Goal: Use online tool/utility: Utilize a website feature to perform a specific function

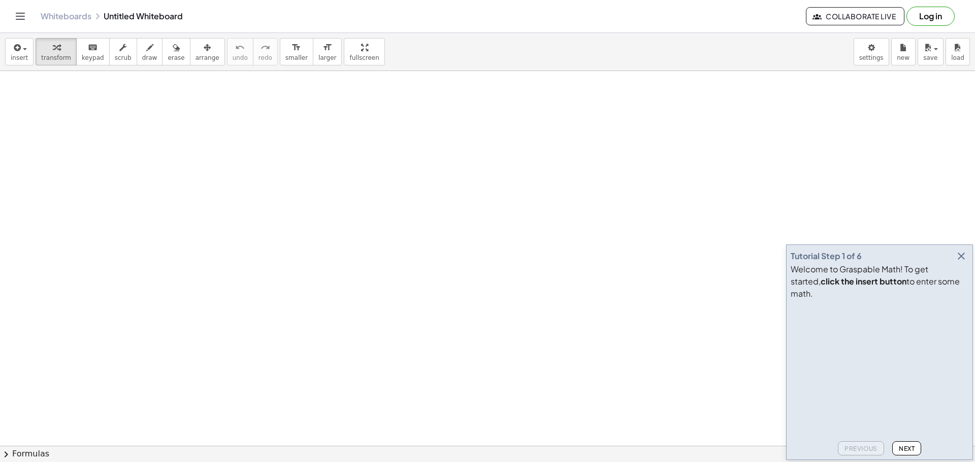
click at [955, 262] on icon "button" at bounding box center [961, 256] width 12 height 12
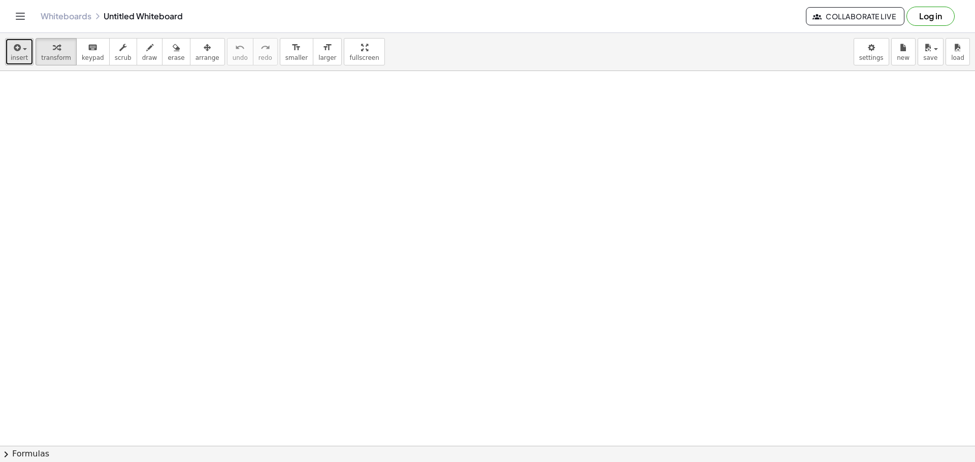
click at [21, 49] on span "button" at bounding box center [22, 48] width 2 height 7
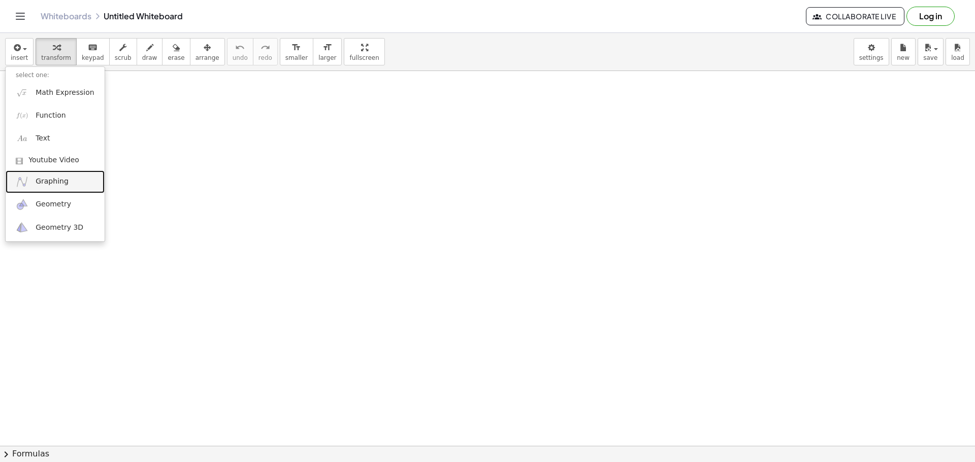
click at [68, 182] on link "Graphing" at bounding box center [55, 182] width 99 height 23
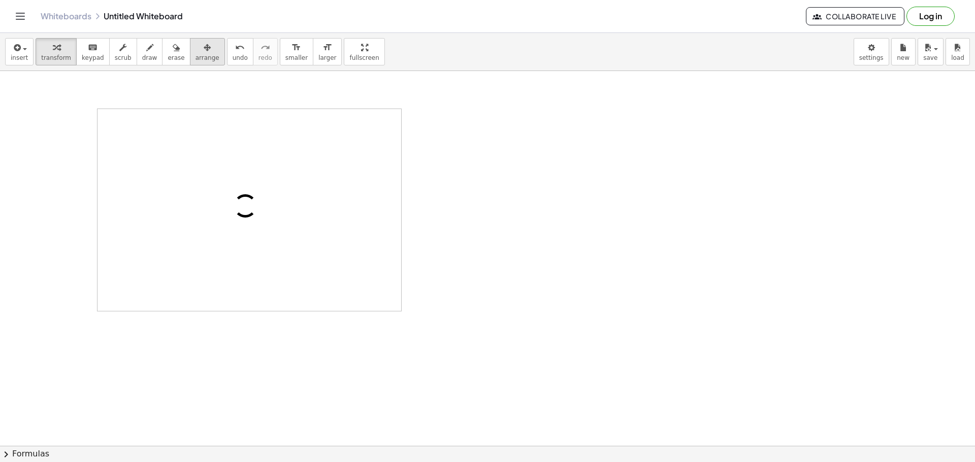
click at [195, 57] on span "arrange" at bounding box center [207, 57] width 24 height 7
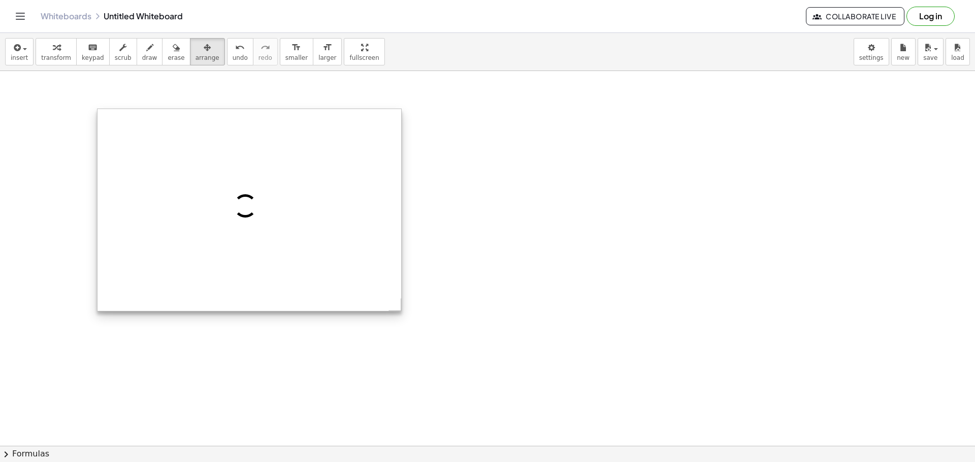
drag, startPoint x: 310, startPoint y: 228, endPoint x: 367, endPoint y: 237, distance: 57.9
click at [379, 240] on div at bounding box center [249, 210] width 304 height 202
drag, startPoint x: 344, startPoint y: 215, endPoint x: 430, endPoint y: 241, distance: 89.9
click at [401, 241] on div at bounding box center [249, 210] width 304 height 202
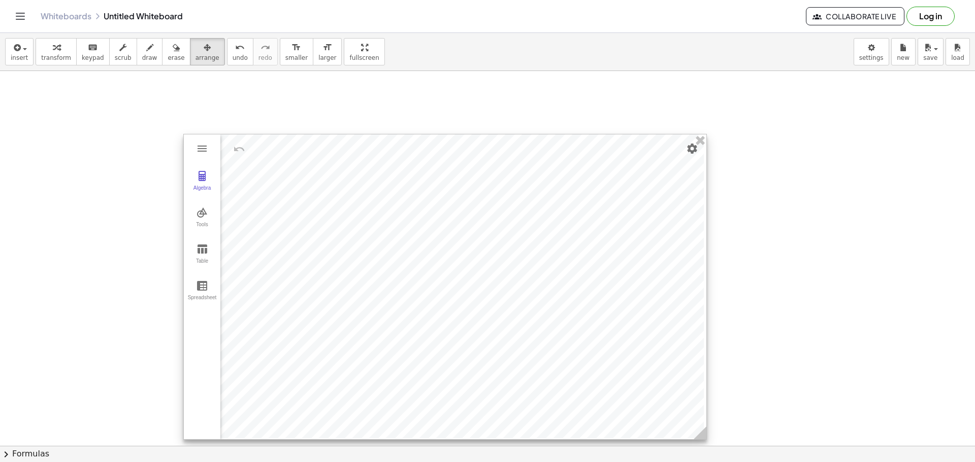
drag, startPoint x: 483, startPoint y: 331, endPoint x: 705, endPoint y: 435, distance: 245.5
click at [705, 435] on icon at bounding box center [699, 433] width 13 height 13
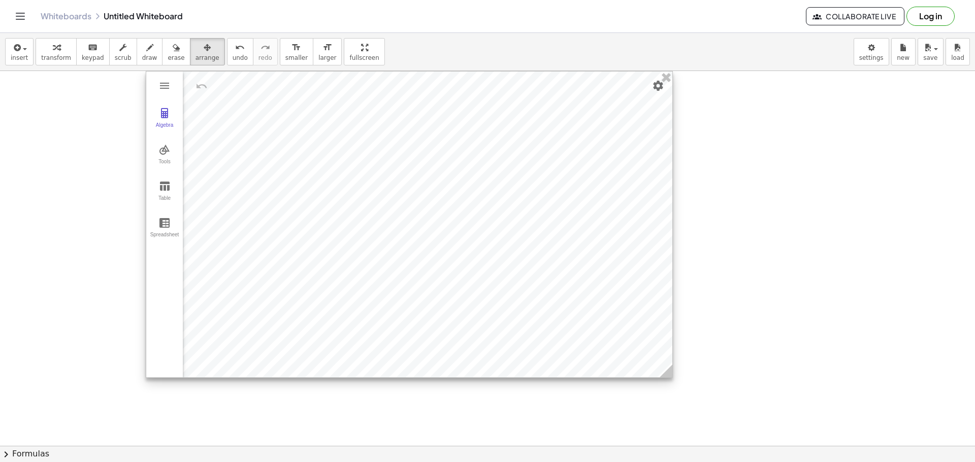
drag, startPoint x: 593, startPoint y: 344, endPoint x: 552, endPoint y: 269, distance: 85.6
click at [552, 269] on div at bounding box center [409, 225] width 526 height 306
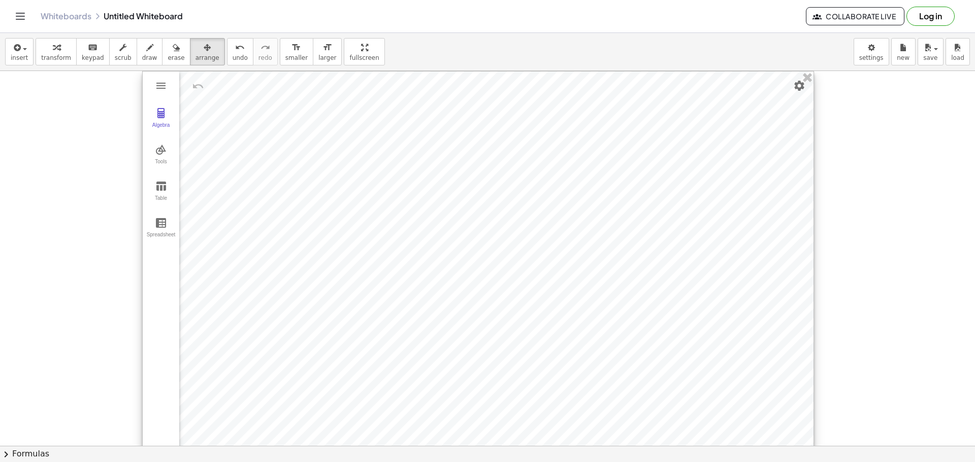
drag, startPoint x: 666, startPoint y: 374, endPoint x: 811, endPoint y: 466, distance: 171.6
click at [811, 462] on html "Graspable Math Activities Get Started Activity Bank Assigned Work Classes White…" at bounding box center [487, 231] width 975 height 462
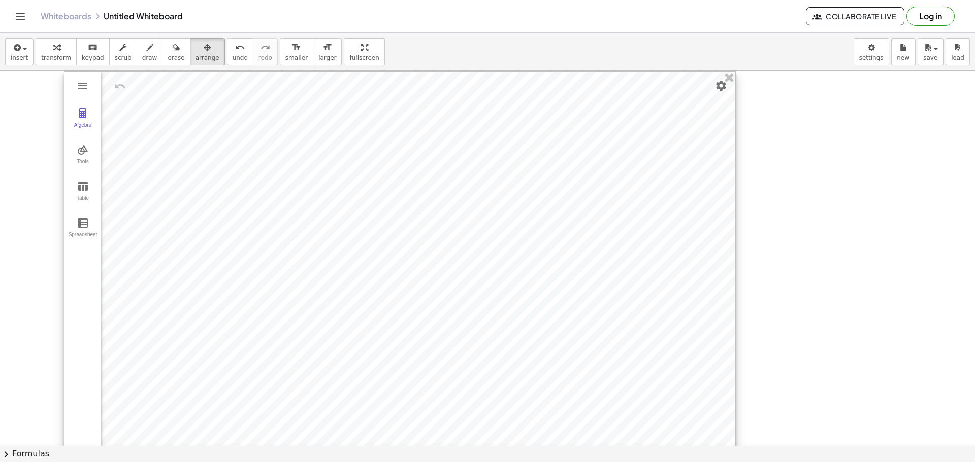
drag, startPoint x: 661, startPoint y: 340, endPoint x: 582, endPoint y: 315, distance: 82.8
click at [582, 315] on div at bounding box center [399, 271] width 671 height 398
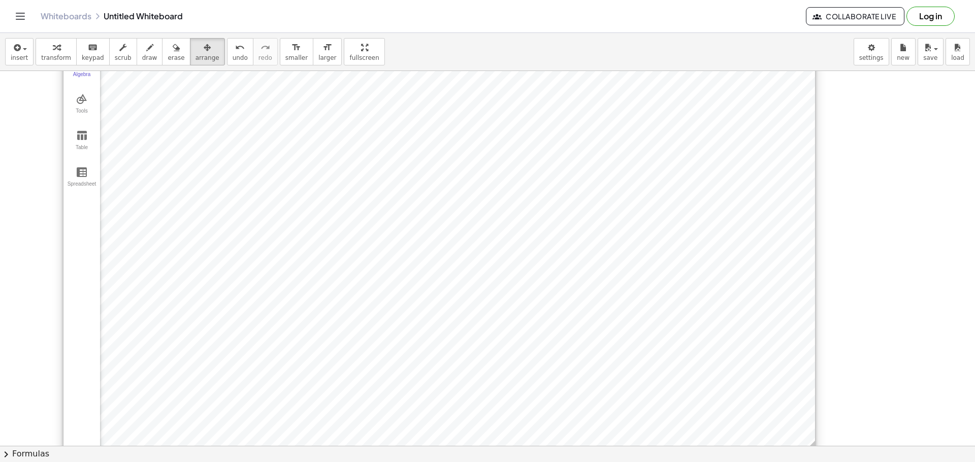
drag, startPoint x: 730, startPoint y: 412, endPoint x: 811, endPoint y: 447, distance: 87.8
click at [811, 447] on div "insert select one: Math Expression Function Text Youtube Video Graphing Geometr…" at bounding box center [487, 247] width 975 height 429
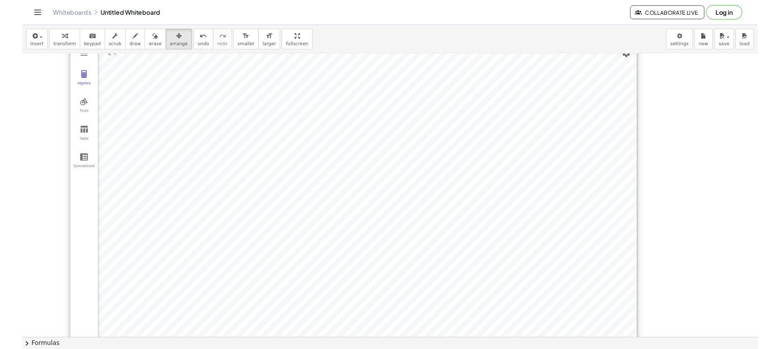
scroll to position [0, 0]
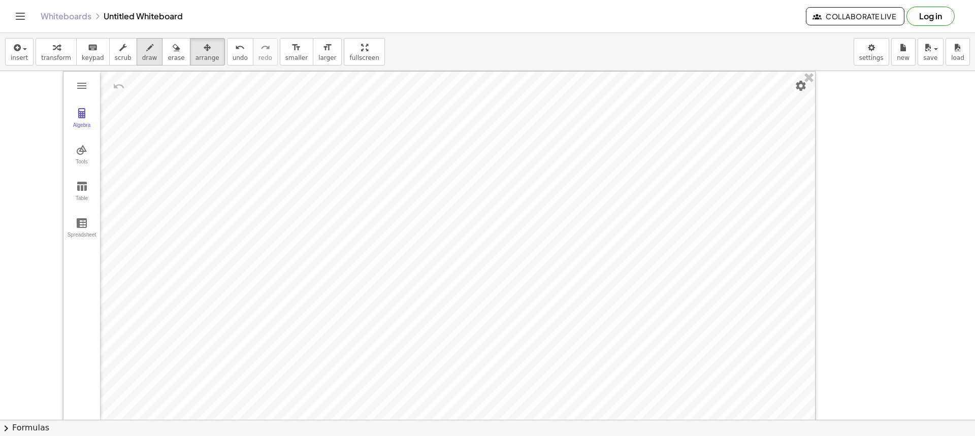
click at [146, 50] on icon "button" at bounding box center [149, 48] width 7 height 12
drag, startPoint x: 845, startPoint y: 88, endPoint x: 845, endPoint y: 99, distance: 11.7
drag, startPoint x: 844, startPoint y: 95, endPoint x: 842, endPoint y: 102, distance: 6.8
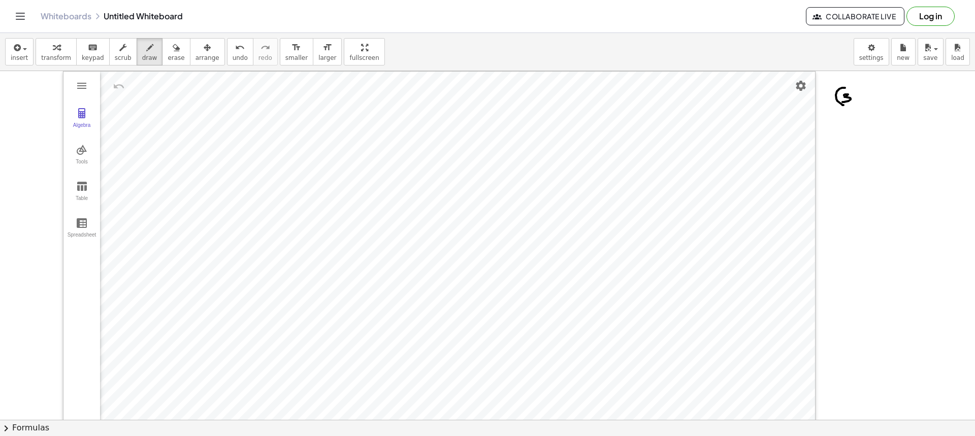
drag, startPoint x: 867, startPoint y: 94, endPoint x: 879, endPoint y: 98, distance: 11.9
drag, startPoint x: 881, startPoint y: 89, endPoint x: 881, endPoint y: 107, distance: 18.3
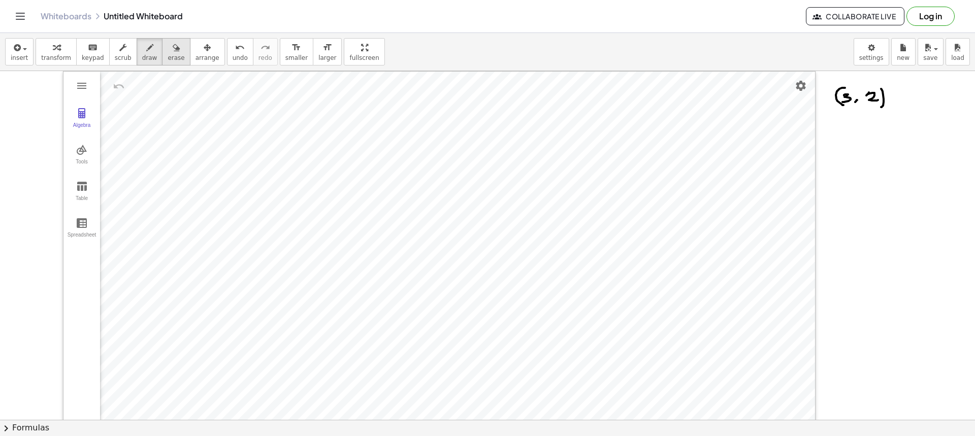
click at [173, 44] on icon "button" at bounding box center [176, 48] width 7 height 12
drag, startPoint x: 848, startPoint y: 104, endPoint x: 876, endPoint y: 102, distance: 28.0
drag, startPoint x: 144, startPoint y: 59, endPoint x: 295, endPoint y: 113, distance: 160.4
click at [144, 58] on span "draw" at bounding box center [149, 57] width 15 height 7
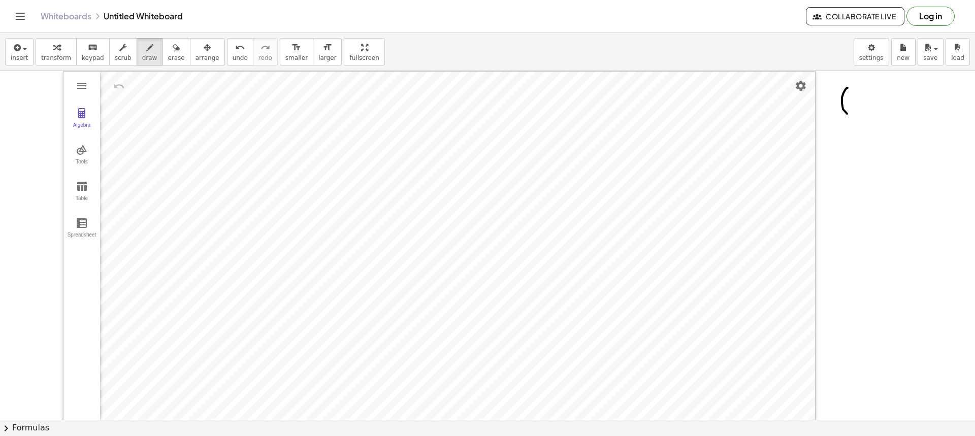
drag, startPoint x: 847, startPoint y: 88, endPoint x: 850, endPoint y: 112, distance: 24.6
drag, startPoint x: 850, startPoint y: 100, endPoint x: 855, endPoint y: 110, distance: 10.5
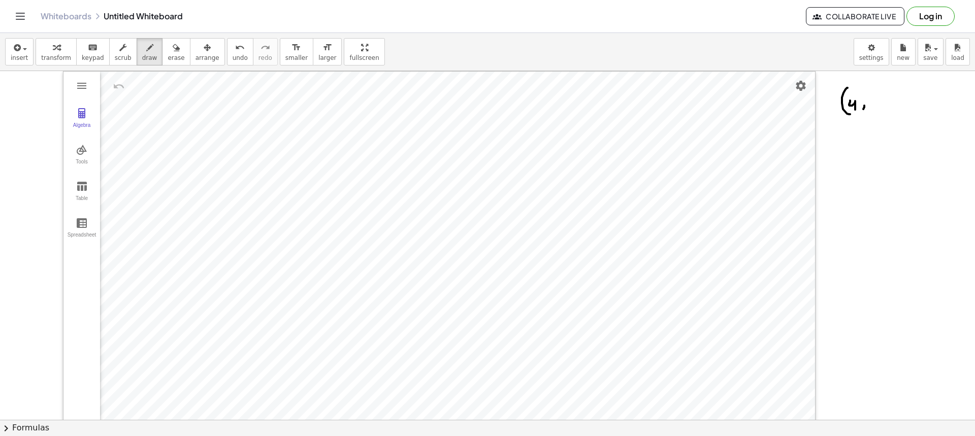
drag, startPoint x: 874, startPoint y: 102, endPoint x: 885, endPoint y: 105, distance: 12.1
drag, startPoint x: 889, startPoint y: 92, endPoint x: 885, endPoint y: 115, distance: 23.1
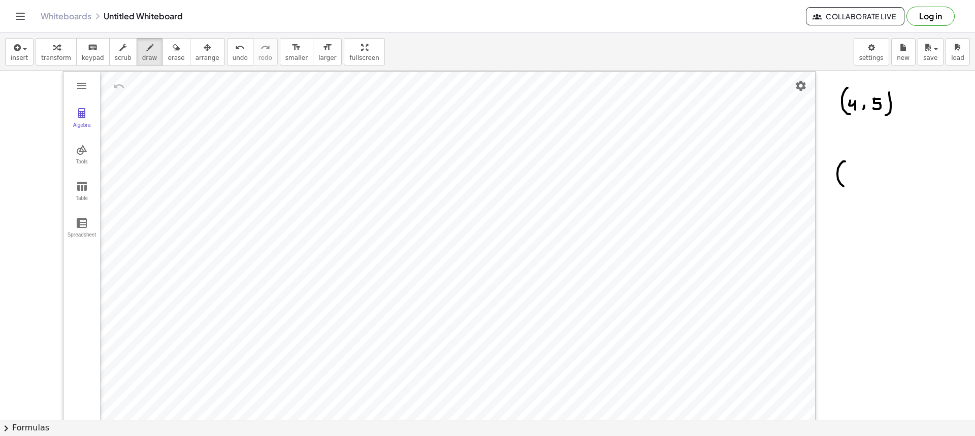
drag, startPoint x: 837, startPoint y: 169, endPoint x: 848, endPoint y: 183, distance: 17.5
drag, startPoint x: 845, startPoint y: 176, endPoint x: 854, endPoint y: 176, distance: 9.2
drag, startPoint x: 861, startPoint y: 173, endPoint x: 870, endPoint y: 183, distance: 14.0
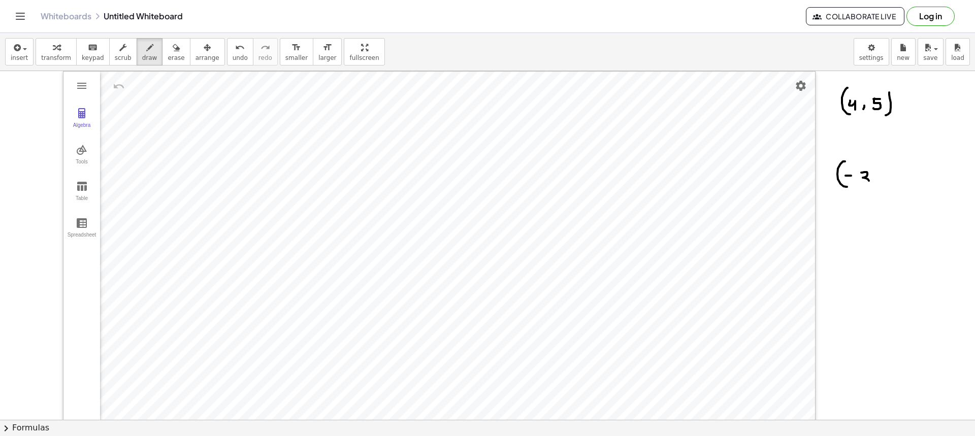
drag, startPoint x: 889, startPoint y: 171, endPoint x: 891, endPoint y: 182, distance: 11.3
drag, startPoint x: 902, startPoint y: 163, endPoint x: 902, endPoint y: 187, distance: 23.9
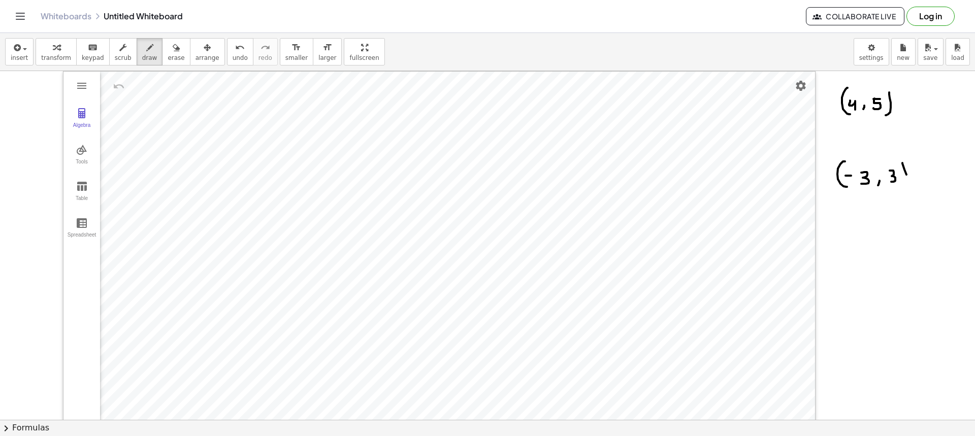
drag, startPoint x: 900, startPoint y: 102, endPoint x: 911, endPoint y: 103, distance: 10.7
drag, startPoint x: 901, startPoint y: 100, endPoint x: 904, endPoint y: 115, distance: 15.6
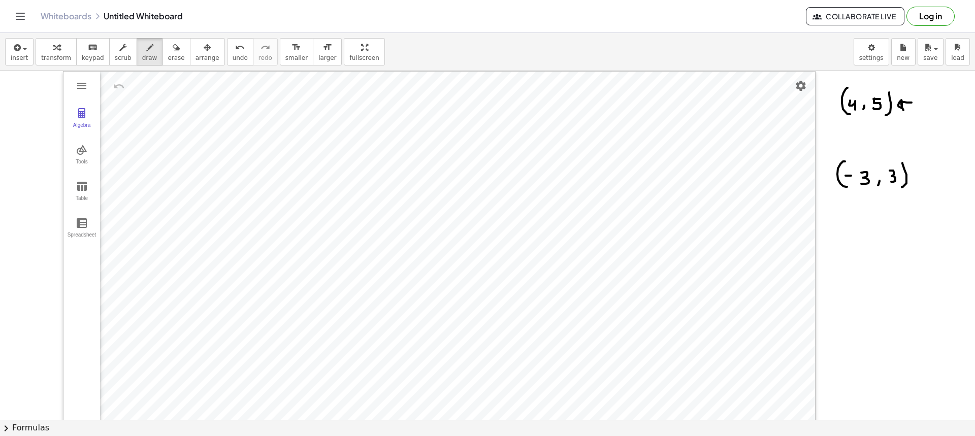
drag, startPoint x: 822, startPoint y: 113, endPoint x: 831, endPoint y: 112, distance: 8.8
drag, startPoint x: 767, startPoint y: 89, endPoint x: 760, endPoint y: 94, distance: 9.4
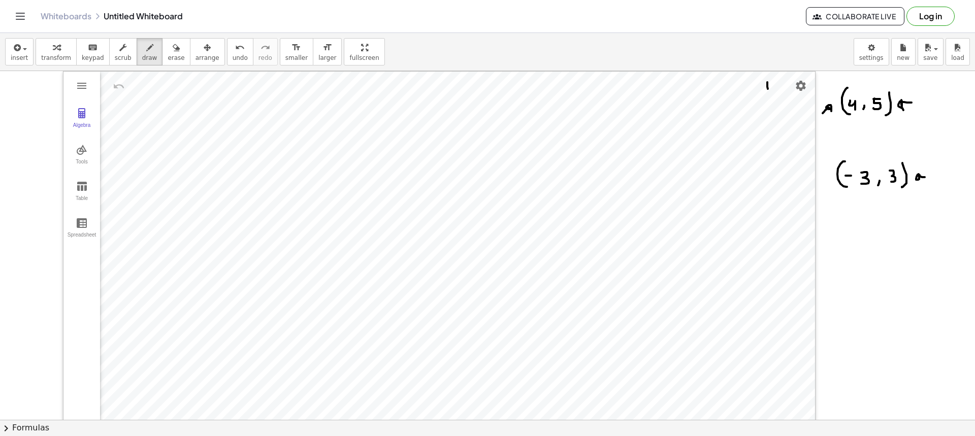
drag, startPoint x: 759, startPoint y: 93, endPoint x: 766, endPoint y: 93, distance: 7.1
drag, startPoint x: 766, startPoint y: 82, endPoint x: 687, endPoint y: 97, distance: 81.1
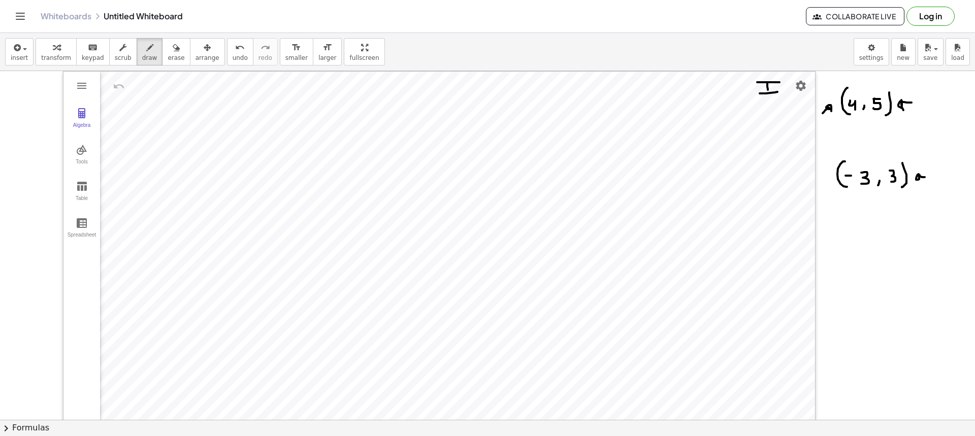
drag, startPoint x: 143, startPoint y: 85, endPoint x: 148, endPoint y: 88, distance: 5.7
drag, startPoint x: 150, startPoint y: 83, endPoint x: 151, endPoint y: 94, distance: 10.8
drag, startPoint x: 133, startPoint y: 84, endPoint x: 148, endPoint y: 88, distance: 15.3
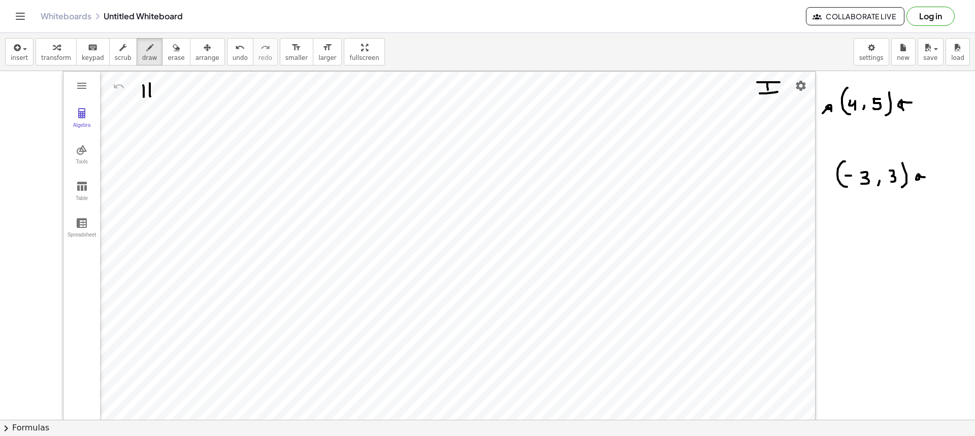
drag, startPoint x: 136, startPoint y: 94, endPoint x: 154, endPoint y: 96, distance: 17.9
drag, startPoint x: 168, startPoint y: 324, endPoint x: 177, endPoint y: 323, distance: 8.6
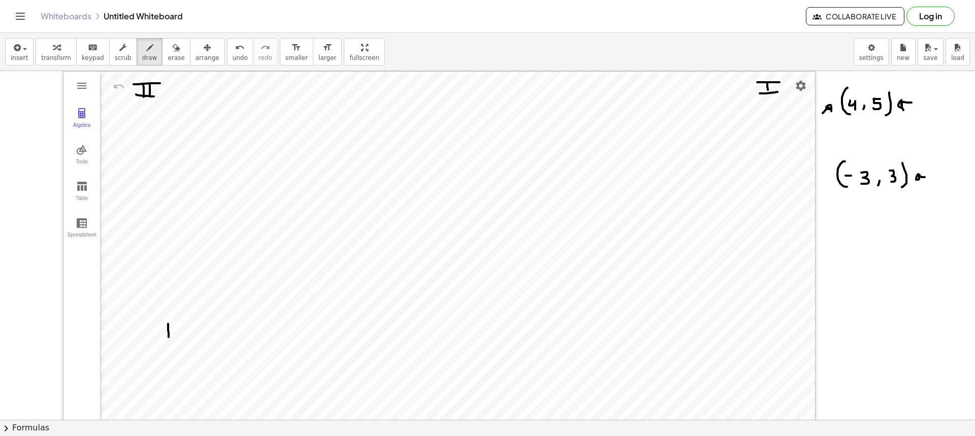
drag, startPoint x: 189, startPoint y: 320, endPoint x: 188, endPoint y: 338, distance: 18.3
drag, startPoint x: 167, startPoint y: 325, endPoint x: 190, endPoint y: 324, distance: 22.8
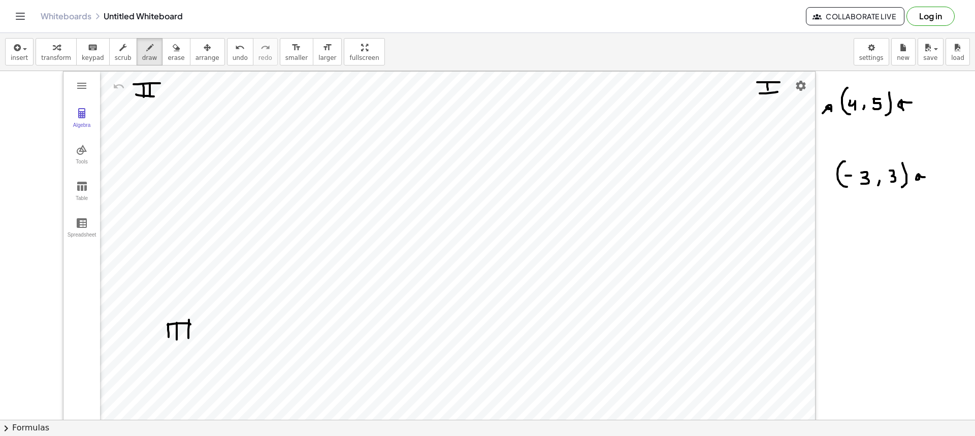
drag, startPoint x: 164, startPoint y: 341, endPoint x: 213, endPoint y: 340, distance: 48.2
drag, startPoint x: 750, startPoint y: 322, endPoint x: 751, endPoint y: 334, distance: 12.7
drag
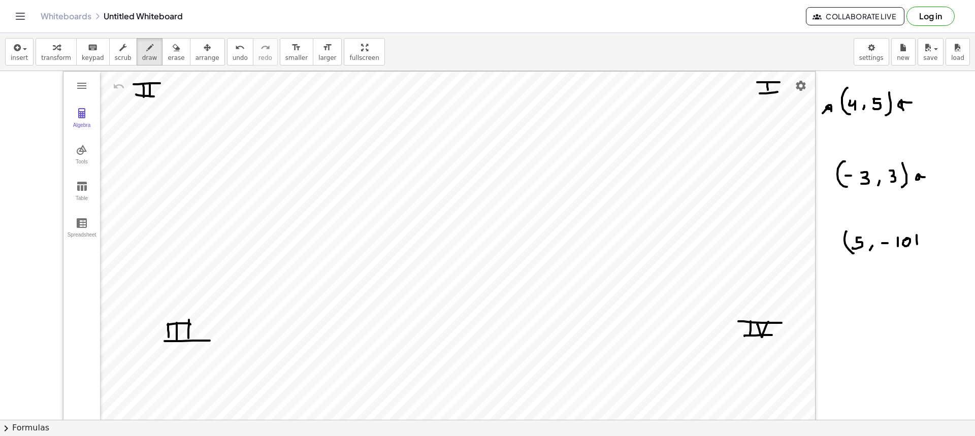
click at [167, 56] on span "erase" at bounding box center [175, 57] width 17 height 7
click at [143, 57] on span "draw" at bounding box center [149, 57] width 15 height 7
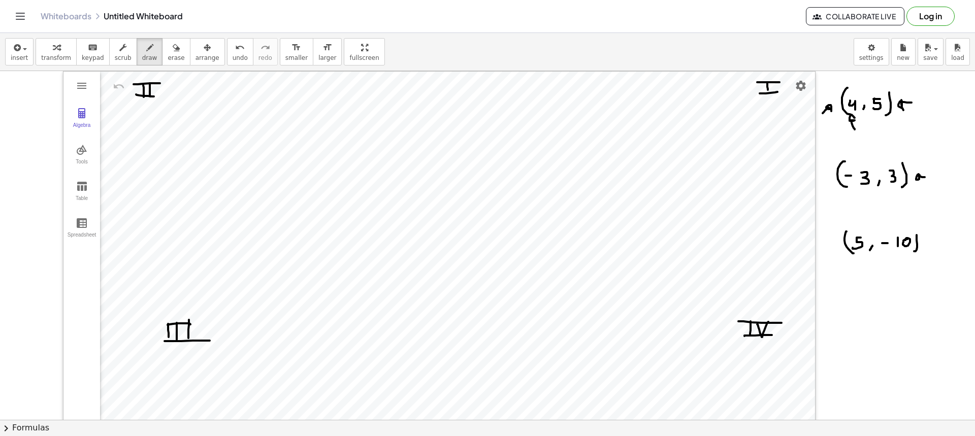
click at [167, 56] on button "erase" at bounding box center [176, 51] width 28 height 27
drag, startPoint x: 813, startPoint y: 120, endPoint x: 818, endPoint y: 121, distance: 5.3
drag, startPoint x: 141, startPoint y: 57, endPoint x: 144, endPoint y: 63, distance: 7.1
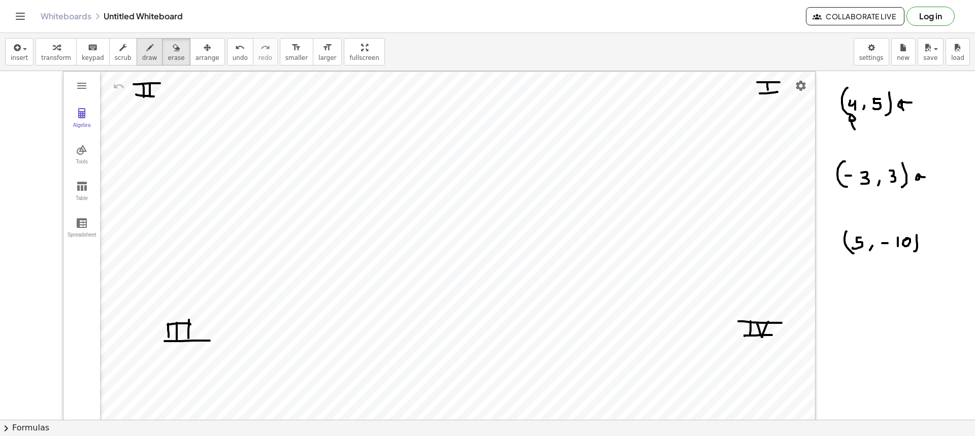
click at [142, 57] on span "draw" at bounding box center [149, 57] width 15 height 7
click at [148, 47] on button "draw" at bounding box center [150, 51] width 26 height 27
click at [143, 47] on div "button" at bounding box center [149, 47] width 15 height 12
drag, startPoint x: 462, startPoint y: 75, endPoint x: 467, endPoint y: 78, distance: 6.6
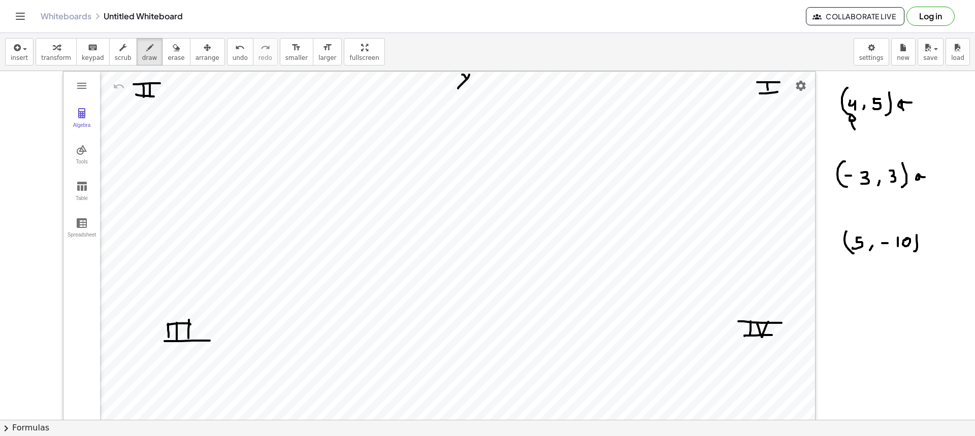
drag, startPoint x: 469, startPoint y: 75, endPoint x: 458, endPoint y: 88, distance: 17.7
drag, startPoint x: 835, startPoint y: 285, endPoint x: 824, endPoint y: 295, distance: 14.4
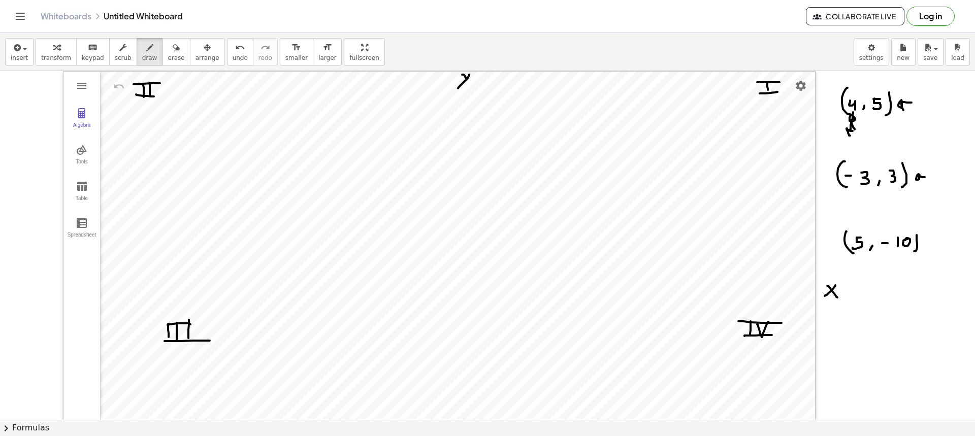
drag, startPoint x: 853, startPoint y: 112, endPoint x: 856, endPoint y: 128, distance: 16.5
drag, startPoint x: 851, startPoint y: 142, endPoint x: 843, endPoint y: 148, distance: 9.9
drag, startPoint x: 851, startPoint y: 149, endPoint x: 856, endPoint y: 154, distance: 7.5
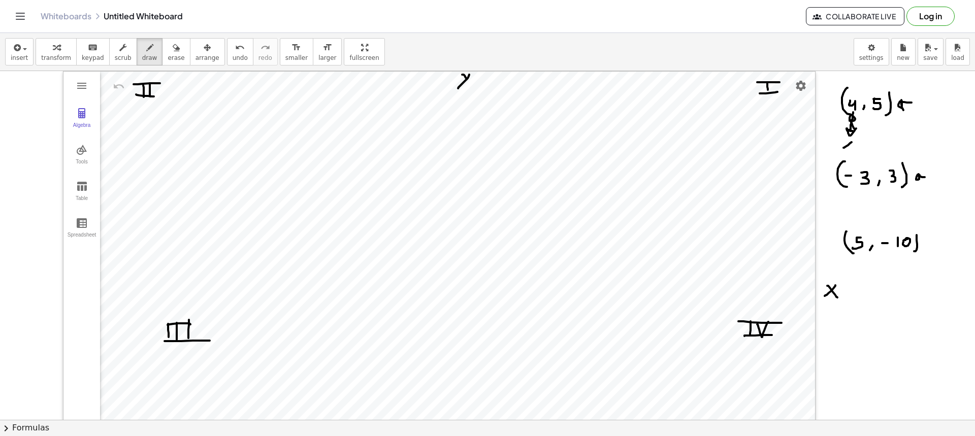
drag, startPoint x: 877, startPoint y: 123, endPoint x: 886, endPoint y: 132, distance: 12.9
drag, startPoint x: 879, startPoint y: 147, endPoint x: 872, endPoint y: 158, distance: 13.2
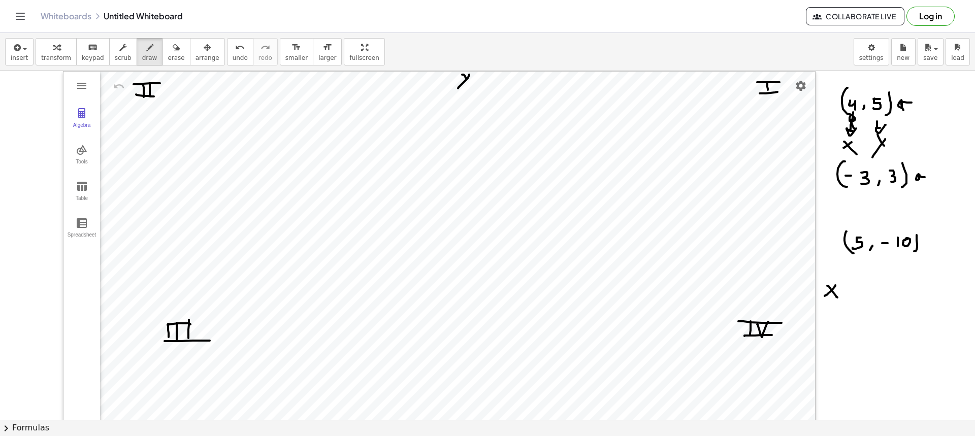
drag, startPoint x: 137, startPoint y: 214, endPoint x: 142, endPoint y: 228, distance: 14.6
drag, startPoint x: 657, startPoint y: 166, endPoint x: 668, endPoint y: 200, distance: 35.6
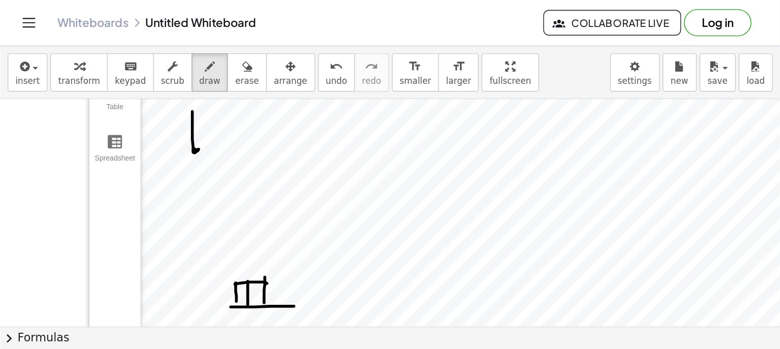
scroll to position [122, 0]
drag, startPoint x: 247, startPoint y: 171, endPoint x: 214, endPoint y: 167, distance: 32.7
drag, startPoint x: 408, startPoint y: 187, endPoint x: 409, endPoint y: 182, distance: 5.2
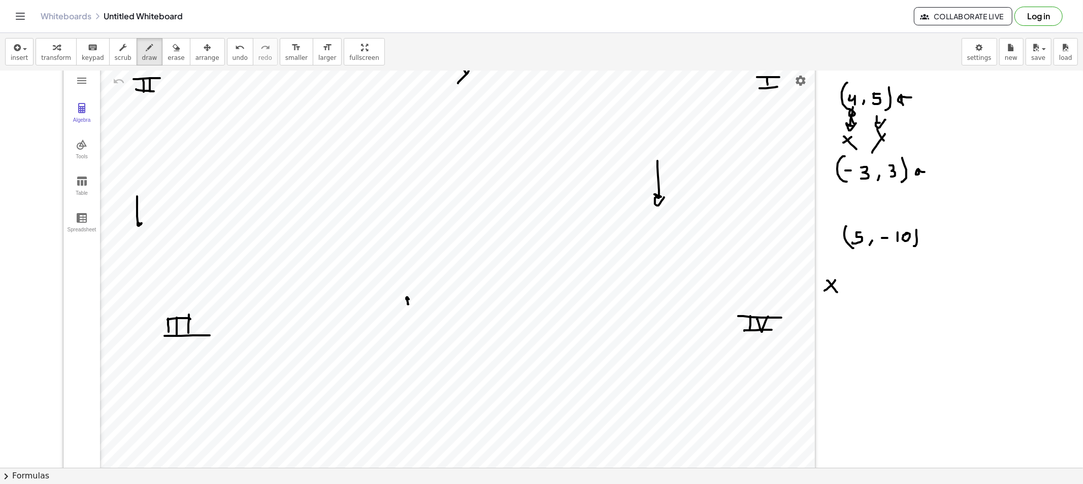
scroll to position [0, 0]
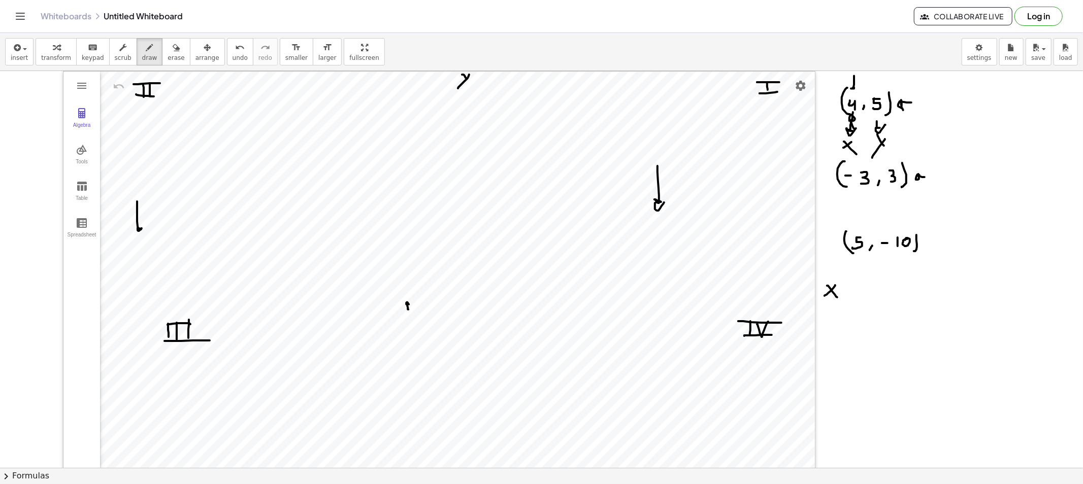
drag, startPoint x: 854, startPoint y: 76, endPoint x: 856, endPoint y: 89, distance: 12.9
click at [856, 89] on div at bounding box center [541, 479] width 1083 height 816
click at [146, 51] on icon "button" at bounding box center [149, 48] width 7 height 12
drag, startPoint x: 457, startPoint y: 305, endPoint x: 458, endPoint y: 298, distance: 6.8
click at [458, 298] on div at bounding box center [541, 479] width 1083 height 816
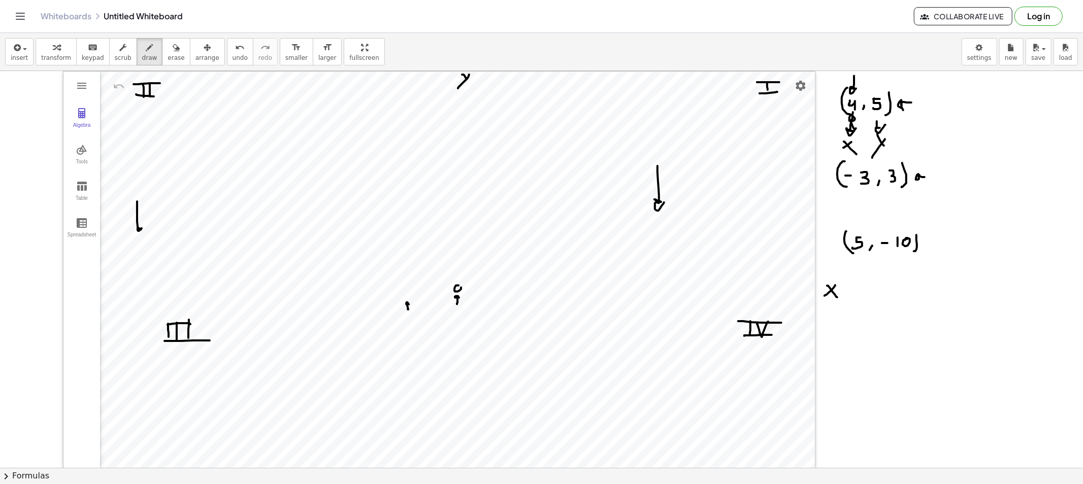
click at [458, 283] on div at bounding box center [541, 479] width 1083 height 816
drag, startPoint x: 453, startPoint y: 278, endPoint x: 252, endPoint y: 285, distance: 200.6
click at [252, 285] on div at bounding box center [541, 479] width 1083 height 816
click at [169, 58] on span "erase" at bounding box center [175, 57] width 17 height 7
drag, startPoint x: 252, startPoint y: 275, endPoint x: 430, endPoint y: 282, distance: 178.3
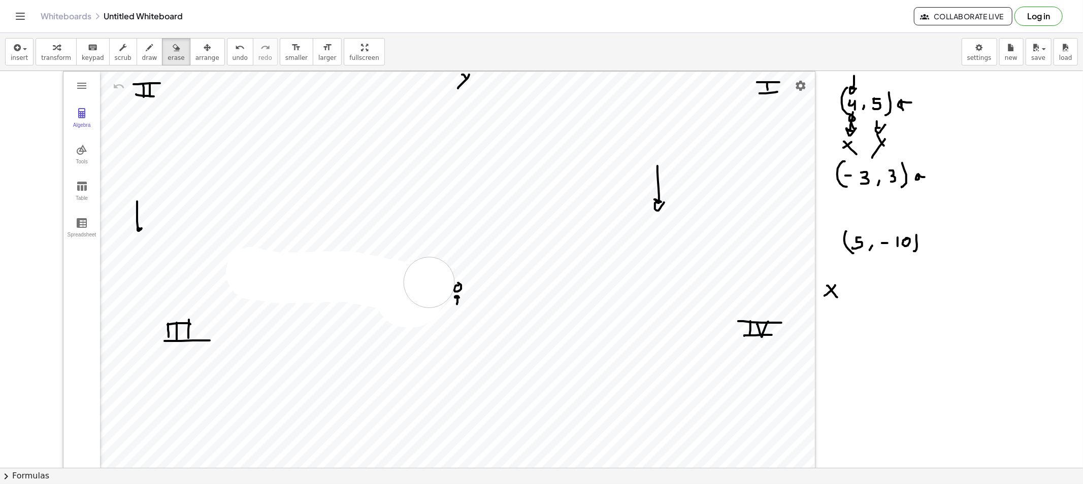
click at [430, 282] on div at bounding box center [541, 479] width 1083 height 816
drag, startPoint x: 454, startPoint y: 322, endPoint x: 458, endPoint y: 298, distance: 24.1
click at [458, 298] on div at bounding box center [541, 479] width 1083 height 816
click at [141, 216] on div at bounding box center [541, 479] width 1083 height 816
click at [142, 54] on span "draw" at bounding box center [149, 57] width 15 height 7
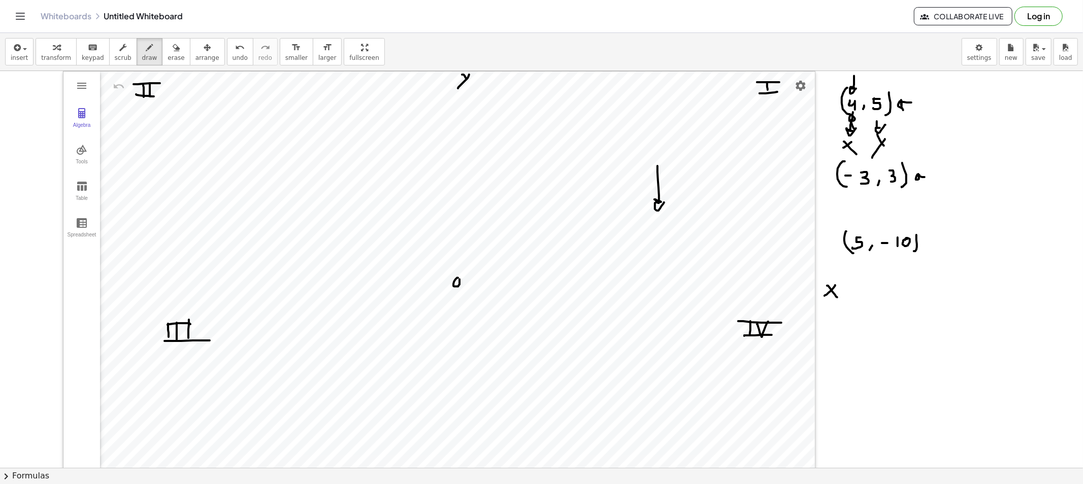
click at [458, 278] on div at bounding box center [541, 479] width 1083 height 816
click at [170, 59] on button "erase" at bounding box center [176, 51] width 28 height 27
drag, startPoint x: 648, startPoint y: 182, endPoint x: 661, endPoint y: 217, distance: 37.9
click at [661, 217] on div at bounding box center [541, 479] width 1083 height 816
click at [143, 57] on span "draw" at bounding box center [149, 57] width 15 height 7
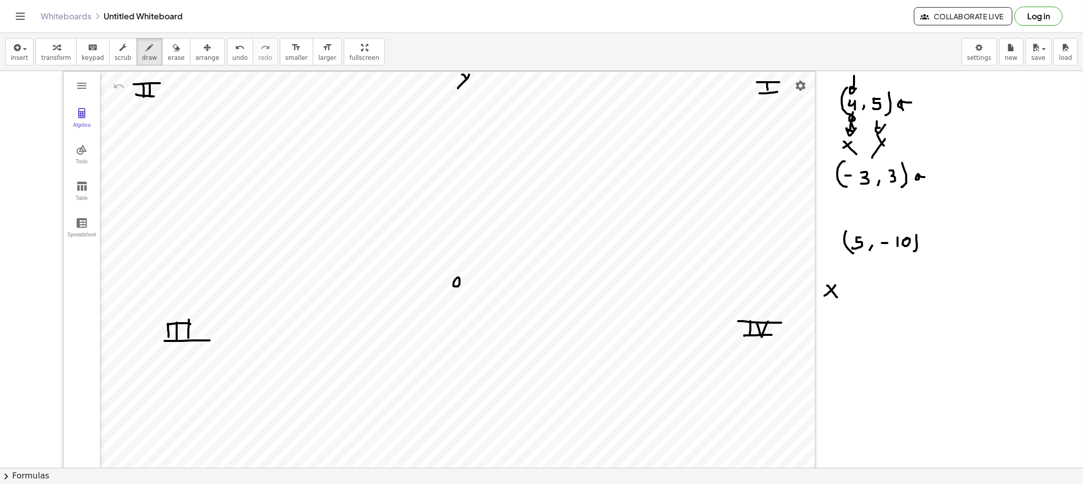
click at [167, 60] on span "erase" at bounding box center [175, 57] width 17 height 7
click at [463, 293] on div at bounding box center [541, 479] width 1083 height 816
drag, startPoint x: 145, startPoint y: 58, endPoint x: 174, endPoint y: 90, distance: 43.1
click at [146, 59] on button "draw" at bounding box center [150, 51] width 26 height 27
drag, startPoint x: 468, startPoint y: 272, endPoint x: 464, endPoint y: 280, distance: 9.1
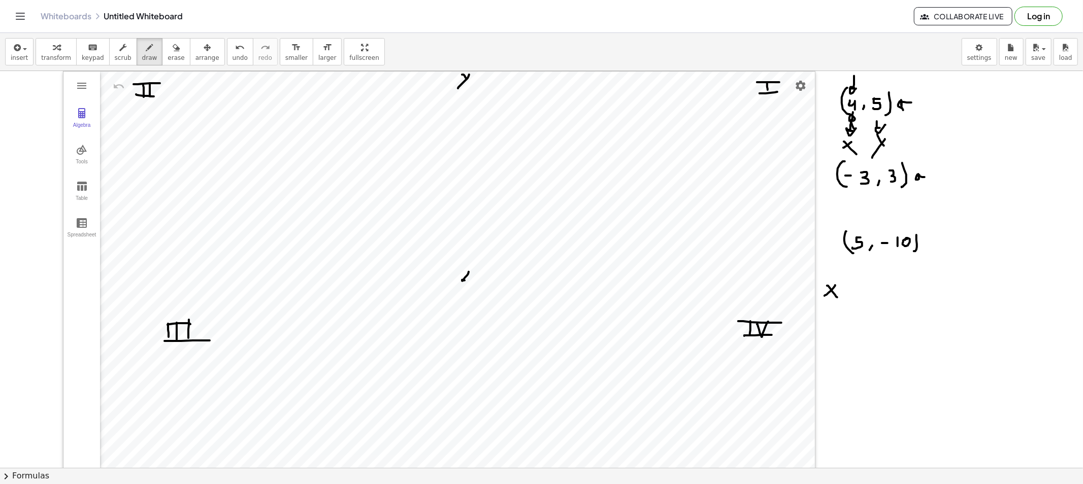
click at [463, 282] on div at bounding box center [541, 479] width 1083 height 816
click at [461, 284] on div at bounding box center [541, 479] width 1083 height 816
drag, startPoint x: 450, startPoint y: 280, endPoint x: 174, endPoint y: 271, distance: 276.3
click at [139, 274] on div at bounding box center [541, 479] width 1083 height 816
click at [258, 252] on div at bounding box center [541, 479] width 1083 height 816
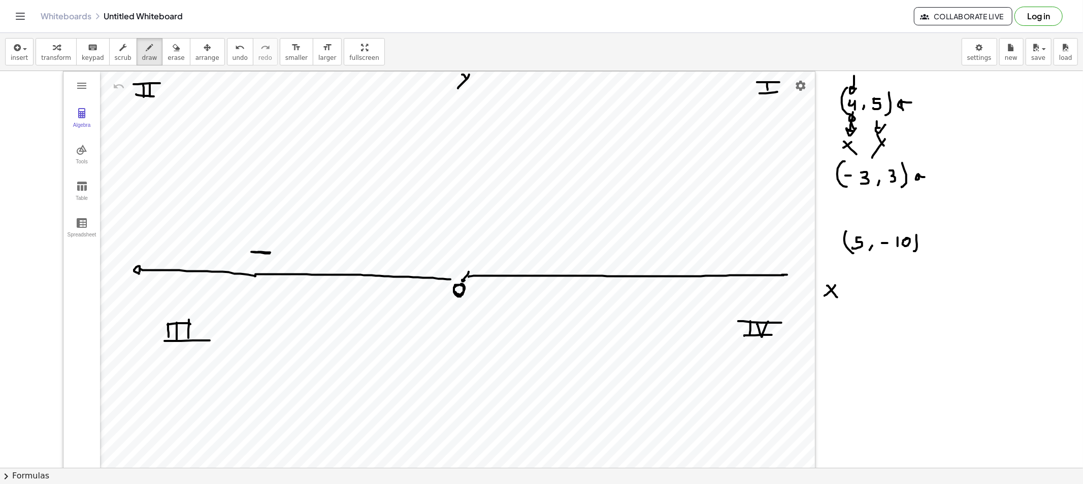
drag, startPoint x: 468, startPoint y: 277, endPoint x: 782, endPoint y: 275, distance: 313.2
click at [782, 275] on div at bounding box center [541, 479] width 1083 height 816
click at [780, 275] on div at bounding box center [541, 479] width 1083 height 816
drag, startPoint x: 595, startPoint y: 262, endPoint x: 595, endPoint y: 257, distance: 5.1
click at [594, 262] on div at bounding box center [541, 479] width 1083 height 816
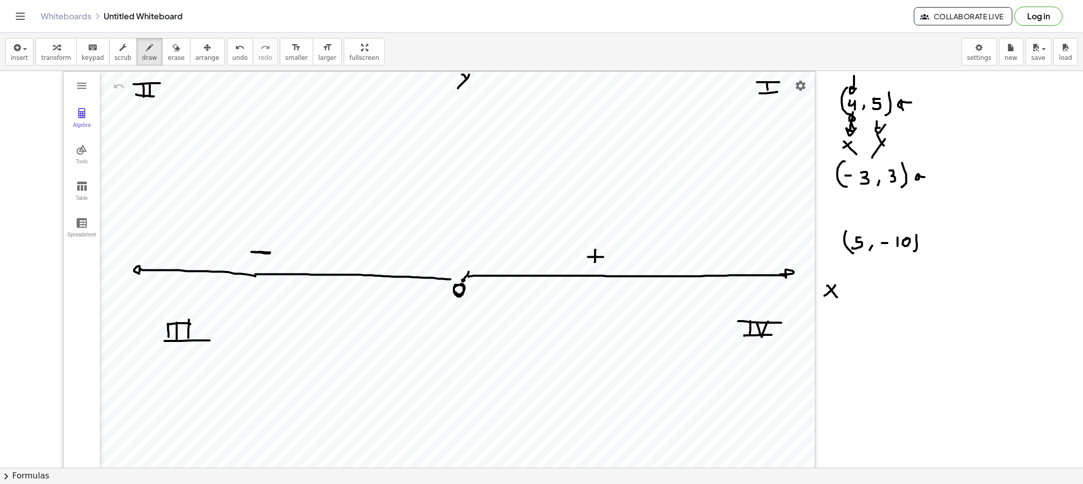
drag, startPoint x: 595, startPoint y: 257, endPoint x: 613, endPoint y: 265, distance: 19.3
click at [605, 257] on div at bounding box center [541, 479] width 1083 height 816
drag, startPoint x: 457, startPoint y: 280, endPoint x: 460, endPoint y: 149, distance: 130.5
click at [460, 149] on div at bounding box center [541, 479] width 1083 height 816
drag, startPoint x: 476, startPoint y: 199, endPoint x: 474, endPoint y: 205, distance: 5.9
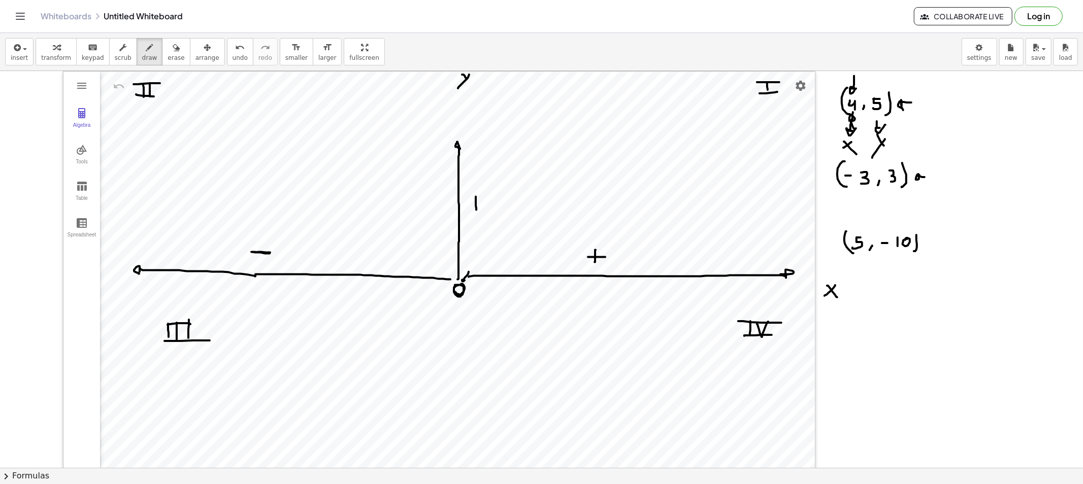
click at [476, 209] on div at bounding box center [541, 479] width 1083 height 816
click at [482, 204] on div at bounding box center [541, 479] width 1083 height 816
drag, startPoint x: 457, startPoint y: 297, endPoint x: 457, endPoint y: 407, distance: 109.6
click at [457, 407] on div at bounding box center [541, 479] width 1083 height 816
click at [428, 377] on div at bounding box center [541, 479] width 1083 height 816
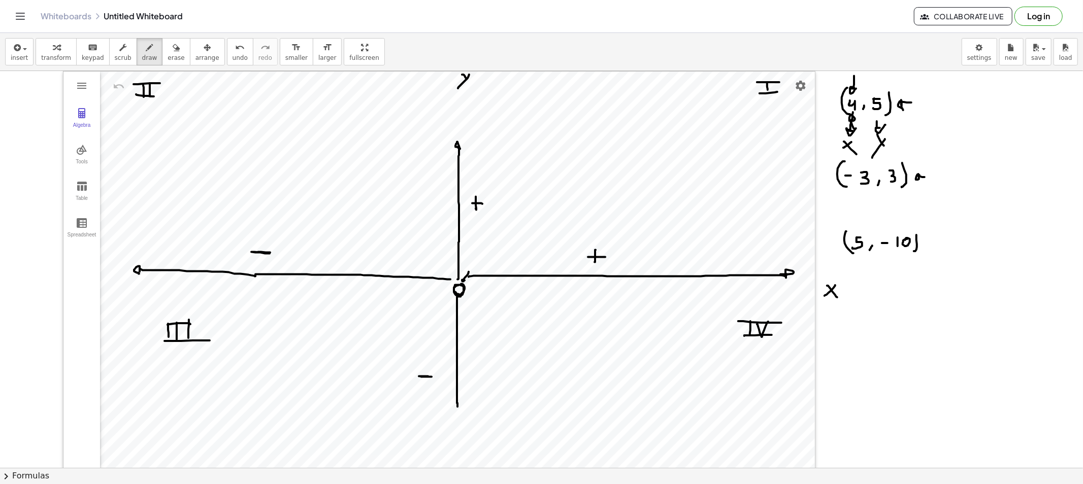
drag, startPoint x: 162, startPoint y: 51, endPoint x: 370, endPoint y: 85, distance: 209.9
click at [167, 51] on div "button" at bounding box center [175, 47] width 17 height 12
click at [920, 108] on div at bounding box center [541, 479] width 1083 height 816
drag, startPoint x: 931, startPoint y: 98, endPoint x: 874, endPoint y: 112, distance: 58.6
click at [882, 115] on div at bounding box center [541, 479] width 1083 height 816
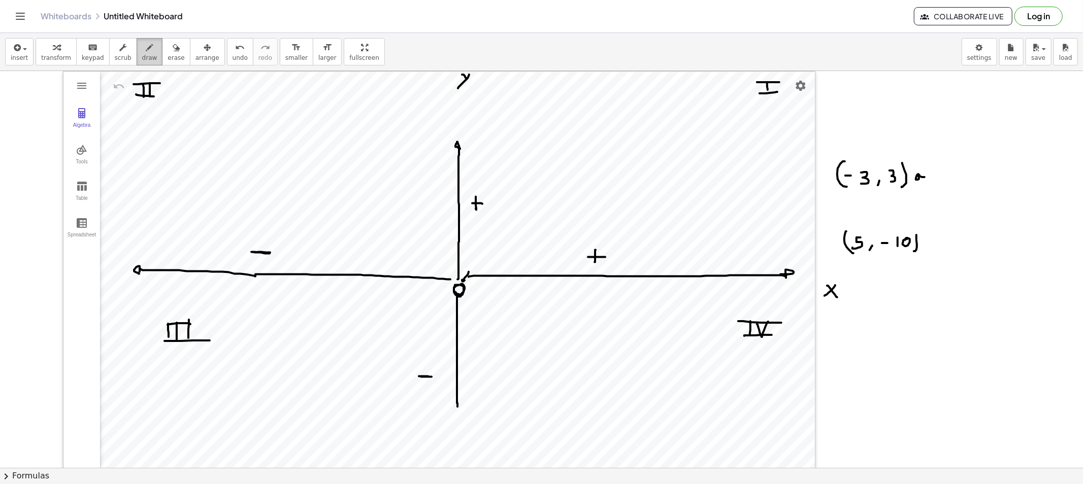
click at [142, 47] on div "button" at bounding box center [149, 47] width 15 height 12
drag, startPoint x: 851, startPoint y: 89, endPoint x: 859, endPoint y: 110, distance: 22.3
click at [859, 111] on div at bounding box center [541, 479] width 1083 height 816
drag, startPoint x: 865, startPoint y: 94, endPoint x: 874, endPoint y: 108, distance: 16.6
click at [870, 107] on div at bounding box center [541, 479] width 1083 height 816
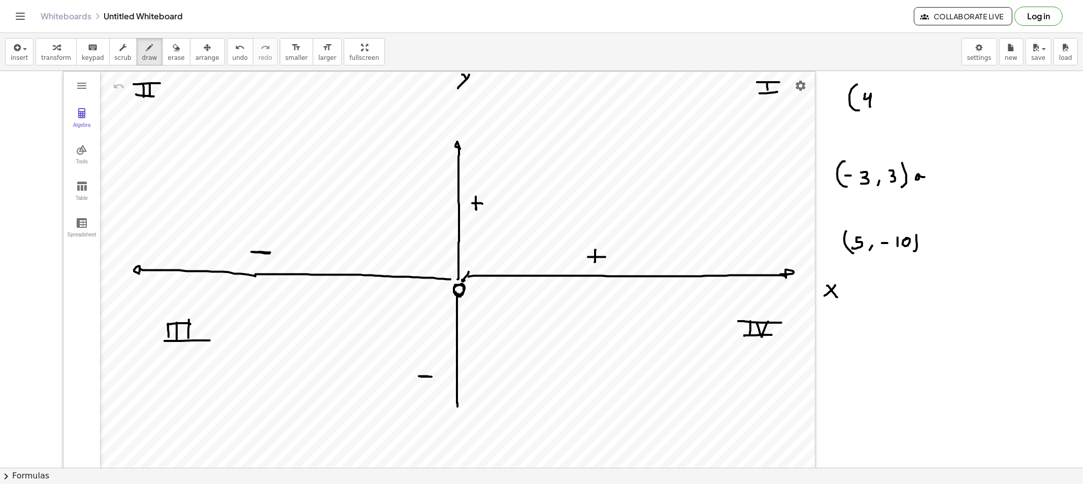
click at [875, 108] on div at bounding box center [541, 479] width 1083 height 816
click at [893, 92] on div at bounding box center [541, 479] width 1083 height 816
click at [884, 104] on div at bounding box center [541, 479] width 1083 height 816
drag, startPoint x: 903, startPoint y: 93, endPoint x: 897, endPoint y: 110, distance: 18.0
click at [897, 110] on div at bounding box center [541, 479] width 1083 height 816
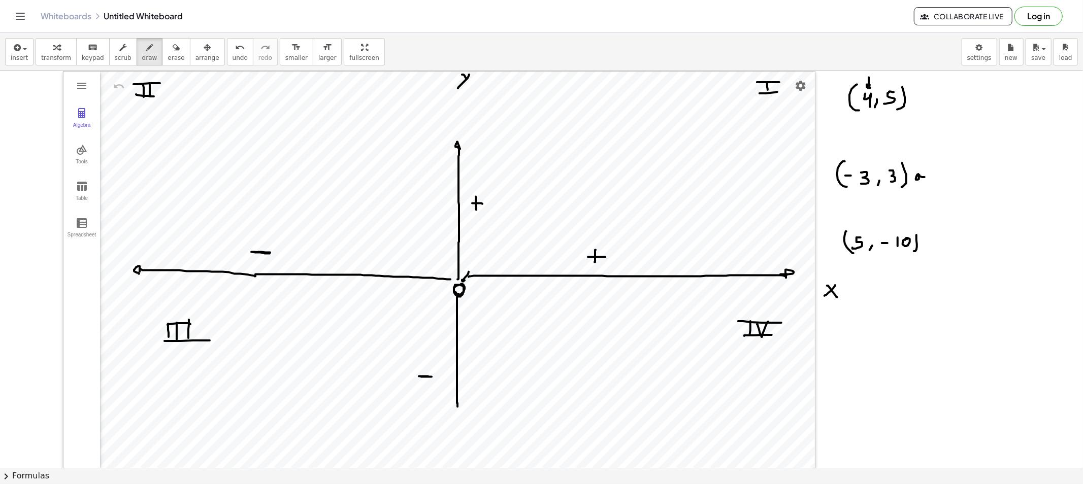
drag, startPoint x: 868, startPoint y: 78, endPoint x: 873, endPoint y: 85, distance: 8.9
click at [872, 85] on div at bounding box center [541, 479] width 1083 height 816
drag, startPoint x: 868, startPoint y: 113, endPoint x: 871, endPoint y: 118, distance: 5.5
click at [871, 118] on div at bounding box center [541, 479] width 1083 height 816
drag, startPoint x: 870, startPoint y: 130, endPoint x: 863, endPoint y: 133, distance: 7.3
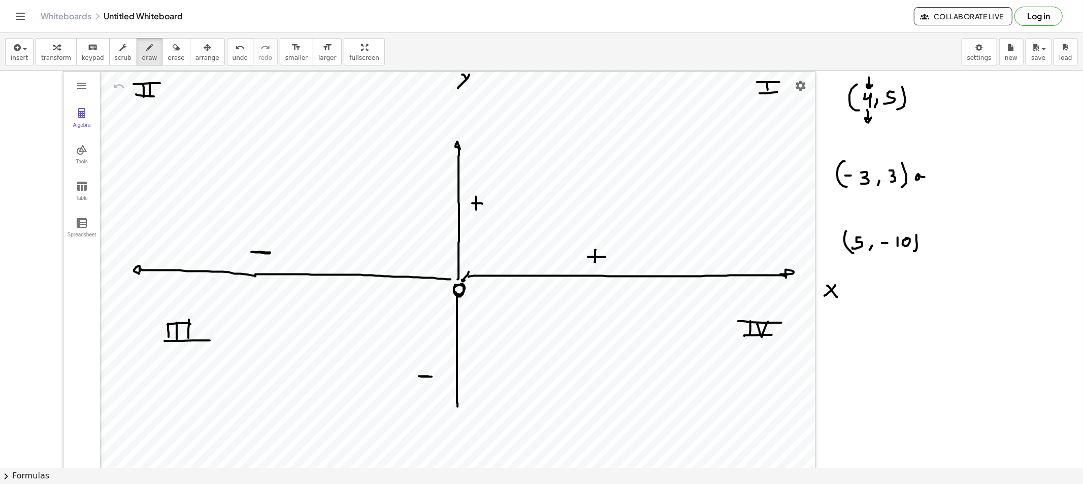
click at [863, 138] on div at bounding box center [541, 479] width 1083 height 816
click at [875, 139] on div at bounding box center [541, 479] width 1083 height 816
drag, startPoint x: 834, startPoint y: 323, endPoint x: 834, endPoint y: 312, distance: 10.7
click at [836, 312] on div at bounding box center [541, 479] width 1083 height 816
click at [773, 119] on div at bounding box center [541, 479] width 1083 height 816
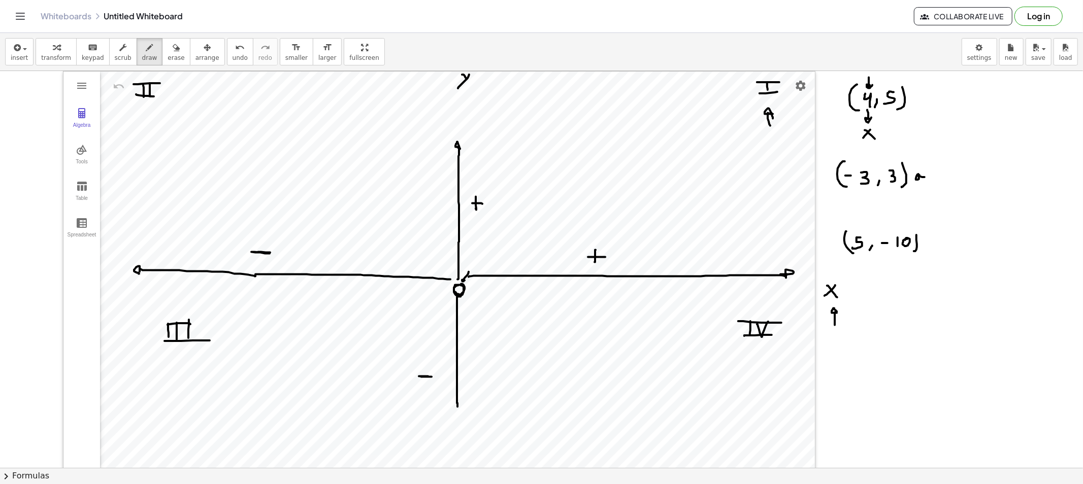
click at [483, 304] on div at bounding box center [541, 479] width 1083 height 816
drag, startPoint x: 507, startPoint y: 299, endPoint x: 512, endPoint y: 305, distance: 7.2
click at [511, 305] on div at bounding box center [541, 479] width 1083 height 816
drag, startPoint x: 531, startPoint y: 296, endPoint x: 529, endPoint y: 302, distance: 6.6
click at [529, 302] on div at bounding box center [541, 479] width 1083 height 816
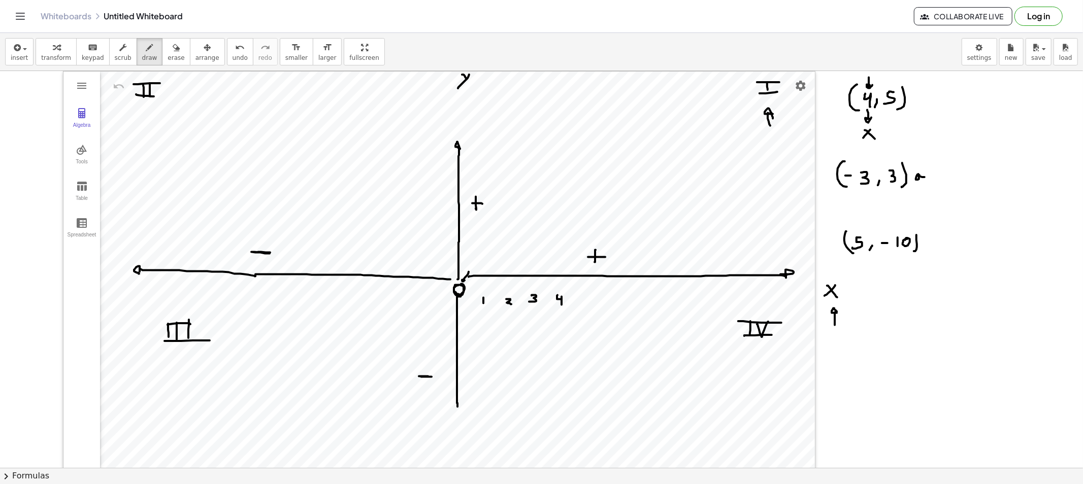
drag, startPoint x: 557, startPoint y: 295, endPoint x: 562, endPoint y: 306, distance: 11.1
click at [562, 306] on div at bounding box center [541, 479] width 1083 height 816
click at [556, 286] on div at bounding box center [541, 479] width 1083 height 816
drag, startPoint x: 846, startPoint y: 134, endPoint x: 866, endPoint y: 132, distance: 20.9
click at [861, 120] on div at bounding box center [541, 479] width 1083 height 816
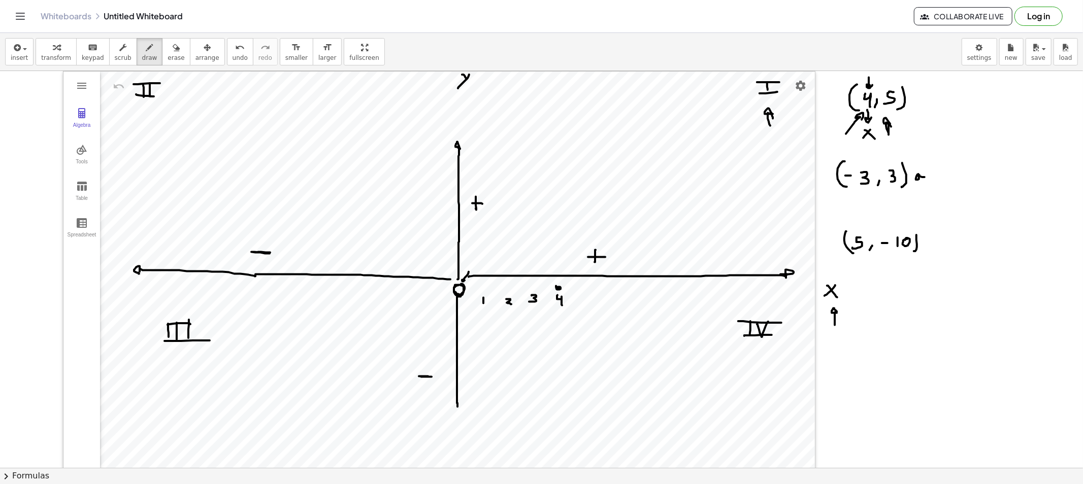
click at [891, 128] on div at bounding box center [541, 479] width 1083 height 816
drag, startPoint x: 890, startPoint y: 109, endPoint x: 915, endPoint y: 129, distance: 32.1
click at [904, 128] on div at bounding box center [541, 479] width 1083 height 816
click at [926, 126] on div at bounding box center [541, 479] width 1083 height 816
drag, startPoint x: 929, startPoint y: 122, endPoint x: 919, endPoint y: 140, distance: 20.7
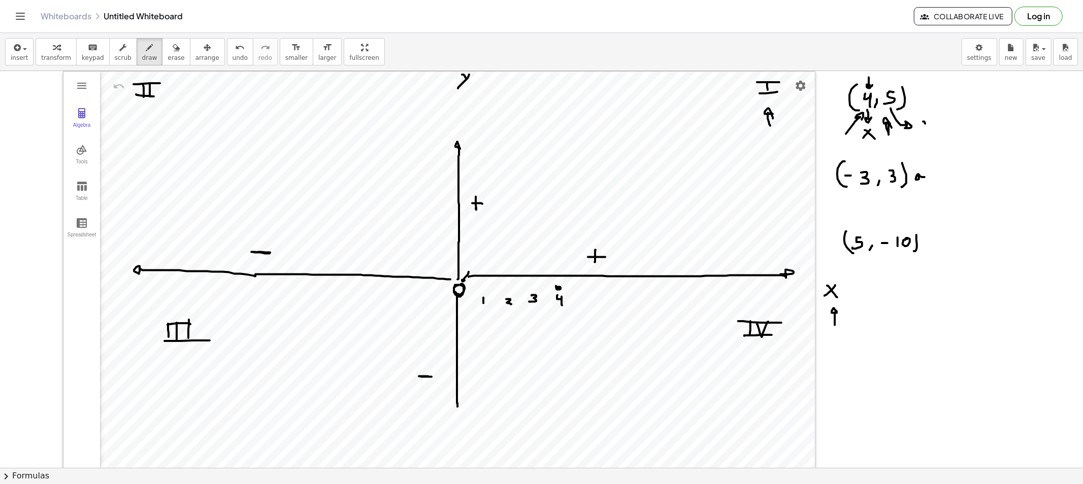
click at [919, 140] on div at bounding box center [541, 479] width 1083 height 816
click at [455, 161] on div at bounding box center [541, 479] width 1083 height 816
drag, startPoint x: 559, startPoint y: 274, endPoint x: 559, endPoint y: 267, distance: 6.6
click at [559, 271] on div at bounding box center [541, 479] width 1083 height 816
click at [559, 266] on div at bounding box center [541, 479] width 1083 height 816
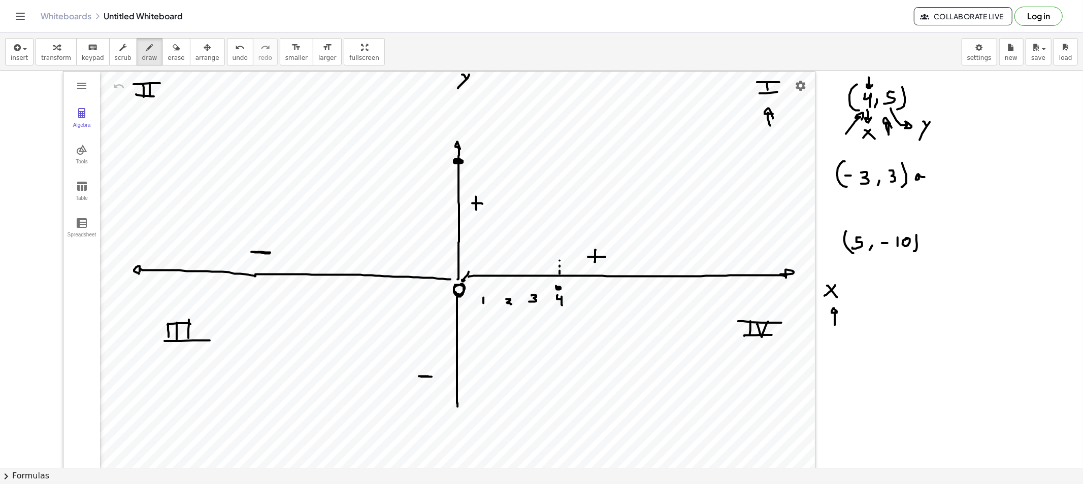
drag, startPoint x: 559, startPoint y: 261, endPoint x: 560, endPoint y: 254, distance: 7.1
click at [559, 259] on div at bounding box center [541, 479] width 1083 height 816
click at [560, 250] on div at bounding box center [541, 479] width 1083 height 816
click at [560, 239] on div at bounding box center [541, 479] width 1083 height 816
click at [560, 228] on div at bounding box center [541, 479] width 1083 height 816
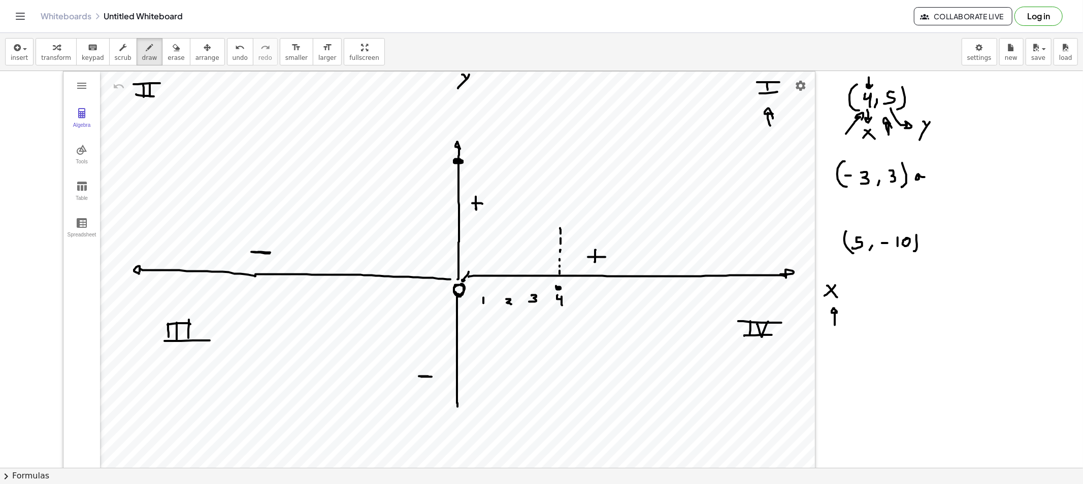
click at [559, 214] on div at bounding box center [541, 479] width 1083 height 816
drag, startPoint x: 559, startPoint y: 207, endPoint x: 559, endPoint y: 202, distance: 5.6
click at [559, 206] on div at bounding box center [541, 479] width 1083 height 816
click at [559, 193] on div at bounding box center [541, 479] width 1083 height 816
click at [559, 186] on div at bounding box center [541, 479] width 1083 height 816
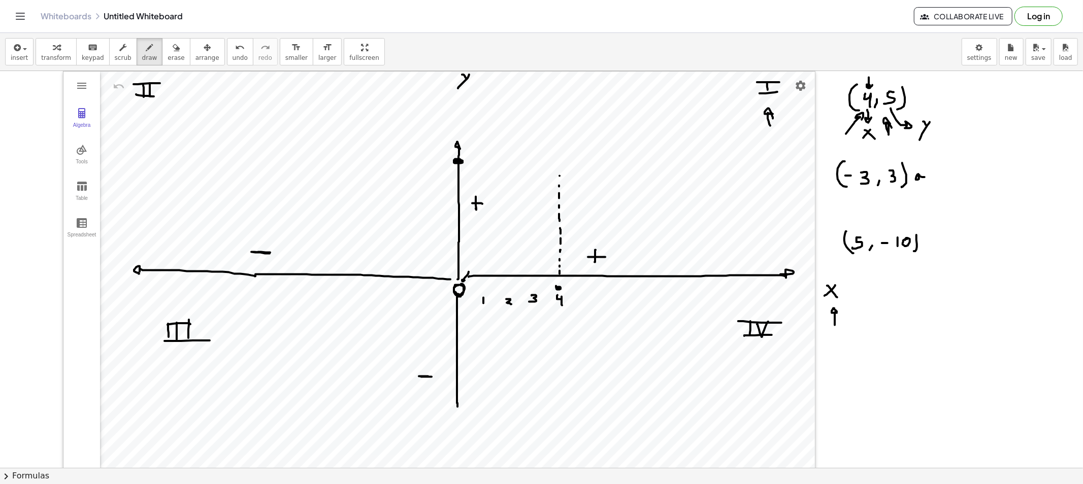
click at [559, 175] on div at bounding box center [541, 479] width 1083 height 816
click at [559, 168] on div at bounding box center [541, 479] width 1083 height 816
click at [559, 164] on div at bounding box center [541, 479] width 1083 height 816
click at [473, 160] on div at bounding box center [541, 479] width 1083 height 816
click at [482, 161] on div at bounding box center [541, 479] width 1083 height 816
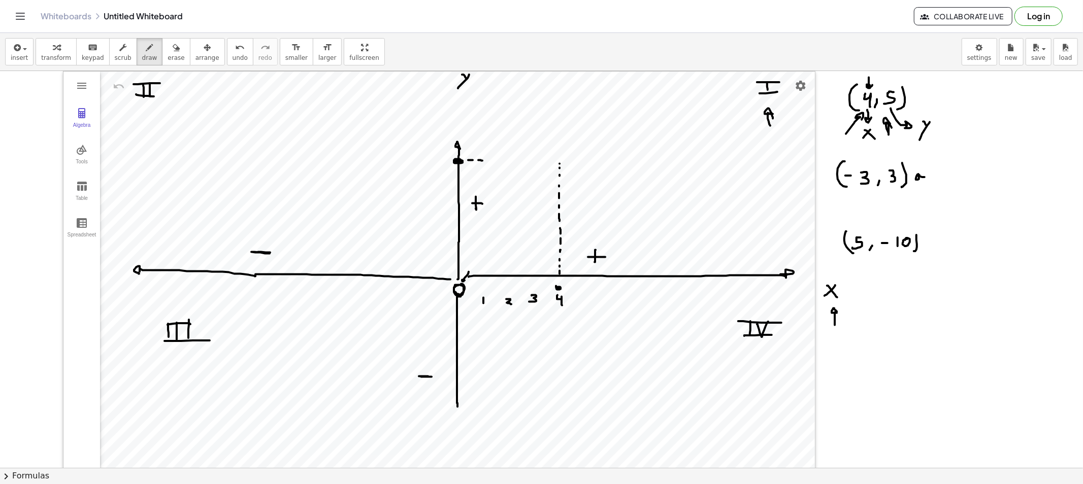
drag, startPoint x: 489, startPoint y: 161, endPoint x: 499, endPoint y: 161, distance: 9.6
click at [493, 161] on div at bounding box center [541, 479] width 1083 height 816
click at [501, 161] on div at bounding box center [541, 479] width 1083 height 816
drag, startPoint x: 510, startPoint y: 161, endPoint x: 515, endPoint y: 162, distance: 5.7
click at [513, 161] on div at bounding box center [541, 479] width 1083 height 816
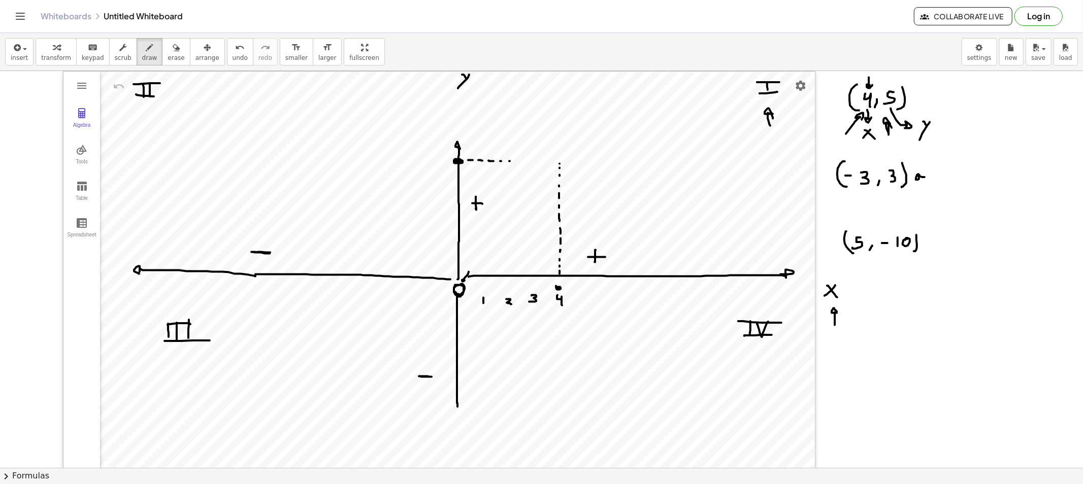
click at [525, 162] on div at bounding box center [541, 479] width 1083 height 816
drag, startPoint x: 535, startPoint y: 162, endPoint x: 546, endPoint y: 162, distance: 10.2
click at [538, 162] on div at bounding box center [541, 479] width 1083 height 816
drag, startPoint x: 548, startPoint y: 162, endPoint x: 555, endPoint y: 162, distance: 6.6
click at [549, 162] on div at bounding box center [541, 479] width 1083 height 816
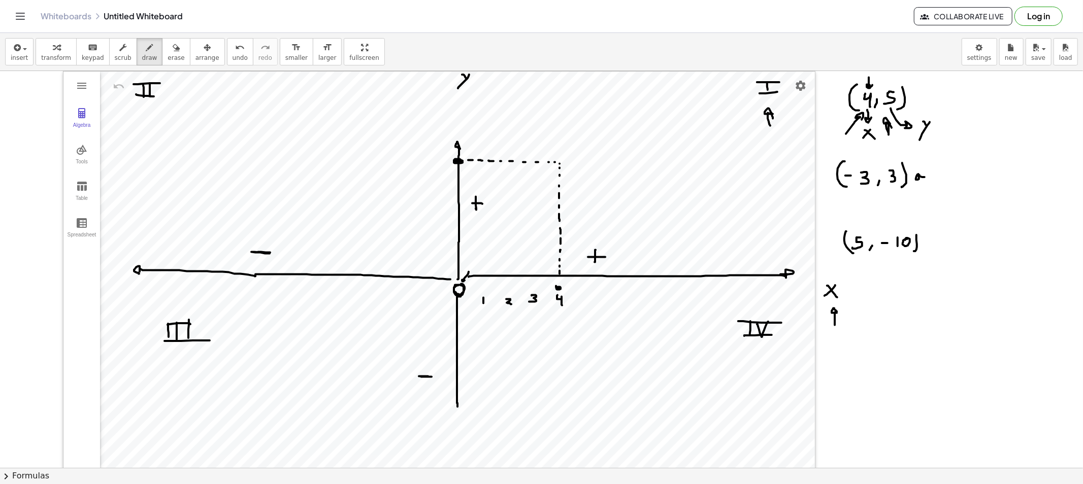
click at [555, 162] on div at bounding box center [541, 479] width 1083 height 816
drag, startPoint x: 557, startPoint y: 163, endPoint x: 565, endPoint y: 166, distance: 9.2
click at [558, 161] on div at bounding box center [541, 479] width 1083 height 816
click at [554, 136] on div at bounding box center [541, 479] width 1083 height 816
drag, startPoint x: 575, startPoint y: 151, endPoint x: 577, endPoint y: 165, distance: 14.4
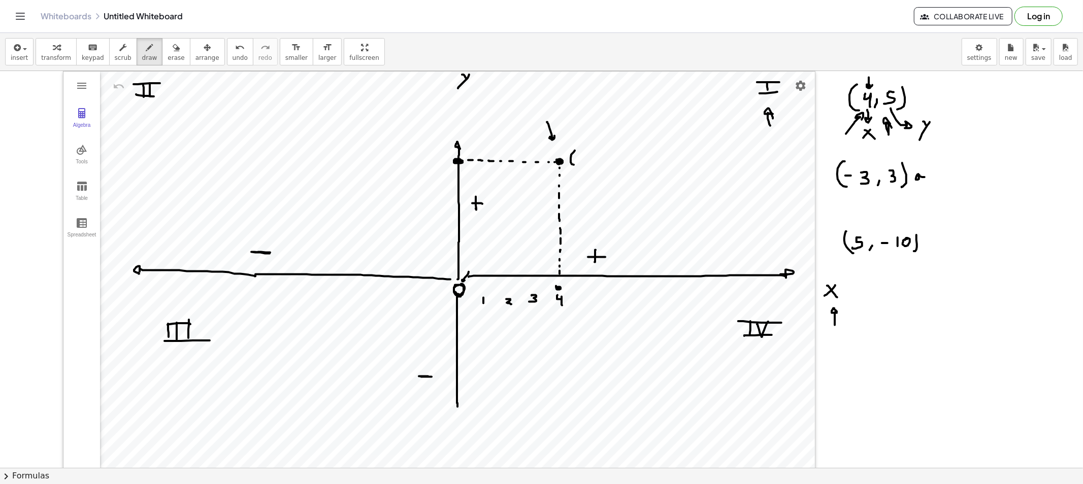
click at [575, 165] on div at bounding box center [541, 479] width 1083 height 816
drag, startPoint x: 582, startPoint y: 153, endPoint x: 588, endPoint y: 164, distance: 13.2
click at [588, 164] on div at bounding box center [541, 479] width 1083 height 816
drag, startPoint x: 596, startPoint y: 161, endPoint x: 605, endPoint y: 166, distance: 10.3
click at [594, 166] on div at bounding box center [541, 479] width 1083 height 816
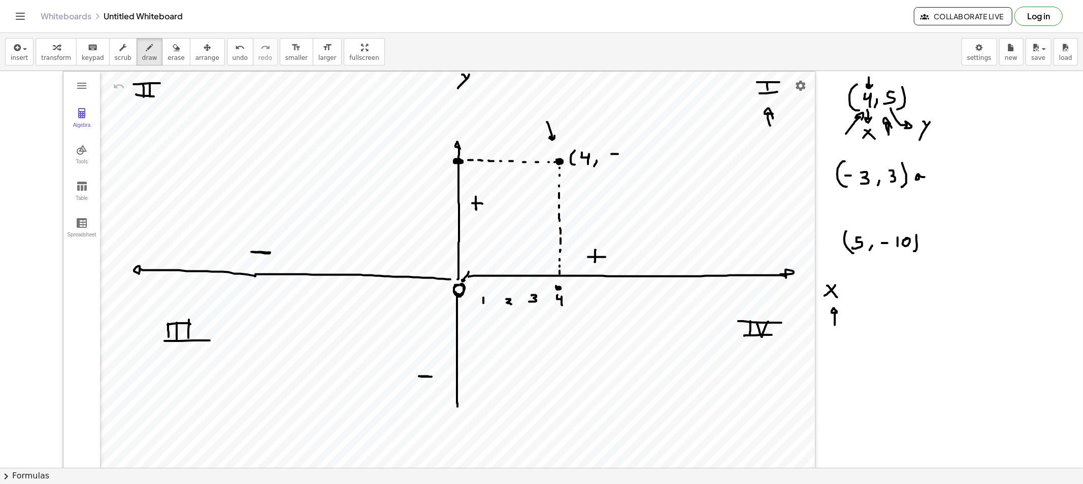
drag, startPoint x: 611, startPoint y: 154, endPoint x: 618, endPoint y: 154, distance: 6.6
click at [618, 154] on div at bounding box center [541, 479] width 1083 height 816
drag, startPoint x: 613, startPoint y: 154, endPoint x: 624, endPoint y: 162, distance: 13.8
click at [611, 164] on div at bounding box center [541, 479] width 1083 height 816
drag, startPoint x: 629, startPoint y: 158, endPoint x: 623, endPoint y: 167, distance: 11.4
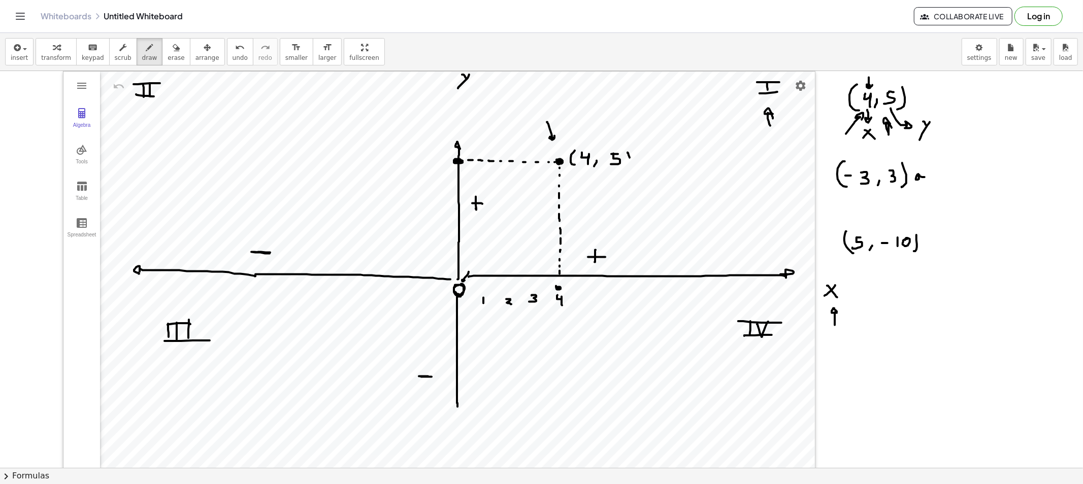
click at [623, 167] on div at bounding box center [541, 479] width 1083 height 816
click at [145, 58] on button "draw" at bounding box center [150, 51] width 26 height 27
click at [377, 289] on div at bounding box center [541, 479] width 1083 height 816
drag, startPoint x: 889, startPoint y: 159, endPoint x: 944, endPoint y: 164, distance: 55.6
click at [944, 164] on div at bounding box center [541, 479] width 1083 height 816
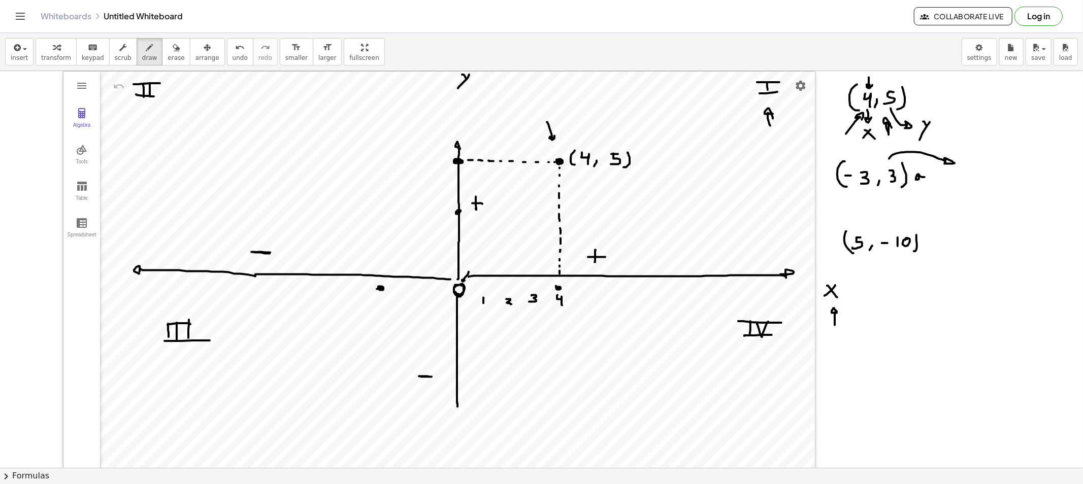
click at [455, 214] on div at bounding box center [541, 479] width 1083 height 816
click at [381, 278] on div at bounding box center [541, 479] width 1083 height 816
click at [381, 272] on div at bounding box center [541, 479] width 1083 height 816
drag, startPoint x: 381, startPoint y: 267, endPoint x: 381, endPoint y: 260, distance: 6.6
click at [381, 261] on div at bounding box center [541, 479] width 1083 height 816
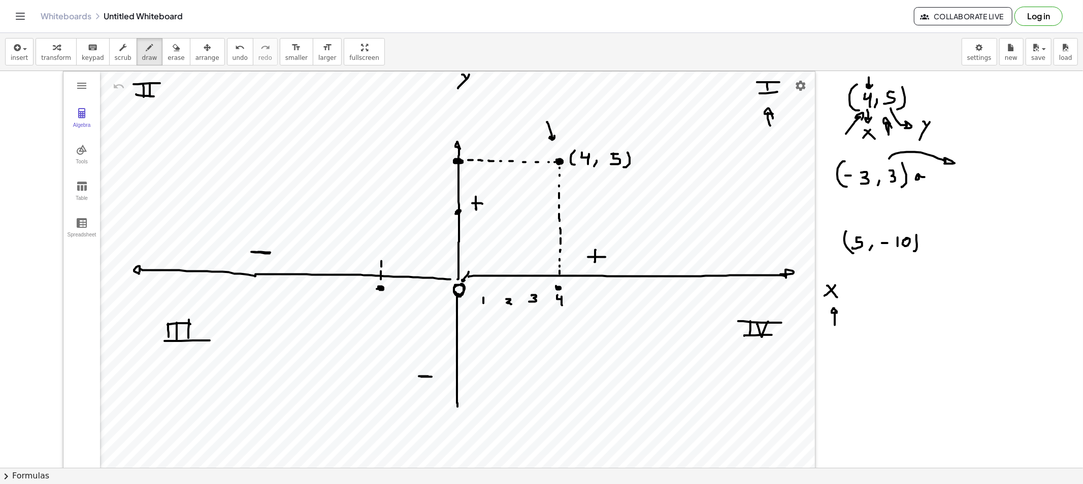
drag, startPoint x: 381, startPoint y: 255, endPoint x: 381, endPoint y: 249, distance: 5.6
click at [381, 254] on div at bounding box center [541, 479] width 1083 height 816
drag, startPoint x: 381, startPoint y: 247, endPoint x: 381, endPoint y: 238, distance: 9.6
click at [381, 245] on div at bounding box center [541, 479] width 1083 height 816
drag, startPoint x: 381, startPoint y: 238, endPoint x: 382, endPoint y: 227, distance: 10.2
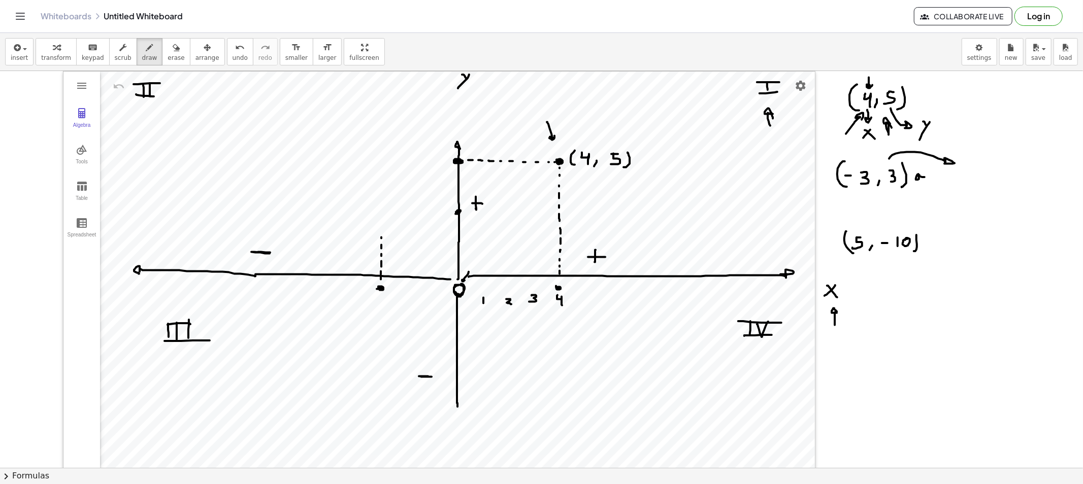
click at [381, 234] on div at bounding box center [541, 479] width 1083 height 816
click at [383, 219] on div at bounding box center [541, 479] width 1083 height 816
click at [383, 209] on div at bounding box center [541, 479] width 1083 height 816
drag, startPoint x: 447, startPoint y: 212, endPoint x: 437, endPoint y: 212, distance: 10.2
click at [446, 212] on div at bounding box center [541, 479] width 1083 height 816
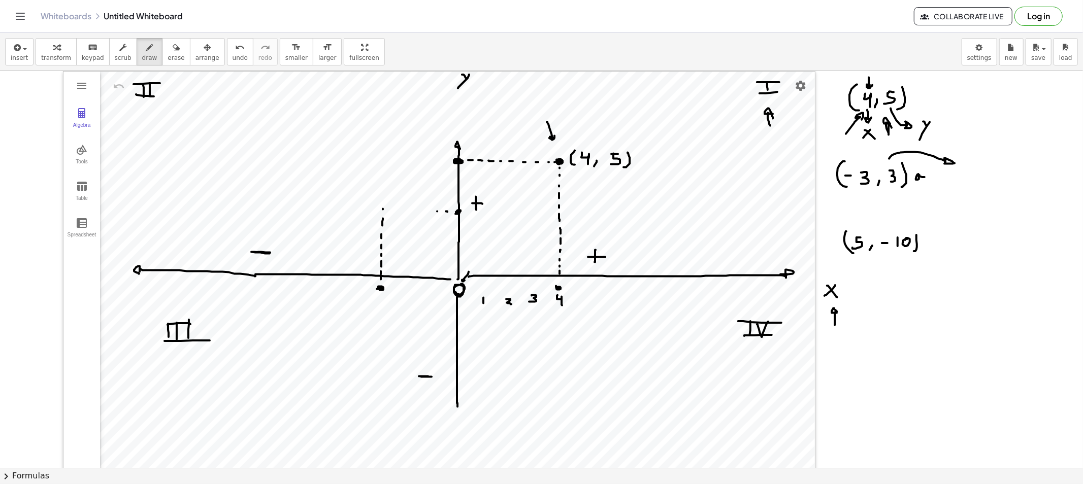
click at [437, 212] on div at bounding box center [541, 479] width 1083 height 816
drag, startPoint x: 427, startPoint y: 211, endPoint x: 416, endPoint y: 211, distance: 10.7
click at [424, 211] on div at bounding box center [541, 479] width 1083 height 816
click at [415, 211] on div at bounding box center [541, 479] width 1083 height 816
click at [401, 211] on div at bounding box center [541, 479] width 1083 height 816
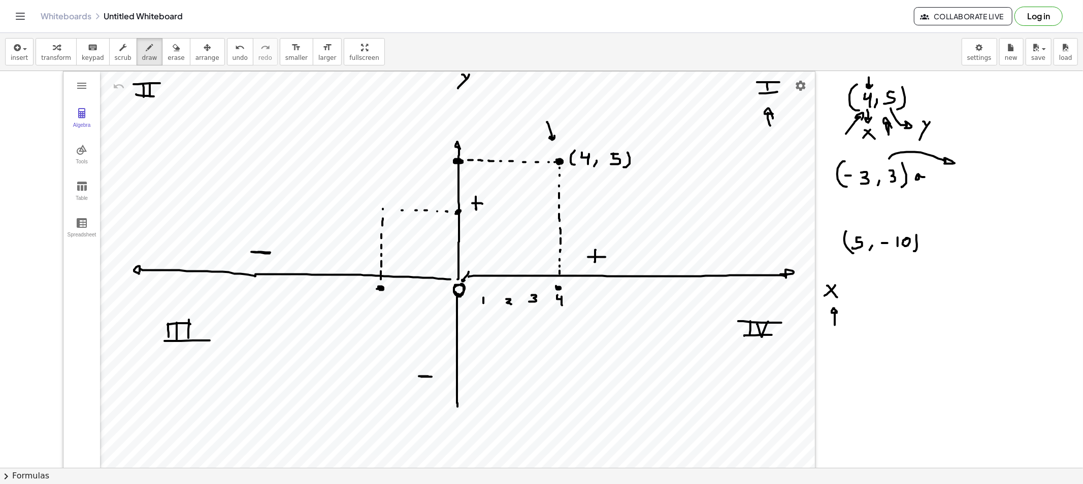
drag, startPoint x: 392, startPoint y: 211, endPoint x: 383, endPoint y: 211, distance: 8.6
click at [391, 211] on div at bounding box center [541, 479] width 1083 height 816
click at [381, 211] on div at bounding box center [541, 479] width 1083 height 816
click at [378, 210] on div at bounding box center [541, 479] width 1083 height 816
drag, startPoint x: 292, startPoint y: 195, endPoint x: 297, endPoint y: 215, distance: 20.9
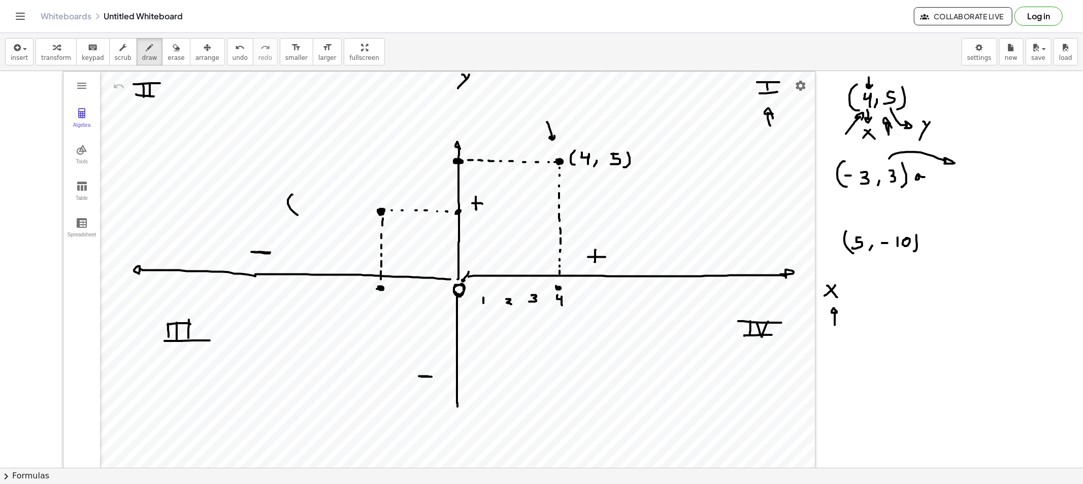
click at [297, 215] on div at bounding box center [541, 479] width 1083 height 816
drag, startPoint x: 304, startPoint y: 207, endPoint x: 317, endPoint y: 207, distance: 13.7
click at [308, 207] on div at bounding box center [541, 479] width 1083 height 816
drag, startPoint x: 315, startPoint y: 203, endPoint x: 316, endPoint y: 211, distance: 7.7
click at [316, 211] on div at bounding box center [541, 479] width 1083 height 816
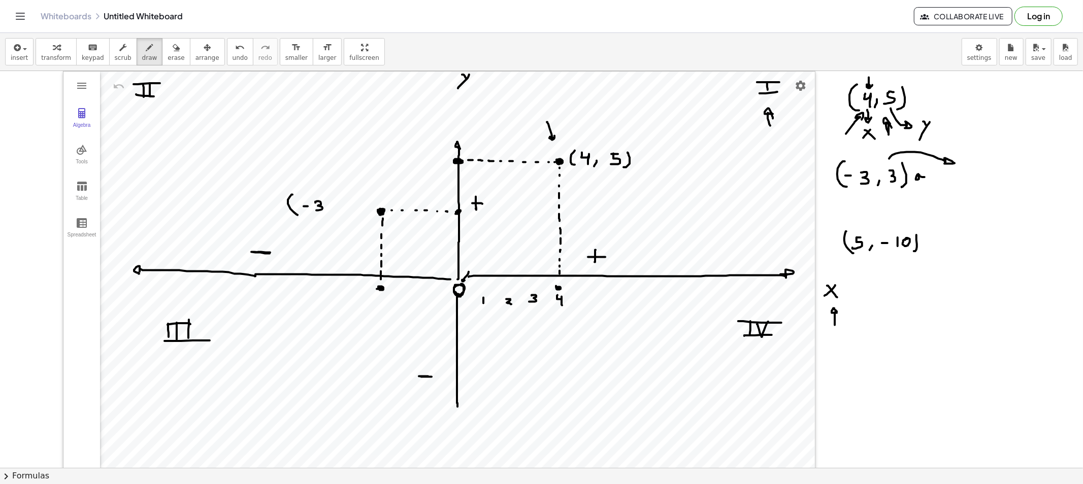
click at [327, 214] on div at bounding box center [541, 479] width 1083 height 816
drag, startPoint x: 343, startPoint y: 202, endPoint x: 356, endPoint y: 205, distance: 13.2
click at [339, 211] on div at bounding box center [541, 479] width 1083 height 816
drag, startPoint x: 352, startPoint y: 195, endPoint x: 351, endPoint y: 215, distance: 19.3
click at [351, 215] on div at bounding box center [541, 479] width 1083 height 816
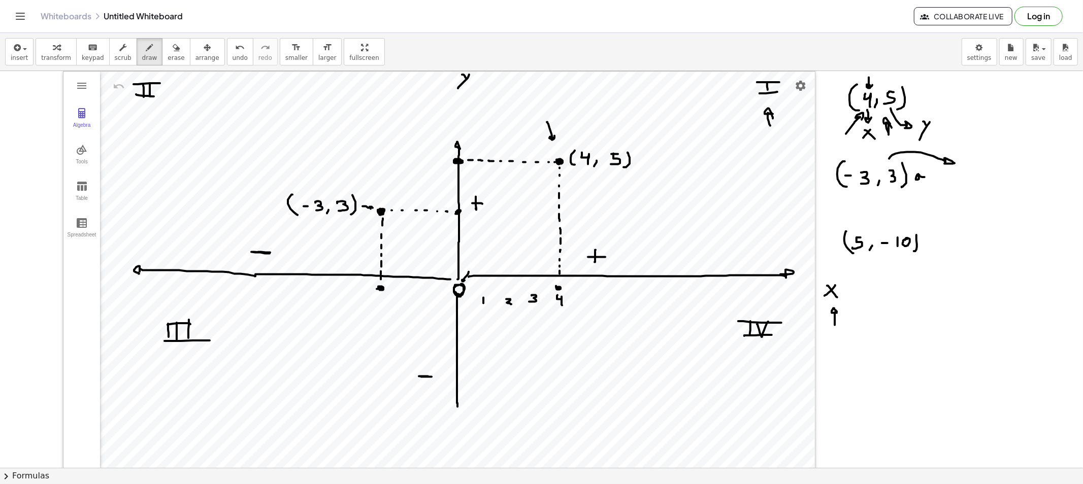
drag, startPoint x: 362, startPoint y: 207, endPoint x: 369, endPoint y: 210, distance: 7.5
click at [369, 210] on div at bounding box center [541, 479] width 1083 height 816
drag, startPoint x: 856, startPoint y: 276, endPoint x: 858, endPoint y: 264, distance: 12.3
click at [858, 264] on div at bounding box center [541, 479] width 1083 height 816
drag, startPoint x: 115, startPoint y: 285, endPoint x: 442, endPoint y: 288, distance: 326.9
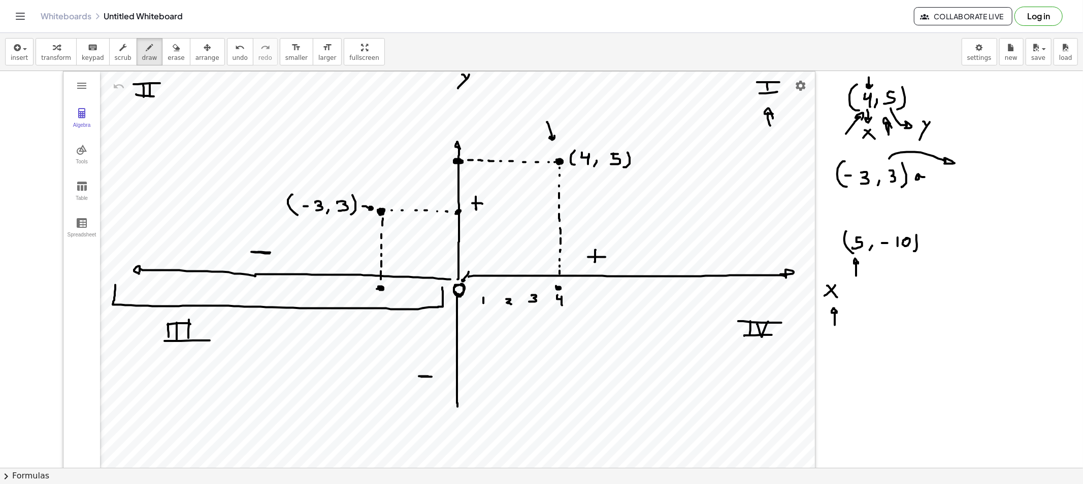
click at [442, 288] on div at bounding box center [541, 479] width 1083 height 816
drag, startPoint x: 700, startPoint y: 92, endPoint x: 723, endPoint y: 93, distance: 22.9
click at [723, 93] on div at bounding box center [541, 479] width 1083 height 816
drag, startPoint x: 674, startPoint y: 332, endPoint x: 710, endPoint y: 337, distance: 35.8
click at [711, 337] on div at bounding box center [541, 479] width 1083 height 816
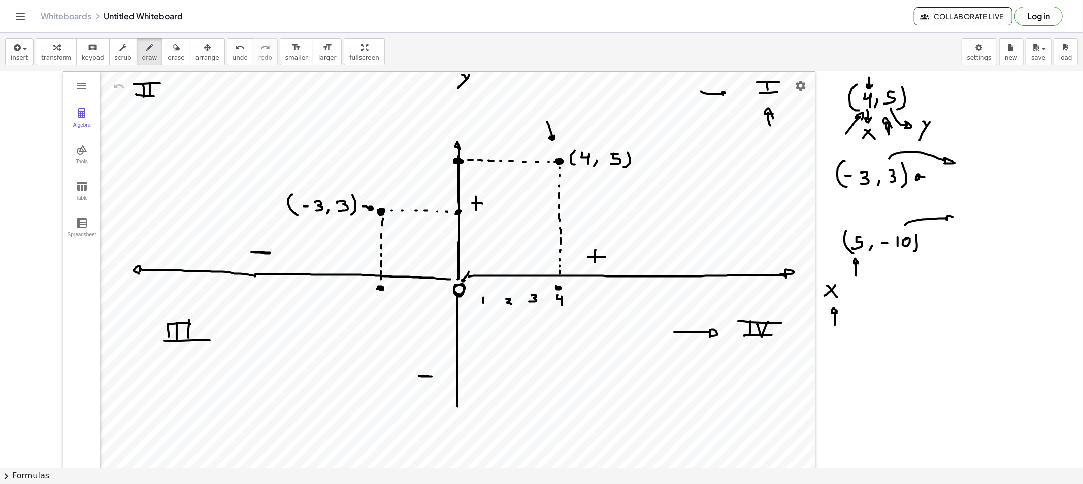
drag, startPoint x: 904, startPoint y: 225, endPoint x: 946, endPoint y: 221, distance: 41.8
click at [946, 221] on div at bounding box center [541, 479] width 1083 height 816
click at [963, 222] on div at bounding box center [541, 479] width 1083 height 816
drag, startPoint x: 957, startPoint y: 234, endPoint x: 956, endPoint y: 249, distance: 14.8
click at [956, 236] on div at bounding box center [541, 479] width 1083 height 816
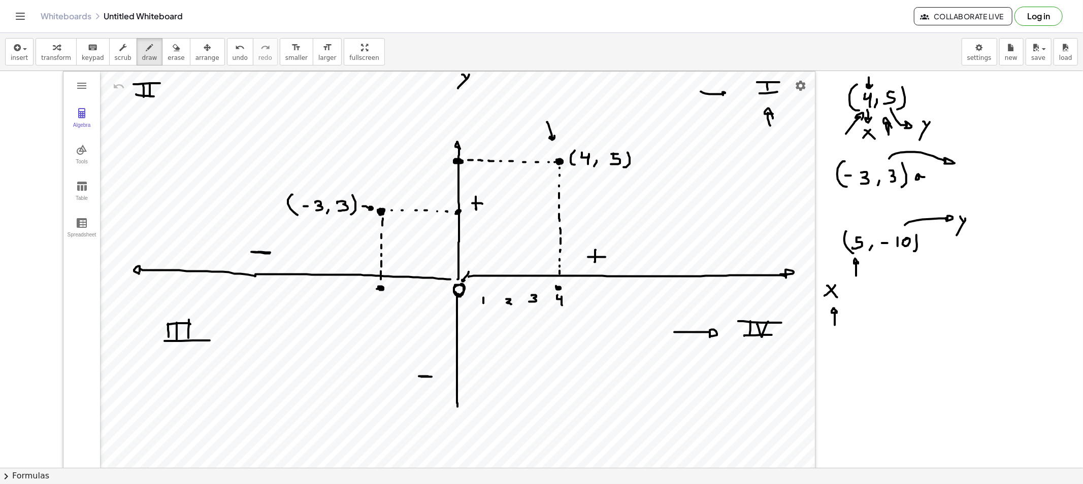
scroll to position [56, 0]
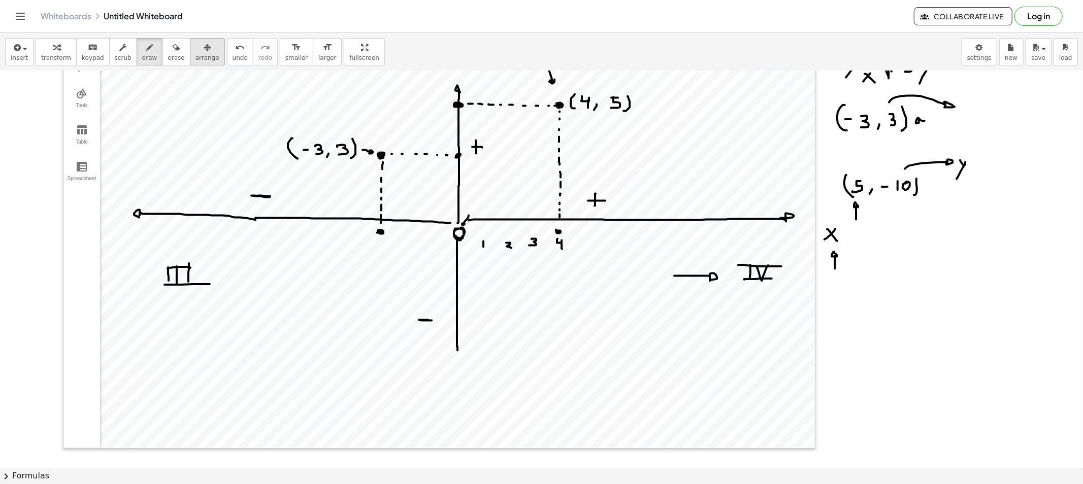
click at [195, 57] on span "arrange" at bounding box center [207, 57] width 24 height 7
drag, startPoint x: 808, startPoint y: 445, endPoint x: 809, endPoint y: 469, distance: 23.9
click at [809, 462] on div "insert select one: Math Expression Function Text Youtube Video Graphing Geometr…" at bounding box center [541, 258] width 1083 height 451
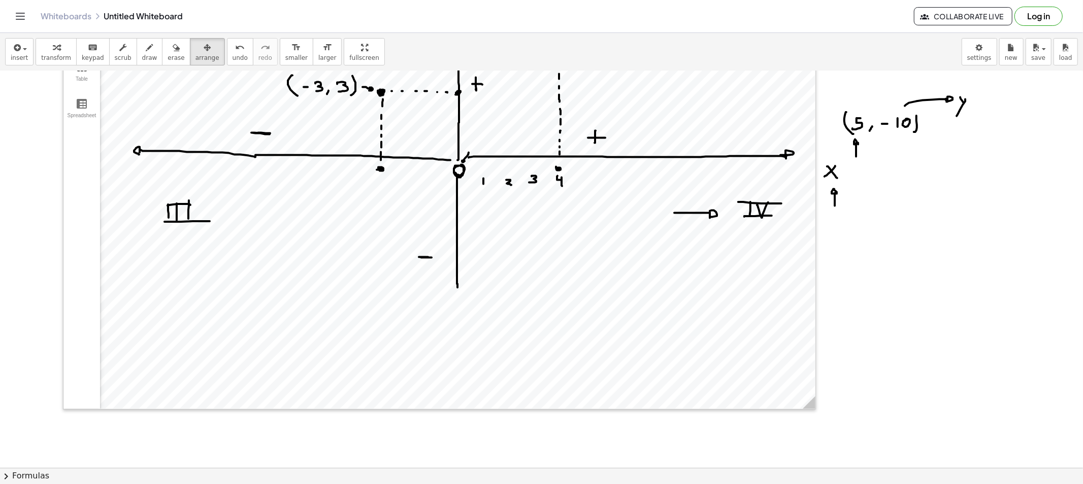
scroll to position [169, 0]
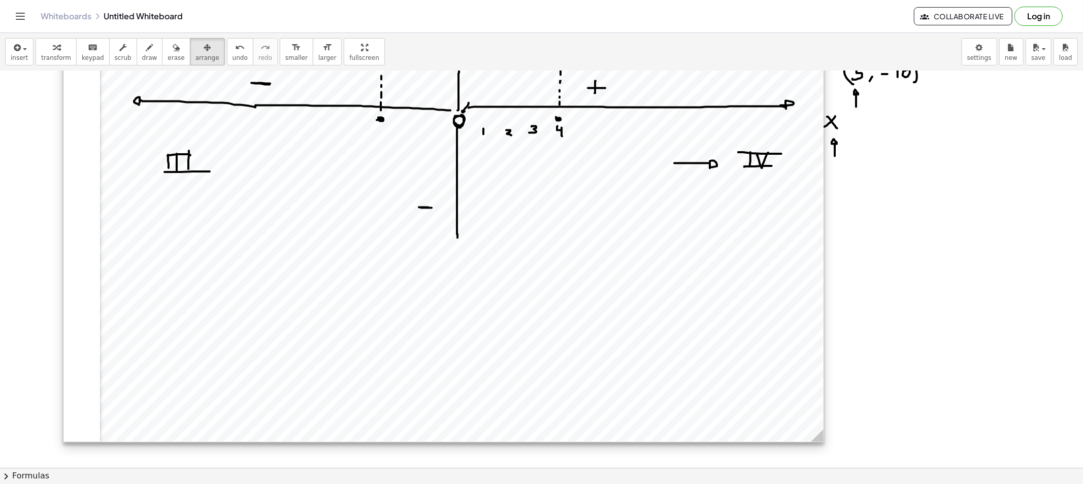
drag, startPoint x: 808, startPoint y: 358, endPoint x: 817, endPoint y: 438, distance: 80.7
click at [817, 438] on icon at bounding box center [817, 435] width 13 height 13
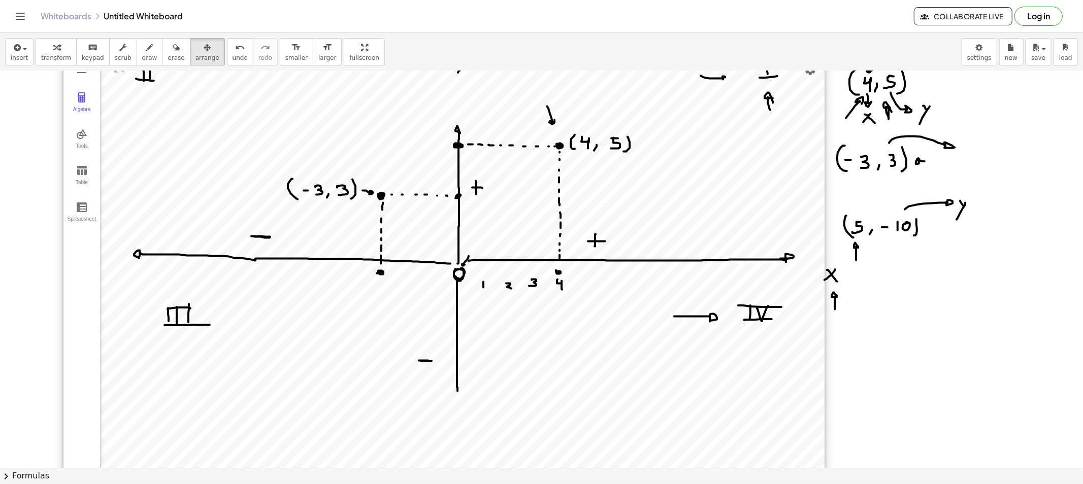
scroll to position [0, 0]
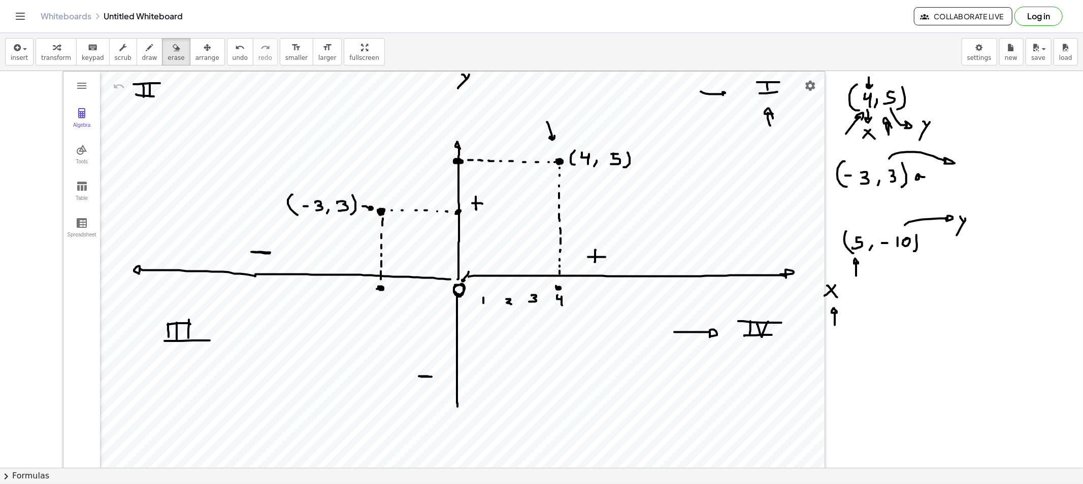
drag, startPoint x: 165, startPoint y: 54, endPoint x: 142, endPoint y: 87, distance: 40.4
click at [167, 56] on span "erase" at bounding box center [175, 57] width 17 height 7
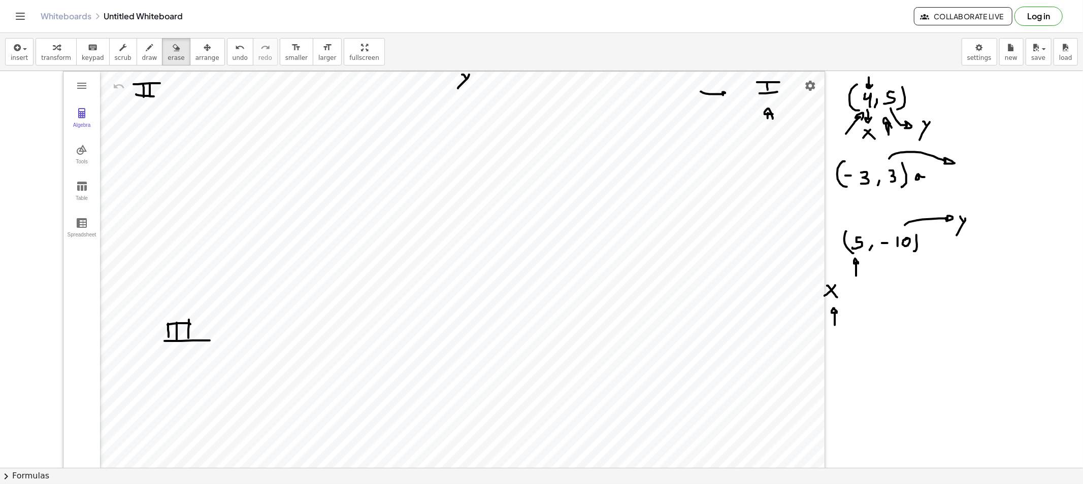
drag, startPoint x: 753, startPoint y: 136, endPoint x: 738, endPoint y: 135, distance: 15.3
click at [723, 138] on div at bounding box center [541, 479] width 1083 height 816
drag, startPoint x: 757, startPoint y: 126, endPoint x: 707, endPoint y: 112, distance: 52.1
click at [707, 112] on div at bounding box center [541, 479] width 1083 height 816
drag, startPoint x: 140, startPoint y: 59, endPoint x: 141, endPoint y: 64, distance: 5.7
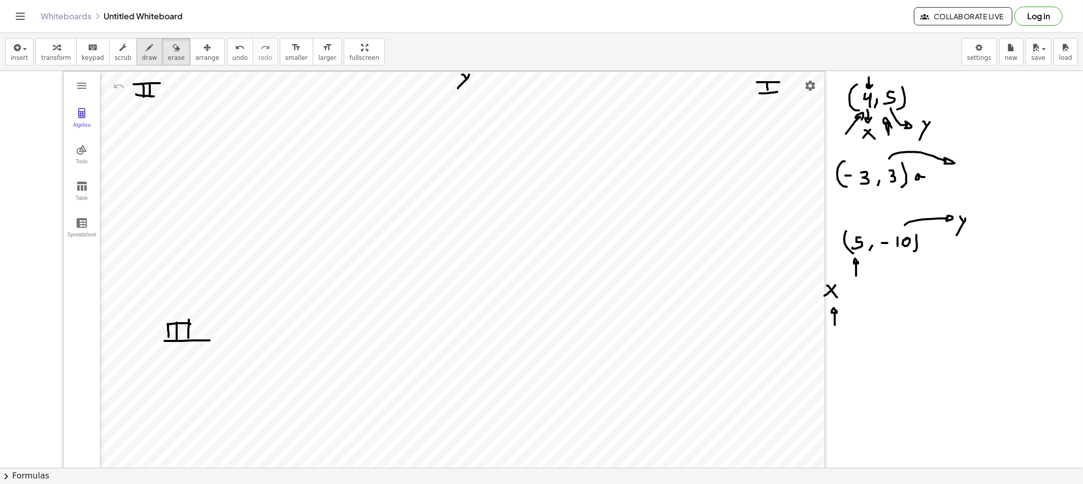
click at [142, 60] on span "draw" at bounding box center [149, 57] width 15 height 7
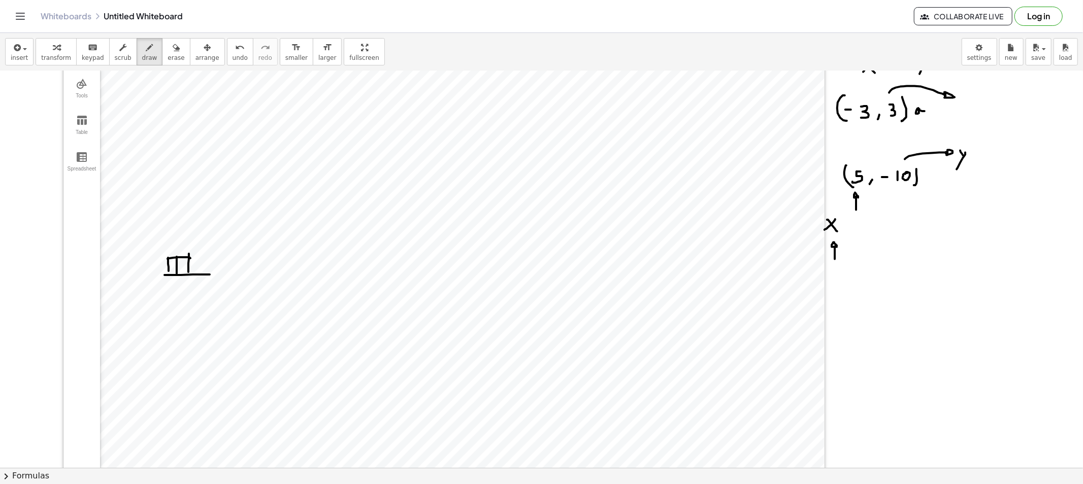
scroll to position [56, 0]
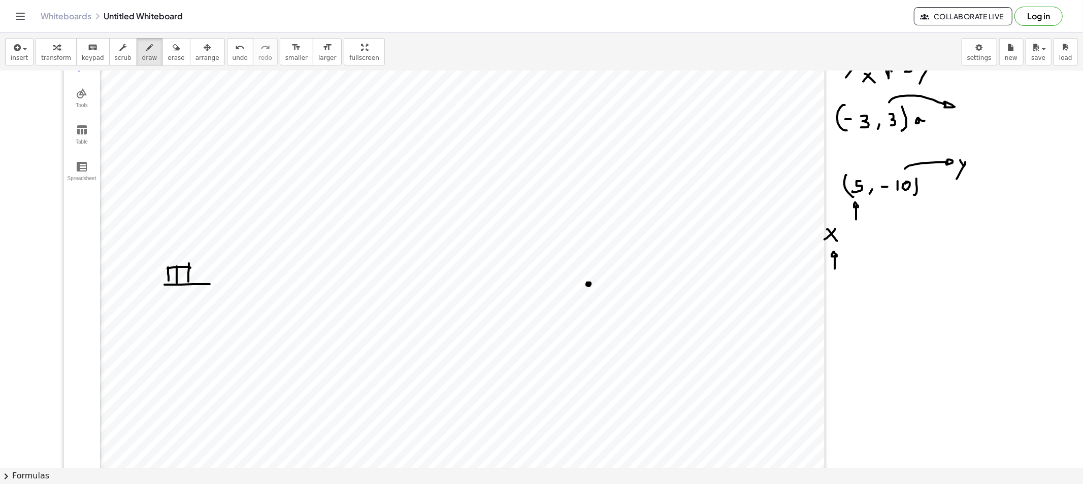
click at [587, 285] on div at bounding box center [541, 423] width 1083 height 816
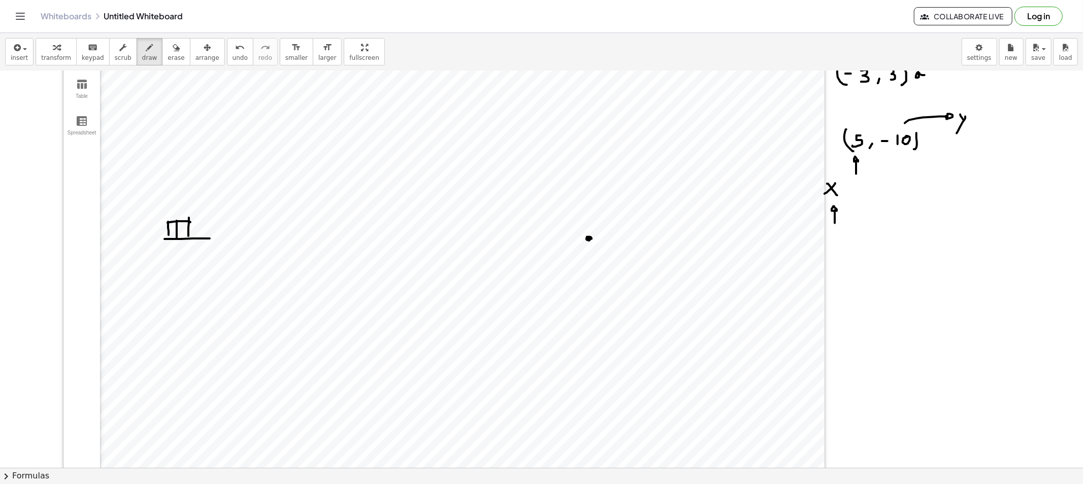
scroll to position [169, 0]
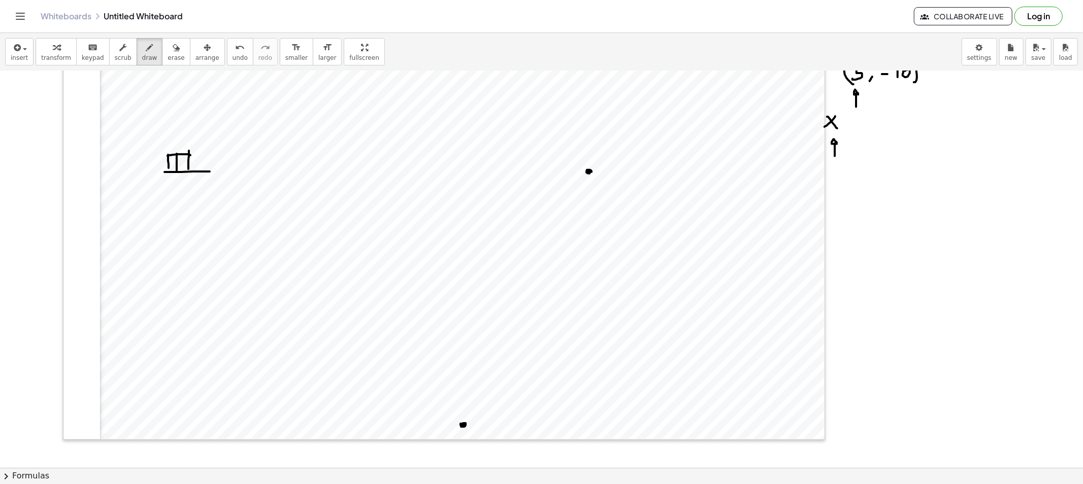
click at [460, 424] on div at bounding box center [541, 310] width 1083 height 816
drag, startPoint x: 475, startPoint y: 397, endPoint x: 471, endPoint y: 410, distance: 13.3
click at [471, 410] on div at bounding box center [541, 310] width 1083 height 816
drag, startPoint x: 577, startPoint y: 144, endPoint x: 594, endPoint y: 181, distance: 40.9
click at [585, 158] on div at bounding box center [541, 310] width 1083 height 816
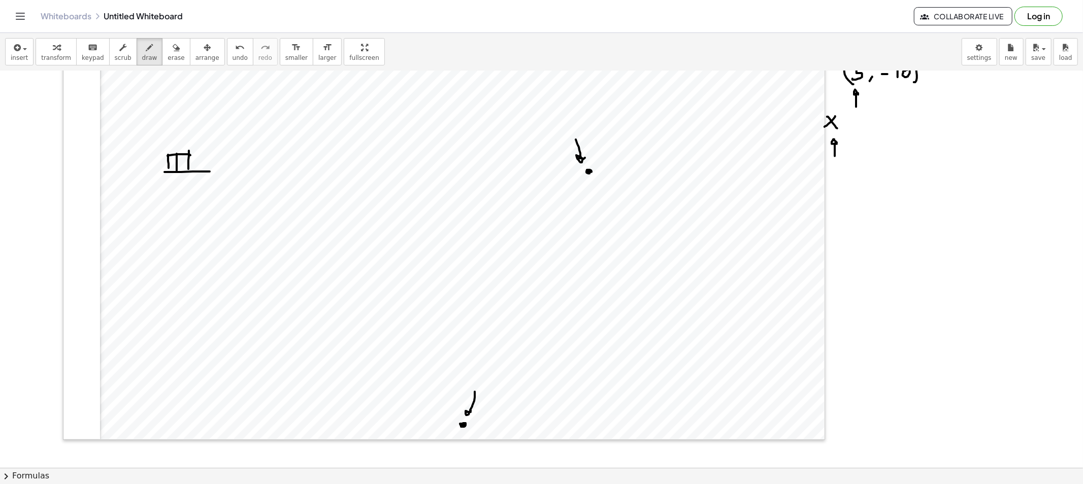
click at [590, 186] on div at bounding box center [541, 310] width 1083 height 816
click at [590, 199] on div at bounding box center [541, 310] width 1083 height 816
drag, startPoint x: 590, startPoint y: 214, endPoint x: 589, endPoint y: 229, distance: 15.2
click at [590, 215] on div at bounding box center [541, 310] width 1083 height 816
drag, startPoint x: 589, startPoint y: 231, endPoint x: 587, endPoint y: 264, distance: 33.1
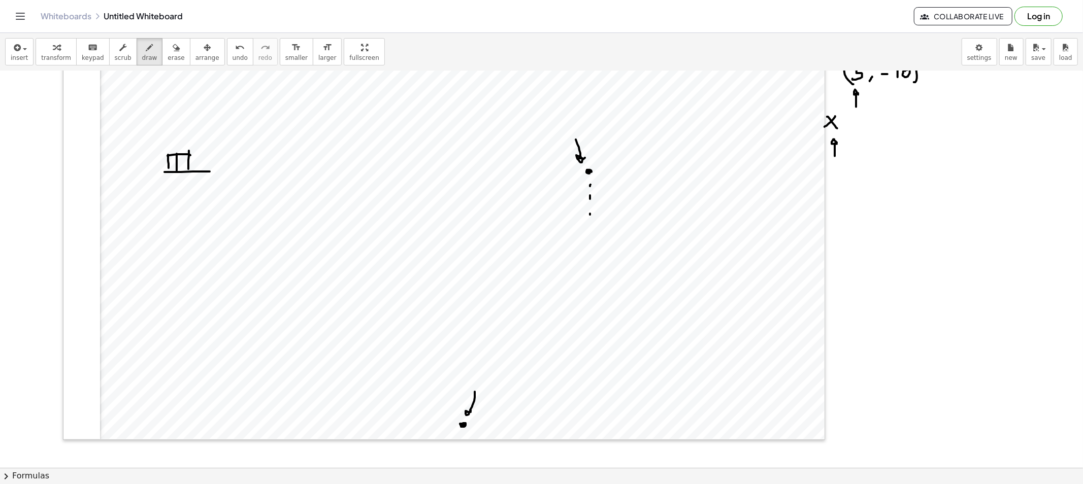
click at [589, 232] on div at bounding box center [541, 310] width 1083 height 816
drag, startPoint x: 589, startPoint y: 252, endPoint x: 589, endPoint y: 274, distance: 21.8
click at [589, 260] on div at bounding box center [541, 310] width 1083 height 816
drag, startPoint x: 590, startPoint y: 273, endPoint x: 590, endPoint y: 294, distance: 21.8
click at [590, 286] on div at bounding box center [541, 310] width 1083 height 816
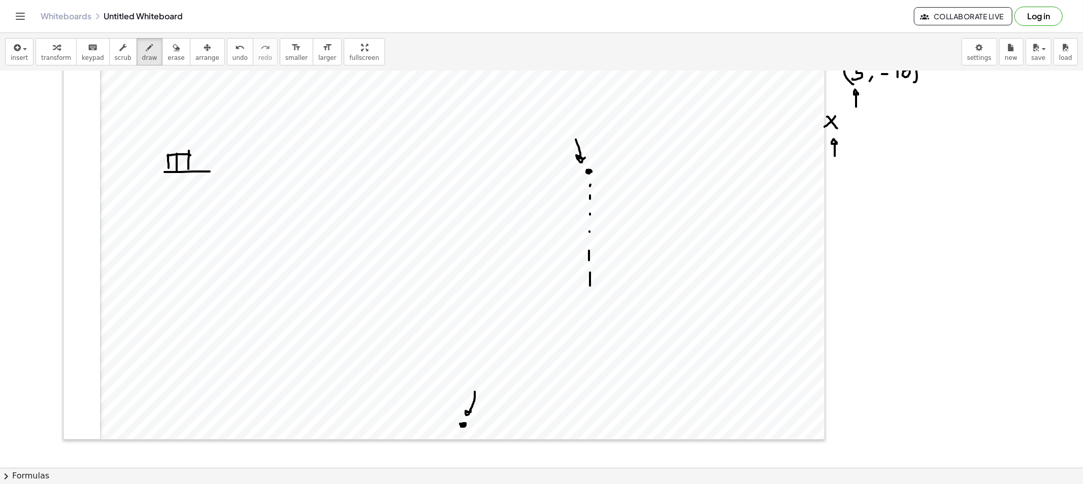
click at [589, 306] on div at bounding box center [541, 310] width 1083 height 816
click at [590, 332] on div at bounding box center [541, 310] width 1083 height 816
click at [589, 358] on div at bounding box center [541, 310] width 1083 height 816
drag, startPoint x: 587, startPoint y: 367, endPoint x: 587, endPoint y: 375, distance: 7.1
click at [587, 372] on div at bounding box center [541, 310] width 1083 height 816
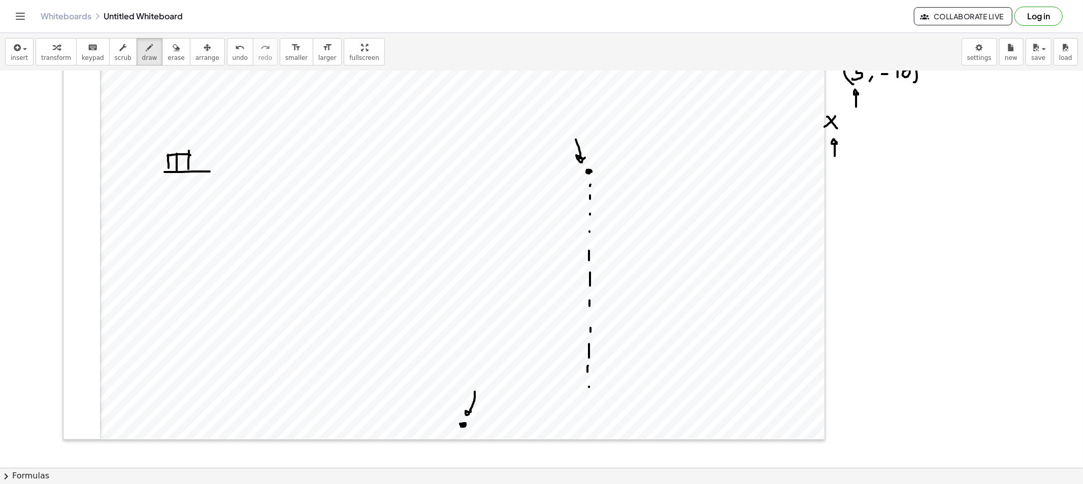
click at [589, 388] on div at bounding box center [541, 310] width 1083 height 816
drag, startPoint x: 589, startPoint y: 408, endPoint x: 589, endPoint y: 422, distance: 14.2
click at [589, 411] on div at bounding box center [541, 310] width 1083 height 816
click at [475, 425] on div at bounding box center [541, 310] width 1083 height 816
drag, startPoint x: 487, startPoint y: 425, endPoint x: 500, endPoint y: 425, distance: 13.2
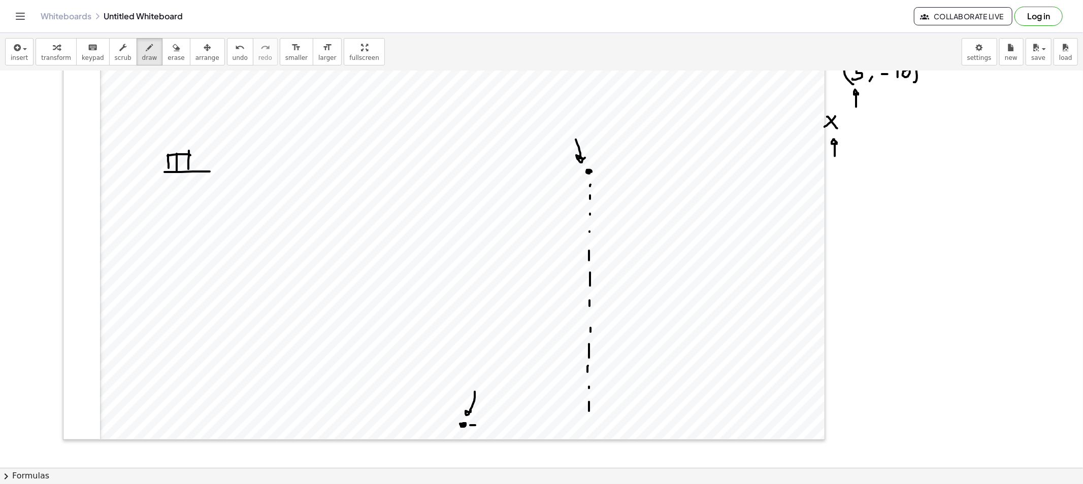
click at [499, 425] on div at bounding box center [541, 310] width 1083 height 816
drag, startPoint x: 509, startPoint y: 425, endPoint x: 516, endPoint y: 425, distance: 7.1
click at [515, 425] on div at bounding box center [541, 310] width 1083 height 816
click at [531, 425] on div at bounding box center [541, 310] width 1083 height 816
drag, startPoint x: 544, startPoint y: 426, endPoint x: 552, endPoint y: 426, distance: 8.1
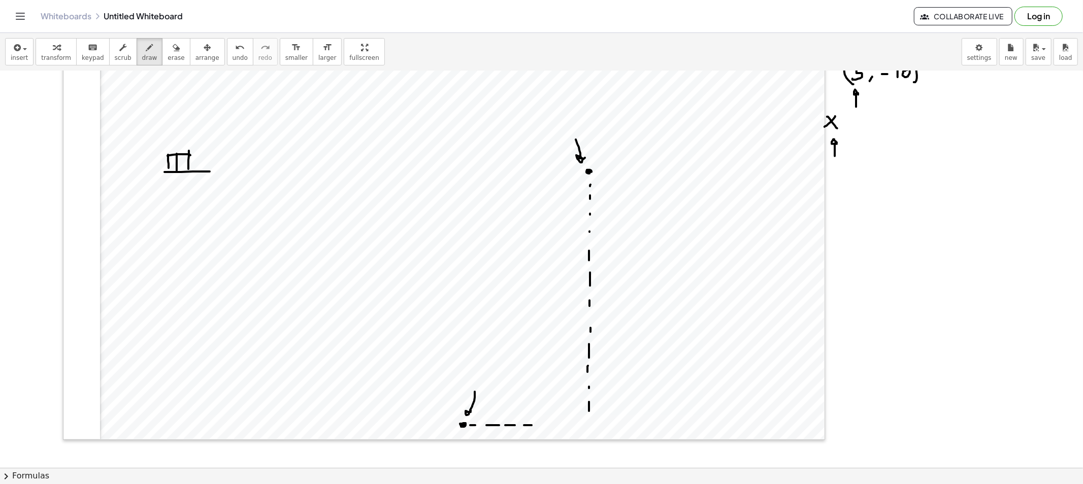
click at [550, 426] on div at bounding box center [541, 310] width 1083 height 816
click at [561, 427] on div at bounding box center [541, 310] width 1083 height 816
drag, startPoint x: 573, startPoint y: 427, endPoint x: 582, endPoint y: 427, distance: 9.1
click at [578, 427] on div at bounding box center [541, 310] width 1083 height 816
click at [587, 427] on div at bounding box center [541, 310] width 1083 height 816
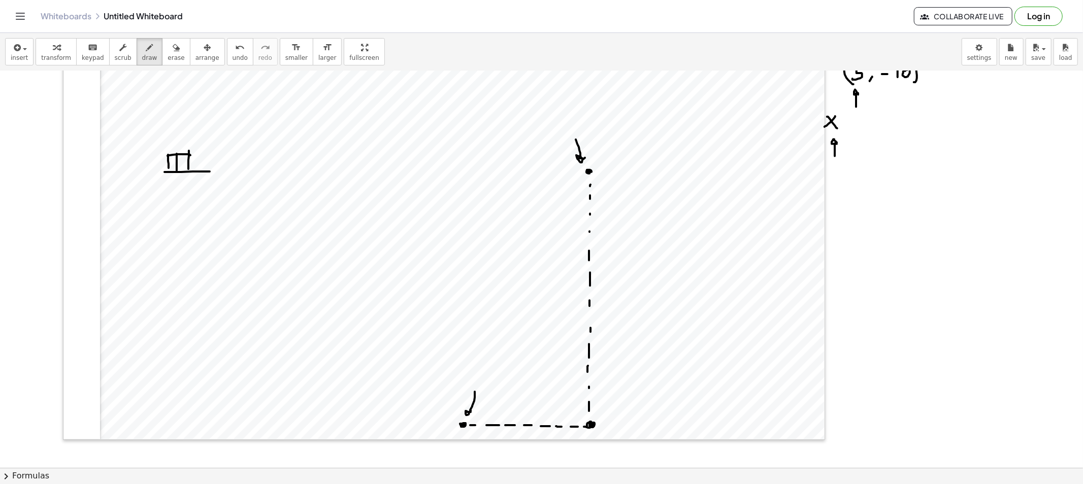
drag, startPoint x: 591, startPoint y: 422, endPoint x: 600, endPoint y: 424, distance: 9.9
click at [593, 426] on div at bounding box center [541, 310] width 1083 height 816
click at [612, 418] on div at bounding box center [541, 310] width 1083 height 816
drag, startPoint x: 630, startPoint y: 399, endPoint x: 635, endPoint y: 426, distance: 27.9
click at [634, 425] on div at bounding box center [541, 310] width 1083 height 816
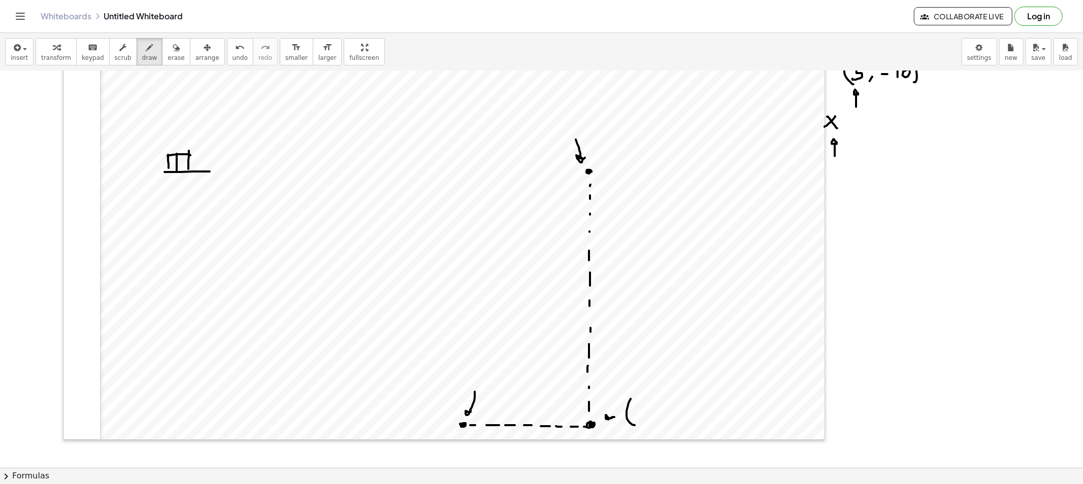
drag, startPoint x: 640, startPoint y: 409, endPoint x: 647, endPoint y: 409, distance: 7.6
click at [647, 409] on div at bounding box center [541, 310] width 1083 height 816
drag, startPoint x: 641, startPoint y: 412, endPoint x: 640, endPoint y: 419, distance: 7.7
click at [640, 419] on div at bounding box center [541, 310] width 1083 height 816
drag, startPoint x: 655, startPoint y: 421, endPoint x: 661, endPoint y: 422, distance: 6.7
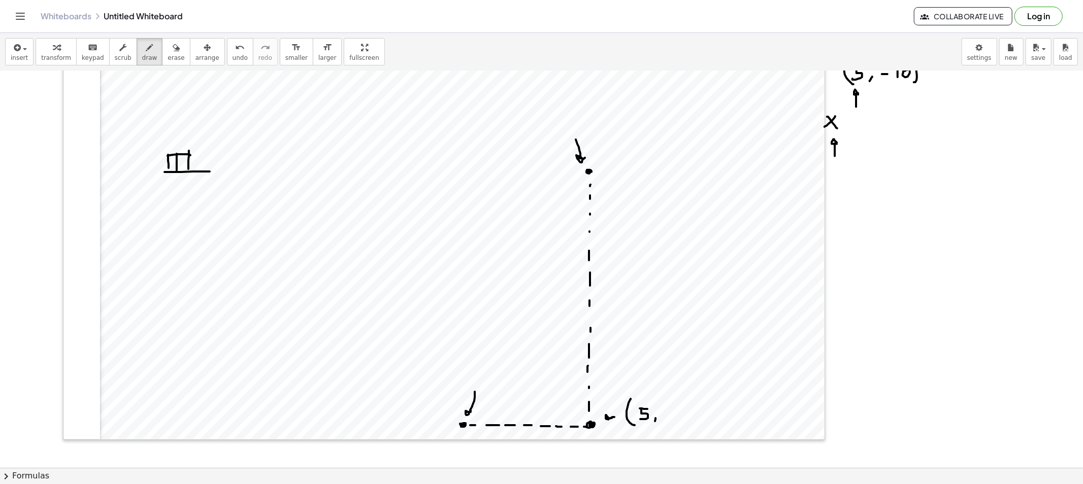
click at [654, 422] on div at bounding box center [541, 310] width 1083 height 816
drag, startPoint x: 667, startPoint y: 413, endPoint x: 677, endPoint y: 414, distance: 9.7
click at [677, 413] on div at bounding box center [541, 310] width 1083 height 816
drag, startPoint x: 687, startPoint y: 412, endPoint x: 693, endPoint y: 414, distance: 5.9
click at [687, 417] on div at bounding box center [541, 310] width 1083 height 816
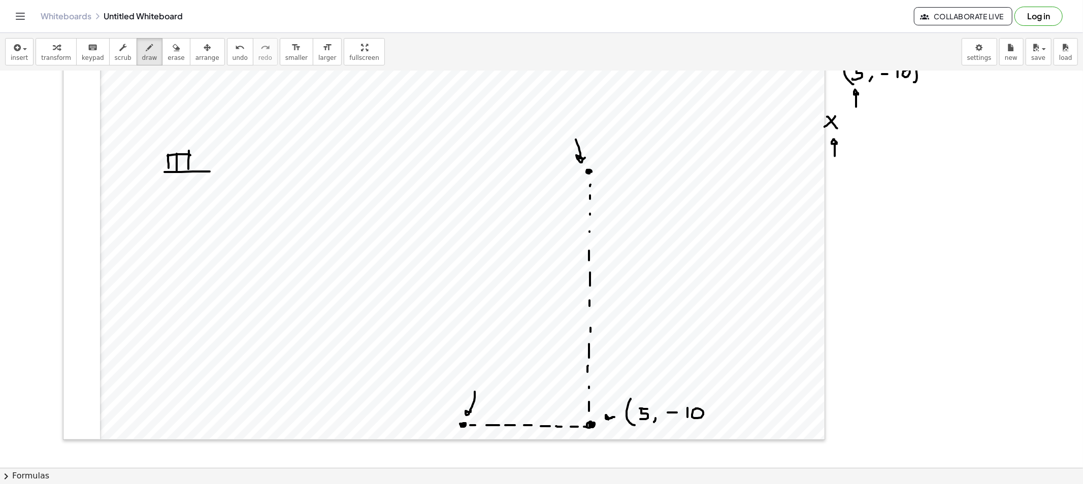
drag, startPoint x: 698, startPoint y: 409, endPoint x: 701, endPoint y: 414, distance: 6.4
click at [694, 409] on div at bounding box center [541, 310] width 1083 height 816
drag, startPoint x: 712, startPoint y: 403, endPoint x: 712, endPoint y: 423, distance: 20.3
click at [712, 422] on div at bounding box center [541, 310] width 1083 height 816
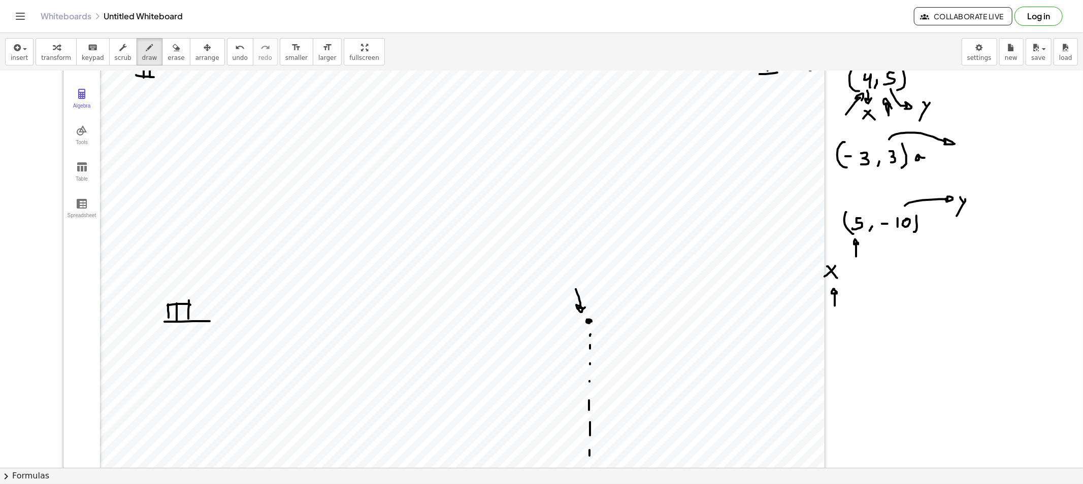
scroll to position [0, 0]
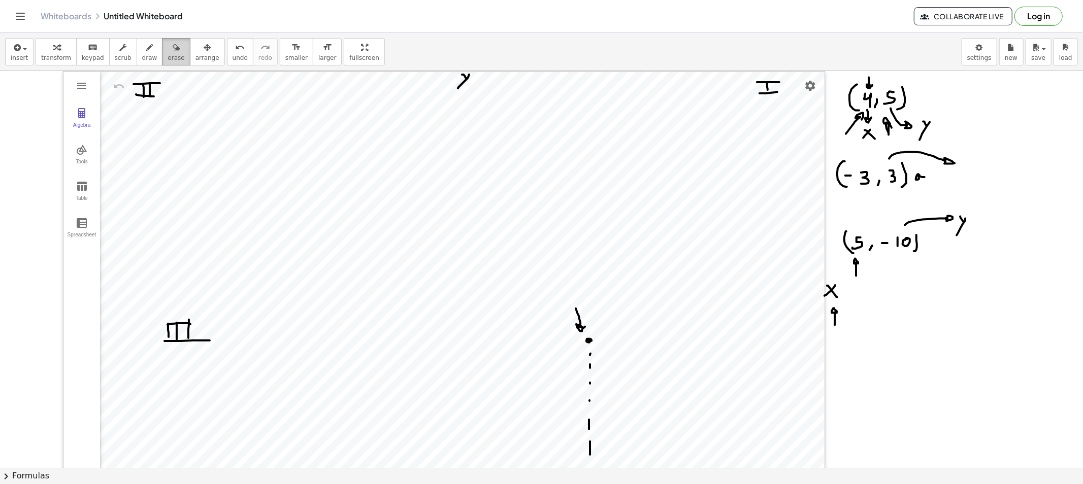
click at [167, 55] on span "erase" at bounding box center [175, 57] width 17 height 7
drag, startPoint x: 569, startPoint y: 303, endPoint x: 592, endPoint y: 407, distance: 107.1
click at [585, 420] on div at bounding box center [541, 479] width 1083 height 816
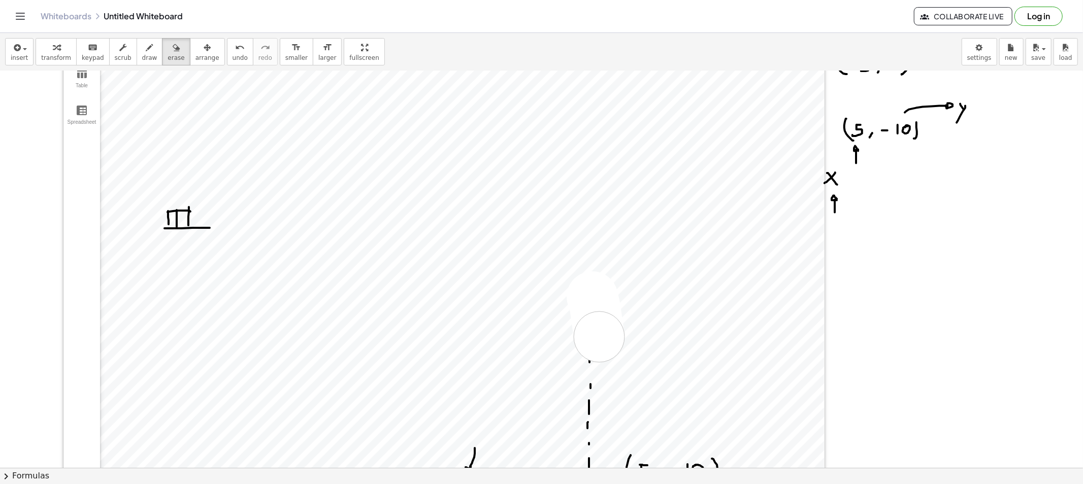
drag, startPoint x: 599, startPoint y: 337, endPoint x: 592, endPoint y: 421, distance: 84.6
click at [589, 448] on div at bounding box center [541, 366] width 1083 height 816
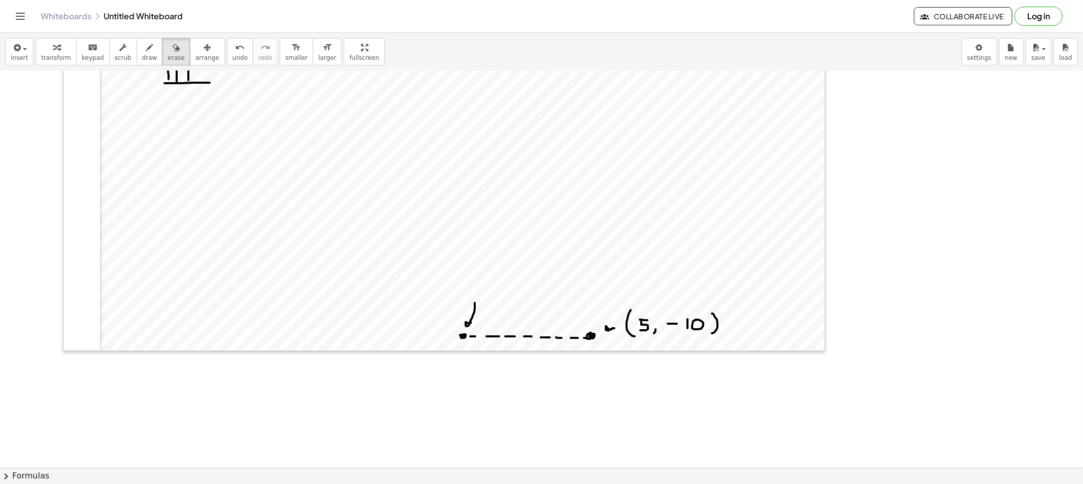
scroll to position [338, 0]
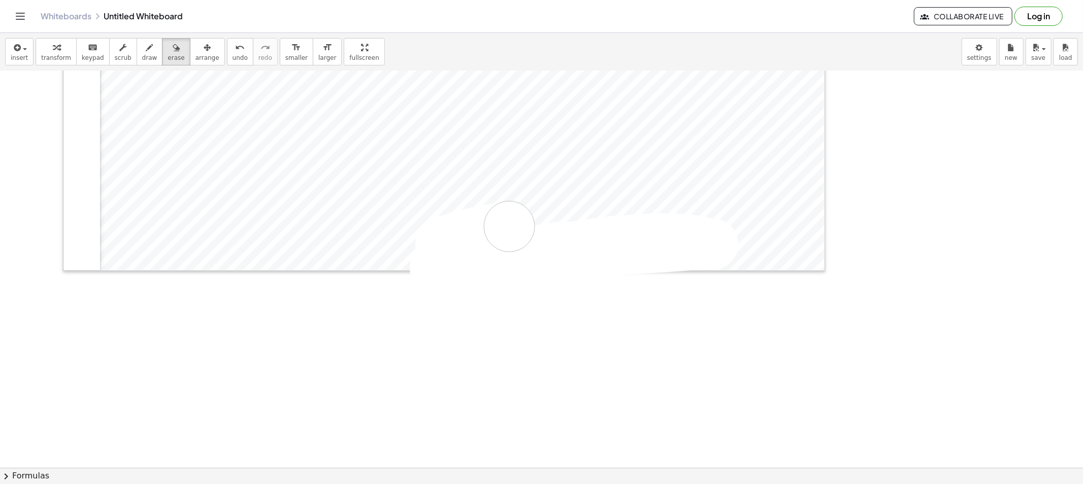
drag, startPoint x: 545, startPoint y: 249, endPoint x: 541, endPoint y: 245, distance: 5.8
click at [510, 240] on div at bounding box center [541, 141] width 1083 height 816
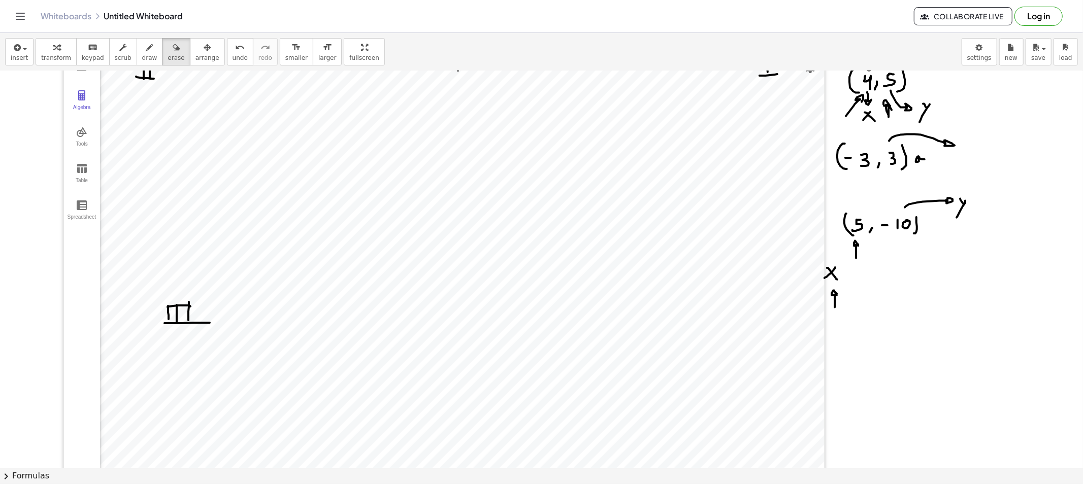
scroll to position [0, 0]
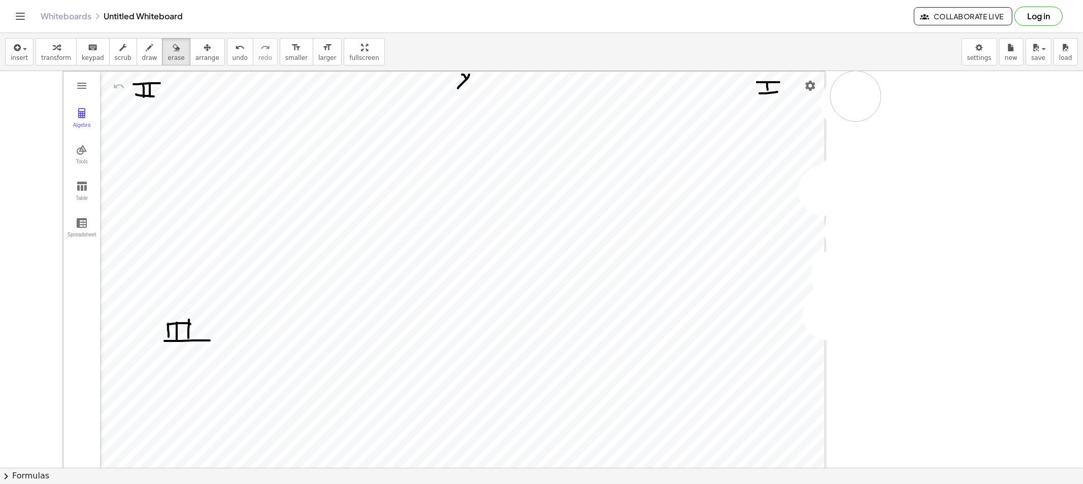
drag, startPoint x: 854, startPoint y: 308, endPoint x: 858, endPoint y: 94, distance: 213.2
click at [858, 94] on div at bounding box center [541, 479] width 1083 height 816
click at [146, 52] on icon "button" at bounding box center [149, 48] width 7 height 12
click at [167, 43] on div "button" at bounding box center [175, 47] width 17 height 12
drag, startPoint x: 185, startPoint y: 314, endPoint x: 197, endPoint y: 348, distance: 36.1
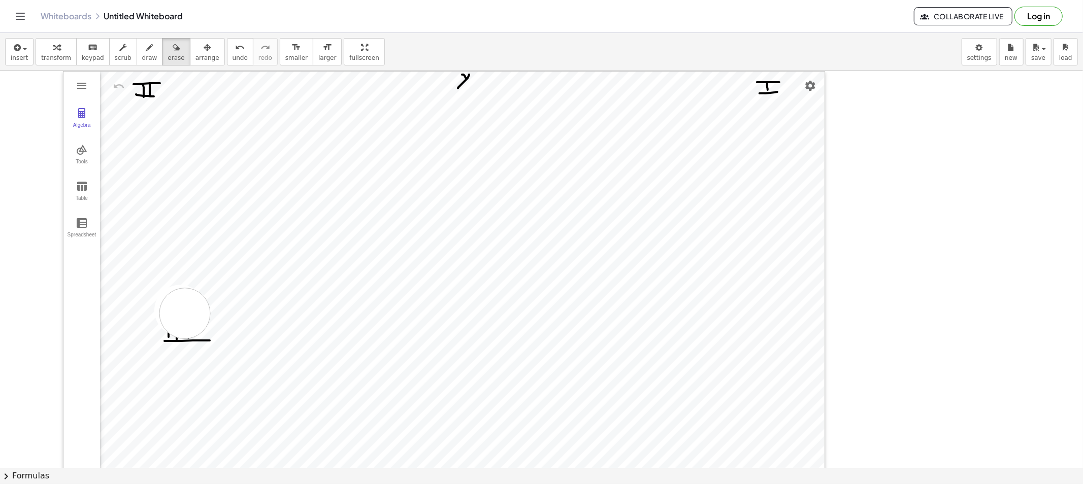
click at [197, 348] on div at bounding box center [541, 479] width 1083 height 816
click at [142, 49] on div "button" at bounding box center [149, 47] width 15 height 12
drag, startPoint x: 139, startPoint y: 370, endPoint x: 141, endPoint y: 392, distance: 22.4
click at [140, 394] on div at bounding box center [541, 479] width 1083 height 816
click at [150, 394] on div at bounding box center [541, 479] width 1083 height 816
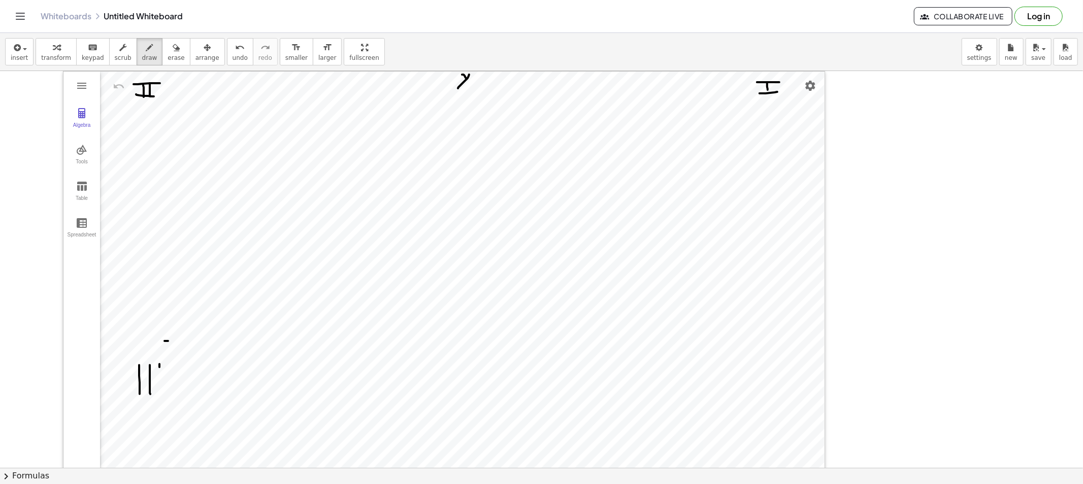
click at [159, 394] on div at bounding box center [541, 479] width 1083 height 816
click at [176, 367] on div at bounding box center [541, 479] width 1083 height 816
click at [195, 395] on div at bounding box center [541, 479] width 1083 height 816
click at [734, 387] on div at bounding box center [541, 479] width 1083 height 816
click at [763, 369] on div at bounding box center [541, 479] width 1083 height 816
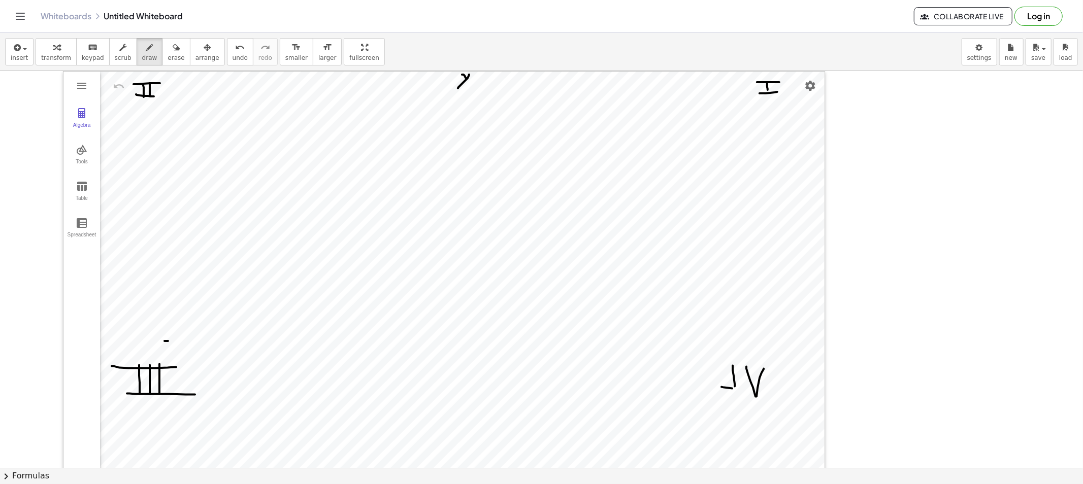
click at [783, 389] on div at bounding box center [541, 479] width 1083 height 816
click at [764, 365] on div at bounding box center [541, 479] width 1083 height 816
click at [865, 132] on div at bounding box center [541, 479] width 1083 height 816
click at [875, 127] on div at bounding box center [541, 479] width 1083 height 816
click at [891, 129] on div at bounding box center [541, 479] width 1083 height 816
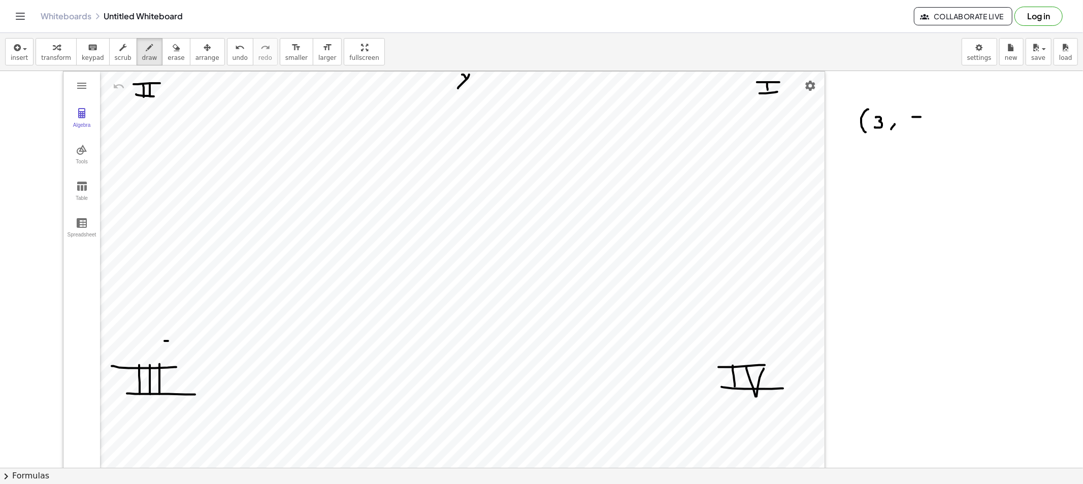
click at [911, 128] on div at bounding box center [541, 479] width 1083 height 816
click at [929, 137] on div at bounding box center [541, 479] width 1083 height 816
drag, startPoint x: 479, startPoint y: 86, endPoint x: 600, endPoint y: 196, distance: 163.5
click at [599, 219] on div at bounding box center [541, 479] width 1083 height 816
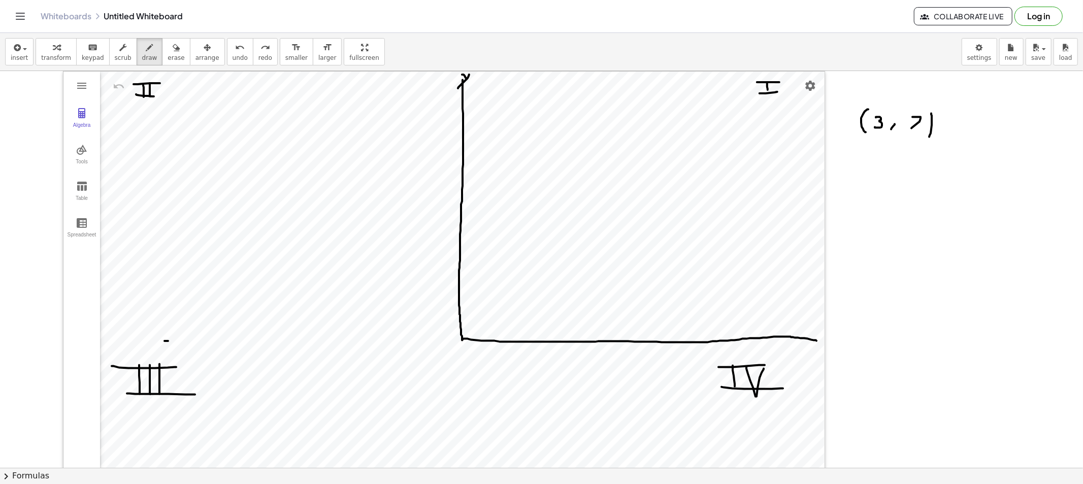
drag, startPoint x: 462, startPoint y: 80, endPoint x: 708, endPoint y: 332, distance: 351.8
click at [816, 342] on div at bounding box center [541, 479] width 1083 height 816
drag, startPoint x: 103, startPoint y: 341, endPoint x: 464, endPoint y: 337, distance: 361.4
click at [464, 337] on div at bounding box center [541, 479] width 1083 height 816
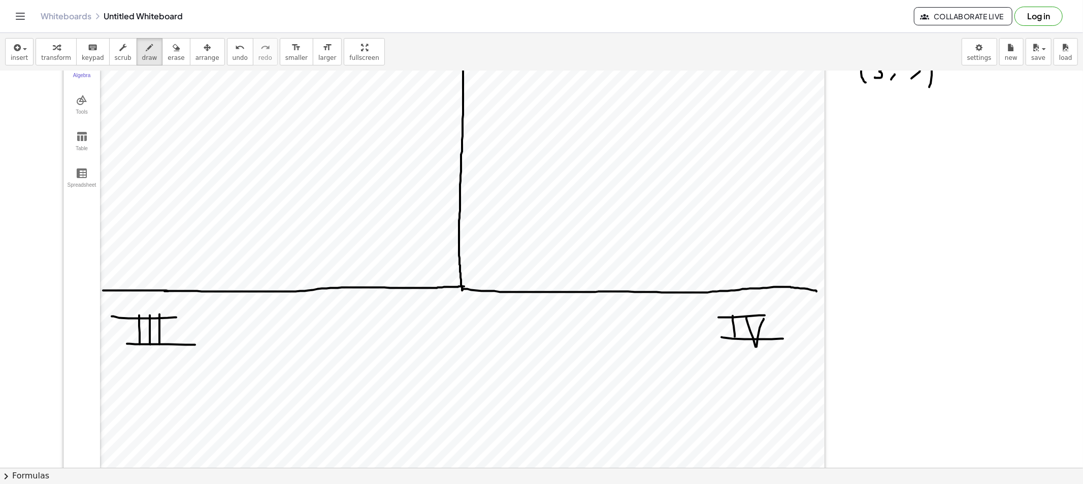
scroll to position [113, 0]
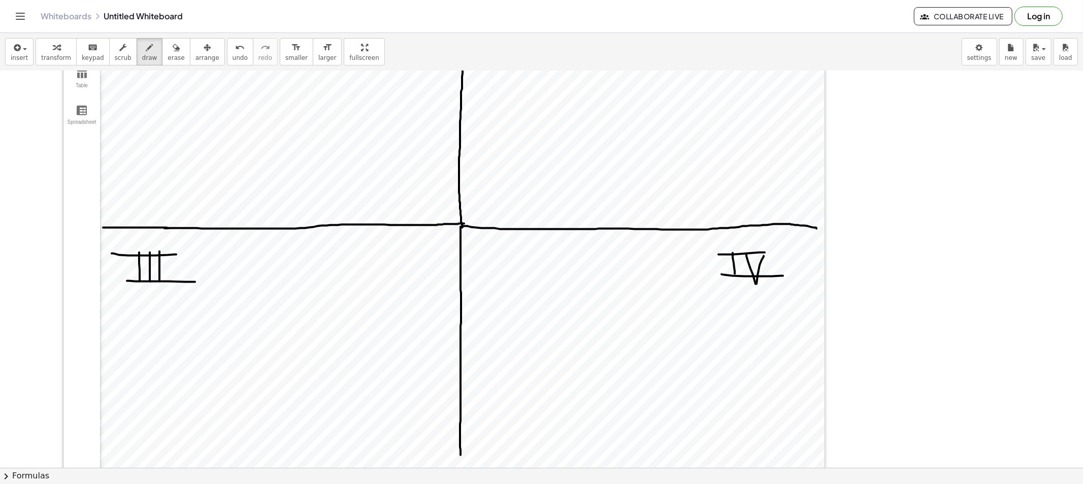
drag, startPoint x: 460, startPoint y: 227, endPoint x: 462, endPoint y: 470, distance: 243.1
click at [462, 462] on div "insert select one: Math Expression Function Text Youtube Video Graphing Geometr…" at bounding box center [541, 258] width 1083 height 451
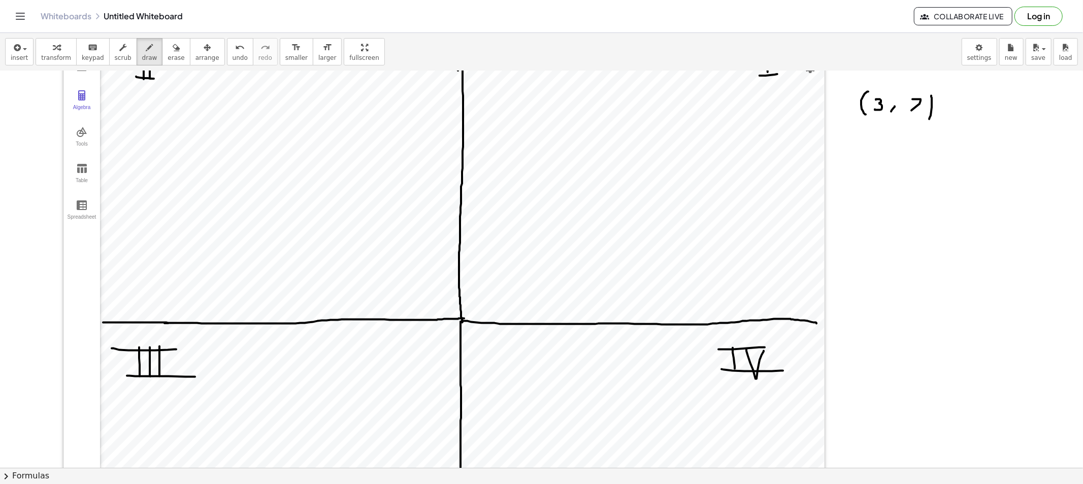
scroll to position [0, 0]
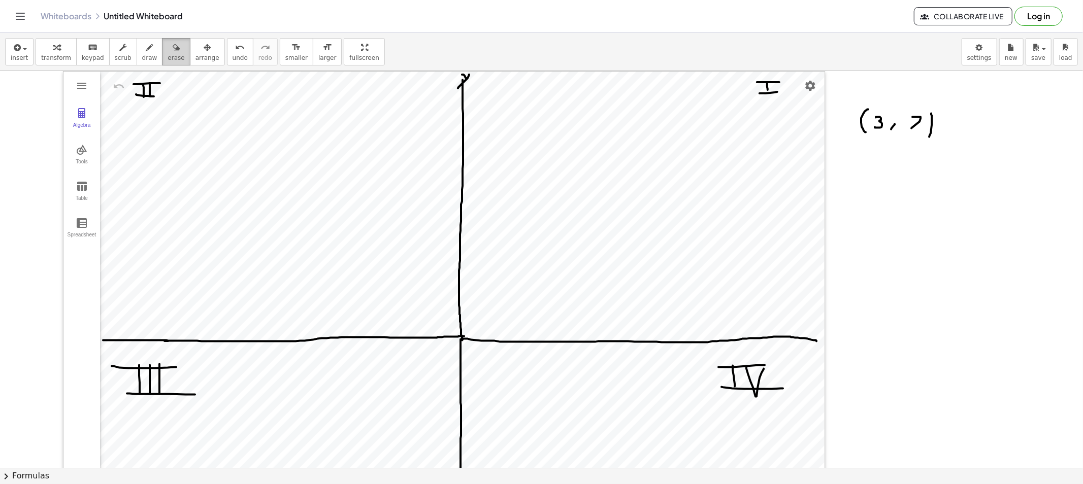
click at [173, 47] on icon "button" at bounding box center [176, 48] width 7 height 12
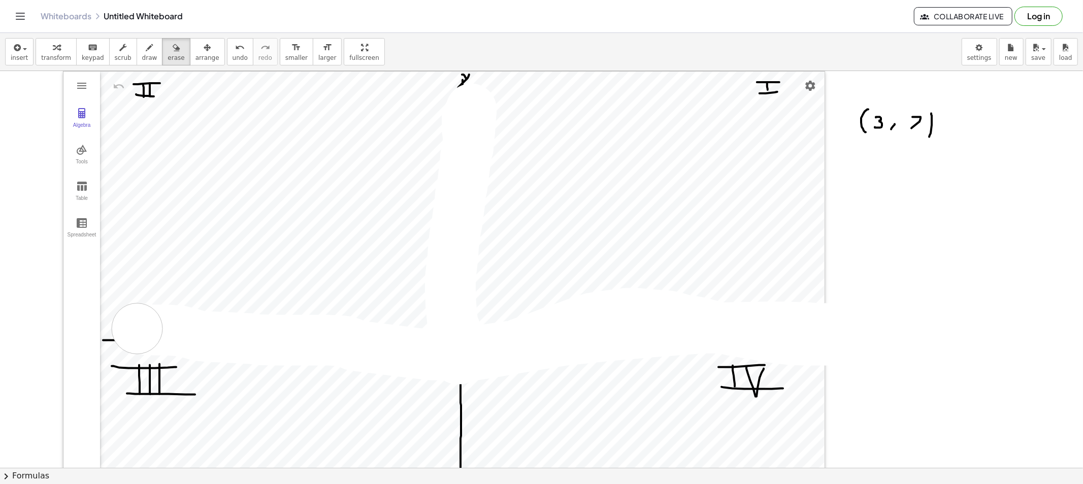
drag, startPoint x: 467, startPoint y: 149, endPoint x: 106, endPoint y: 329, distance: 404.3
click at [106, 329] on div at bounding box center [541, 479] width 1083 height 816
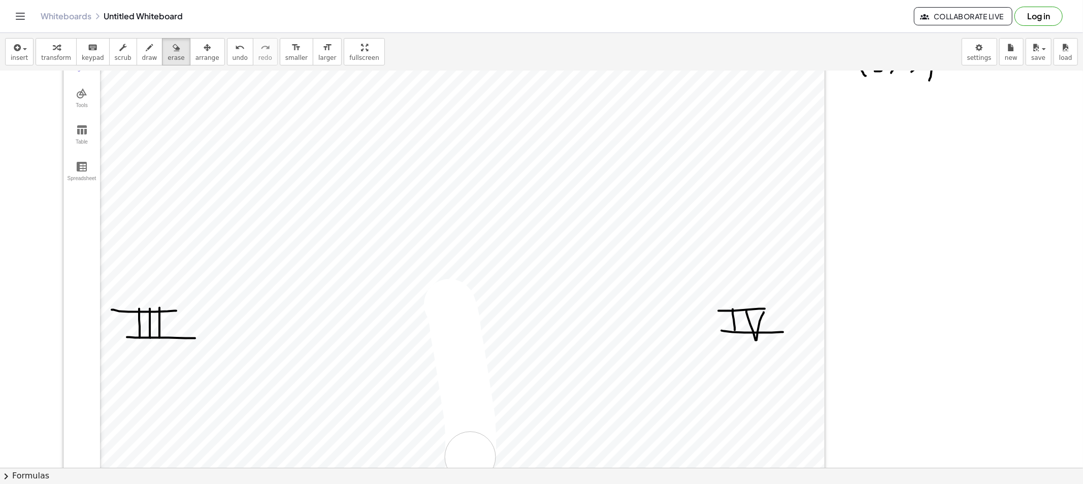
drag, startPoint x: 449, startPoint y: 305, endPoint x: 464, endPoint y: 405, distance: 101.6
click at [470, 455] on div at bounding box center [541, 423] width 1083 height 816
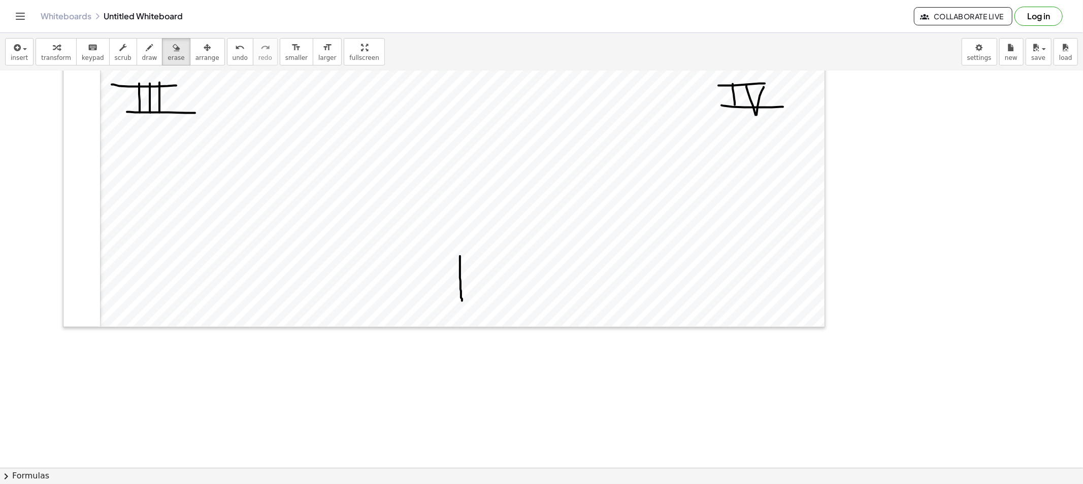
drag, startPoint x: 462, startPoint y: 286, endPoint x: 465, endPoint y: 298, distance: 13.0
click at [464, 296] on div at bounding box center [541, 197] width 1083 height 816
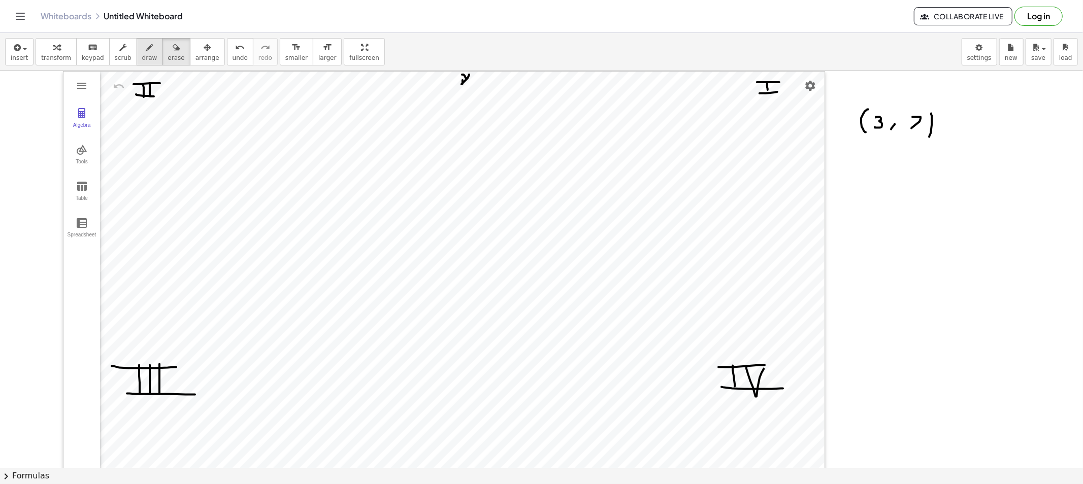
click at [137, 51] on button "draw" at bounding box center [150, 51] width 26 height 27
drag, startPoint x: 873, startPoint y: 141, endPoint x: 877, endPoint y: 164, distance: 23.7
click at [877, 164] on div at bounding box center [541, 479] width 1083 height 816
click at [868, 185] on div at bounding box center [541, 479] width 1083 height 816
drag, startPoint x: 874, startPoint y: 180, endPoint x: 890, endPoint y: 190, distance: 19.3
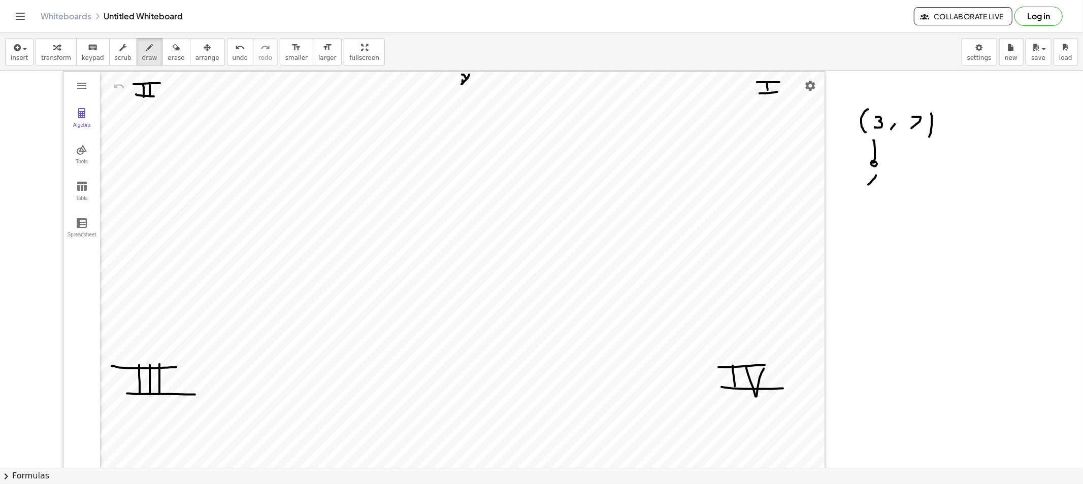
click at [875, 181] on div at bounding box center [541, 479] width 1083 height 816
drag, startPoint x: 914, startPoint y: 146, endPoint x: 921, endPoint y: 158, distance: 13.4
click at [921, 158] on div at bounding box center [541, 479] width 1083 height 816
drag, startPoint x: 917, startPoint y: 178, endPoint x: 925, endPoint y: 180, distance: 7.9
click at [922, 183] on div at bounding box center [541, 479] width 1083 height 816
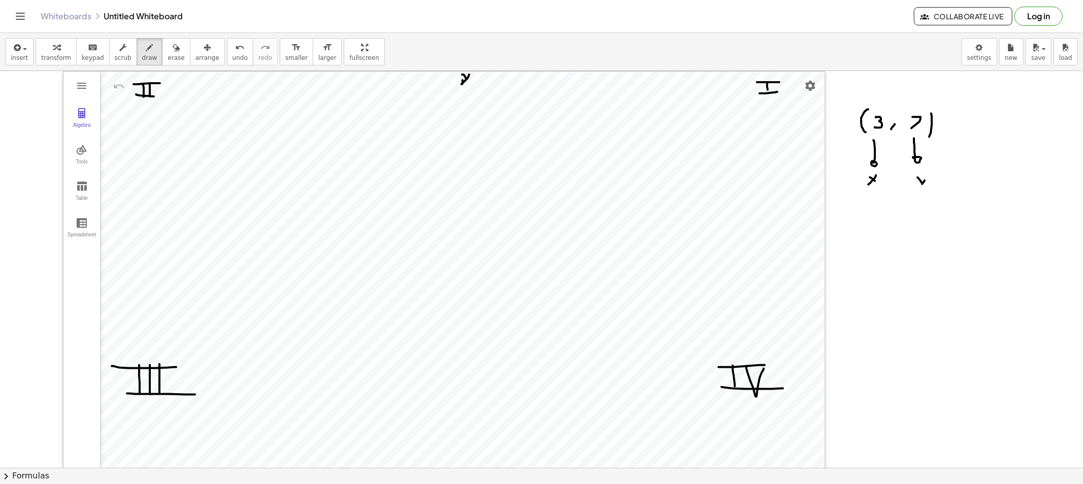
drag, startPoint x: 924, startPoint y: 181, endPoint x: 916, endPoint y: 195, distance: 17.1
click at [920, 187] on div at bounding box center [541, 479] width 1083 height 816
click at [538, 341] on div at bounding box center [541, 479] width 1083 height 816
drag, startPoint x: 540, startPoint y: 340, endPoint x: 546, endPoint y: 344, distance: 7.7
click at [537, 341] on div at bounding box center [541, 479] width 1083 height 816
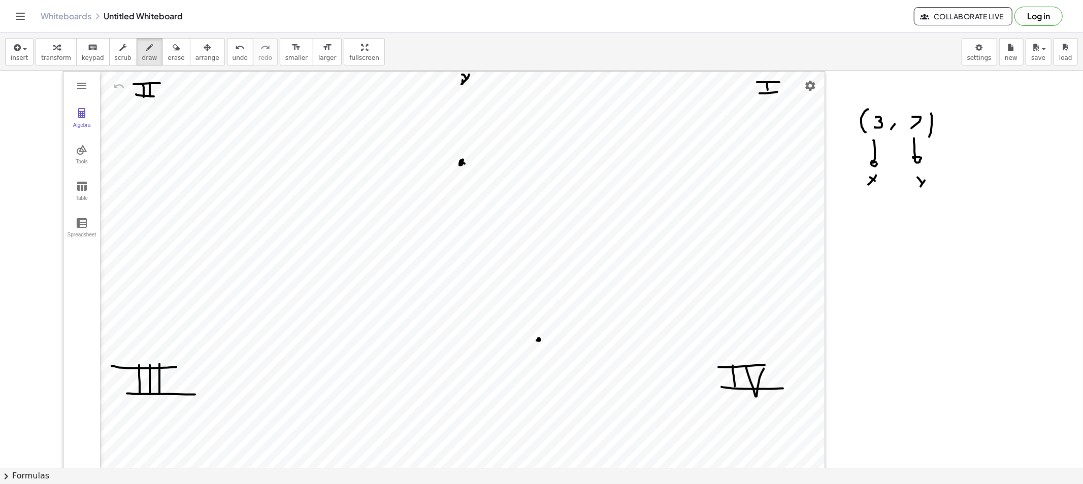
click at [464, 164] on div at bounding box center [541, 479] width 1083 height 816
drag, startPoint x: 539, startPoint y: 332, endPoint x: 539, endPoint y: 321, distance: 11.2
click at [539, 321] on div at bounding box center [541, 479] width 1083 height 816
drag, startPoint x: 539, startPoint y: 318, endPoint x: 539, endPoint y: 307, distance: 10.7
click at [539, 311] on div at bounding box center [541, 479] width 1083 height 816
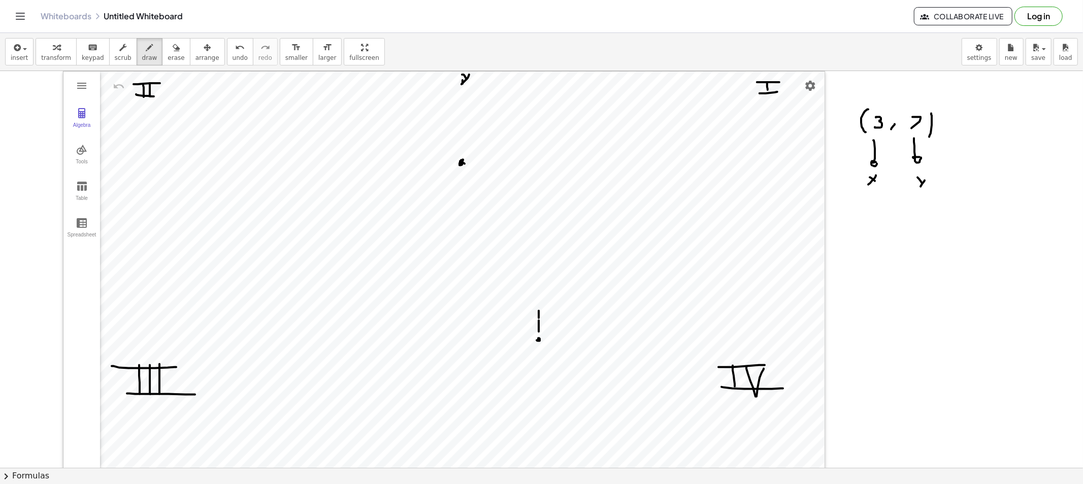
drag, startPoint x: 539, startPoint y: 301, endPoint x: 539, endPoint y: 289, distance: 12.2
click at [539, 298] on div at bounding box center [541, 479] width 1083 height 816
drag, startPoint x: 538, startPoint y: 275, endPoint x: 538, endPoint y: 266, distance: 8.6
click at [538, 267] on div at bounding box center [541, 479] width 1083 height 816
drag, startPoint x: 538, startPoint y: 245, endPoint x: 538, endPoint y: 225, distance: 19.8
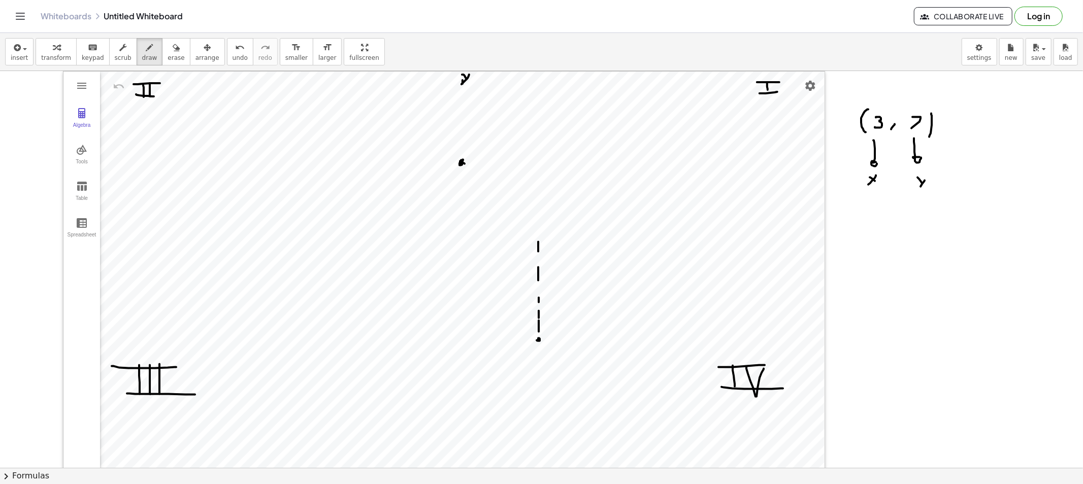
click at [538, 239] on div at bounding box center [541, 479] width 1083 height 816
drag, startPoint x: 538, startPoint y: 225, endPoint x: 538, endPoint y: 219, distance: 6.1
click at [538, 220] on div at bounding box center [541, 479] width 1083 height 816
drag, startPoint x: 538, startPoint y: 202, endPoint x: 536, endPoint y: 174, distance: 28.5
click at [536, 184] on div at bounding box center [541, 479] width 1083 height 816
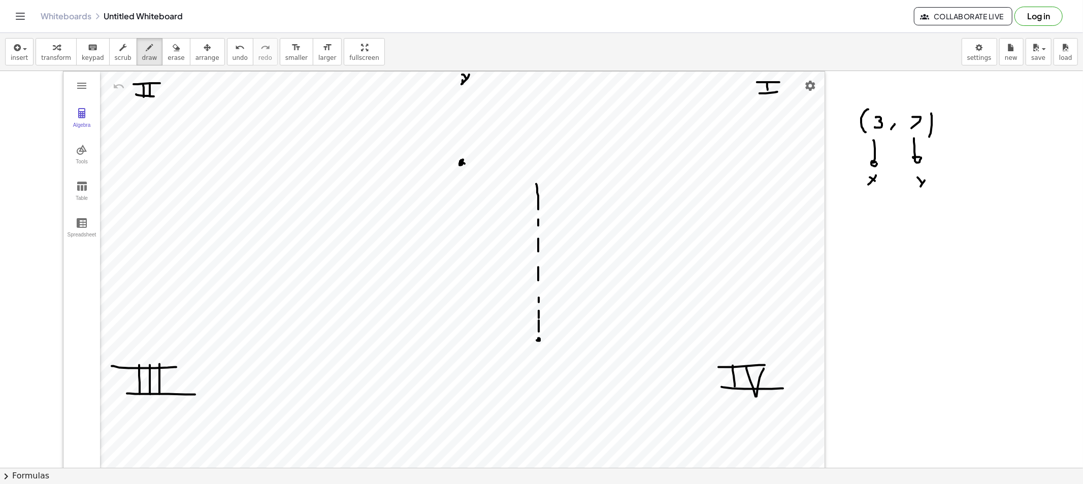
drag, startPoint x: 537, startPoint y: 165, endPoint x: 535, endPoint y: 174, distance: 8.7
click at [537, 163] on div at bounding box center [541, 479] width 1083 height 816
click at [475, 159] on div at bounding box center [541, 479] width 1083 height 816
drag, startPoint x: 478, startPoint y: 160, endPoint x: 490, endPoint y: 161, distance: 12.7
click at [483, 161] on div at bounding box center [541, 479] width 1083 height 816
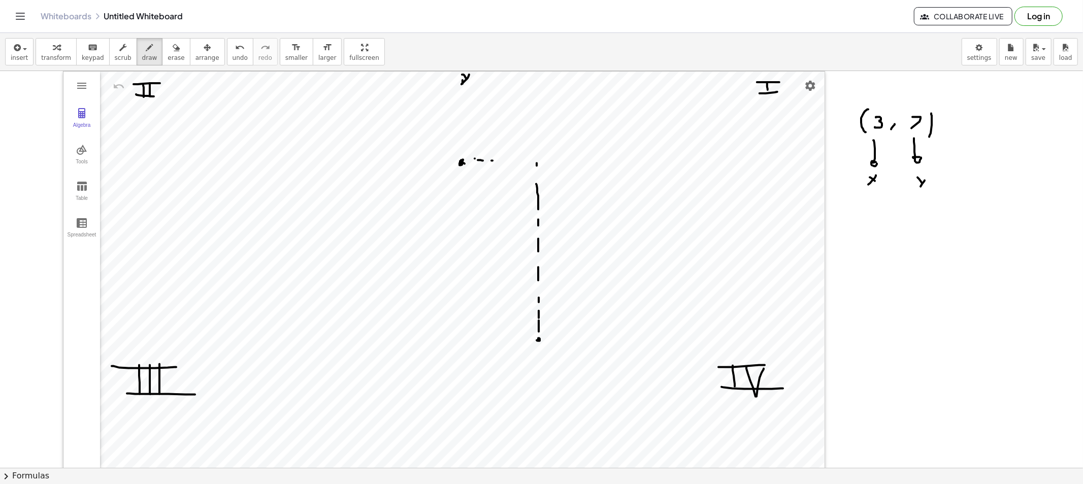
drag, startPoint x: 492, startPoint y: 161, endPoint x: 502, endPoint y: 161, distance: 10.2
click at [500, 161] on div at bounding box center [541, 479] width 1083 height 816
drag, startPoint x: 508, startPoint y: 161, endPoint x: 520, endPoint y: 161, distance: 11.7
click at [511, 161] on div at bounding box center [541, 479] width 1083 height 816
click at [523, 161] on div at bounding box center [541, 479] width 1083 height 816
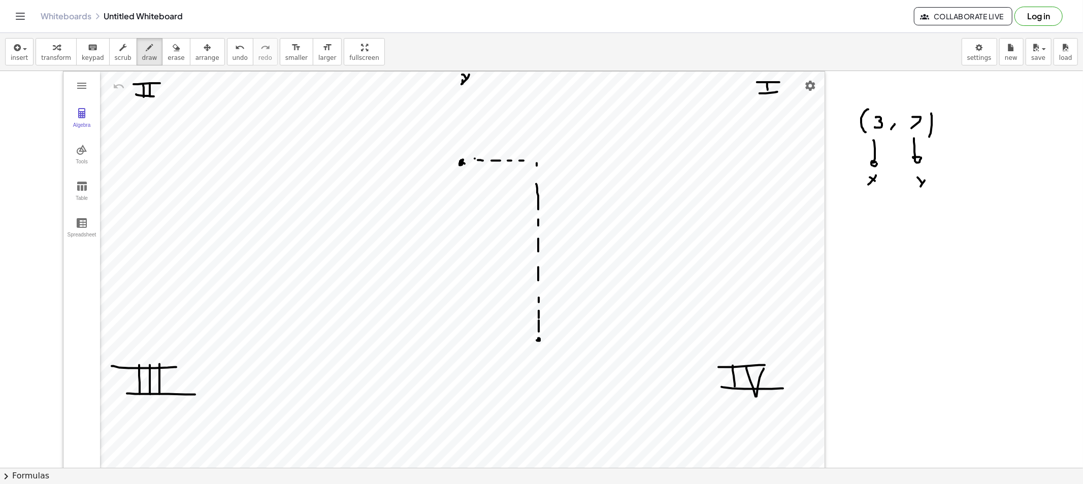
click at [529, 161] on div at bounding box center [541, 479] width 1083 height 816
click at [533, 161] on div at bounding box center [541, 479] width 1083 height 816
drag, startPoint x: 557, startPoint y: 144, endPoint x: 555, endPoint y: 155, distance: 11.9
click at [554, 155] on div at bounding box center [541, 479] width 1083 height 816
click at [167, 57] on span "erase" at bounding box center [175, 57] width 17 height 7
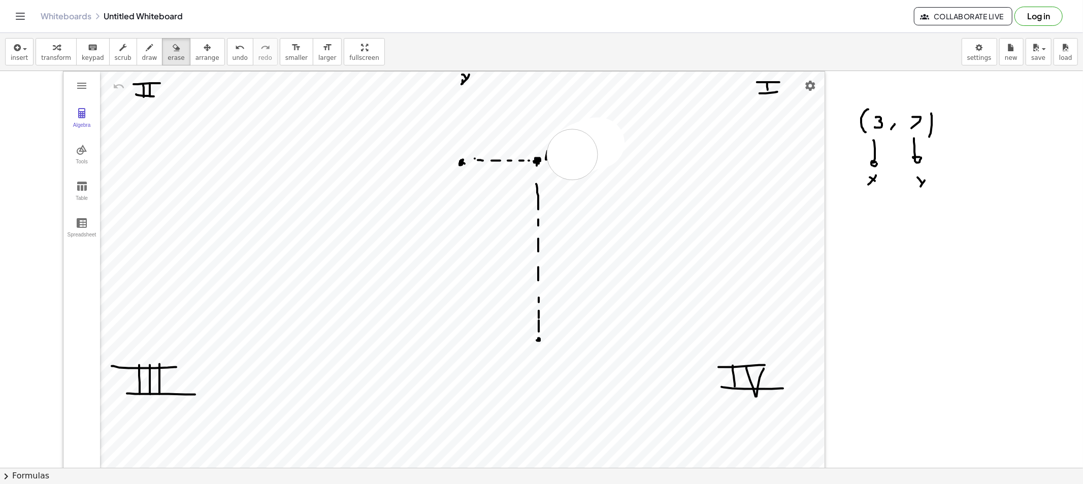
drag, startPoint x: 599, startPoint y: 143, endPoint x: 569, endPoint y: 155, distance: 31.7
click at [569, 155] on div at bounding box center [541, 479] width 1083 height 816
click at [142, 57] on span "draw" at bounding box center [149, 57] width 15 height 7
drag, startPoint x: 557, startPoint y: 138, endPoint x: 559, endPoint y: 161, distance: 23.4
click at [556, 160] on div at bounding box center [541, 479] width 1083 height 816
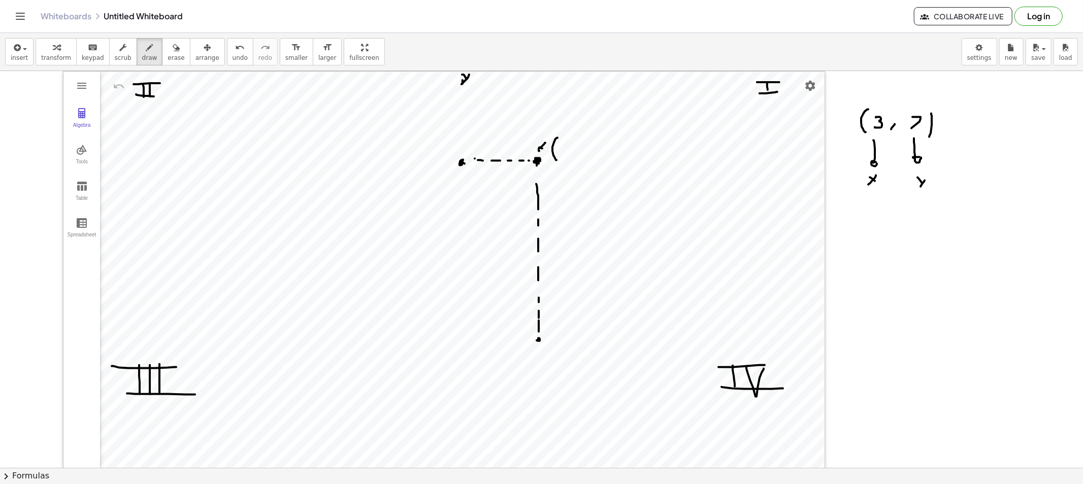
drag, startPoint x: 545, startPoint y: 143, endPoint x: 548, endPoint y: 149, distance: 6.6
click at [545, 149] on div at bounding box center [541, 479] width 1083 height 816
click at [552, 173] on div at bounding box center [541, 479] width 1083 height 816
drag, startPoint x: 547, startPoint y: 166, endPoint x: 548, endPoint y: 173, distance: 6.8
click at [551, 170] on div at bounding box center [541, 479] width 1083 height 816
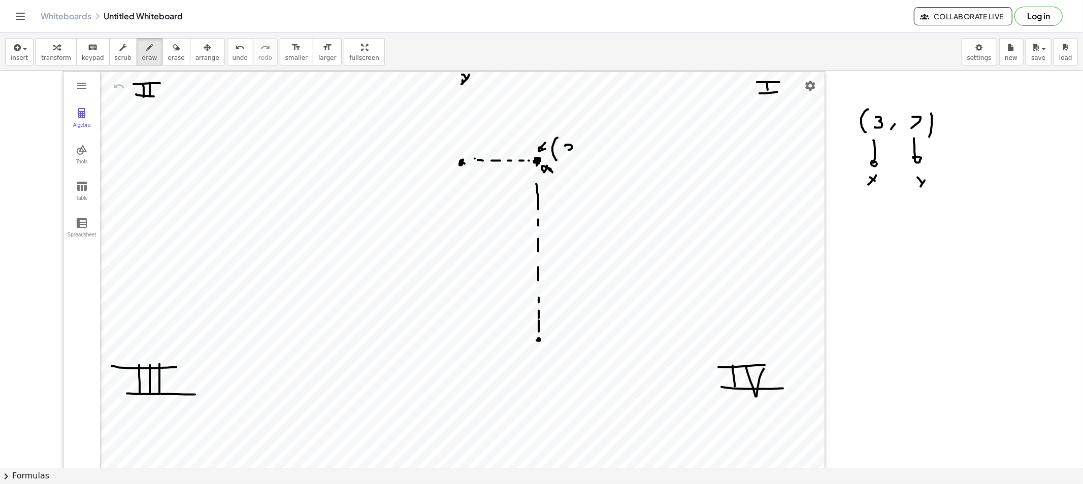
drag, startPoint x: 565, startPoint y: 146, endPoint x: 567, endPoint y: 155, distance: 9.4
click at [567, 155] on div at bounding box center [541, 479] width 1083 height 816
click at [581, 158] on div at bounding box center [541, 479] width 1083 height 816
drag, startPoint x: 601, startPoint y: 144, endPoint x: 613, endPoint y: 156, distance: 16.5
click at [598, 155] on div at bounding box center [541, 479] width 1083 height 816
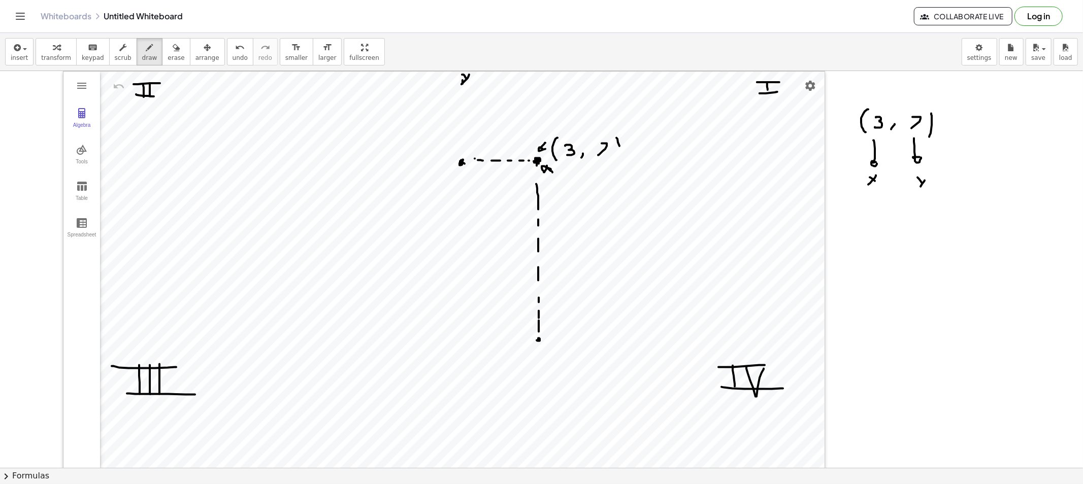
drag, startPoint x: 619, startPoint y: 146, endPoint x: 607, endPoint y: 164, distance: 21.5
click at [607, 164] on div at bounding box center [541, 479] width 1083 height 816
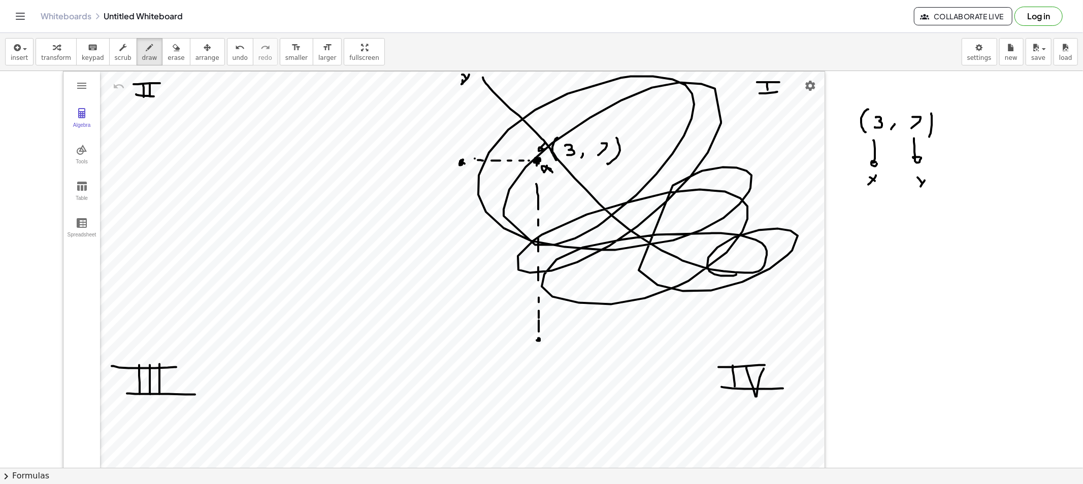
drag, startPoint x: 485, startPoint y: 82, endPoint x: 736, endPoint y: 275, distance: 316.4
click at [736, 275] on div at bounding box center [541, 479] width 1083 height 816
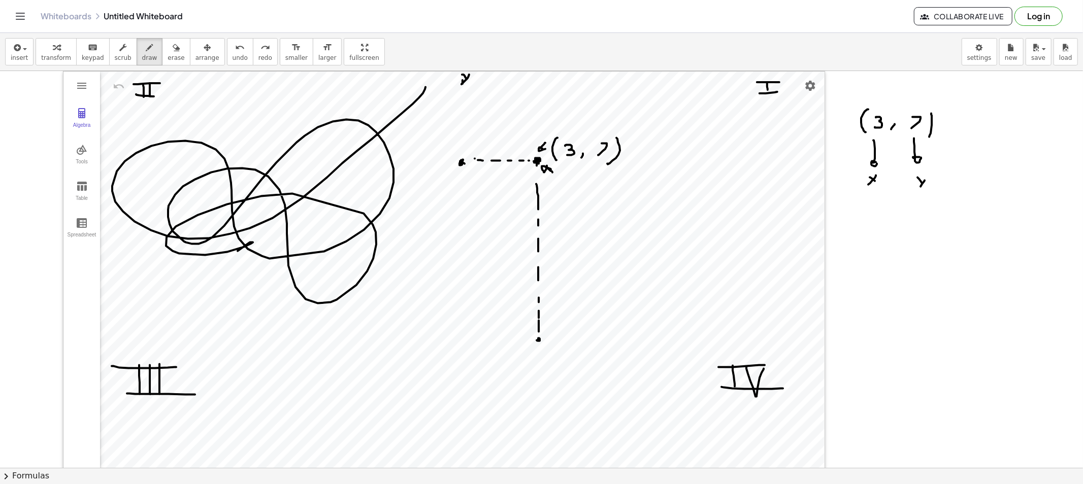
drag, startPoint x: 419, startPoint y: 98, endPoint x: 232, endPoint y: 283, distance: 262.7
click at [227, 276] on div at bounding box center [541, 479] width 1083 height 816
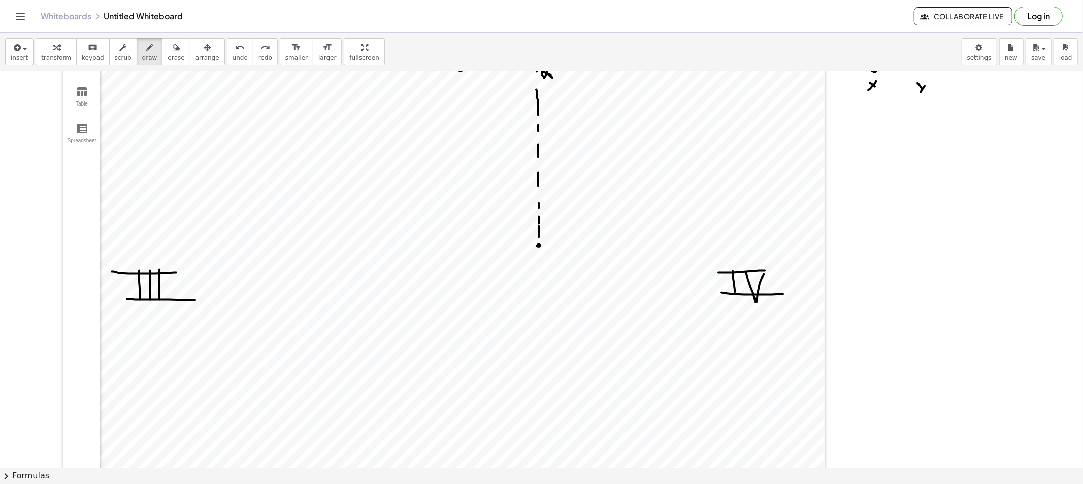
scroll to position [113, 0]
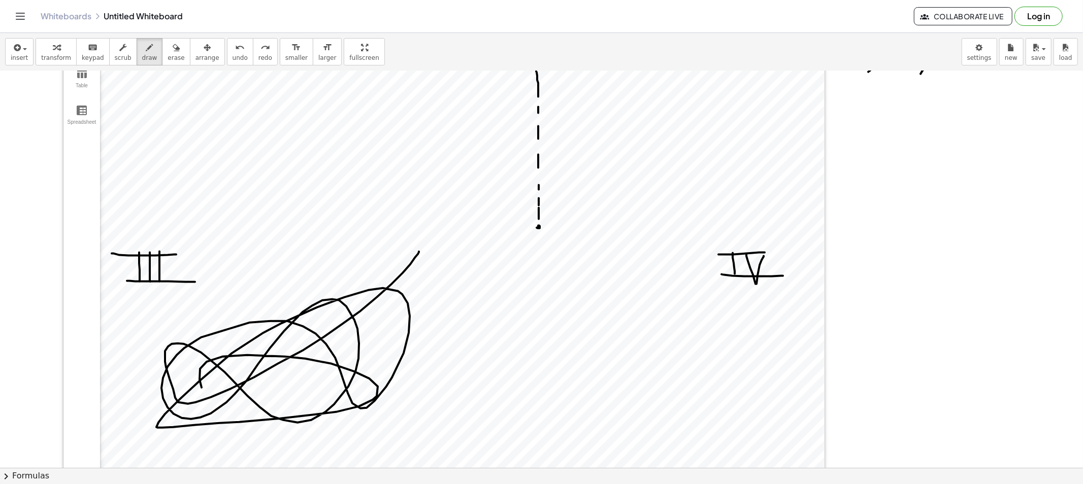
drag, startPoint x: 403, startPoint y: 273, endPoint x: 346, endPoint y: 438, distance: 174.5
click at [258, 430] on div at bounding box center [541, 366] width 1083 height 816
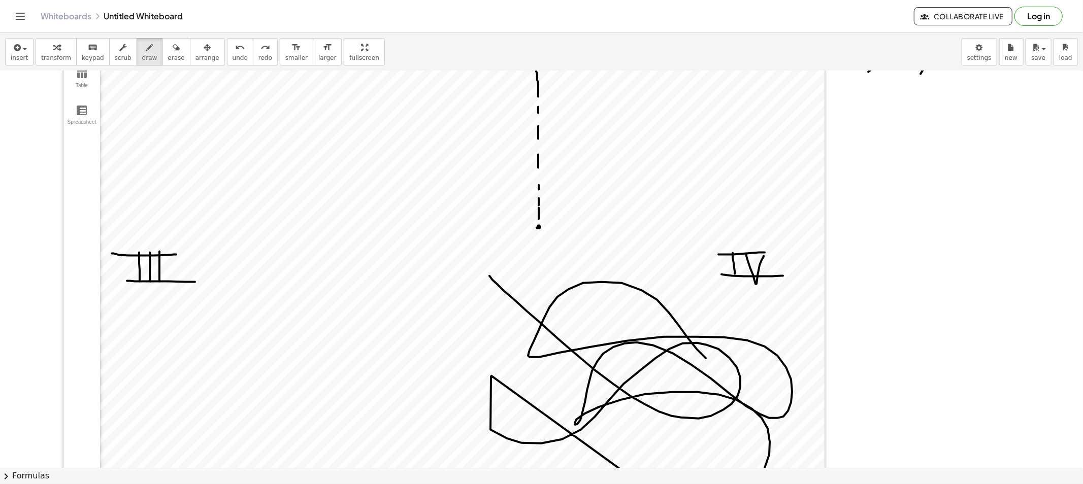
drag, startPoint x: 492, startPoint y: 280, endPoint x: 742, endPoint y: 377, distance: 267.2
click at [723, 371] on div at bounding box center [541, 366] width 1083 height 816
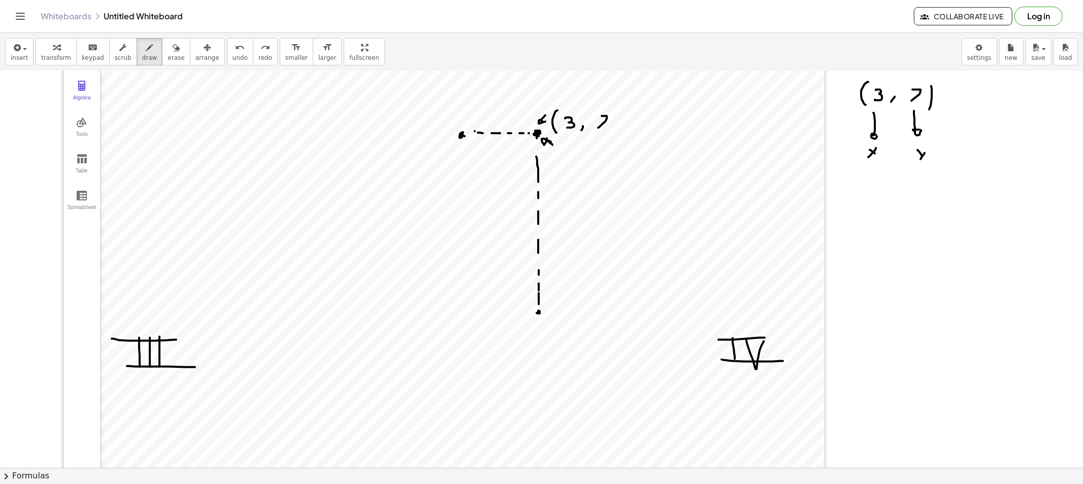
scroll to position [0, 0]
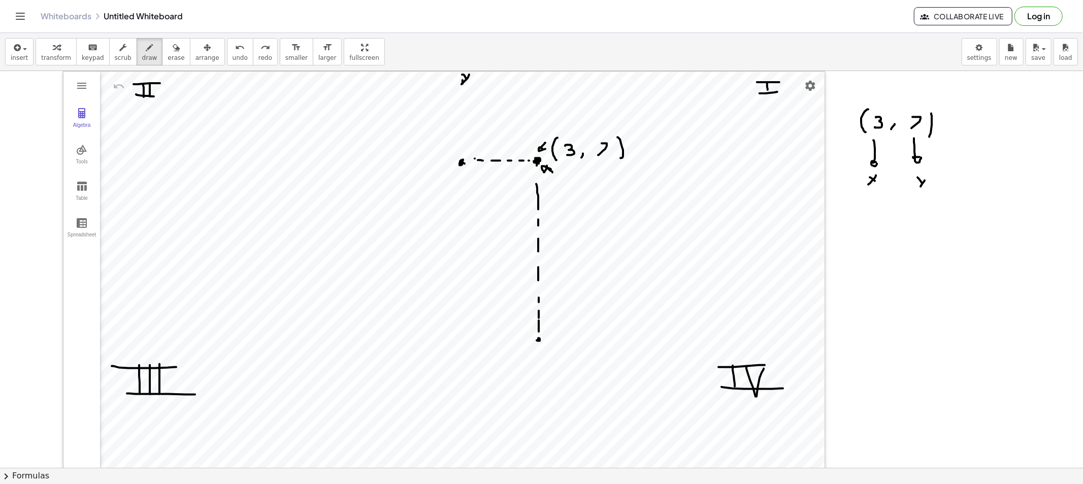
drag, startPoint x: 618, startPoint y: 138, endPoint x: 620, endPoint y: 158, distance: 21.0
click at [620, 158] on div at bounding box center [541, 479] width 1083 height 816
click at [167, 52] on div "button" at bounding box center [175, 47] width 17 height 12
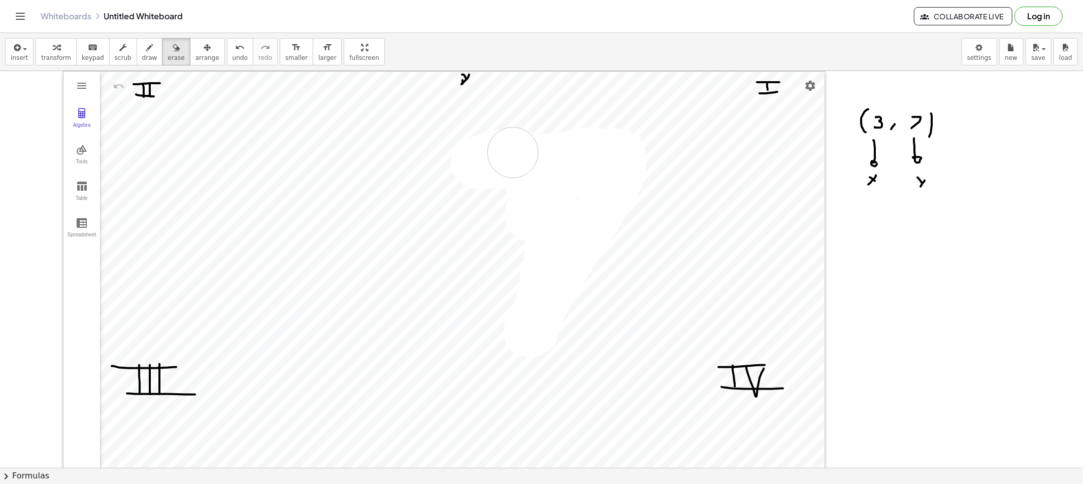
drag, startPoint x: 530, startPoint y: 214, endPoint x: 657, endPoint y: 155, distance: 140.6
click at [481, 174] on div at bounding box center [541, 479] width 1083 height 816
drag, startPoint x: 886, startPoint y: 189, endPoint x: 919, endPoint y: 163, distance: 41.5
click at [919, 163] on div at bounding box center [541, 479] width 1083 height 816
drag, startPoint x: 135, startPoint y: 56, endPoint x: 332, endPoint y: 122, distance: 208.2
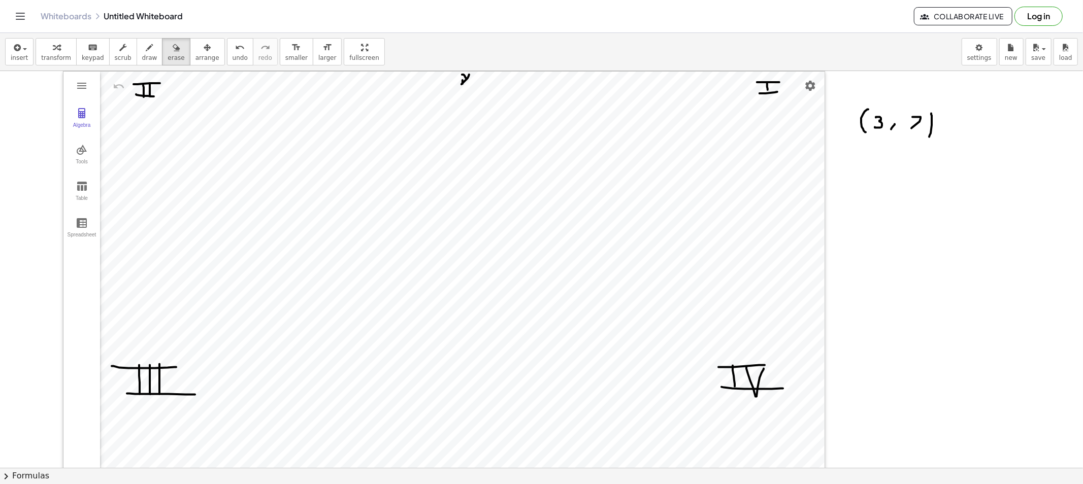
click at [142, 58] on span "draw" at bounding box center [149, 57] width 15 height 7
drag, startPoint x: 869, startPoint y: 174, endPoint x: 875, endPoint y: 205, distance: 31.6
click at [868, 202] on div at bounding box center [541, 479] width 1083 height 816
drag, startPoint x: 868, startPoint y: 187, endPoint x: 875, endPoint y: 188, distance: 6.3
click at [871, 187] on div at bounding box center [541, 479] width 1083 height 816
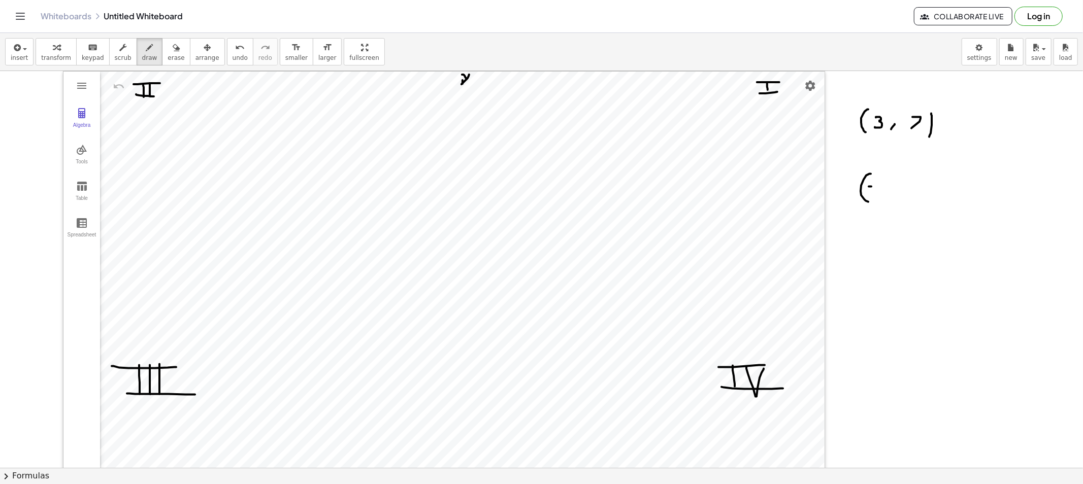
drag, startPoint x: 882, startPoint y: 182, endPoint x: 887, endPoint y: 183, distance: 5.3
click at [887, 183] on div at bounding box center [541, 479] width 1083 height 816
drag, startPoint x: 883, startPoint y: 188, endPoint x: 896, endPoint y: 194, distance: 14.8
click at [882, 193] on div at bounding box center [541, 479] width 1083 height 816
drag, startPoint x: 900, startPoint y: 191, endPoint x: 898, endPoint y: 196, distance: 5.3
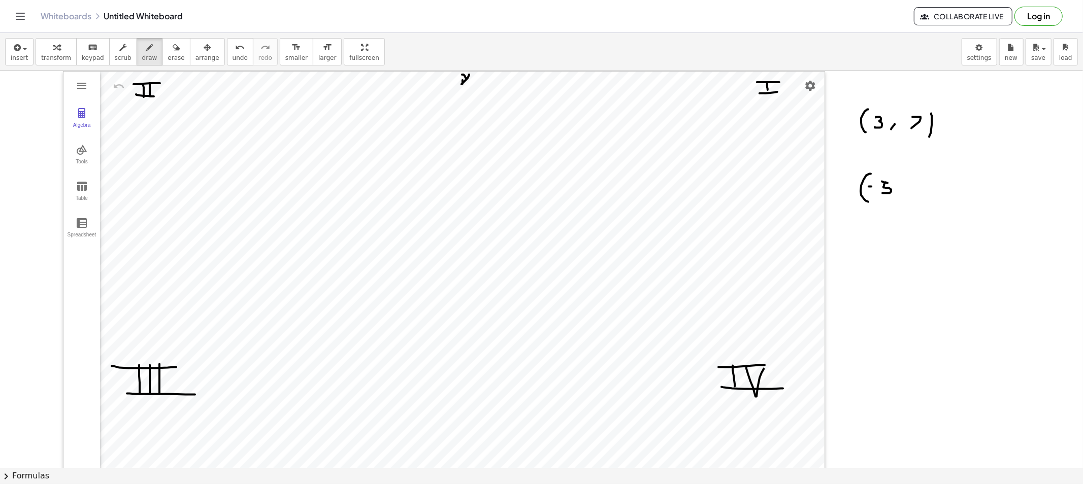
click at [898, 195] on div at bounding box center [541, 479] width 1083 height 816
drag, startPoint x: 912, startPoint y: 181, endPoint x: 922, endPoint y: 190, distance: 14.0
click at [915, 192] on div at bounding box center [541, 479] width 1083 height 816
drag, startPoint x: 935, startPoint y: 198, endPoint x: 925, endPoint y: 204, distance: 11.6
click at [925, 204] on div at bounding box center [541, 479] width 1083 height 816
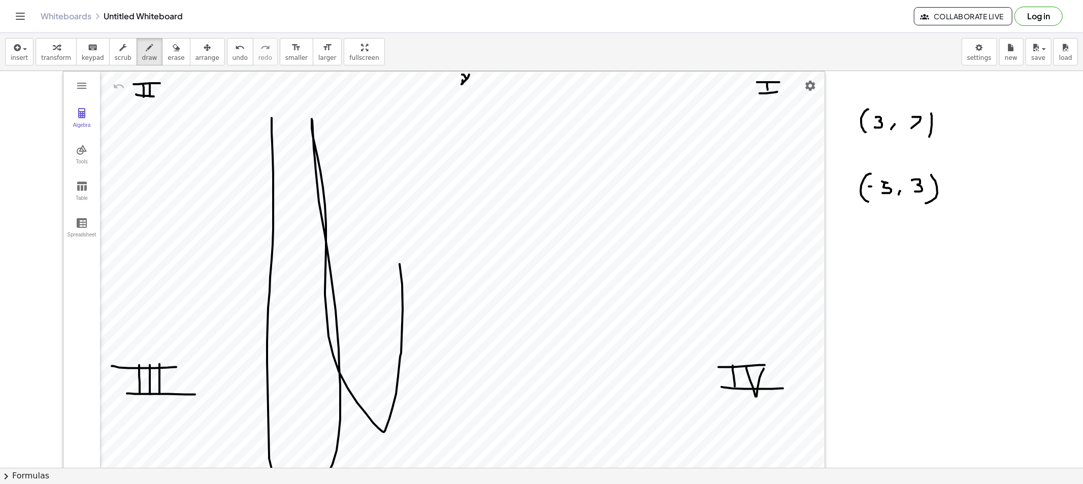
drag, startPoint x: 272, startPoint y: 118, endPoint x: 372, endPoint y: 179, distance: 117.3
click at [373, 178] on div at bounding box center [541, 479] width 1083 height 816
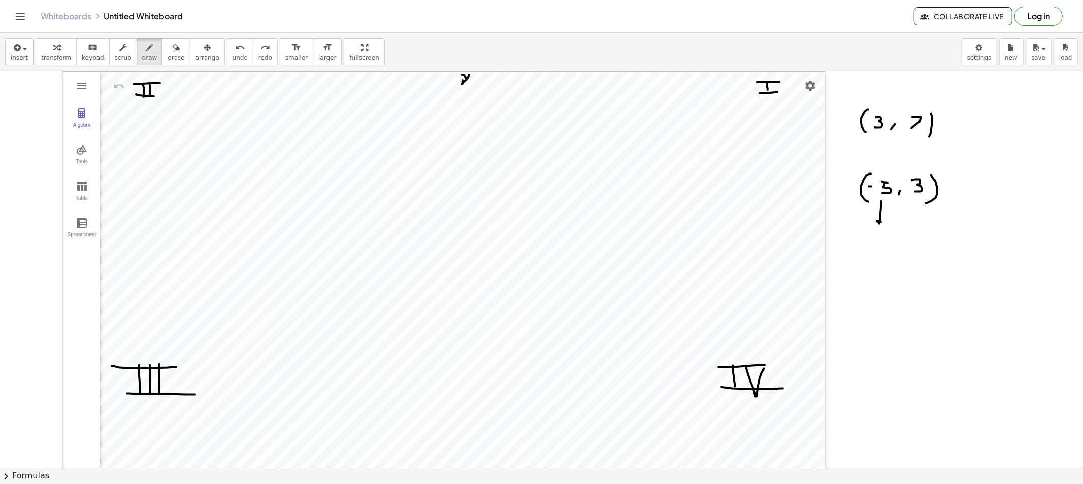
drag, startPoint x: 881, startPoint y: 202, endPoint x: 884, endPoint y: 222, distance: 20.5
click at [882, 222] on div at bounding box center [541, 479] width 1083 height 816
drag, startPoint x: 923, startPoint y: 261, endPoint x: 985, endPoint y: 263, distance: 62.0
click at [974, 263] on div at bounding box center [541, 479] width 1083 height 816
drag, startPoint x: 886, startPoint y: 242, endPoint x: 874, endPoint y: 244, distance: 12.3
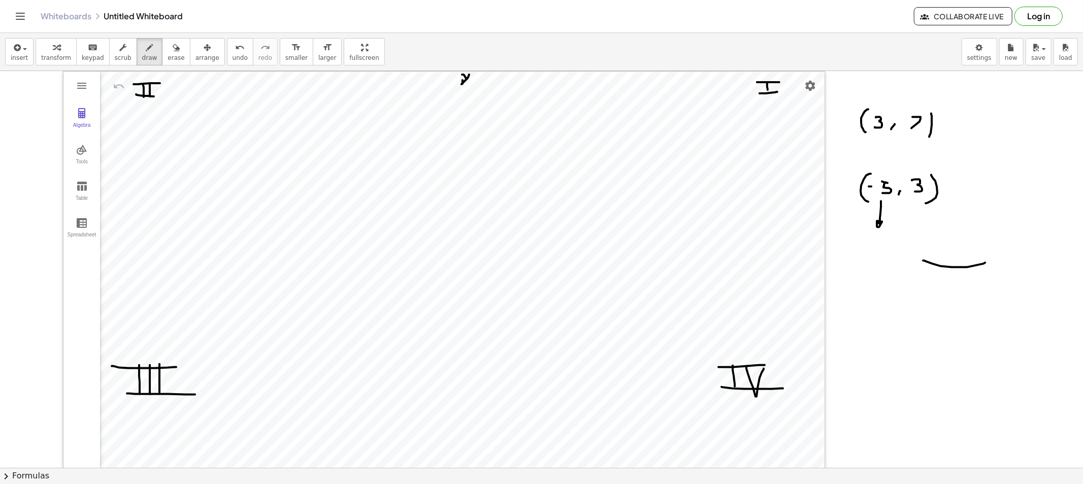
click at [875, 252] on div at bounding box center [541, 479] width 1083 height 816
drag, startPoint x: 874, startPoint y: 244, endPoint x: 885, endPoint y: 252, distance: 13.4
click at [884, 251] on div at bounding box center [541, 479] width 1083 height 816
drag, startPoint x: 160, startPoint y: 53, endPoint x: 269, endPoint y: 99, distance: 117.8
click at [167, 58] on span "erase" at bounding box center [175, 57] width 17 height 7
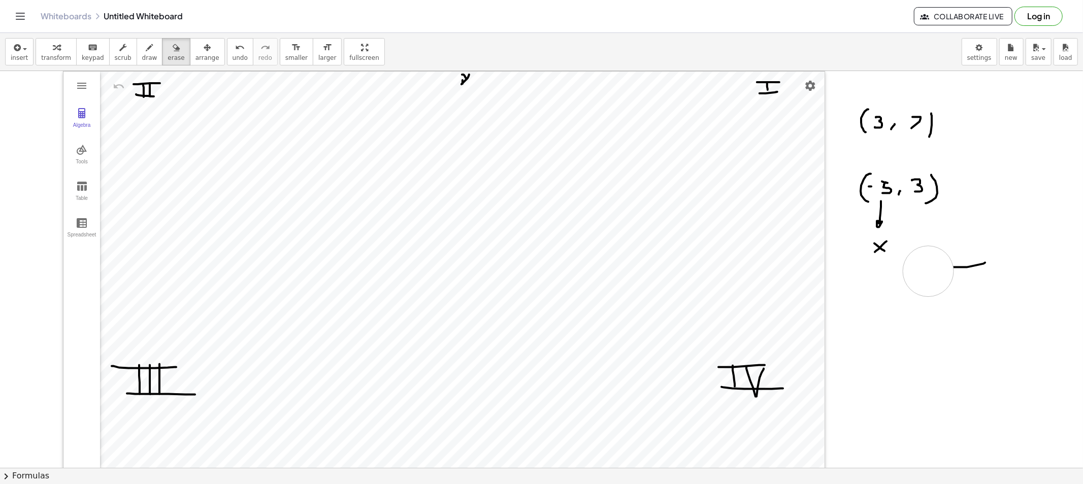
drag, startPoint x: 927, startPoint y: 272, endPoint x: 985, endPoint y: 271, distance: 57.4
click at [974, 271] on div at bounding box center [541, 479] width 1083 height 816
click at [142, 55] on span "draw" at bounding box center [149, 57] width 15 height 7
drag, startPoint x: 434, startPoint y: 340, endPoint x: 326, endPoint y: 343, distance: 108.2
click at [323, 343] on div at bounding box center [541, 479] width 1083 height 816
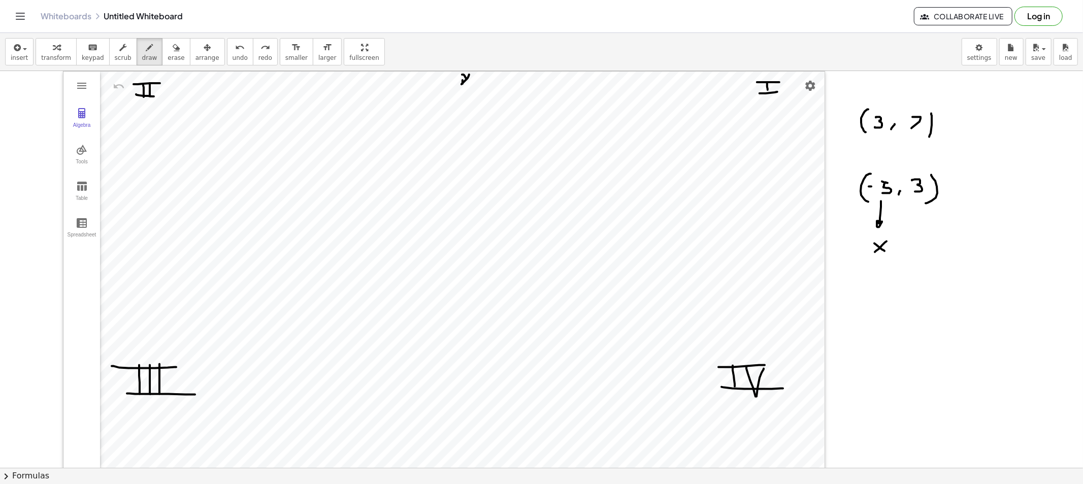
click at [437, 356] on div at bounding box center [541, 479] width 1083 height 816
drag, startPoint x: 413, startPoint y: 355, endPoint x: 420, endPoint y: 360, distance: 8.7
click at [420, 360] on div at bounding box center [541, 479] width 1083 height 816
drag, startPoint x: 384, startPoint y: 357, endPoint x: 383, endPoint y: 363, distance: 6.2
click at [384, 363] on div at bounding box center [541, 479] width 1083 height 816
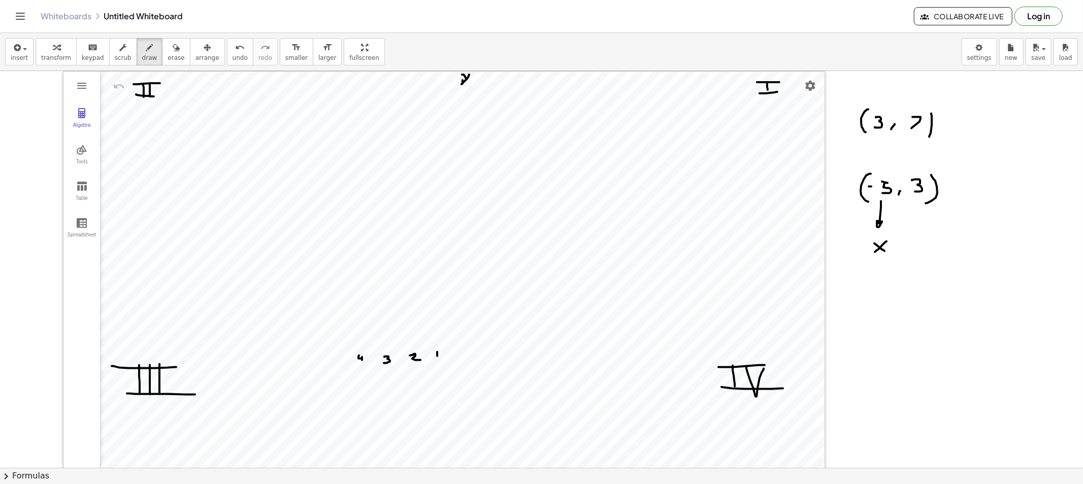
drag, startPoint x: 358, startPoint y: 357, endPoint x: 362, endPoint y: 361, distance: 5.8
click at [362, 361] on div at bounding box center [541, 479] width 1083 height 816
click at [336, 355] on div at bounding box center [541, 479] width 1083 height 816
click at [330, 359] on div at bounding box center [541, 479] width 1083 height 816
click at [326, 357] on div at bounding box center [541, 479] width 1083 height 816
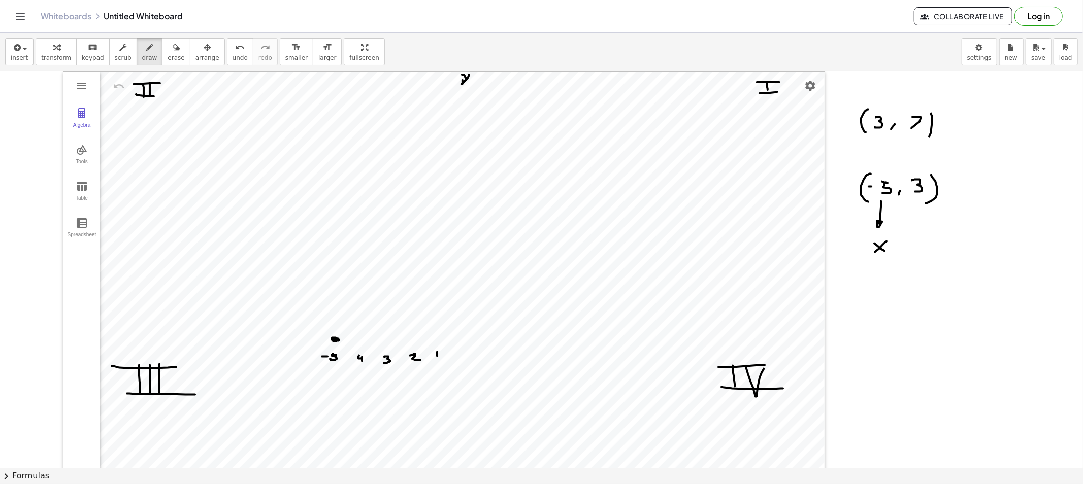
click at [331, 339] on div at bounding box center [541, 479] width 1083 height 816
click at [169, 61] on span "erase" at bounding box center [175, 57] width 17 height 7
drag, startPoint x: 314, startPoint y: 393, endPoint x: 439, endPoint y: 370, distance: 127.0
click at [439, 370] on div at bounding box center [541, 479] width 1083 height 816
click at [142, 58] on span "draw" at bounding box center [149, 57] width 15 height 7
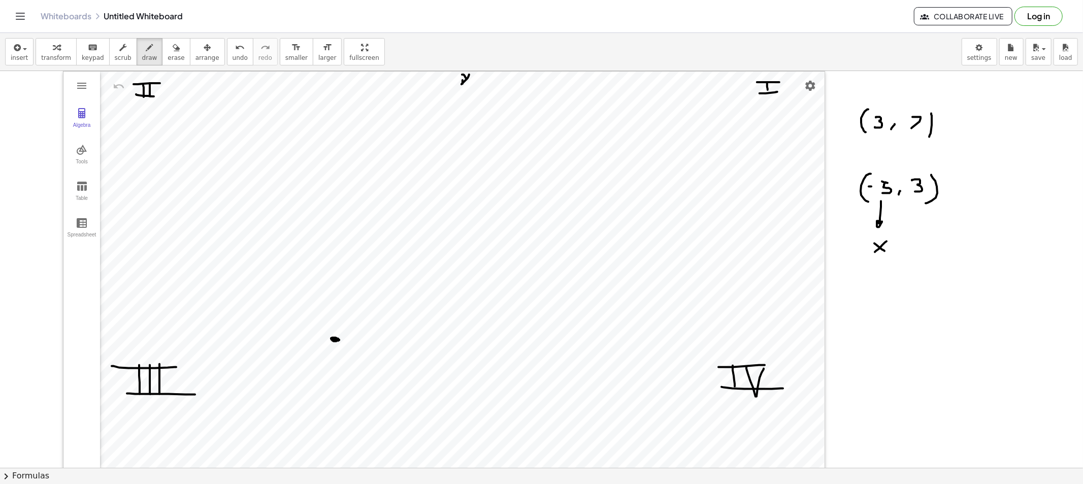
drag, startPoint x: 456, startPoint y: 312, endPoint x: 457, endPoint y: 319, distance: 7.3
click at [457, 319] on div at bounding box center [541, 479] width 1083 height 816
drag, startPoint x: 455, startPoint y: 287, endPoint x: 464, endPoint y: 298, distance: 14.4
click at [458, 294] on div at bounding box center [541, 479] width 1083 height 816
drag, startPoint x: 453, startPoint y: 259, endPoint x: 459, endPoint y: 269, distance: 11.8
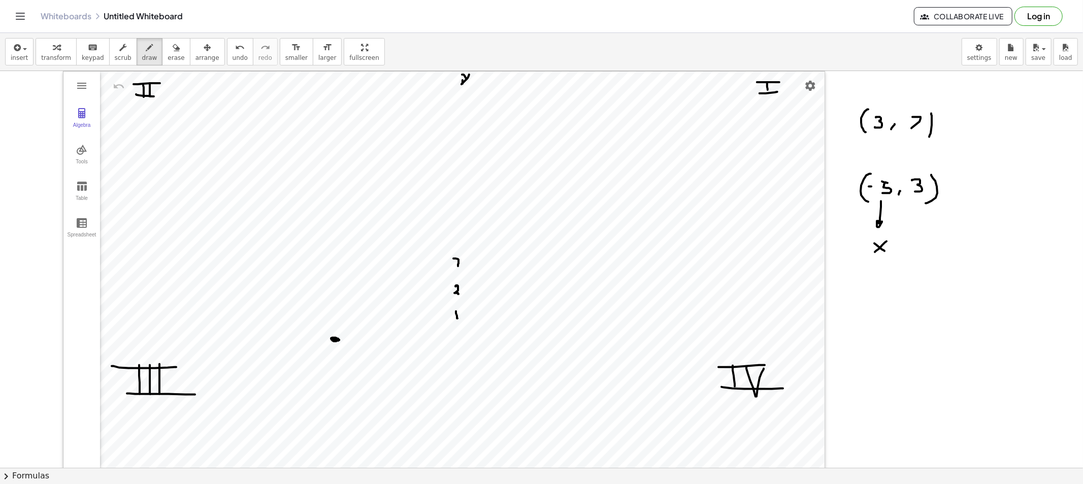
click at [453, 269] on div at bounding box center [541, 479] width 1083 height 816
click at [463, 262] on div at bounding box center [541, 479] width 1083 height 816
drag, startPoint x: 450, startPoint y: 263, endPoint x: 444, endPoint y: 263, distance: 6.1
click at [444, 263] on div at bounding box center [541, 479] width 1083 height 816
drag, startPoint x: 437, startPoint y: 264, endPoint x: 427, endPoint y: 263, distance: 9.7
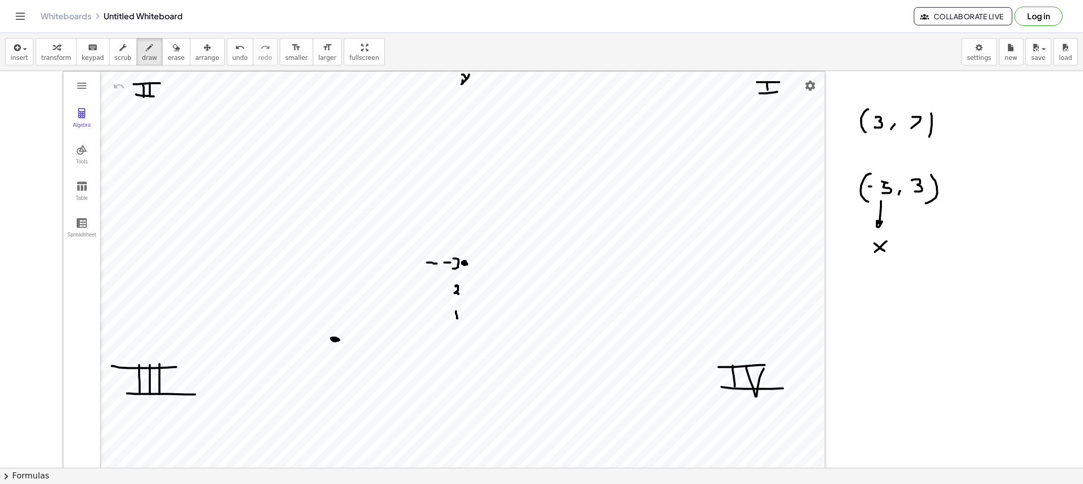
click at [427, 263] on div at bounding box center [541, 479] width 1083 height 816
drag, startPoint x: 417, startPoint y: 263, endPoint x: 408, endPoint y: 262, distance: 9.7
click at [408, 262] on div at bounding box center [541, 479] width 1083 height 816
drag, startPoint x: 397, startPoint y: 263, endPoint x: 383, endPoint y: 263, distance: 13.7
click at [383, 263] on div at bounding box center [541, 479] width 1083 height 816
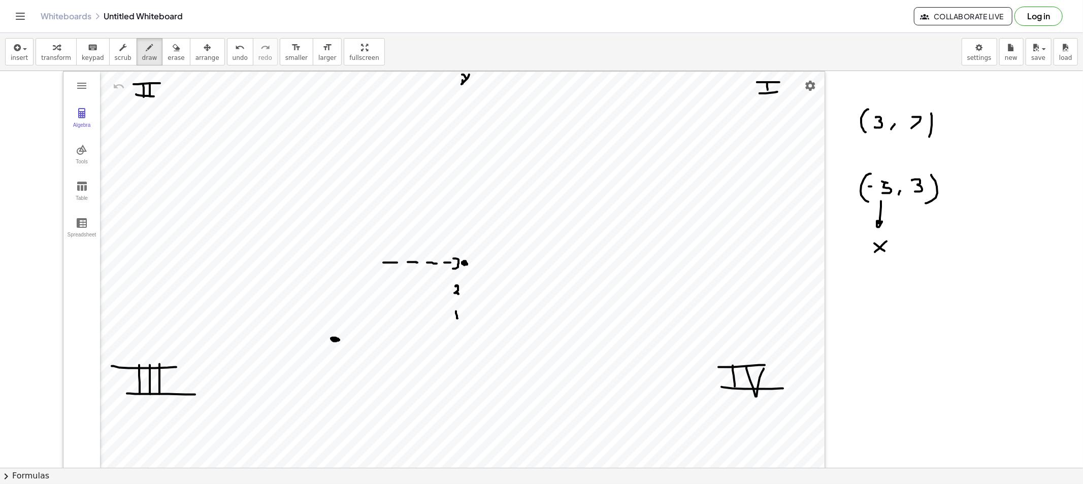
drag, startPoint x: 373, startPoint y: 263, endPoint x: 362, endPoint y: 262, distance: 11.2
click at [362, 262] on div at bounding box center [541, 479] width 1083 height 816
drag, startPoint x: 353, startPoint y: 262, endPoint x: 339, endPoint y: 262, distance: 14.2
click at [339, 262] on div at bounding box center [541, 479] width 1083 height 816
drag, startPoint x: 334, startPoint y: 330, endPoint x: 332, endPoint y: 322, distance: 8.3
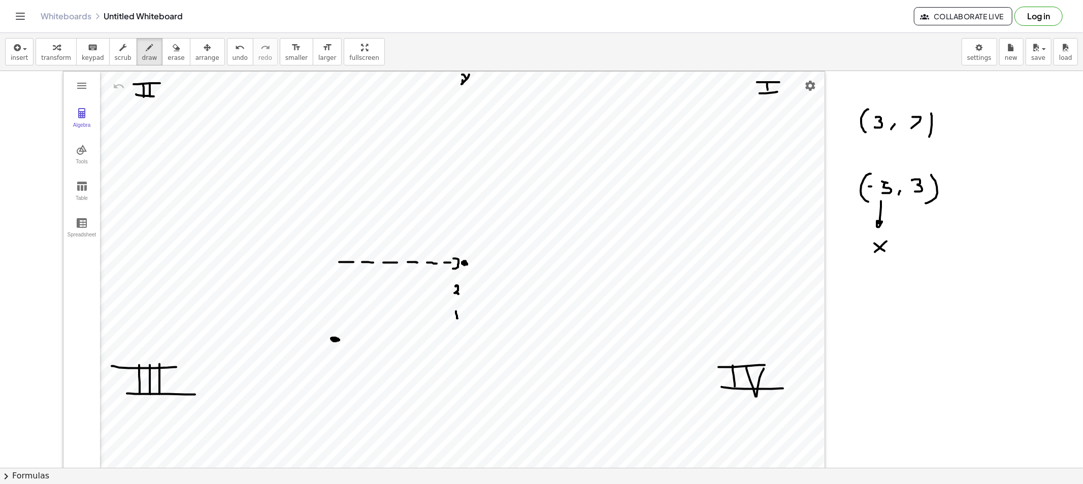
click at [332, 322] on div at bounding box center [541, 479] width 1083 height 816
drag, startPoint x: 333, startPoint y: 308, endPoint x: 334, endPoint y: 298, distance: 9.2
click at [334, 298] on div at bounding box center [541, 479] width 1083 height 816
click at [336, 281] on div at bounding box center [541, 479] width 1083 height 816
drag, startPoint x: 336, startPoint y: 272, endPoint x: 336, endPoint y: 266, distance: 5.6
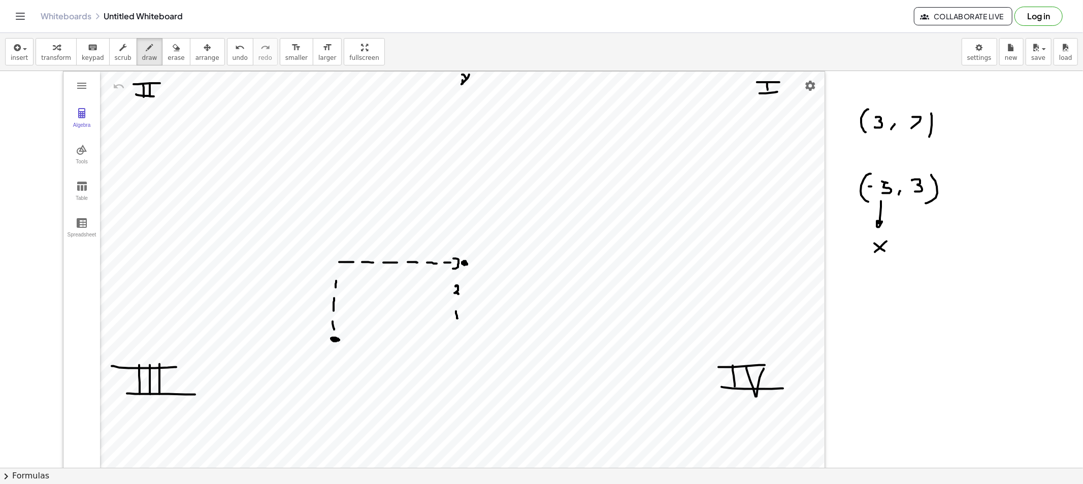
click at [336, 266] on div at bounding box center [541, 479] width 1083 height 816
click at [331, 260] on div at bounding box center [541, 479] width 1083 height 816
drag, startPoint x: 311, startPoint y: 242, endPoint x: 317, endPoint y: 250, distance: 10.2
click at [316, 247] on div at bounding box center [541, 479] width 1083 height 816
click at [262, 240] on div at bounding box center [541, 479] width 1083 height 816
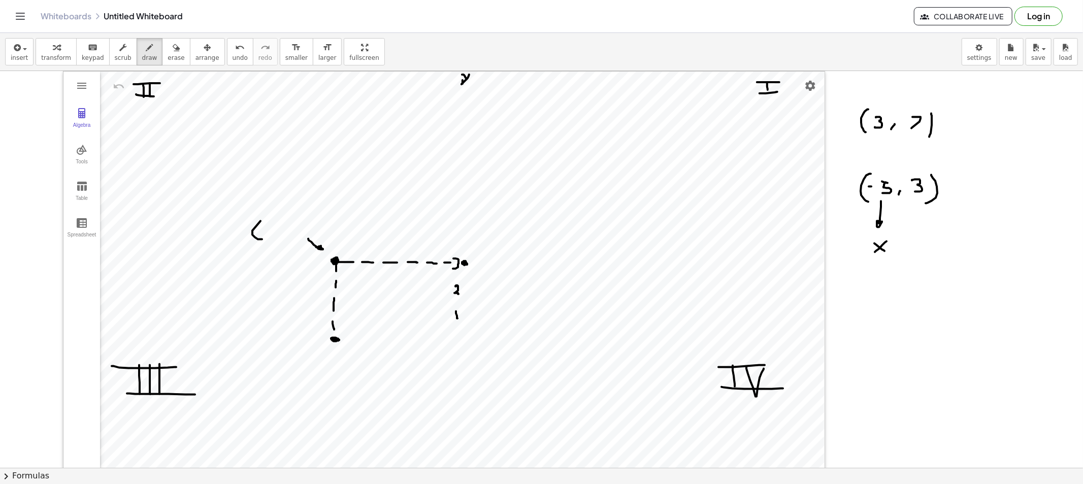
click at [266, 231] on div at bounding box center [541, 479] width 1083 height 816
drag, startPoint x: 278, startPoint y: 226, endPoint x: 273, endPoint y: 235, distance: 9.8
click at [273, 235] on div at bounding box center [541, 479] width 1083 height 816
click at [286, 237] on div at bounding box center [541, 479] width 1083 height 816
drag, startPoint x: 296, startPoint y: 226, endPoint x: 298, endPoint y: 236, distance: 9.4
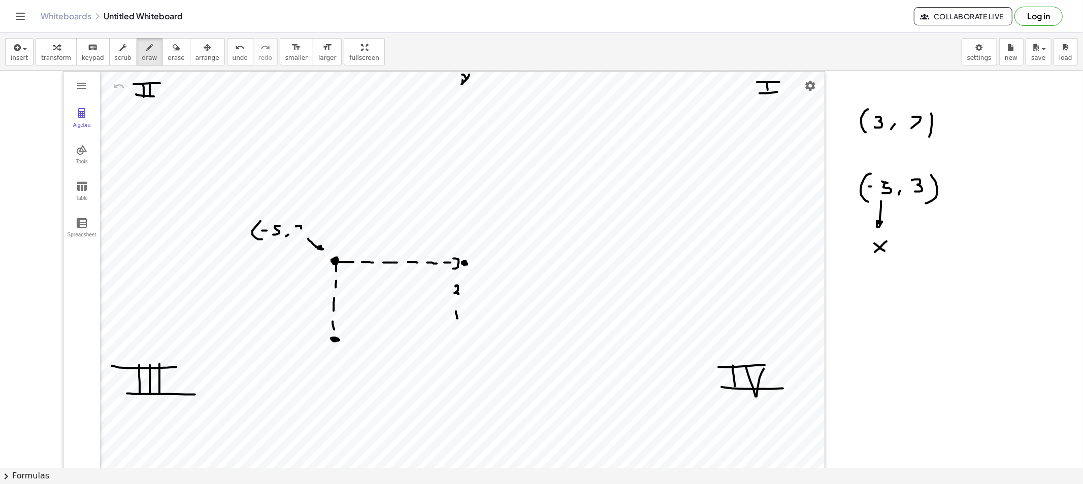
click at [298, 236] on div at bounding box center [541, 479] width 1083 height 816
drag, startPoint x: 309, startPoint y: 231, endPoint x: 307, endPoint y: 237, distance: 5.9
click at [307, 237] on div at bounding box center [541, 479] width 1083 height 816
drag, startPoint x: 185, startPoint y: 95, endPoint x: 196, endPoint y: 102, distance: 12.7
click at [196, 102] on div at bounding box center [541, 479] width 1083 height 816
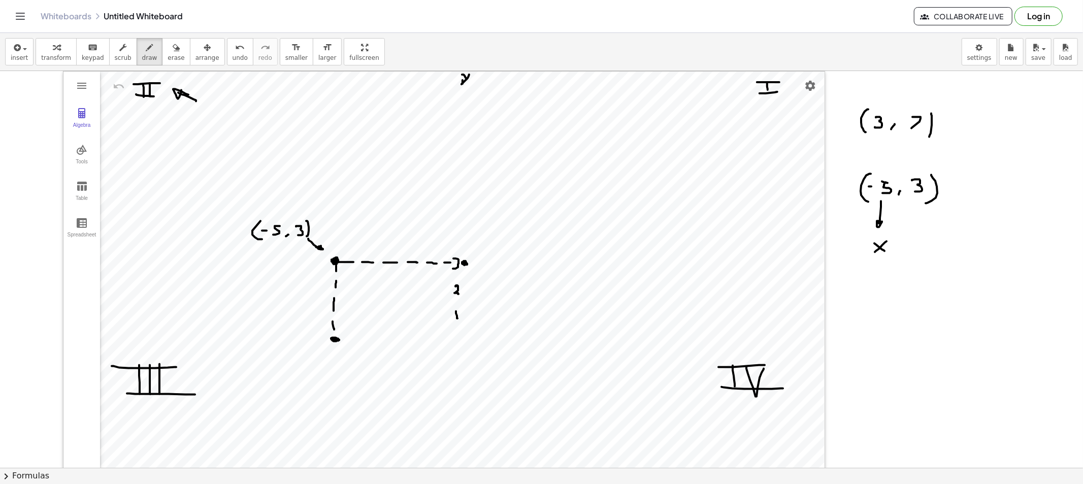
drag, startPoint x: 181, startPoint y: 92, endPoint x: 196, endPoint y: 141, distance: 50.9
click at [190, 96] on div at bounding box center [541, 479] width 1083 height 816
click at [146, 50] on icon "button" at bounding box center [149, 48] width 7 height 12
drag, startPoint x: 916, startPoint y: 203, endPoint x: 920, endPoint y: 214, distance: 11.6
click at [920, 214] on div at bounding box center [541, 479] width 1083 height 816
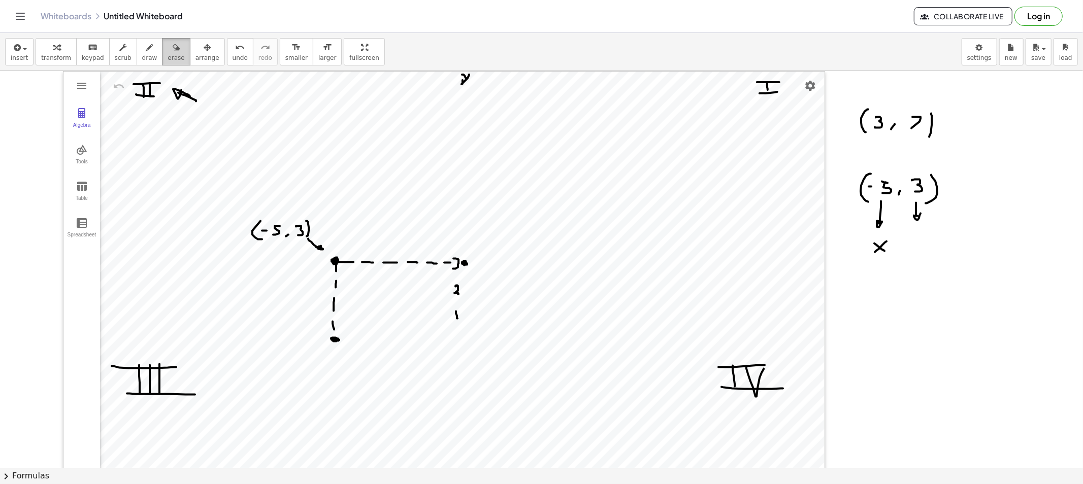
click at [173, 57] on button "erase" at bounding box center [176, 51] width 28 height 27
drag, startPoint x: 342, startPoint y: 352, endPoint x: 337, endPoint y: 291, distance: 61.1
click at [337, 291] on div at bounding box center [541, 479] width 1083 height 816
drag, startPoint x: 448, startPoint y: 315, endPoint x: 364, endPoint y: 267, distance: 96.8
click at [364, 267] on div at bounding box center [541, 479] width 1083 height 816
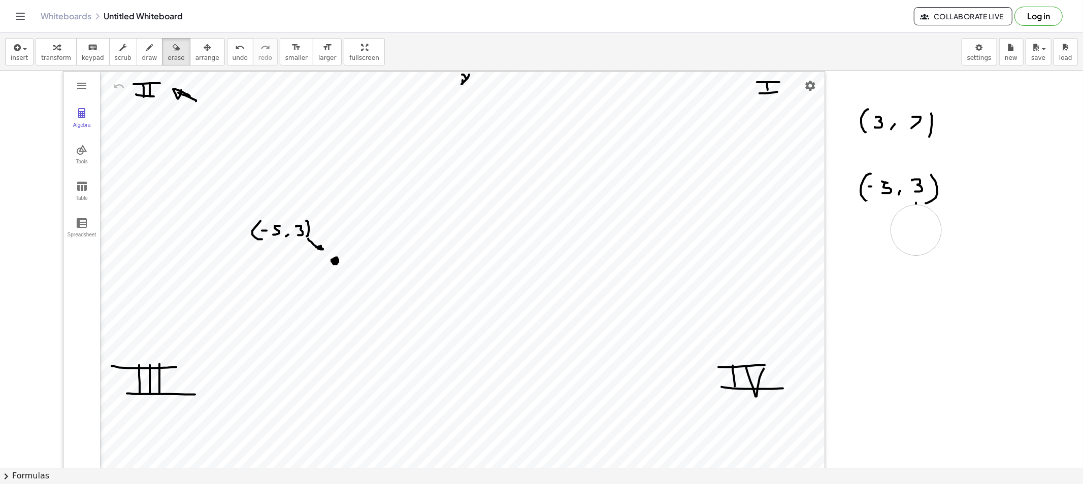
drag, startPoint x: 884, startPoint y: 259, endPoint x: 916, endPoint y: 225, distance: 47.1
click at [916, 225] on div at bounding box center [541, 479] width 1083 height 816
drag, startPoint x: 145, startPoint y: 59, endPoint x: 162, endPoint y: 105, distance: 49.0
click at [145, 59] on button "draw" at bounding box center [150, 51] width 26 height 27
drag, startPoint x: 868, startPoint y: 237, endPoint x: 871, endPoint y: 260, distance: 23.5
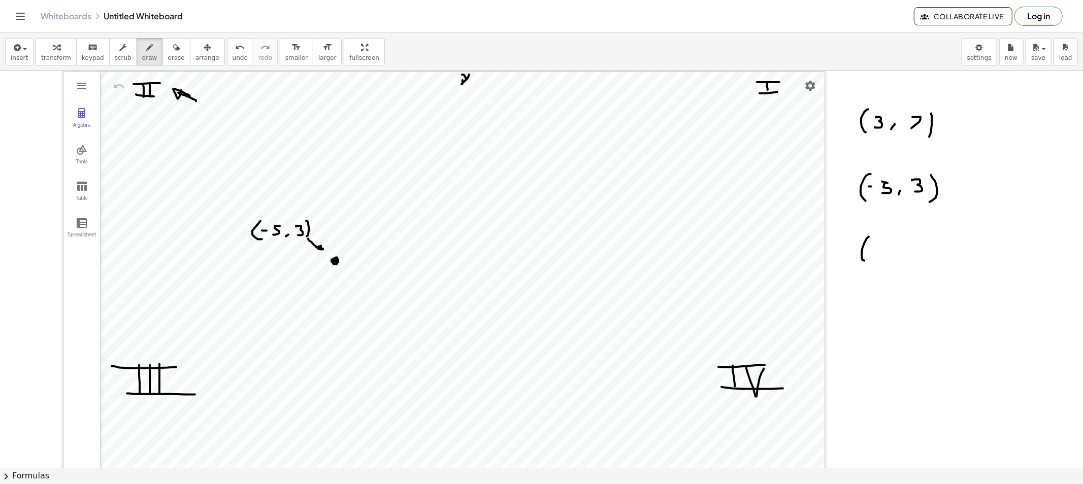
click at [868, 261] on div at bounding box center [541, 479] width 1083 height 816
click at [876, 246] on div at bounding box center [541, 479] width 1083 height 816
drag, startPoint x: 887, startPoint y: 242, endPoint x: 885, endPoint y: 252, distance: 10.4
click at [885, 252] on div at bounding box center [541, 479] width 1083 height 816
drag, startPoint x: 904, startPoint y: 251, endPoint x: 901, endPoint y: 255, distance: 5.8
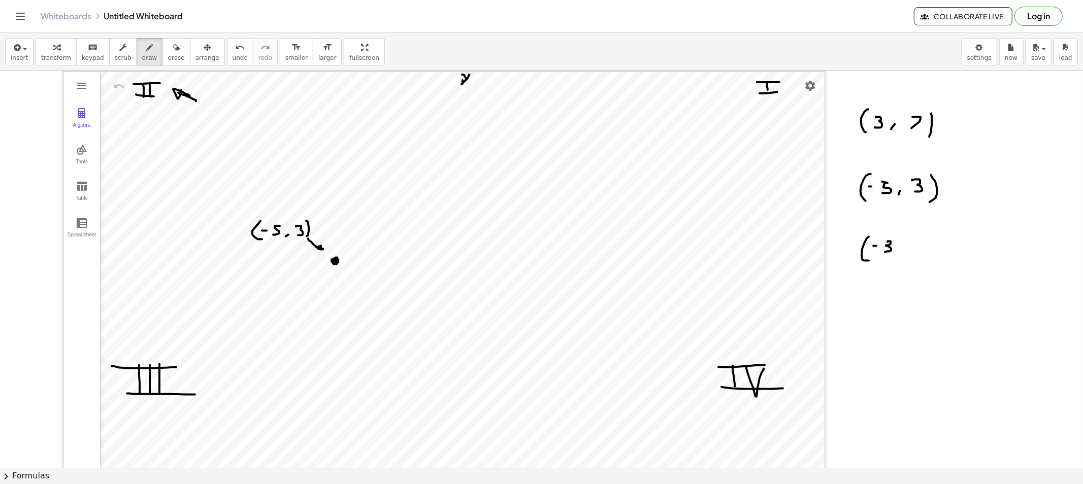
click at [901, 255] on div at bounding box center [541, 479] width 1083 height 816
drag, startPoint x: 919, startPoint y: 247, endPoint x: 936, endPoint y: 246, distance: 16.8
click at [932, 251] on div at bounding box center [541, 479] width 1083 height 816
drag, startPoint x: 939, startPoint y: 240, endPoint x: 935, endPoint y: 261, distance: 21.6
click at [936, 260] on div at bounding box center [541, 479] width 1083 height 816
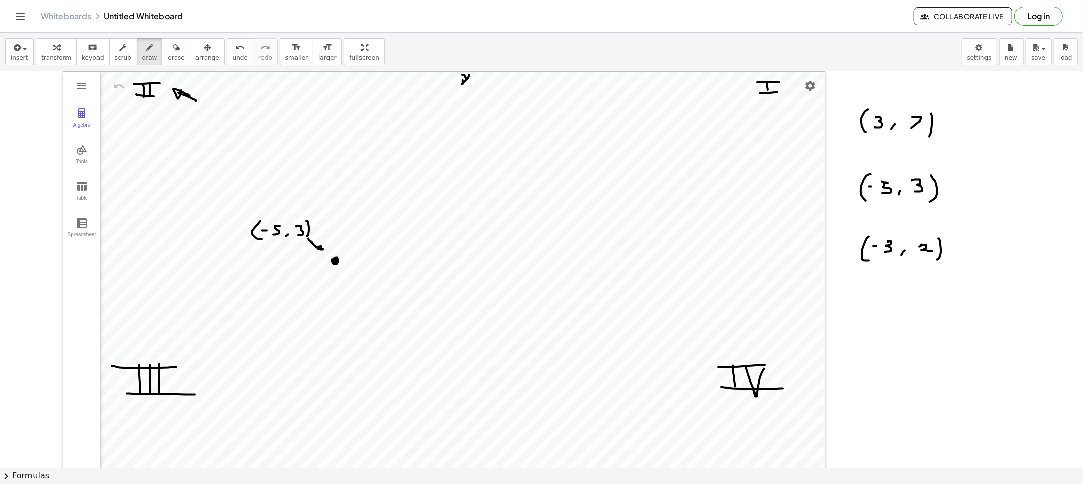
click at [656, 323] on div at bounding box center [541, 479] width 1083 height 816
drag, startPoint x: 651, startPoint y: 318, endPoint x: 663, endPoint y: 318, distance: 12.2
click at [660, 318] on div at bounding box center [541, 479] width 1083 height 816
click at [434, 204] on div at bounding box center [541, 479] width 1083 height 816
click at [435, 201] on div at bounding box center [541, 479] width 1083 height 816
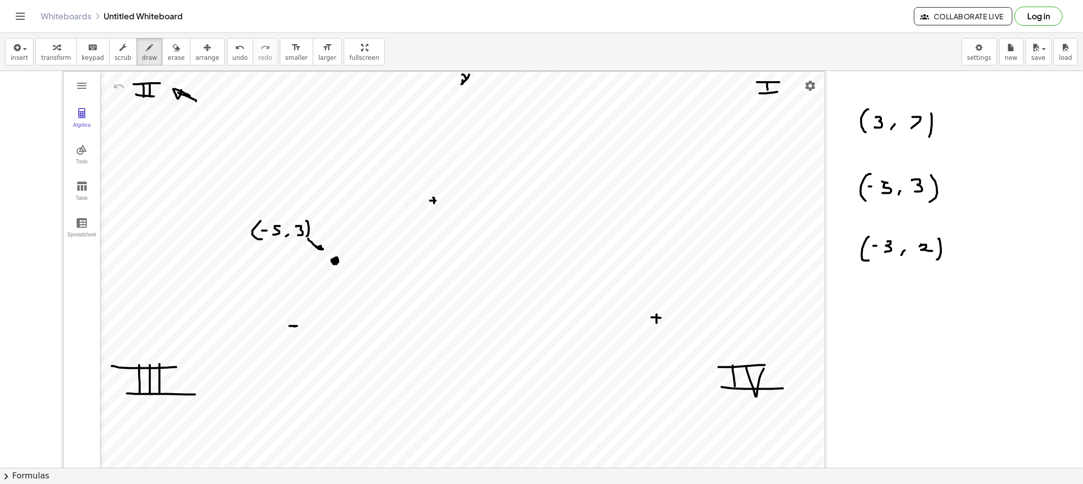
drag, startPoint x: 292, startPoint y: 326, endPoint x: 320, endPoint y: 336, distance: 29.5
click at [288, 327] on div at bounding box center [541, 479] width 1083 height 816
click at [428, 430] on div at bounding box center [541, 479] width 1083 height 816
drag, startPoint x: 884, startPoint y: 272, endPoint x: 886, endPoint y: 278, distance: 6.8
click at [888, 272] on div at bounding box center [541, 479] width 1083 height 816
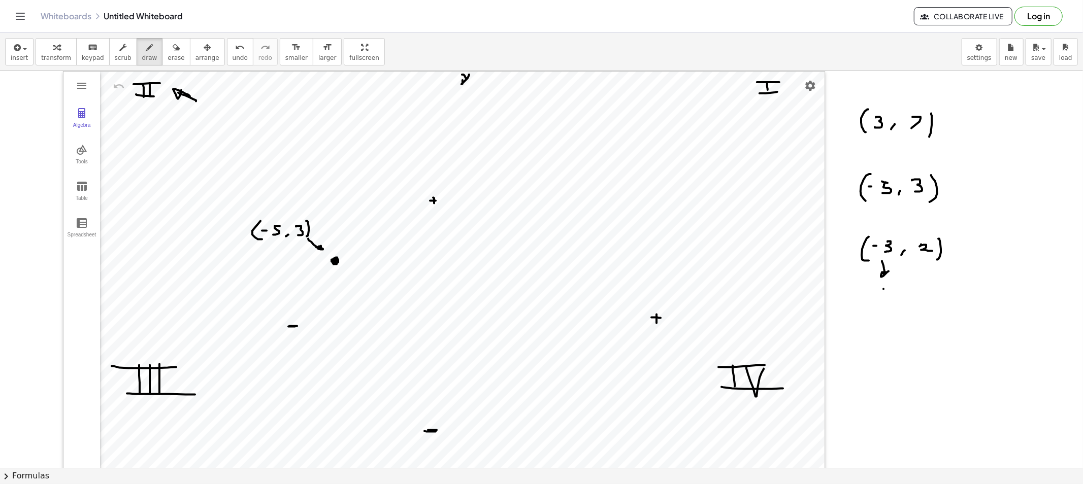
drag, startPoint x: 883, startPoint y: 289, endPoint x: 874, endPoint y: 292, distance: 9.6
click at [874, 299] on div at bounding box center [541, 479] width 1083 height 816
drag, startPoint x: 874, startPoint y: 292, endPoint x: 889, endPoint y: 304, distance: 18.5
click at [889, 304] on div at bounding box center [541, 479] width 1083 height 816
click at [385, 341] on div at bounding box center [541, 479] width 1083 height 816
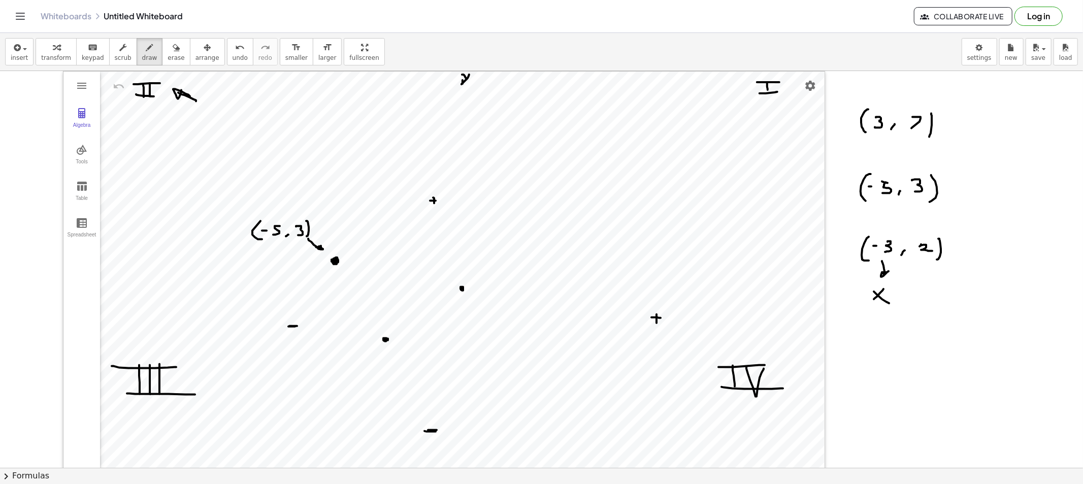
click at [460, 287] on div at bounding box center [541, 479] width 1083 height 816
click at [386, 330] on div at bounding box center [541, 479] width 1083 height 816
click at [386, 322] on div at bounding box center [541, 479] width 1083 height 816
drag, startPoint x: 386, startPoint y: 315, endPoint x: 386, endPoint y: 306, distance: 8.6
click at [386, 314] on div at bounding box center [541, 479] width 1083 height 816
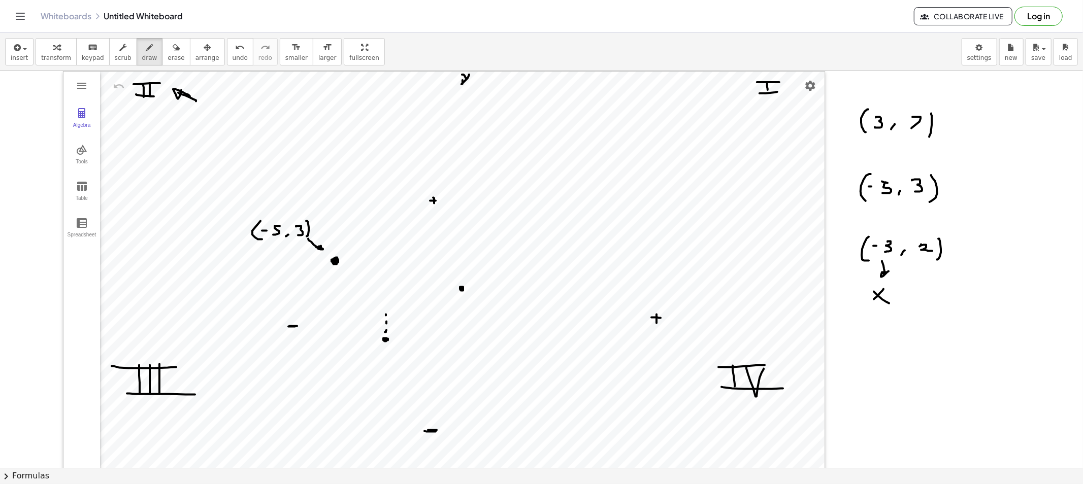
click at [387, 303] on div at bounding box center [541, 479] width 1083 height 816
drag, startPoint x: 387, startPoint y: 297, endPoint x: 387, endPoint y: 290, distance: 7.1
click at [387, 293] on div at bounding box center [541, 479] width 1083 height 816
click at [447, 288] on div at bounding box center [541, 479] width 1083 height 816
click at [435, 288] on div at bounding box center [541, 479] width 1083 height 816
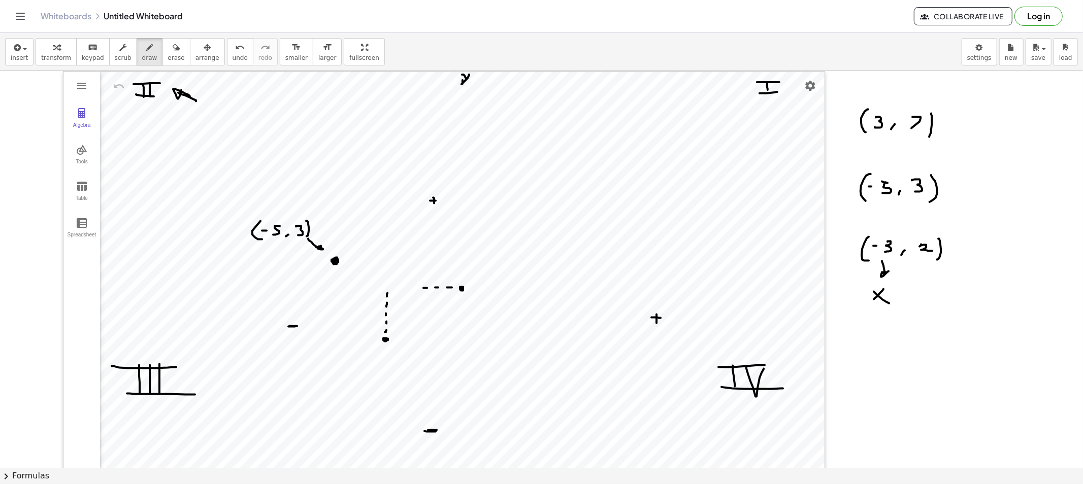
drag, startPoint x: 423, startPoint y: 288, endPoint x: 417, endPoint y: 288, distance: 6.6
click at [423, 288] on div at bounding box center [541, 479] width 1083 height 816
click at [414, 288] on div at bounding box center [541, 479] width 1083 height 816
click at [402, 288] on div at bounding box center [541, 479] width 1083 height 816
drag, startPoint x: 389, startPoint y: 289, endPoint x: 383, endPoint y: 289, distance: 6.1
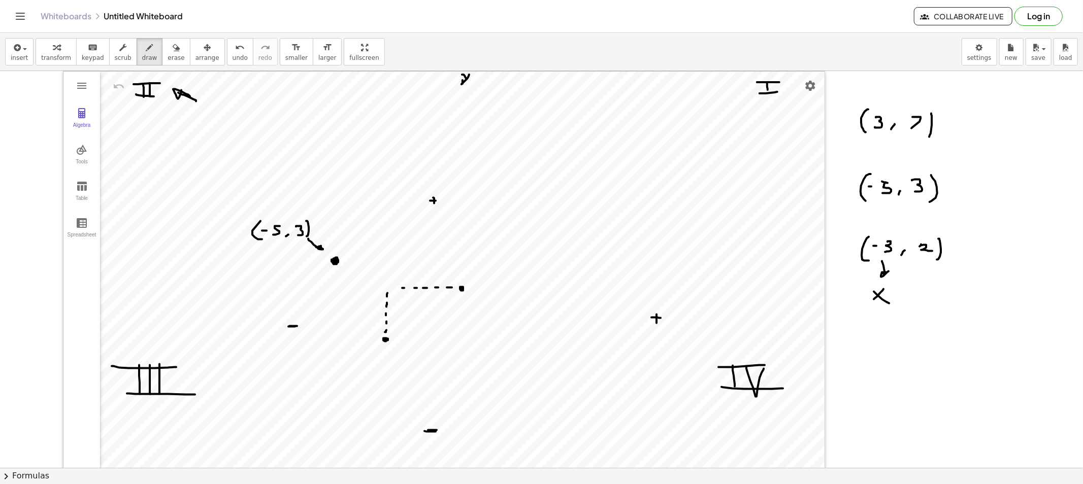
click at [388, 289] on div at bounding box center [541, 479] width 1083 height 816
click at [383, 289] on div at bounding box center [541, 479] width 1083 height 816
drag, startPoint x: 387, startPoint y: 291, endPoint x: 393, endPoint y: 288, distance: 6.1
click at [386, 290] on div at bounding box center [541, 479] width 1083 height 816
drag, startPoint x: 389, startPoint y: 264, endPoint x: 388, endPoint y: 282, distance: 17.3
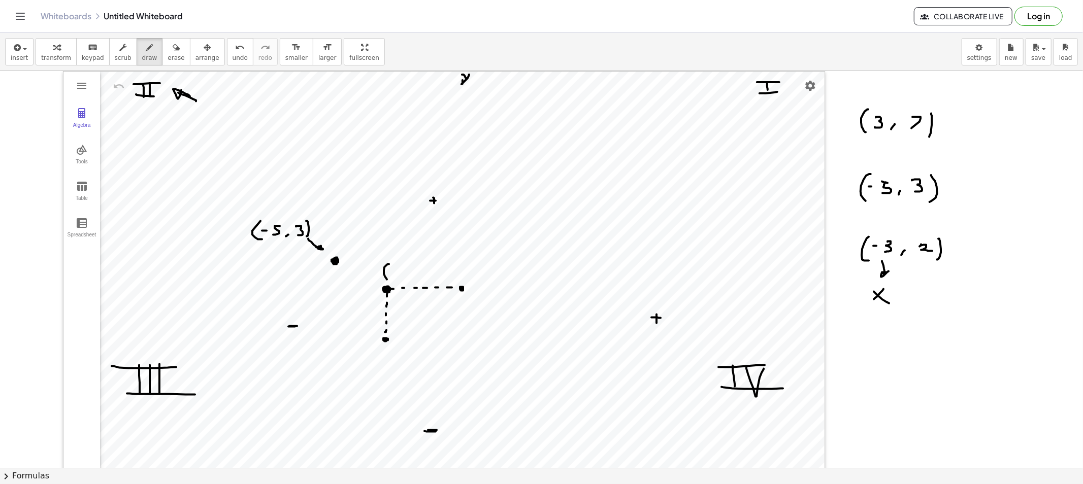
click at [388, 282] on div at bounding box center [541, 479] width 1083 height 816
click at [394, 272] on div at bounding box center [541, 479] width 1083 height 816
drag, startPoint x: 400, startPoint y: 269, endPoint x: 412, endPoint y: 275, distance: 12.9
click at [399, 277] on div at bounding box center [541, 479] width 1083 height 816
click at [409, 277] on div at bounding box center [541, 479] width 1083 height 816
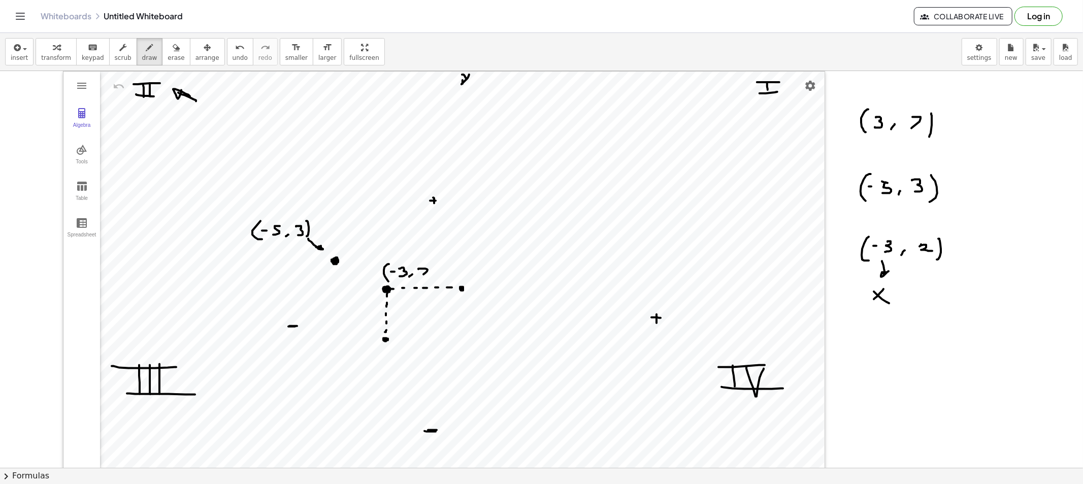
drag, startPoint x: 427, startPoint y: 270, endPoint x: 432, endPoint y: 278, distance: 10.3
click at [430, 278] on div at bounding box center [541, 479] width 1083 height 816
click at [439, 281] on div at bounding box center [541, 479] width 1083 height 816
drag, startPoint x: 163, startPoint y: 51, endPoint x: 220, endPoint y: 104, distance: 77.6
click at [173, 51] on icon "button" at bounding box center [176, 48] width 7 height 12
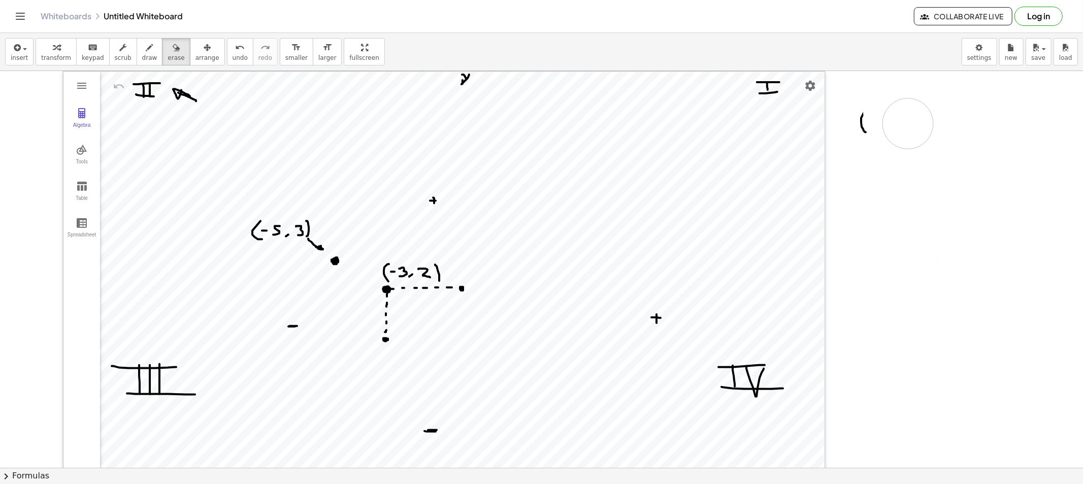
drag, startPoint x: 878, startPoint y: 294, endPoint x: 900, endPoint y: 141, distance: 155.3
click at [864, 130] on div at bounding box center [541, 479] width 1083 height 816
click at [141, 54] on button "draw" at bounding box center [150, 51] width 26 height 27
drag, startPoint x: 860, startPoint y: 102, endPoint x: 869, endPoint y: 134, distance: 33.3
click at [869, 134] on div at bounding box center [541, 479] width 1083 height 816
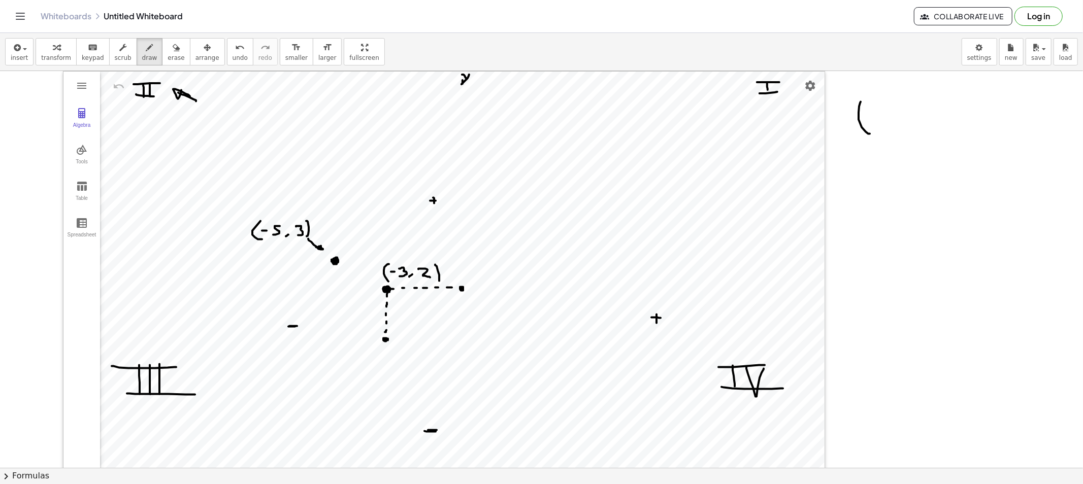
drag, startPoint x: 869, startPoint y: 117, endPoint x: 878, endPoint y: 116, distance: 9.2
click at [875, 117] on div at bounding box center [541, 479] width 1083 height 816
click at [886, 112] on div at bounding box center [541, 479] width 1083 height 816
click at [880, 123] on div at bounding box center [541, 479] width 1083 height 816
click at [896, 123] on div at bounding box center [541, 479] width 1083 height 816
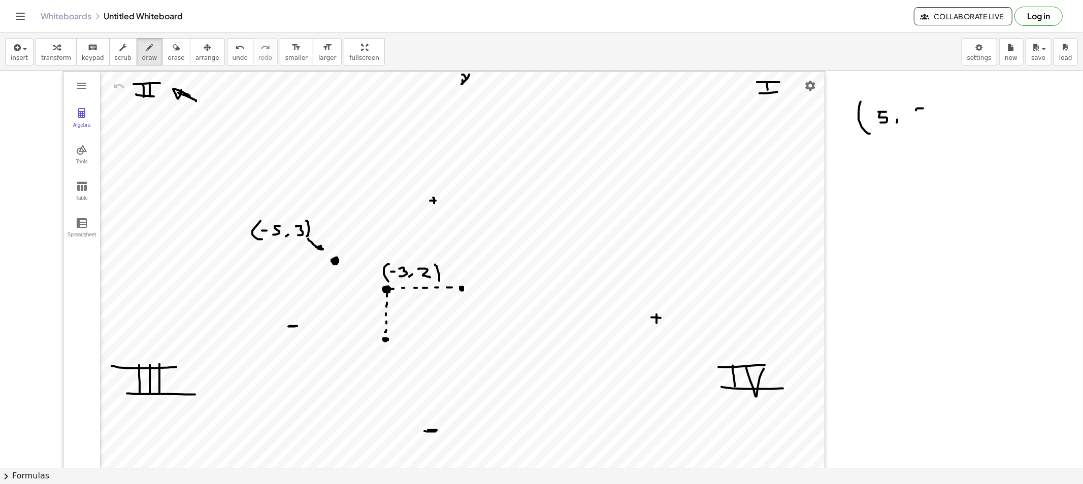
drag, startPoint x: 916, startPoint y: 109, endPoint x: 924, endPoint y: 113, distance: 8.9
click at [919, 109] on div at bounding box center [541, 479] width 1083 height 816
drag, startPoint x: 921, startPoint y: 116, endPoint x: 935, endPoint y: 116, distance: 13.7
click at [917, 118] on div at bounding box center [541, 479] width 1083 height 816
drag, startPoint x: 940, startPoint y: 125, endPoint x: 934, endPoint y: 128, distance: 6.6
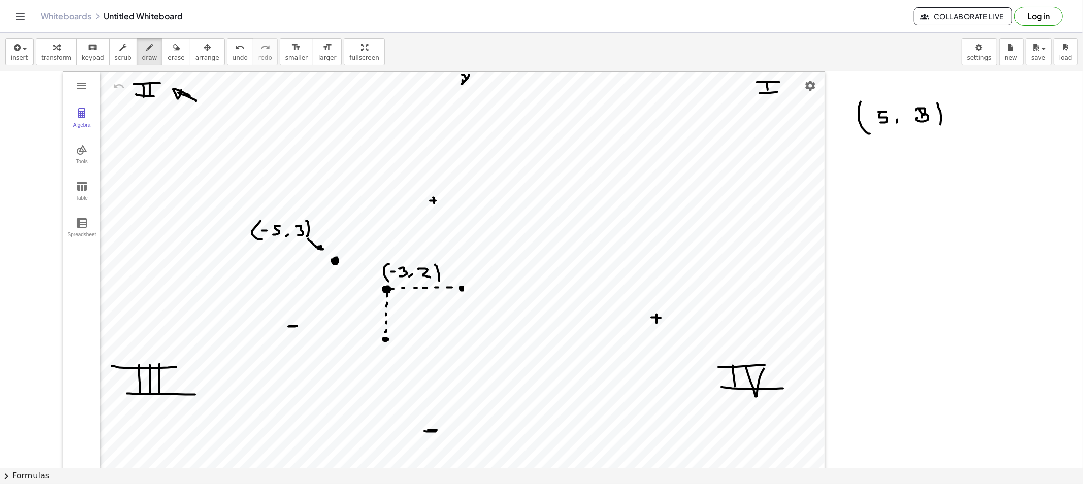
click at [934, 128] on div at bounding box center [541, 479] width 1083 height 816
drag, startPoint x: 880, startPoint y: 142, endPoint x: 885, endPoint y: 154, distance: 13.0
click at [885, 154] on div at bounding box center [541, 479] width 1083 height 816
drag, startPoint x: 875, startPoint y: 180, endPoint x: 866, endPoint y: 186, distance: 10.7
click at [866, 186] on div at bounding box center [541, 479] width 1083 height 816
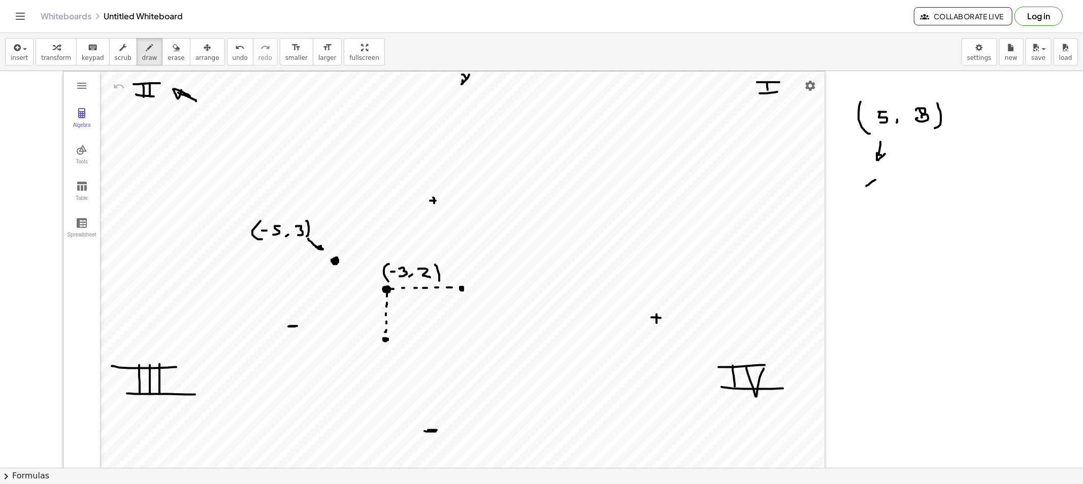
drag, startPoint x: 873, startPoint y: 185, endPoint x: 876, endPoint y: 190, distance: 5.9
click at [876, 190] on div at bounding box center [541, 479] width 1083 height 816
drag, startPoint x: 878, startPoint y: 79, endPoint x: 881, endPoint y: 93, distance: 14.5
click at [881, 93] on div at bounding box center [541, 479] width 1083 height 816
drag, startPoint x: 919, startPoint y: 143, endPoint x: 924, endPoint y: 156, distance: 14.1
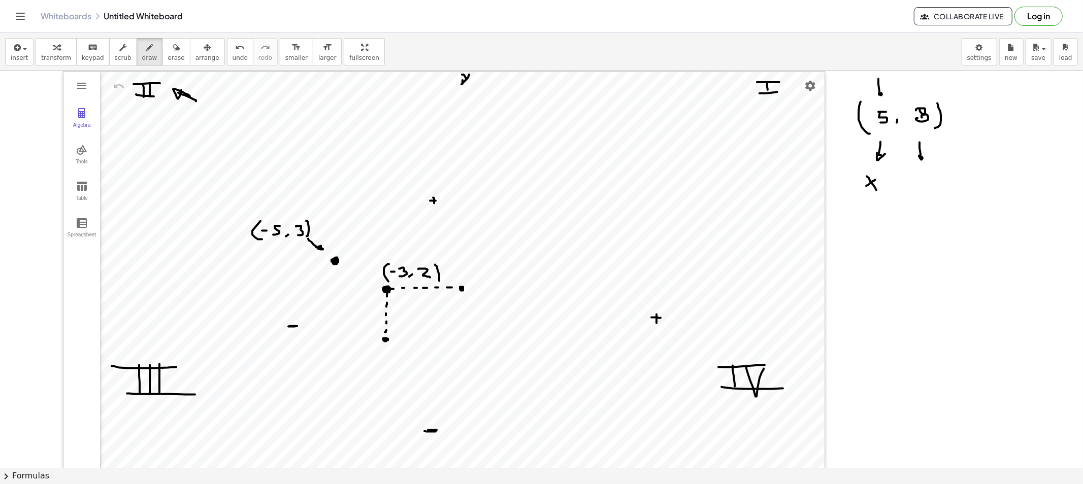
click at [924, 156] on div at bounding box center [541, 479] width 1083 height 816
click at [920, 181] on div at bounding box center [541, 479] width 1083 height 816
drag, startPoint x: 923, startPoint y: 176, endPoint x: 911, endPoint y: 194, distance: 22.0
click at [911, 193] on div at bounding box center [541, 479] width 1083 height 816
drag, startPoint x: 485, startPoint y: 326, endPoint x: 503, endPoint y: 129, distance: 197.7
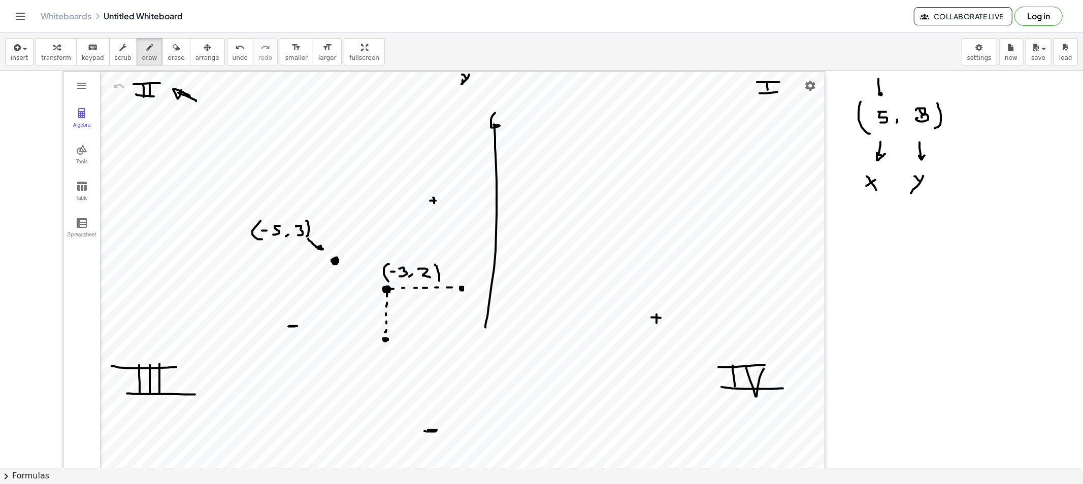
click at [502, 128] on div at bounding box center [541, 479] width 1083 height 816
click at [142, 58] on span "draw" at bounding box center [149, 57] width 15 height 7
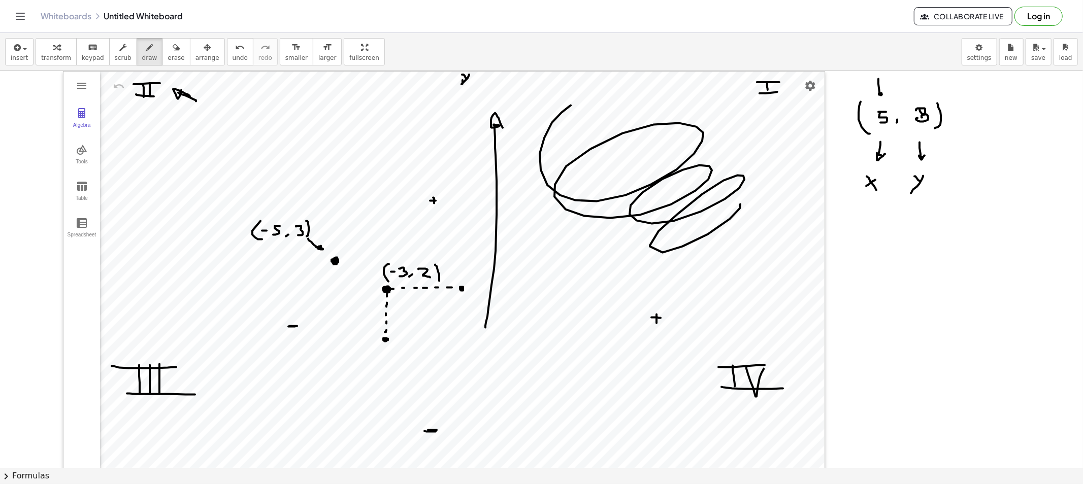
drag, startPoint x: 541, startPoint y: 170, endPoint x: 739, endPoint y: 250, distance: 213.9
click at [704, 257] on div at bounding box center [541, 479] width 1083 height 816
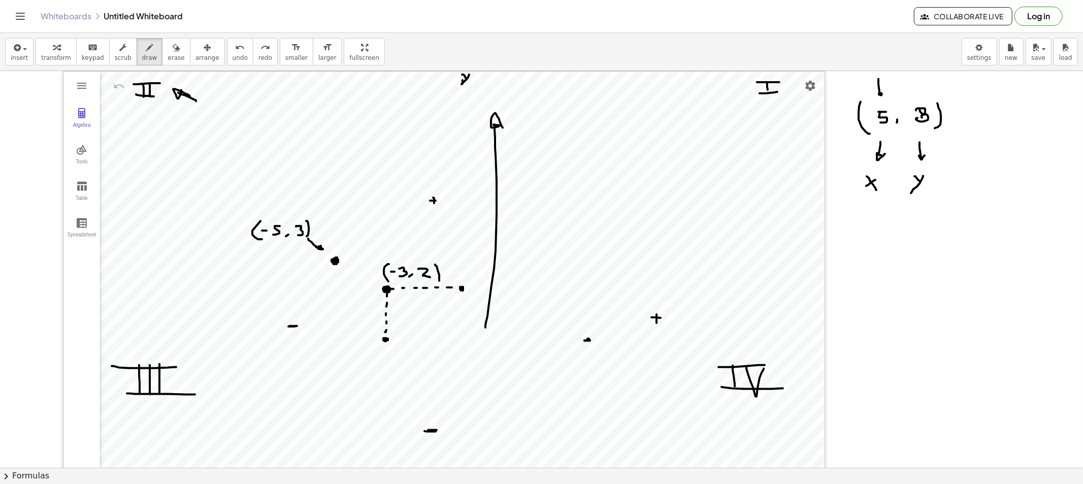
click at [582, 342] on div at bounding box center [541, 479] width 1083 height 816
click at [458, 136] on div at bounding box center [541, 479] width 1083 height 816
click at [590, 327] on div at bounding box center [541, 479] width 1083 height 816
drag, startPoint x: 590, startPoint y: 318, endPoint x: 589, endPoint y: 306, distance: 12.2
click at [590, 314] on div at bounding box center [541, 479] width 1083 height 816
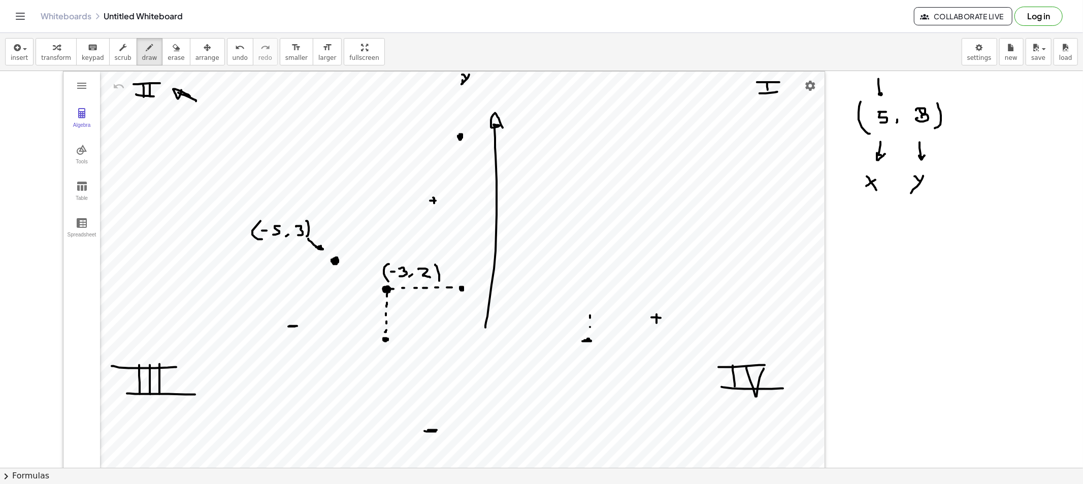
click at [588, 297] on div at bounding box center [541, 479] width 1083 height 816
drag, startPoint x: 588, startPoint y: 276, endPoint x: 587, endPoint y: 255, distance: 21.3
click at [587, 263] on div at bounding box center [541, 479] width 1083 height 816
click at [587, 244] on div at bounding box center [541, 479] width 1083 height 816
click at [590, 218] on div at bounding box center [541, 479] width 1083 height 816
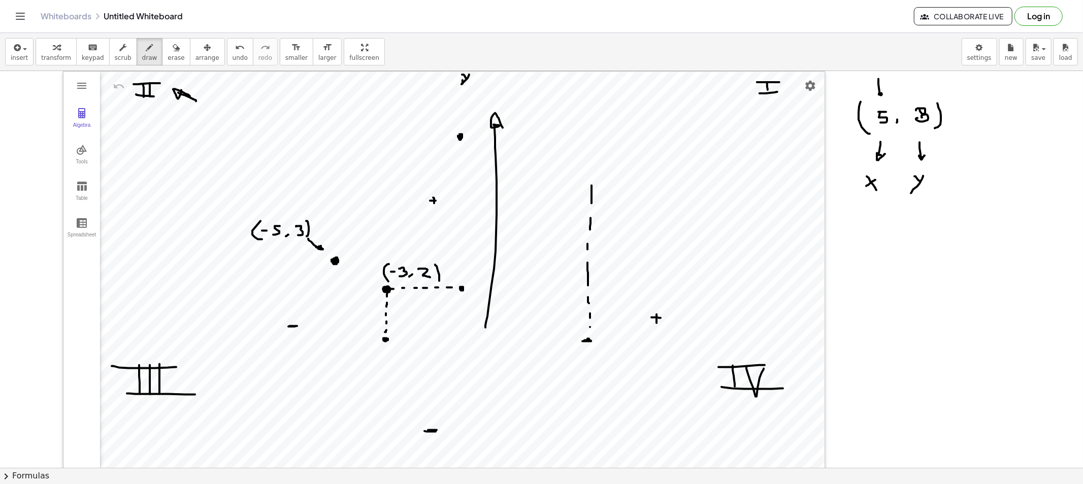
drag, startPoint x: 591, startPoint y: 186, endPoint x: 591, endPoint y: 152, distance: 33.5
click at [591, 161] on div at bounding box center [541, 479] width 1083 height 816
drag, startPoint x: 590, startPoint y: 147, endPoint x: 590, endPoint y: 141, distance: 6.6
click at [590, 144] on div at bounding box center [541, 479] width 1083 height 816
click at [460, 136] on div at bounding box center [541, 479] width 1083 height 816
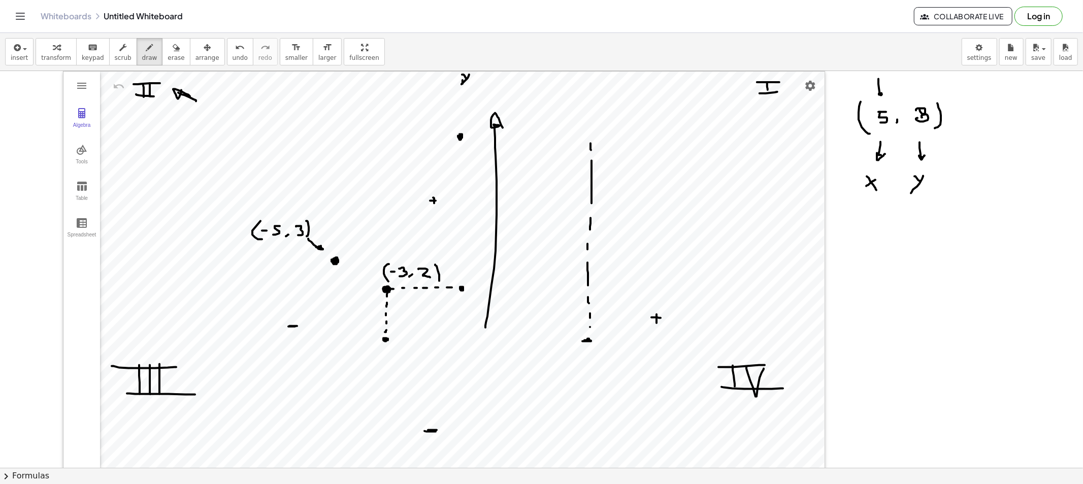
click at [484, 136] on div at bounding box center [541, 479] width 1083 height 816
click at [511, 136] on div at bounding box center [541, 479] width 1083 height 816
click at [534, 137] on div at bounding box center [541, 479] width 1083 height 816
click at [551, 136] on div at bounding box center [541, 479] width 1083 height 816
drag, startPoint x: 563, startPoint y: 136, endPoint x: 573, endPoint y: 135, distance: 9.2
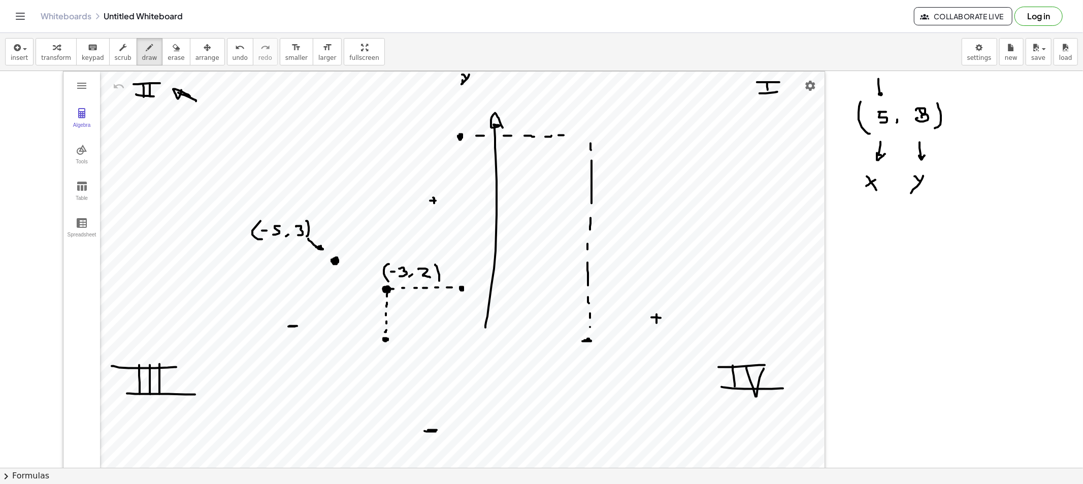
click at [567, 136] on div at bounding box center [541, 479] width 1083 height 816
click at [588, 133] on div at bounding box center [541, 479] width 1083 height 816
click at [587, 139] on div at bounding box center [541, 479] width 1083 height 816
click at [587, 140] on div at bounding box center [541, 479] width 1083 height 816
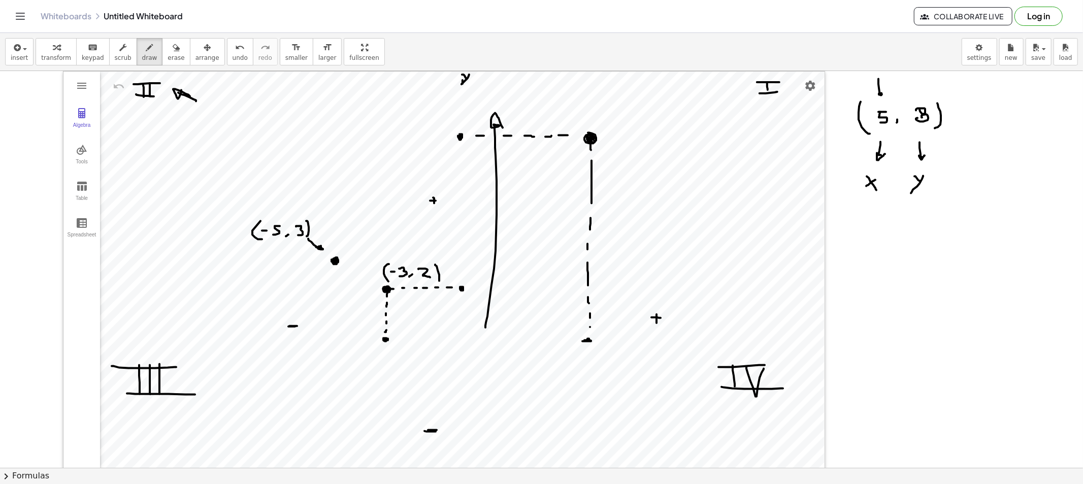
click at [589, 143] on div at bounding box center [541, 479] width 1083 height 816
click at [167, 61] on span "erase" at bounding box center [175, 57] width 17 height 7
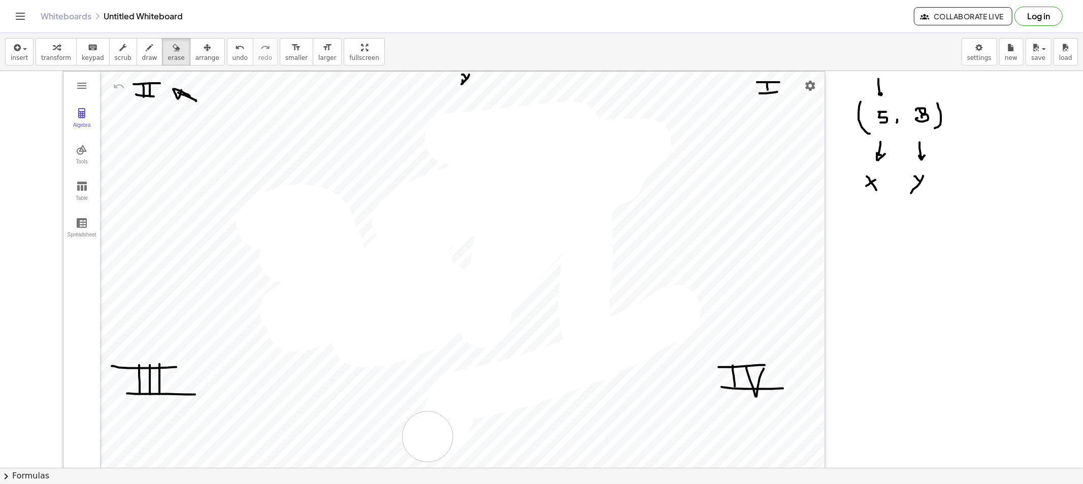
drag, startPoint x: 261, startPoint y: 223, endPoint x: 427, endPoint y: 437, distance: 270.6
click at [427, 437] on div at bounding box center [541, 479] width 1083 height 816
click at [162, 55] on button "erase" at bounding box center [176, 51] width 28 height 27
drag, startPoint x: 883, startPoint y: 178, endPoint x: 921, endPoint y: 165, distance: 39.6
click at [921, 165] on div at bounding box center [541, 479] width 1083 height 816
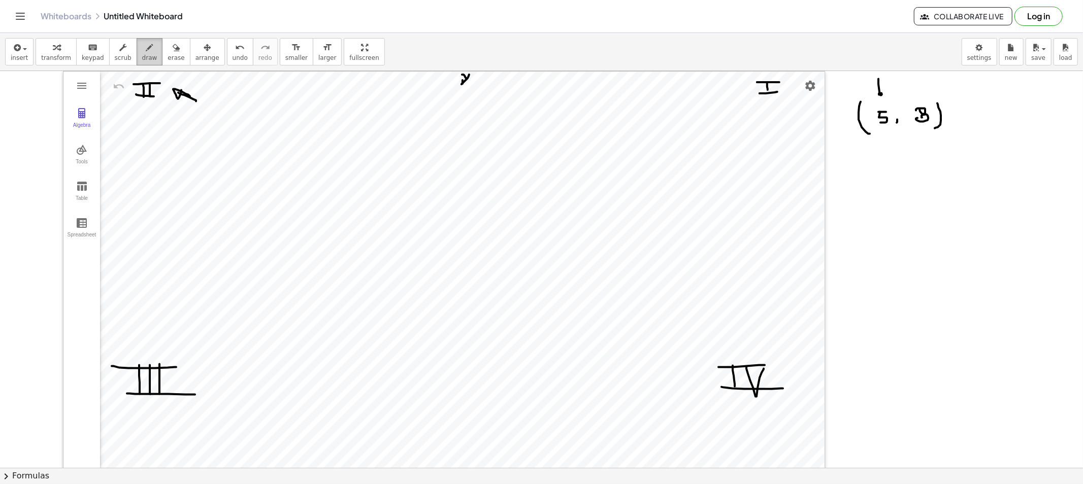
click at [146, 46] on icon "button" at bounding box center [149, 48] width 7 height 12
drag, startPoint x: 871, startPoint y: 171, endPoint x: 876, endPoint y: 199, distance: 28.3
click at [876, 199] on div at bounding box center [541, 479] width 1083 height 816
drag, startPoint x: 882, startPoint y: 181, endPoint x: 890, endPoint y: 189, distance: 11.8
click at [890, 189] on div at bounding box center [541, 479] width 1083 height 816
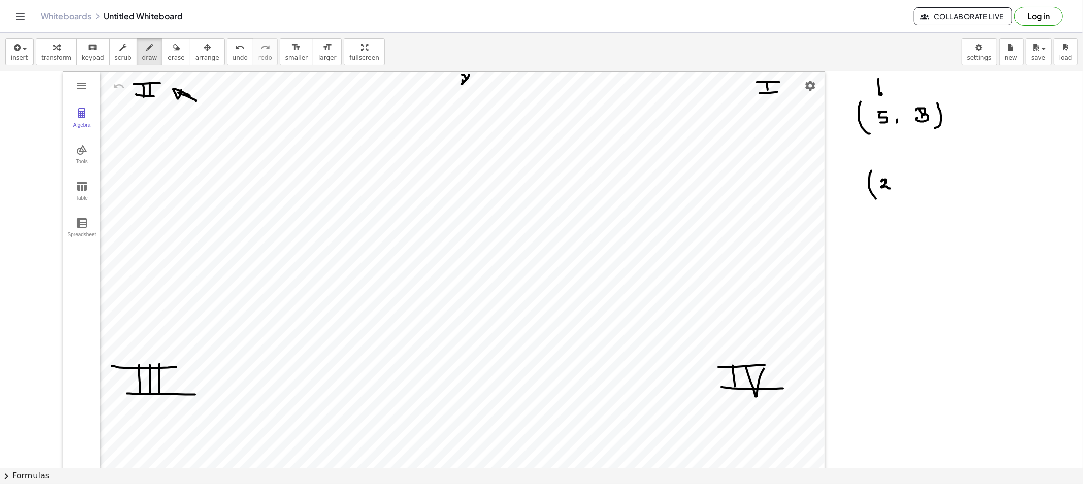
click at [900, 190] on div at bounding box center [541, 479] width 1083 height 816
click at [916, 183] on div at bounding box center [541, 479] width 1083 height 816
drag, startPoint x: 931, startPoint y: 178, endPoint x: 943, endPoint y: 185, distance: 13.7
click at [943, 186] on div at bounding box center [541, 479] width 1083 height 816
drag, startPoint x: 945, startPoint y: 174, endPoint x: 944, endPoint y: 193, distance: 18.8
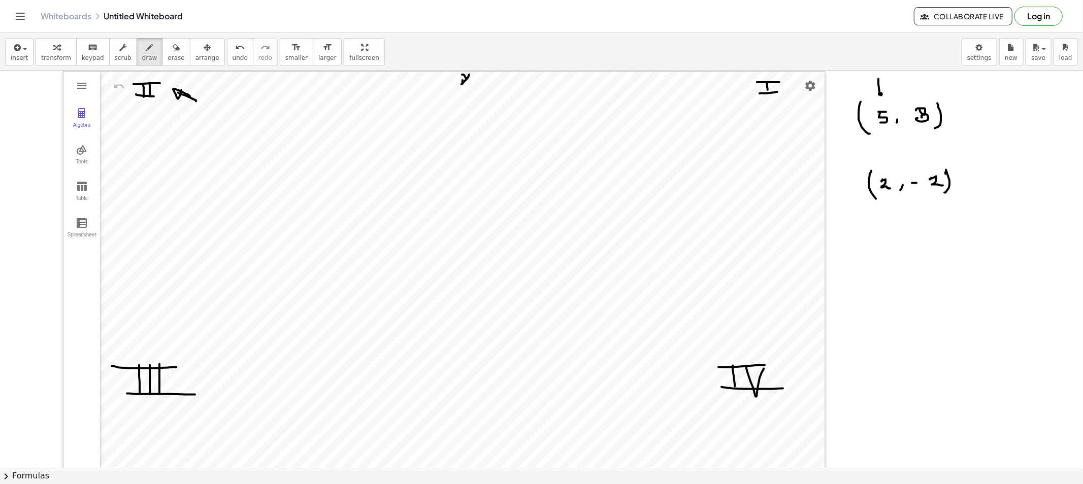
click at [944, 193] on div at bounding box center [541, 479] width 1083 height 816
drag, startPoint x: 865, startPoint y: 227, endPoint x: 865, endPoint y: 257, distance: 30.0
click at [865, 257] on div at bounding box center [541, 479] width 1083 height 816
drag, startPoint x: 870, startPoint y: 240, endPoint x: 877, endPoint y: 243, distance: 7.1
click at [877, 241] on div at bounding box center [541, 479] width 1083 height 816
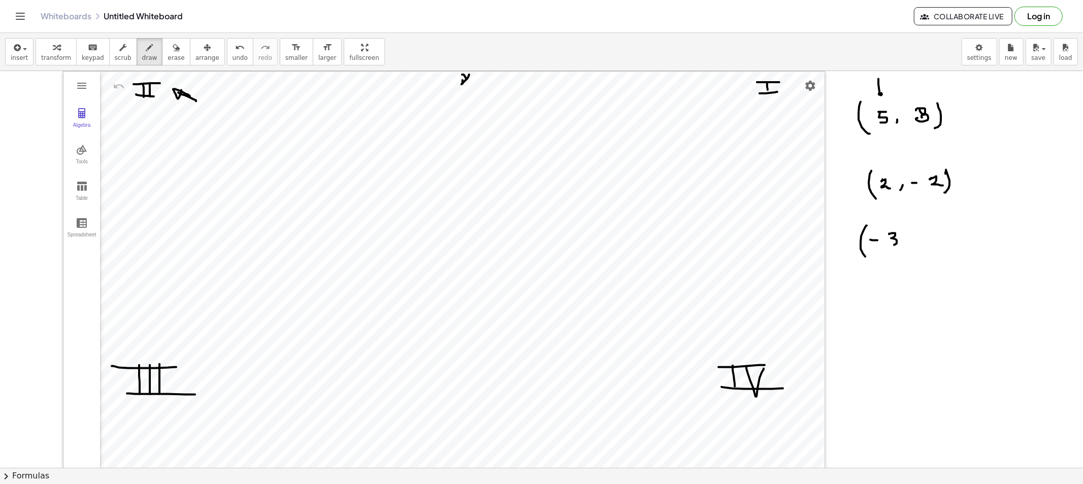
drag, startPoint x: 895, startPoint y: 234, endPoint x: 891, endPoint y: 246, distance: 12.4
click at [891, 246] on div at bounding box center [541, 479] width 1083 height 816
drag, startPoint x: 906, startPoint y: 244, endPoint x: 902, endPoint y: 250, distance: 6.8
click at [904, 248] on div at bounding box center [541, 479] width 1083 height 816
click at [925, 237] on div at bounding box center [541, 479] width 1083 height 816
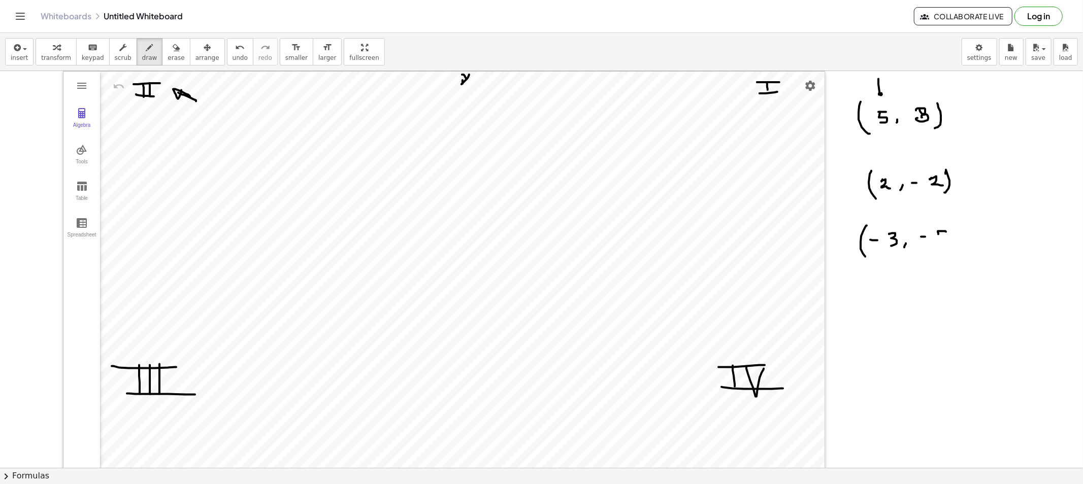
drag, startPoint x: 940, startPoint y: 231, endPoint x: 945, endPoint y: 237, distance: 7.2
click at [939, 232] on div at bounding box center [541, 479] width 1083 height 816
drag, startPoint x: 945, startPoint y: 237, endPoint x: 955, endPoint y: 237, distance: 10.2
click at [938, 239] on div at bounding box center [541, 479] width 1083 height 816
drag, startPoint x: 955, startPoint y: 226, endPoint x: 951, endPoint y: 250, distance: 24.2
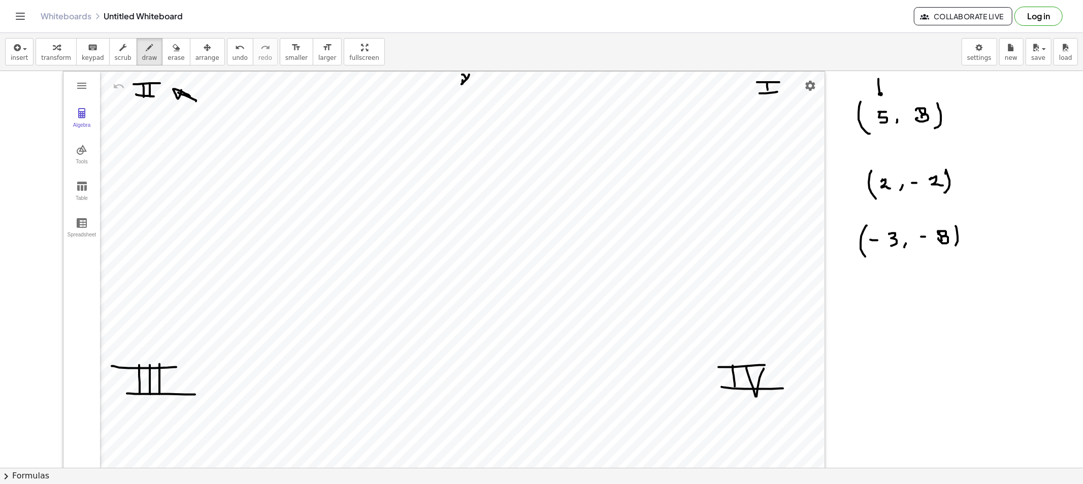
click at [951, 250] on div at bounding box center [541, 479] width 1083 height 816
click at [167, 54] on span "erase" at bounding box center [175, 57] width 17 height 7
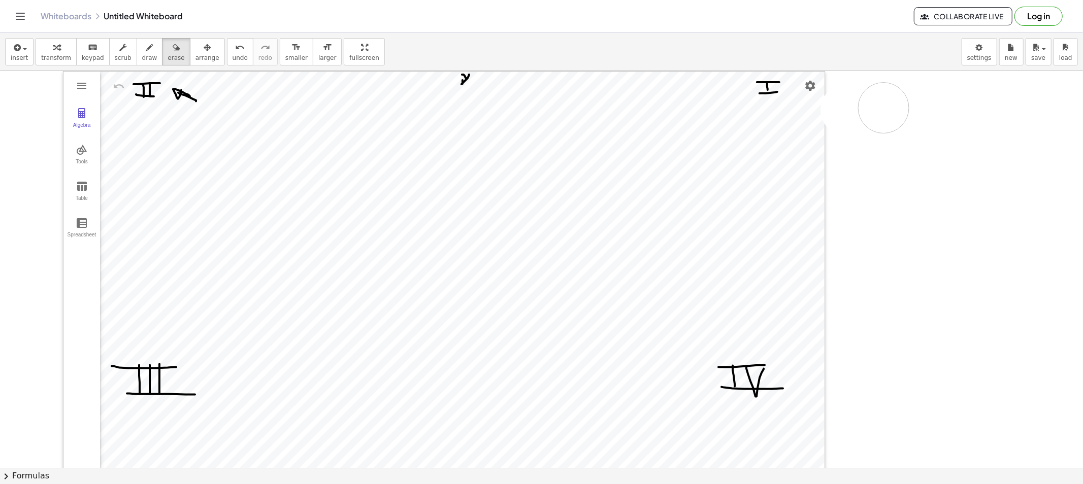
drag, startPoint x: 935, startPoint y: 270, endPoint x: 868, endPoint y: 126, distance: 158.3
click at [866, 105] on div at bounding box center [541, 479] width 1083 height 816
click at [143, 56] on span "draw" at bounding box center [149, 57] width 15 height 7
drag, startPoint x: 866, startPoint y: 127, endPoint x: 876, endPoint y: 115, distance: 15.1
click at [876, 115] on div at bounding box center [541, 479] width 1083 height 816
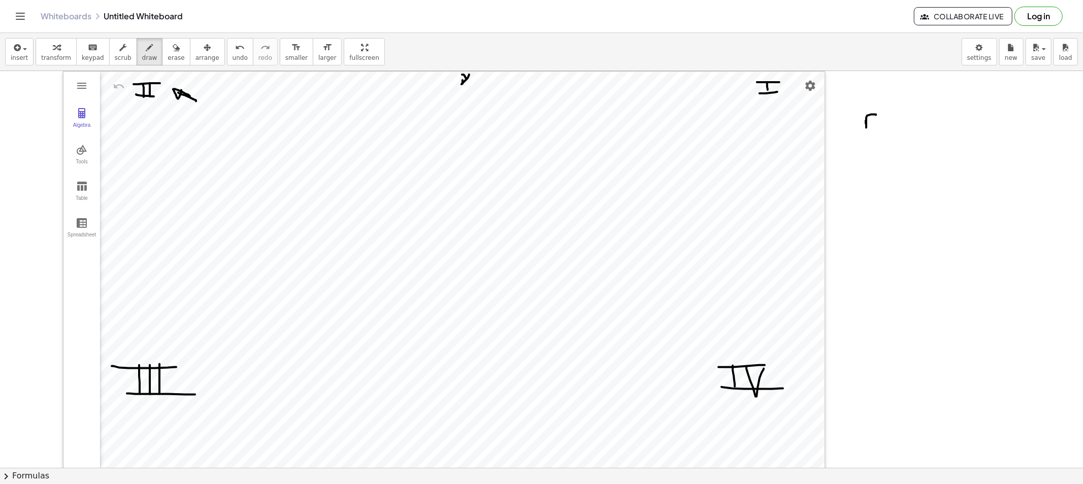
drag, startPoint x: 869, startPoint y: 122, endPoint x: 876, endPoint y: 122, distance: 6.1
click at [871, 122] on div at bounding box center [541, 479] width 1083 height 816
click at [885, 127] on div at bounding box center [541, 479] width 1083 height 816
click at [888, 124] on div at bounding box center [541, 479] width 1083 height 816
drag, startPoint x: 891, startPoint y: 119, endPoint x: 895, endPoint y: 124, distance: 6.5
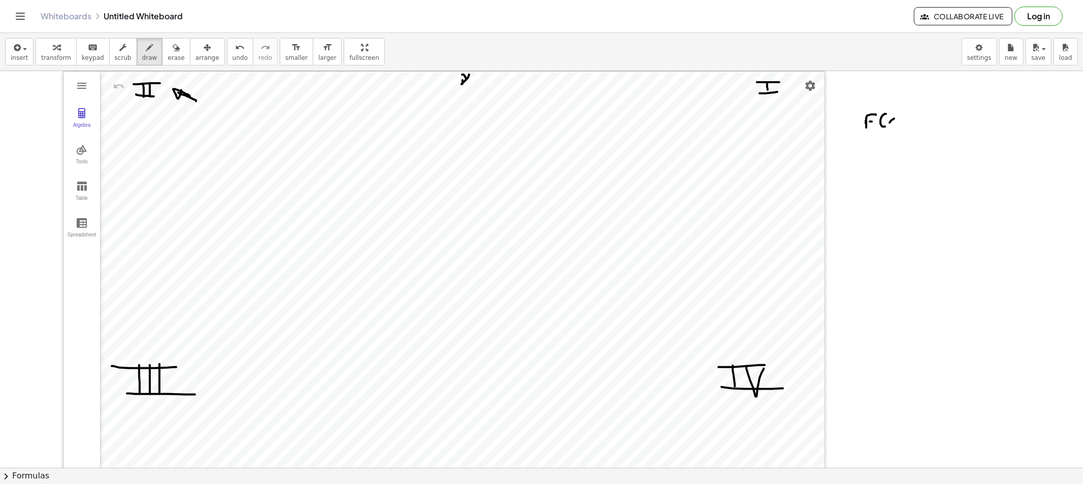
click at [895, 124] on div at bounding box center [541, 479] width 1083 height 816
drag, startPoint x: 901, startPoint y: 114, endPoint x: 898, endPoint y: 127, distance: 13.9
click at [898, 127] on div at bounding box center [541, 479] width 1083 height 816
click at [917, 118] on div at bounding box center [541, 479] width 1083 height 816
drag, startPoint x: 915, startPoint y: 120, endPoint x: 921, endPoint y: 122, distance: 5.8
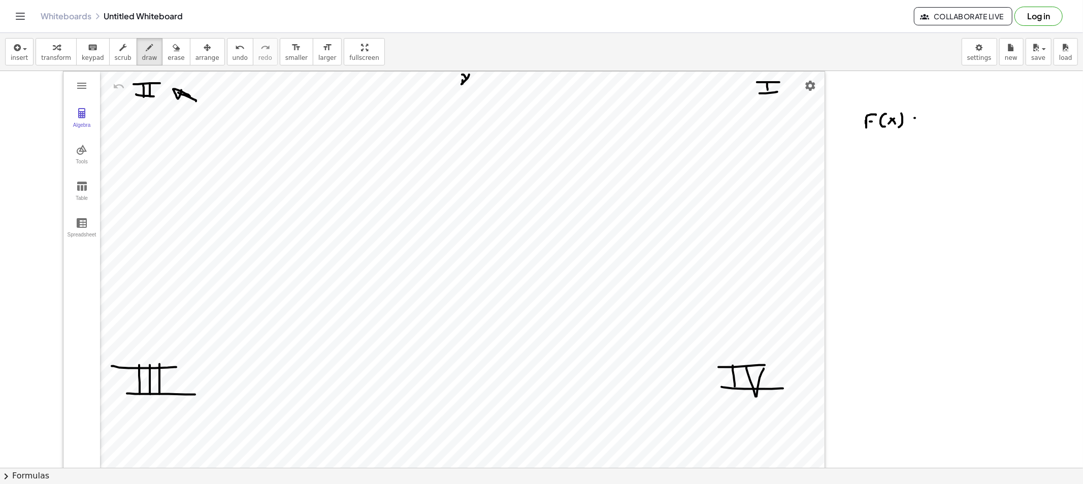
click at [919, 122] on div at bounding box center [541, 479] width 1083 height 816
click at [942, 122] on div at bounding box center [541, 479] width 1083 height 816
drag, startPoint x: 942, startPoint y: 114, endPoint x: 954, endPoint y: 123, distance: 15.2
click at [953, 123] on div at bounding box center [541, 479] width 1083 height 816
click at [965, 122] on div at bounding box center [541, 479] width 1083 height 816
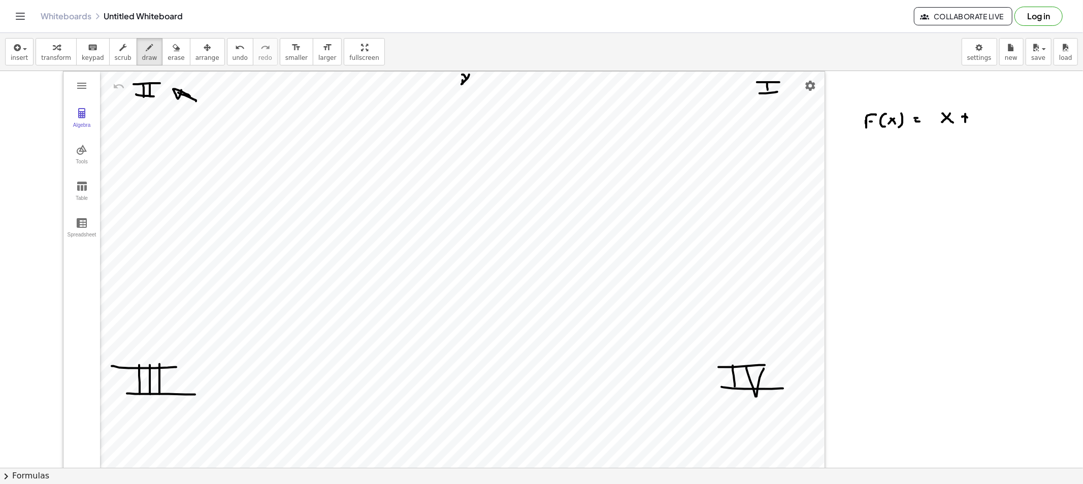
drag, startPoint x: 965, startPoint y: 117, endPoint x: 976, endPoint y: 117, distance: 10.2
click at [968, 118] on div at bounding box center [541, 479] width 1083 height 816
drag, startPoint x: 985, startPoint y: 114, endPoint x: 993, endPoint y: 124, distance: 12.6
click at [974, 122] on div at bounding box center [541, 479] width 1083 height 816
drag, startPoint x: 851, startPoint y: 121, endPoint x: 476, endPoint y: 88, distance: 377.0
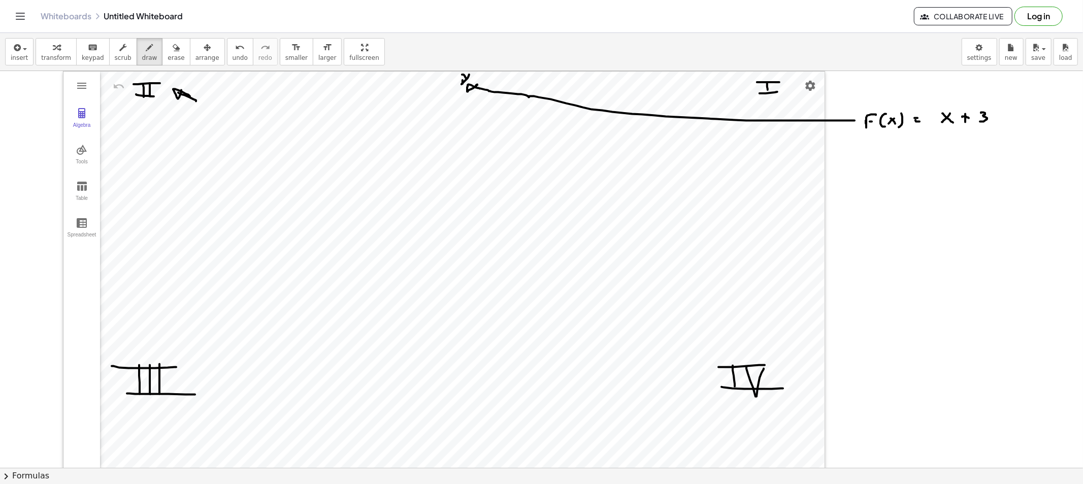
click at [476, 88] on div at bounding box center [541, 479] width 1083 height 816
click at [146, 57] on button "draw" at bounding box center [150, 51] width 26 height 27
drag, startPoint x: 942, startPoint y: 92, endPoint x: 946, endPoint y: 96, distance: 6.5
click at [946, 96] on div at bounding box center [541, 479] width 1083 height 816
click at [137, 56] on button "draw" at bounding box center [150, 51] width 26 height 27
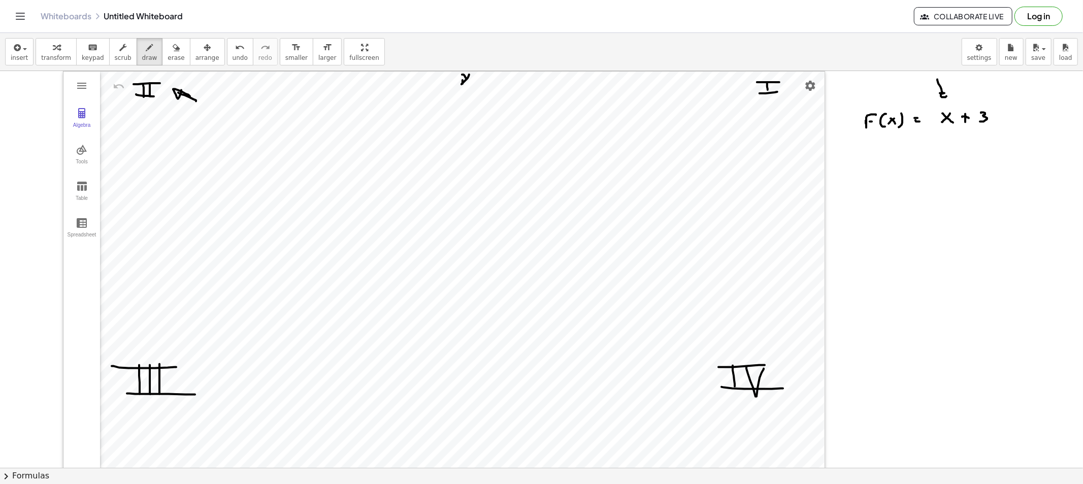
drag, startPoint x: 162, startPoint y: 61, endPoint x: 204, endPoint y: 71, distance: 42.2
click at [162, 61] on button "erase" at bounding box center [176, 51] width 28 height 27
click at [934, 82] on div at bounding box center [541, 479] width 1083 height 816
click at [162, 51] on button "erase" at bounding box center [176, 51] width 28 height 27
click at [146, 53] on icon "button" at bounding box center [149, 48] width 7 height 12
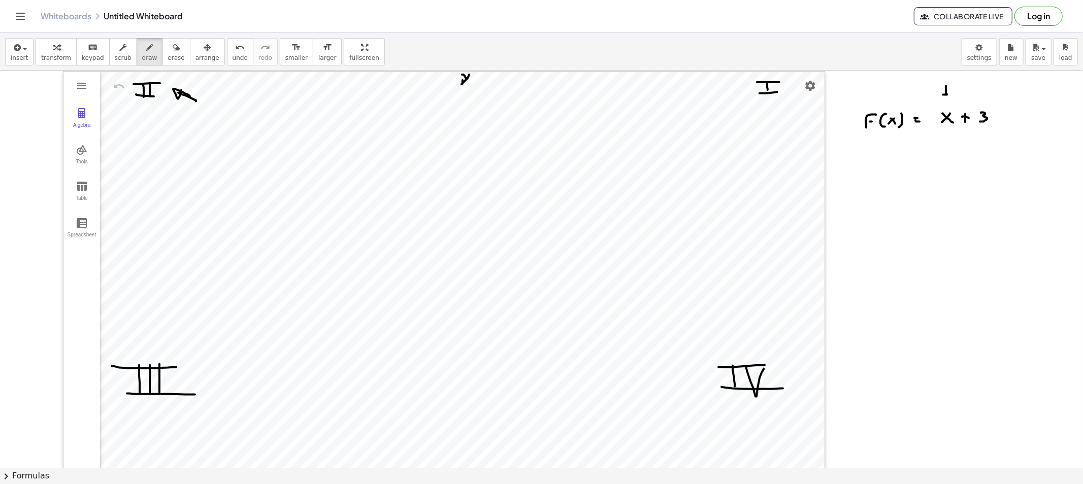
drag, startPoint x: 946, startPoint y: 88, endPoint x: 948, endPoint y: 94, distance: 5.9
click at [948, 94] on div at bounding box center [541, 479] width 1083 height 816
click at [920, 84] on div at bounding box center [541, 479] width 1083 height 816
drag, startPoint x: 922, startPoint y: 79, endPoint x: 931, endPoint y: 84, distance: 10.5
click at [927, 84] on div at bounding box center [541, 479] width 1083 height 816
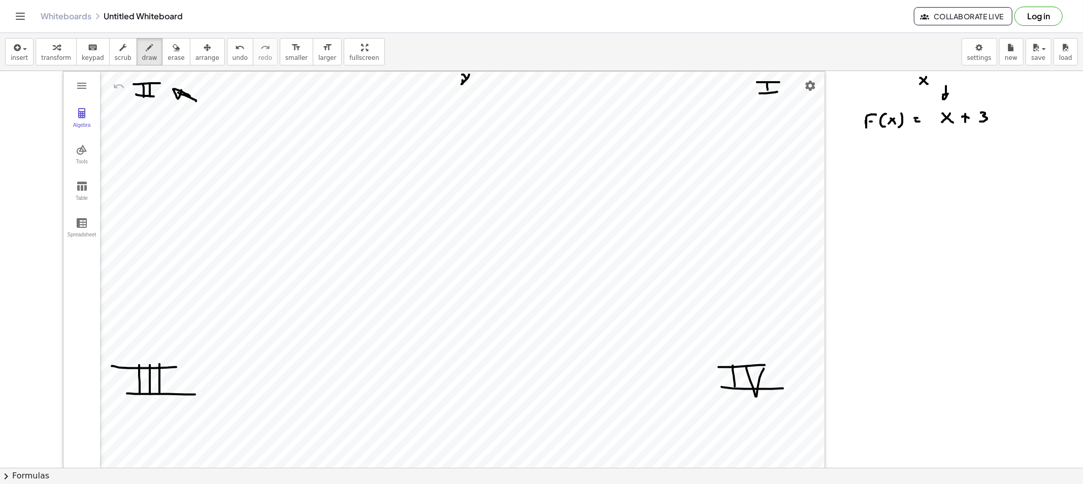
click at [937, 79] on div at bounding box center [541, 479] width 1083 height 816
drag, startPoint x: 935, startPoint y: 82, endPoint x: 941, endPoint y: 83, distance: 6.1
click at [938, 83] on div at bounding box center [541, 479] width 1083 height 816
click at [948, 82] on div at bounding box center [541, 479] width 1083 height 816
drag, startPoint x: 856, startPoint y: 175, endPoint x: 863, endPoint y: 174, distance: 6.7
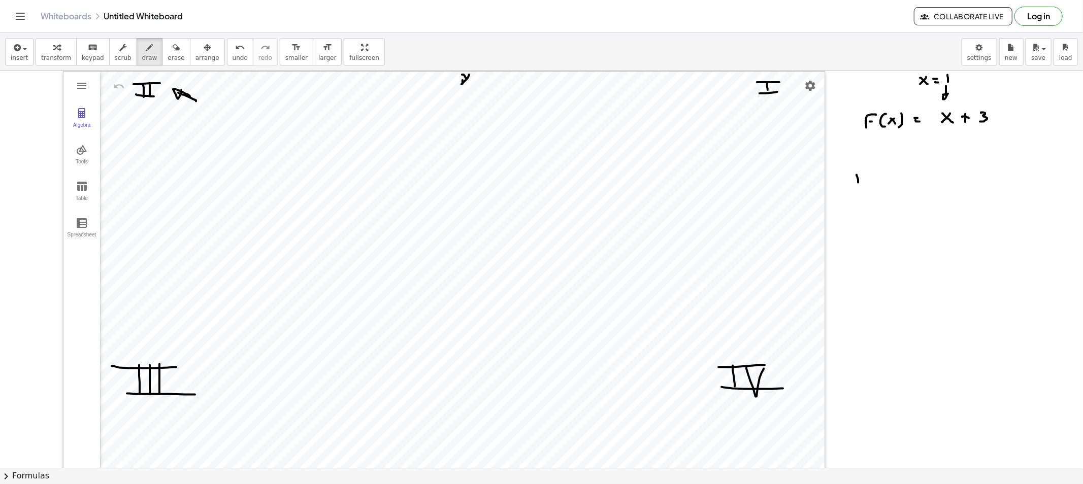
click at [863, 174] on div at bounding box center [541, 479] width 1083 height 816
click at [860, 180] on div at bounding box center [541, 479] width 1083 height 816
drag, startPoint x: 872, startPoint y: 172, endPoint x: 877, endPoint y: 183, distance: 12.7
click at [875, 183] on div at bounding box center [541, 479] width 1083 height 816
click at [875, 181] on div at bounding box center [541, 479] width 1083 height 816
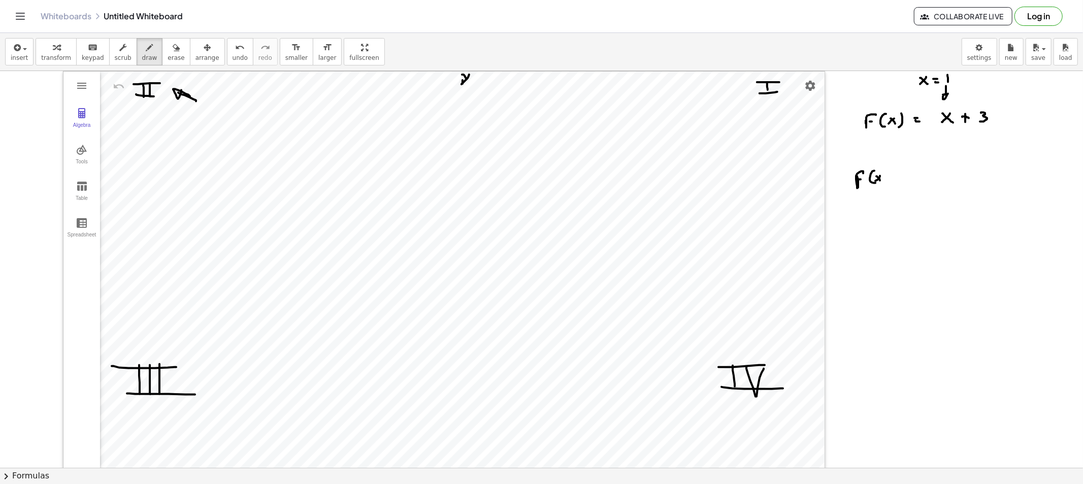
click at [881, 181] on div at bounding box center [541, 479] width 1083 height 816
drag, startPoint x: 886, startPoint y: 173, endPoint x: 886, endPoint y: 184, distance: 11.2
click at [886, 184] on div at bounding box center [541, 479] width 1083 height 816
click at [899, 175] on div at bounding box center [541, 479] width 1083 height 816
drag, startPoint x: 898, startPoint y: 178, endPoint x: 906, endPoint y: 178, distance: 7.1
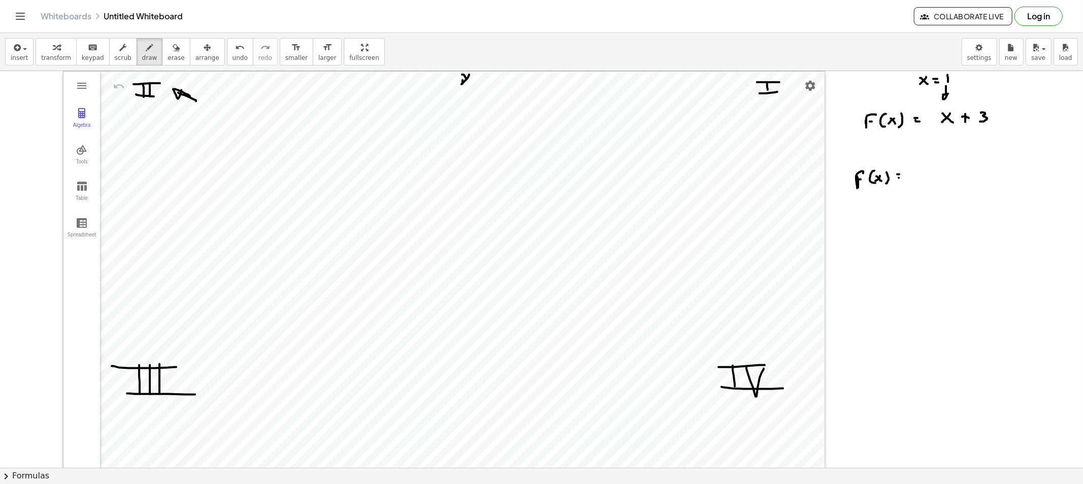
click at [902, 178] on div at bounding box center [541, 479] width 1083 height 816
drag, startPoint x: 920, startPoint y: 172, endPoint x: 924, endPoint y: 180, distance: 8.9
click at [920, 180] on div at bounding box center [541, 479] width 1083 height 816
drag, startPoint x: 932, startPoint y: 174, endPoint x: 932, endPoint y: 180, distance: 6.1
click at [932, 179] on div at bounding box center [541, 479] width 1083 height 816
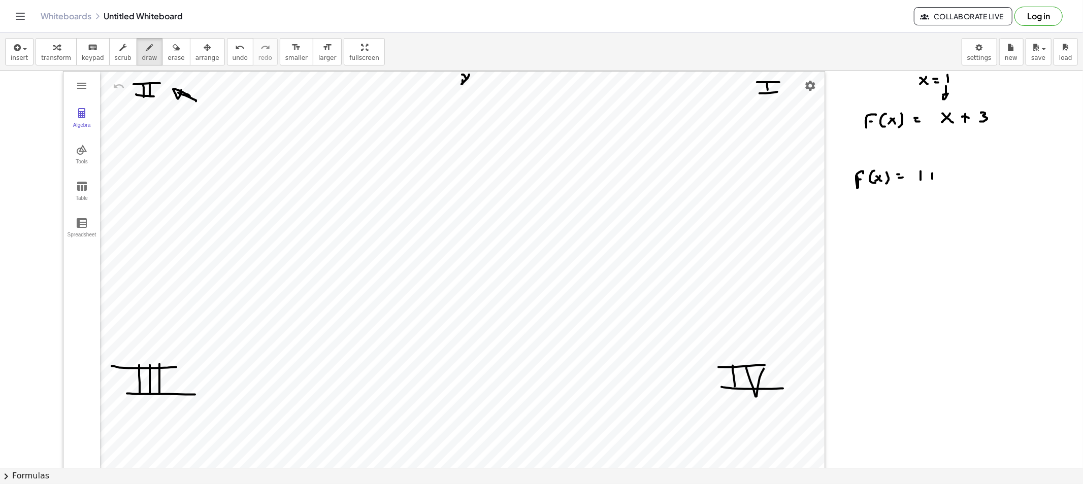
click at [937, 176] on div at bounding box center [541, 479] width 1083 height 816
drag, startPoint x: 952, startPoint y: 171, endPoint x: 953, endPoint y: 181, distance: 10.8
click at [952, 181] on div at bounding box center [541, 479] width 1083 height 816
click at [862, 220] on div at bounding box center [541, 479] width 1083 height 816
click at [861, 226] on div at bounding box center [541, 479] width 1083 height 816
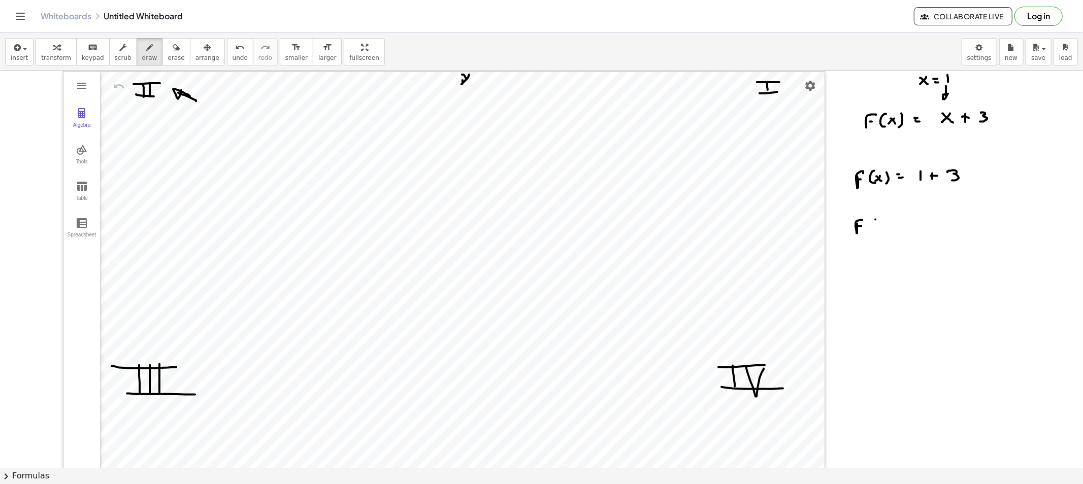
drag, startPoint x: 875, startPoint y: 220, endPoint x: 877, endPoint y: 231, distance: 11.8
click at [876, 231] on div at bounding box center [541, 479] width 1083 height 816
drag, startPoint x: 884, startPoint y: 224, endPoint x: 879, endPoint y: 225, distance: 5.6
click at [879, 230] on div at bounding box center [541, 479] width 1083 height 816
click at [885, 229] on div at bounding box center [541, 479] width 1083 height 816
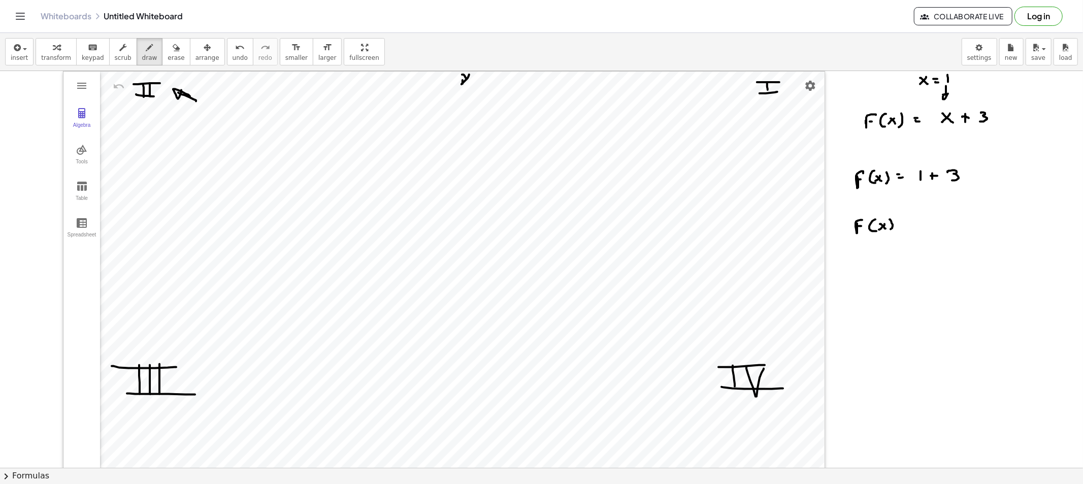
drag, startPoint x: 892, startPoint y: 225, endPoint x: 889, endPoint y: 230, distance: 6.6
click at [889, 230] on div at bounding box center [541, 479] width 1083 height 816
click at [903, 222] on div at bounding box center [541, 479] width 1083 height 816
drag, startPoint x: 900, startPoint y: 227, endPoint x: 908, endPoint y: 229, distance: 7.8
click at [904, 227] on div at bounding box center [541, 479] width 1083 height 816
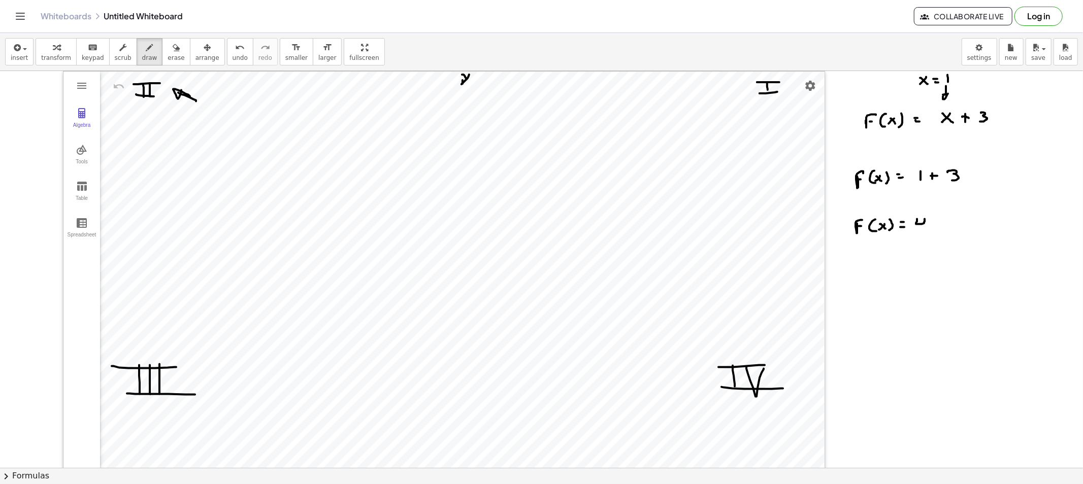
drag, startPoint x: 917, startPoint y: 219, endPoint x: 924, endPoint y: 228, distance: 11.9
click at [924, 228] on div at bounding box center [541, 479] width 1083 height 816
click at [146, 50] on icon "button" at bounding box center [149, 48] width 7 height 12
drag, startPoint x: 876, startPoint y: 275, endPoint x: 879, endPoint y: 296, distance: 21.0
click at [877, 296] on div at bounding box center [541, 479] width 1083 height 816
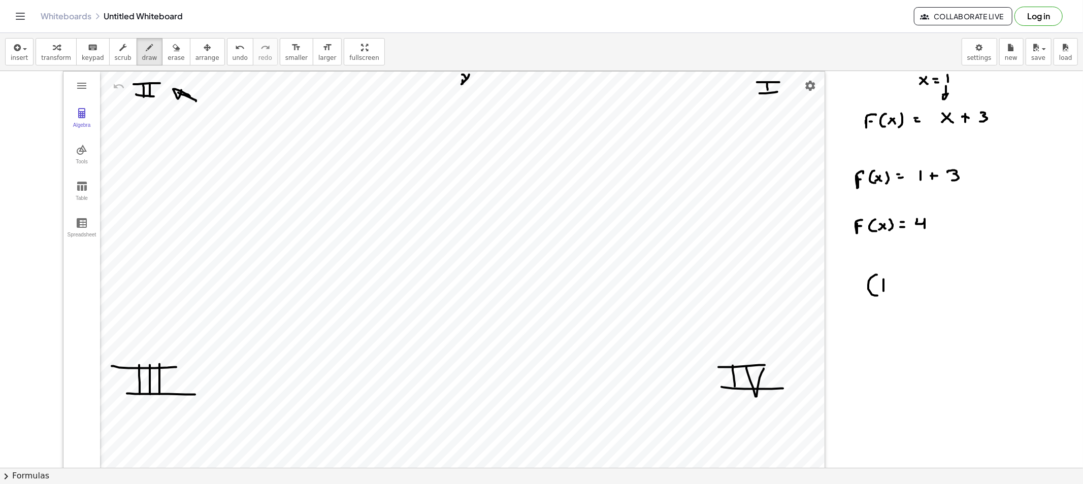
click at [883, 279] on div at bounding box center [541, 479] width 1083 height 816
click at [888, 297] on div at bounding box center [541, 479] width 1083 height 816
drag, startPoint x: 908, startPoint y: 280, endPoint x: 914, endPoint y: 292, distance: 13.9
click at [914, 292] on div at bounding box center [541, 479] width 1083 height 816
drag, startPoint x: 921, startPoint y: 274, endPoint x: 919, endPoint y: 301, distance: 27.5
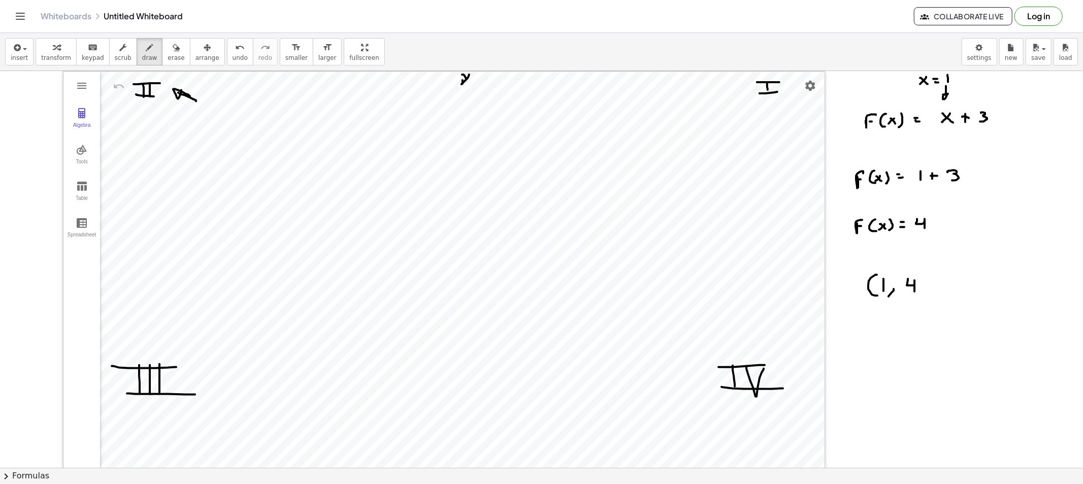
click at [919, 301] on div at bounding box center [541, 479] width 1083 height 816
drag, startPoint x: 879, startPoint y: 305, endPoint x: 879, endPoint y: 321, distance: 15.7
click at [879, 312] on div at bounding box center [541, 479] width 1083 height 816
drag, startPoint x: 879, startPoint y: 320, endPoint x: 874, endPoint y: 321, distance: 5.1
click at [875, 327] on div at bounding box center [541, 479] width 1083 height 816
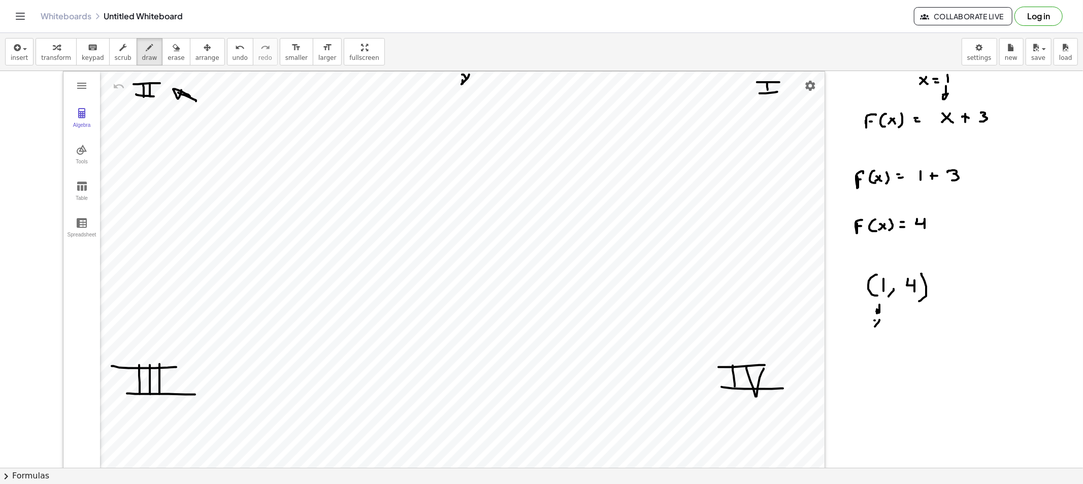
drag, startPoint x: 874, startPoint y: 321, endPoint x: 884, endPoint y: 329, distance: 13.0
click at [884, 329] on div at bounding box center [541, 479] width 1083 height 816
click at [488, 339] on div at bounding box center [541, 479] width 1083 height 816
drag, startPoint x: 460, startPoint y: 239, endPoint x: 478, endPoint y: 256, distance: 24.8
click at [462, 240] on div at bounding box center [541, 479] width 1083 height 816
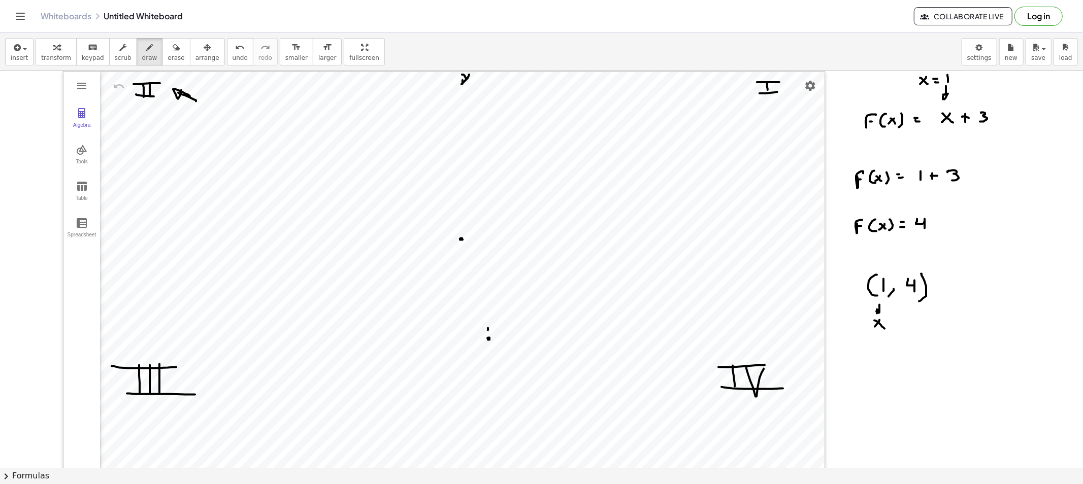
click at [488, 327] on div at bounding box center [541, 479] width 1083 height 816
drag, startPoint x: 488, startPoint y: 322, endPoint x: 488, endPoint y: 315, distance: 7.1
click at [488, 320] on div at bounding box center [541, 479] width 1083 height 816
drag, startPoint x: 488, startPoint y: 315, endPoint x: 488, endPoint y: 306, distance: 8.6
click at [488, 312] on div at bounding box center [541, 479] width 1083 height 816
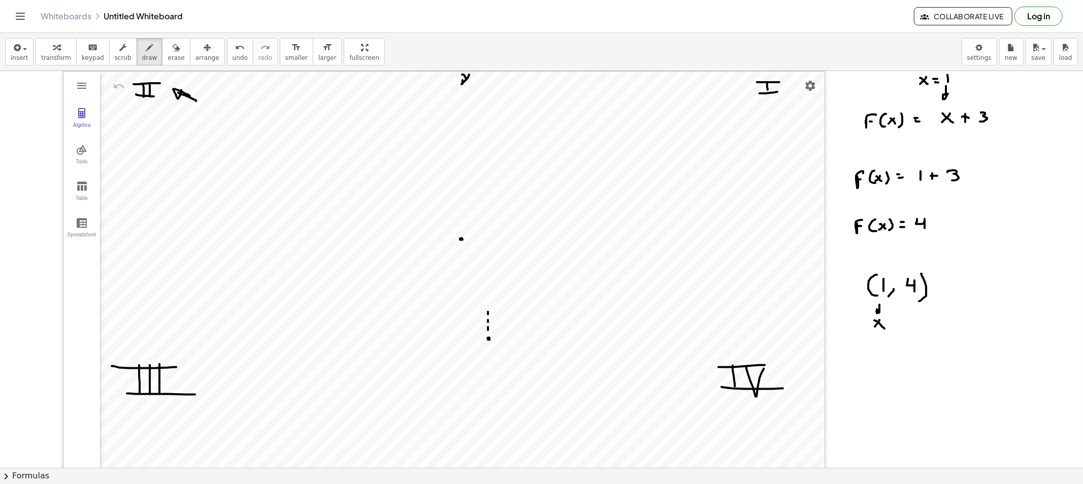
click at [488, 300] on div at bounding box center [541, 479] width 1083 height 816
click at [488, 287] on div at bounding box center [541, 479] width 1083 height 816
drag, startPoint x: 488, startPoint y: 276, endPoint x: 488, endPoint y: 271, distance: 5.6
click at [488, 274] on div at bounding box center [541, 479] width 1083 height 816
drag, startPoint x: 488, startPoint y: 265, endPoint x: 488, endPoint y: 255, distance: 10.7
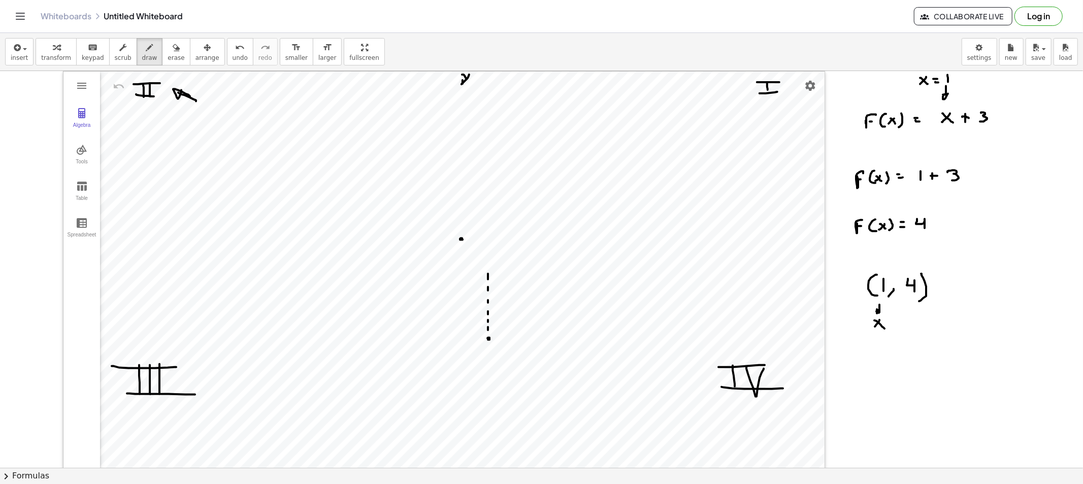
click at [488, 262] on div at bounding box center [541, 479] width 1083 height 816
click at [489, 243] on div at bounding box center [541, 479] width 1083 height 816
click at [478, 237] on div at bounding box center [541, 479] width 1083 height 816
click at [485, 237] on div at bounding box center [541, 479] width 1083 height 816
click at [487, 237] on div at bounding box center [541, 479] width 1083 height 816
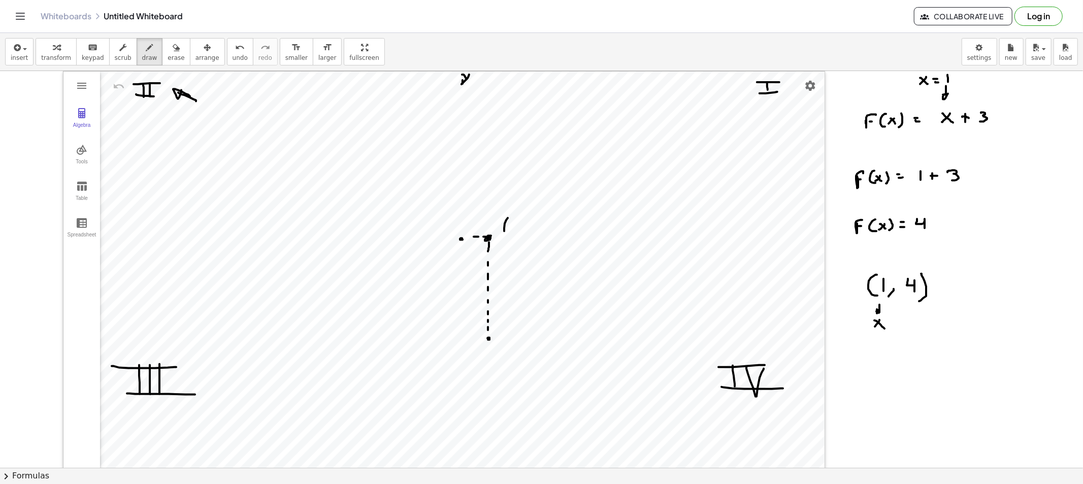
drag, startPoint x: 506, startPoint y: 220, endPoint x: 509, endPoint y: 238, distance: 17.5
click at [509, 238] on div at bounding box center [541, 479] width 1083 height 816
click at [518, 231] on div at bounding box center [541, 479] width 1083 height 816
click at [523, 236] on div at bounding box center [541, 479] width 1083 height 816
drag, startPoint x: 532, startPoint y: 230, endPoint x: 537, endPoint y: 239, distance: 9.8
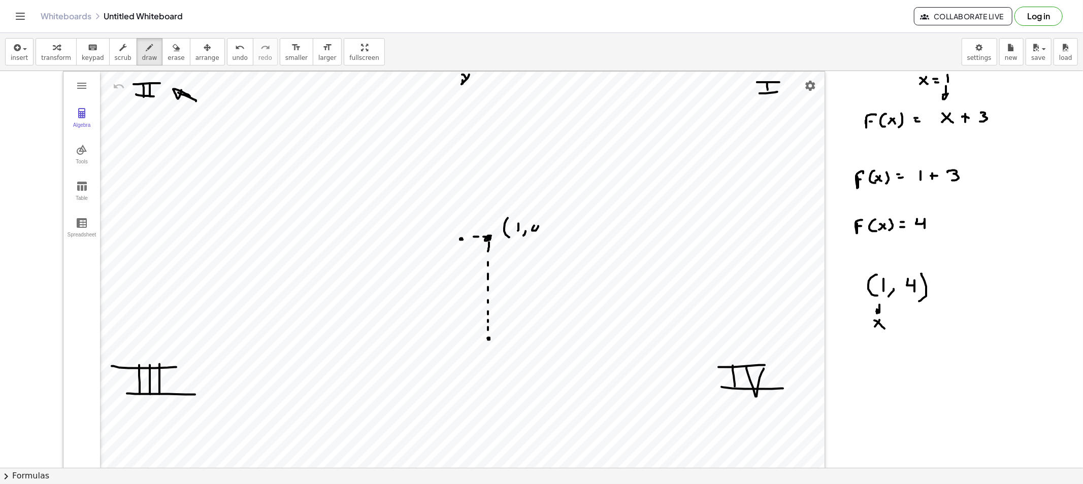
click at [537, 239] on div at bounding box center [541, 479] width 1083 height 816
click at [162, 51] on button "erase" at bounding box center [176, 51] width 28 height 27
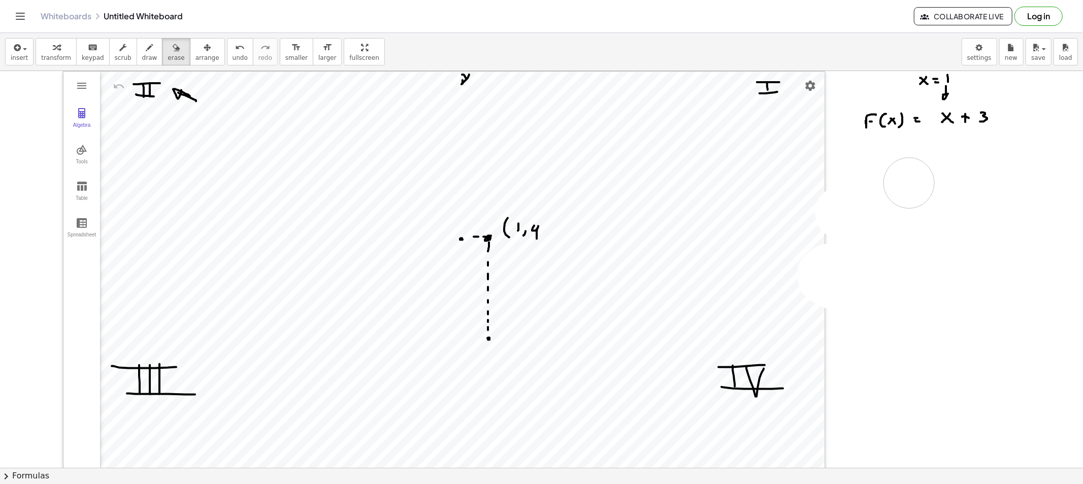
drag, startPoint x: 823, startPoint y: 279, endPoint x: 942, endPoint y: 178, distance: 156.2
click at [942, 178] on div at bounding box center [541, 479] width 1083 height 816
drag, startPoint x: 909, startPoint y: 84, endPoint x: 948, endPoint y: 82, distance: 38.7
click at [941, 83] on div at bounding box center [541, 479] width 1083 height 816
click at [143, 52] on div "button" at bounding box center [149, 47] width 15 height 12
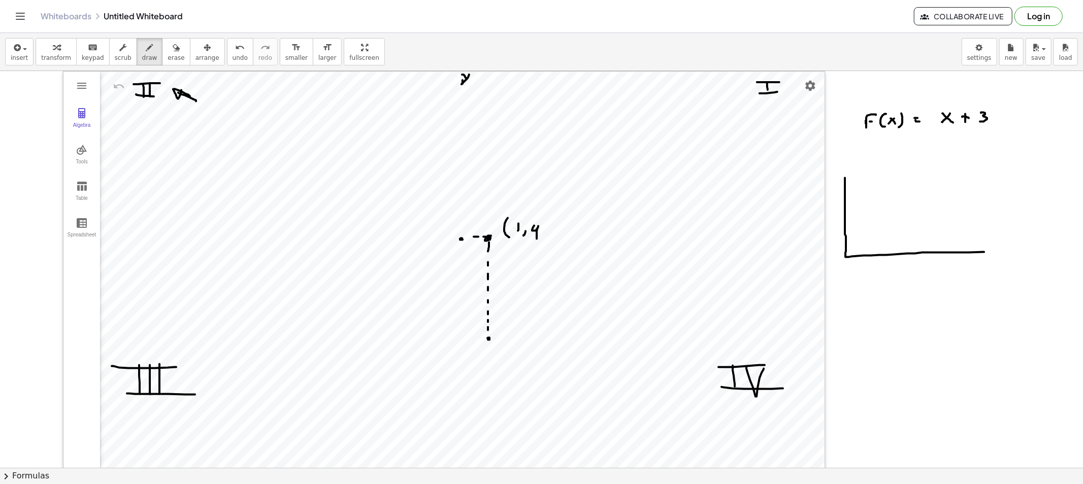
drag, startPoint x: 845, startPoint y: 178, endPoint x: 1035, endPoint y: 252, distance: 204.5
click at [974, 252] on div at bounding box center [541, 479] width 1083 height 816
drag, startPoint x: 844, startPoint y: 176, endPoint x: 1009, endPoint y: 251, distance: 181.1
click at [974, 251] on div at bounding box center [541, 479] width 1083 height 816
drag, startPoint x: 845, startPoint y: 184, endPoint x: 1034, endPoint y: 181, distance: 189.3
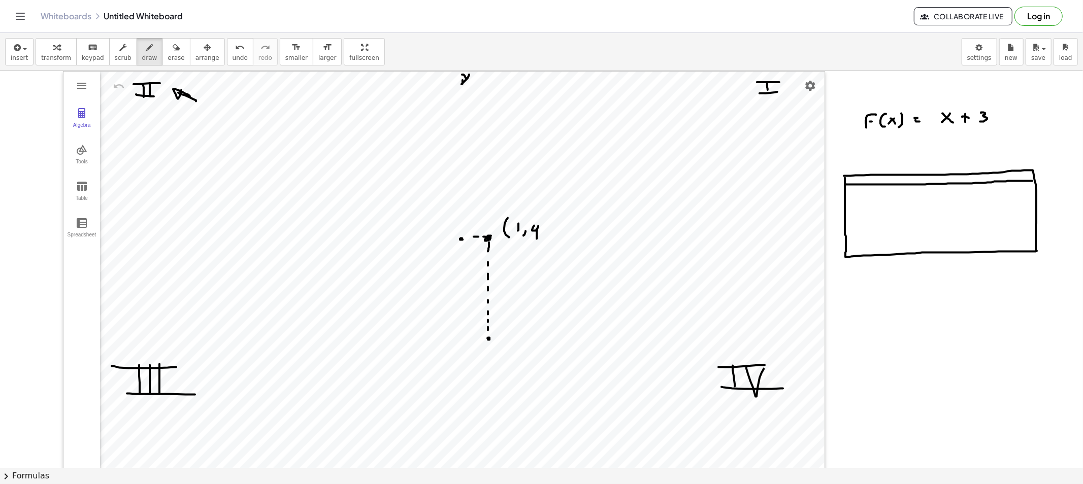
click at [974, 181] on div at bounding box center [541, 479] width 1083 height 816
drag, startPoint x: 875, startPoint y: 176, endPoint x: 869, endPoint y: 183, distance: 8.7
click at [869, 183] on div at bounding box center [541, 479] width 1083 height 816
click at [879, 183] on div at bounding box center [541, 479] width 1083 height 816
drag, startPoint x: 999, startPoint y: 175, endPoint x: 1005, endPoint y: 176, distance: 6.6
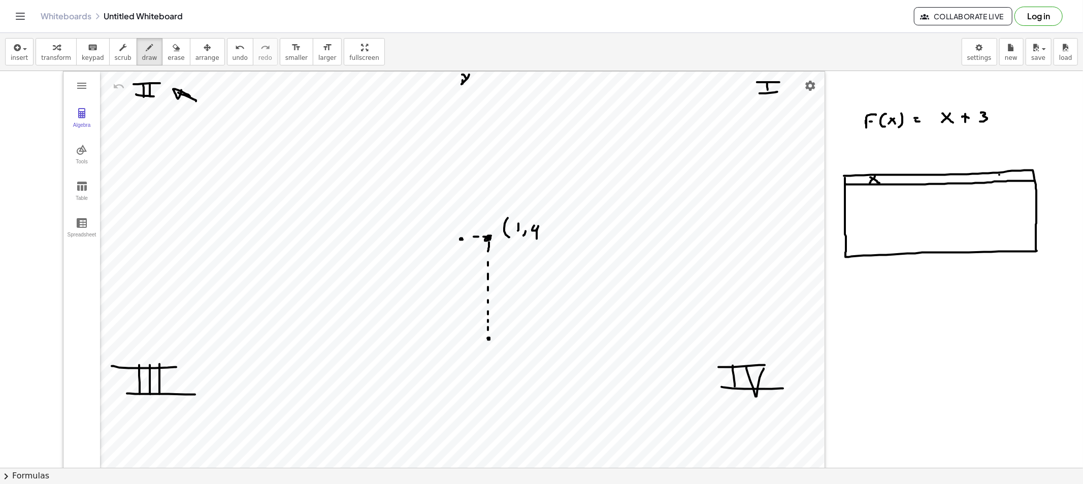
click at [974, 178] on div at bounding box center [541, 479] width 1083 height 816
drag, startPoint x: 1007, startPoint y: 174, endPoint x: 999, endPoint y: 190, distance: 18.2
click at [974, 182] on div at bounding box center [541, 479] width 1083 height 816
drag, startPoint x: 948, startPoint y: 178, endPoint x: 951, endPoint y: 252, distance: 74.7
click at [951, 252] on div at bounding box center [541, 479] width 1083 height 816
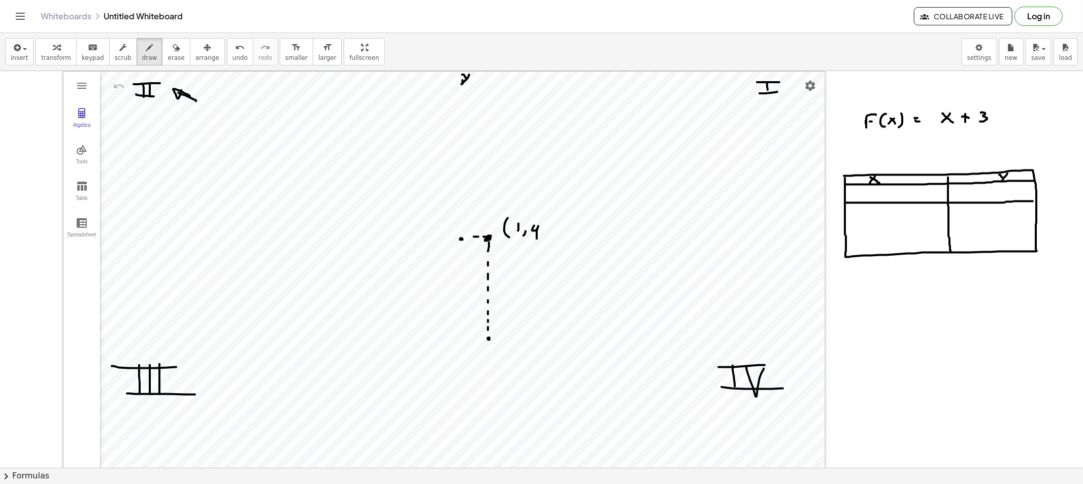
drag, startPoint x: 845, startPoint y: 203, endPoint x: 901, endPoint y: 211, distance: 57.4
click at [974, 202] on div at bounding box center [541, 479] width 1083 height 816
click at [843, 222] on div at bounding box center [541, 479] width 1083 height 816
drag, startPoint x: 845, startPoint y: 223, endPoint x: 1036, endPoint y: 221, distance: 191.4
click at [974, 221] on div at bounding box center [541, 479] width 1083 height 816
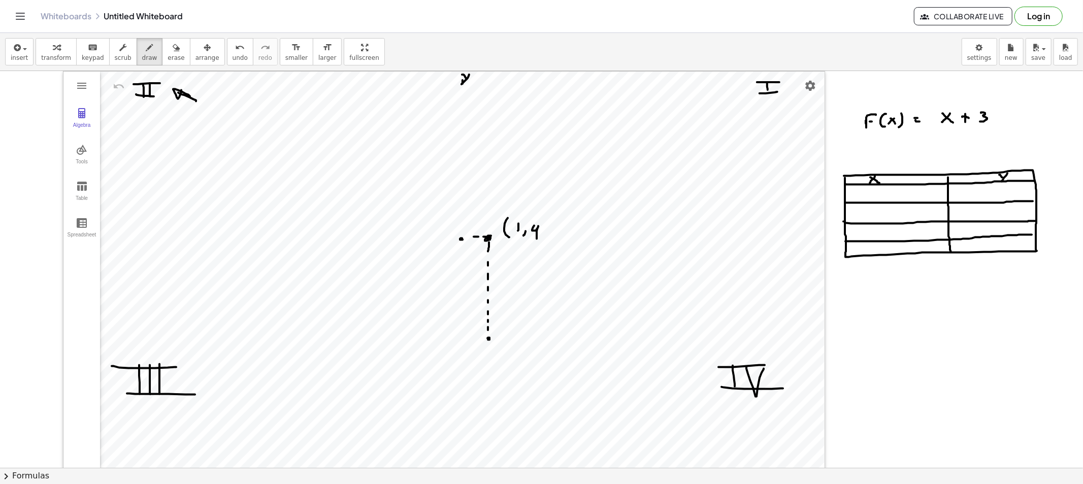
drag, startPoint x: 845, startPoint y: 242, endPoint x: 1031, endPoint y: 236, distance: 185.9
click at [974, 235] on div at bounding box center [541, 479] width 1083 height 816
click at [884, 193] on div at bounding box center [541, 479] width 1083 height 816
drag, startPoint x: 881, startPoint y: 189, endPoint x: 882, endPoint y: 196, distance: 7.1
click at [881, 196] on div at bounding box center [541, 479] width 1083 height 816
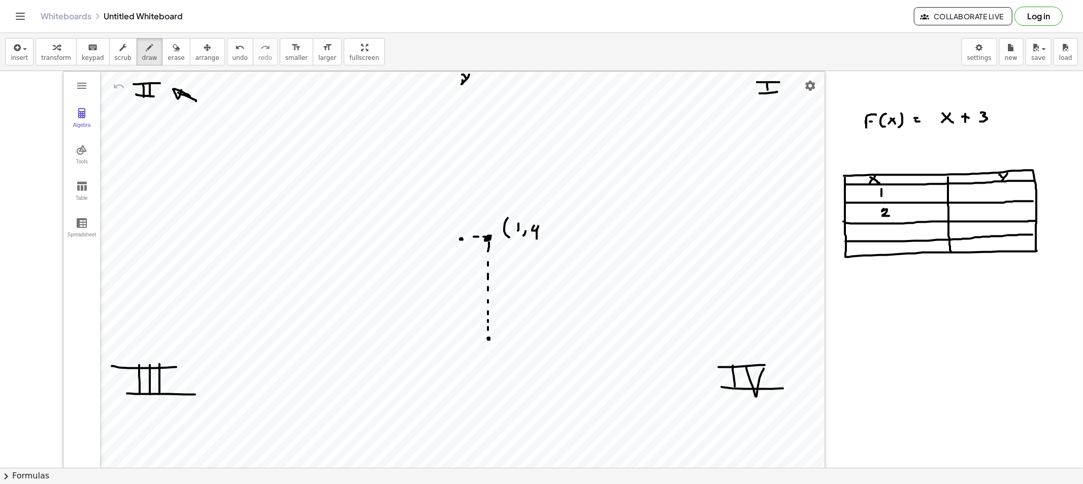
drag, startPoint x: 883, startPoint y: 209, endPoint x: 891, endPoint y: 216, distance: 10.8
click at [890, 216] on div at bounding box center [541, 479] width 1083 height 816
drag, startPoint x: 882, startPoint y: 229, endPoint x: 885, endPoint y: 235, distance: 6.8
click at [885, 234] on div at bounding box center [541, 479] width 1083 height 816
drag, startPoint x: 886, startPoint y: 245, endPoint x: 891, endPoint y: 252, distance: 9.0
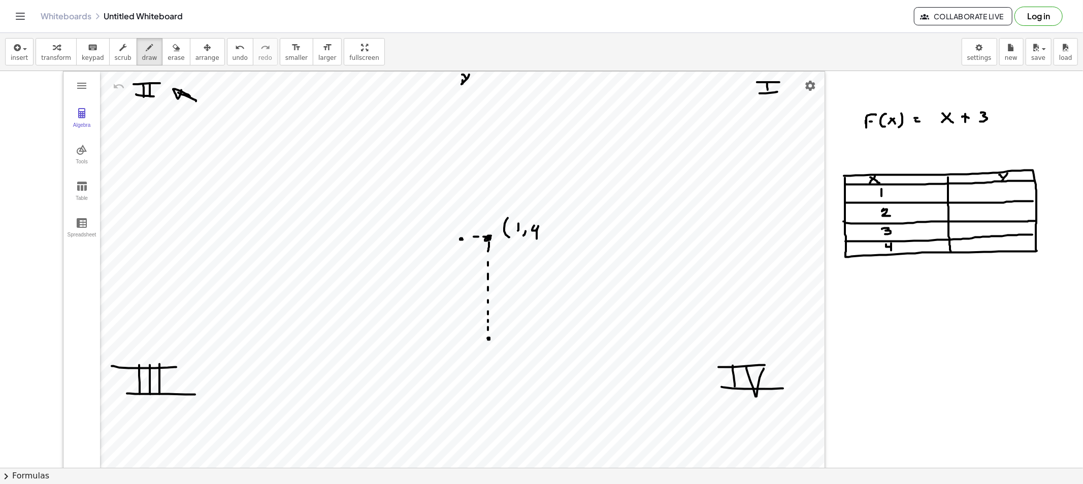
click at [891, 252] on div at bounding box center [541, 479] width 1083 height 816
drag, startPoint x: 546, startPoint y: 211, endPoint x: 547, endPoint y: 236, distance: 24.4
click at [547, 236] on div at bounding box center [541, 479] width 1083 height 816
click at [859, 296] on div at bounding box center [541, 479] width 1083 height 816
drag, startPoint x: 854, startPoint y: 301, endPoint x: 866, endPoint y: 300, distance: 12.2
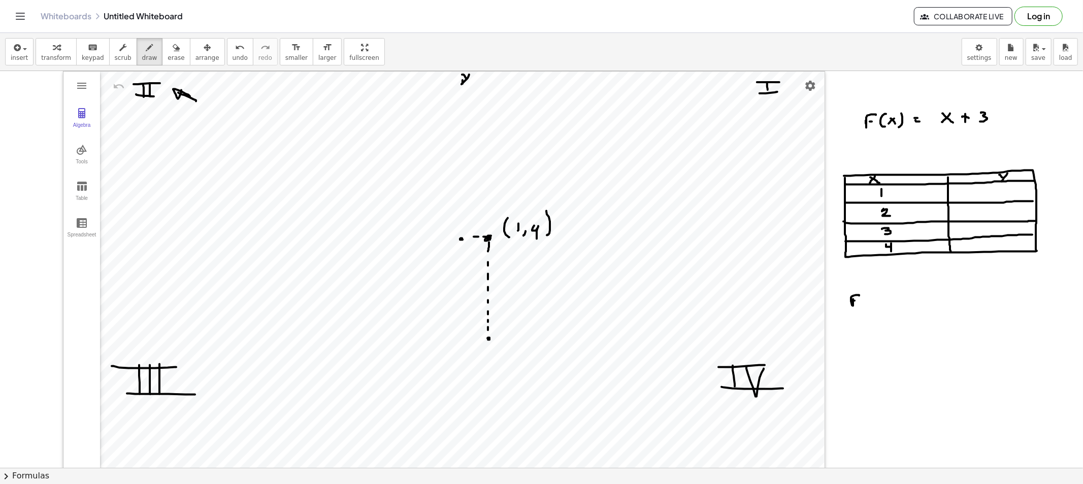
click at [859, 301] on div at bounding box center [541, 479] width 1083 height 816
drag, startPoint x: 869, startPoint y: 294, endPoint x: 873, endPoint y: 305, distance: 11.4
click at [872, 306] on div at bounding box center [541, 479] width 1083 height 816
drag, startPoint x: 876, startPoint y: 298, endPoint x: 872, endPoint y: 304, distance: 6.5
click at [872, 305] on div at bounding box center [541, 479] width 1083 height 816
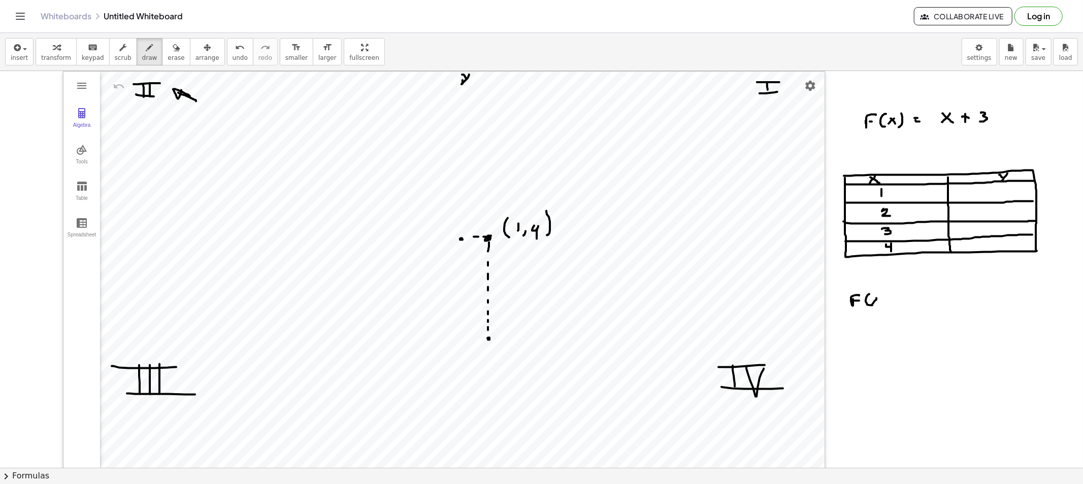
click at [880, 304] on div at bounding box center [541, 479] width 1083 height 816
drag, startPoint x: 883, startPoint y: 295, endPoint x: 883, endPoint y: 305, distance: 10.2
click at [883, 305] on div at bounding box center [541, 479] width 1083 height 816
click at [900, 296] on div at bounding box center [541, 479] width 1083 height 816
drag, startPoint x: 897, startPoint y: 300, endPoint x: 907, endPoint y: 300, distance: 9.6
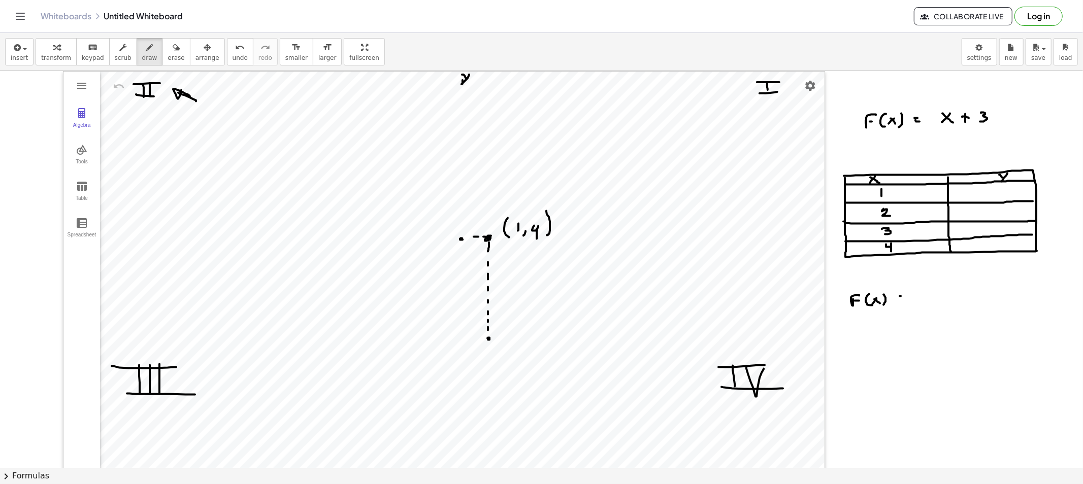
click at [905, 301] on div at bounding box center [541, 479] width 1083 height 816
click at [912, 194] on div at bounding box center [541, 479] width 1083 height 816
click at [907, 193] on div at bounding box center [541, 479] width 1083 height 816
drag, startPoint x: 907, startPoint y: 191, endPoint x: 911, endPoint y: 196, distance: 6.1
click at [910, 196] on div at bounding box center [541, 479] width 1083 height 816
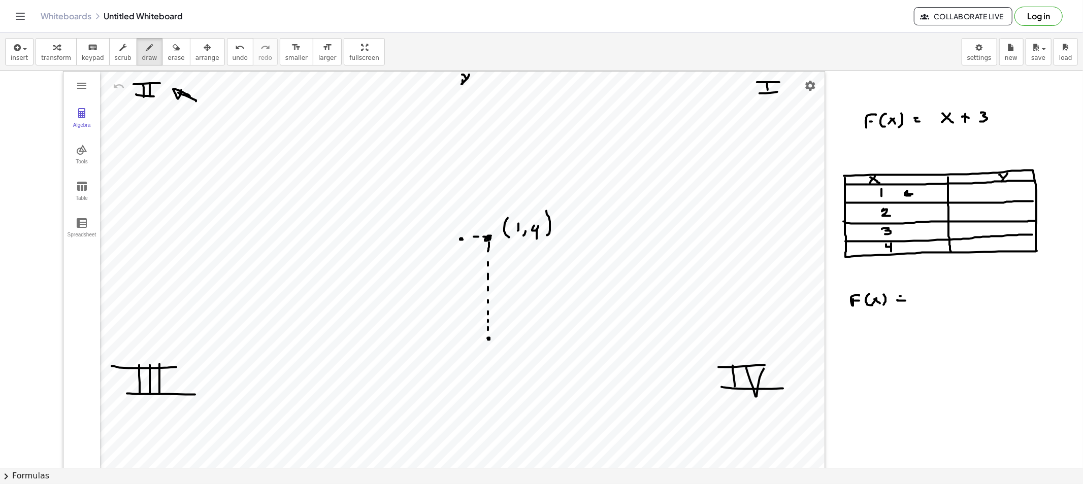
click at [919, 300] on div at bounding box center [541, 479] width 1083 height 816
click at [931, 297] on div at bounding box center [541, 479] width 1083 height 816
drag, startPoint x: 929, startPoint y: 296, endPoint x: 934, endPoint y: 296, distance: 5.6
click at [934, 296] on div at bounding box center [541, 479] width 1083 height 816
drag, startPoint x: 947, startPoint y: 292, endPoint x: 951, endPoint y: 303, distance: 11.2
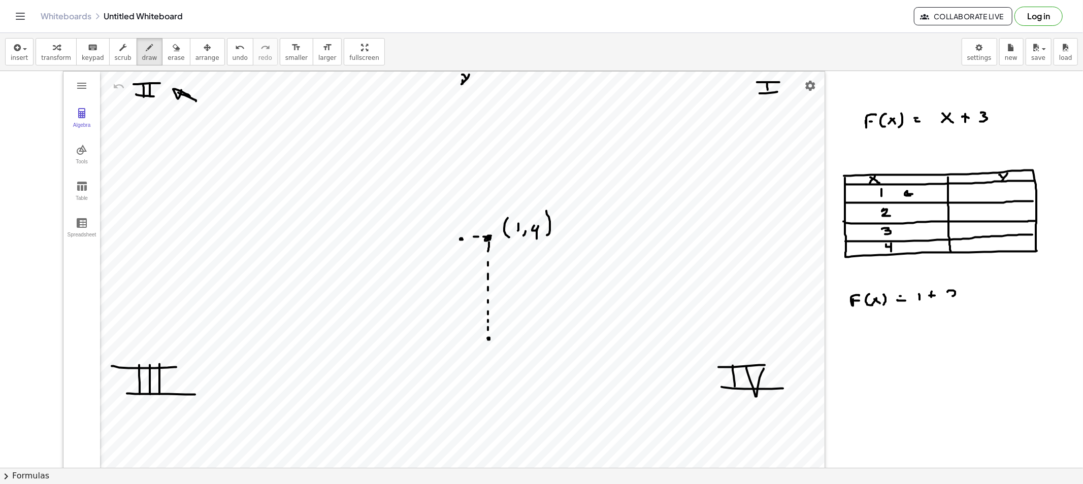
click at [952, 303] on div at bounding box center [541, 479] width 1083 height 816
click at [857, 325] on div at bounding box center [541, 479] width 1083 height 816
drag, startPoint x: 853, startPoint y: 331, endPoint x: 868, endPoint y: 326, distance: 16.5
click at [858, 331] on div at bounding box center [541, 479] width 1083 height 816
drag, startPoint x: 868, startPoint y: 322, endPoint x: 874, endPoint y: 331, distance: 10.7
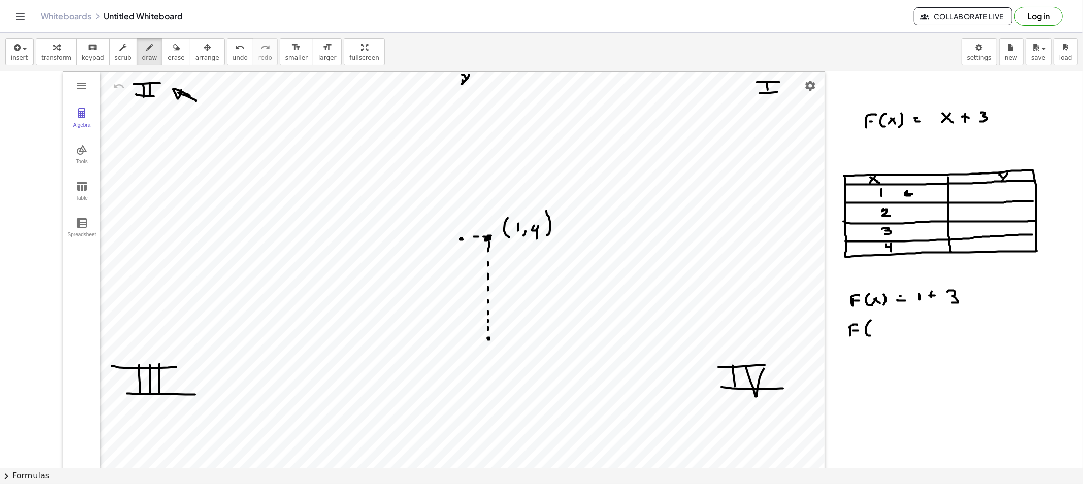
click at [871, 334] on div at bounding box center [541, 479] width 1083 height 816
click at [875, 332] on div at bounding box center [541, 479] width 1083 height 816
drag, startPoint x: 876, startPoint y: 326, endPoint x: 883, endPoint y: 333, distance: 9.7
click at [883, 333] on div at bounding box center [541, 479] width 1083 height 816
drag, startPoint x: 885, startPoint y: 321, endPoint x: 884, endPoint y: 335, distance: 13.7
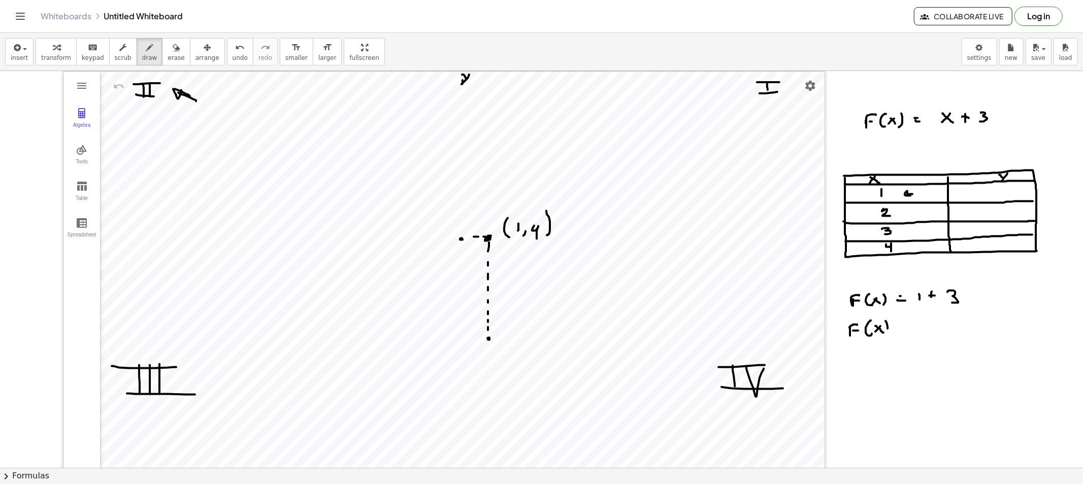
click at [884, 335] on div at bounding box center [541, 479] width 1083 height 816
click at [902, 326] on div at bounding box center [541, 479] width 1083 height 816
drag, startPoint x: 900, startPoint y: 330, endPoint x: 909, endPoint y: 331, distance: 8.7
click at [906, 330] on div at bounding box center [541, 479] width 1083 height 816
drag, startPoint x: 916, startPoint y: 325, endPoint x: 921, endPoint y: 333, distance: 10.0
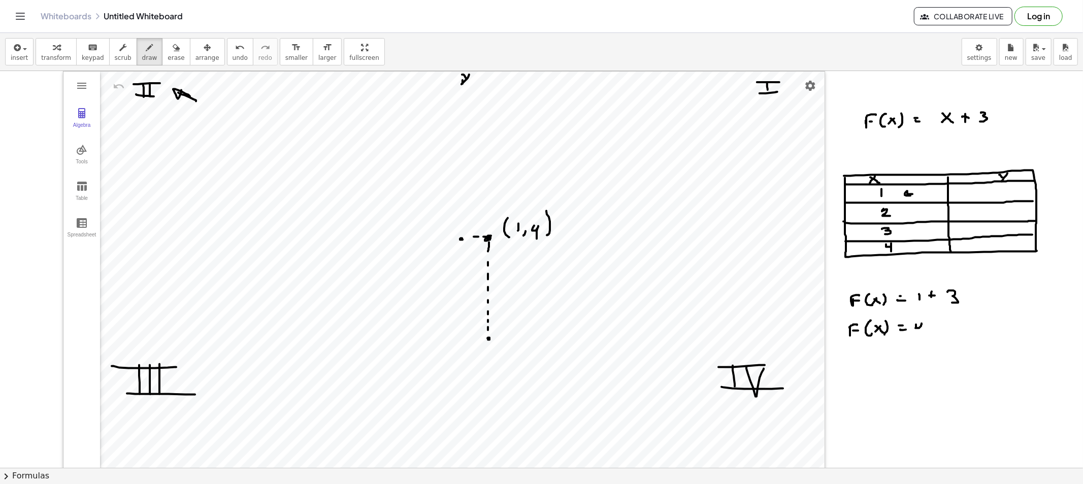
click at [921, 333] on div at bounding box center [541, 479] width 1083 height 816
drag, startPoint x: 986, startPoint y: 190, endPoint x: 989, endPoint y: 202, distance: 11.6
click at [974, 202] on div at bounding box center [541, 479] width 1083 height 816
drag, startPoint x: 915, startPoint y: 267, endPoint x: 920, endPoint y: 277, distance: 10.2
click at [919, 278] on div at bounding box center [541, 479] width 1083 height 816
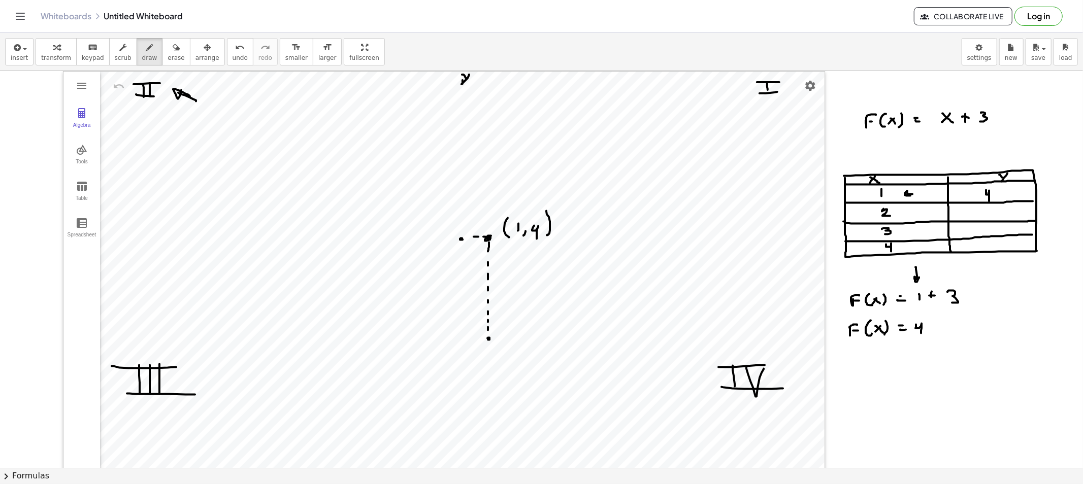
drag, startPoint x: 907, startPoint y: 210, endPoint x: 913, endPoint y: 211, distance: 5.7
click at [913, 211] on div at bounding box center [541, 479] width 1083 height 816
drag, startPoint x: 909, startPoint y: 210, endPoint x: 912, endPoint y: 219, distance: 9.6
click at [908, 215] on div at bounding box center [541, 479] width 1083 height 816
click at [170, 59] on button "erase" at bounding box center [176, 51] width 28 height 27
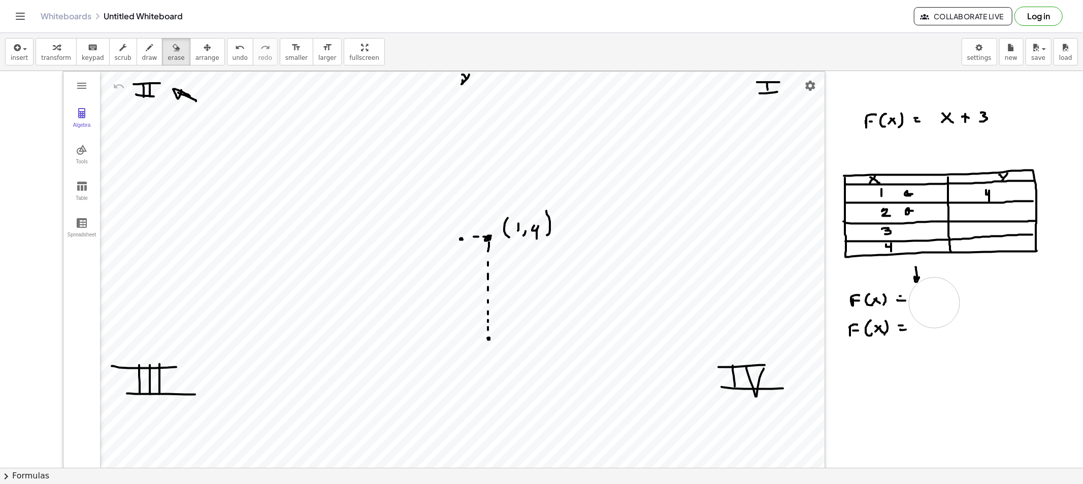
drag, startPoint x: 937, startPoint y: 331, endPoint x: 934, endPoint y: 303, distance: 28.6
click at [934, 303] on div at bounding box center [541, 479] width 1083 height 816
drag, startPoint x: 144, startPoint y: 48, endPoint x: 308, endPoint y: 204, distance: 226.9
click at [144, 49] on div "button" at bounding box center [149, 47] width 15 height 12
drag, startPoint x: 919, startPoint y: 294, endPoint x: 926, endPoint y: 301, distance: 9.7
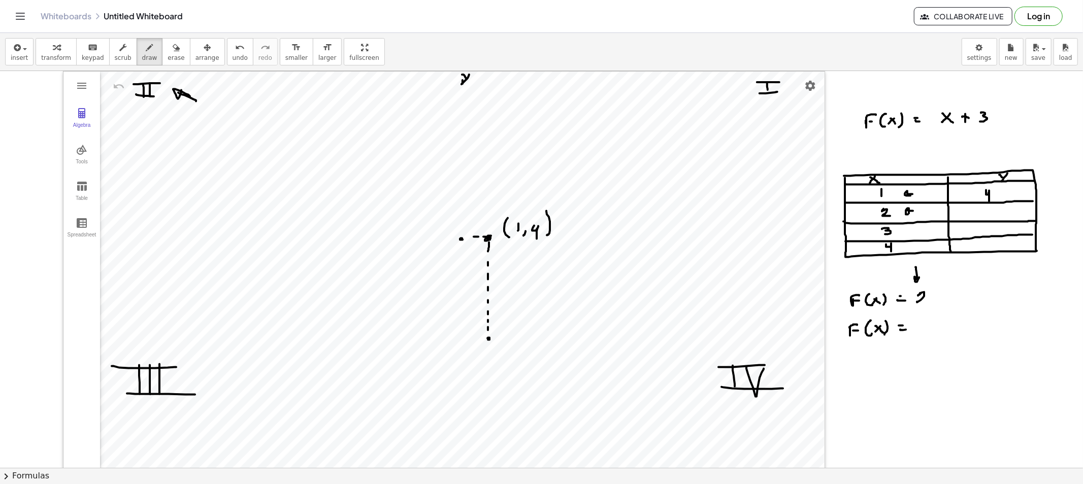
click at [926, 301] on div at bounding box center [541, 479] width 1083 height 816
drag, startPoint x: 939, startPoint y: 292, endPoint x: 939, endPoint y: 298, distance: 6.1
click at [939, 298] on div at bounding box center [541, 479] width 1083 height 816
drag, startPoint x: 937, startPoint y: 295, endPoint x: 957, endPoint y: 291, distance: 19.7
click at [942, 295] on div at bounding box center [541, 479] width 1083 height 816
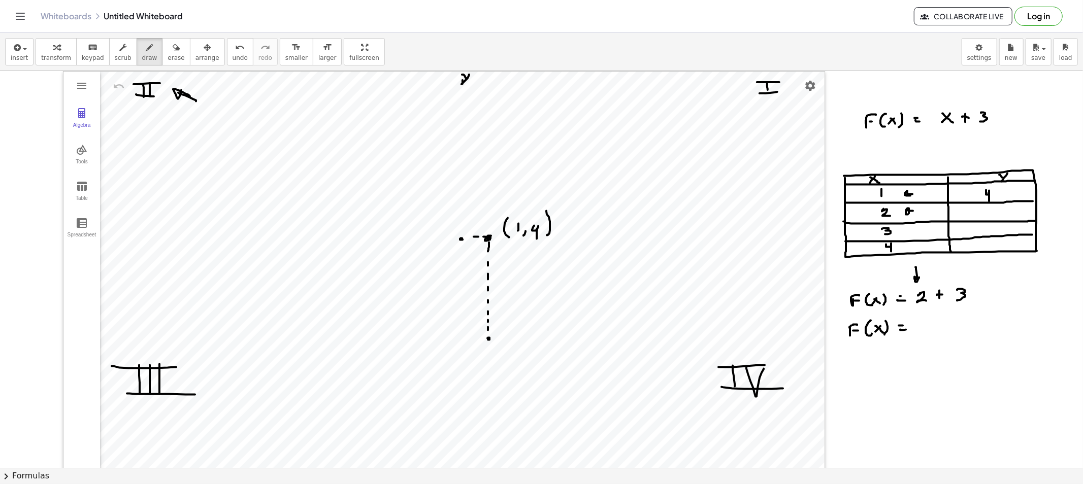
drag, startPoint x: 957, startPoint y: 290, endPoint x: 957, endPoint y: 301, distance: 10.7
click at [957, 301] on div at bounding box center [541, 479] width 1083 height 816
drag, startPoint x: 919, startPoint y: 319, endPoint x: 926, endPoint y: 319, distance: 6.6
click at [926, 319] on div at bounding box center [541, 479] width 1083 height 816
click at [919, 329] on div at bounding box center [541, 479] width 1083 height 816
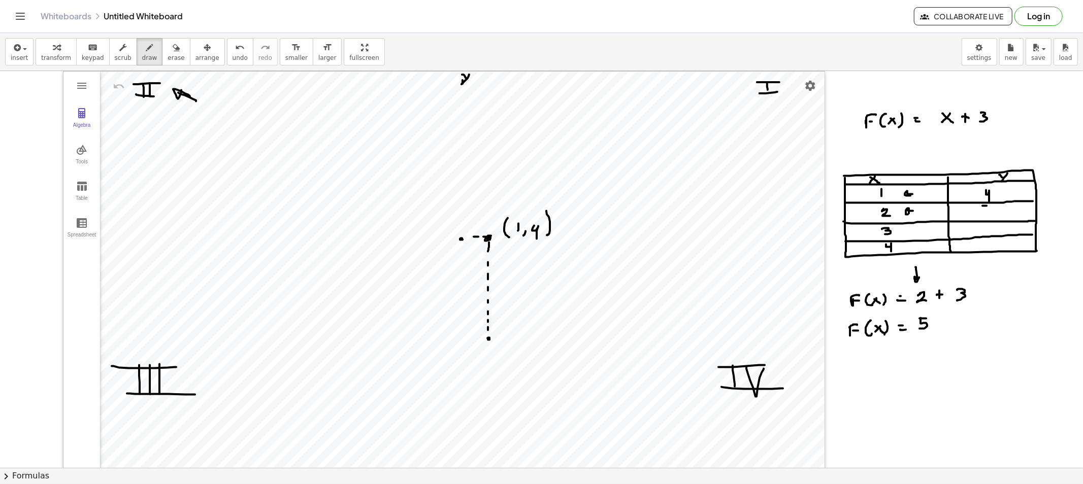
click at [974, 206] on div at bounding box center [541, 479] width 1083 height 816
drag, startPoint x: 982, startPoint y: 206, endPoint x: 990, endPoint y: 225, distance: 21.1
click at [974, 215] on div at bounding box center [541, 479] width 1083 height 816
click at [167, 56] on span "erase" at bounding box center [175, 57] width 17 height 7
drag, startPoint x: 956, startPoint y: 366, endPoint x: 923, endPoint y: 285, distance: 87.2
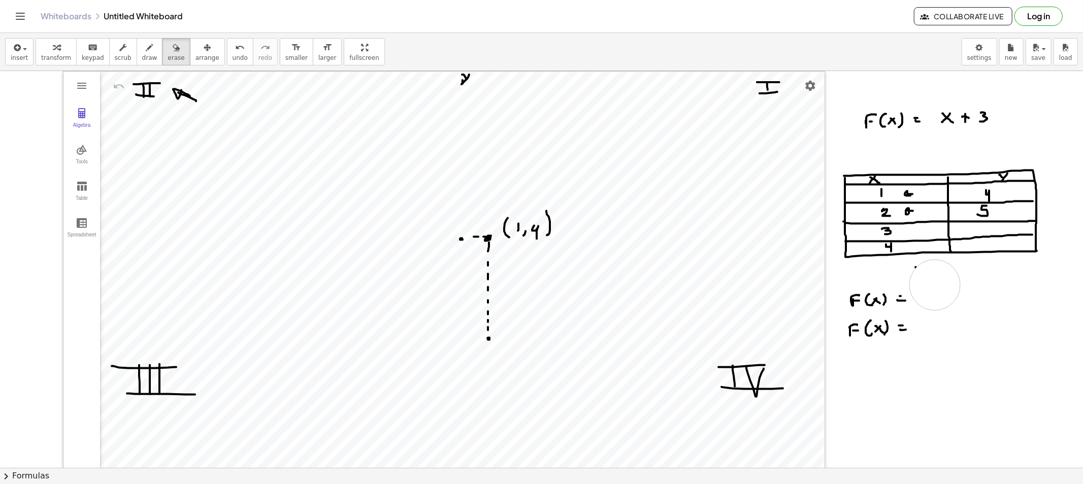
click at [926, 278] on div at bounding box center [541, 479] width 1083 height 816
drag, startPoint x: 887, startPoint y: 318, endPoint x: 891, endPoint y: 307, distance: 11.9
click at [884, 314] on div at bounding box center [541, 479] width 1083 height 816
click at [146, 49] on icon "button" at bounding box center [149, 48] width 7 height 12
click at [939, 254] on div at bounding box center [541, 479] width 1083 height 816
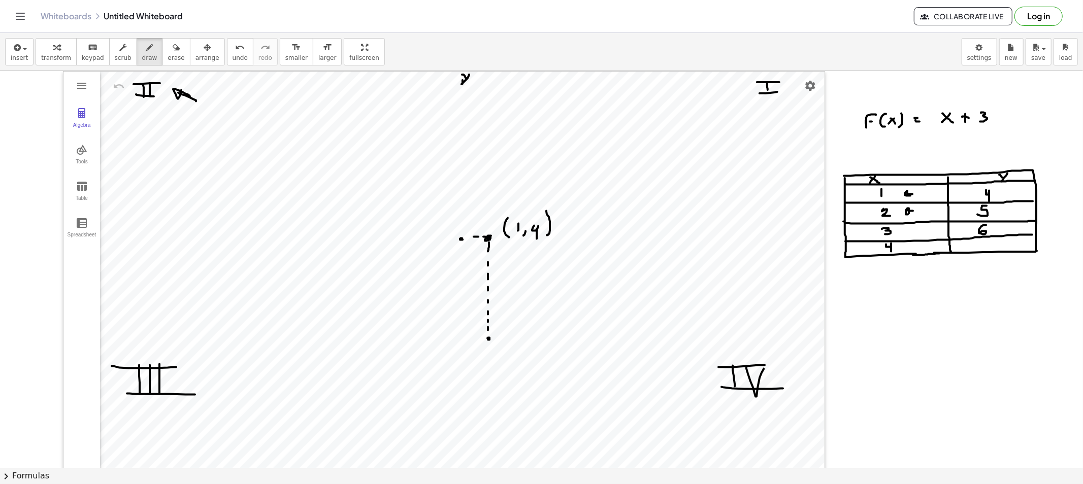
click at [974, 233] on div at bounding box center [541, 479] width 1083 height 816
drag, startPoint x: 987, startPoint y: 240, endPoint x: 988, endPoint y: 247, distance: 7.6
click at [974, 247] on div at bounding box center [541, 479] width 1083 height 816
drag, startPoint x: 901, startPoint y: 281, endPoint x: 915, endPoint y: 301, distance: 24.2
click at [914, 305] on div at bounding box center [541, 479] width 1083 height 816
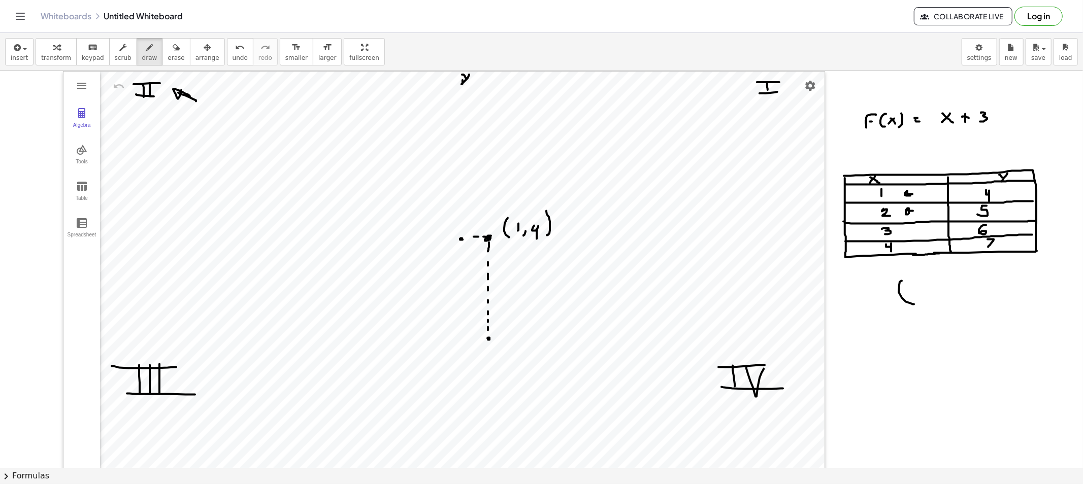
drag, startPoint x: 913, startPoint y: 289, endPoint x: 917, endPoint y: 296, distance: 8.2
click at [913, 296] on div at bounding box center [541, 479] width 1083 height 816
drag, startPoint x: 924, startPoint y: 293, endPoint x: 919, endPoint y: 300, distance: 8.6
click at [919, 300] on div at bounding box center [541, 479] width 1083 height 816
drag, startPoint x: 934, startPoint y: 289, endPoint x: 937, endPoint y: 298, distance: 9.2
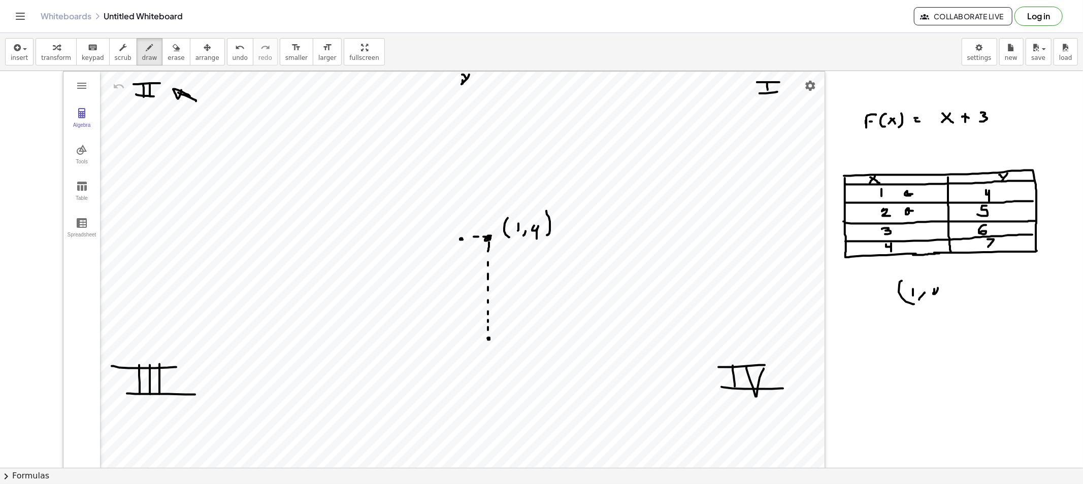
click at [937, 298] on div at bounding box center [541, 479] width 1083 height 816
drag, startPoint x: 943, startPoint y: 282, endPoint x: 943, endPoint y: 306, distance: 23.4
click at [943, 306] on div at bounding box center [541, 479] width 1083 height 816
drag, startPoint x: 907, startPoint y: 327, endPoint x: 908, endPoint y: 352, distance: 25.4
click at [907, 352] on div at bounding box center [541, 479] width 1083 height 816
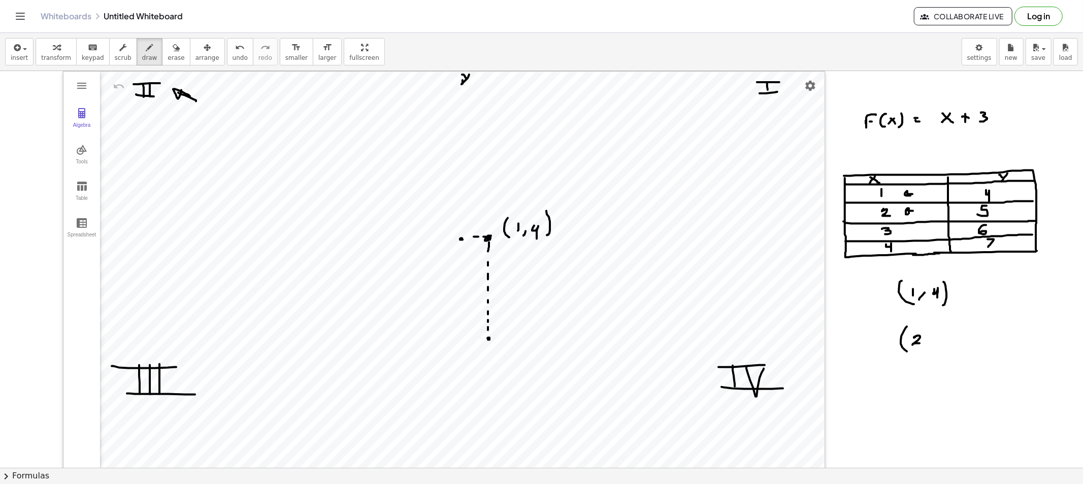
drag, startPoint x: 914, startPoint y: 338, endPoint x: 927, endPoint y: 343, distance: 14.4
click at [921, 344] on div at bounding box center [541, 479] width 1083 height 816
drag, startPoint x: 927, startPoint y: 343, endPoint x: 927, endPoint y: 348, distance: 5.6
click at [926, 346] on div at bounding box center [541, 479] width 1083 height 816
click at [945, 335] on div at bounding box center [541, 479] width 1083 height 816
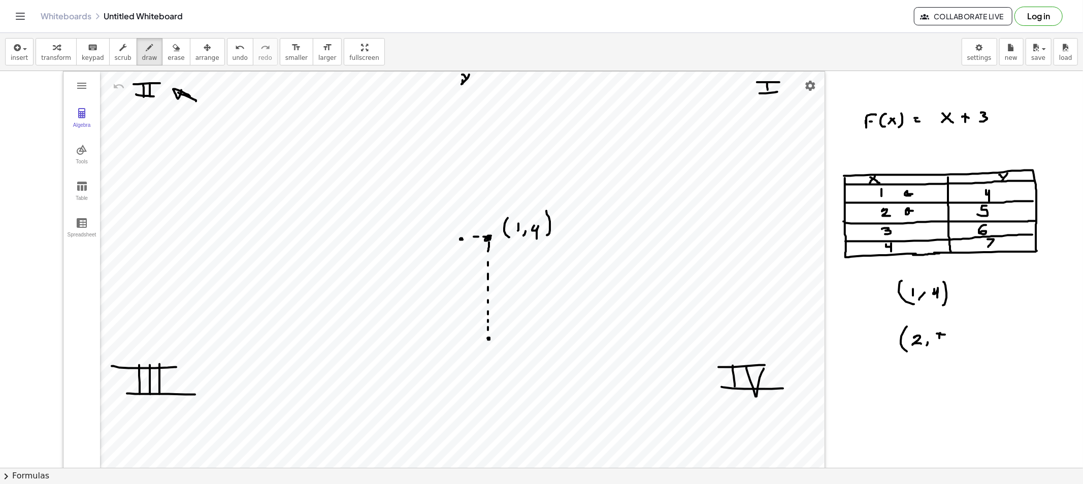
drag, startPoint x: 940, startPoint y: 333, endPoint x: 941, endPoint y: 343, distance: 9.7
click at [941, 344] on div at bounding box center [541, 479] width 1083 height 816
click at [952, 346] on div at bounding box center [541, 479] width 1083 height 816
drag, startPoint x: 902, startPoint y: 382, endPoint x: 913, endPoint y: 393, distance: 15.1
click at [905, 393] on div at bounding box center [541, 479] width 1083 height 816
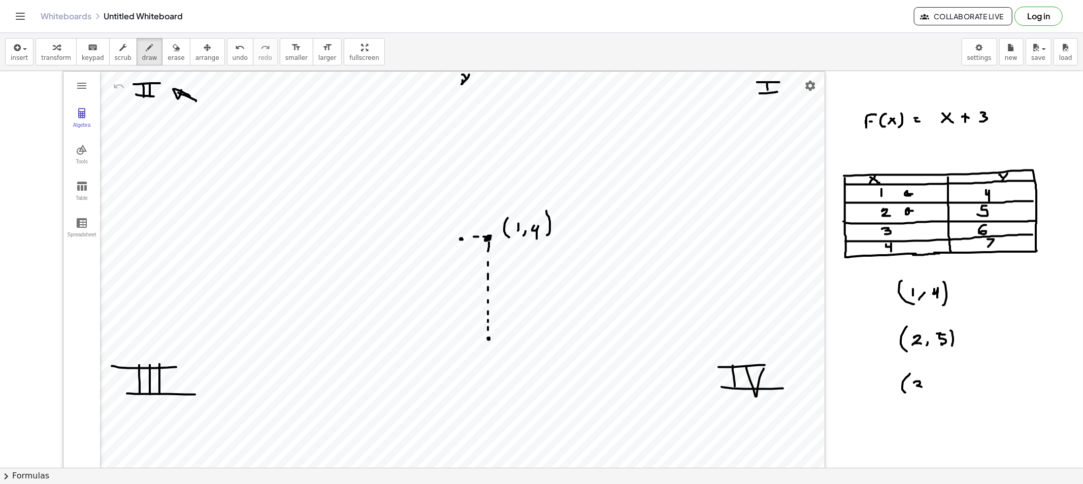
drag, startPoint x: 914, startPoint y: 383, endPoint x: 916, endPoint y: 392, distance: 9.5
click at [916, 392] on div at bounding box center [541, 479] width 1083 height 816
click at [931, 393] on div at bounding box center [541, 479] width 1083 height 816
drag, startPoint x: 950, startPoint y: 377, endPoint x: 945, endPoint y: 385, distance: 9.2
click at [945, 385] on div at bounding box center [541, 479] width 1083 height 816
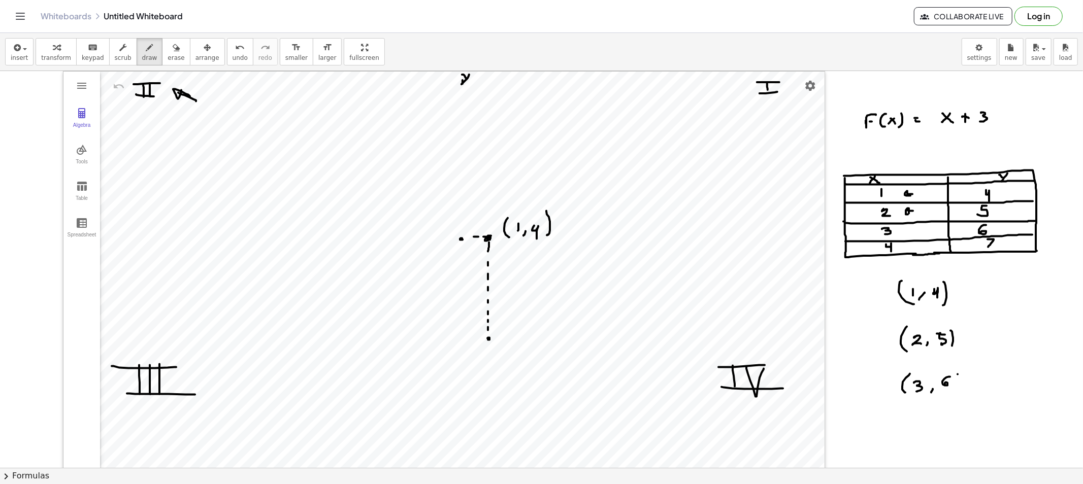
drag, startPoint x: 957, startPoint y: 375, endPoint x: 952, endPoint y: 394, distance: 20.4
click at [953, 394] on div at bounding box center [541, 479] width 1083 height 816
drag, startPoint x: 906, startPoint y: 413, endPoint x: 914, endPoint y: 419, distance: 10.2
click at [909, 430] on div at bounding box center [541, 479] width 1083 height 816
drag, startPoint x: 914, startPoint y: 422, endPoint x: 920, endPoint y: 427, distance: 8.3
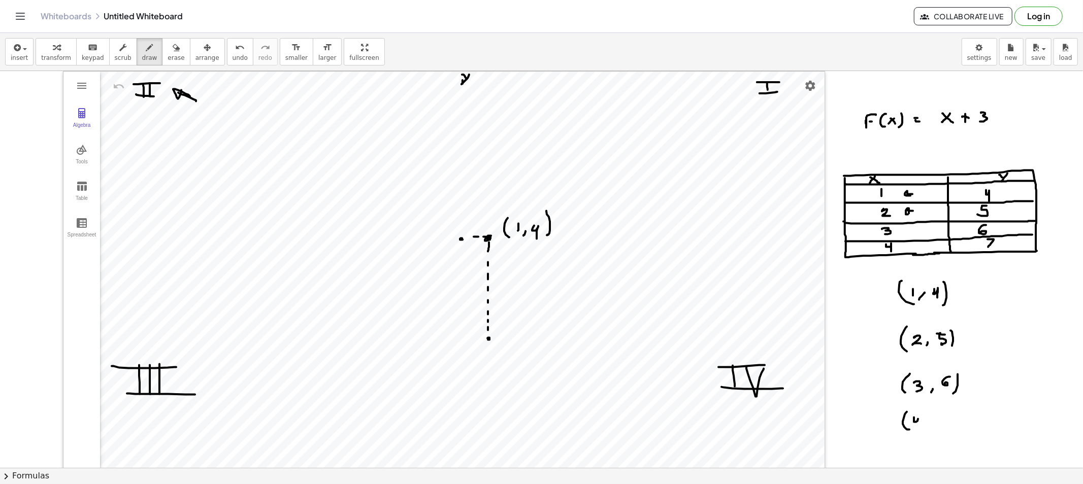
click at [918, 425] on div at bounding box center [541, 479] width 1083 height 816
drag, startPoint x: 927, startPoint y: 422, endPoint x: 925, endPoint y: 428, distance: 6.4
click at [924, 428] on div at bounding box center [541, 479] width 1083 height 816
click at [942, 429] on div at bounding box center [541, 479] width 1083 height 816
click at [950, 435] on div at bounding box center [541, 479] width 1083 height 816
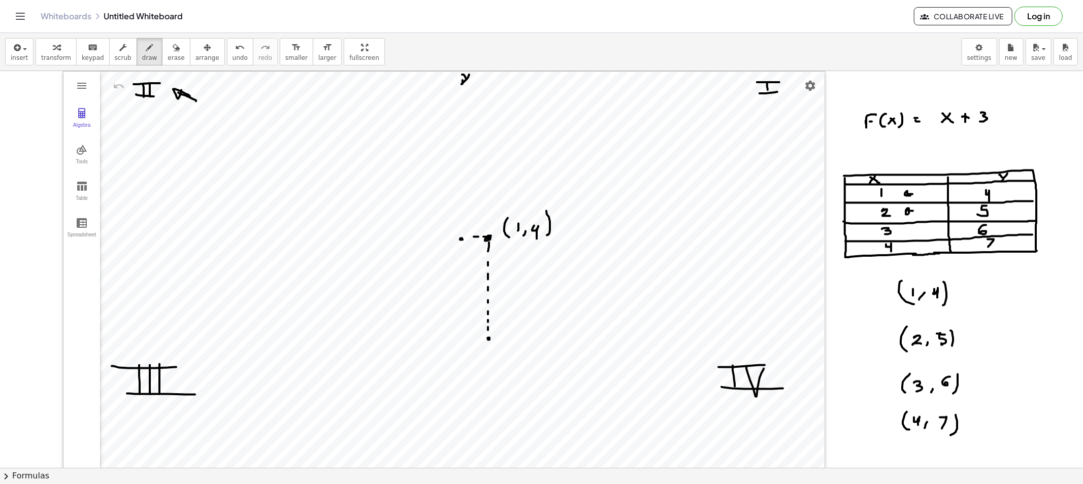
drag, startPoint x: 159, startPoint y: 52, endPoint x: 166, endPoint y: 76, distance: 24.9
click at [173, 51] on icon "button" at bounding box center [176, 48] width 7 height 12
drag, startPoint x: 481, startPoint y: 327, endPoint x: 489, endPoint y: 270, distance: 58.4
click at [489, 270] on div at bounding box center [541, 479] width 1083 height 816
drag, startPoint x: 401, startPoint y: 245, endPoint x: 463, endPoint y: 223, distance: 65.7
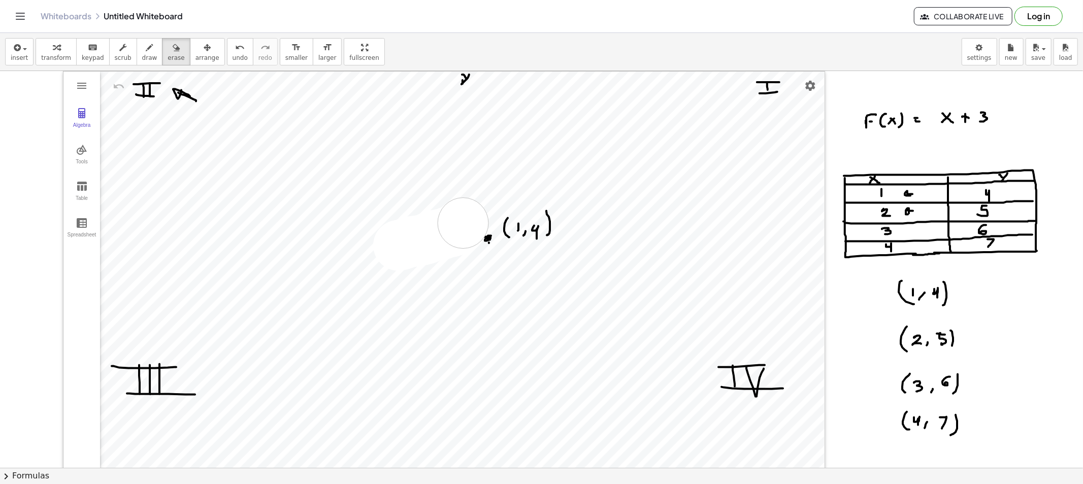
click at [463, 223] on div at bounding box center [541, 479] width 1083 height 816
drag, startPoint x: 496, startPoint y: 296, endPoint x: 498, endPoint y: 266, distance: 30.0
click at [498, 266] on div at bounding box center [541, 479] width 1083 height 816
drag, startPoint x: 141, startPoint y: 56, endPoint x: 197, endPoint y: 116, distance: 81.9
click at [142, 57] on span "draw" at bounding box center [149, 57] width 15 height 7
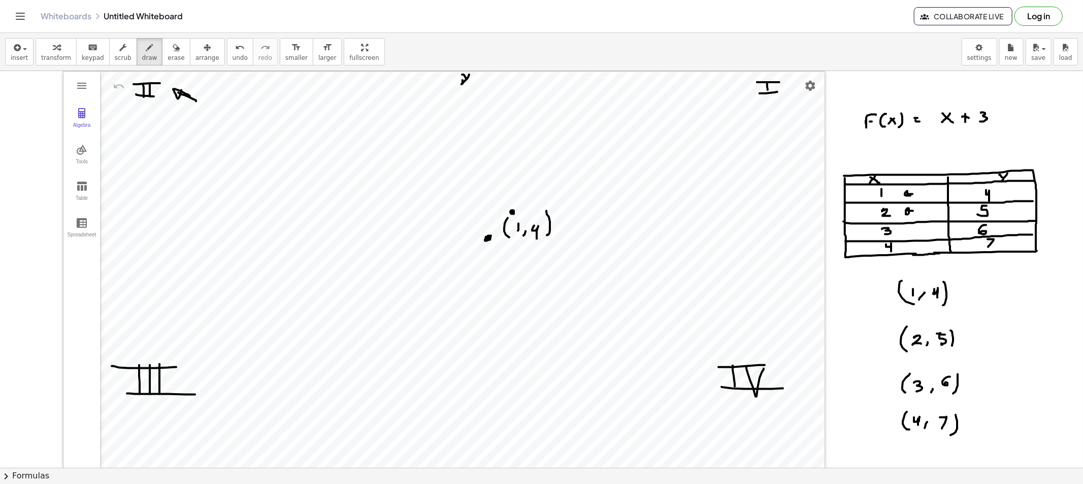
click at [510, 213] on div at bounding box center [541, 479] width 1083 height 816
click at [536, 188] on div at bounding box center [541, 479] width 1083 height 816
click at [560, 166] on div at bounding box center [541, 479] width 1083 height 816
drag, startPoint x: 564, startPoint y: 162, endPoint x: 369, endPoint y: 341, distance: 264.8
click at [369, 341] on div at bounding box center [541, 479] width 1083 height 816
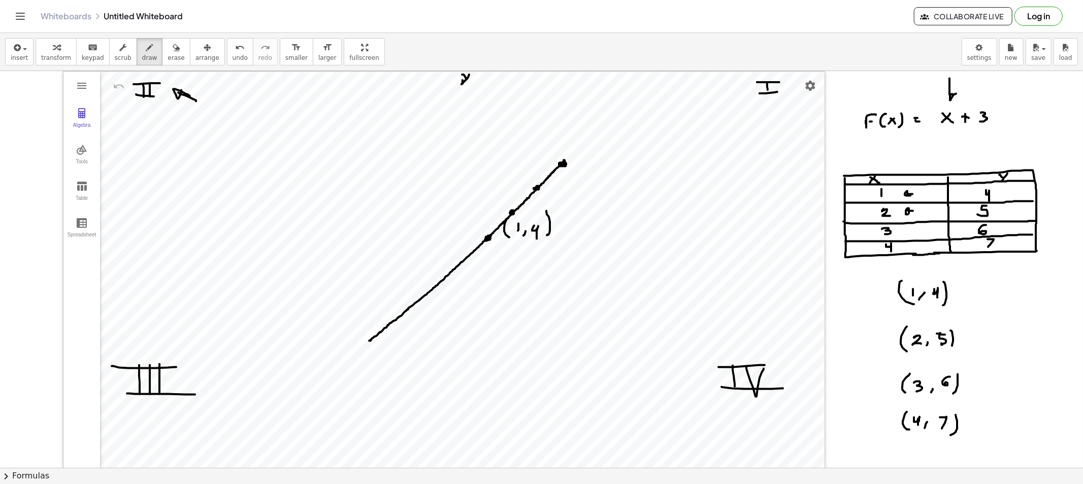
drag, startPoint x: 949, startPoint y: 79, endPoint x: 958, endPoint y: 92, distance: 16.1
click at [958, 92] on div at bounding box center [541, 479] width 1083 height 816
click at [169, 49] on div "button" at bounding box center [175, 47] width 17 height 12
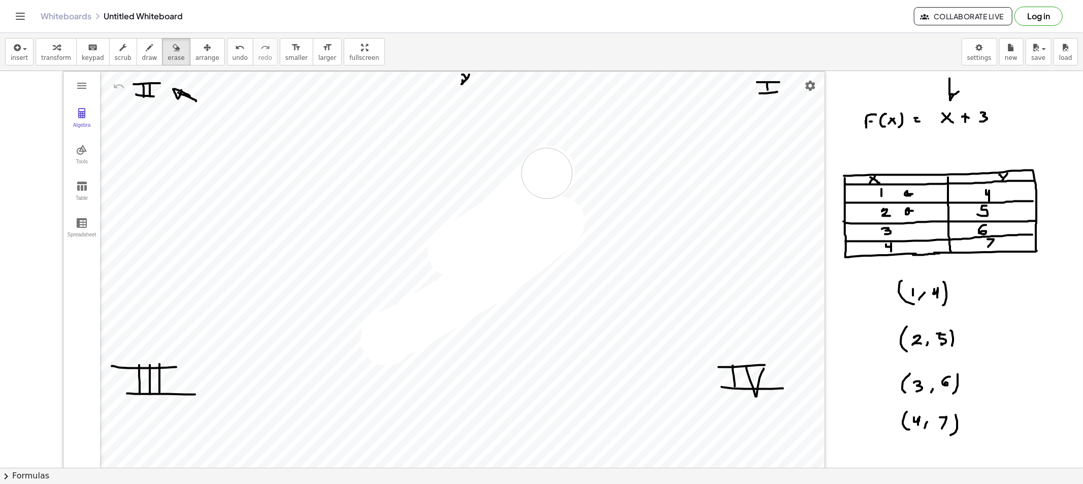
drag, startPoint x: 389, startPoint y: 336, endPoint x: 560, endPoint y: 200, distance: 218.5
click at [569, 172] on div at bounding box center [541, 479] width 1083 height 816
drag, startPoint x: 919, startPoint y: 296, endPoint x: 929, endPoint y: 418, distance: 122.7
click at [934, 418] on div at bounding box center [541, 479] width 1083 height 816
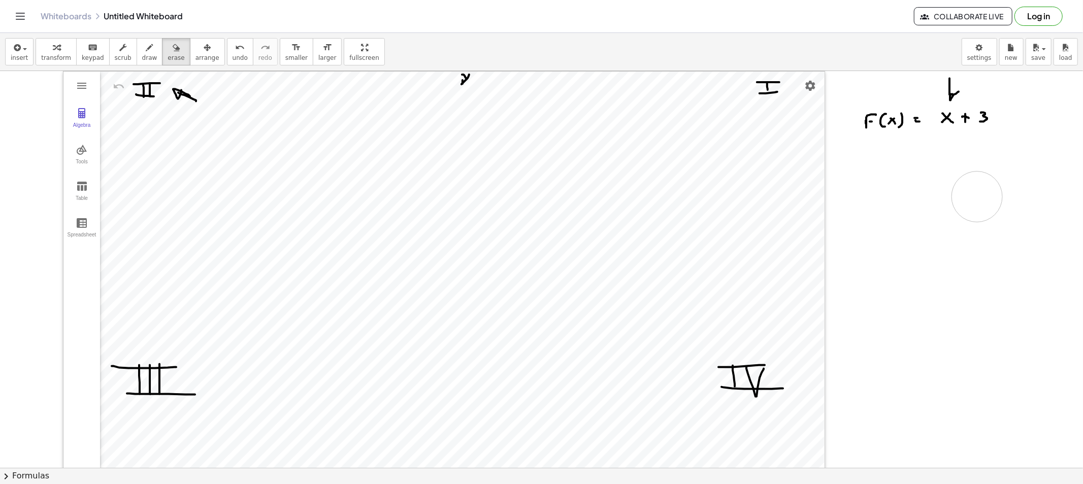
drag, startPoint x: 860, startPoint y: 179, endPoint x: 960, endPoint y: 205, distance: 103.4
click at [974, 191] on div at bounding box center [541, 479] width 1083 height 816
click at [142, 56] on span "draw" at bounding box center [149, 57] width 15 height 7
drag, startPoint x: 855, startPoint y: 221, endPoint x: 1015, endPoint y: 256, distance: 163.7
click at [974, 256] on div at bounding box center [541, 479] width 1083 height 816
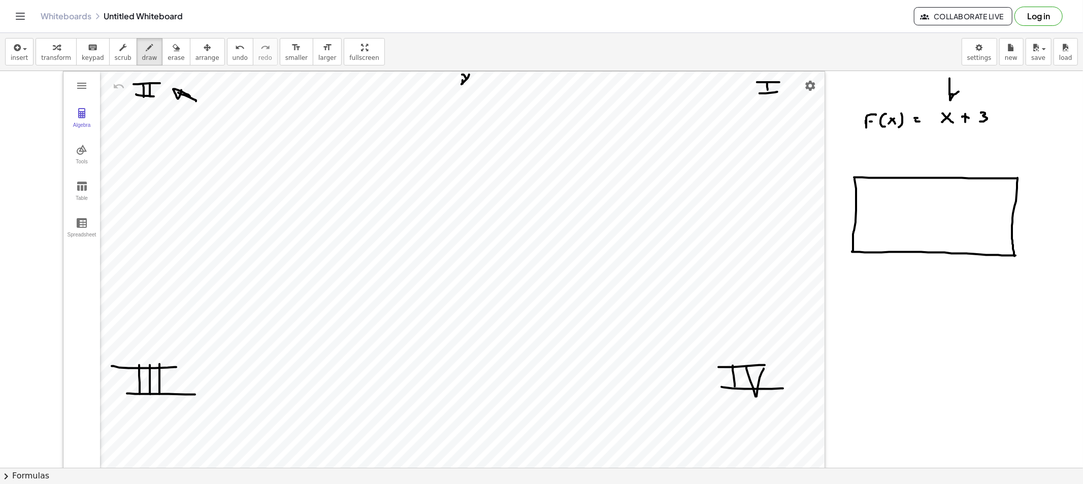
drag, startPoint x: 854, startPoint y: 178, endPoint x: 1014, endPoint y: 258, distance: 179.3
click at [974, 259] on div at bounding box center [541, 479] width 1083 height 816
drag, startPoint x: 854, startPoint y: 190, endPoint x: 1012, endPoint y: 194, distance: 157.9
click at [974, 194] on div at bounding box center [541, 479] width 1083 height 816
drag, startPoint x: 857, startPoint y: 209, endPoint x: 1008, endPoint y: 210, distance: 150.8
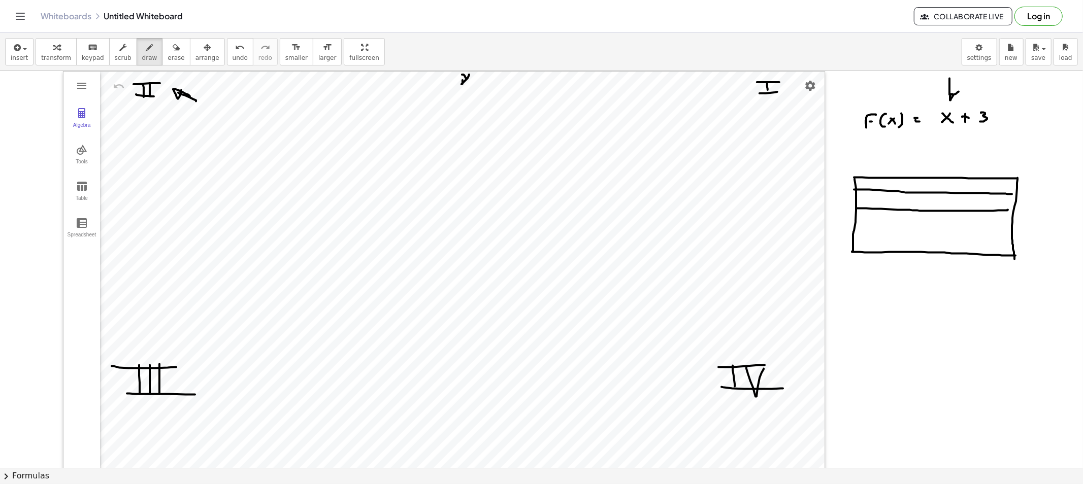
click at [974, 210] on div at bounding box center [541, 479] width 1083 height 816
drag, startPoint x: 870, startPoint y: 222, endPoint x: 1011, endPoint y: 222, distance: 141.1
click at [974, 222] on div at bounding box center [541, 479] width 1083 height 816
drag, startPoint x: 852, startPoint y: 237, endPoint x: 1005, endPoint y: 235, distance: 153.8
click at [974, 239] on div at bounding box center [541, 479] width 1083 height 816
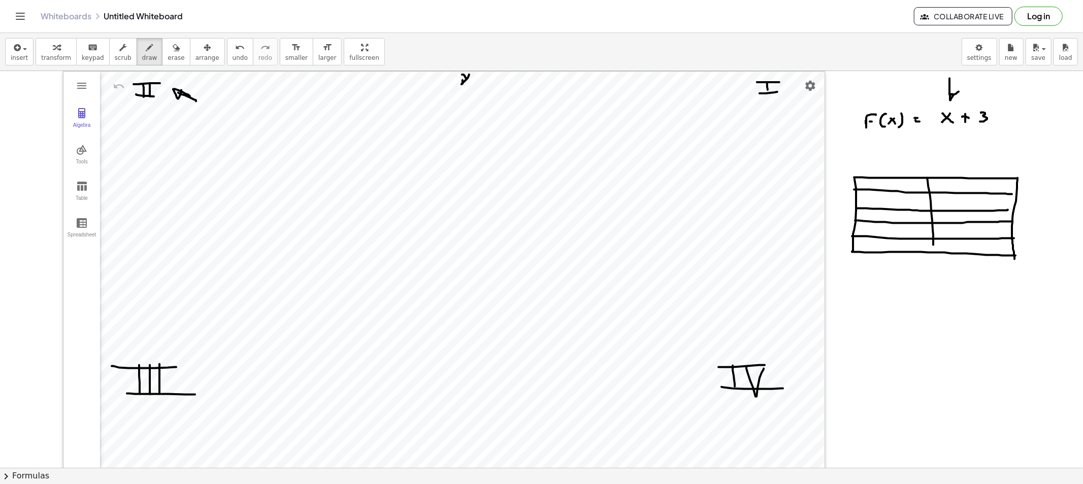
drag, startPoint x: 927, startPoint y: 181, endPoint x: 934, endPoint y: 252, distance: 71.4
click at [934, 252] on div at bounding box center [541, 479] width 1083 height 816
drag, startPoint x: 891, startPoint y: 181, endPoint x: 886, endPoint y: 185, distance: 6.5
click at [887, 187] on div at bounding box center [541, 479] width 1083 height 816
drag, startPoint x: 894, startPoint y: 186, endPoint x: 902, endPoint y: 189, distance: 8.5
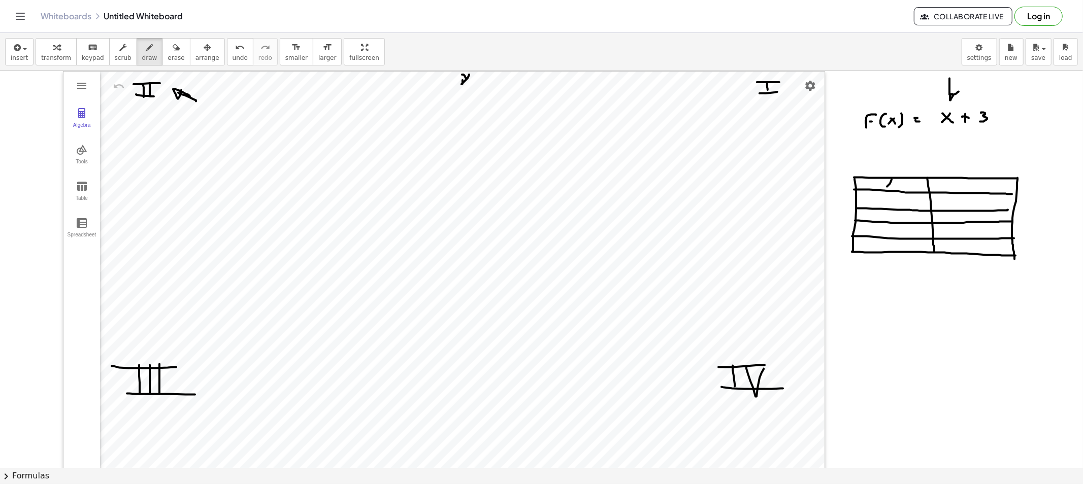
click at [895, 187] on div at bounding box center [541, 479] width 1083 height 816
click at [967, 184] on div at bounding box center [541, 479] width 1083 height 816
drag, startPoint x: 969, startPoint y: 182, endPoint x: 962, endPoint y: 190, distance: 11.2
click at [964, 188] on div at bounding box center [541, 479] width 1083 height 816
drag, startPoint x: 160, startPoint y: 56, endPoint x: 190, endPoint y: 58, distance: 29.5
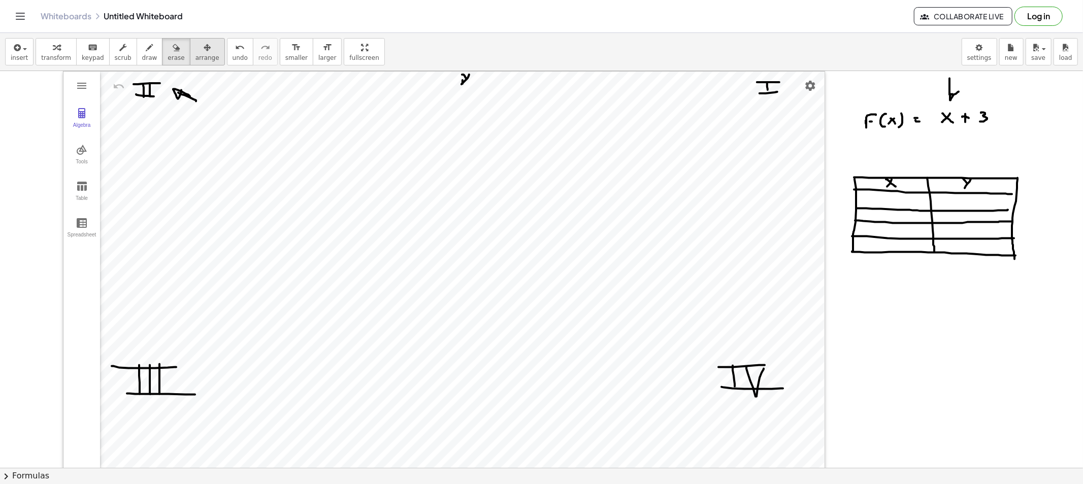
click at [167, 56] on span "erase" at bounding box center [175, 57] width 17 height 7
drag, startPoint x: 1011, startPoint y: 123, endPoint x: 956, endPoint y: 89, distance: 64.2
click at [956, 92] on div at bounding box center [541, 479] width 1083 height 816
click at [145, 56] on button "draw" at bounding box center [150, 51] width 26 height 27
click at [947, 118] on div at bounding box center [541, 479] width 1083 height 816
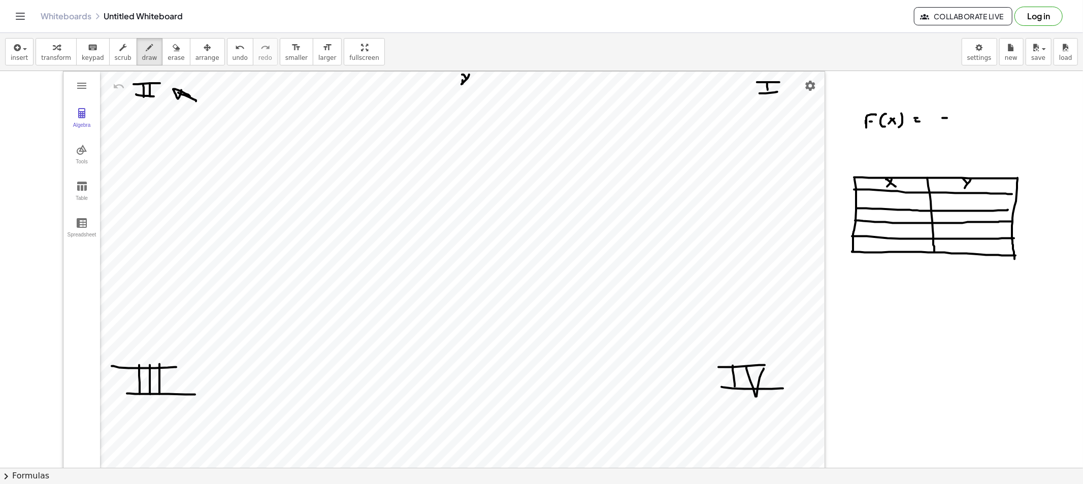
drag, startPoint x: 965, startPoint y: 113, endPoint x: 958, endPoint y: 122, distance: 11.6
click at [958, 122] on div at bounding box center [541, 479] width 1083 height 816
drag, startPoint x: 962, startPoint y: 118, endPoint x: 969, endPoint y: 122, distance: 8.4
click at [967, 122] on div at bounding box center [541, 479] width 1083 height 816
click at [974, 120] on div at bounding box center [541, 479] width 1083 height 816
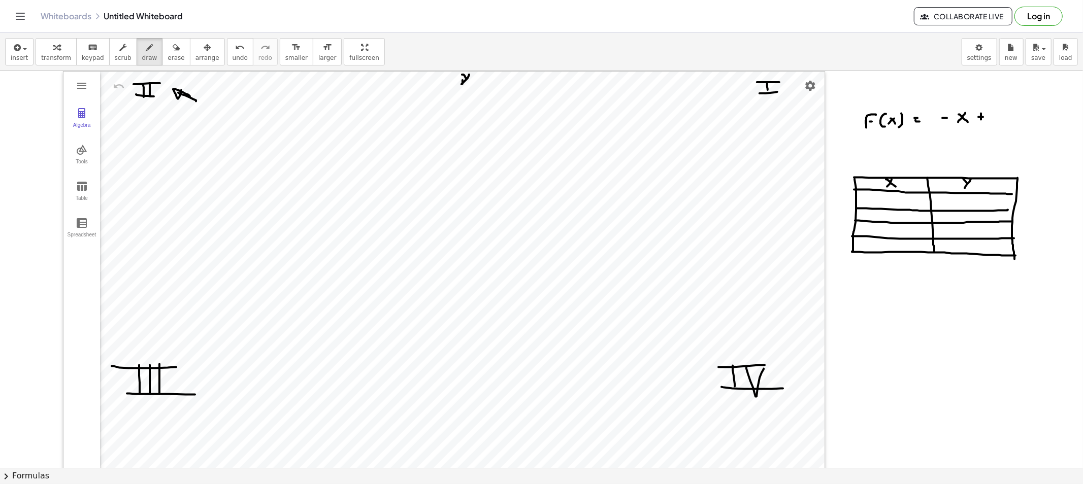
click at [974, 117] on div at bounding box center [541, 479] width 1083 height 816
drag, startPoint x: 996, startPoint y: 113, endPoint x: 1001, endPoint y: 113, distance: 5.6
click at [974, 113] on div at bounding box center [541, 479] width 1083 height 816
click at [974, 117] on div at bounding box center [541, 479] width 1083 height 816
click at [974, 121] on div at bounding box center [541, 479] width 1083 height 816
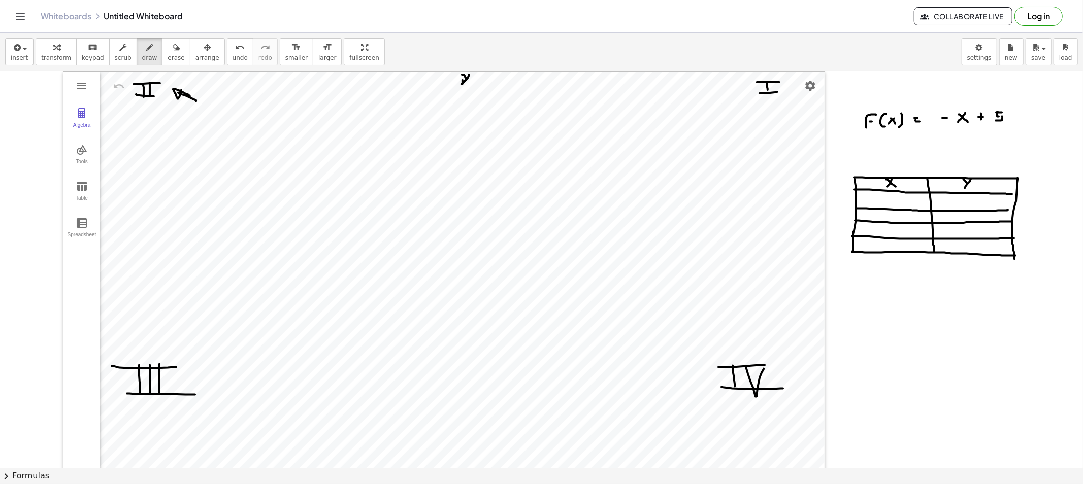
click at [974, 117] on div at bounding box center [541, 479] width 1083 height 816
click at [885, 200] on div at bounding box center [541, 479] width 1083 height 816
drag, startPoint x: 894, startPoint y: 199, endPoint x: 906, endPoint y: 206, distance: 13.7
click at [901, 206] on div at bounding box center [541, 479] width 1083 height 816
drag, startPoint x: 881, startPoint y: 216, endPoint x: 888, endPoint y: 216, distance: 7.1
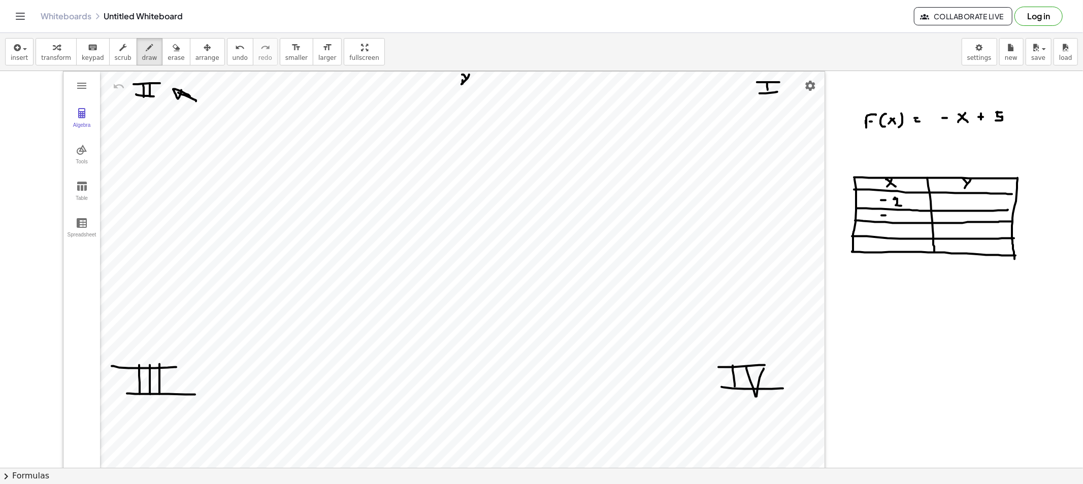
click at [886, 216] on div at bounding box center [541, 479] width 1083 height 816
drag, startPoint x: 895, startPoint y: 213, endPoint x: 894, endPoint y: 220, distance: 7.1
click at [894, 220] on div at bounding box center [541, 479] width 1083 height 816
drag, startPoint x: 892, startPoint y: 230, endPoint x: 893, endPoint y: 237, distance: 6.7
click at [892, 232] on div at bounding box center [541, 479] width 1083 height 816
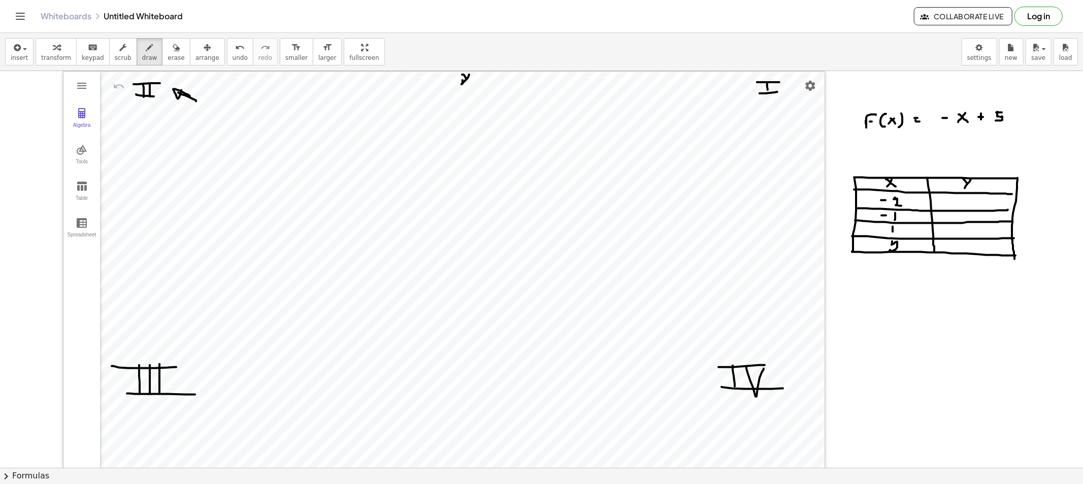
drag, startPoint x: 892, startPoint y: 242, endPoint x: 917, endPoint y: 252, distance: 26.9
click at [905, 252] on div at bounding box center [541, 479] width 1083 height 816
drag, startPoint x: 849, startPoint y: 176, endPoint x: 836, endPoint y: 257, distance: 82.7
click at [836, 257] on div at bounding box center [541, 479] width 1083 height 816
drag, startPoint x: 956, startPoint y: 80, endPoint x: 959, endPoint y: 97, distance: 18.0
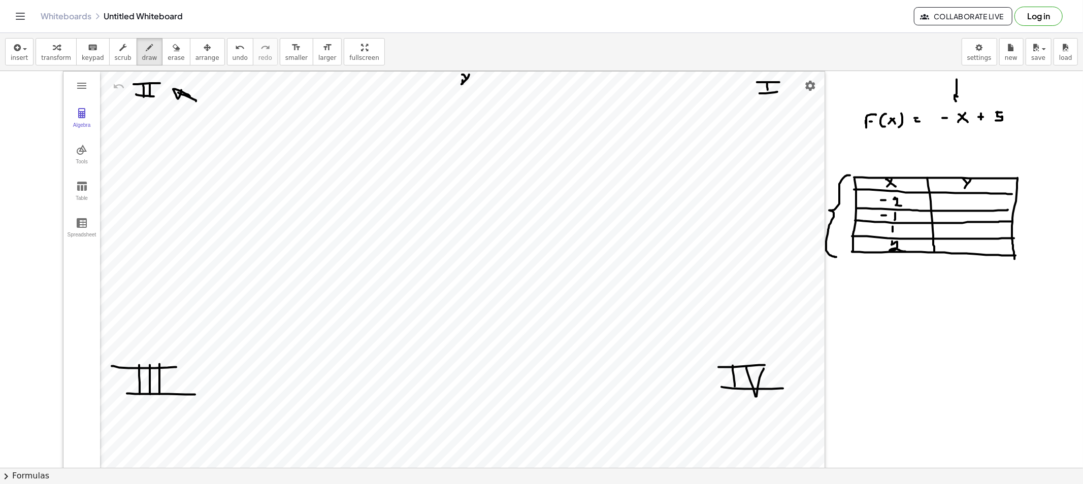
click at [958, 97] on div at bounding box center [541, 479] width 1083 height 816
click at [169, 54] on span "erase" at bounding box center [175, 57] width 17 height 7
drag, startPoint x: 911, startPoint y: 79, endPoint x: 952, endPoint y: 78, distance: 40.6
click at [952, 78] on div at bounding box center [541, 479] width 1083 height 816
click at [292, 59] on div "format_size smaller format_size larger" at bounding box center [311, 51] width 62 height 27
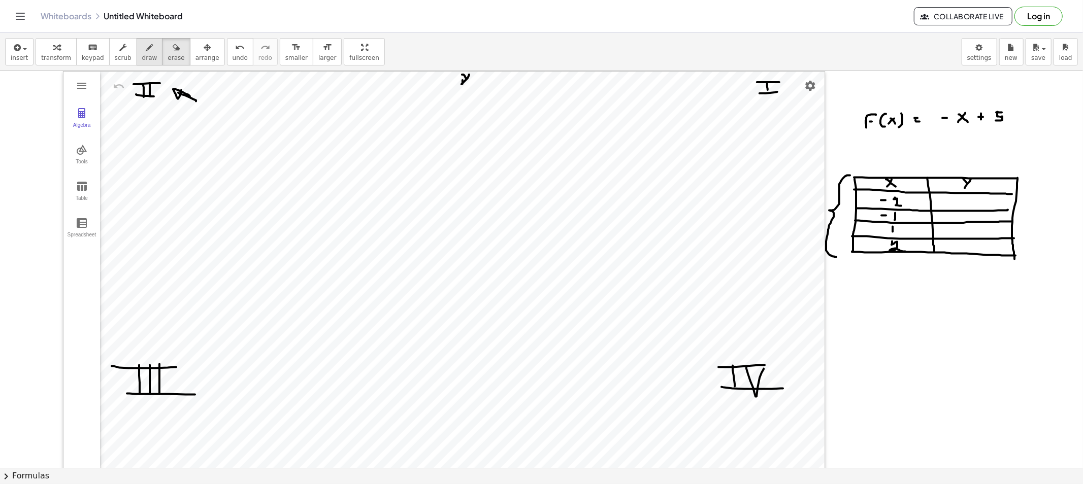
click at [146, 48] on icon "button" at bounding box center [149, 48] width 7 height 12
click at [142, 56] on span "draw" at bounding box center [149, 57] width 15 height 7
drag, startPoint x: 961, startPoint y: 196, endPoint x: 963, endPoint y: 204, distance: 8.3
click at [962, 204] on div at bounding box center [541, 479] width 1083 height 816
drag, startPoint x: 960, startPoint y: 217, endPoint x: 966, endPoint y: 221, distance: 7.3
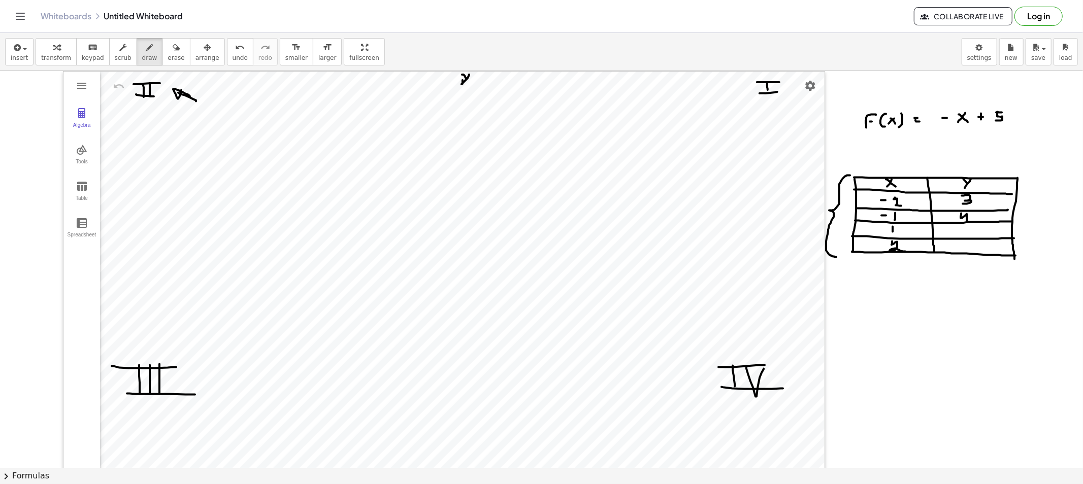
click at [966, 221] on div at bounding box center [541, 479] width 1083 height 816
drag, startPoint x: 143, startPoint y: 44, endPoint x: 141, endPoint y: 51, distance: 7.4
click at [143, 44] on div "button" at bounding box center [149, 47] width 15 height 12
drag, startPoint x: 968, startPoint y: 226, endPoint x: 963, endPoint y: 234, distance: 10.0
click at [963, 234] on div at bounding box center [541, 479] width 1083 height 816
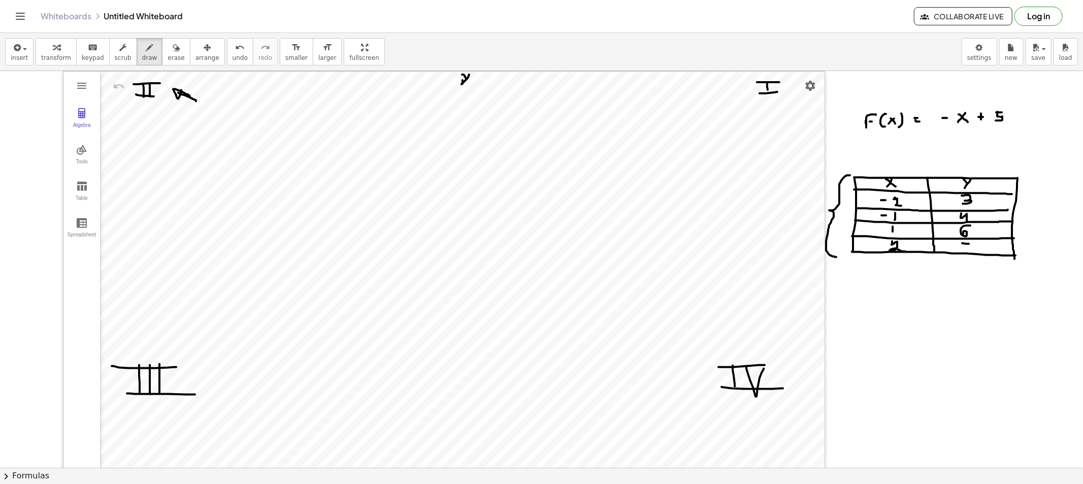
drag, startPoint x: 963, startPoint y: 244, endPoint x: 975, endPoint y: 256, distance: 16.5
click at [965, 251] on div at bounding box center [541, 479] width 1083 height 816
drag, startPoint x: 839, startPoint y: 200, endPoint x: 851, endPoint y: 224, distance: 26.8
click at [847, 204] on div at bounding box center [541, 479] width 1083 height 816
drag, startPoint x: 862, startPoint y: 307, endPoint x: 870, endPoint y: 300, distance: 10.5
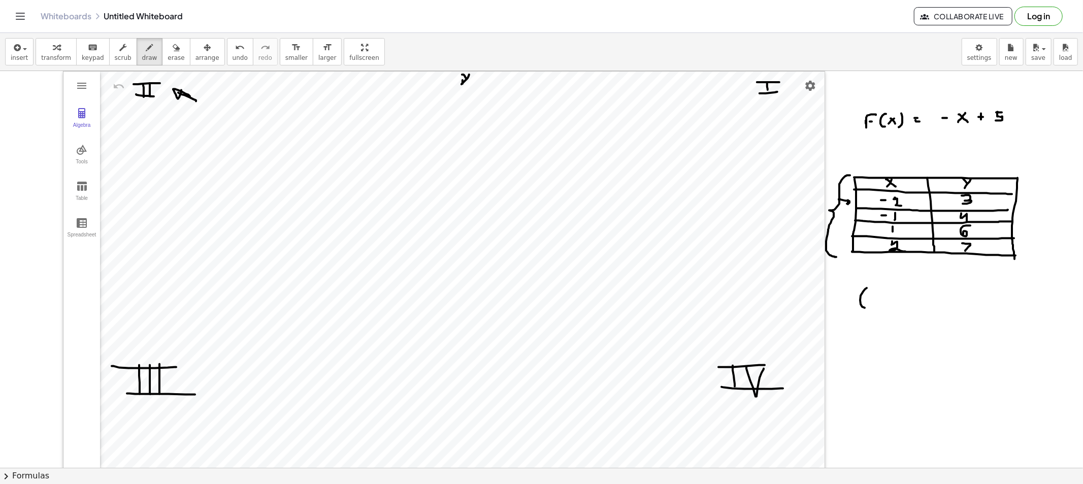
click at [866, 308] on div at bounding box center [541, 479] width 1083 height 816
drag, startPoint x: 869, startPoint y: 299, endPoint x: 879, endPoint y: 296, distance: 10.1
click at [872, 299] on div at bounding box center [541, 479] width 1083 height 816
drag, startPoint x: 879, startPoint y: 295, endPoint x: 893, endPoint y: 301, distance: 15.3
click at [890, 301] on div at bounding box center [541, 479] width 1083 height 816
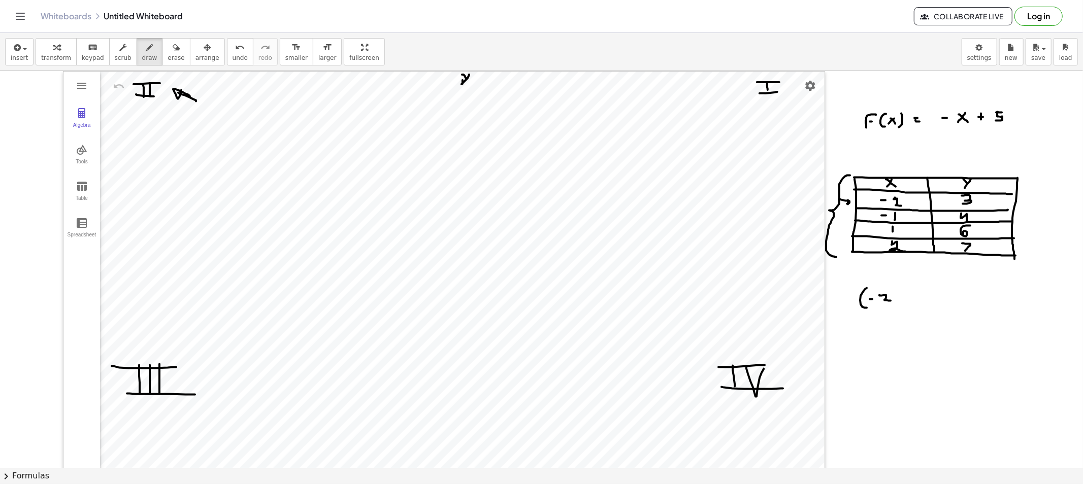
drag, startPoint x: 894, startPoint y: 300, endPoint x: 899, endPoint y: 303, distance: 5.5
click at [894, 305] on div at bounding box center [541, 479] width 1083 height 816
drag, startPoint x: 907, startPoint y: 295, endPoint x: 922, endPoint y: 291, distance: 15.1
click at [911, 303] on div at bounding box center [541, 479] width 1083 height 816
drag, startPoint x: 922, startPoint y: 291, endPoint x: 921, endPoint y: 306, distance: 14.8
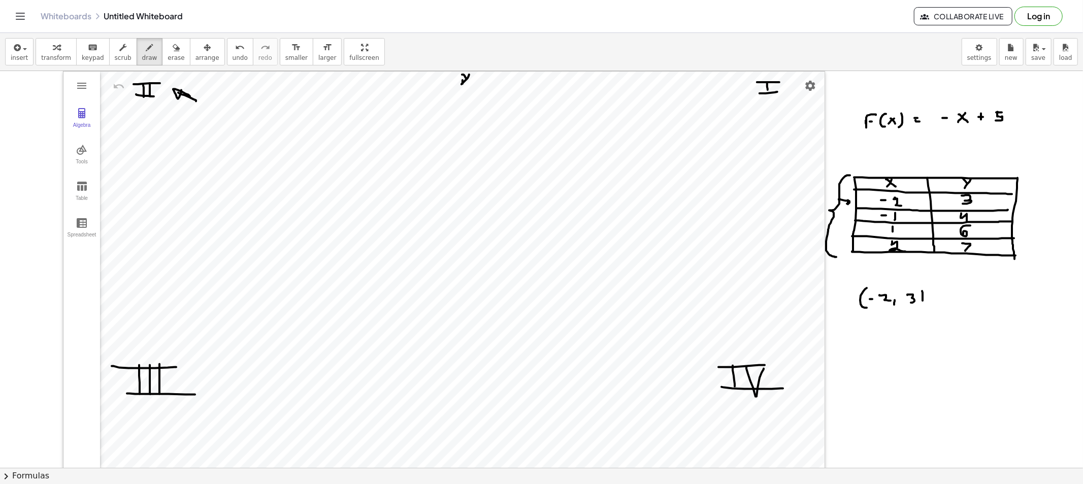
click at [921, 306] on div at bounding box center [541, 479] width 1083 height 816
drag, startPoint x: 864, startPoint y: 337, endPoint x: 873, endPoint y: 341, distance: 10.0
click at [867, 344] on div at bounding box center [541, 479] width 1083 height 816
drag, startPoint x: 878, startPoint y: 336, endPoint x: 888, endPoint y: 334, distance: 10.3
click at [879, 336] on div at bounding box center [541, 479] width 1083 height 816
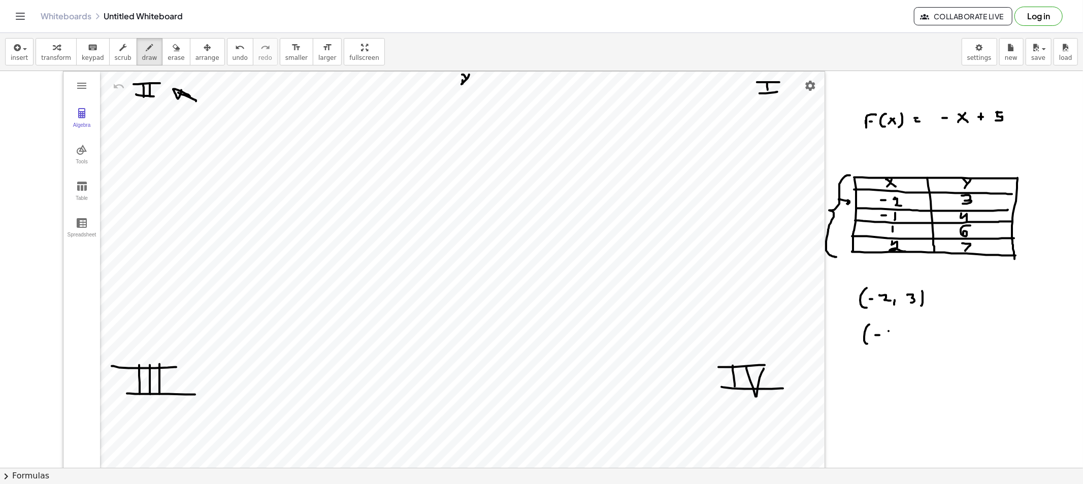
drag, startPoint x: 888, startPoint y: 331, endPoint x: 897, endPoint y: 340, distance: 12.6
click at [888, 338] on div at bounding box center [541, 479] width 1083 height 816
click at [899, 342] on div at bounding box center [541, 479] width 1083 height 816
drag, startPoint x: 910, startPoint y: 330, endPoint x: 922, endPoint y: 330, distance: 11.7
click at [915, 339] on div at bounding box center [541, 479] width 1083 height 816
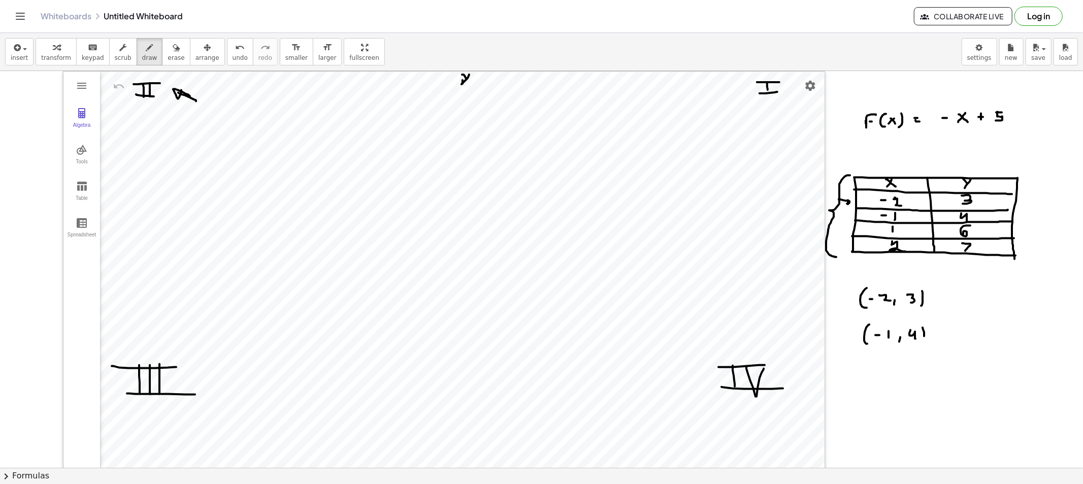
drag, startPoint x: 924, startPoint y: 337, endPoint x: 920, endPoint y: 346, distance: 10.0
click at [920, 344] on div at bounding box center [541, 479] width 1083 height 816
drag, startPoint x: 861, startPoint y: 371, endPoint x: 863, endPoint y: 384, distance: 13.9
click at [860, 384] on div at bounding box center [541, 479] width 1083 height 816
drag, startPoint x: 871, startPoint y: 373, endPoint x: 874, endPoint y: 382, distance: 8.9
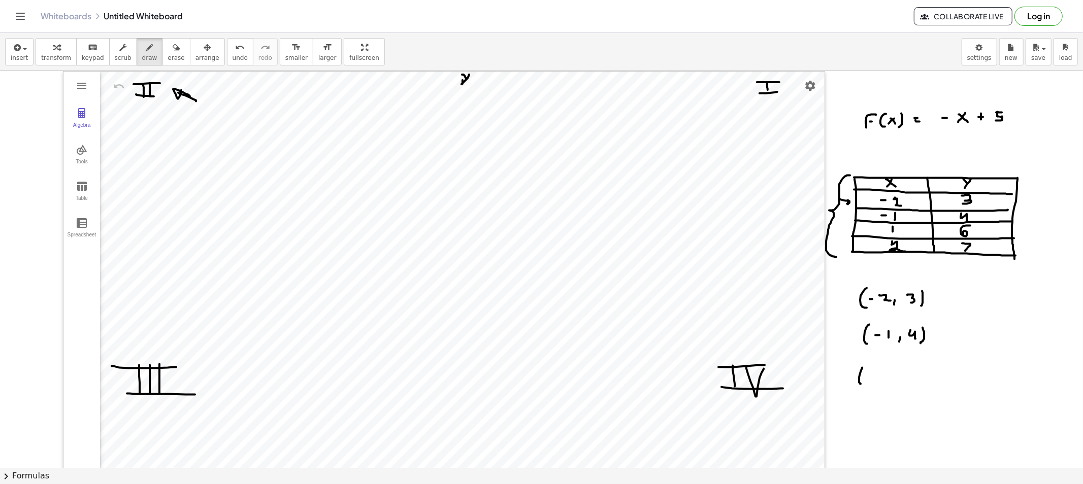
click at [873, 381] on div at bounding box center [541, 479] width 1083 height 816
click at [885, 386] on div at bounding box center [541, 479] width 1083 height 816
drag, startPoint x: 909, startPoint y: 372, endPoint x: 902, endPoint y: 383, distance: 12.5
click at [902, 383] on div at bounding box center [541, 479] width 1083 height 816
drag, startPoint x: 922, startPoint y: 372, endPoint x: 916, endPoint y: 390, distance: 18.6
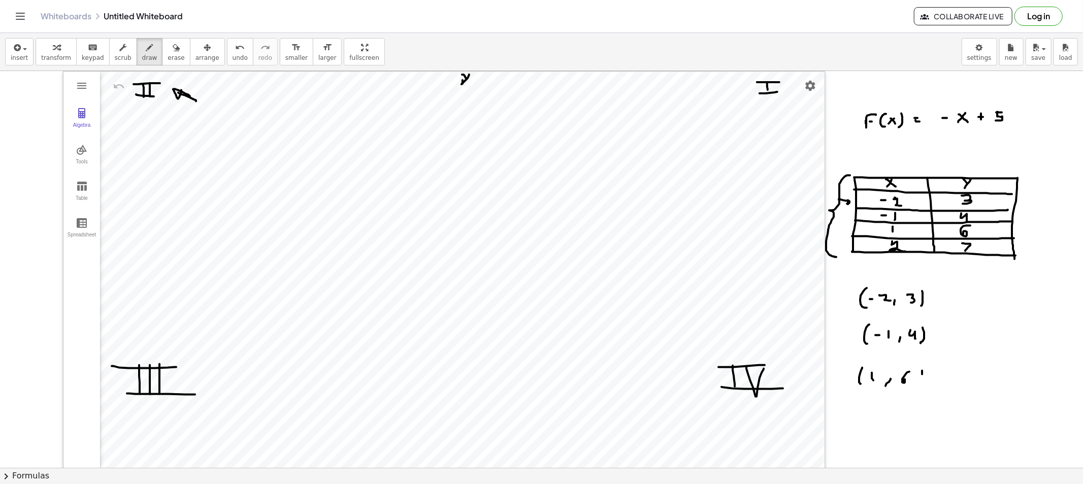
click at [916, 390] on div at bounding box center [541, 479] width 1083 height 816
drag, startPoint x: 858, startPoint y: 412, endPoint x: 862, endPoint y: 430, distance: 18.6
click at [859, 430] on div at bounding box center [541, 479] width 1083 height 816
drag, startPoint x: 866, startPoint y: 419, endPoint x: 881, endPoint y: 426, distance: 16.3
click at [879, 425] on div at bounding box center [541, 479] width 1083 height 816
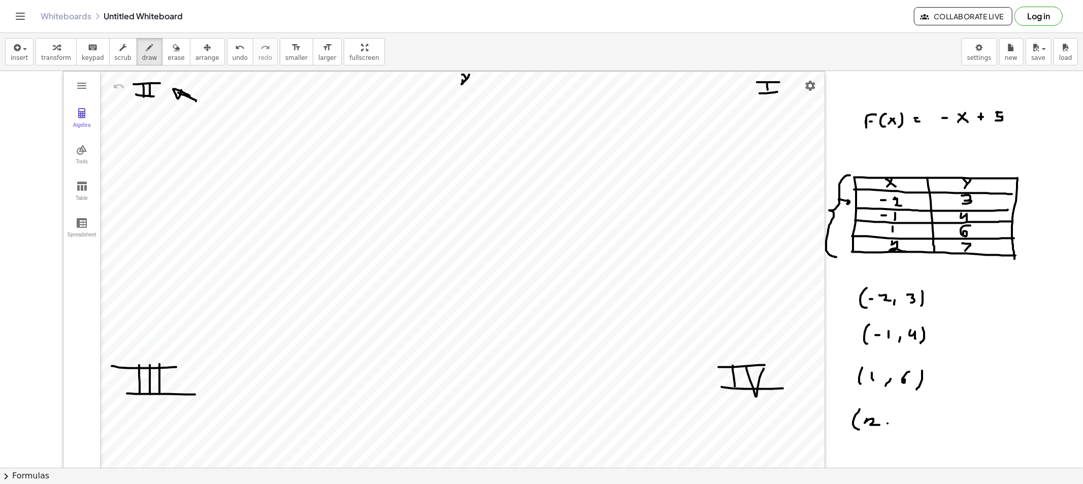
click at [885, 428] on div at bounding box center [541, 479] width 1083 height 816
drag, startPoint x: 900, startPoint y: 418, endPoint x: 911, endPoint y: 424, distance: 12.0
click at [901, 425] on div at bounding box center [541, 479] width 1083 height 816
drag, startPoint x: 919, startPoint y: 423, endPoint x: 912, endPoint y: 427, distance: 7.7
click at [912, 427] on div at bounding box center [541, 479] width 1083 height 816
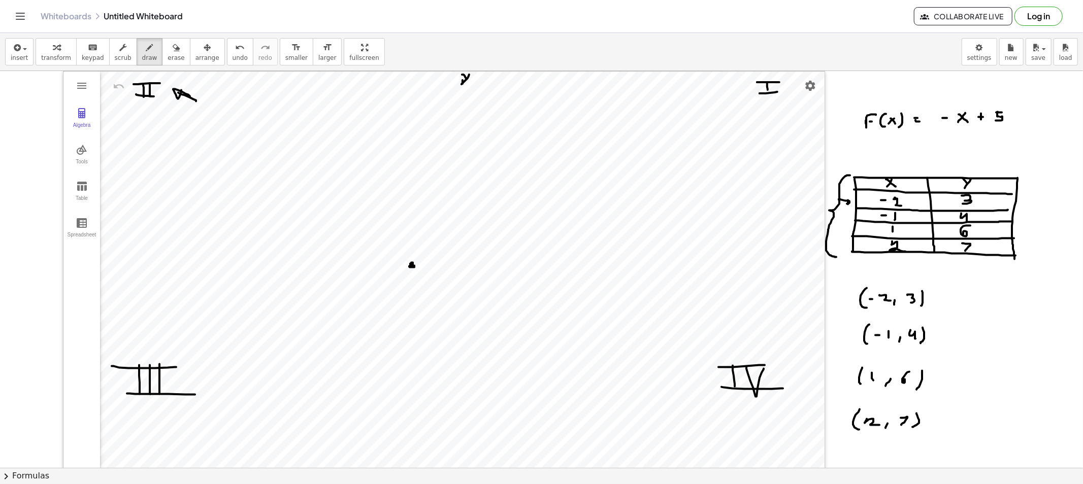
click at [410, 267] on div at bounding box center [541, 479] width 1083 height 816
click at [435, 241] on div at bounding box center [541, 479] width 1083 height 816
click at [487, 189] on div at bounding box center [541, 479] width 1083 height 816
drag, startPoint x: 511, startPoint y: 161, endPoint x: 513, endPoint y: 167, distance: 6.4
click at [514, 161] on div at bounding box center [541, 479] width 1083 height 816
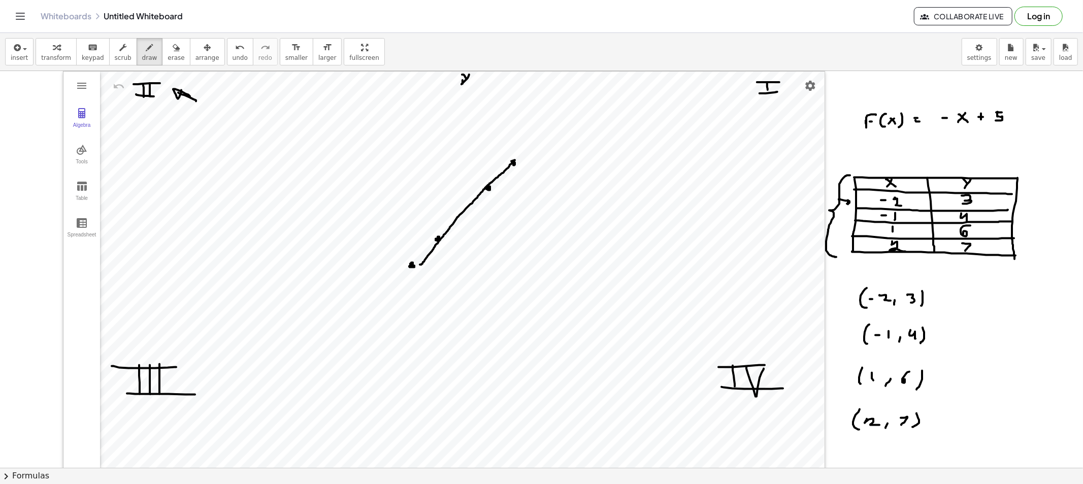
drag, startPoint x: 514, startPoint y: 161, endPoint x: 413, endPoint y: 265, distance: 145.4
click at [418, 268] on div at bounding box center [541, 479] width 1083 height 816
drag, startPoint x: 413, startPoint y: 267, endPoint x: 516, endPoint y: 163, distance: 146.1
click at [516, 163] on div at bounding box center [541, 479] width 1083 height 816
click at [190, 46] on button "arrange" at bounding box center [207, 51] width 35 height 27
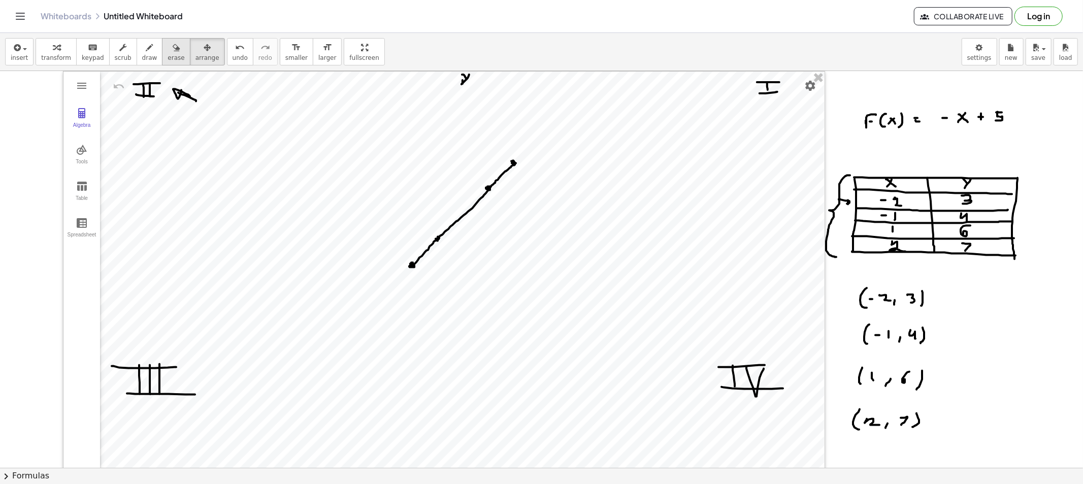
drag, startPoint x: 161, startPoint y: 50, endPoint x: 169, endPoint y: 51, distance: 8.3
click at [173, 50] on icon "button" at bounding box center [176, 48] width 7 height 12
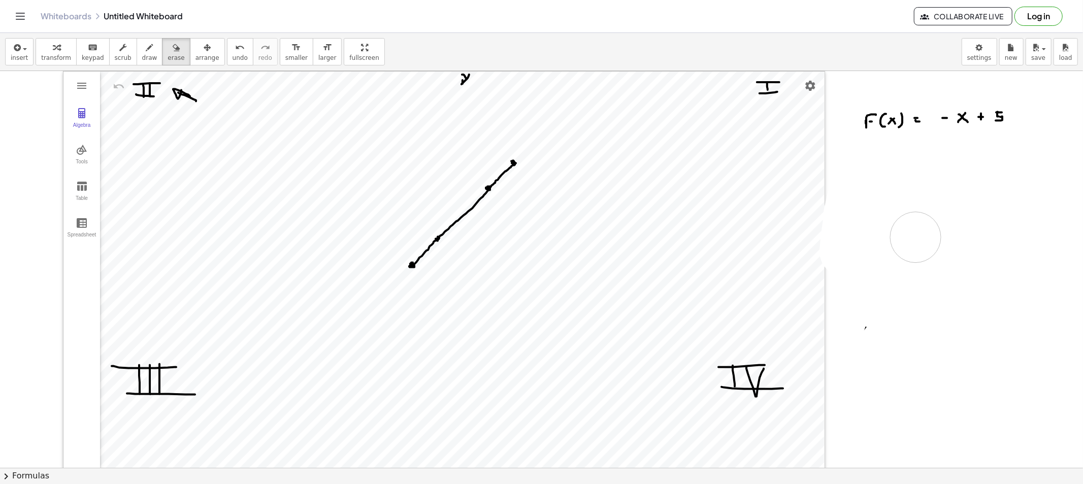
drag, startPoint x: 896, startPoint y: 399, endPoint x: 928, endPoint y: 213, distance: 188.4
click at [925, 232] on div at bounding box center [541, 479] width 1083 height 816
drag, startPoint x: 131, startPoint y: 55, endPoint x: 415, endPoint y: 81, distance: 285.0
click at [142, 54] on span "draw" at bounding box center [149, 57] width 15 height 7
click at [138, 67] on div "insert select one: Math Expression Function Text Youtube Video Graphing Geometr…" at bounding box center [541, 52] width 1083 height 38
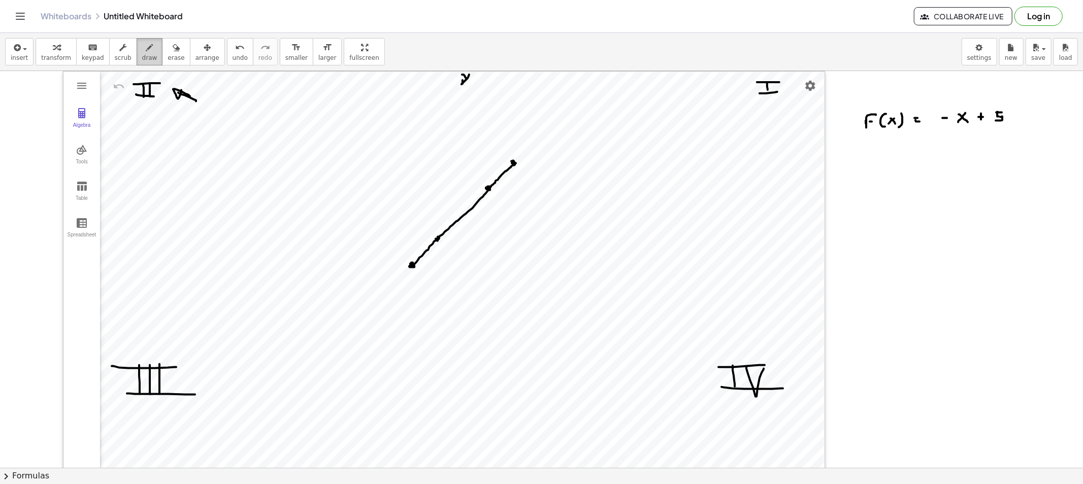
click at [142, 61] on span "draw" at bounding box center [149, 57] width 15 height 7
drag, startPoint x: 885, startPoint y: 163, endPoint x: 889, endPoint y: 166, distance: 5.8
click at [887, 166] on div at bounding box center [541, 479] width 1083 height 816
click at [882, 175] on div at bounding box center [541, 479] width 1083 height 816
click at [910, 160] on div at bounding box center [541, 479] width 1083 height 816
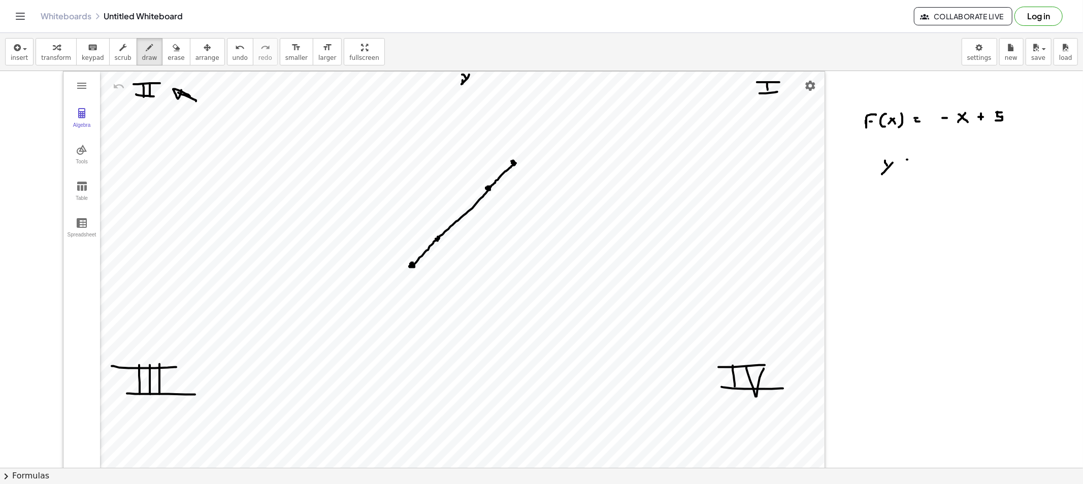
click at [916, 163] on div at bounding box center [541, 479] width 1083 height 816
drag, startPoint x: 935, startPoint y: 156, endPoint x: 935, endPoint y: 170, distance: 13.7
click at [935, 170] on div at bounding box center [541, 479] width 1083 height 816
drag, startPoint x: 962, startPoint y: 159, endPoint x: 956, endPoint y: 164, distance: 8.0
click at [956, 165] on div at bounding box center [541, 479] width 1083 height 816
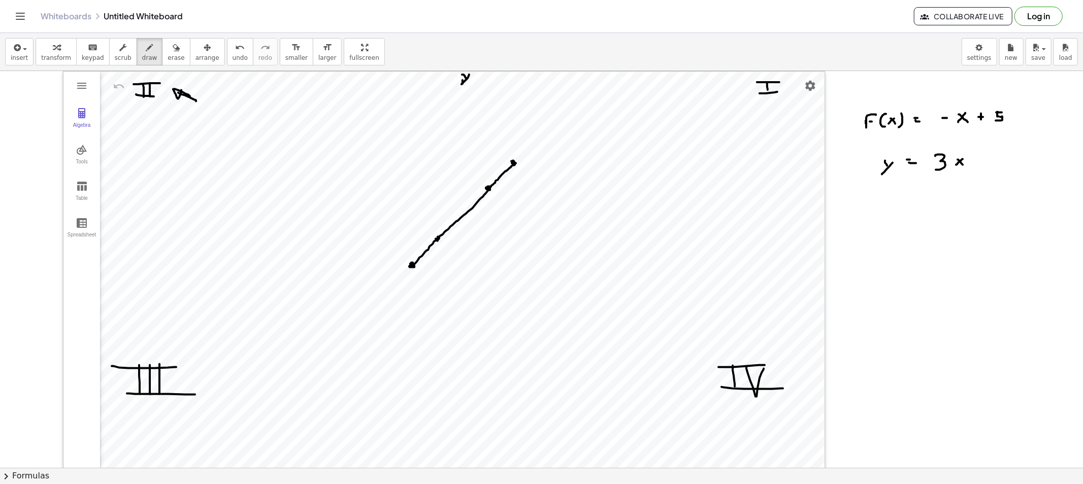
drag, startPoint x: 962, startPoint y: 165, endPoint x: 975, endPoint y: 157, distance: 14.8
click at [965, 166] on div at bounding box center [541, 479] width 1083 height 816
click at [974, 163] on div at bounding box center [541, 479] width 1083 height 816
drag, startPoint x: 977, startPoint y: 161, endPoint x: 987, endPoint y: 156, distance: 11.1
click at [974, 161] on div at bounding box center [541, 479] width 1083 height 816
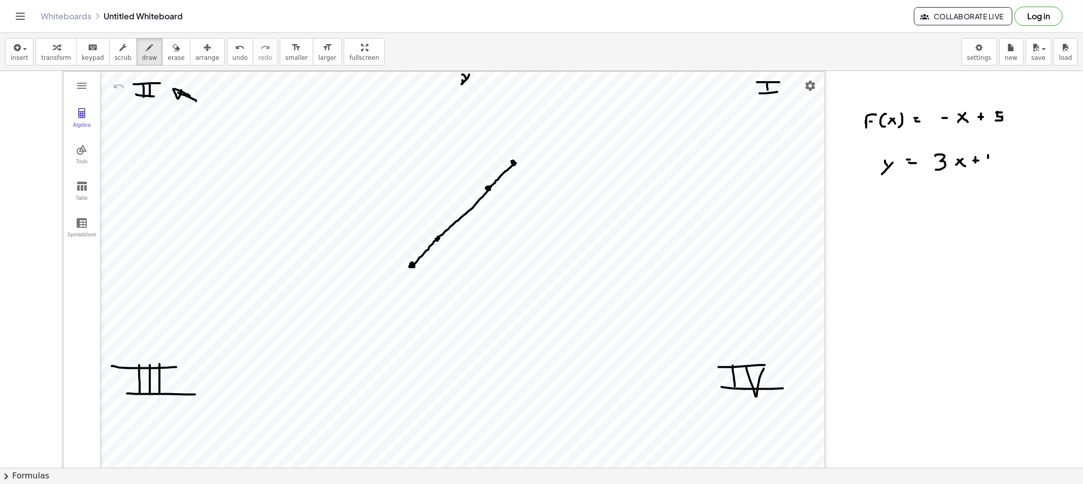
drag, startPoint x: 988, startPoint y: 158, endPoint x: 989, endPoint y: 163, distance: 5.2
click at [974, 163] on div at bounding box center [541, 479] width 1083 height 816
click at [974, 158] on div at bounding box center [541, 479] width 1083 height 816
click at [861, 169] on div at bounding box center [541, 479] width 1083 height 816
drag, startPoint x: 835, startPoint y: 120, endPoint x: 860, endPoint y: 132, distance: 28.4
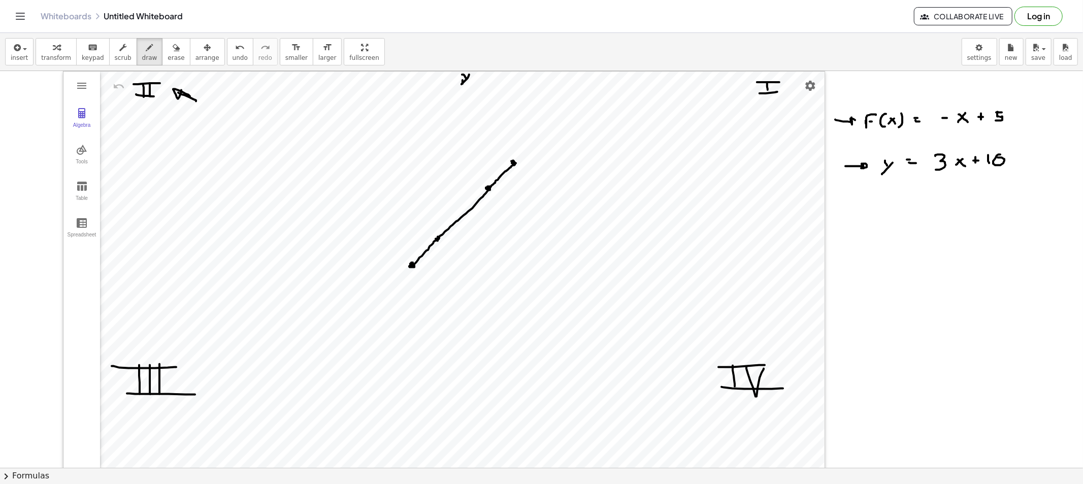
click at [849, 126] on div at bounding box center [541, 479] width 1083 height 816
click at [142, 54] on span "draw" at bounding box center [149, 57] width 15 height 7
drag, startPoint x: 959, startPoint y: 193, endPoint x: 964, endPoint y: 221, distance: 28.9
click at [964, 221] on div at bounding box center [541, 479] width 1083 height 816
click at [167, 56] on span "erase" at bounding box center [175, 57] width 17 height 7
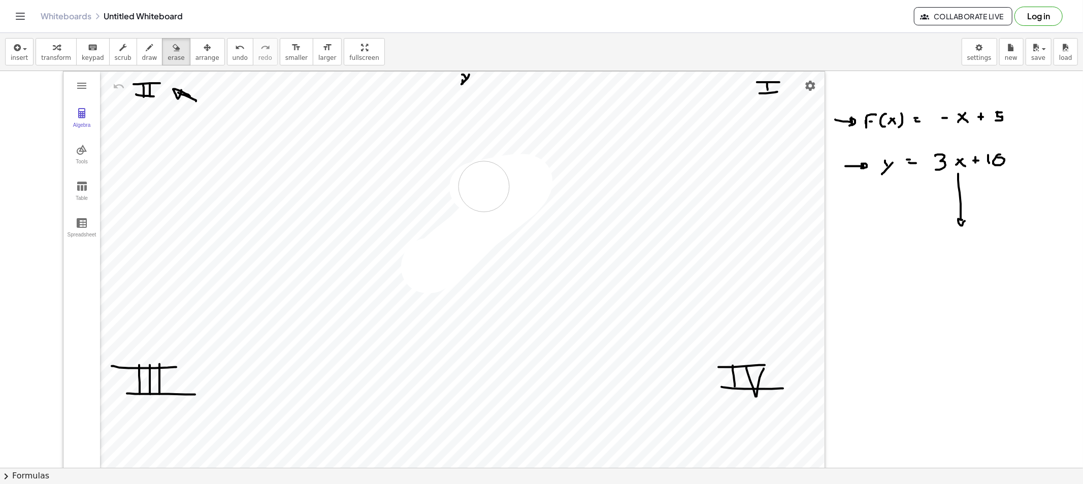
drag, startPoint x: 442, startPoint y: 256, endPoint x: 480, endPoint y: 204, distance: 65.1
click at [486, 193] on div at bounding box center [541, 479] width 1083 height 816
drag, startPoint x: 963, startPoint y: 242, endPoint x: 959, endPoint y: 196, distance: 45.8
click at [959, 196] on div at bounding box center [541, 479] width 1083 height 816
click at [143, 52] on div "button" at bounding box center [149, 47] width 15 height 12
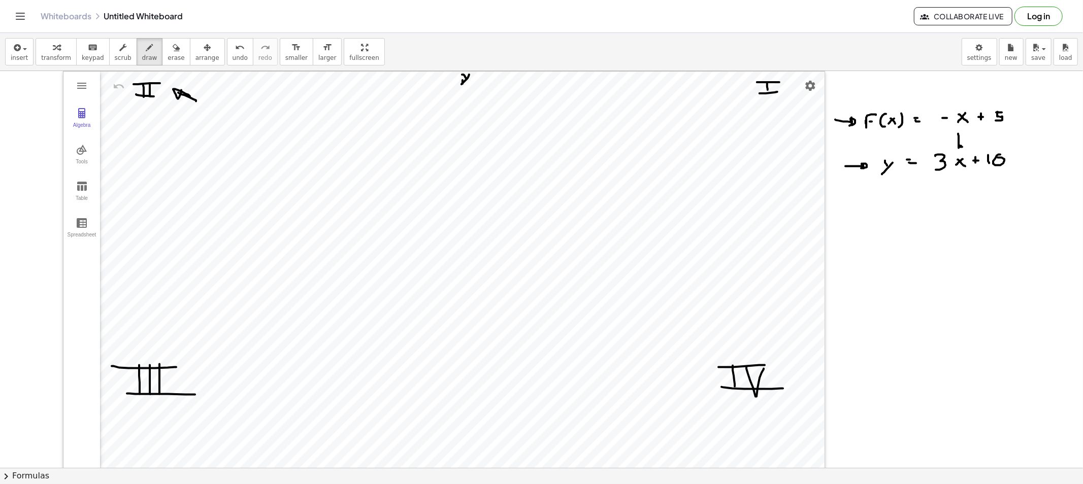
drag, startPoint x: 958, startPoint y: 135, endPoint x: 961, endPoint y: 148, distance: 13.7
click at [961, 148] on div at bounding box center [541, 479] width 1083 height 816
drag, startPoint x: 936, startPoint y: 194, endPoint x: 937, endPoint y: 199, distance: 5.7
click at [937, 199] on div at bounding box center [541, 479] width 1083 height 816
drag, startPoint x: 920, startPoint y: 219, endPoint x: 920, endPoint y: 229, distance: 10.2
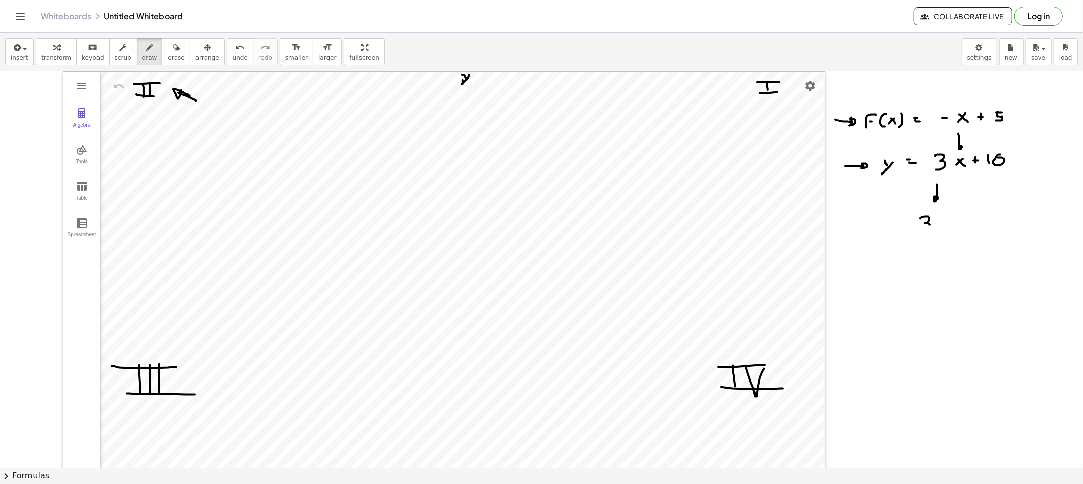
click at [920, 229] on div at bounding box center [541, 479] width 1083 height 816
drag, startPoint x: 989, startPoint y: 174, endPoint x: 996, endPoint y: 203, distance: 30.3
click at [974, 203] on div at bounding box center [541, 479] width 1083 height 816
drag, startPoint x: 980, startPoint y: 214, endPoint x: 982, endPoint y: 228, distance: 14.3
click at [974, 225] on div at bounding box center [541, 479] width 1083 height 816
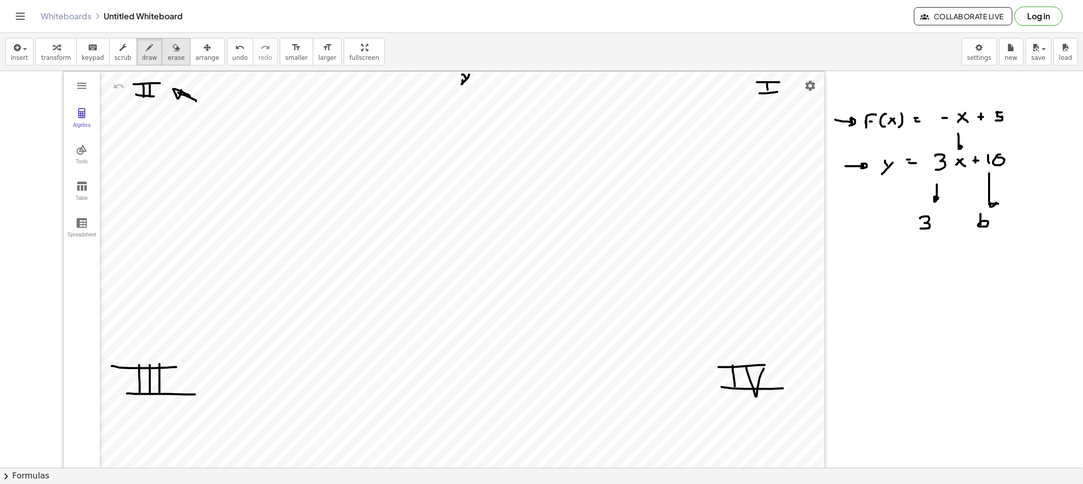
click at [167, 57] on span "erase" at bounding box center [175, 57] width 17 height 7
drag, startPoint x: 915, startPoint y: 255, endPoint x: 991, endPoint y: 196, distance: 96.6
click at [974, 196] on div at bounding box center [541, 479] width 1083 height 816
click at [142, 57] on span "draw" at bounding box center [149, 57] width 15 height 7
drag, startPoint x: 940, startPoint y: 190, endPoint x: 943, endPoint y: 200, distance: 10.6
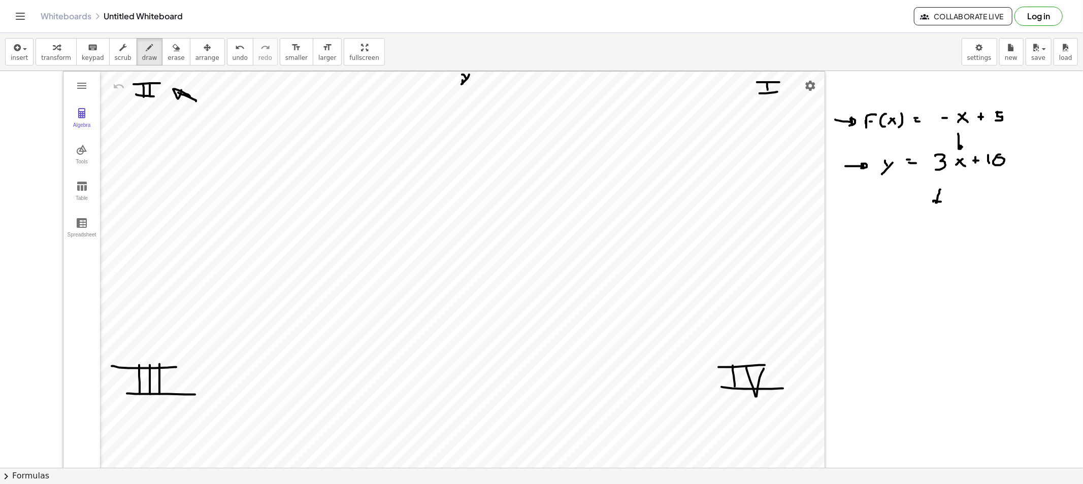
click at [943, 200] on div at bounding box center [541, 479] width 1083 height 816
drag, startPoint x: 919, startPoint y: 224, endPoint x: 948, endPoint y: 234, distance: 30.7
click at [941, 232] on div at bounding box center [541, 479] width 1083 height 816
drag, startPoint x: 991, startPoint y: 185, endPoint x: 997, endPoint y: 206, distance: 21.5
click at [974, 206] on div at bounding box center [541, 479] width 1083 height 816
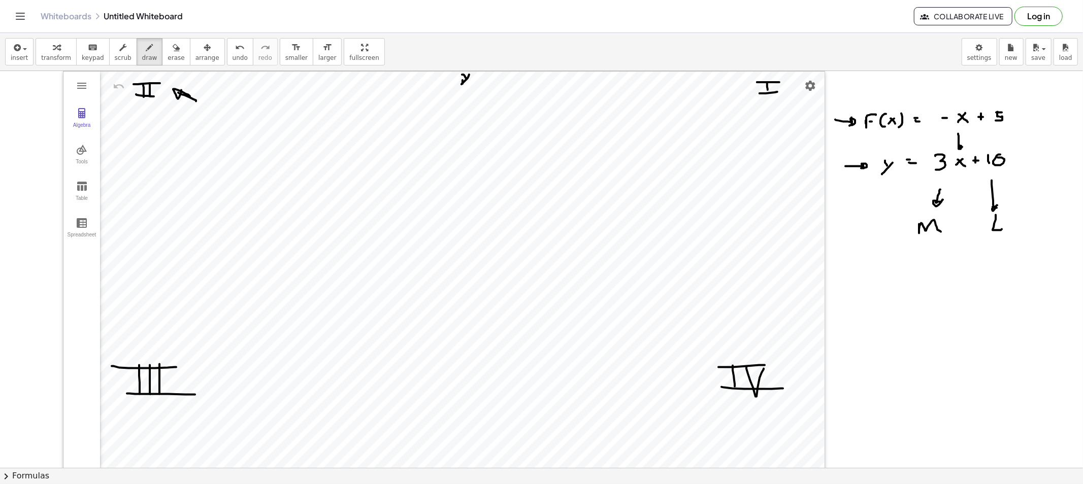
drag, startPoint x: 995, startPoint y: 215, endPoint x: 995, endPoint y: 232, distance: 17.3
click at [974, 230] on div at bounding box center [541, 479] width 1083 height 816
drag, startPoint x: 1027, startPoint y: 131, endPoint x: 1019, endPoint y: 150, distance: 20.5
click at [974, 150] on div at bounding box center [541, 479] width 1083 height 816
click at [173, 53] on icon "button" at bounding box center [176, 48] width 7 height 12
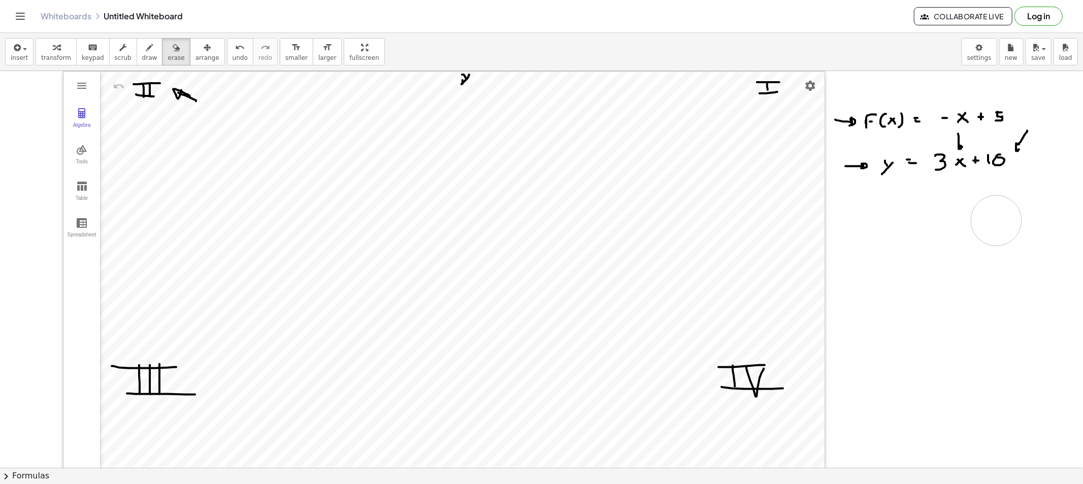
drag, startPoint x: 943, startPoint y: 227, endPoint x: 997, endPoint y: 226, distance: 54.3
click at [974, 226] on div at bounding box center [541, 479] width 1083 height 816
click at [145, 53] on button "draw" at bounding box center [150, 51] width 26 height 27
drag, startPoint x: 971, startPoint y: 166, endPoint x: 969, endPoint y: 155, distance: 11.3
click at [970, 155] on div at bounding box center [541, 479] width 1083 height 816
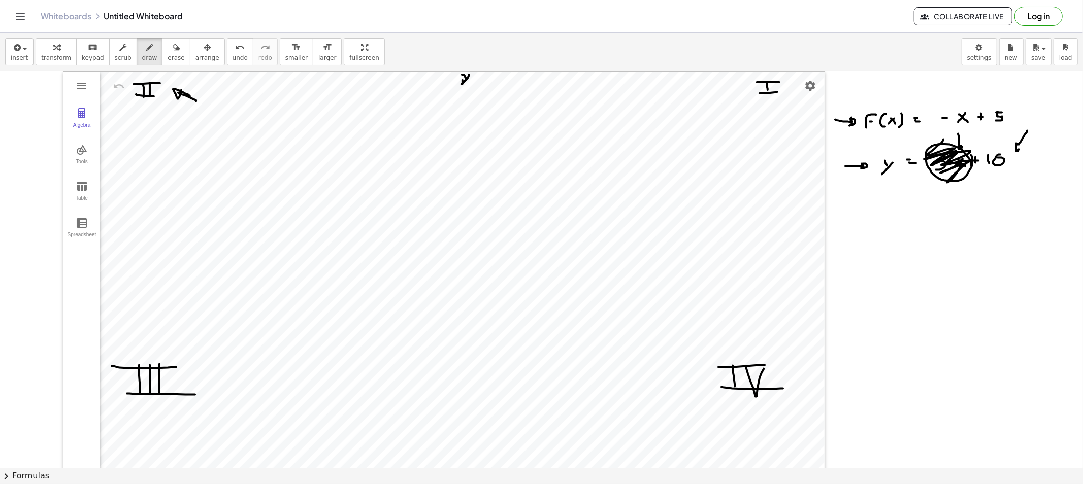
drag, startPoint x: 943, startPoint y: 140, endPoint x: 942, endPoint y: 163, distance: 23.4
click at [938, 163] on div at bounding box center [541, 479] width 1083 height 816
drag, startPoint x: 882, startPoint y: 206, endPoint x: 893, endPoint y: 209, distance: 12.1
click at [889, 213] on div at bounding box center [541, 479] width 1083 height 816
drag, startPoint x: 893, startPoint y: 209, endPoint x: 882, endPoint y: 224, distance: 19.2
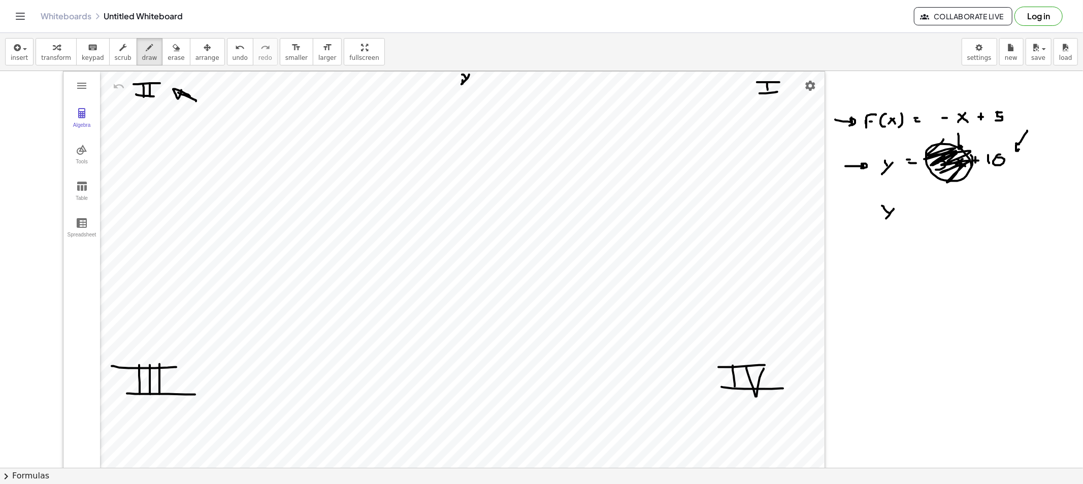
click at [882, 224] on div at bounding box center [541, 479] width 1083 height 816
click at [909, 208] on div at bounding box center [541, 479] width 1083 height 816
drag, startPoint x: 906, startPoint y: 213, endPoint x: 915, endPoint y: 212, distance: 8.8
click at [910, 213] on div at bounding box center [541, 479] width 1083 height 816
drag, startPoint x: 924, startPoint y: 204, endPoint x: 925, endPoint y: 214, distance: 10.2
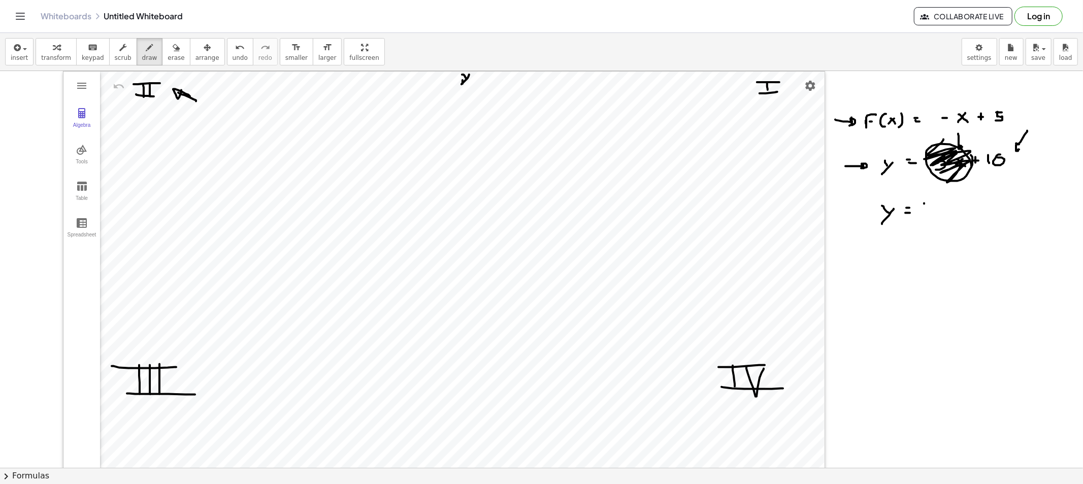
click at [924, 214] on div at bounding box center [541, 479] width 1083 height 816
drag, startPoint x: 934, startPoint y: 204, endPoint x: 930, endPoint y: 220, distance: 16.4
click at [936, 206] on div at bounding box center [541, 479] width 1083 height 816
drag, startPoint x: 881, startPoint y: 255, endPoint x: 887, endPoint y: 256, distance: 6.3
click at [884, 259] on div at bounding box center [541, 479] width 1083 height 816
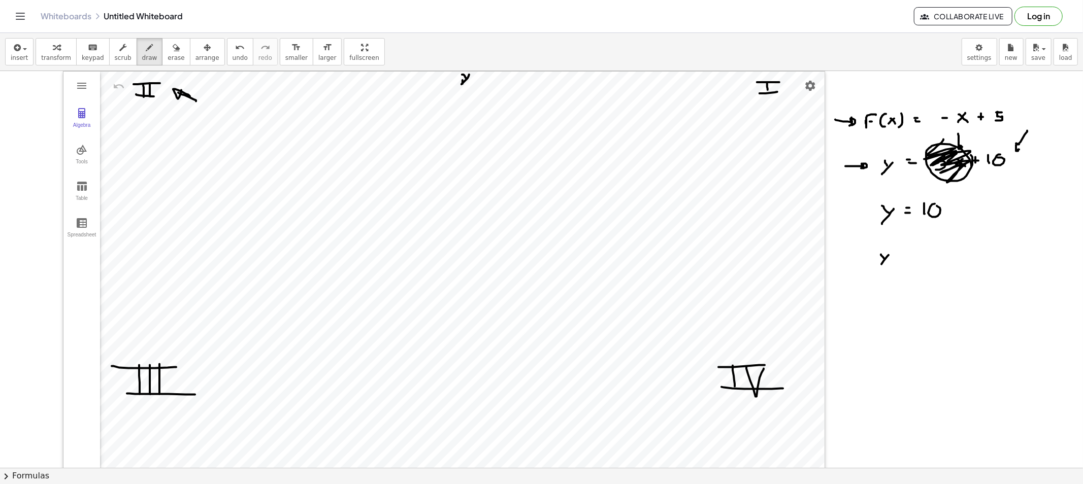
drag, startPoint x: 881, startPoint y: 264, endPoint x: 893, endPoint y: 262, distance: 12.4
click at [881, 267] on div at bounding box center [541, 479] width 1083 height 816
click at [899, 255] on div at bounding box center [541, 479] width 1083 height 816
drag, startPoint x: 886, startPoint y: 249, endPoint x: 891, endPoint y: 272, distance: 23.0
click at [891, 272] on div at bounding box center [541, 479] width 1083 height 816
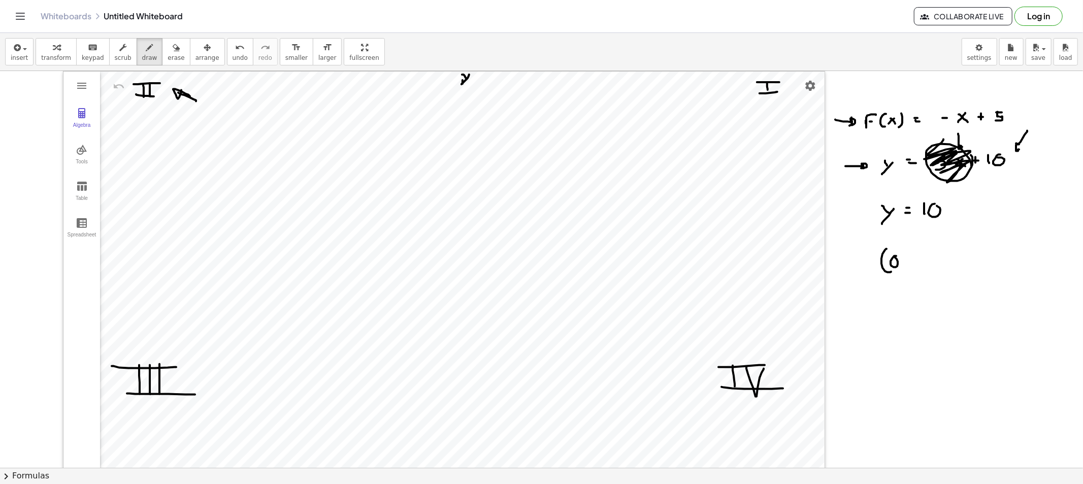
click at [894, 257] on div at bounding box center [541, 479] width 1083 height 816
click at [904, 267] on div at bounding box center [541, 479] width 1083 height 816
click at [913, 262] on div at bounding box center [541, 479] width 1083 height 816
drag, startPoint x: 927, startPoint y: 260, endPoint x: 926, endPoint y: 254, distance: 6.1
click at [926, 254] on div at bounding box center [541, 479] width 1083 height 816
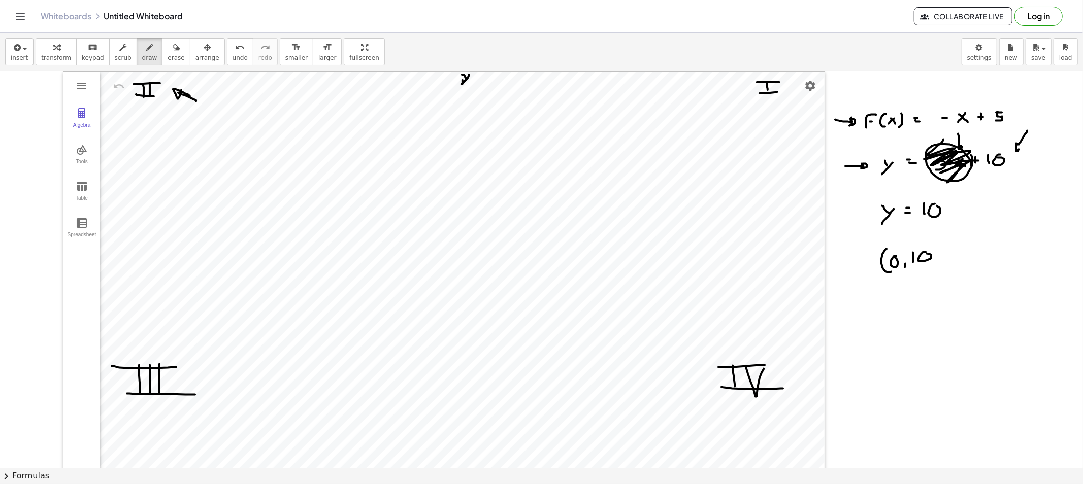
drag, startPoint x: 936, startPoint y: 247, endPoint x: 936, endPoint y: 264, distance: 17.3
click at [936, 264] on div at bounding box center [541, 479] width 1083 height 816
click at [462, 85] on div at bounding box center [541, 479] width 1083 height 816
drag, startPoint x: 499, startPoint y: 70, endPoint x: 284, endPoint y: 218, distance: 260.9
click at [287, 215] on div at bounding box center [541, 479] width 1083 height 816
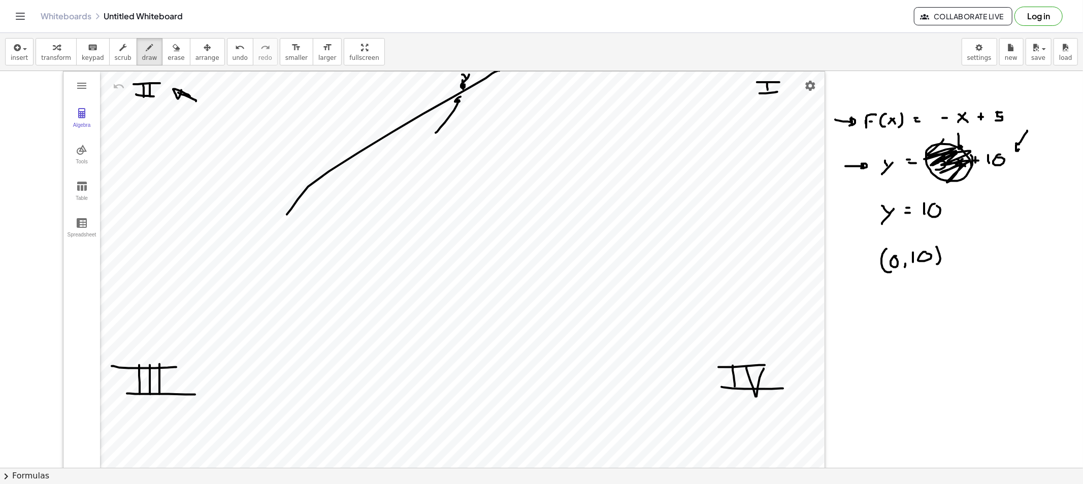
drag, startPoint x: 440, startPoint y: 128, endPoint x: 463, endPoint y: 107, distance: 31.6
click at [463, 105] on div at bounding box center [541, 479] width 1083 height 816
click at [173, 49] on icon "button" at bounding box center [176, 48] width 7 height 12
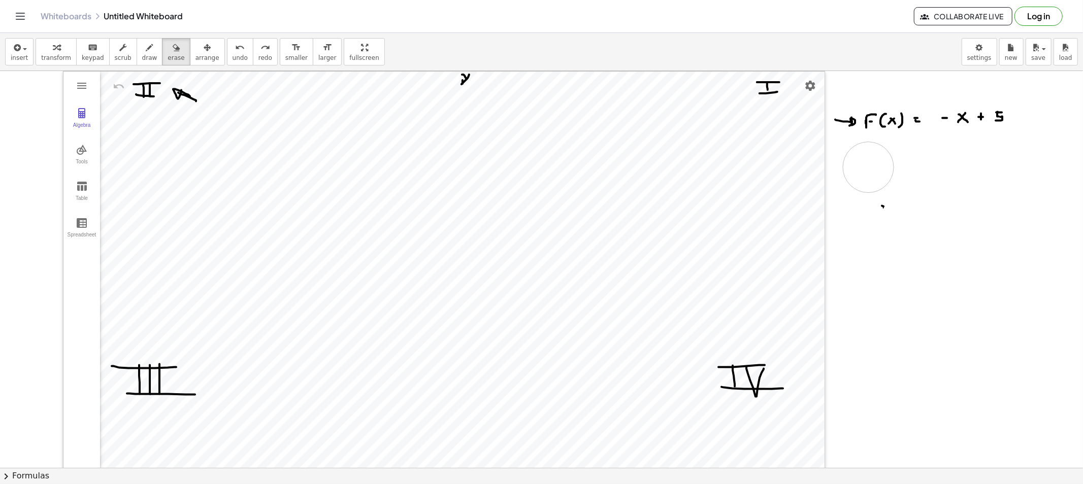
drag, startPoint x: 911, startPoint y: 264, endPoint x: 878, endPoint y: 198, distance: 74.0
click at [877, 196] on div at bounding box center [541, 479] width 1083 height 816
click at [146, 51] on icon "button" at bounding box center [149, 48] width 7 height 12
click at [874, 185] on div at bounding box center [541, 479] width 1083 height 816
drag, startPoint x: 868, startPoint y: 193, endPoint x: 863, endPoint y: 200, distance: 8.4
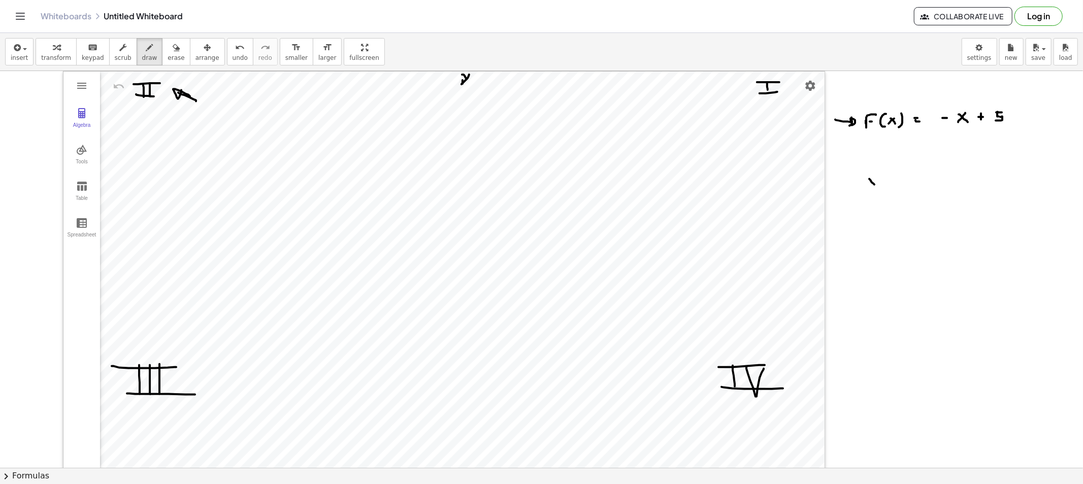
click at [863, 200] on div at bounding box center [541, 479] width 1083 height 816
click at [894, 180] on div at bounding box center [541, 479] width 1083 height 816
drag, startPoint x: 890, startPoint y: 184, endPoint x: 907, endPoint y: 183, distance: 16.8
click at [900, 184] on div at bounding box center [541, 479] width 1083 height 816
click at [924, 180] on div at bounding box center [541, 479] width 1083 height 816
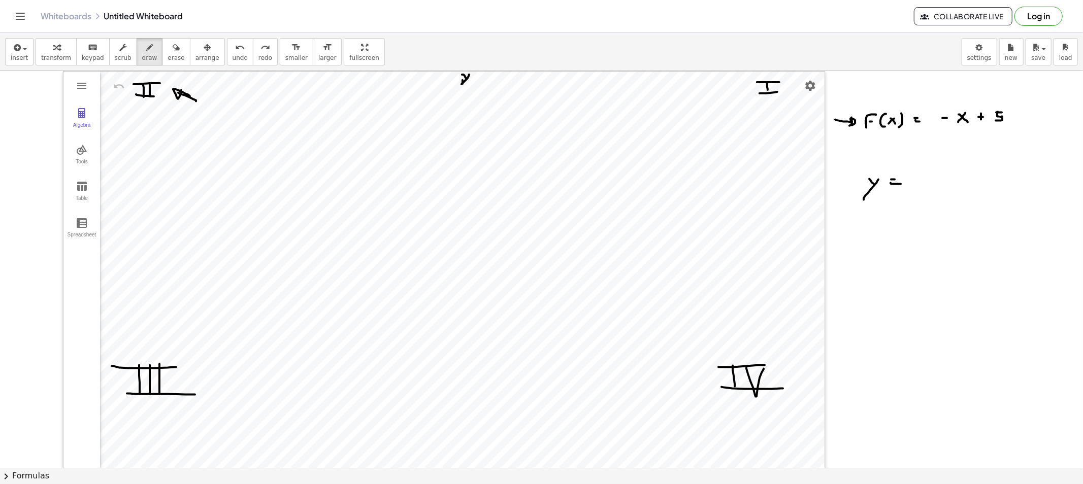
click at [934, 176] on div at bounding box center [541, 479] width 1083 height 816
drag, startPoint x: 930, startPoint y: 178, endPoint x: 927, endPoint y: 186, distance: 8.2
click at [927, 186] on div at bounding box center [541, 479] width 1083 height 816
drag, startPoint x: 957, startPoint y: 178, endPoint x: 948, endPoint y: 180, distance: 9.4
click at [948, 183] on div at bounding box center [541, 479] width 1083 height 816
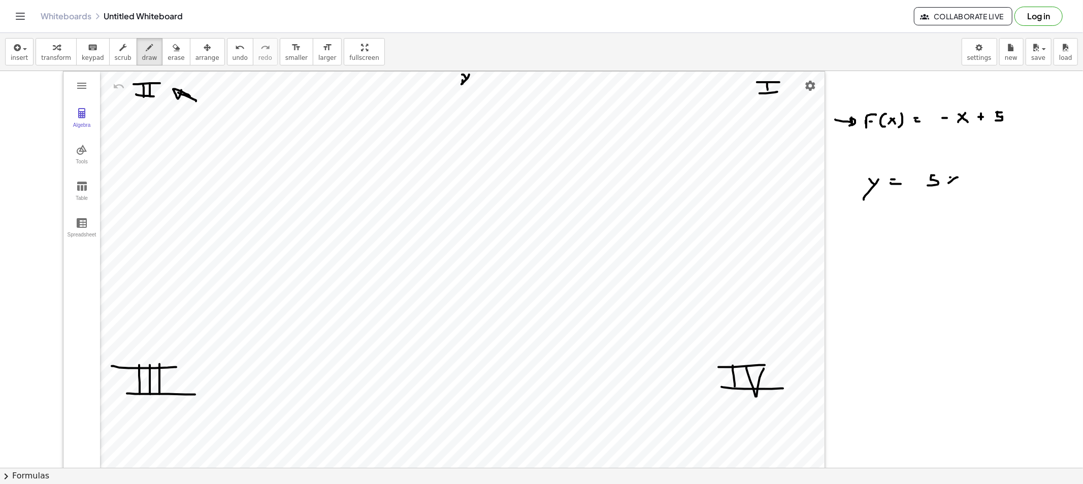
drag, startPoint x: 950, startPoint y: 178, endPoint x: 962, endPoint y: 183, distance: 13.2
click at [961, 183] on div at bounding box center [541, 479] width 1083 height 816
drag, startPoint x: 975, startPoint y: 173, endPoint x: 974, endPoint y: 180, distance: 7.8
click at [974, 181] on div at bounding box center [541, 479] width 1083 height 816
drag, startPoint x: 976, startPoint y: 175, endPoint x: 982, endPoint y: 173, distance: 6.9
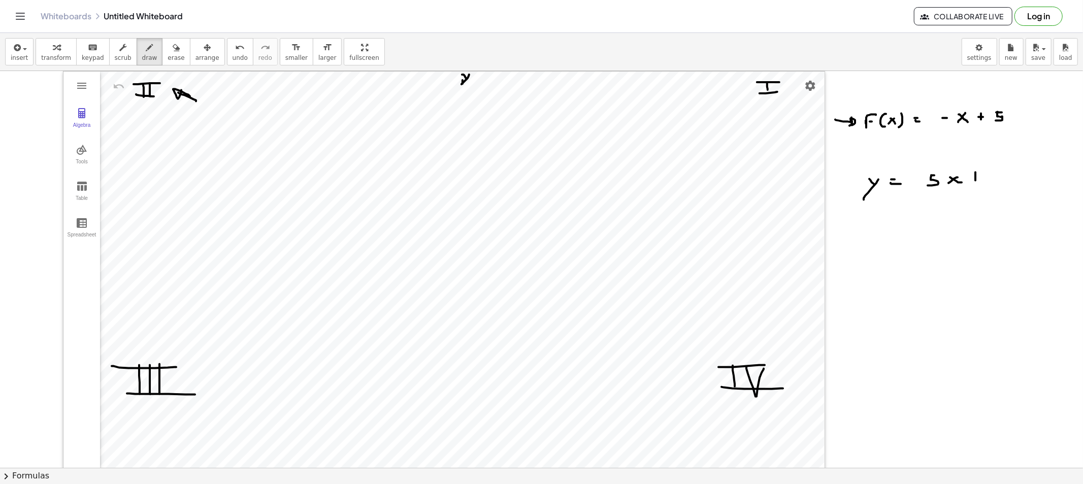
click at [974, 175] on div at bounding box center [541, 479] width 1083 height 816
click at [974, 171] on div at bounding box center [541, 479] width 1083 height 816
drag, startPoint x: 985, startPoint y: 174, endPoint x: 982, endPoint y: 180, distance: 6.6
click at [974, 180] on div at bounding box center [541, 479] width 1083 height 816
click at [167, 59] on span "erase" at bounding box center [175, 57] width 17 height 7
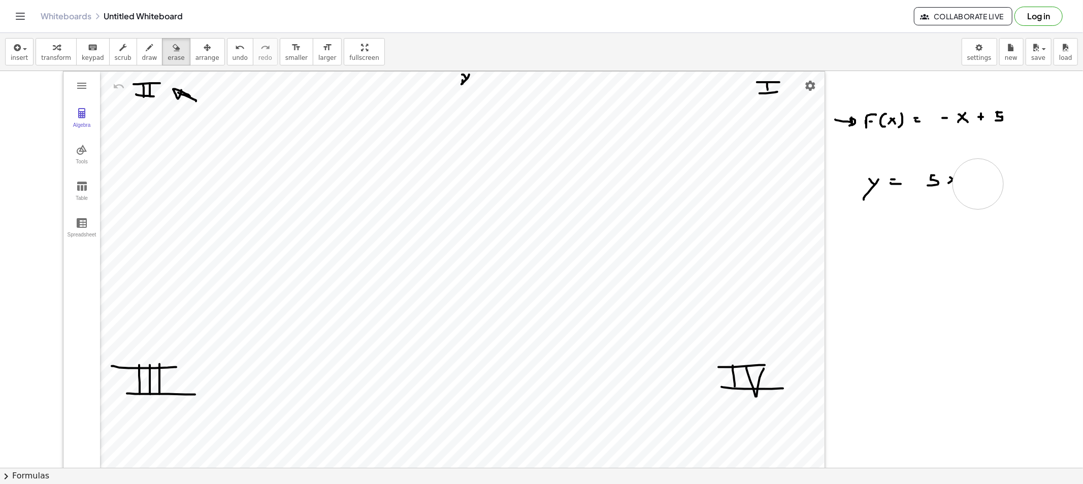
drag, startPoint x: 978, startPoint y: 184, endPoint x: 932, endPoint y: 188, distance: 45.8
click at [941, 188] on div at bounding box center [541, 479] width 1083 height 816
click at [131, 63] on div "insert select one: Math Expression Function Text Youtube Video Graphing Geometr…" at bounding box center [541, 52] width 1083 height 38
click at [142, 61] on span "draw" at bounding box center [149, 57] width 15 height 7
drag, startPoint x: 920, startPoint y: 176, endPoint x: 946, endPoint y: 180, distance: 26.1
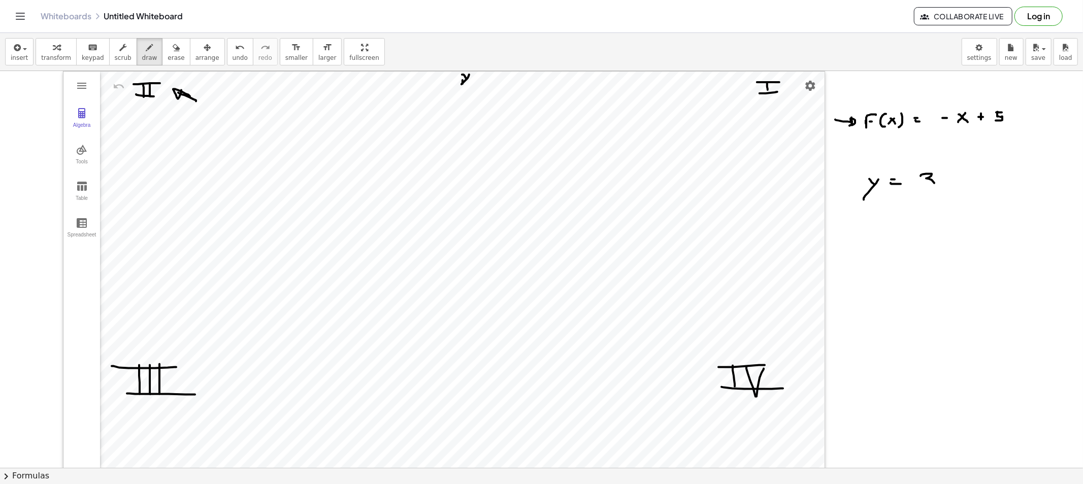
click at [923, 188] on div at bounding box center [541, 479] width 1083 height 816
click at [939, 184] on div at bounding box center [541, 479] width 1083 height 816
drag, startPoint x: 943, startPoint y: 179, endPoint x: 955, endPoint y: 185, distance: 13.9
click at [951, 184] on div at bounding box center [541, 479] width 1083 height 816
click at [965, 181] on div at bounding box center [541, 479] width 1083 height 816
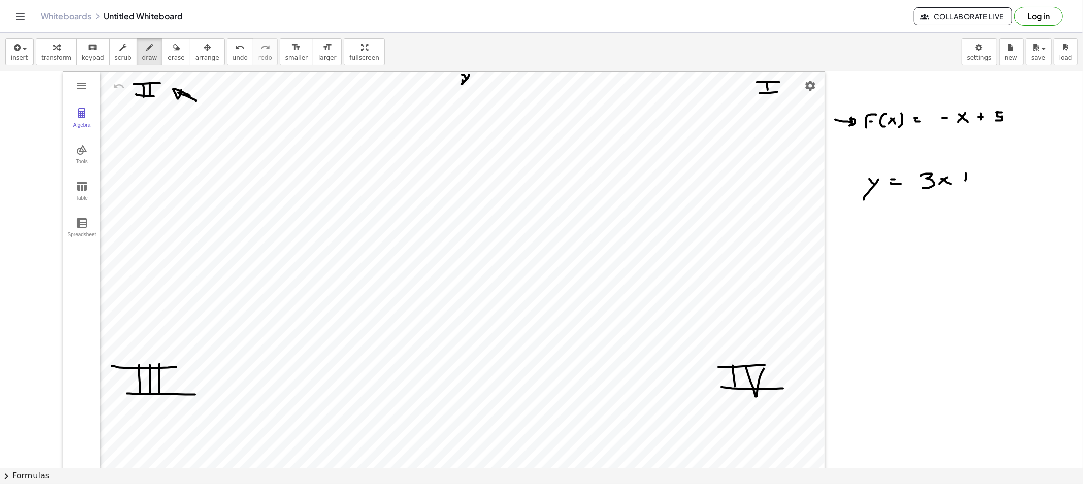
drag, startPoint x: 962, startPoint y: 179, endPoint x: 970, endPoint y: 178, distance: 8.6
click at [968, 176] on div at bounding box center [541, 479] width 1083 height 816
drag, startPoint x: 980, startPoint y: 171, endPoint x: 988, endPoint y: 183, distance: 13.9
click at [974, 182] on div at bounding box center [541, 479] width 1083 height 816
click at [144, 59] on span "draw" at bounding box center [149, 57] width 15 height 7
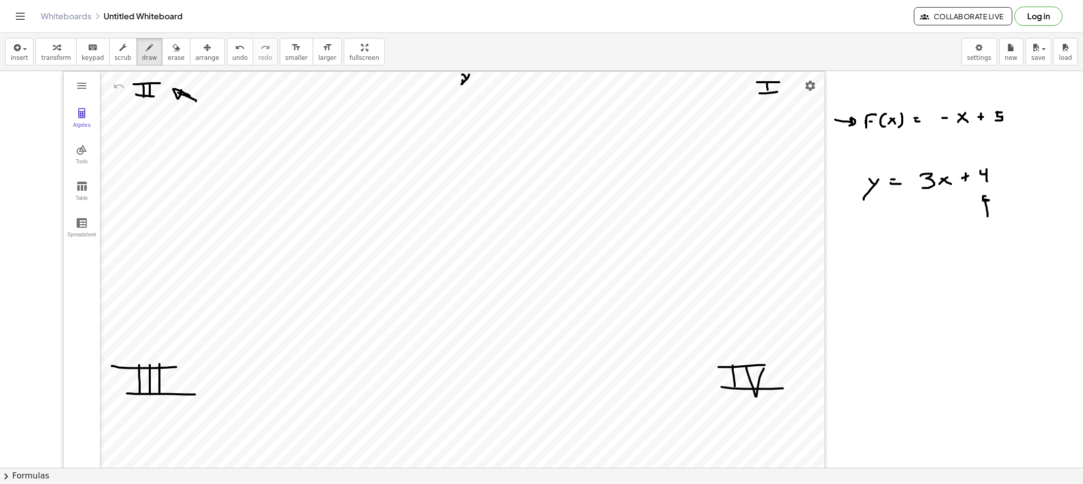
drag, startPoint x: 987, startPoint y: 214, endPoint x: 990, endPoint y: 202, distance: 12.6
click at [974, 202] on div at bounding box center [541, 479] width 1083 height 816
click at [867, 230] on div at bounding box center [541, 479] width 1083 height 816
drag, startPoint x: 871, startPoint y: 224, endPoint x: 863, endPoint y: 239, distance: 16.6
click at [863, 239] on div at bounding box center [541, 479] width 1083 height 816
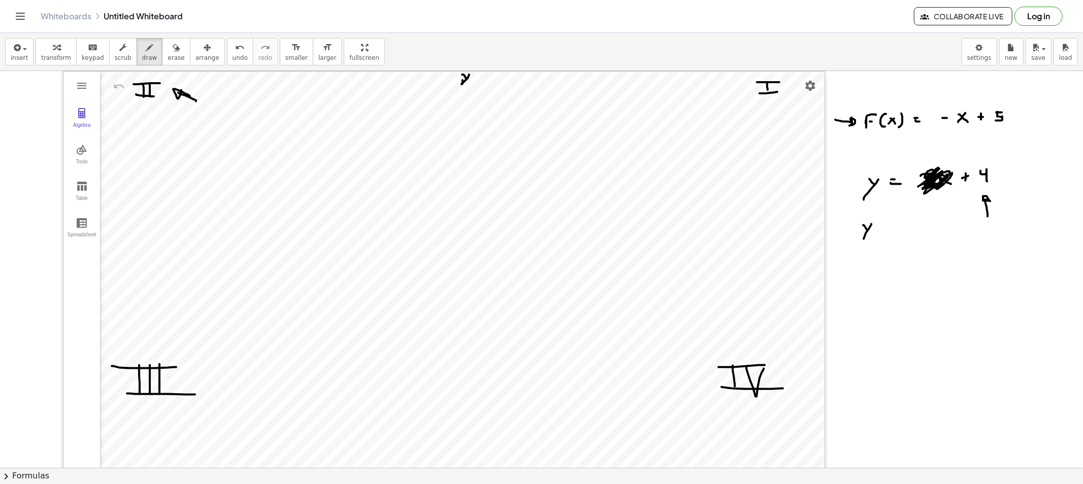
drag, startPoint x: 920, startPoint y: 185, endPoint x: 931, endPoint y: 184, distance: 10.7
click at [931, 184] on div at bounding box center [541, 479] width 1083 height 816
click at [169, 40] on button "erase" at bounding box center [176, 51] width 28 height 27
click at [173, 48] on icon "button" at bounding box center [176, 48] width 7 height 12
click at [877, 244] on div at bounding box center [541, 479] width 1083 height 816
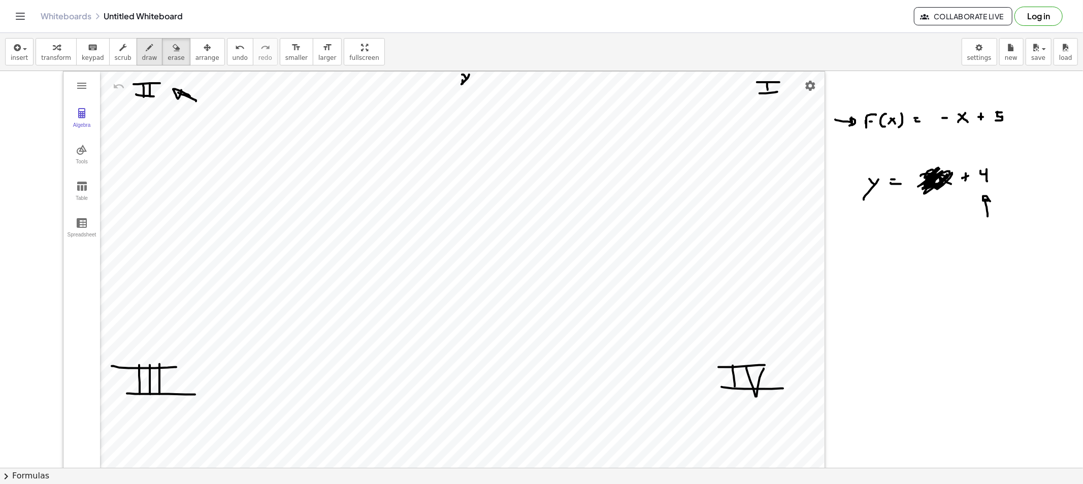
click at [143, 47] on div "button" at bounding box center [149, 47] width 15 height 12
drag, startPoint x: 867, startPoint y: 229, endPoint x: 880, endPoint y: 236, distance: 14.8
click at [869, 245] on div at bounding box center [541, 479] width 1083 height 816
click at [877, 237] on div at bounding box center [541, 479] width 1083 height 816
drag, startPoint x: 869, startPoint y: 228, endPoint x: 884, endPoint y: 252, distance: 27.3
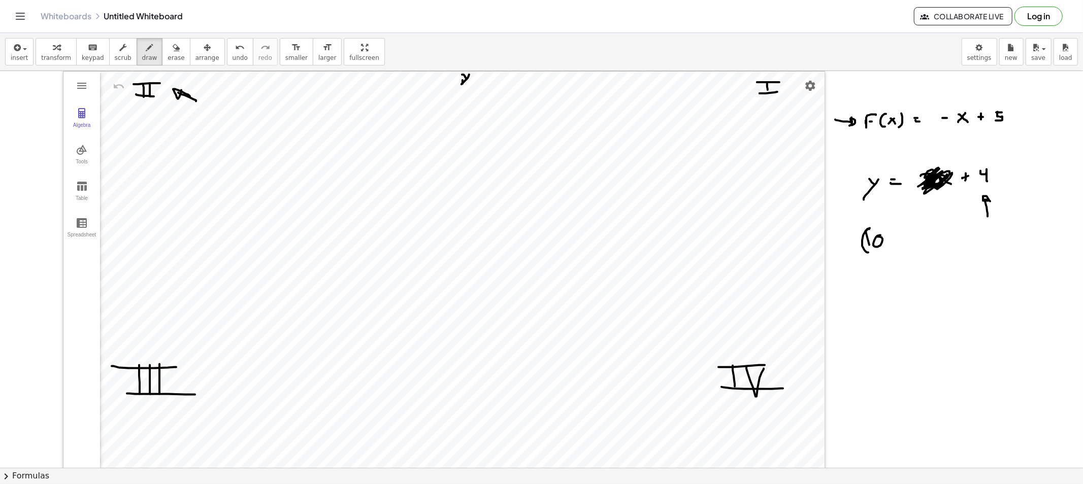
click at [868, 252] on div at bounding box center [541, 479] width 1083 height 816
click at [886, 251] on div at bounding box center [541, 479] width 1083 height 816
drag, startPoint x: 901, startPoint y: 237, endPoint x: 908, endPoint y: 249, distance: 13.4
click at [908, 249] on div at bounding box center [541, 479] width 1083 height 816
drag, startPoint x: 920, startPoint y: 231, endPoint x: 919, endPoint y: 264, distance: 32.5
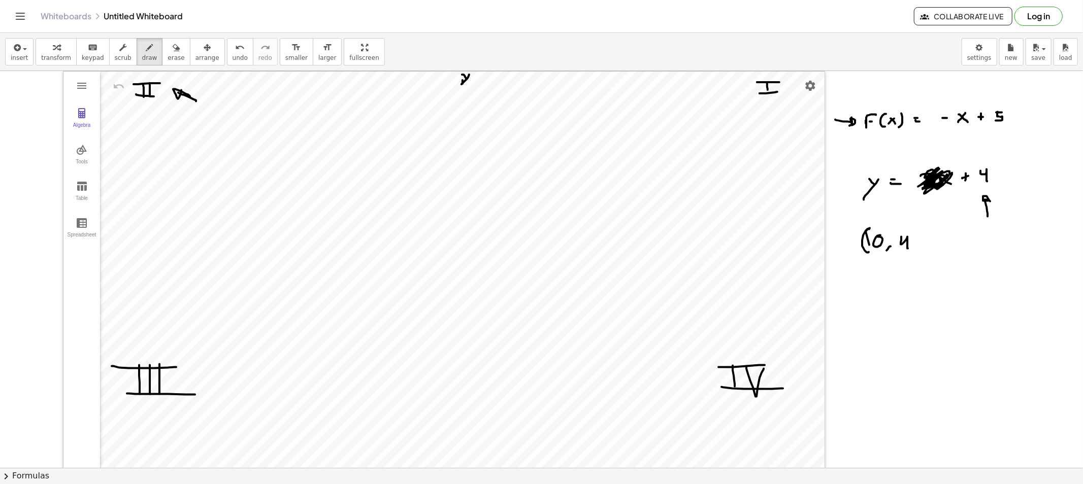
click at [920, 262] on div at bounding box center [541, 479] width 1083 height 816
drag, startPoint x: 875, startPoint y: 266, endPoint x: 856, endPoint y: 275, distance: 20.5
click at [875, 264] on div at bounding box center [541, 479] width 1083 height 816
click at [460, 341] on div at bounding box center [541, 479] width 1083 height 816
drag, startPoint x: 462, startPoint y: 239, endPoint x: 458, endPoint y: 246, distance: 8.6
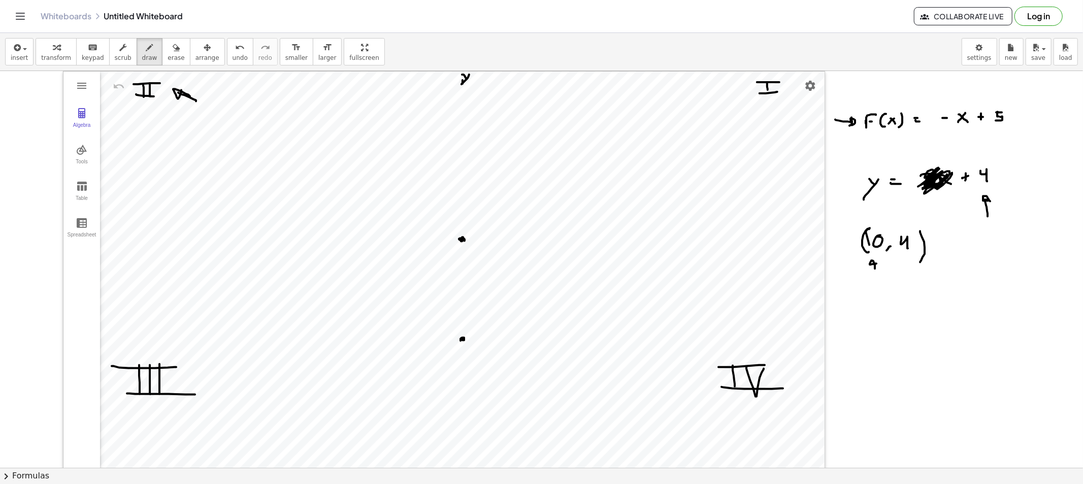
click at [463, 240] on div at bounding box center [541, 479] width 1083 height 816
drag, startPoint x: 452, startPoint y: 240, endPoint x: 502, endPoint y: 198, distance: 65.6
click at [471, 223] on div at bounding box center [541, 479] width 1083 height 816
drag, startPoint x: 372, startPoint y: 301, endPoint x: 553, endPoint y: 150, distance: 236.8
click at [497, 206] on div at bounding box center [541, 479] width 1083 height 816
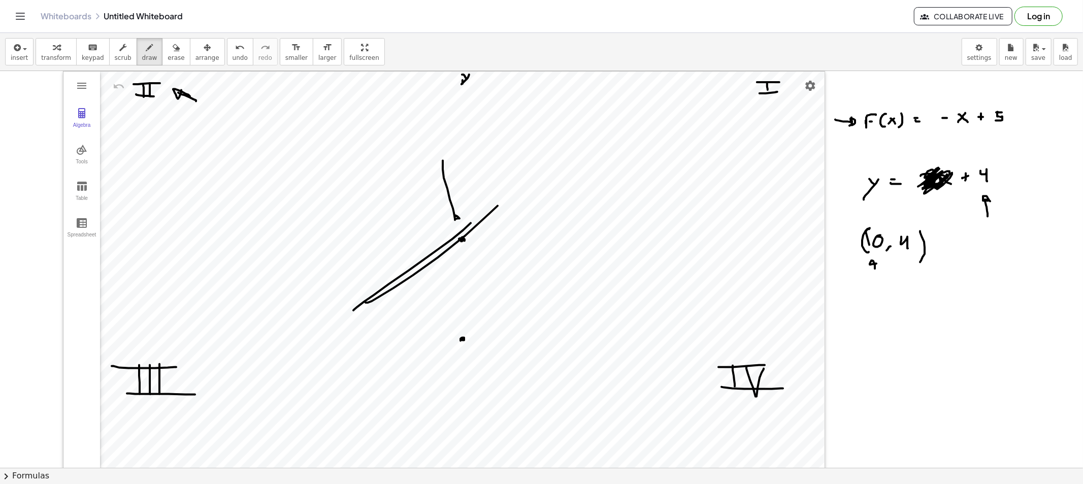
drag, startPoint x: 443, startPoint y: 161, endPoint x: 482, endPoint y: 218, distance: 69.7
click at [462, 222] on div at bounding box center [541, 479] width 1083 height 816
click at [173, 42] on icon "button" at bounding box center [176, 48] width 7 height 12
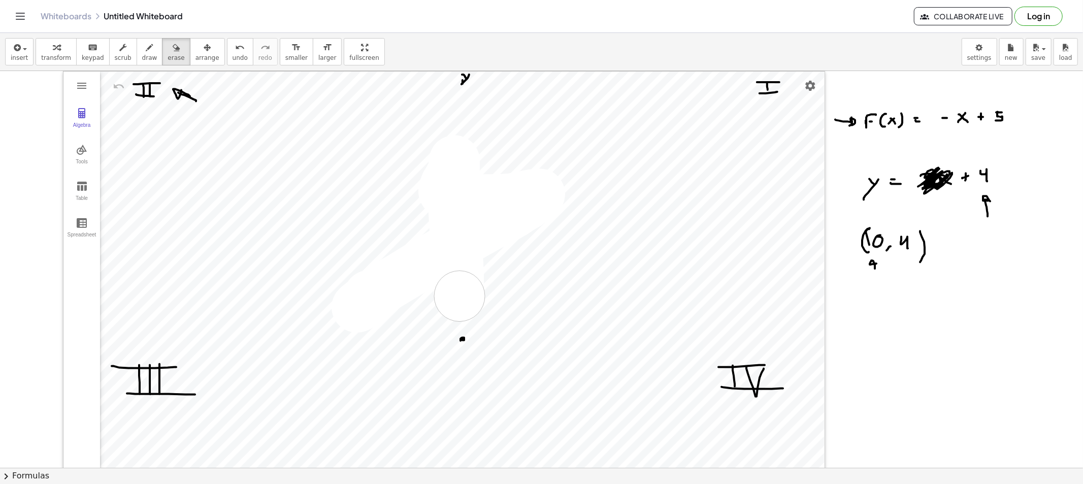
drag, startPoint x: 358, startPoint y: 307, endPoint x: 459, endPoint y: 297, distance: 101.5
click at [459, 297] on div at bounding box center [541, 479] width 1083 height 816
click at [453, 333] on div at bounding box center [541, 479] width 1083 height 816
drag, startPoint x: 911, startPoint y: 325, endPoint x: 886, endPoint y: 195, distance: 132.3
click at [888, 192] on div at bounding box center [541, 479] width 1083 height 816
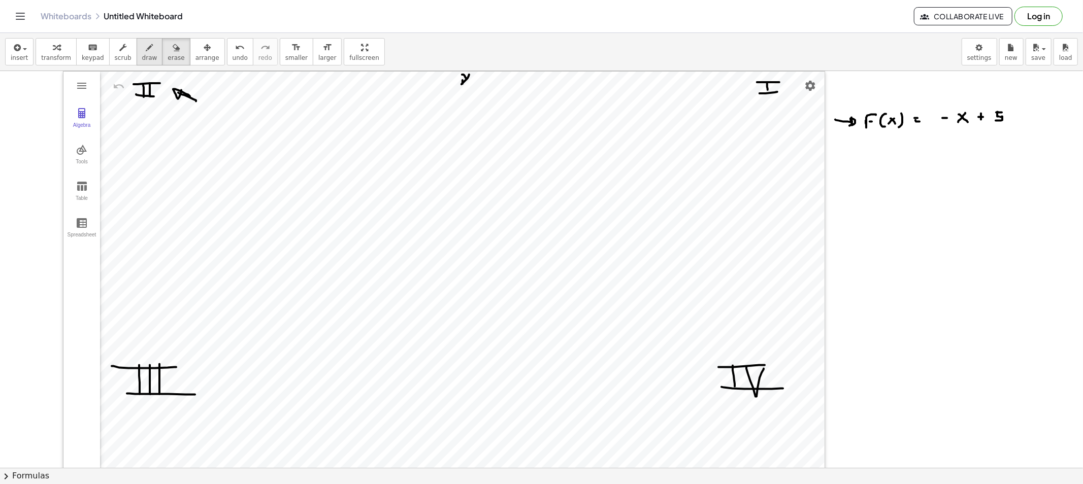
click at [146, 62] on button "draw" at bounding box center [150, 51] width 26 height 27
drag, startPoint x: 926, startPoint y: 75, endPoint x: 937, endPoint y: 88, distance: 17.7
click at [935, 91] on div at bounding box center [541, 479] width 1083 height 816
drag, startPoint x: 958, startPoint y: 100, endPoint x: 921, endPoint y: 105, distance: 37.3
click at [931, 102] on div at bounding box center [541, 479] width 1083 height 816
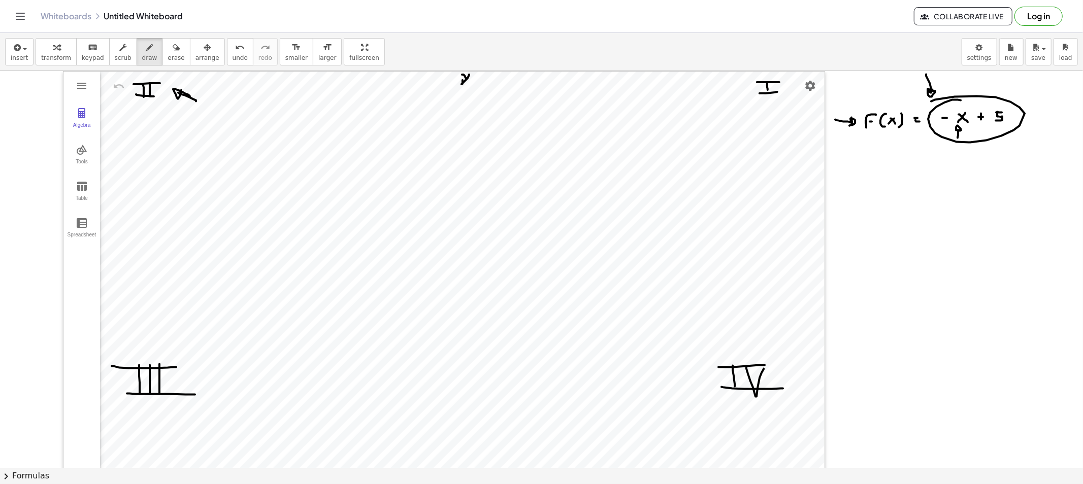
drag, startPoint x: 957, startPoint y: 138, endPoint x: 960, endPoint y: 129, distance: 9.6
click at [960, 129] on div at bounding box center [541, 479] width 1083 height 816
click at [870, 179] on div at bounding box center [541, 479] width 1083 height 816
click at [866, 187] on div at bounding box center [541, 479] width 1083 height 816
drag, startPoint x: 876, startPoint y: 181, endPoint x: 882, endPoint y: 192, distance: 12.3
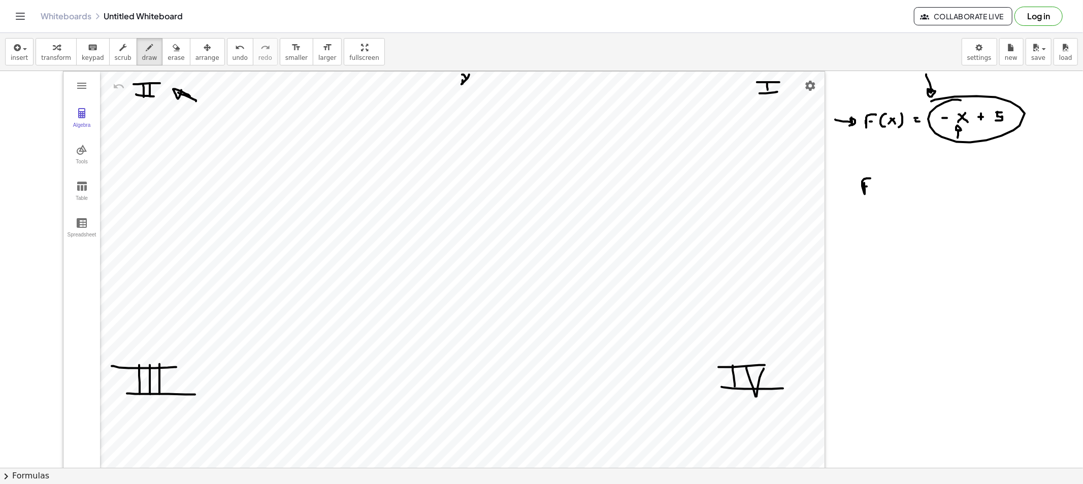
click at [881, 194] on div at bounding box center [541, 479] width 1083 height 816
drag, startPoint x: 889, startPoint y: 184, endPoint x: 884, endPoint y: 190, distance: 8.3
click at [884, 190] on div at bounding box center [541, 479] width 1083 height 816
click at [892, 191] on div at bounding box center [541, 479] width 1083 height 816
drag, startPoint x: 899, startPoint y: 181, endPoint x: 899, endPoint y: 192, distance: 10.7
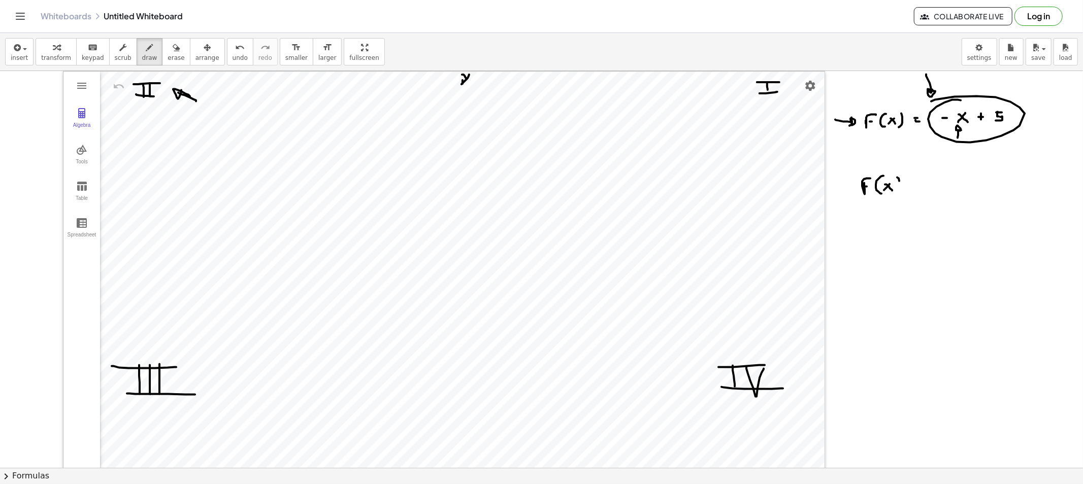
click at [897, 195] on div at bounding box center [541, 479] width 1083 height 816
click at [912, 183] on div at bounding box center [541, 479] width 1083 height 816
click at [913, 188] on div at bounding box center [541, 479] width 1083 height 816
click at [931, 183] on div at bounding box center [541, 479] width 1083 height 816
drag, startPoint x: 940, startPoint y: 178, endPoint x: 941, endPoint y: 189, distance: 11.7
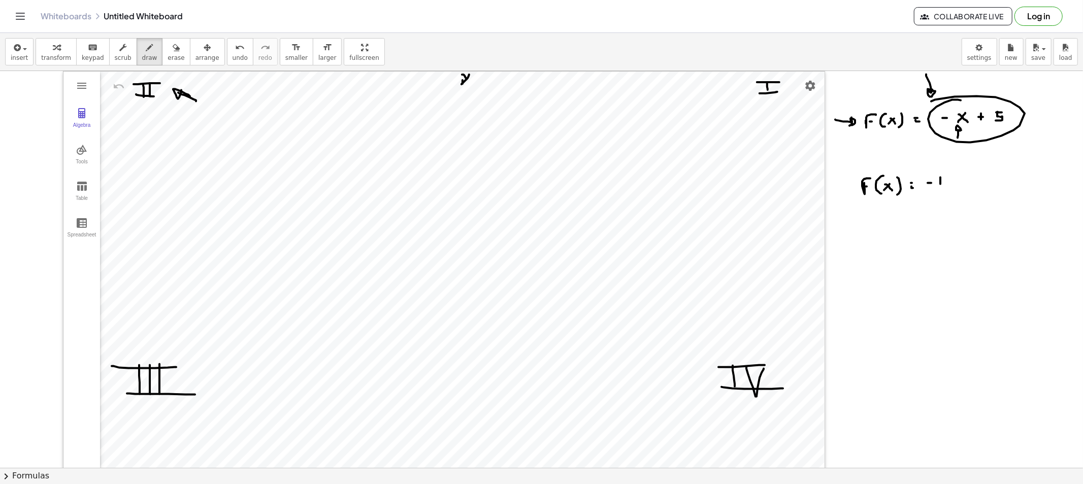
click at [940, 189] on div at bounding box center [541, 479] width 1083 height 816
drag, startPoint x: 945, startPoint y: 184, endPoint x: 956, endPoint y: 188, distance: 11.7
click at [951, 192] on div at bounding box center [541, 479] width 1083 height 816
click at [953, 189] on div at bounding box center [541, 479] width 1083 height 816
drag, startPoint x: 954, startPoint y: 185, endPoint x: 959, endPoint y: 190, distance: 7.2
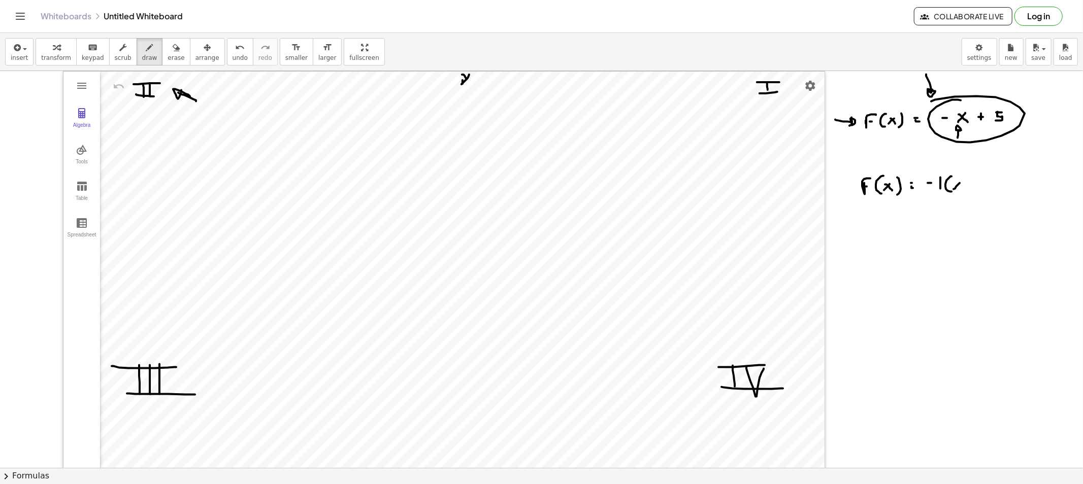
click at [959, 190] on div at bounding box center [541, 479] width 1083 height 816
drag, startPoint x: 961, startPoint y: 181, endPoint x: 962, endPoint y: 193, distance: 12.7
click at [962, 193] on div at bounding box center [541, 479] width 1083 height 816
click at [974, 189] on div at bounding box center [541, 479] width 1083 height 816
drag, startPoint x: 974, startPoint y: 185, endPoint x: 985, endPoint y: 184, distance: 11.7
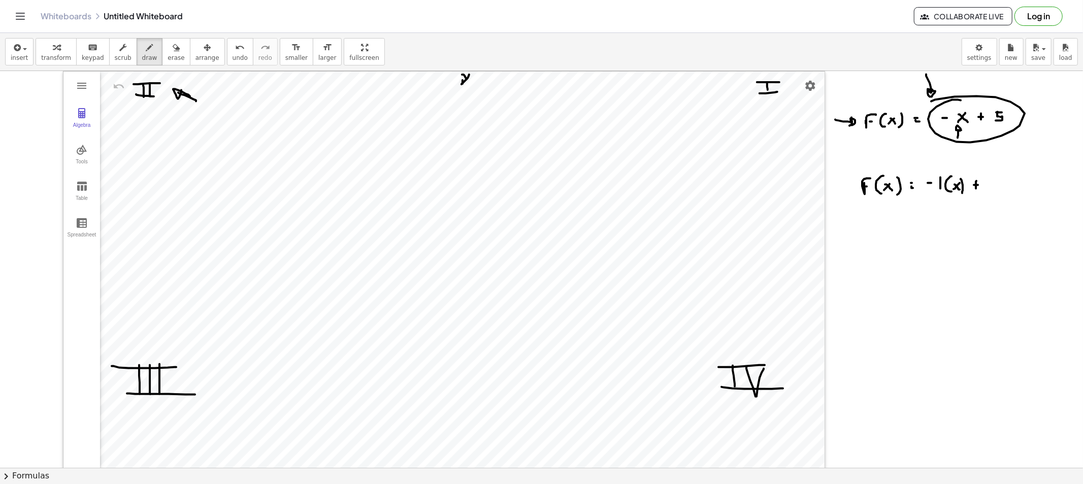
click at [974, 185] on div at bounding box center [541, 479] width 1083 height 816
click at [974, 179] on div at bounding box center [541, 479] width 1083 height 816
click at [974, 189] on div at bounding box center [541, 479] width 1083 height 816
drag, startPoint x: 939, startPoint y: 213, endPoint x: 940, endPoint y: 222, distance: 8.7
click at [940, 219] on div at bounding box center [541, 479] width 1083 height 816
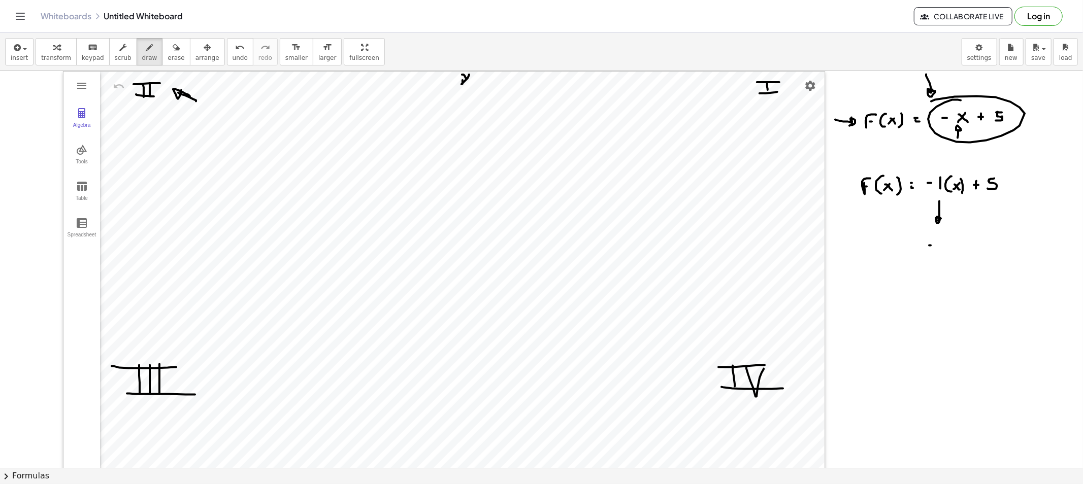
drag, startPoint x: 929, startPoint y: 246, endPoint x: 935, endPoint y: 245, distance: 5.6
click at [931, 246] on div at bounding box center [541, 479] width 1083 height 816
drag, startPoint x: 939, startPoint y: 244, endPoint x: 940, endPoint y: 253, distance: 9.2
click at [939, 249] on div at bounding box center [541, 479] width 1083 height 816
click at [952, 241] on div at bounding box center [541, 479] width 1083 height 816
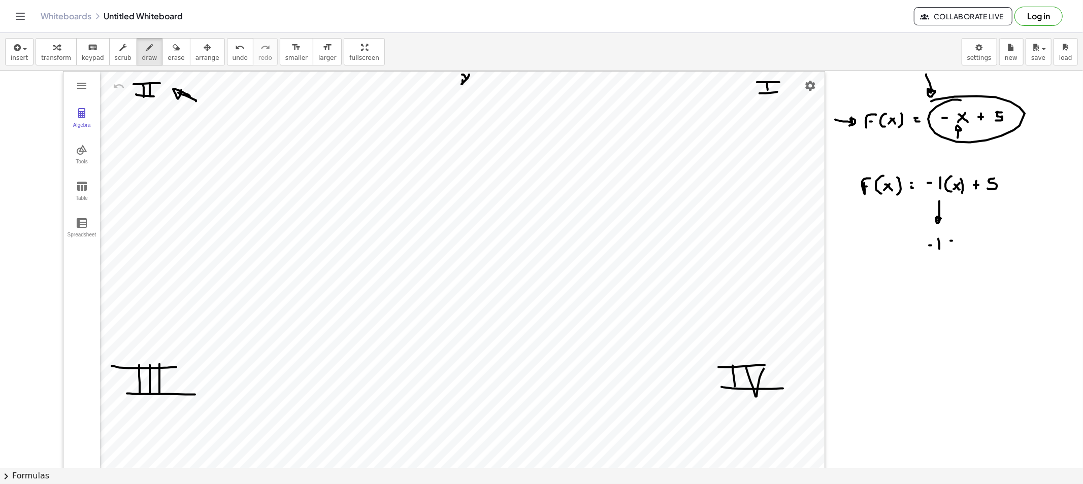
click at [954, 246] on div at bounding box center [541, 479] width 1083 height 816
drag, startPoint x: 963, startPoint y: 241, endPoint x: 978, endPoint y: 251, distance: 17.5
click at [974, 251] on div at bounding box center [541, 479] width 1083 height 816
drag, startPoint x: 924, startPoint y: 291, endPoint x: 940, endPoint y: 299, distance: 17.7
click at [927, 303] on div at bounding box center [541, 479] width 1083 height 816
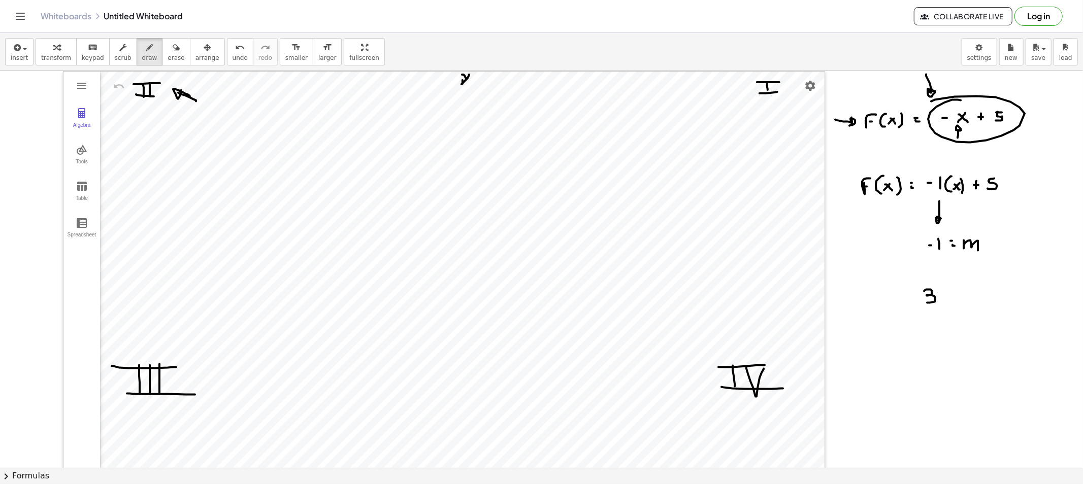
click at [939, 300] on div at bounding box center [541, 479] width 1083 height 816
drag, startPoint x: 942, startPoint y: 295, endPoint x: 954, endPoint y: 302, distance: 14.5
click at [947, 300] on div at bounding box center [541, 479] width 1083 height 816
click at [931, 275] on div at bounding box center [541, 479] width 1083 height 816
drag, startPoint x: 943, startPoint y: 271, endPoint x: 943, endPoint y: 283, distance: 12.2
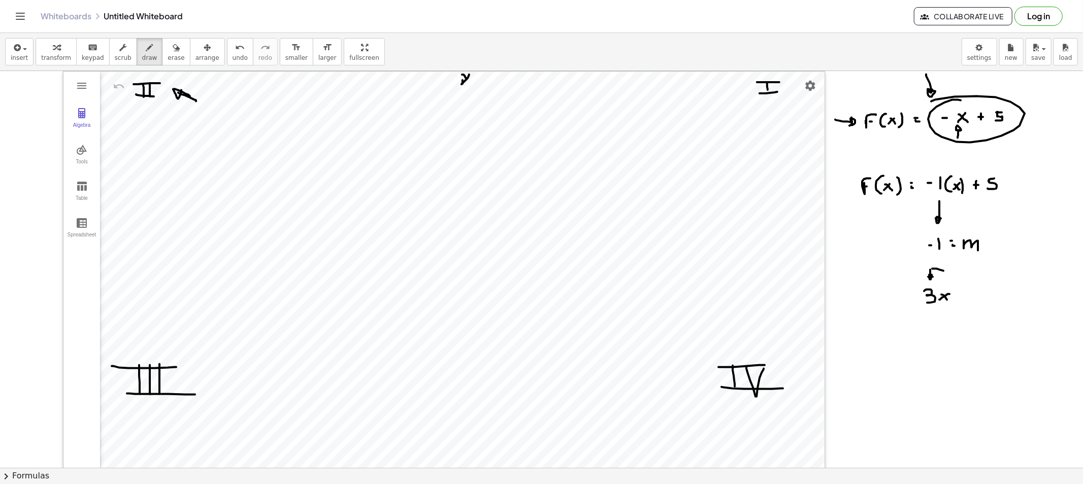
click at [943, 283] on div at bounding box center [541, 479] width 1083 height 816
drag, startPoint x: 161, startPoint y: 50, endPoint x: 427, endPoint y: 142, distance: 281.1
click at [173, 51] on icon "button" at bounding box center [176, 48] width 7 height 12
drag, startPoint x: 904, startPoint y: 281, endPoint x: 942, endPoint y: 235, distance: 59.2
click at [955, 242] on div at bounding box center [541, 479] width 1083 height 816
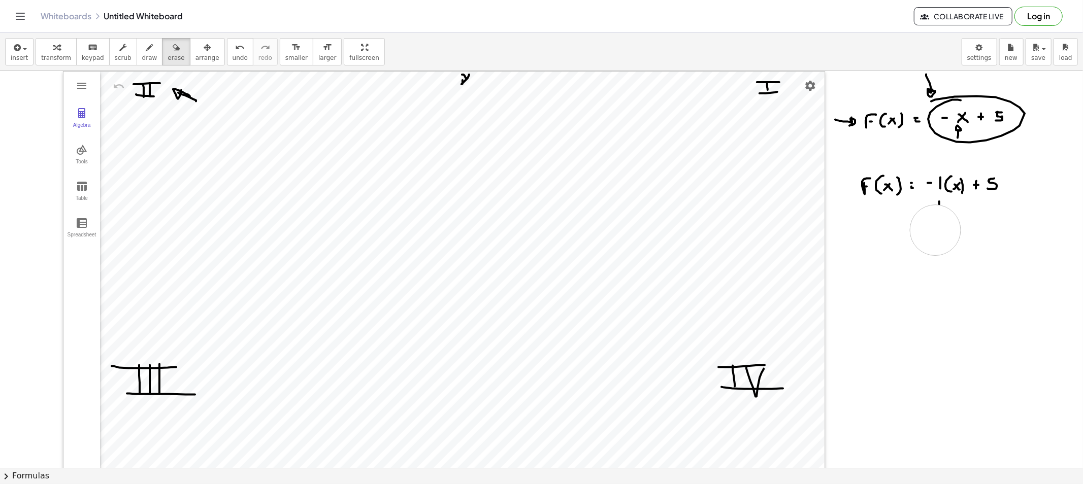
drag, startPoint x: 942, startPoint y: 235, endPoint x: 937, endPoint y: 226, distance: 10.0
click at [937, 227] on div at bounding box center [541, 479] width 1083 height 816
drag, startPoint x: 937, startPoint y: 225, endPoint x: 923, endPoint y: 220, distance: 15.6
click at [938, 224] on div at bounding box center [541, 479] width 1083 height 816
drag, startPoint x: 138, startPoint y: 57, endPoint x: 195, endPoint y: 79, distance: 61.2
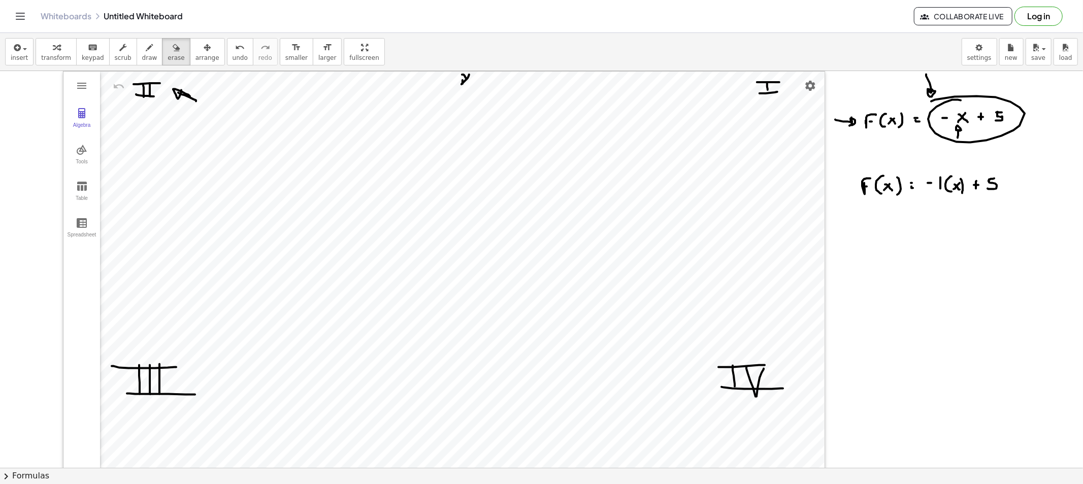
click at [148, 61] on button "draw" at bounding box center [150, 51] width 26 height 27
drag, startPoint x: 939, startPoint y: 217, endPoint x: 945, endPoint y: 210, distance: 9.8
click at [943, 206] on div at bounding box center [541, 479] width 1083 height 816
click at [921, 275] on div at bounding box center [541, 479] width 1083 height 816
drag, startPoint x: 931, startPoint y: 271, endPoint x: 947, endPoint y: 270, distance: 15.7
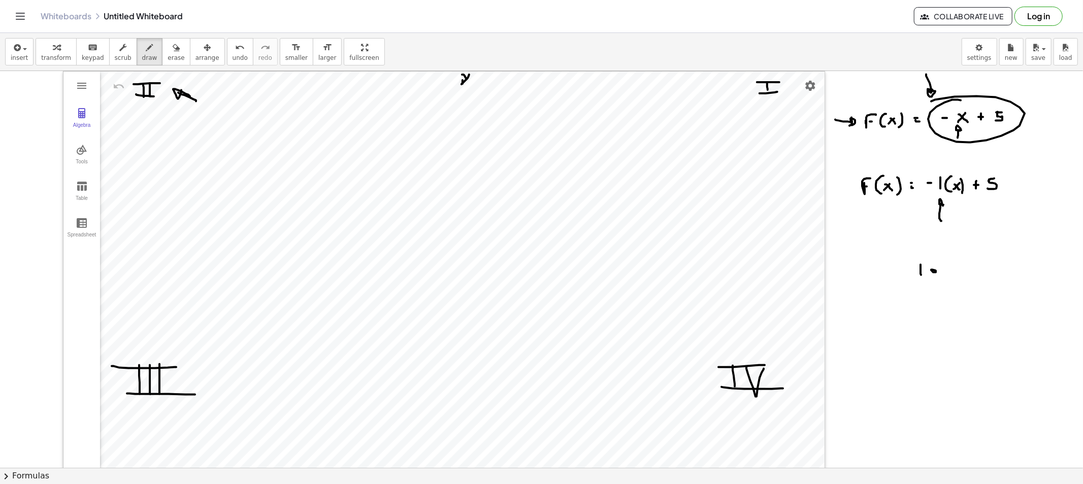
click at [931, 270] on div at bounding box center [541, 479] width 1083 height 816
click at [951, 266] on div at bounding box center [541, 479] width 1083 height 816
drag, startPoint x: 946, startPoint y: 267, endPoint x: 945, endPoint y: 275, distance: 7.2
click at [942, 275] on div at bounding box center [541, 479] width 1083 height 816
click at [968, 267] on div at bounding box center [541, 479] width 1083 height 816
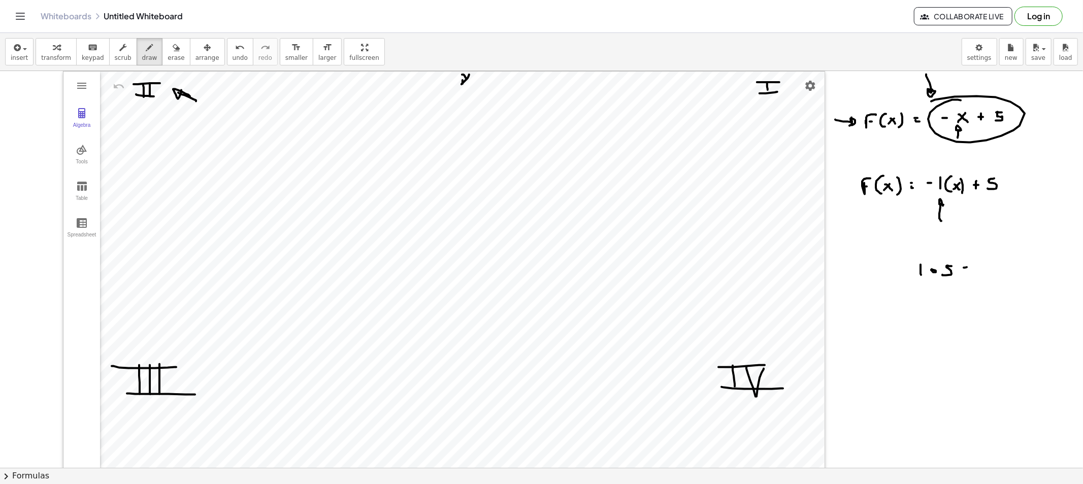
click at [970, 272] on div at bounding box center [541, 479] width 1083 height 816
drag, startPoint x: 903, startPoint y: 318, endPoint x: 912, endPoint y: 316, distance: 8.5
click at [906, 318] on div at bounding box center [541, 479] width 1083 height 816
drag, startPoint x: 916, startPoint y: 313, endPoint x: 930, endPoint y: 319, distance: 15.9
click at [915, 323] on div at bounding box center [541, 479] width 1083 height 816
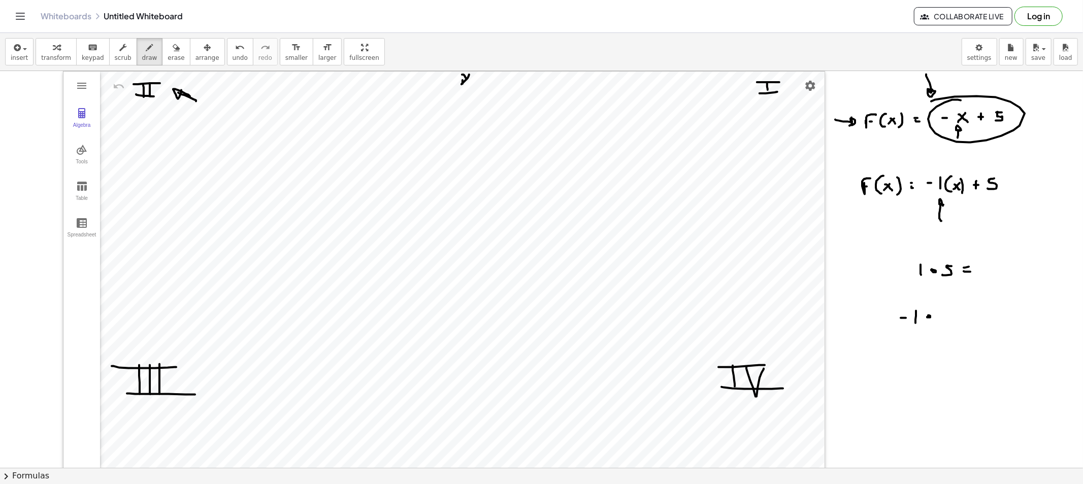
click at [929, 317] on div at bounding box center [541, 479] width 1083 height 816
click at [946, 311] on div at bounding box center [541, 479] width 1083 height 816
drag, startPoint x: 945, startPoint y: 315, endPoint x: 940, endPoint y: 320, distance: 7.9
click at [940, 320] on div at bounding box center [541, 479] width 1083 height 816
click at [964, 314] on div at bounding box center [541, 479] width 1083 height 816
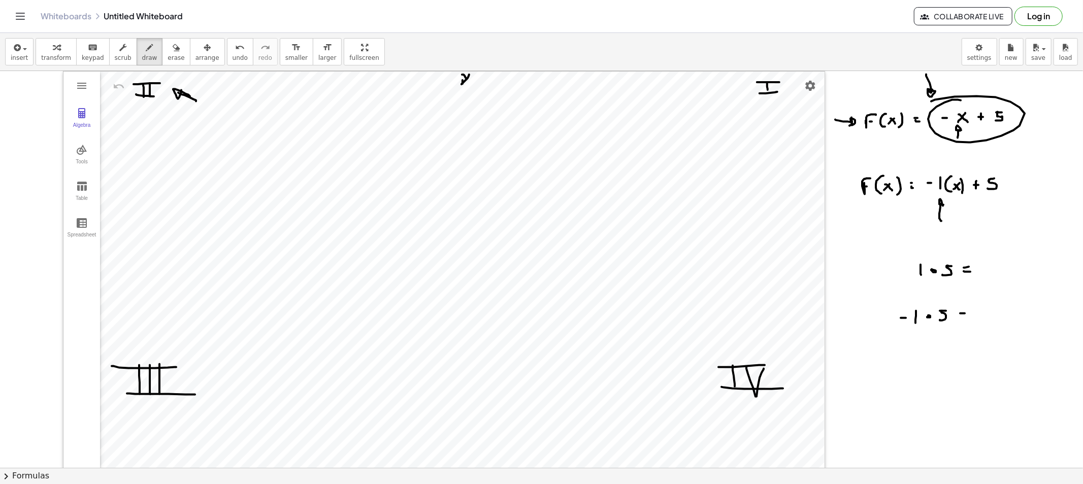
click at [966, 317] on div at bounding box center [541, 479] width 1083 height 816
click at [974, 315] on div at bounding box center [541, 479] width 1083 height 816
drag, startPoint x: 991, startPoint y: 309, endPoint x: 997, endPoint y: 310, distance: 5.7
click at [974, 310] on div at bounding box center [541, 479] width 1083 height 816
drag, startPoint x: 992, startPoint y: 310, endPoint x: 985, endPoint y: 318, distance: 11.2
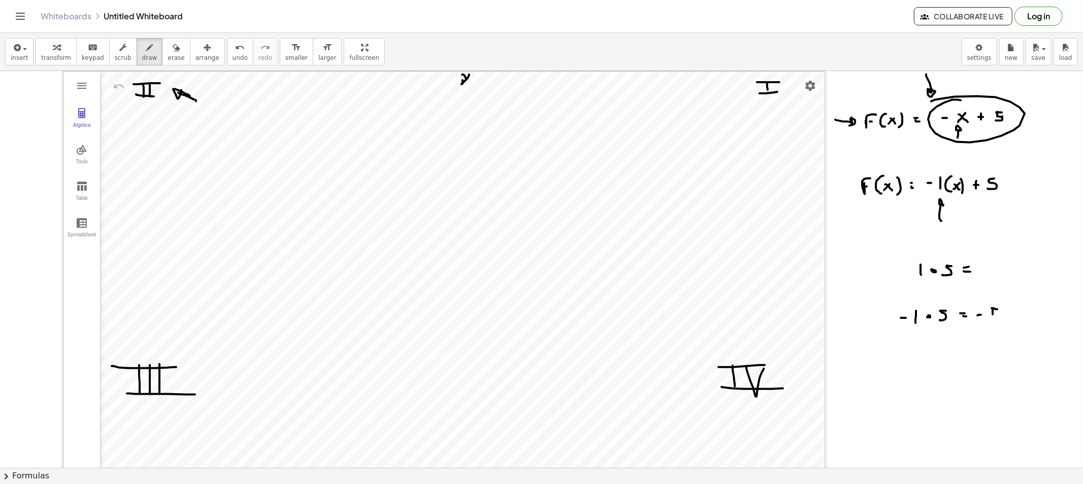
click at [974, 318] on div at bounding box center [541, 479] width 1083 height 816
drag, startPoint x: 943, startPoint y: 154, endPoint x: 988, endPoint y: 139, distance: 47.8
click at [947, 132] on div at bounding box center [541, 479] width 1083 height 816
drag, startPoint x: 162, startPoint y: 50, endPoint x: 371, endPoint y: 176, distance: 243.6
click at [173, 50] on icon "button" at bounding box center [176, 48] width 7 height 12
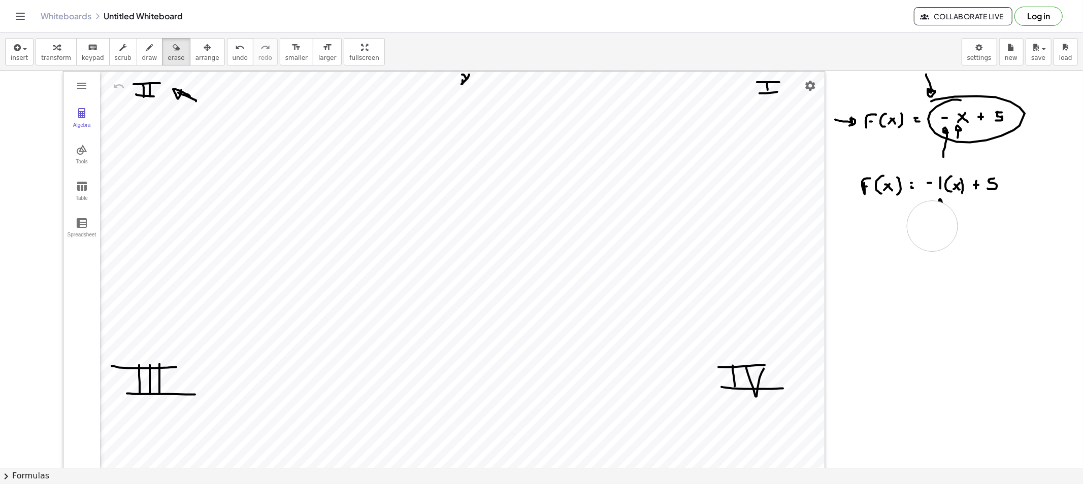
drag, startPoint x: 930, startPoint y: 283, endPoint x: 933, endPoint y: 225, distance: 57.9
click at [933, 225] on div at bounding box center [541, 479] width 1083 height 816
click at [146, 52] on icon "button" at bounding box center [149, 48] width 7 height 12
click at [904, 258] on div at bounding box center [541, 479] width 1083 height 816
click at [914, 251] on div at bounding box center [541, 479] width 1083 height 816
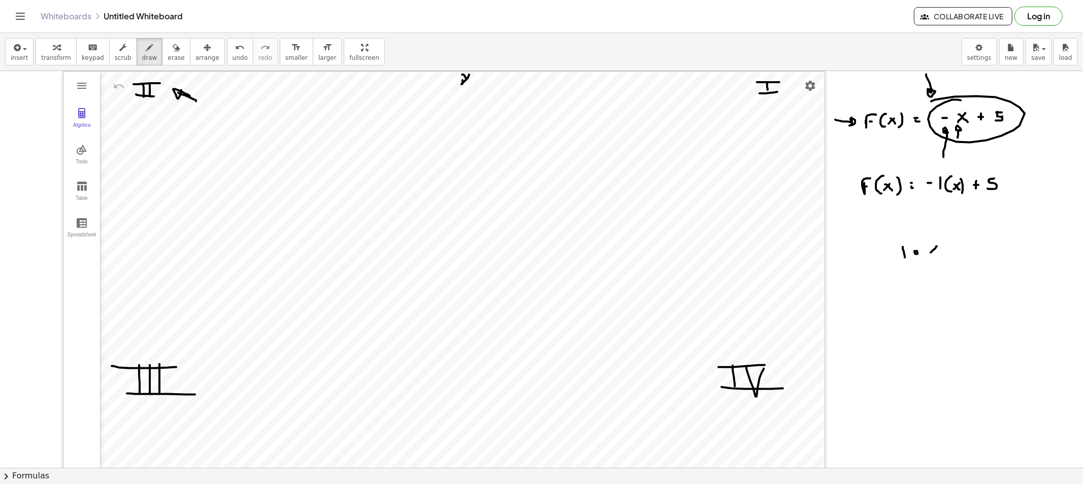
click at [929, 255] on div at bounding box center [541, 479] width 1083 height 816
drag, startPoint x: 933, startPoint y: 250, endPoint x: 945, endPoint y: 255, distance: 12.9
click at [940, 254] on div at bounding box center [541, 479] width 1083 height 816
click at [955, 246] on div at bounding box center [541, 479] width 1083 height 816
click at [956, 251] on div at bounding box center [541, 479] width 1083 height 816
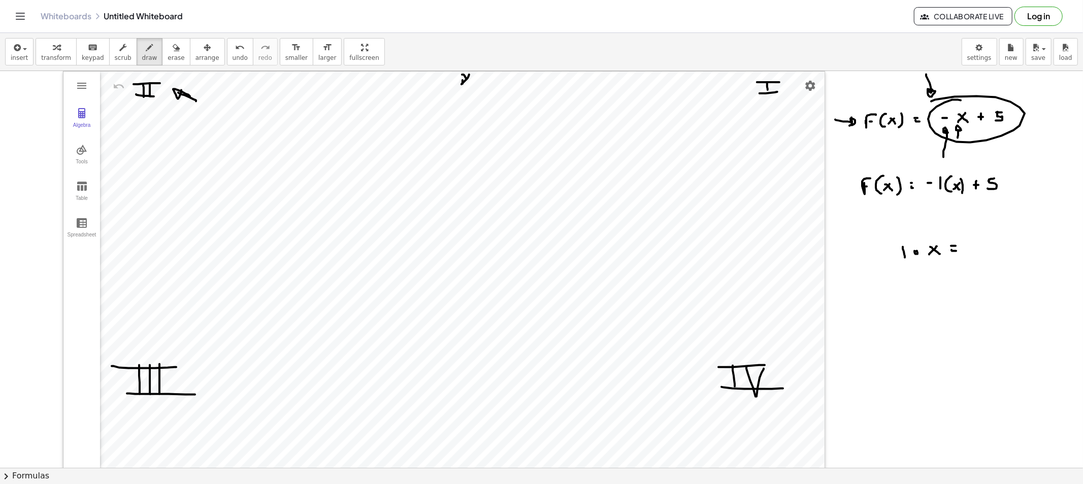
drag, startPoint x: 982, startPoint y: 245, endPoint x: 973, endPoint y: 244, distance: 9.2
click at [970, 254] on div at bounding box center [541, 479] width 1083 height 816
click at [974, 254] on div at bounding box center [541, 479] width 1083 height 816
drag, startPoint x: 904, startPoint y: 294, endPoint x: 905, endPoint y: 307, distance: 12.7
click at [905, 307] on div at bounding box center [541, 479] width 1083 height 816
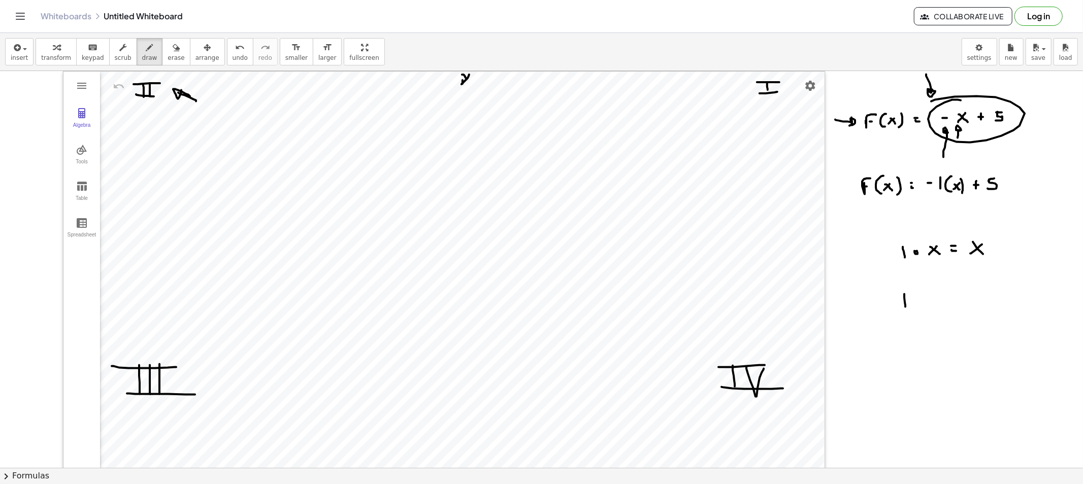
click at [898, 301] on div at bounding box center [541, 479] width 1083 height 816
click at [919, 297] on div at bounding box center [541, 479] width 1083 height 816
drag, startPoint x: 938, startPoint y: 293, endPoint x: 933, endPoint y: 300, distance: 8.3
click at [933, 300] on div at bounding box center [541, 479] width 1083 height 816
click at [941, 299] on div at bounding box center [541, 479] width 1083 height 816
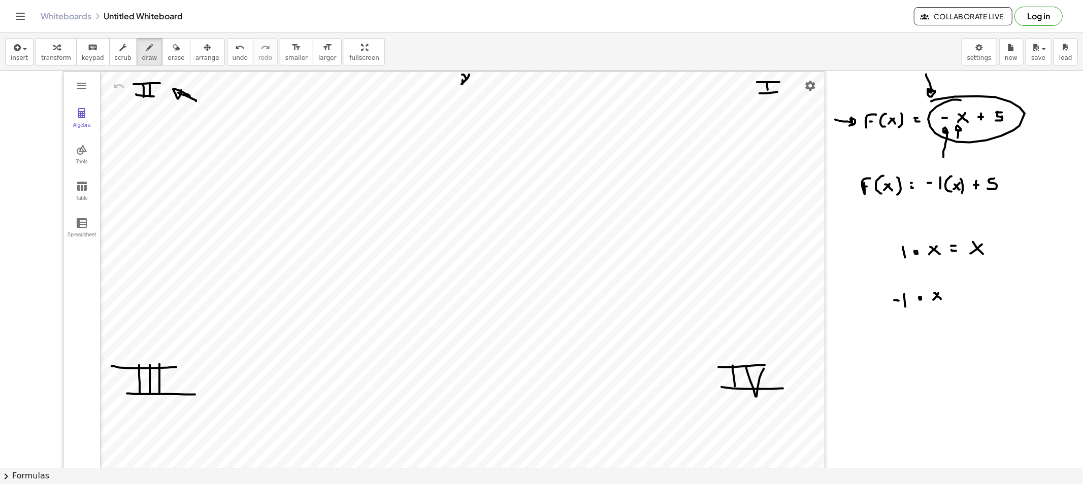
click at [958, 295] on div at bounding box center [541, 479] width 1083 height 816
click at [956, 300] on div at bounding box center [541, 479] width 1083 height 816
drag, startPoint x: 972, startPoint y: 297, endPoint x: 981, endPoint y: 300, distance: 9.5
click at [974, 297] on div at bounding box center [541, 479] width 1083 height 816
click at [974, 300] on div at bounding box center [541, 479] width 1083 height 816
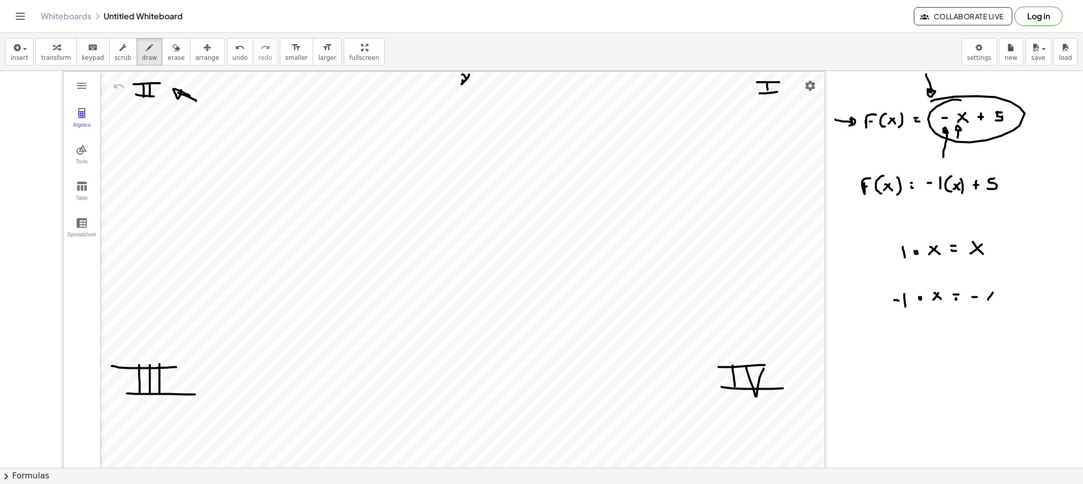
click at [974, 302] on div at bounding box center [541, 479] width 1083 height 816
drag, startPoint x: 875, startPoint y: 286, endPoint x: 881, endPoint y: 322, distance: 37.0
click at [881, 322] on div at bounding box center [541, 479] width 1083 height 816
drag, startPoint x: 867, startPoint y: 284, endPoint x: 863, endPoint y: 322, distance: 37.8
click at [862, 321] on div at bounding box center [541, 479] width 1083 height 816
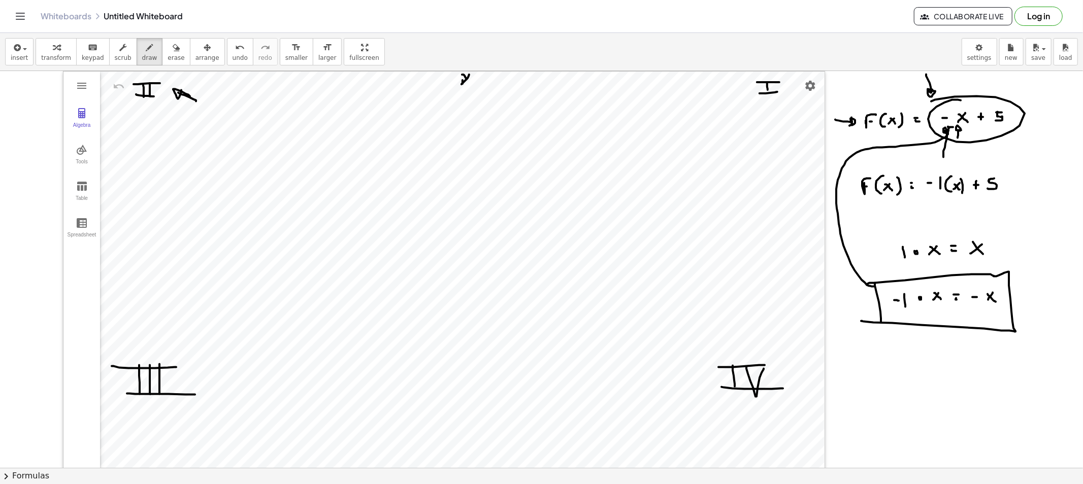
drag, startPoint x: 864, startPoint y: 283, endPoint x: 955, endPoint y: 132, distance: 175.3
click at [955, 130] on div at bounding box center [541, 479] width 1083 height 816
drag, startPoint x: 170, startPoint y: 59, endPoint x: 175, endPoint y: 63, distance: 6.2
click at [170, 59] on button "erase" at bounding box center [176, 51] width 28 height 27
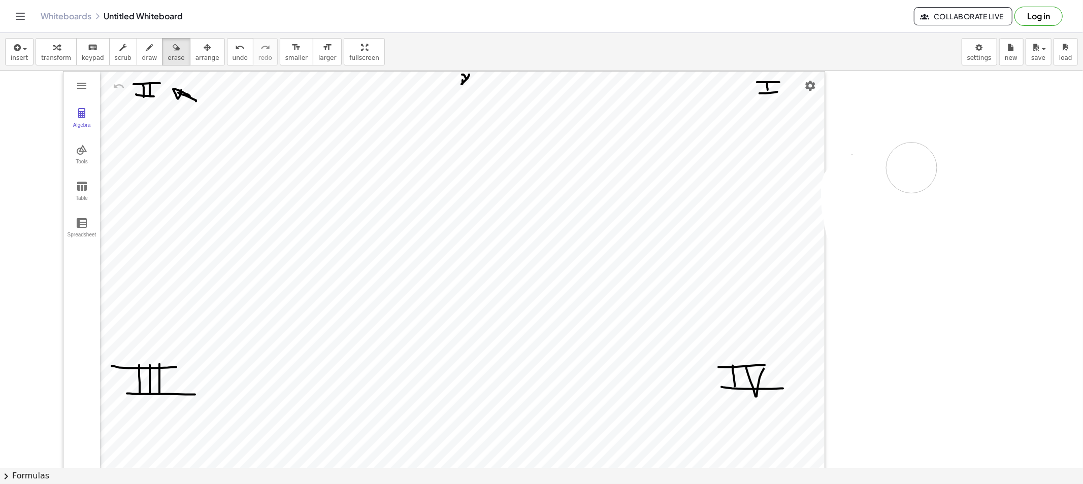
drag, startPoint x: 884, startPoint y: 324, endPoint x: 828, endPoint y: 154, distance: 178.5
click at [804, 146] on div at bounding box center [541, 479] width 1083 height 816
drag, startPoint x: 132, startPoint y: 48, endPoint x: 360, endPoint y: 80, distance: 230.1
click at [142, 48] on div "button" at bounding box center [149, 47] width 15 height 12
drag, startPoint x: 868, startPoint y: 103, endPoint x: 874, endPoint y: 112, distance: 10.7
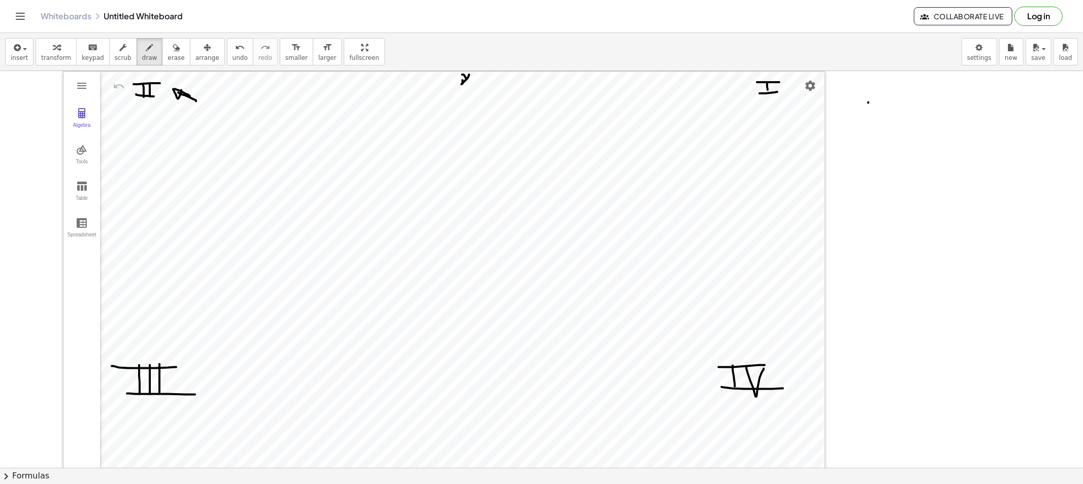
click at [873, 112] on div at bounding box center [541, 479] width 1083 height 816
drag, startPoint x: 872, startPoint y: 113, endPoint x: 865, endPoint y: 127, distance: 15.9
click at [865, 123] on div at bounding box center [541, 479] width 1083 height 816
drag, startPoint x: 890, startPoint y: 108, endPoint x: 891, endPoint y: 114, distance: 6.1
click at [896, 109] on div at bounding box center [541, 479] width 1083 height 816
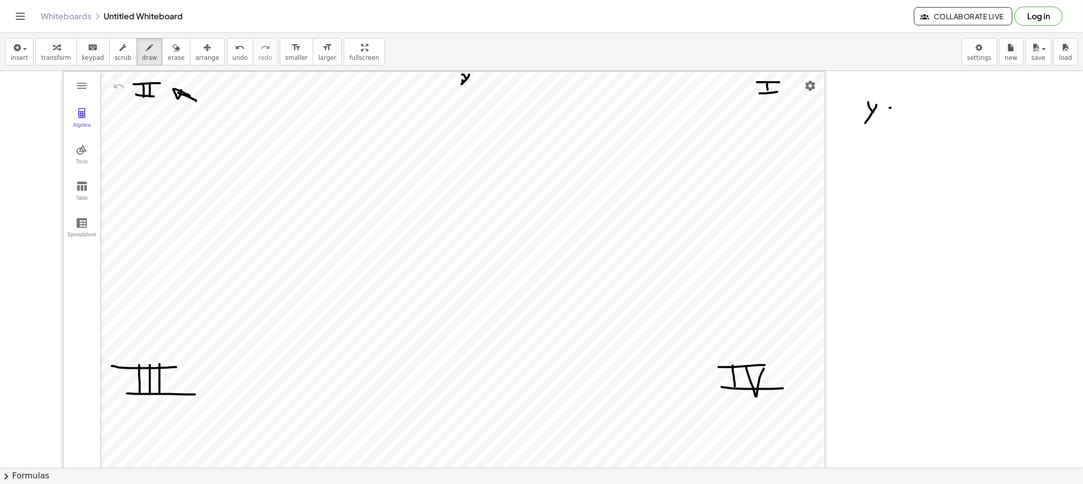
drag, startPoint x: 891, startPoint y: 114, endPoint x: 901, endPoint y: 113, distance: 10.7
click at [899, 114] on div at bounding box center [541, 479] width 1083 height 816
drag, startPoint x: 926, startPoint y: 98, endPoint x: 930, endPoint y: 108, distance: 11.1
click at [930, 106] on div at bounding box center [541, 479] width 1083 height 816
drag, startPoint x: 951, startPoint y: 109, endPoint x: 947, endPoint y: 112, distance: 5.2
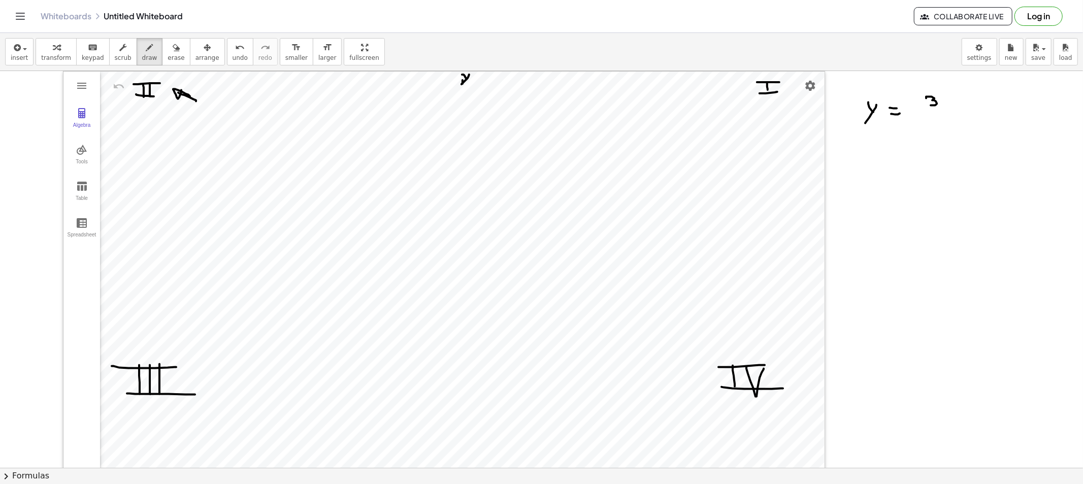
click at [953, 109] on div at bounding box center [541, 479] width 1083 height 816
click at [942, 114] on div at bounding box center [541, 479] width 1083 height 816
drag, startPoint x: 936, startPoint y: 115, endPoint x: 937, endPoint y: 123, distance: 8.7
click at [935, 124] on div at bounding box center [541, 479] width 1083 height 816
drag, startPoint x: 967, startPoint y: 104, endPoint x: 961, endPoint y: 106, distance: 5.9
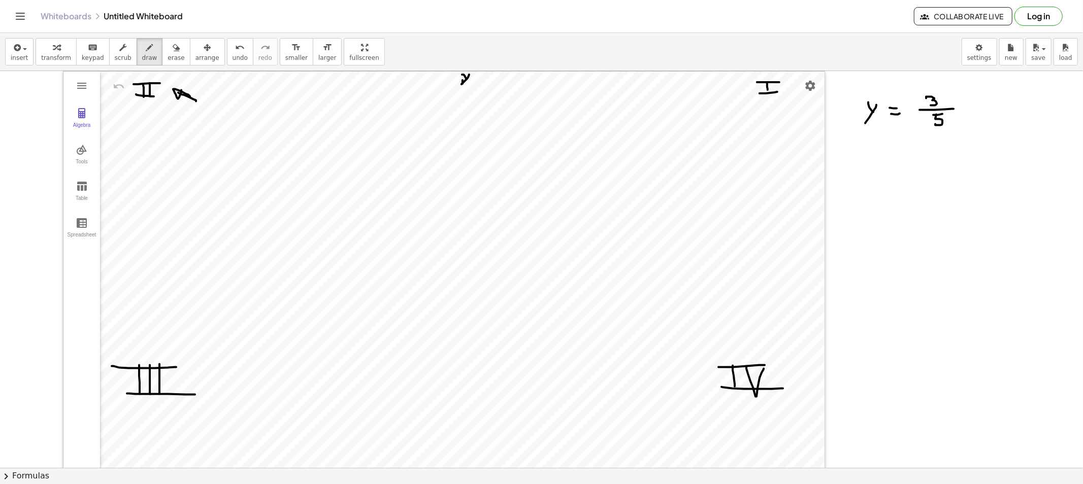
click at [962, 110] on div at bounding box center [541, 479] width 1083 height 816
drag, startPoint x: 962, startPoint y: 105, endPoint x: 975, endPoint y: 109, distance: 13.5
click at [972, 109] on div at bounding box center [541, 479] width 1083 height 816
click at [974, 108] on div at bounding box center [541, 479] width 1083 height 816
drag, startPoint x: 993, startPoint y: 104, endPoint x: 999, endPoint y: 103, distance: 6.3
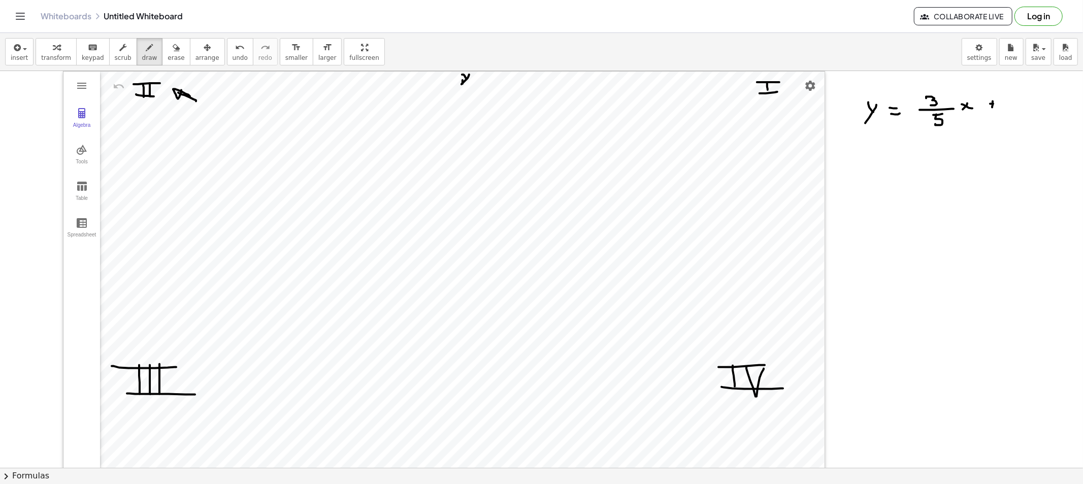
click at [974, 104] on div at bounding box center [541, 479] width 1083 height 816
click at [974, 96] on div at bounding box center [541, 479] width 1083 height 816
drag, startPoint x: 1006, startPoint y: 102, endPoint x: 1018, endPoint y: 100, distance: 12.2
click at [974, 100] on div at bounding box center [541, 479] width 1083 height 816
drag, startPoint x: 1010, startPoint y: 107, endPoint x: 1014, endPoint y: 115, distance: 9.3
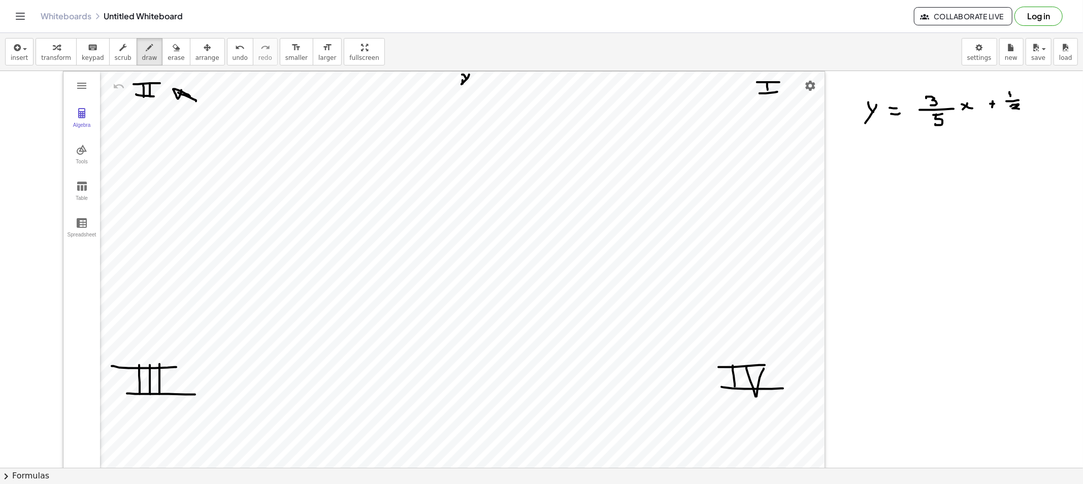
click at [974, 113] on div at bounding box center [541, 479] width 1083 height 816
drag, startPoint x: 922, startPoint y: 137, endPoint x: 924, endPoint y: 147, distance: 10.3
click at [924, 147] on div at bounding box center [541, 479] width 1083 height 816
drag, startPoint x: 922, startPoint y: 173, endPoint x: 924, endPoint y: 183, distance: 9.9
click at [924, 183] on div at bounding box center [541, 479] width 1083 height 816
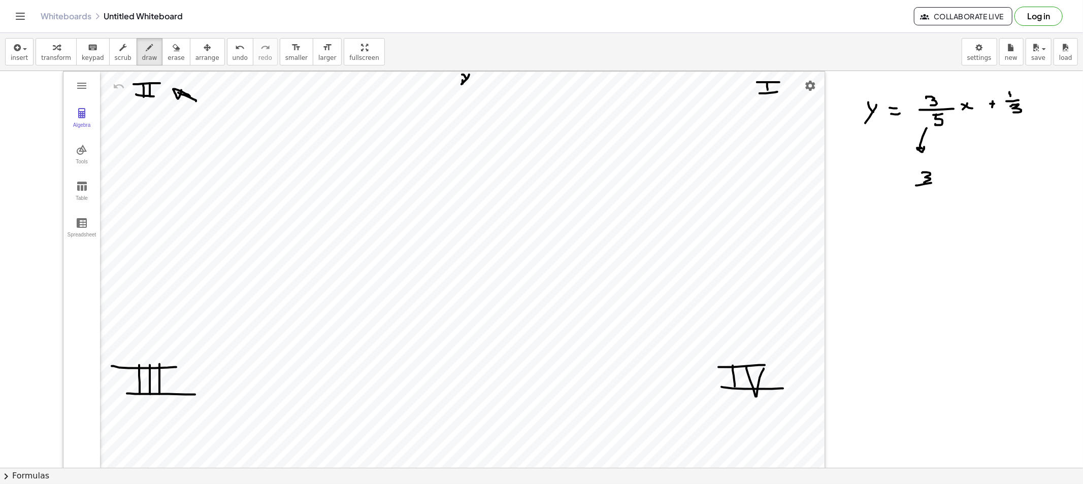
drag, startPoint x: 931, startPoint y: 183, endPoint x: 940, endPoint y: 182, distance: 8.8
click at [940, 182] on div at bounding box center [541, 479] width 1083 height 816
drag, startPoint x: 925, startPoint y: 188, endPoint x: 921, endPoint y: 199, distance: 11.9
click at [921, 199] on div at bounding box center [541, 479] width 1083 height 816
click at [930, 188] on div at bounding box center [541, 479] width 1083 height 816
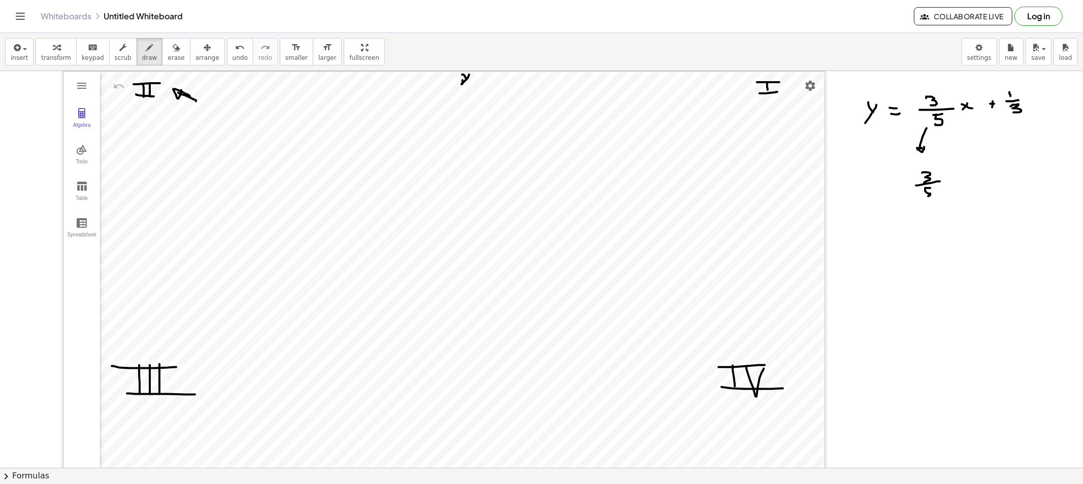
drag, startPoint x: 925, startPoint y: 188, endPoint x: 922, endPoint y: 197, distance: 9.3
click at [922, 198] on div at bounding box center [541, 479] width 1083 height 816
click at [909, 186] on div at bounding box center [541, 479] width 1083 height 816
click at [907, 190] on div at bounding box center [541, 479] width 1083 height 816
drag, startPoint x: 869, startPoint y: 187, endPoint x: 881, endPoint y: 191, distance: 13.0
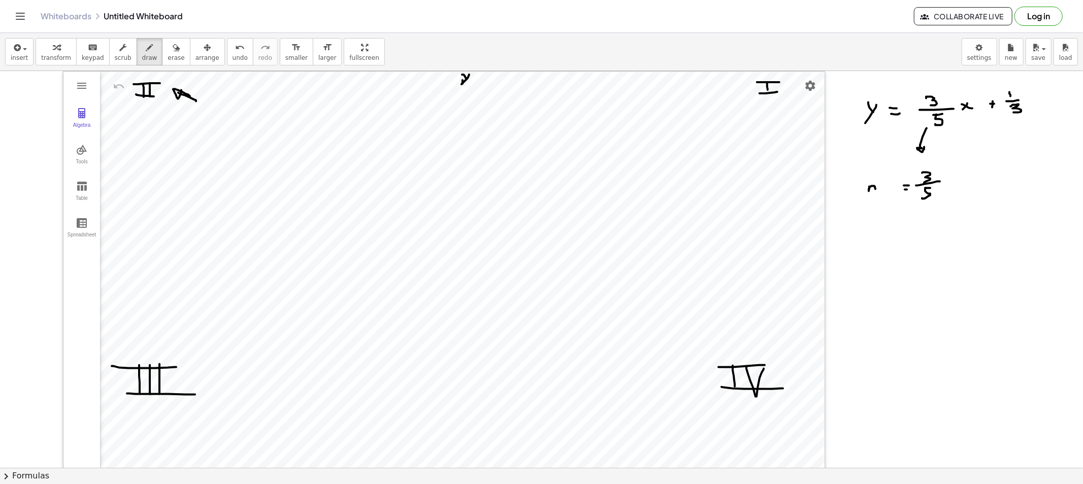
click at [881, 191] on div at bounding box center [541, 479] width 1083 height 816
drag, startPoint x: 873, startPoint y: 235, endPoint x: 874, endPoint y: 250, distance: 14.7
click at [874, 250] on div at bounding box center [541, 479] width 1083 height 816
click at [896, 238] on div at bounding box center [541, 479] width 1083 height 816
drag, startPoint x: 894, startPoint y: 242, endPoint x: 900, endPoint y: 242, distance: 6.6
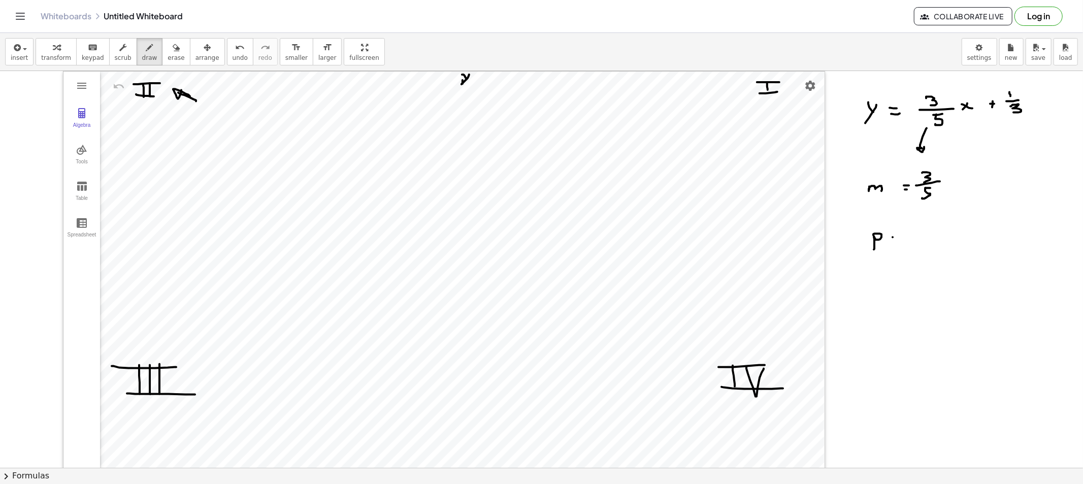
click at [898, 242] on div at bounding box center [541, 479] width 1083 height 816
click at [919, 231] on div at bounding box center [541, 479] width 1083 height 816
drag, startPoint x: 911, startPoint y: 236, endPoint x: 931, endPoint y: 236, distance: 19.8
click at [927, 236] on div at bounding box center [541, 479] width 1083 height 816
drag, startPoint x: 917, startPoint y: 241, endPoint x: 914, endPoint y: 252, distance: 11.9
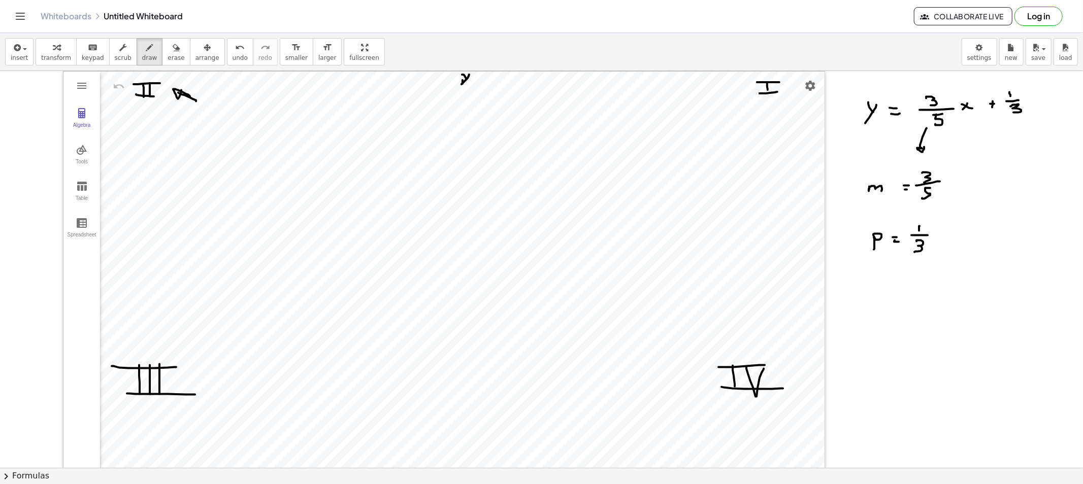
click at [914, 252] on div at bounding box center [541, 479] width 1083 height 816
click at [167, 56] on span "erase" at bounding box center [175, 57] width 17 height 7
click at [866, 237] on div at bounding box center [541, 479] width 1083 height 816
drag, startPoint x: 130, startPoint y: 53, endPoint x: 622, endPoint y: 243, distance: 527.0
click at [137, 54] on button "draw" at bounding box center [150, 51] width 26 height 27
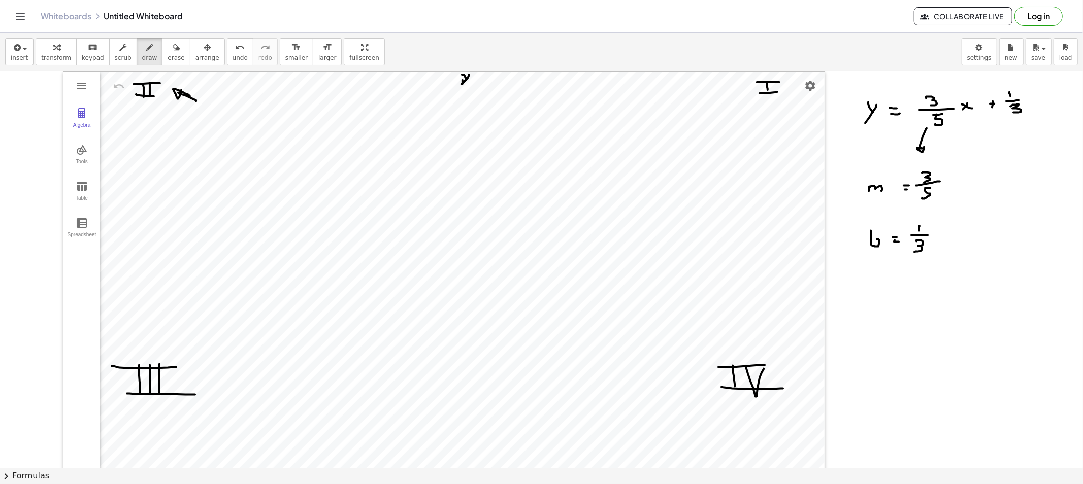
drag, startPoint x: 870, startPoint y: 231, endPoint x: 872, endPoint y: 242, distance: 10.8
click at [872, 242] on div at bounding box center [541, 479] width 1083 height 816
drag, startPoint x: 169, startPoint y: 47, endPoint x: 202, endPoint y: 57, distance: 34.5
click at [169, 47] on div "button" at bounding box center [175, 47] width 17 height 12
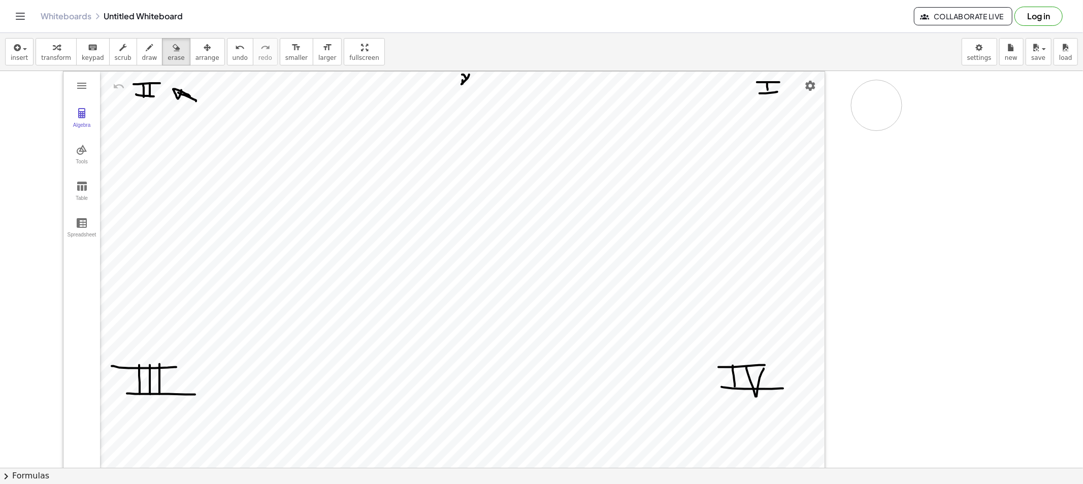
drag, startPoint x: 870, startPoint y: 211, endPoint x: 876, endPoint y: 106, distance: 105.8
click at [876, 106] on div at bounding box center [541, 479] width 1083 height 816
click at [146, 52] on icon "button" at bounding box center [149, 48] width 7 height 12
drag, startPoint x: 850, startPoint y: 120, endPoint x: 869, endPoint y: 125, distance: 19.9
click at [861, 126] on div at bounding box center [541, 479] width 1083 height 816
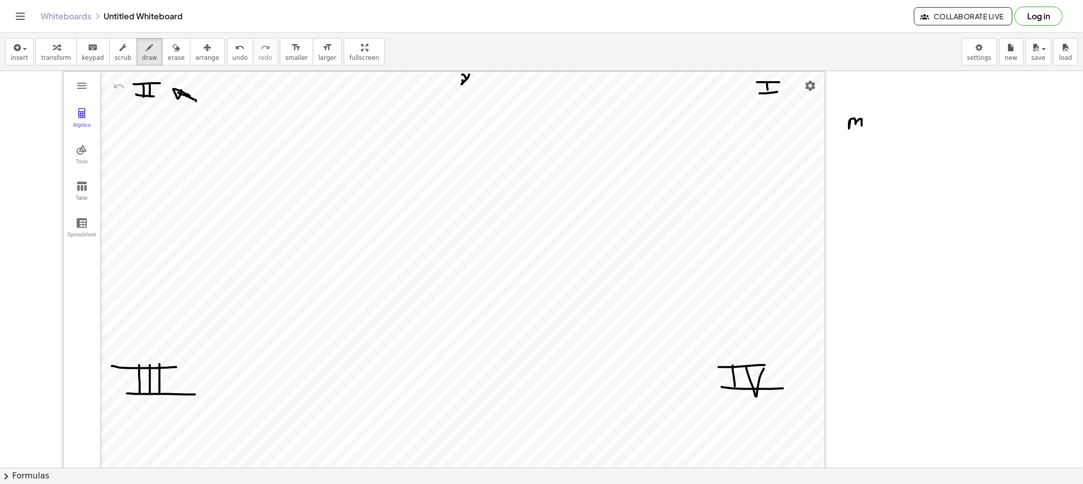
click at [874, 121] on div at bounding box center [541, 479] width 1083 height 816
drag, startPoint x: 869, startPoint y: 125, endPoint x: 880, endPoint y: 126, distance: 10.2
click at [874, 125] on div at bounding box center [541, 479] width 1083 height 816
drag, startPoint x: 945, startPoint y: 123, endPoint x: 950, endPoint y: 122, distance: 5.2
click at [950, 122] on div at bounding box center [541, 479] width 1083 height 816
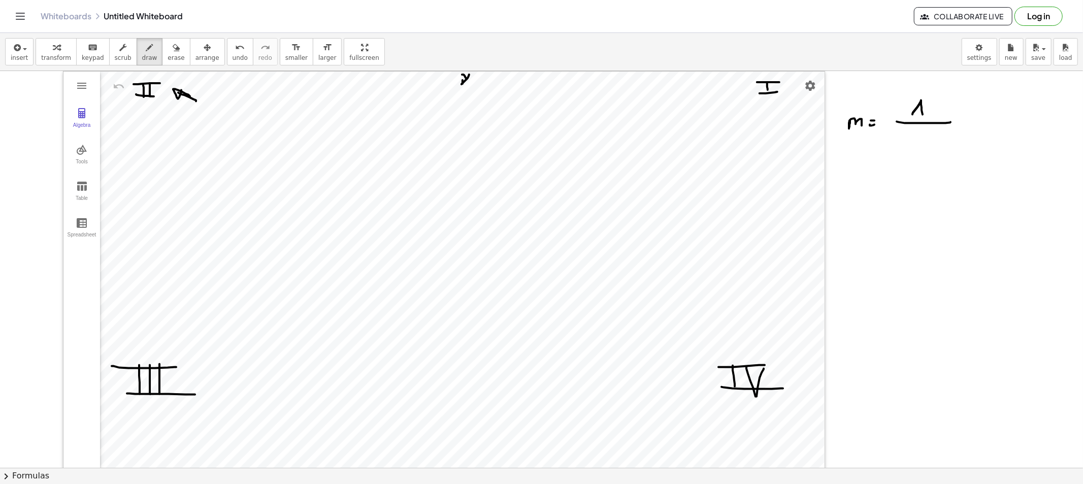
drag, startPoint x: 919, startPoint y: 104, endPoint x: 922, endPoint y: 116, distance: 12.1
click at [922, 116] on div at bounding box center [541, 479] width 1083 height 816
drag, startPoint x: 917, startPoint y: 110, endPoint x: 926, endPoint y: 110, distance: 9.2
click at [924, 110] on div at bounding box center [541, 479] width 1083 height 816
drag, startPoint x: 915, startPoint y: 112, endPoint x: 925, endPoint y: 112, distance: 10.7
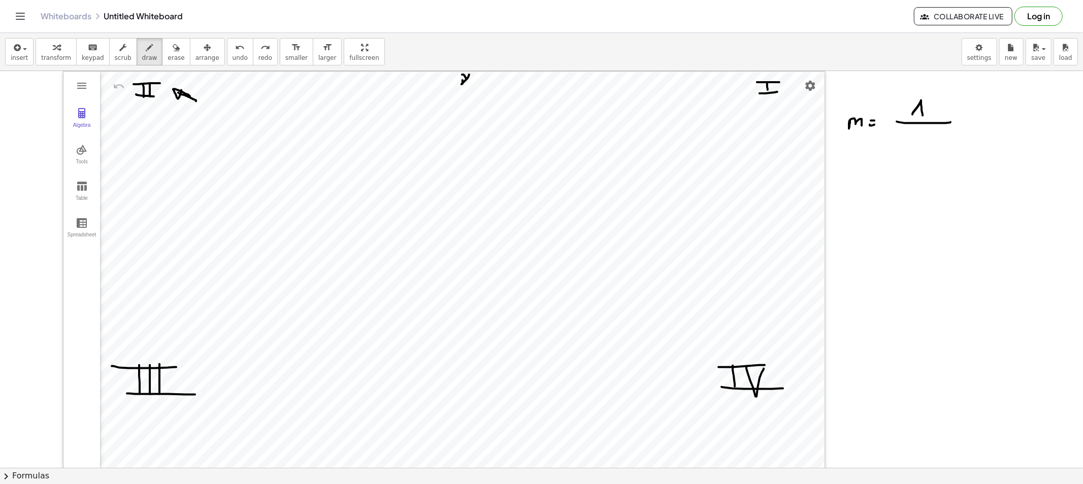
click at [925, 112] on div at bounding box center [541, 479] width 1083 height 816
drag, startPoint x: 931, startPoint y: 104, endPoint x: 937, endPoint y: 104, distance: 6.1
click at [934, 108] on div at bounding box center [541, 479] width 1083 height 816
drag, startPoint x: 933, startPoint y: 111, endPoint x: 931, endPoint y: 117, distance: 6.4
click at [931, 115] on div at bounding box center [541, 479] width 1083 height 816
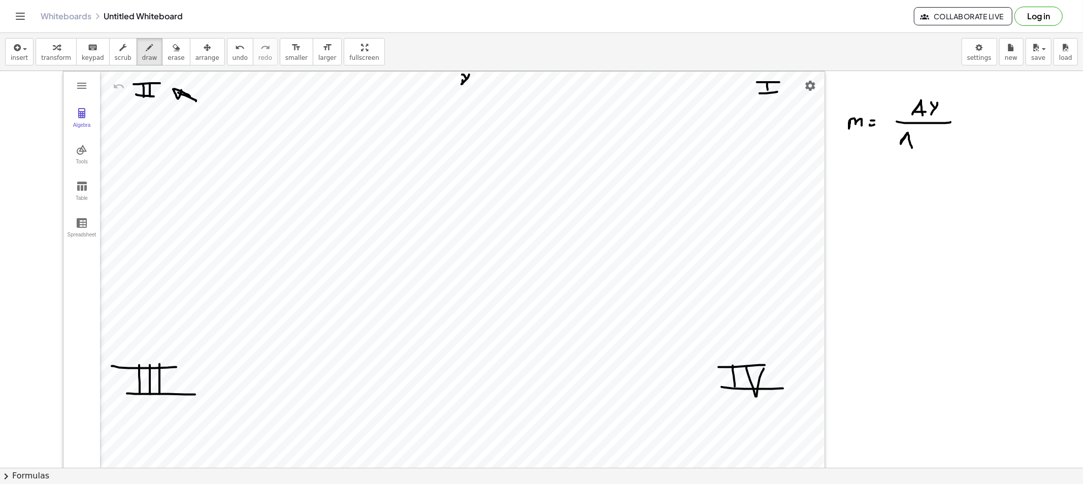
drag, startPoint x: 907, startPoint y: 133, endPoint x: 901, endPoint y: 148, distance: 15.1
click at [900, 148] on div at bounding box center [541, 479] width 1083 height 816
drag, startPoint x: 929, startPoint y: 135, endPoint x: 922, endPoint y: 143, distance: 10.8
click at [923, 144] on div at bounding box center [541, 479] width 1083 height 816
drag, startPoint x: 924, startPoint y: 136, endPoint x: 936, endPoint y: 146, distance: 15.5
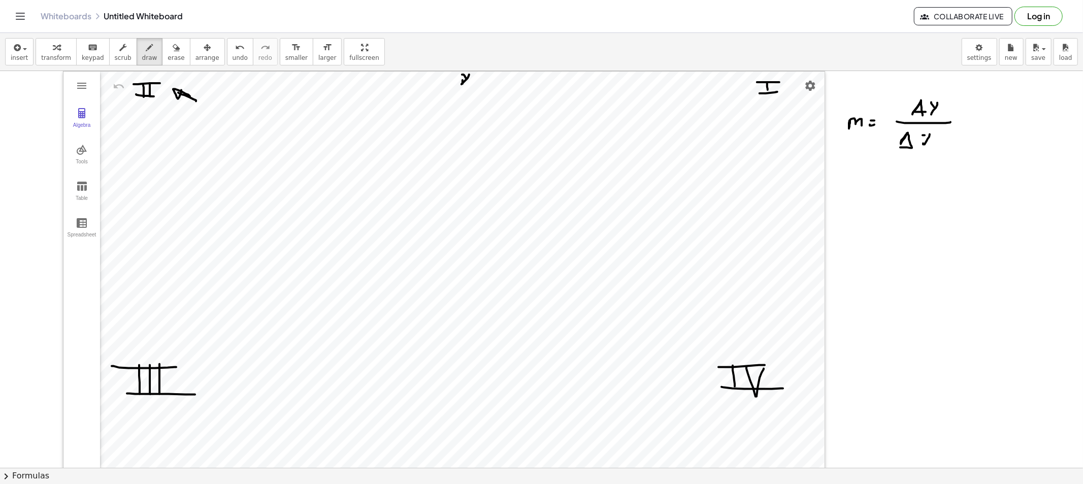
click at [933, 144] on div at bounding box center [541, 479] width 1083 height 816
click at [896, 146] on div at bounding box center [541, 479] width 1083 height 816
drag, startPoint x: 899, startPoint y: 141, endPoint x: 901, endPoint y: 148, distance: 6.9
click at [901, 148] on div at bounding box center [541, 479] width 1083 height 816
drag, startPoint x: 849, startPoint y: 206, endPoint x: 863, endPoint y: 207, distance: 14.2
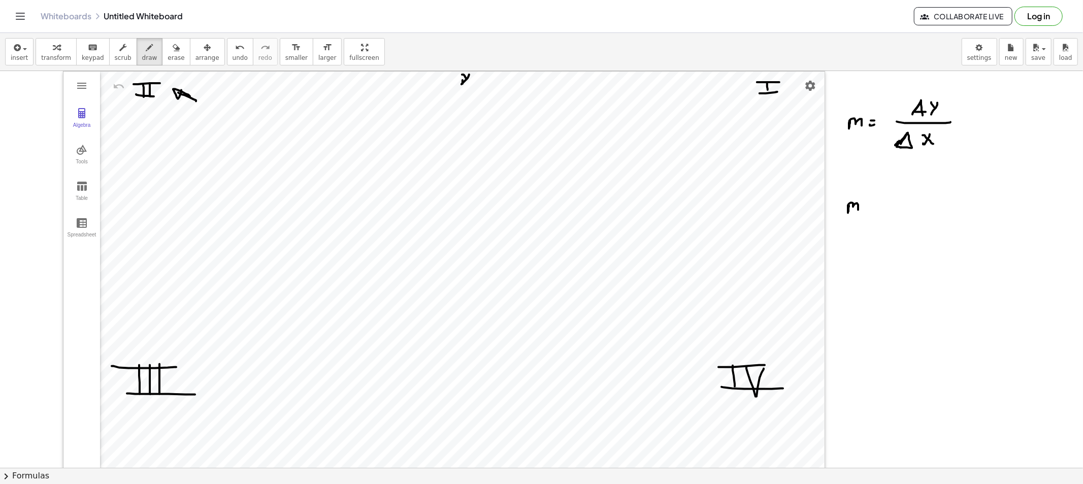
click at [858, 211] on div at bounding box center [541, 479] width 1083 height 816
click at [867, 204] on div at bounding box center [541, 479] width 1083 height 816
drag, startPoint x: 864, startPoint y: 207, endPoint x: 889, endPoint y: 208, distance: 24.9
click at [868, 208] on div at bounding box center [541, 479] width 1083 height 816
drag, startPoint x: 887, startPoint y: 193, endPoint x: 892, endPoint y: 190, distance: 6.1
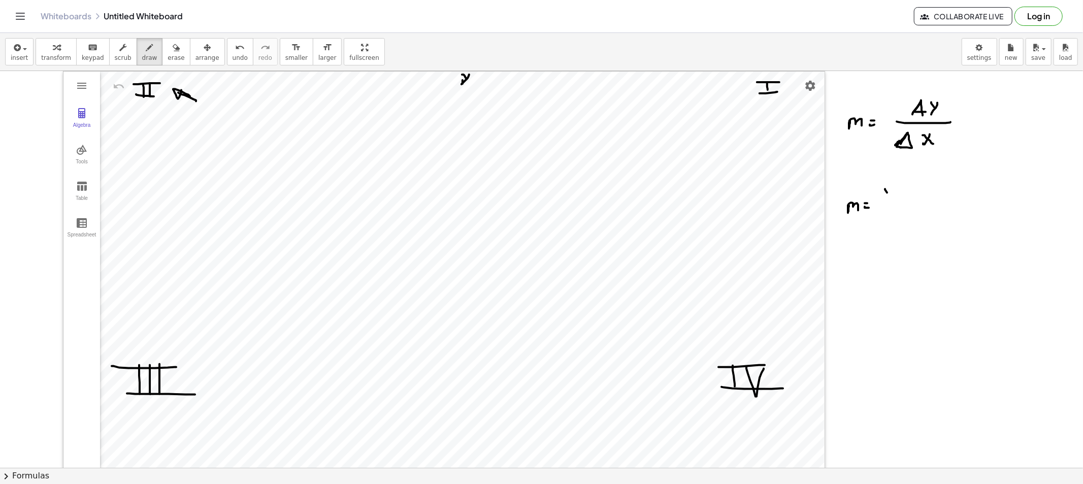
click at [889, 194] on div at bounding box center [541, 479] width 1083 height 816
drag, startPoint x: 892, startPoint y: 190, endPoint x: 886, endPoint y: 203, distance: 14.3
click at [886, 203] on div at bounding box center [541, 479] width 1083 height 816
drag, startPoint x: 894, startPoint y: 198, endPoint x: 899, endPoint y: 201, distance: 5.9
click at [899, 201] on div at bounding box center [541, 479] width 1083 height 816
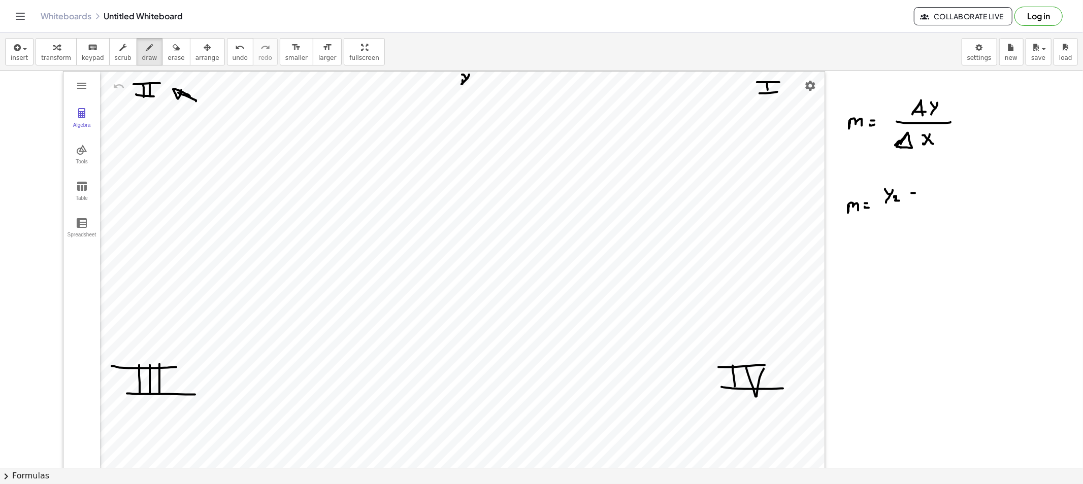
click at [916, 193] on div at bounding box center [541, 479] width 1083 height 816
click at [931, 193] on div at bounding box center [541, 479] width 1083 height 816
drag, startPoint x: 930, startPoint y: 196, endPoint x: 924, endPoint y: 204, distance: 9.4
click at [924, 204] on div at bounding box center [541, 479] width 1083 height 816
click at [939, 204] on div at bounding box center [541, 479] width 1083 height 816
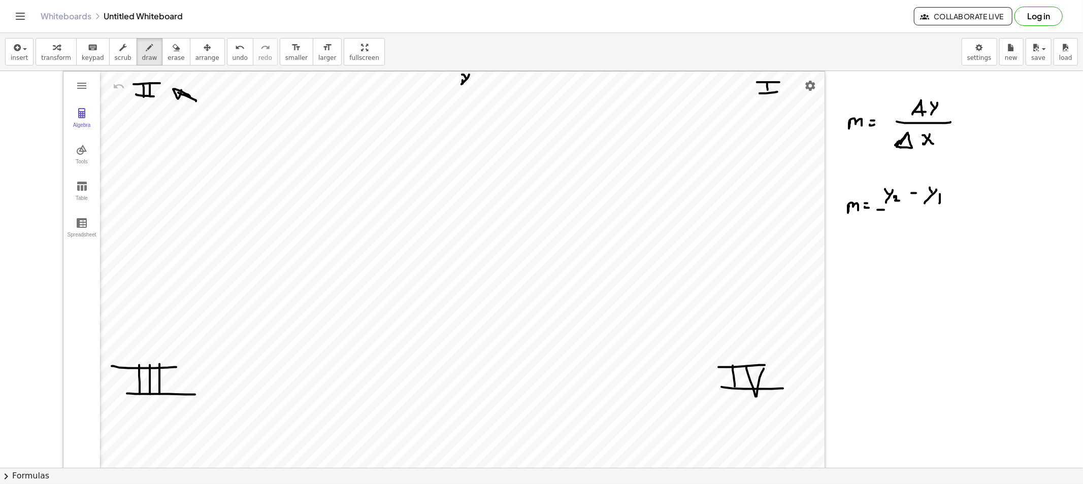
drag, startPoint x: 884, startPoint y: 210, endPoint x: 961, endPoint y: 210, distance: 77.7
click at [965, 206] on div at bounding box center [541, 479] width 1083 height 816
click at [881, 228] on div at bounding box center [541, 479] width 1083 height 816
drag, startPoint x: 884, startPoint y: 224, endPoint x: 891, endPoint y: 229, distance: 8.3
click at [891, 229] on div at bounding box center [541, 479] width 1083 height 816
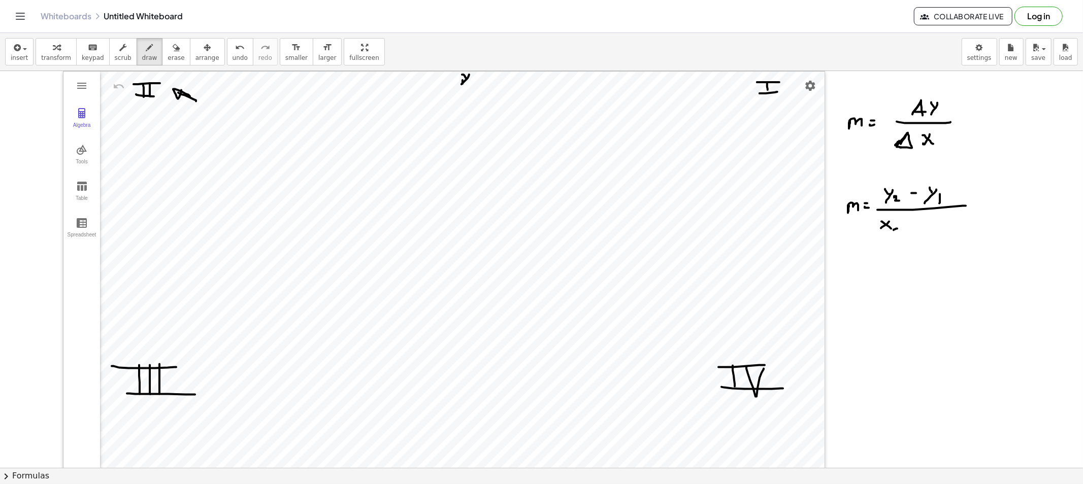
drag, startPoint x: 893, startPoint y: 230, endPoint x: 910, endPoint y: 234, distance: 16.6
click at [898, 234] on div at bounding box center [541, 479] width 1083 height 816
click at [912, 225] on div at bounding box center [541, 479] width 1083 height 816
drag, startPoint x: 932, startPoint y: 220, endPoint x: 927, endPoint y: 224, distance: 6.2
click at [928, 225] on div at bounding box center [541, 479] width 1083 height 816
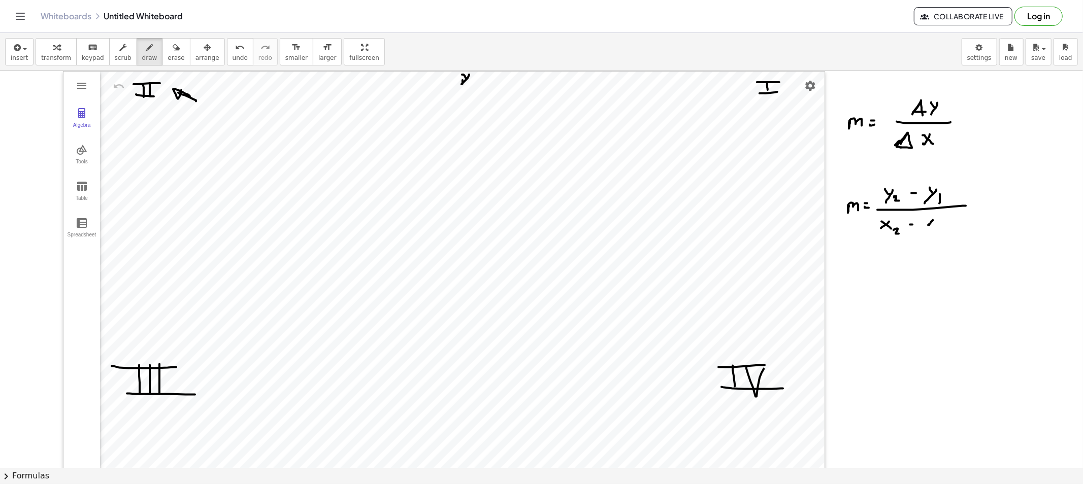
drag, startPoint x: 936, startPoint y: 227, endPoint x: 942, endPoint y: 229, distance: 5.3
click at [937, 228] on div at bounding box center [541, 479] width 1083 height 816
click at [944, 233] on div at bounding box center [541, 479] width 1083 height 816
click at [22, 51] on div "button" at bounding box center [19, 47] width 17 height 12
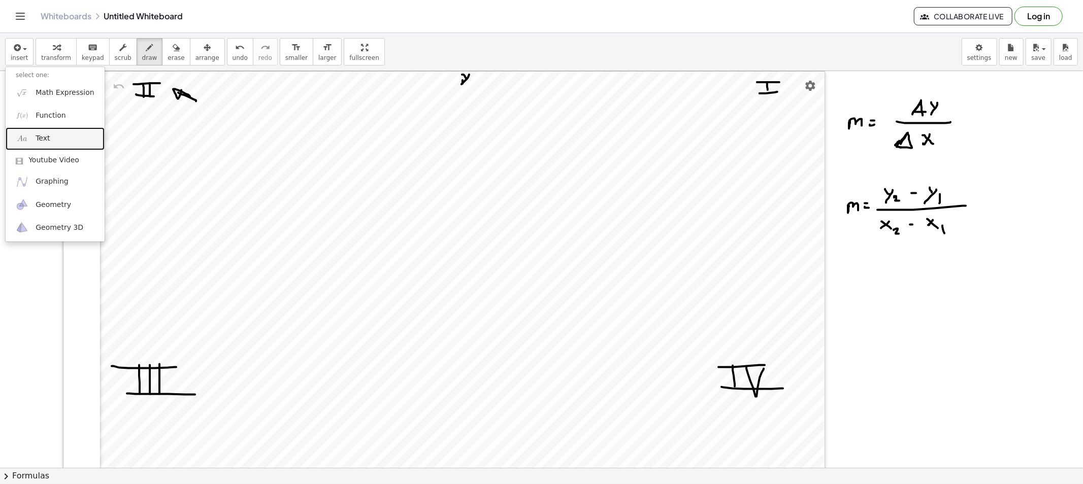
click at [39, 146] on link "Text" at bounding box center [55, 138] width 99 height 23
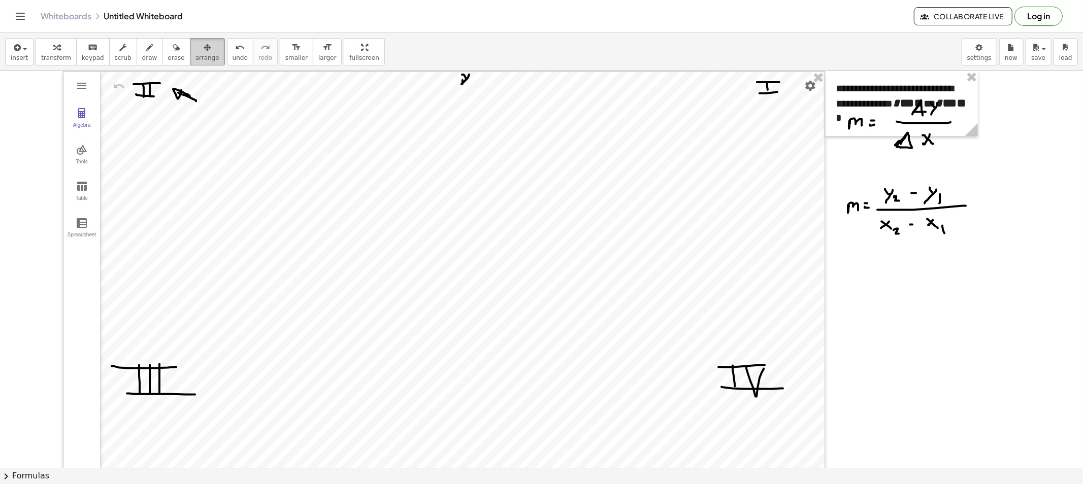
click at [202, 55] on button "arrange" at bounding box center [207, 51] width 35 height 27
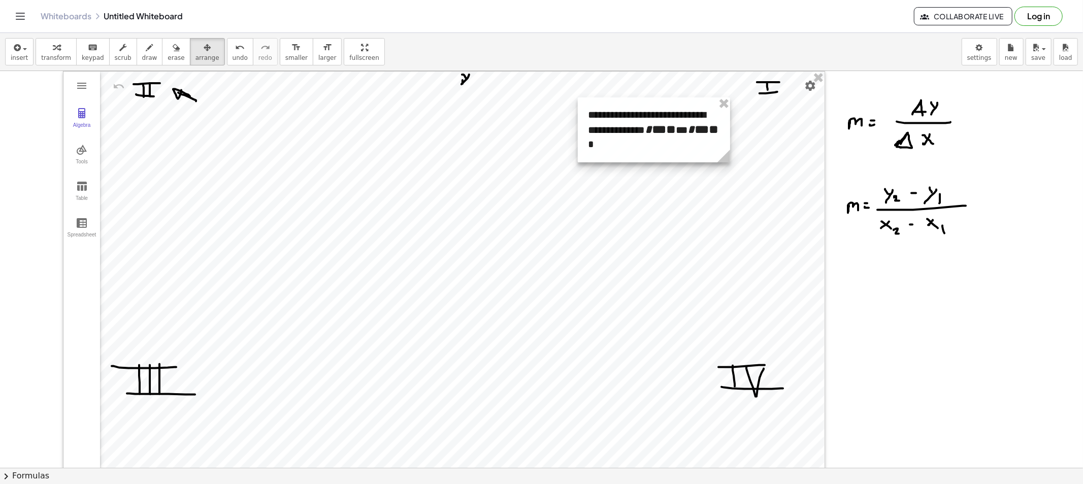
drag, startPoint x: 836, startPoint y: 103, endPoint x: 545, endPoint y: 117, distance: 291.7
click at [578, 117] on div at bounding box center [654, 129] width 152 height 65
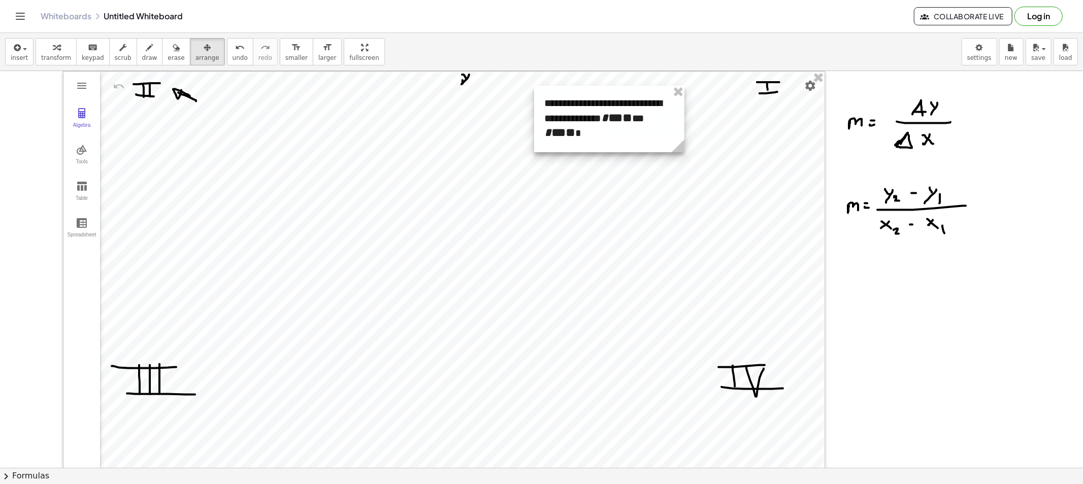
click at [684, 151] on g at bounding box center [680, 148] width 18 height 18
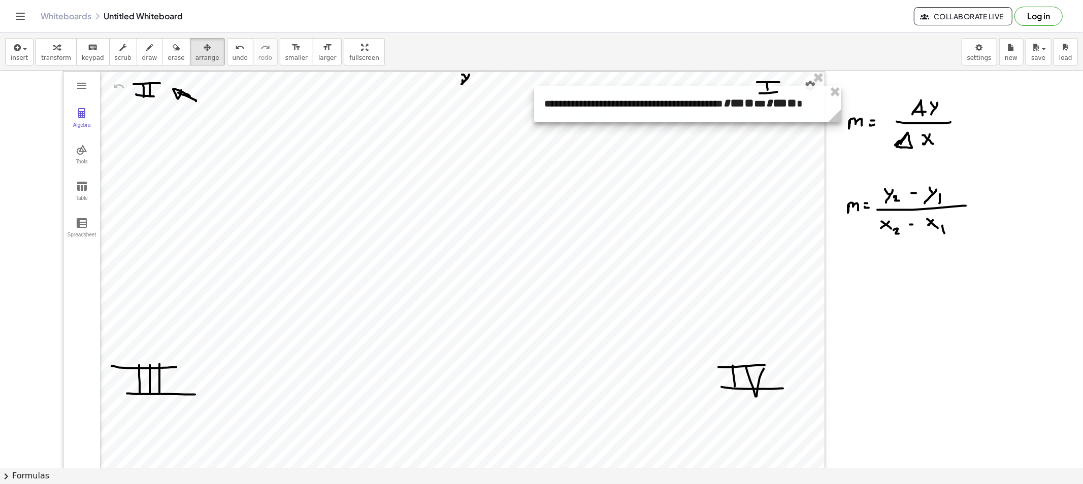
drag, startPoint x: 682, startPoint y: 151, endPoint x: 850, endPoint y: 149, distance: 168.0
click at [850, 149] on div "**********" at bounding box center [541, 479] width 1083 height 816
drag, startPoint x: 738, startPoint y: 128, endPoint x: 707, endPoint y: 132, distance: 30.7
click at [707, 132] on div at bounding box center [443, 340] width 761 height 537
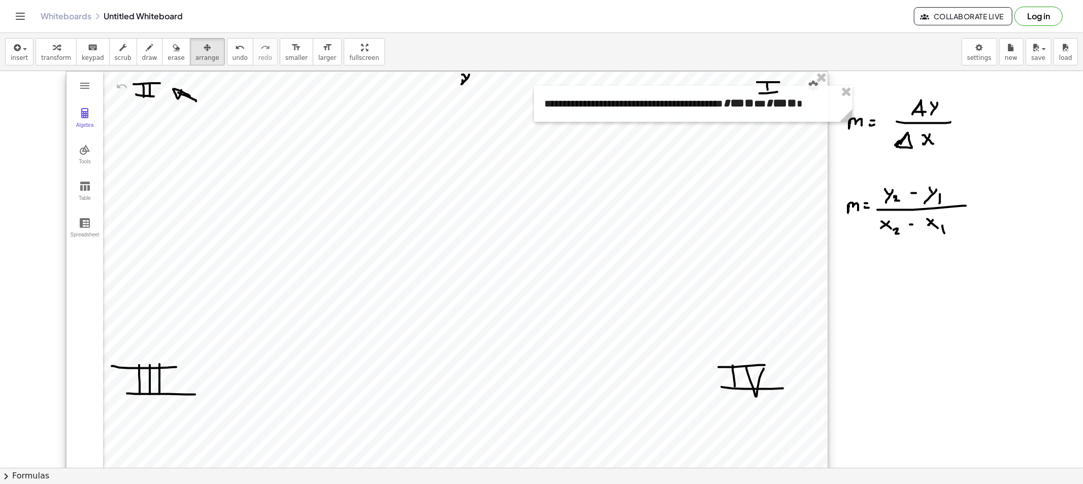
drag, startPoint x: 735, startPoint y: 137, endPoint x: 741, endPoint y: 136, distance: 6.3
click at [741, 136] on div at bounding box center [446, 340] width 761 height 537
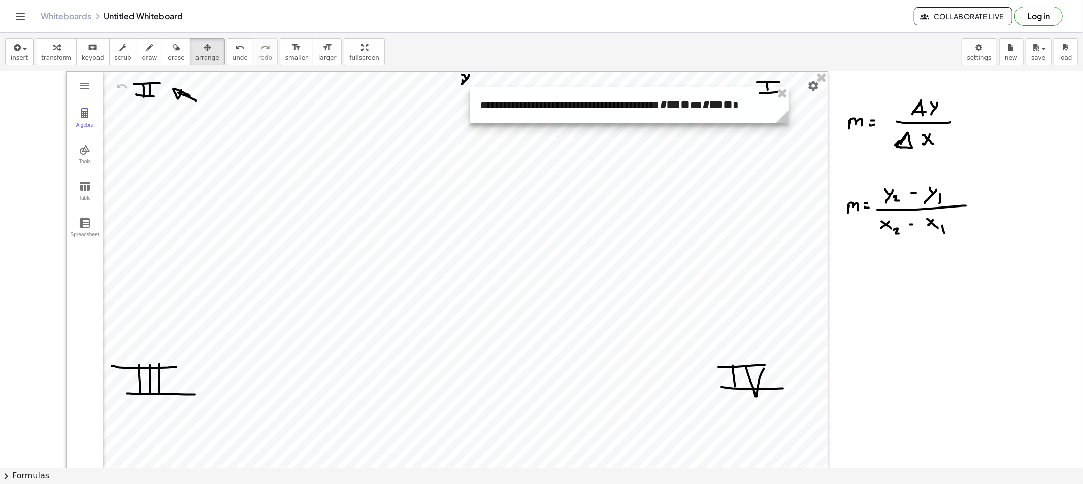
drag, startPoint x: 685, startPoint y: 127, endPoint x: 674, endPoint y: 115, distance: 16.2
click at [674, 115] on div at bounding box center [629, 105] width 318 height 36
click at [142, 51] on div "button" at bounding box center [149, 47] width 15 height 12
click at [195, 59] on span "arrange" at bounding box center [207, 57] width 24 height 7
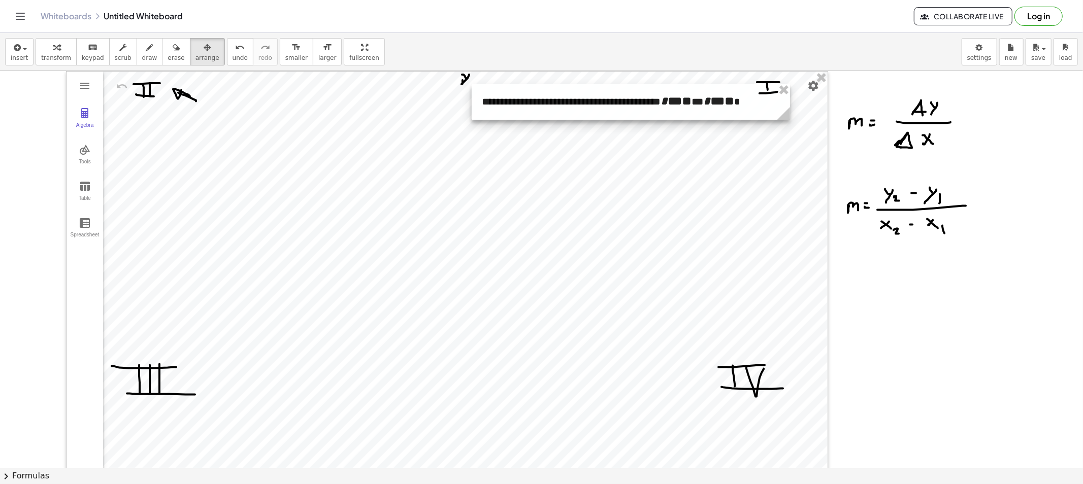
drag, startPoint x: 519, startPoint y: 117, endPoint x: 521, endPoint y: 112, distance: 5.5
click at [521, 112] on div at bounding box center [631, 102] width 318 height 36
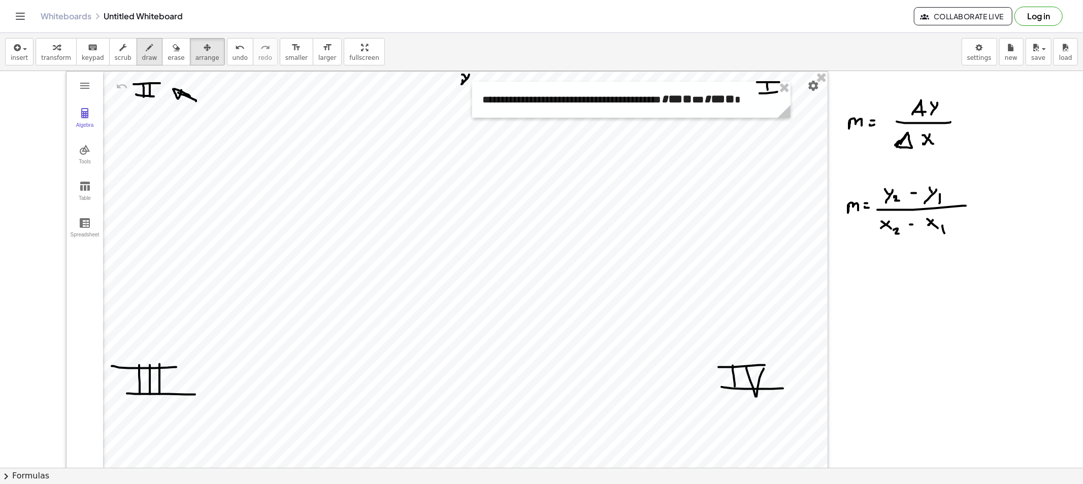
click at [137, 53] on button "draw" at bounding box center [150, 51] width 26 height 27
drag, startPoint x: 703, startPoint y: 86, endPoint x: 696, endPoint y: 89, distance: 7.7
click at [697, 85] on div at bounding box center [541, 479] width 1083 height 816
click at [516, 339] on div at bounding box center [541, 479] width 1083 height 816
click at [462, 264] on div at bounding box center [541, 479] width 1083 height 816
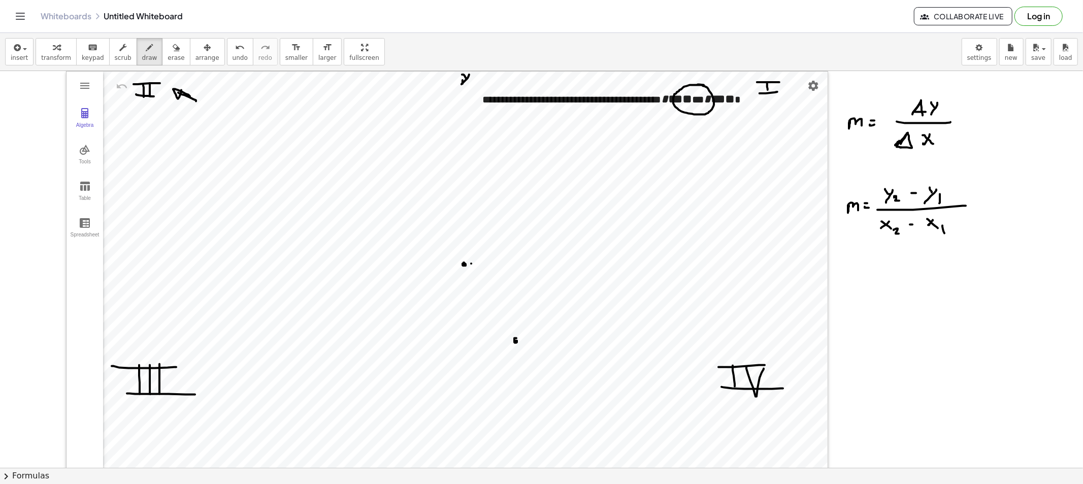
click at [471, 264] on div at bounding box center [541, 479] width 1083 height 816
drag, startPoint x: 480, startPoint y: 264, endPoint x: 489, endPoint y: 264, distance: 9.1
click at [483, 264] on div at bounding box center [541, 479] width 1083 height 816
drag, startPoint x: 490, startPoint y: 264, endPoint x: 497, endPoint y: 264, distance: 7.6
click at [494, 264] on div at bounding box center [541, 479] width 1083 height 816
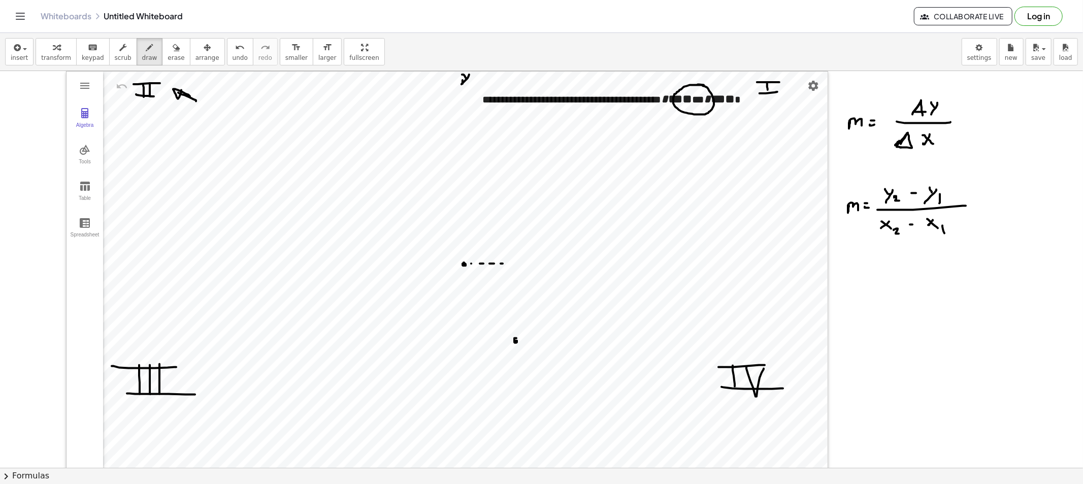
drag, startPoint x: 502, startPoint y: 264, endPoint x: 513, endPoint y: 264, distance: 10.7
click at [504, 264] on div at bounding box center [541, 479] width 1083 height 816
click at [513, 265] on div at bounding box center [541, 479] width 1083 height 816
click at [522, 275] on div at bounding box center [541, 479] width 1083 height 816
click at [522, 276] on div at bounding box center [541, 479] width 1083 height 816
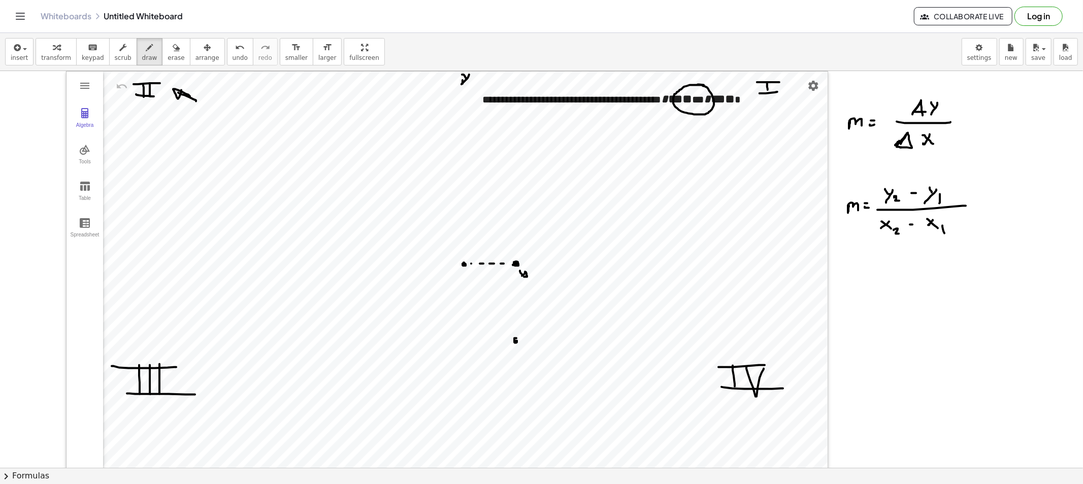
drag, startPoint x: 527, startPoint y: 277, endPoint x: 521, endPoint y: 278, distance: 5.7
click at [522, 277] on div at bounding box center [541, 479] width 1083 height 816
drag, startPoint x: 534, startPoint y: 278, endPoint x: 533, endPoint y: 292, distance: 13.8
click at [532, 292] on div at bounding box center [541, 479] width 1083 height 816
drag, startPoint x: 535, startPoint y: 285, endPoint x: 543, endPoint y: 291, distance: 10.1
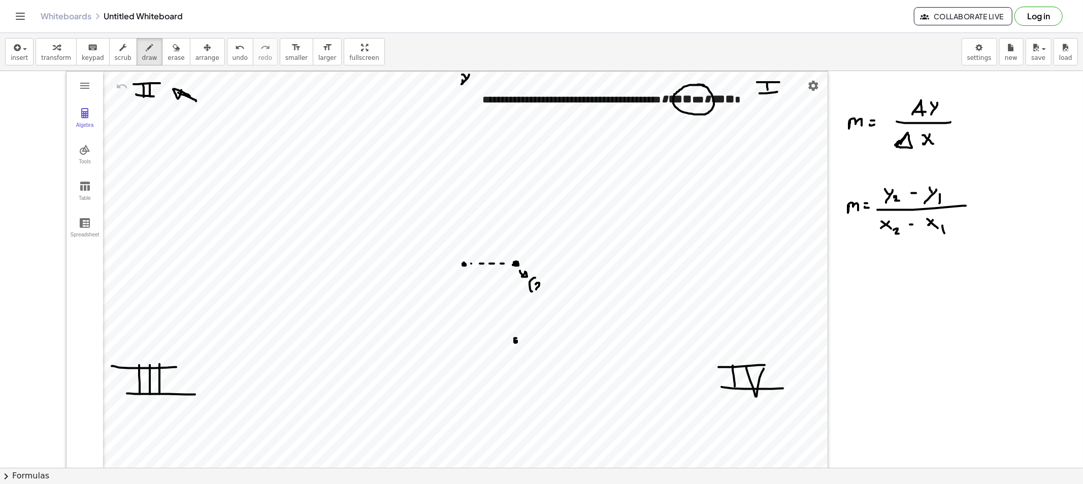
click at [542, 291] on div at bounding box center [541, 479] width 1083 height 816
drag, startPoint x: 544, startPoint y: 290, endPoint x: 551, endPoint y: 287, distance: 7.9
click at [542, 293] on div at bounding box center [541, 479] width 1083 height 816
drag, startPoint x: 551, startPoint y: 285, endPoint x: 550, endPoint y: 293, distance: 8.7
click at [550, 293] on div at bounding box center [541, 479] width 1083 height 816
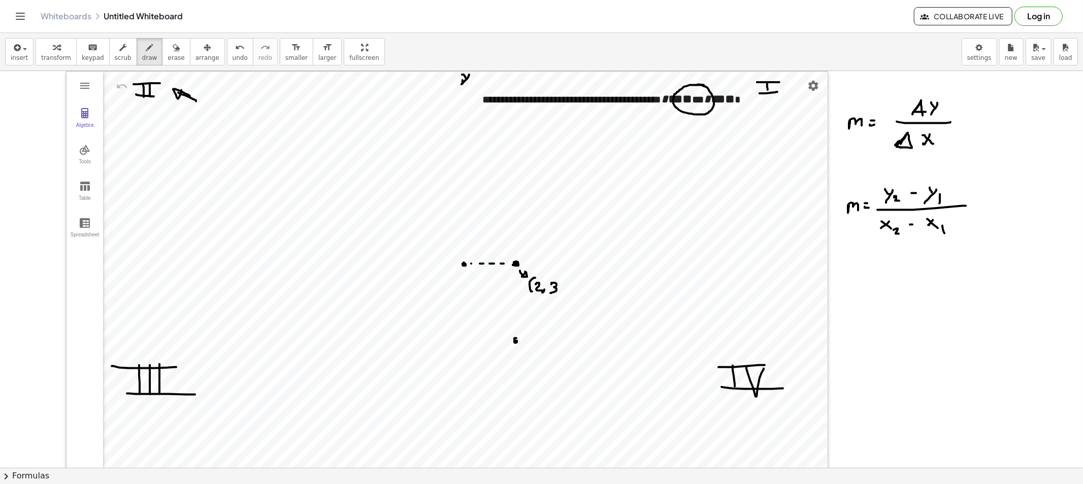
drag, startPoint x: 566, startPoint y: 281, endPoint x: 561, endPoint y: 296, distance: 15.6
click at [561, 296] on div at bounding box center [541, 479] width 1083 height 816
click at [167, 60] on span "erase" at bounding box center [175, 57] width 17 height 7
drag, startPoint x: 441, startPoint y: 257, endPoint x: 478, endPoint y: 275, distance: 40.9
click at [484, 264] on div at bounding box center [541, 479] width 1083 height 816
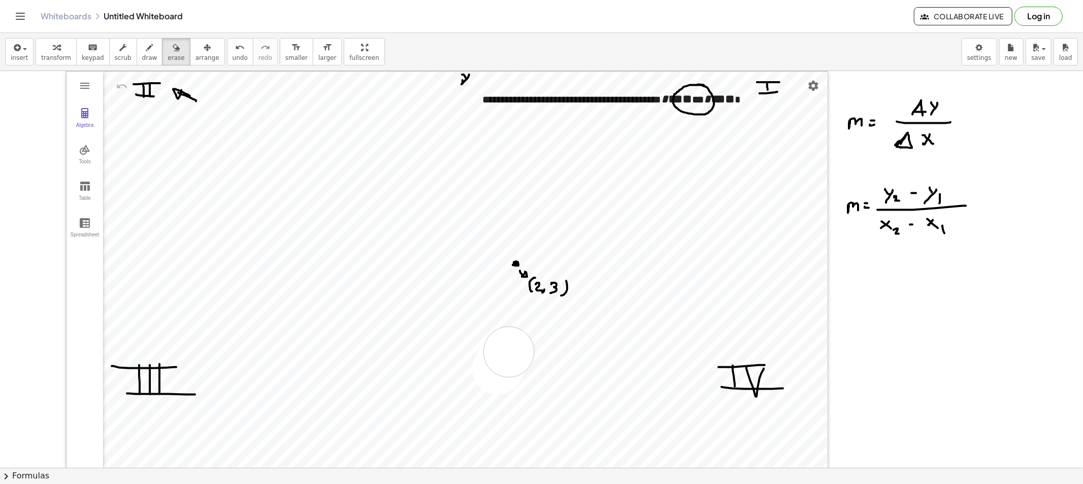
drag, startPoint x: 500, startPoint y: 364, endPoint x: 515, endPoint y: 351, distance: 20.1
click at [513, 348] on div at bounding box center [541, 479] width 1083 height 816
drag, startPoint x: 141, startPoint y: 56, endPoint x: 157, endPoint y: 64, distance: 18.8
click at [142, 54] on span "draw" at bounding box center [149, 57] width 15 height 7
drag, startPoint x: 736, startPoint y: 128, endPoint x: 739, endPoint y: 115, distance: 13.9
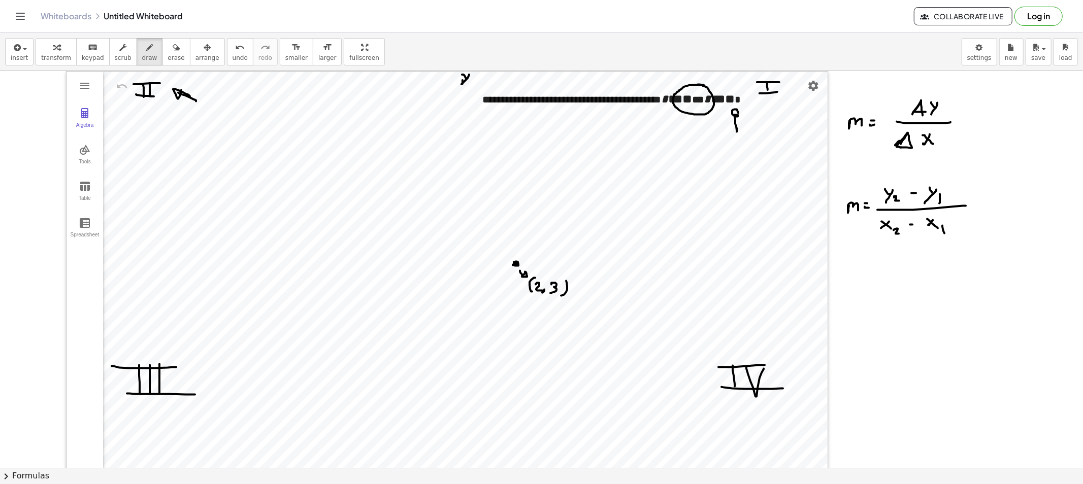
click at [739, 114] on div at bounding box center [541, 479] width 1083 height 816
drag, startPoint x: 747, startPoint y: 88, endPoint x: 728, endPoint y: 114, distance: 31.3
click at [738, 85] on div at bounding box center [541, 479] width 1083 height 816
click at [142, 55] on span "draw" at bounding box center [149, 57] width 15 height 7
click at [591, 341] on div at bounding box center [541, 479] width 1083 height 816
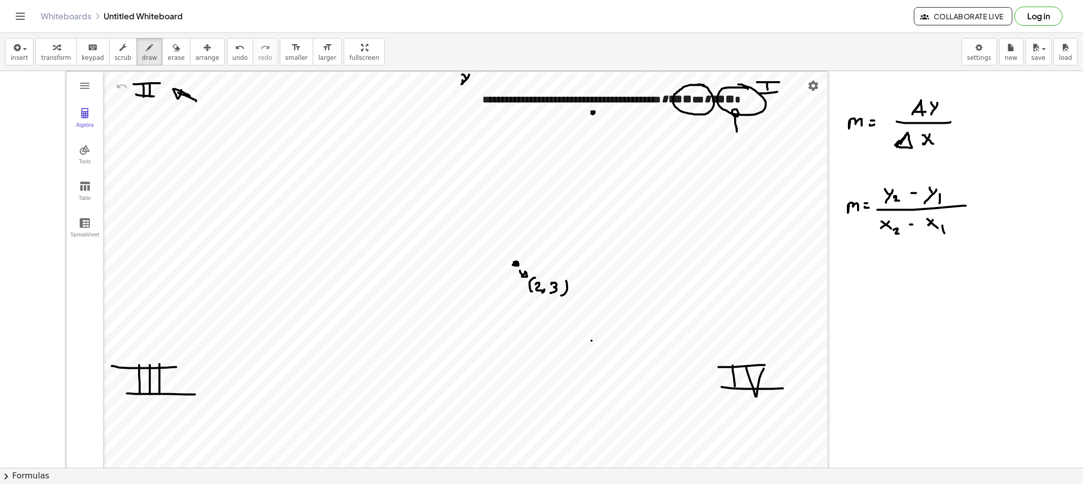
click at [593, 113] on div at bounding box center [541, 479] width 1083 height 816
drag, startPoint x: 610, startPoint y: 117, endPoint x: 614, endPoint y: 114, distance: 5.2
click at [611, 117] on div at bounding box center [541, 479] width 1083 height 816
drag, startPoint x: 614, startPoint y: 114, endPoint x: 611, endPoint y: 119, distance: 5.8
click at [611, 119] on div at bounding box center [541, 479] width 1083 height 816
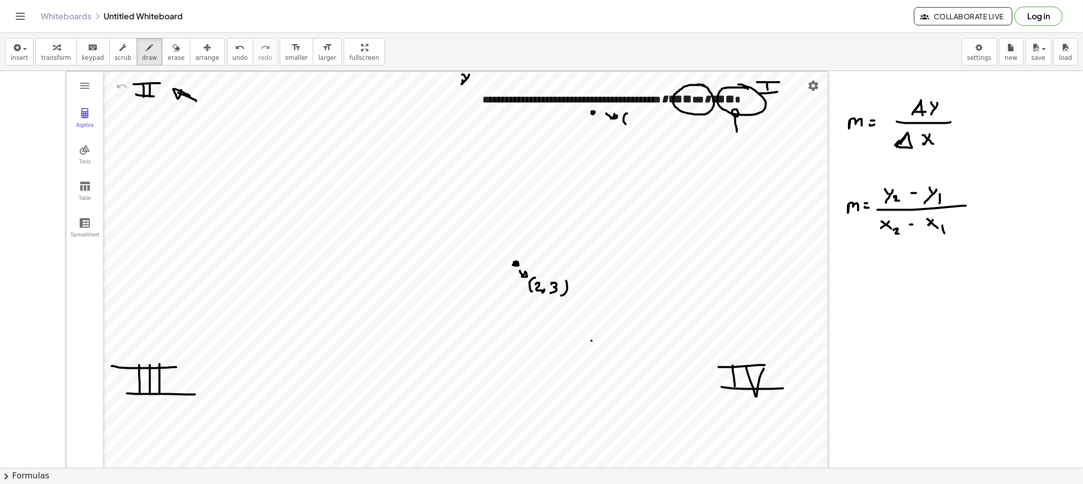
drag, startPoint x: 623, startPoint y: 118, endPoint x: 627, endPoint y: 131, distance: 13.2
click at [628, 128] on div at bounding box center [541, 479] width 1083 height 816
drag, startPoint x: 639, startPoint y: 121, endPoint x: 646, endPoint y: 128, distance: 10.4
click at [636, 129] on div at bounding box center [541, 479] width 1083 height 816
click at [647, 130] on div at bounding box center [541, 479] width 1083 height 816
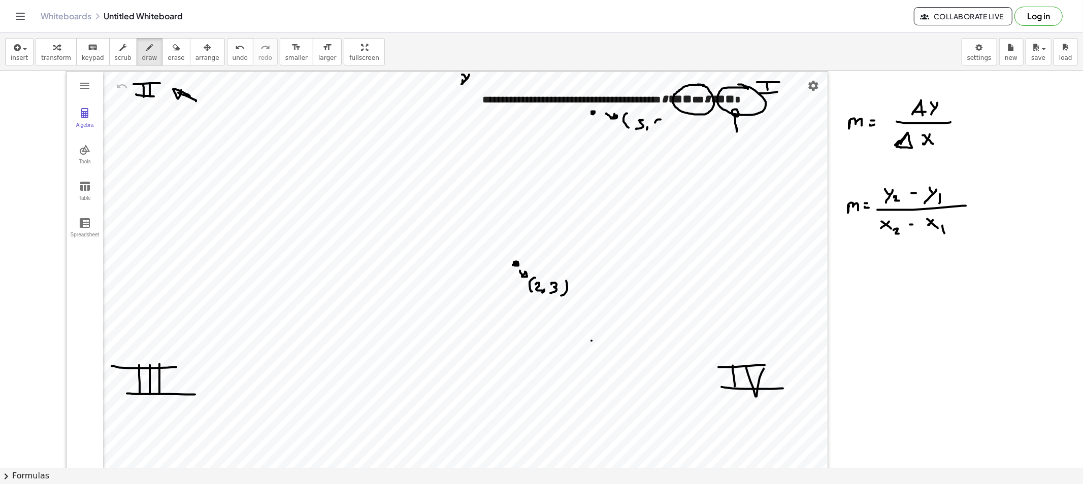
drag, startPoint x: 655, startPoint y: 123, endPoint x: 661, endPoint y: 132, distance: 11.3
click at [661, 130] on div at bounding box center [541, 479] width 1083 height 816
drag, startPoint x: 515, startPoint y: 264, endPoint x: 593, endPoint y: 108, distance: 174.6
click at [593, 108] on div at bounding box center [541, 479] width 1083 height 816
drag, startPoint x: 463, startPoint y: 341, endPoint x: 519, endPoint y: 257, distance: 100.2
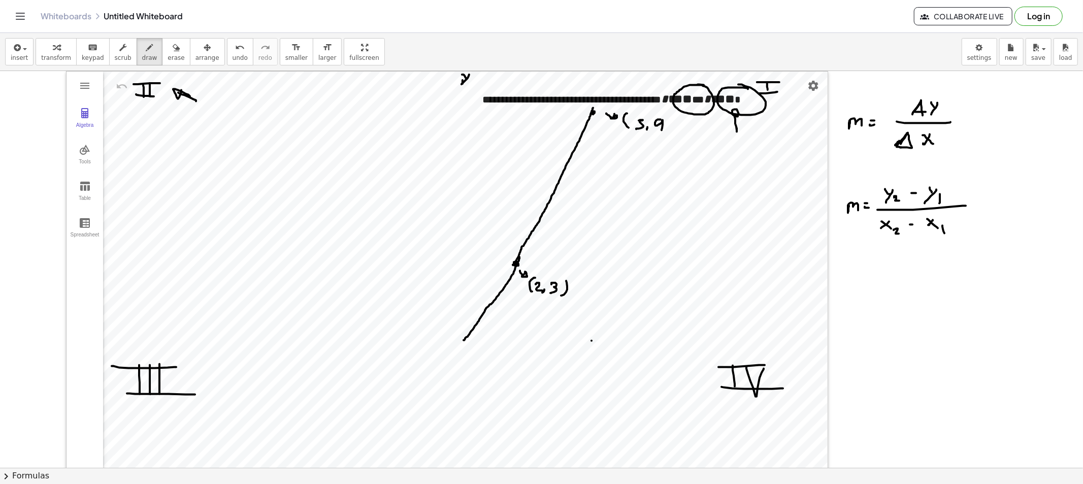
click at [519, 257] on div at bounding box center [541, 479] width 1083 height 816
drag, startPoint x: 489, startPoint y: 308, endPoint x: 495, endPoint y: 339, distance: 32.0
click at [495, 339] on div at bounding box center [541, 479] width 1083 height 816
drag, startPoint x: 506, startPoint y: 293, endPoint x: 512, endPoint y: 292, distance: 5.8
click at [508, 295] on div at bounding box center [541, 479] width 1083 height 816
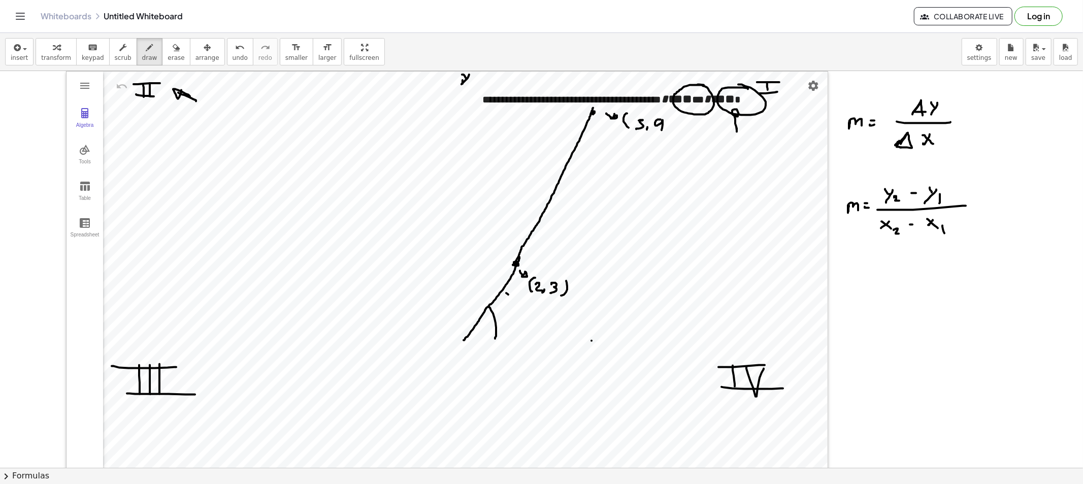
click at [511, 292] on div at bounding box center [541, 479] width 1083 height 816
click at [513, 295] on div at bounding box center [541, 479] width 1083 height 816
click at [167, 54] on span "erase" at bounding box center [175, 57] width 17 height 7
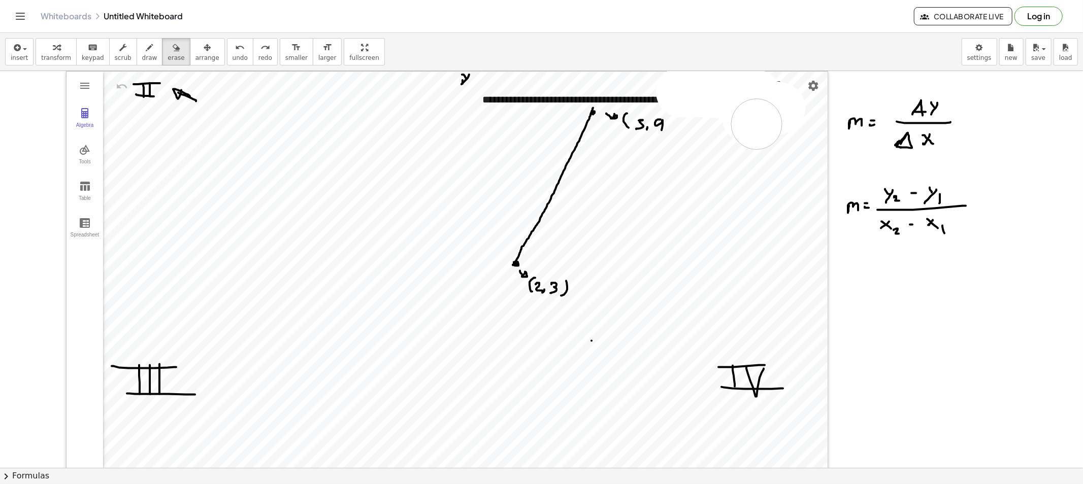
drag, startPoint x: 725, startPoint y: 93, endPoint x: 779, endPoint y: 98, distance: 54.1
click at [770, 107] on div at bounding box center [541, 479] width 1083 height 816
drag, startPoint x: 138, startPoint y: 46, endPoint x: 166, endPoint y: 49, distance: 28.6
click at [143, 47] on div "button" at bounding box center [149, 47] width 15 height 12
click at [770, 85] on div at bounding box center [541, 479] width 1083 height 816
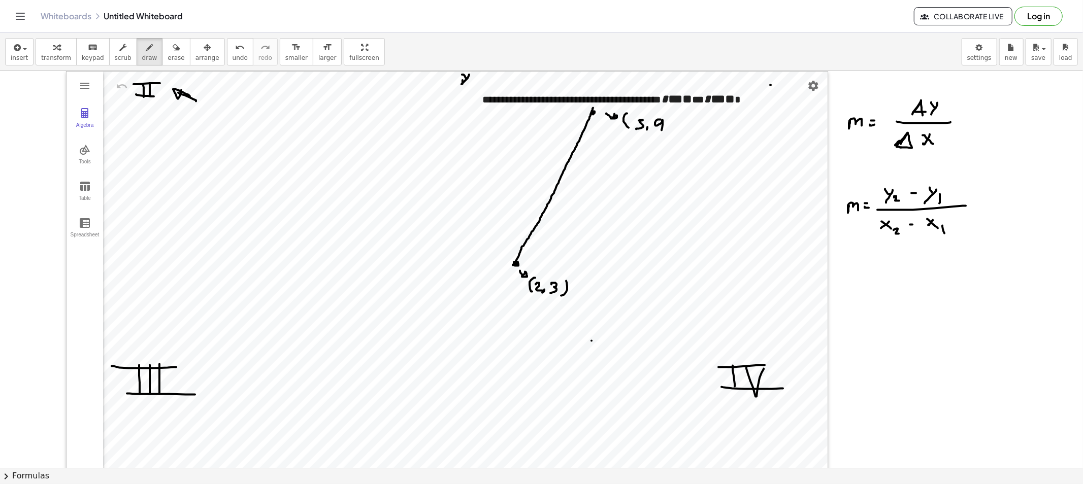
drag, startPoint x: 772, startPoint y: 83, endPoint x: 775, endPoint y: 88, distance: 6.2
click at [772, 95] on div at bounding box center [541, 479] width 1083 height 816
drag, startPoint x: 764, startPoint y: 83, endPoint x: 767, endPoint y: 93, distance: 10.8
click at [783, 83] on div at bounding box center [541, 479] width 1083 height 816
drag, startPoint x: 764, startPoint y: 94, endPoint x: 794, endPoint y: 97, distance: 30.1
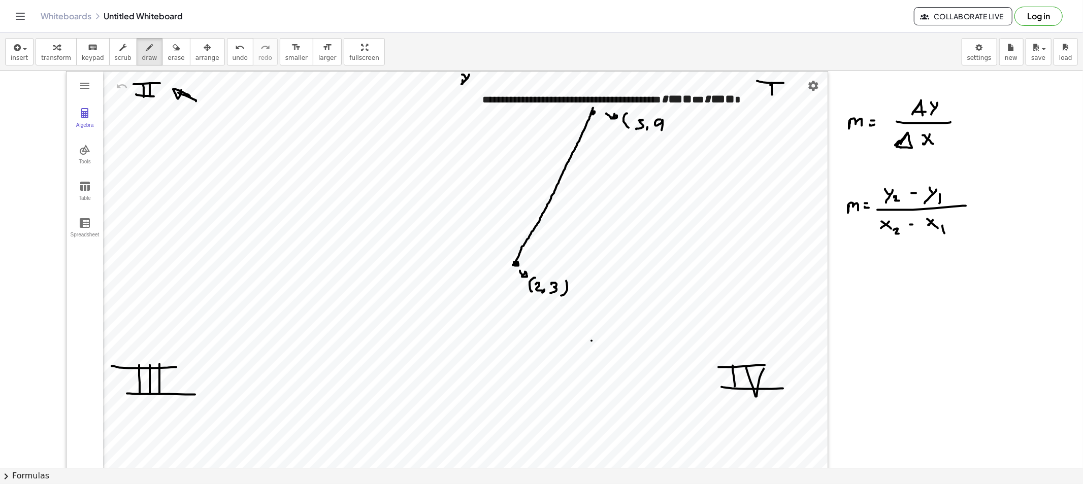
click at [784, 94] on div at bounding box center [541, 479] width 1083 height 816
drag, startPoint x: 687, startPoint y: 115, endPoint x: 688, endPoint y: 108, distance: 6.7
click at [688, 108] on div at bounding box center [541, 479] width 1083 height 816
drag, startPoint x: 693, startPoint y: 115, endPoint x: 694, endPoint y: 124, distance: 9.8
click at [694, 124] on div at bounding box center [541, 479] width 1083 height 816
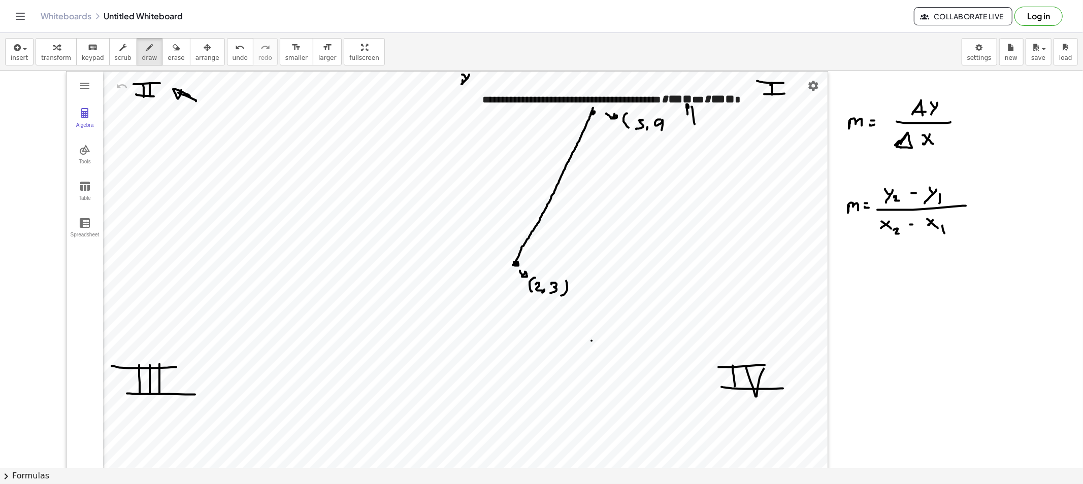
drag, startPoint x: 693, startPoint y: 131, endPoint x: 687, endPoint y: 135, distance: 7.7
click at [687, 135] on div at bounding box center [541, 479] width 1083 height 816
click at [693, 138] on div at bounding box center [541, 479] width 1083 height 816
click at [698, 139] on div at bounding box center [541, 479] width 1083 height 816
drag, startPoint x: 703, startPoint y: 108, endPoint x: 711, endPoint y: 123, distance: 16.6
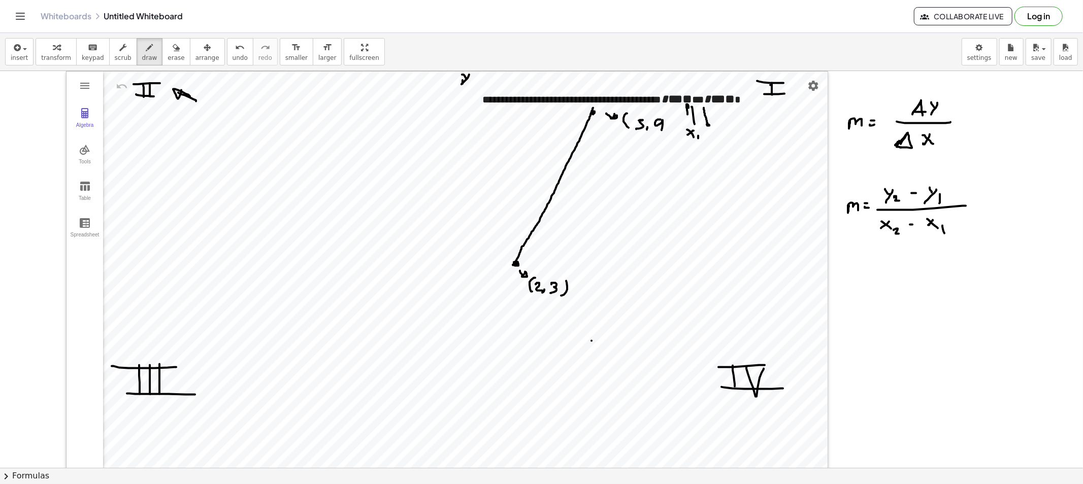
click at [711, 123] on div at bounding box center [541, 479] width 1083 height 816
drag, startPoint x: 708, startPoint y: 132, endPoint x: 712, endPoint y: 136, distance: 5.5
click at [711, 136] on div at bounding box center [541, 479] width 1083 height 816
drag, startPoint x: 713, startPoint y: 135, endPoint x: 709, endPoint y: 145, distance: 10.9
click at [708, 145] on div at bounding box center [541, 479] width 1083 height 816
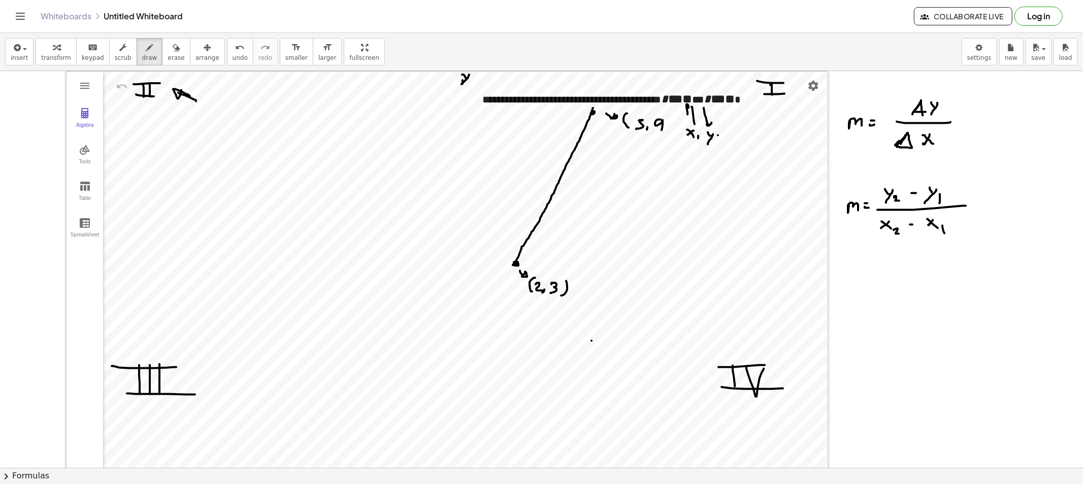
drag, startPoint x: 718, startPoint y: 136, endPoint x: 717, endPoint y: 145, distance: 9.2
click at [718, 141] on div at bounding box center [541, 479] width 1083 height 816
drag, startPoint x: 739, startPoint y: 117, endPoint x: 745, endPoint y: 116, distance: 6.3
click at [745, 117] on div at bounding box center [541, 479] width 1083 height 816
drag, startPoint x: 740, startPoint y: 129, endPoint x: 733, endPoint y: 133, distance: 7.6
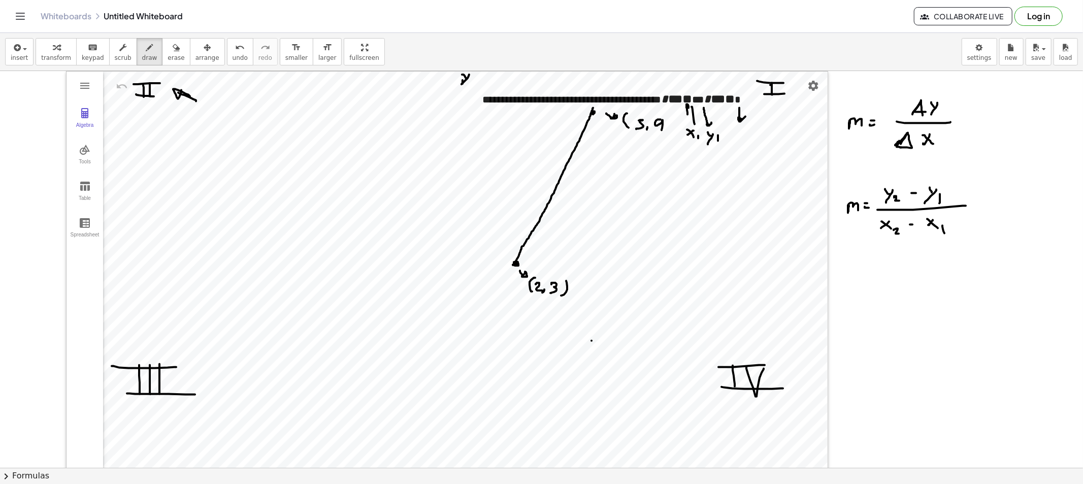
click at [733, 135] on div at bounding box center [541, 479] width 1083 height 816
click at [740, 135] on div at bounding box center [541, 479] width 1083 height 816
drag, startPoint x: 742, startPoint y: 135, endPoint x: 752, endPoint y: 141, distance: 11.6
click at [750, 139] on div at bounding box center [541, 479] width 1083 height 816
drag, startPoint x: 749, startPoint y: 109, endPoint x: 764, endPoint y: 121, distance: 18.8
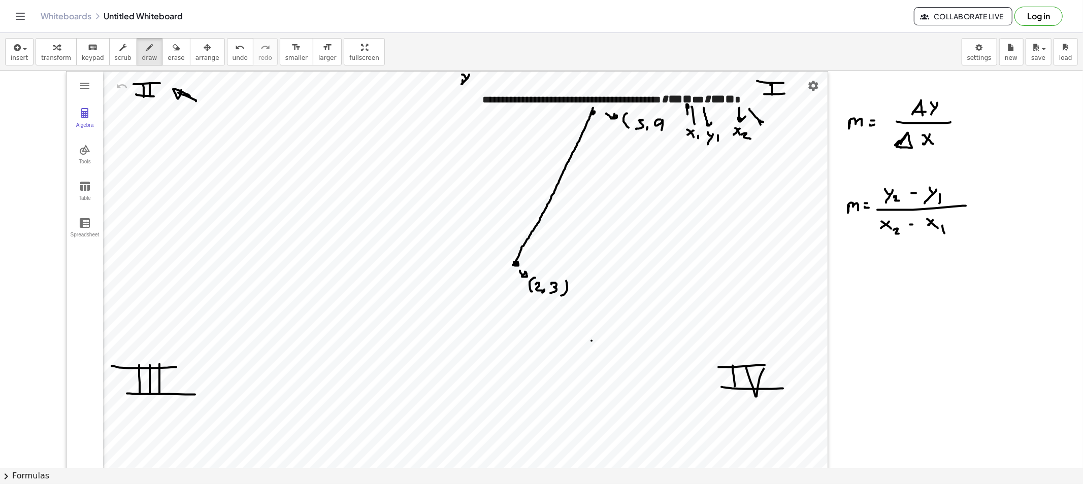
click at [764, 121] on div at bounding box center [541, 479] width 1083 height 816
click at [764, 134] on div at bounding box center [541, 479] width 1083 height 816
drag, startPoint x: 768, startPoint y: 133, endPoint x: 776, endPoint y: 140, distance: 10.1
click at [762, 141] on div at bounding box center [541, 479] width 1083 height 816
drag, startPoint x: 775, startPoint y: 135, endPoint x: 783, endPoint y: 143, distance: 12.2
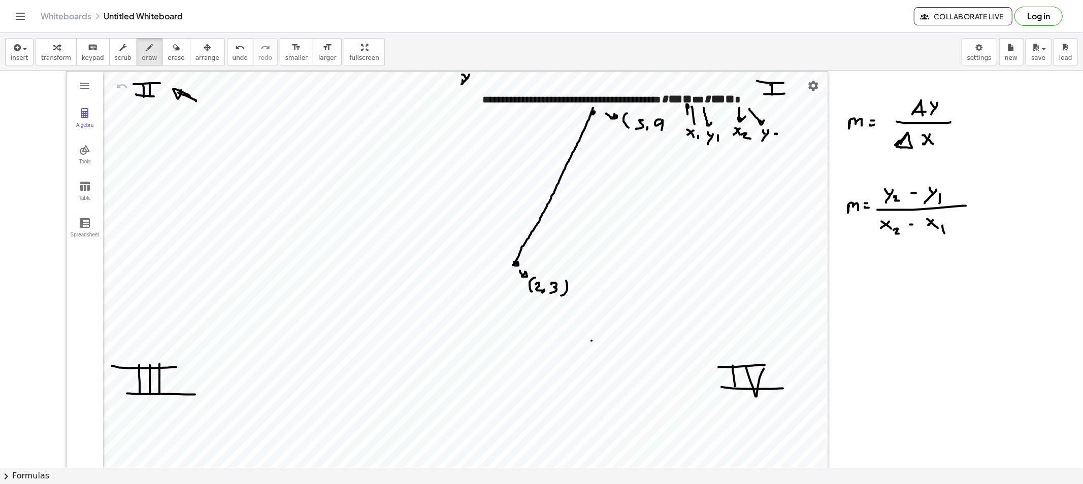
click at [780, 140] on div at bounding box center [541, 479] width 1083 height 816
drag, startPoint x: 855, startPoint y: 295, endPoint x: 870, endPoint y: 301, distance: 16.4
click at [868, 301] on div at bounding box center [541, 479] width 1083 height 816
click at [881, 292] on div at bounding box center [541, 479] width 1083 height 816
drag, startPoint x: 879, startPoint y: 296, endPoint x: 885, endPoint y: 296, distance: 5.6
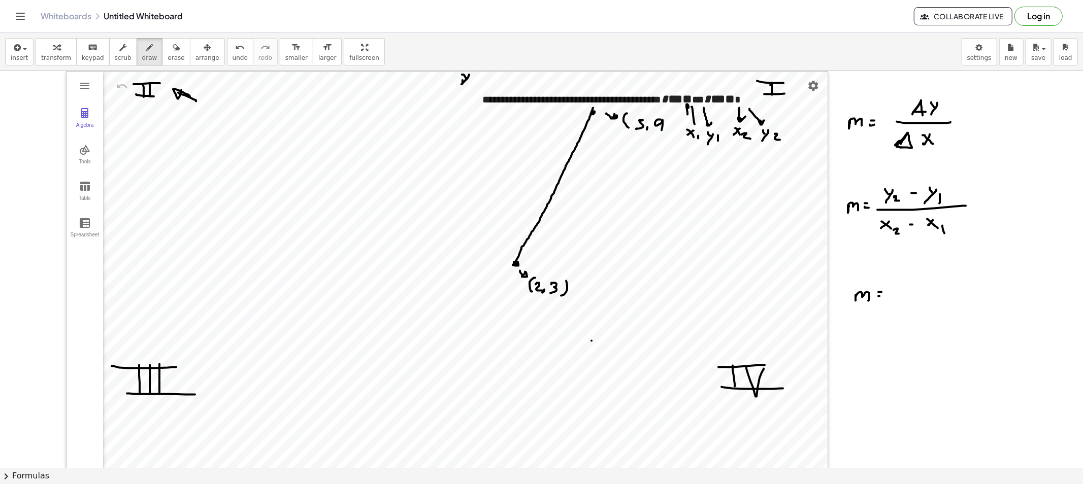
click at [884, 296] on div at bounding box center [541, 479] width 1083 height 816
drag, startPoint x: 901, startPoint y: 278, endPoint x: 903, endPoint y: 291, distance: 12.9
click at [903, 291] on div at bounding box center [541, 479] width 1083 height 816
drag, startPoint x: 913, startPoint y: 283, endPoint x: 919, endPoint y: 283, distance: 6.6
click at [919, 283] on div at bounding box center [541, 479] width 1083 height 816
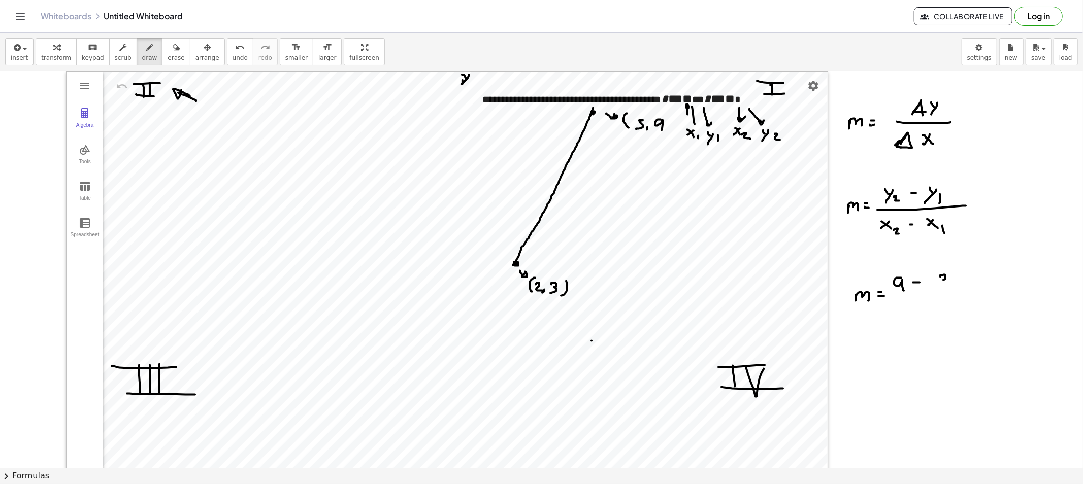
drag, startPoint x: 945, startPoint y: 277, endPoint x: 938, endPoint y: 286, distance: 12.0
click at [939, 286] on div at bounding box center [541, 479] width 1083 height 816
drag, startPoint x: 900, startPoint y: 295, endPoint x: 960, endPoint y: 293, distance: 59.4
click at [960, 293] on div at bounding box center [541, 479] width 1083 height 816
click at [910, 305] on div at bounding box center [541, 479] width 1083 height 816
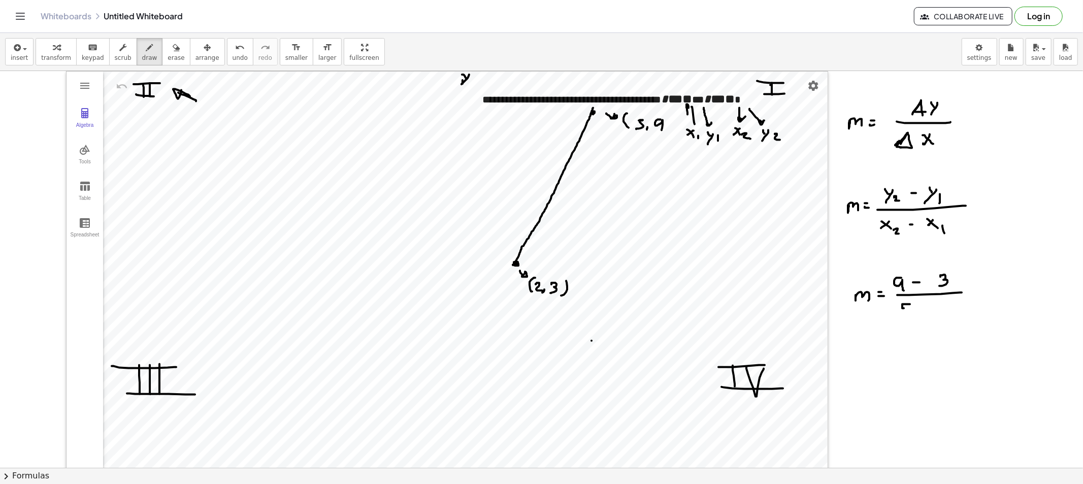
drag, startPoint x: 902, startPoint y: 307, endPoint x: 901, endPoint y: 315, distance: 8.1
click at [901, 315] on div at bounding box center [541, 479] width 1083 height 816
drag, startPoint x: 919, startPoint y: 308, endPoint x: 926, endPoint y: 310, distance: 7.9
click at [924, 308] on div at bounding box center [541, 479] width 1083 height 816
drag, startPoint x: 941, startPoint y: 303, endPoint x: 952, endPoint y: 312, distance: 14.1
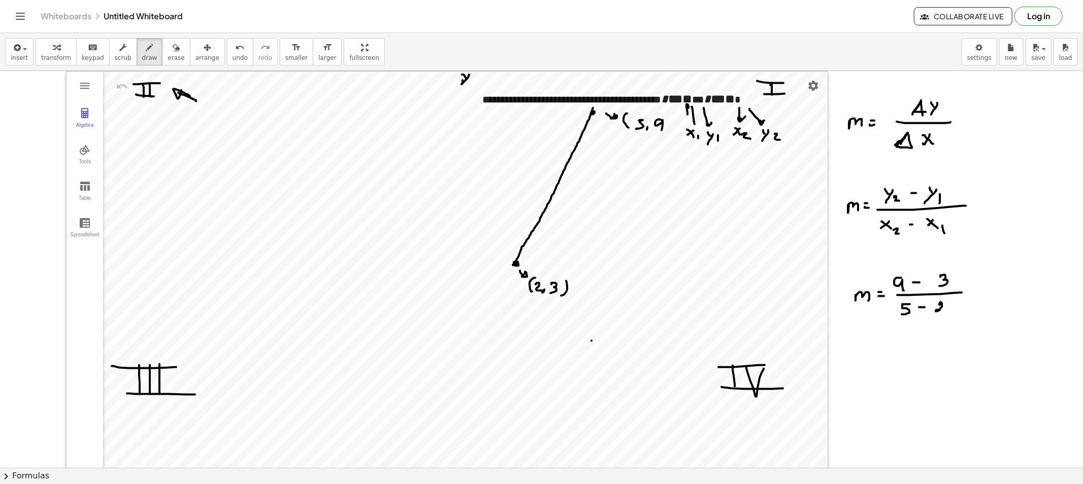
click at [947, 312] on div at bounding box center [541, 479] width 1083 height 816
drag, startPoint x: 851, startPoint y: 371, endPoint x: 865, endPoint y: 373, distance: 13.9
click at [865, 373] on div at bounding box center [541, 479] width 1083 height 816
click at [877, 368] on div at bounding box center [541, 479] width 1083 height 816
drag, startPoint x: 875, startPoint y: 372, endPoint x: 885, endPoint y: 373, distance: 10.2
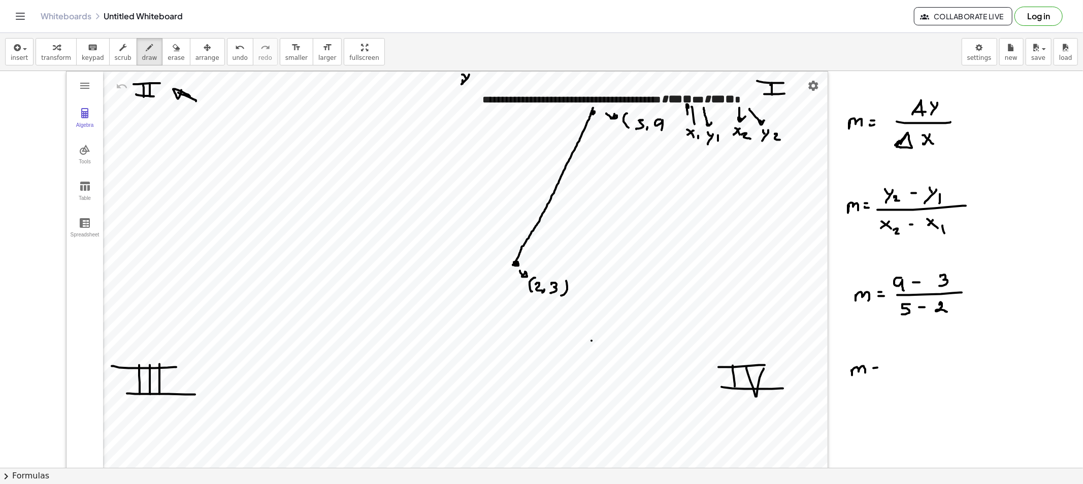
click at [879, 372] on div at bounding box center [541, 479] width 1083 height 816
drag, startPoint x: 904, startPoint y: 354, endPoint x: 903, endPoint y: 366, distance: 11.7
click at [900, 365] on div at bounding box center [541, 479] width 1083 height 816
click at [912, 368] on div at bounding box center [541, 479] width 1083 height 816
drag, startPoint x: 896, startPoint y: 376, endPoint x: 906, endPoint y: 388, distance: 15.9
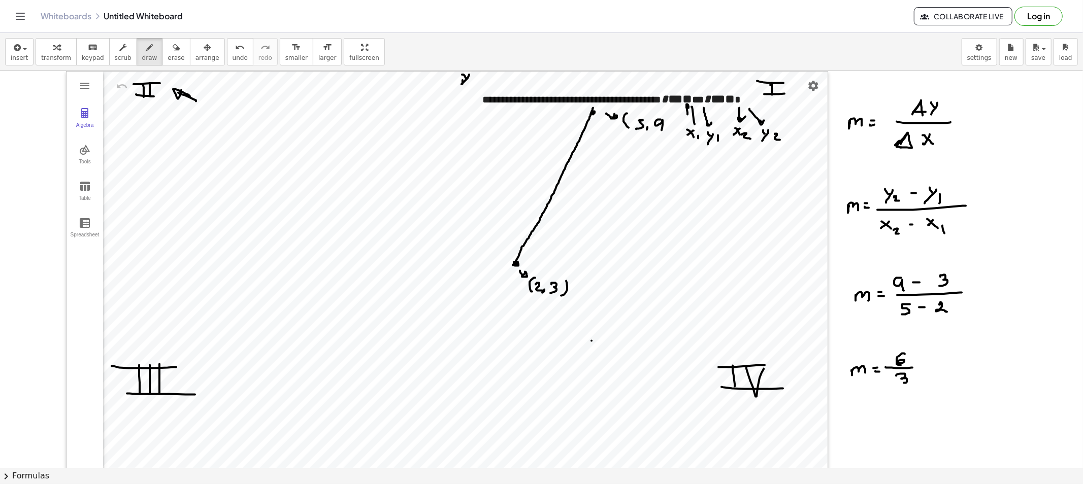
click at [902, 383] on div at bounding box center [541, 479] width 1083 height 816
drag, startPoint x: 872, startPoint y: 416, endPoint x: 874, endPoint y: 427, distance: 10.8
click at [874, 427] on div at bounding box center [541, 479] width 1083 height 816
drag, startPoint x: 892, startPoint y: 420, endPoint x: 1005, endPoint y: 405, distance: 114.2
click at [974, 405] on div at bounding box center [541, 479] width 1083 height 816
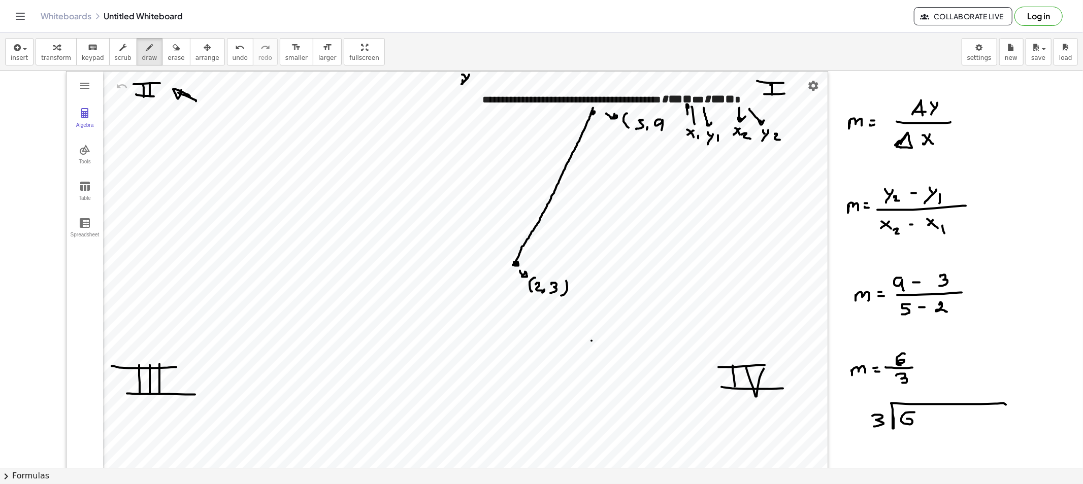
drag, startPoint x: 914, startPoint y: 413, endPoint x: 910, endPoint y: 423, distance: 11.1
click at [904, 423] on div at bounding box center [541, 479] width 1083 height 816
drag, startPoint x: 895, startPoint y: 391, endPoint x: 881, endPoint y: 407, distance: 21.2
click at [881, 407] on div at bounding box center [541, 479] width 1083 height 816
drag, startPoint x: 881, startPoint y: 432, endPoint x: 909, endPoint y: 431, distance: 28.4
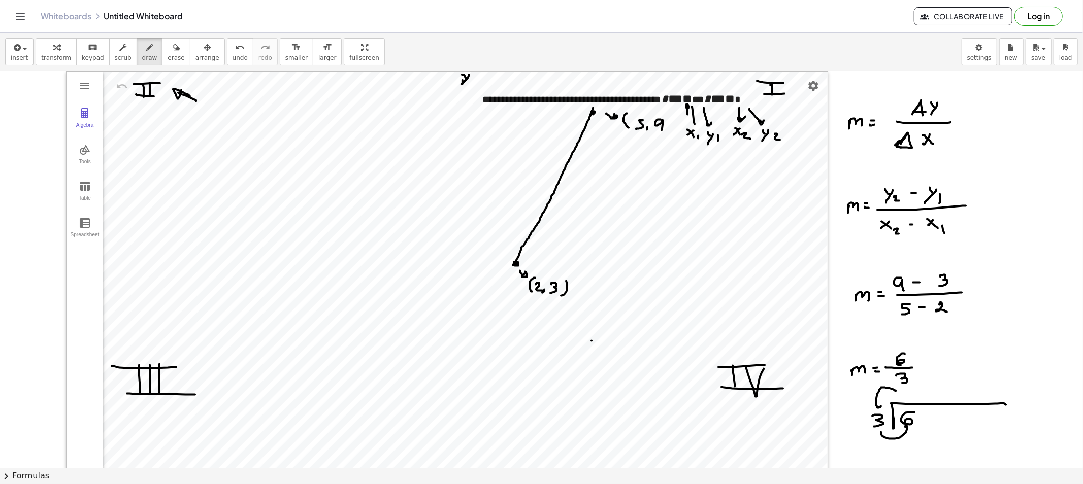
click at [909, 429] on div at bounding box center [541, 479] width 1083 height 816
drag, startPoint x: 901, startPoint y: 392, endPoint x: 910, endPoint y: 401, distance: 11.8
click at [909, 400] on div at bounding box center [541, 479] width 1083 height 816
drag, startPoint x: 897, startPoint y: 392, endPoint x: 909, endPoint y: 388, distance: 12.8
click at [911, 388] on div at bounding box center [541, 479] width 1083 height 816
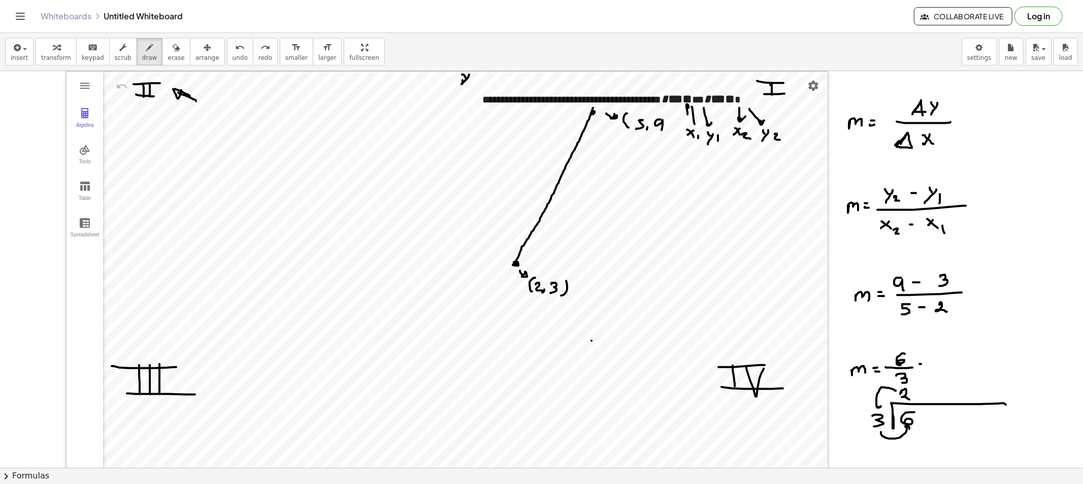
click at [921, 364] on div at bounding box center [541, 479] width 1083 height 816
click at [924, 367] on div at bounding box center [541, 479] width 1083 height 816
drag, startPoint x: 931, startPoint y: 363, endPoint x: 948, endPoint y: 370, distance: 18.0
click at [943, 370] on div at bounding box center [541, 479] width 1083 height 816
click at [162, 59] on button "erase" at bounding box center [176, 51] width 28 height 27
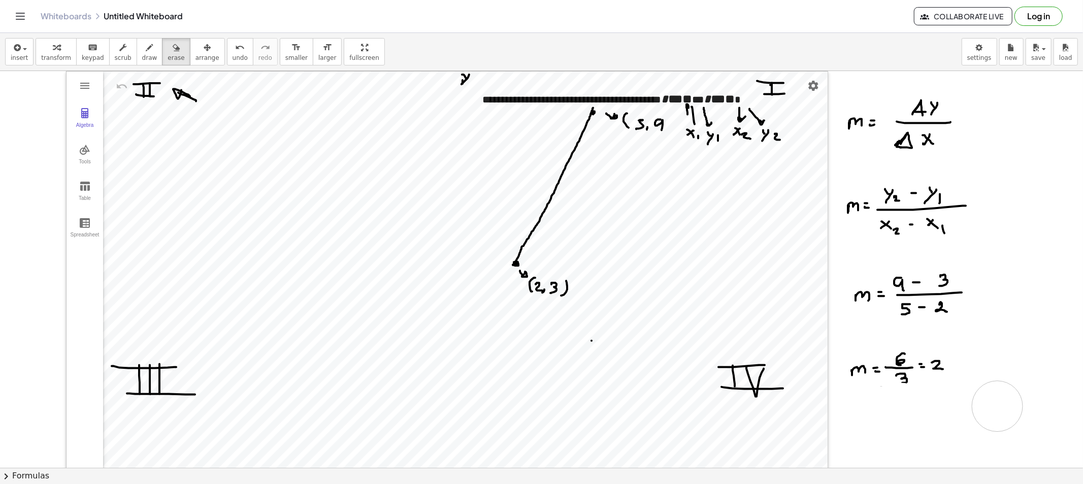
drag, startPoint x: 885, startPoint y: 429, endPoint x: 997, endPoint y: 407, distance: 114.0
click at [974, 407] on div at bounding box center [541, 479] width 1083 height 816
click at [142, 47] on div "button" at bounding box center [149, 47] width 15 height 12
drag, startPoint x: 934, startPoint y: 339, endPoint x: 943, endPoint y: 351, distance: 14.2
click at [936, 352] on div at bounding box center [541, 479] width 1083 height 816
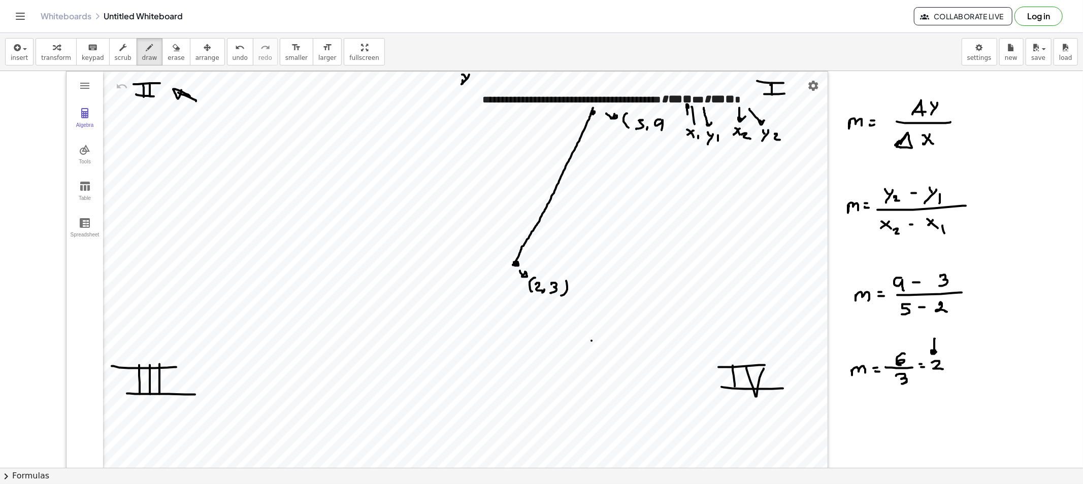
drag, startPoint x: 906, startPoint y: 382, endPoint x: 900, endPoint y: 385, distance: 5.7
click at [900, 385] on div at bounding box center [541, 479] width 1083 height 816
click at [167, 61] on span "erase" at bounding box center [175, 57] width 17 height 7
drag, startPoint x: 886, startPoint y: 382, endPoint x: 876, endPoint y: 376, distance: 11.8
click at [876, 376] on div at bounding box center [541, 479] width 1083 height 816
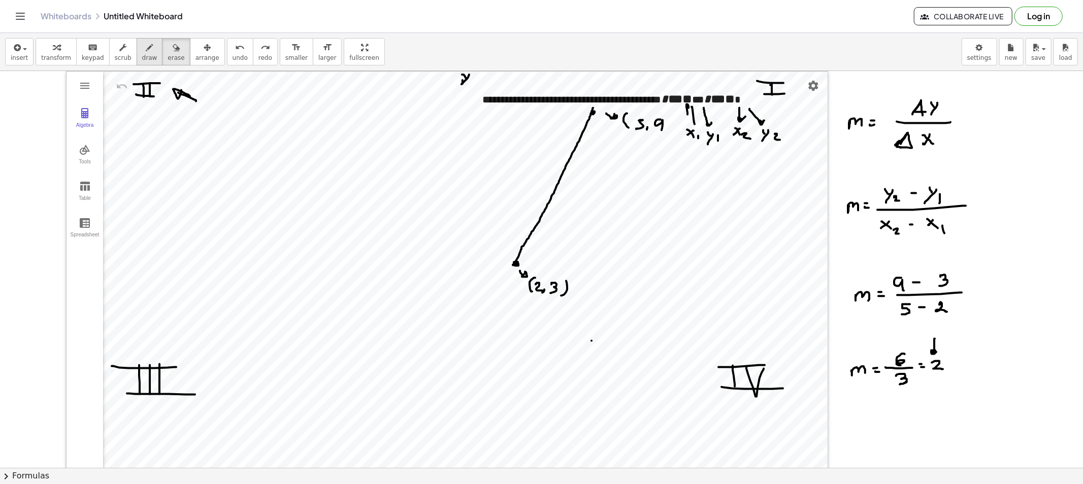
click at [142, 50] on div "button" at bounding box center [149, 47] width 15 height 12
drag, startPoint x: 851, startPoint y: 422, endPoint x: 865, endPoint y: 425, distance: 14.0
click at [864, 424] on div at bounding box center [541, 479] width 1083 height 816
click at [875, 420] on div at bounding box center [541, 479] width 1083 height 816
drag, startPoint x: 874, startPoint y: 422, endPoint x: 887, endPoint y: 423, distance: 13.7
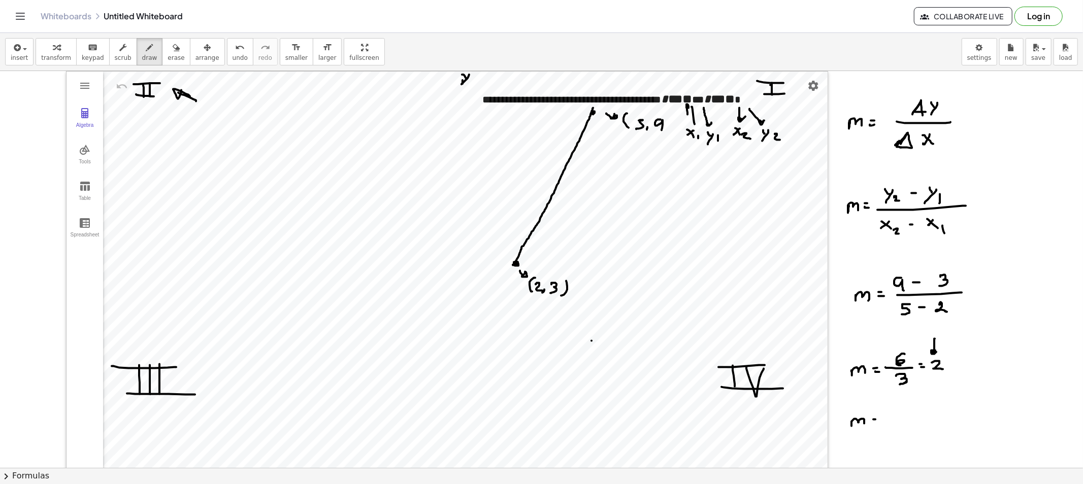
click at [876, 423] on div at bounding box center [541, 479] width 1083 height 816
drag, startPoint x: 898, startPoint y: 407, endPoint x: 904, endPoint y: 417, distance: 12.3
click at [907, 415] on div at bounding box center [541, 479] width 1083 height 816
drag, startPoint x: 899, startPoint y: 418, endPoint x: 920, endPoint y: 419, distance: 21.3
click at [927, 417] on div at bounding box center [541, 479] width 1083 height 816
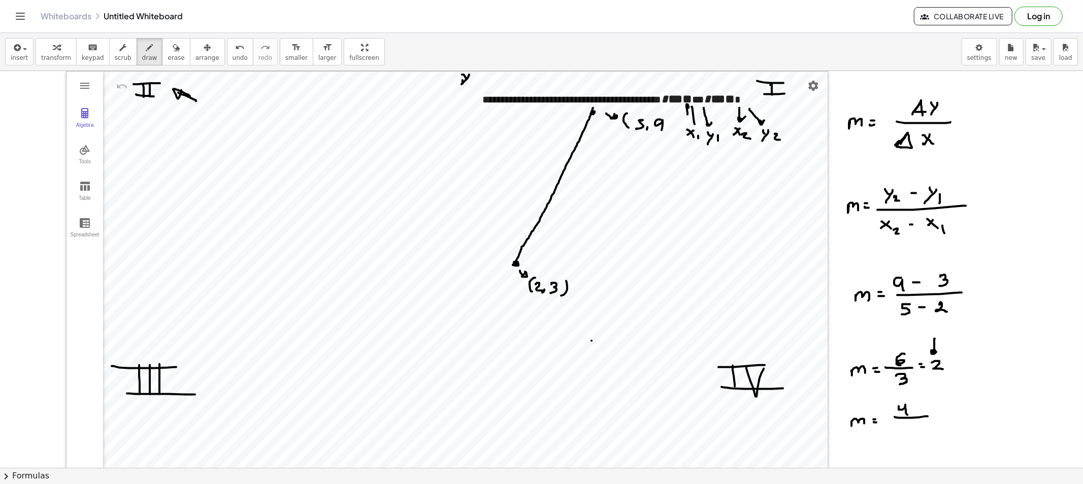
click at [918, 422] on div at bounding box center [541, 479] width 1083 height 816
drag, startPoint x: 911, startPoint y: 426, endPoint x: 917, endPoint y: 427, distance: 6.2
click at [909, 430] on div at bounding box center [541, 479] width 1083 height 816
click at [924, 402] on div at bounding box center [541, 479] width 1083 height 816
drag, startPoint x: 938, startPoint y: 345, endPoint x: 891, endPoint y: 349, distance: 46.8
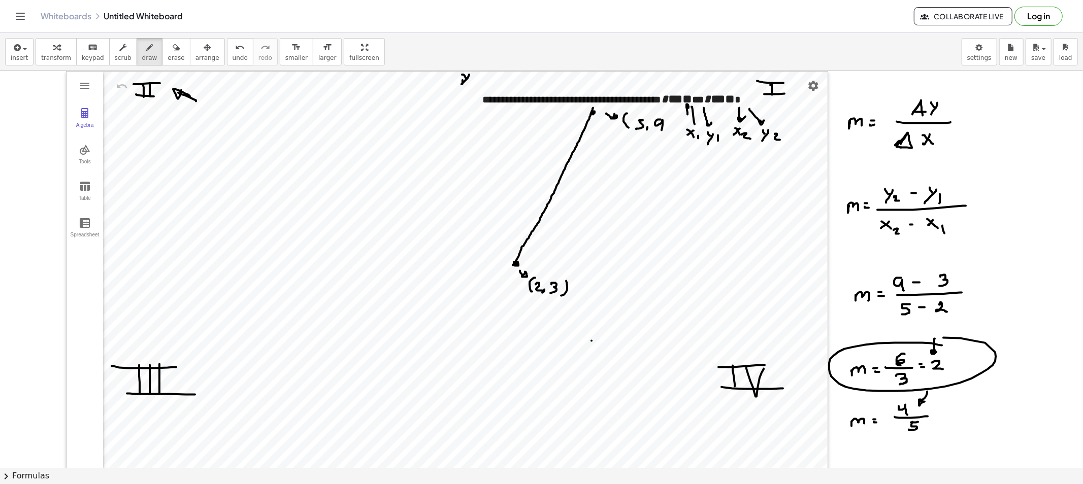
click at [921, 340] on div at bounding box center [541, 479] width 1083 height 816
click at [167, 56] on span "erase" at bounding box center [175, 57] width 17 height 7
drag, startPoint x: 713, startPoint y: 148, endPoint x: 773, endPoint y: 124, distance: 64.5
click at [772, 124] on div at bounding box center [541, 479] width 1083 height 816
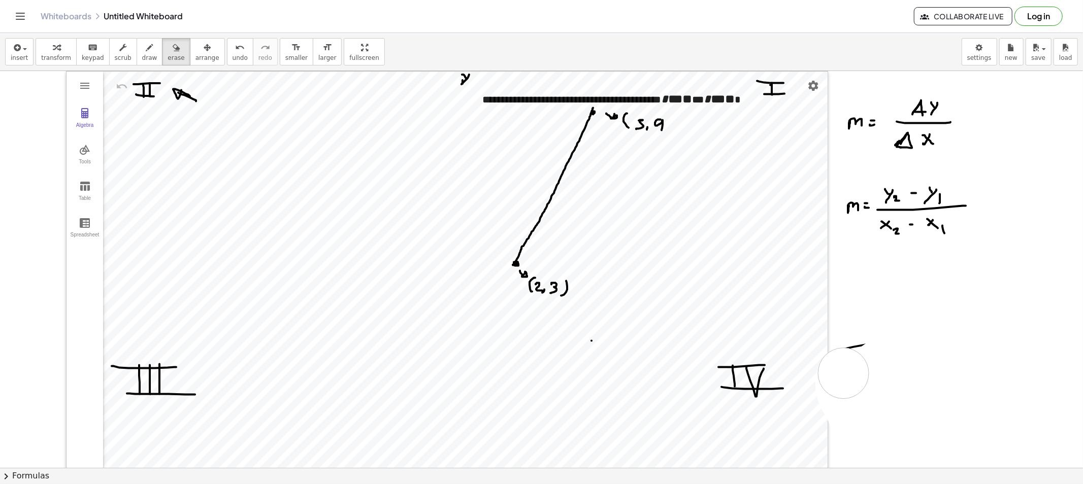
drag, startPoint x: 866, startPoint y: 306, endPoint x: 891, endPoint y: 347, distance: 48.1
click at [863, 351] on div at bounding box center [541, 479] width 1083 height 816
click at [763, 95] on div at bounding box center [541, 479] width 1083 height 816
drag, startPoint x: 114, startPoint y: 54, endPoint x: 163, endPoint y: 66, distance: 50.4
click at [117, 54] on span "scrub" at bounding box center [123, 57] width 17 height 7
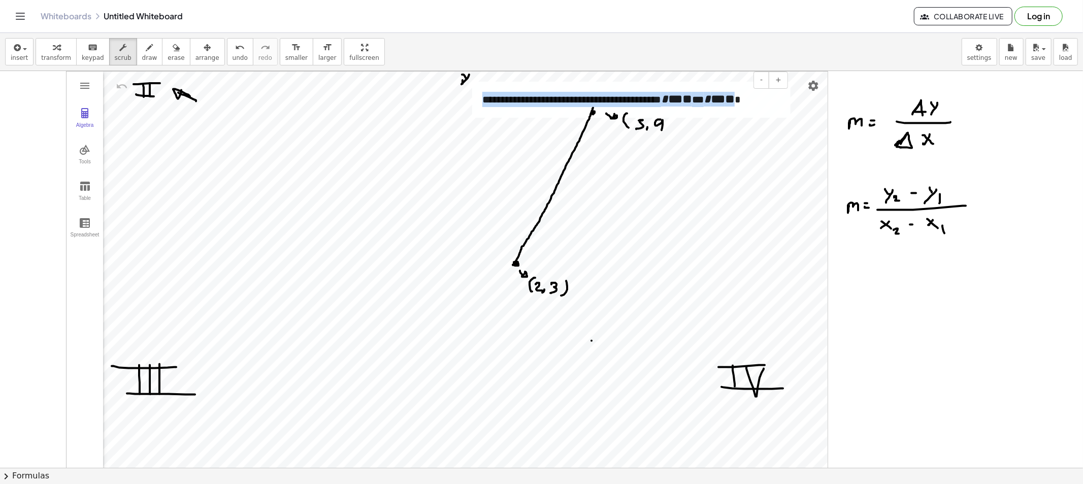
drag, startPoint x: 755, startPoint y: 102, endPoint x: 478, endPoint y: 94, distance: 276.7
click at [478, 94] on div "**********" at bounding box center [631, 100] width 318 height 36
drag, startPoint x: 137, startPoint y: 55, endPoint x: 553, endPoint y: 130, distance: 423.0
click at [143, 57] on span "draw" at bounding box center [149, 57] width 15 height 7
drag, startPoint x: 668, startPoint y: 116, endPoint x: 669, endPoint y: 133, distance: 17.3
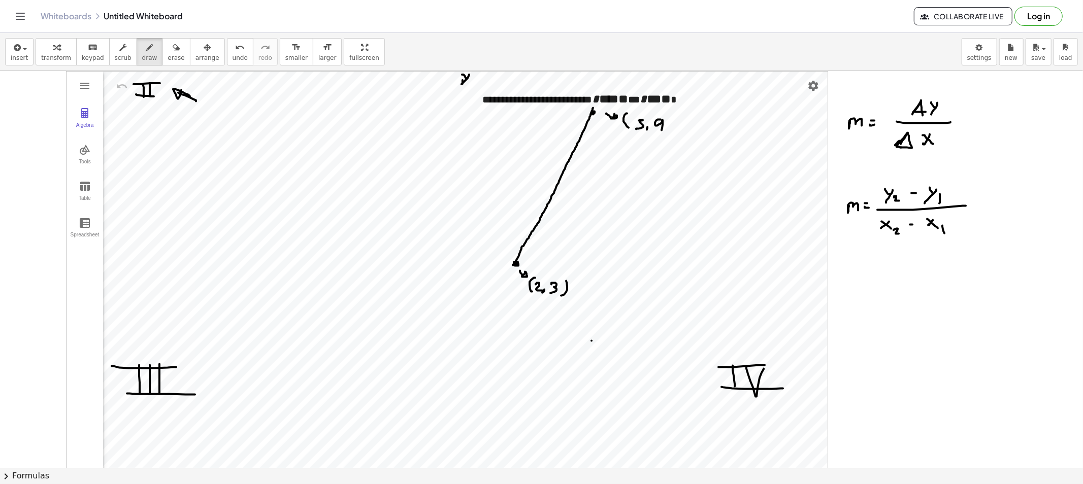
click at [669, 133] on div at bounding box center [541, 479] width 1083 height 816
drag, startPoint x: 935, startPoint y: 178, endPoint x: 875, endPoint y: 174, distance: 60.5
click at [875, 174] on div at bounding box center [541, 479] width 1083 height 816
drag, startPoint x: 896, startPoint y: 184, endPoint x: 950, endPoint y: 181, distance: 54.4
click at [950, 181] on div at bounding box center [541, 479] width 1083 height 816
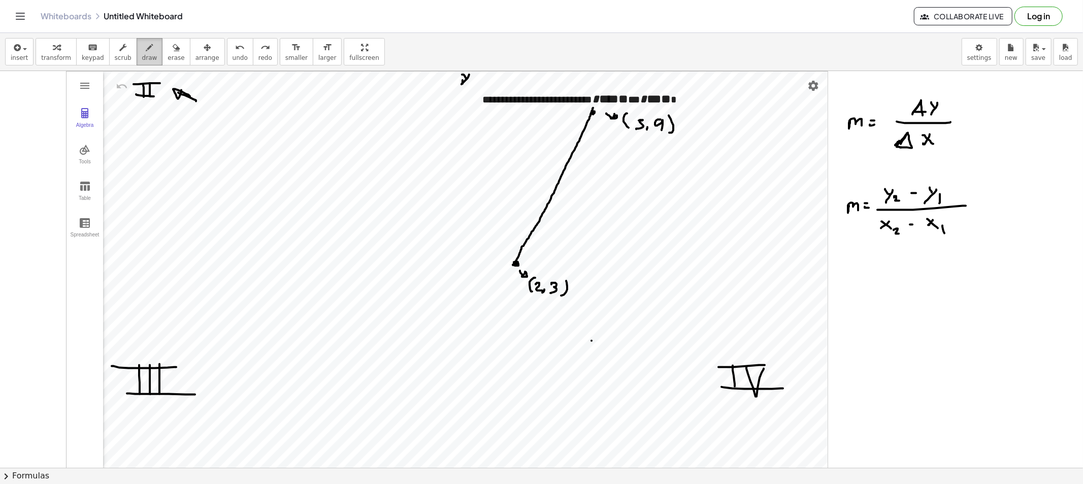
click at [146, 49] on icon "button" at bounding box center [149, 48] width 7 height 12
drag, startPoint x: 622, startPoint y: 80, endPoint x: 630, endPoint y: 88, distance: 11.5
click at [625, 83] on div at bounding box center [541, 479] width 1083 height 816
drag, startPoint x: 168, startPoint y: 58, endPoint x: 533, endPoint y: 287, distance: 431.1
click at [169, 59] on span "erase" at bounding box center [175, 57] width 17 height 7
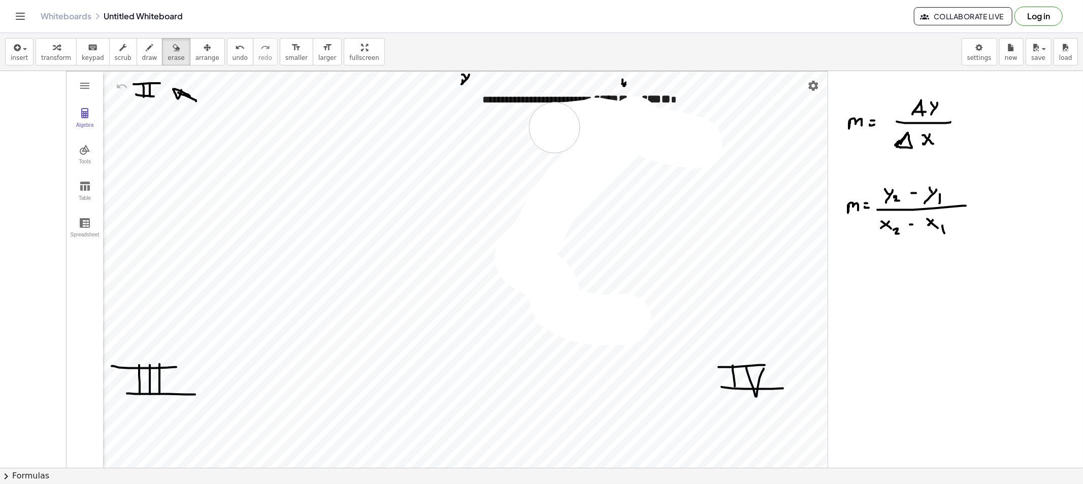
drag, startPoint x: 608, startPoint y: 320, endPoint x: 562, endPoint y: 173, distance: 154.8
click at [566, 170] on div at bounding box center [541, 479] width 1083 height 816
click at [162, 50] on button "erase" at bounding box center [176, 51] width 28 height 27
click at [149, 50] on div "transform keyboard keypad scrub draw erase arrange" at bounding box center [130, 51] width 189 height 27
click at [146, 50] on button "draw" at bounding box center [150, 51] width 26 height 27
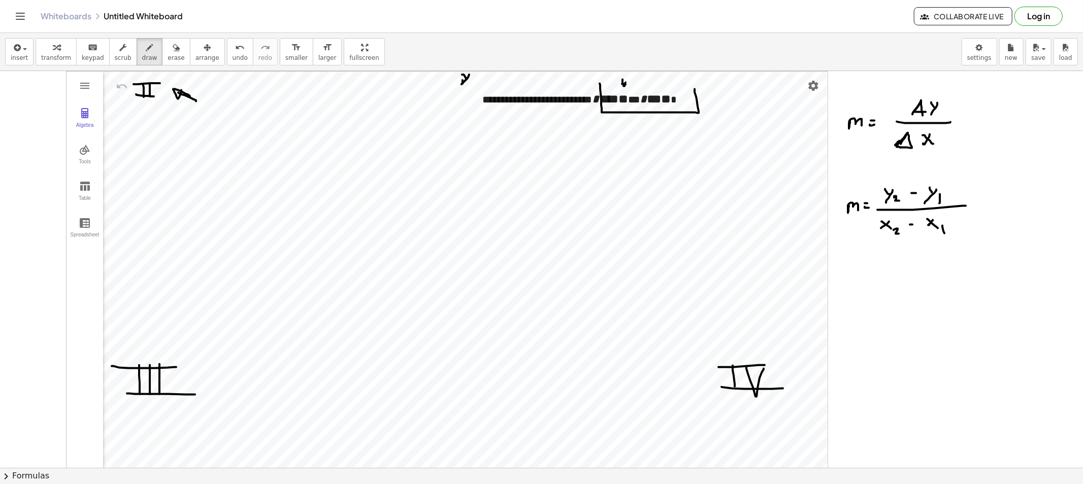
drag, startPoint x: 599, startPoint y: 84, endPoint x: 582, endPoint y: 91, distance: 19.3
click at [584, 91] on div at bounding box center [541, 479] width 1083 height 816
drag, startPoint x: 135, startPoint y: 58, endPoint x: 193, endPoint y: 179, distance: 134.4
click at [142, 61] on span "draw" at bounding box center [149, 57] width 15 height 7
click at [361, 341] on div at bounding box center [541, 479] width 1083 height 816
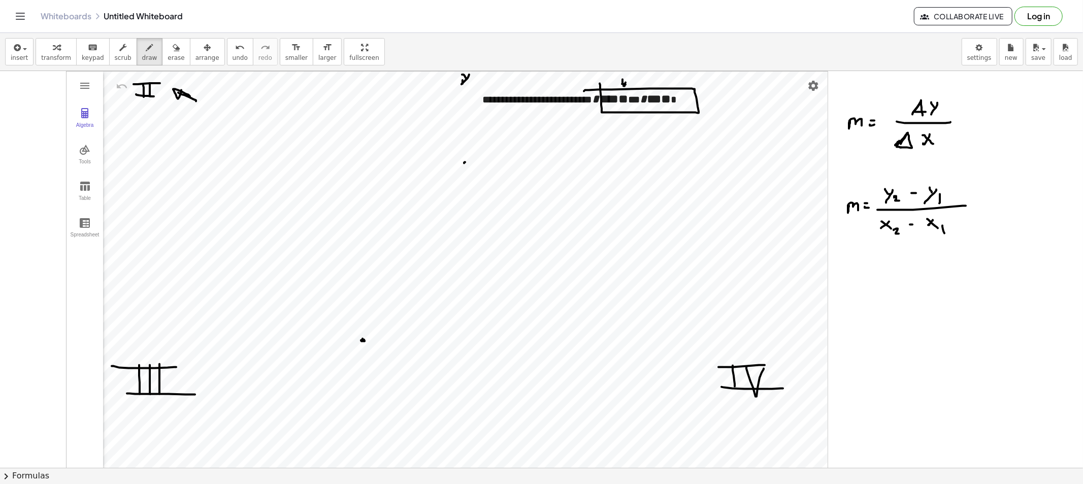
click at [465, 162] on div at bounding box center [541, 479] width 1083 height 816
click at [361, 162] on div at bounding box center [541, 479] width 1083 height 816
click at [363, 166] on div at bounding box center [541, 479] width 1083 height 816
drag, startPoint x: 308, startPoint y: 156, endPoint x: 315, endPoint y: 158, distance: 8.0
click at [314, 158] on div at bounding box center [541, 479] width 1083 height 816
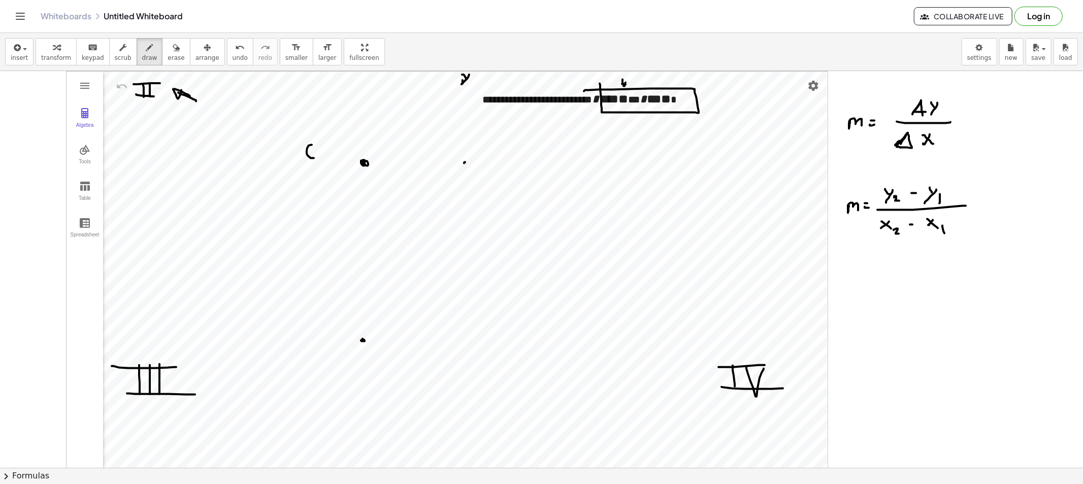
click at [317, 151] on div at bounding box center [541, 479] width 1083 height 816
drag, startPoint x: 321, startPoint y: 148, endPoint x: 325, endPoint y: 158, distance: 11.2
click at [323, 158] on div at bounding box center [541, 479] width 1083 height 816
click at [327, 159] on div at bounding box center [541, 479] width 1083 height 816
drag, startPoint x: 339, startPoint y: 151, endPoint x: 336, endPoint y: 156, distance: 5.9
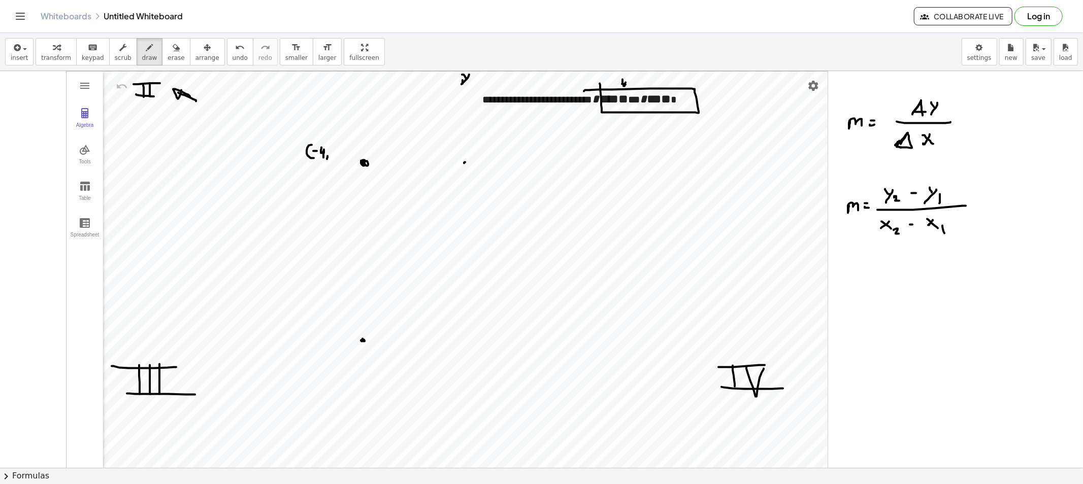
click at [336, 156] on div at bounding box center [541, 479] width 1083 height 816
drag, startPoint x: 347, startPoint y: 144, endPoint x: 346, endPoint y: 157, distance: 13.7
click at [346, 157] on div at bounding box center [541, 479] width 1083 height 816
drag, startPoint x: 161, startPoint y: 48, endPoint x: 204, endPoint y: 68, distance: 46.5
click at [173, 48] on icon "button" at bounding box center [176, 48] width 7 height 12
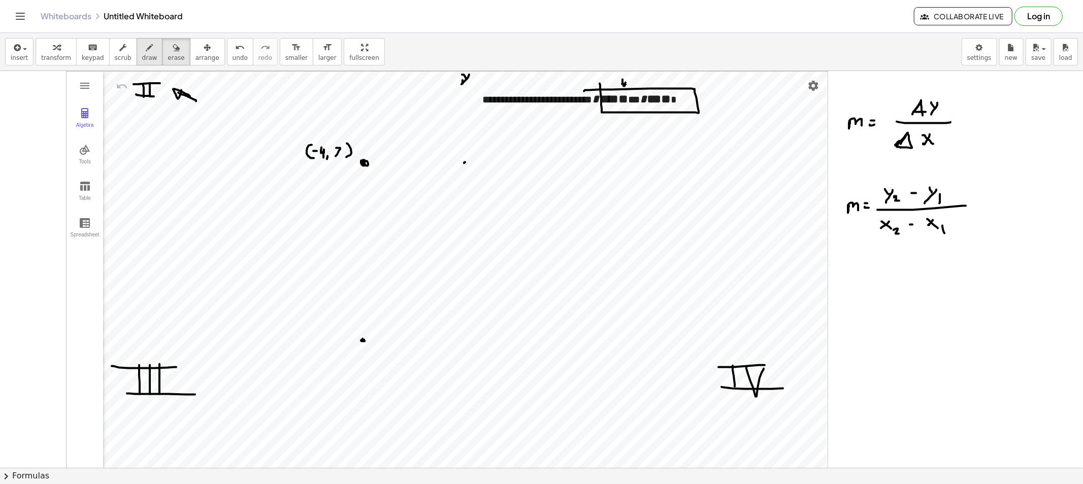
click at [146, 53] on icon "button" at bounding box center [149, 48] width 7 height 12
click at [541, 288] on div at bounding box center [541, 479] width 1083 height 816
drag, startPoint x: 552, startPoint y: 294, endPoint x: 560, endPoint y: 303, distance: 11.8
click at [557, 300] on div at bounding box center [541, 479] width 1083 height 816
drag, startPoint x: 562, startPoint y: 290, endPoint x: 574, endPoint y: 296, distance: 12.7
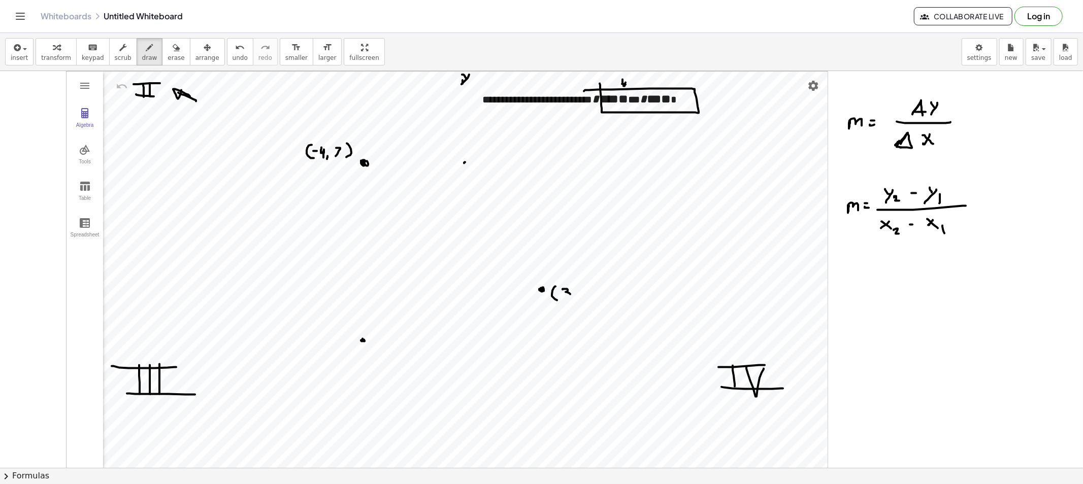
click at [564, 298] on div at bounding box center [541, 479] width 1083 height 816
click at [575, 298] on div at bounding box center [541, 479] width 1083 height 816
drag, startPoint x: 584, startPoint y: 290, endPoint x: 590, endPoint y: 298, distance: 10.1
click at [590, 298] on div at bounding box center [541, 479] width 1083 height 816
drag, startPoint x: 362, startPoint y: 162, endPoint x: 544, endPoint y: 293, distance: 223.6
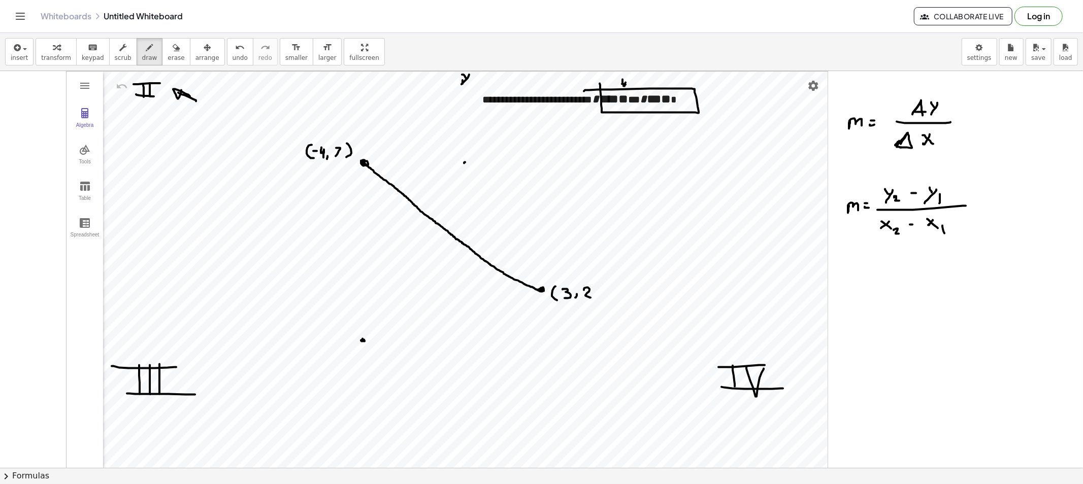
click at [542, 293] on div at bounding box center [541, 479] width 1083 height 816
click at [605, 307] on div at bounding box center [541, 479] width 1083 height 816
drag, startPoint x: 580, startPoint y: 266, endPoint x: 585, endPoint y: 265, distance: 5.2
click at [585, 270] on div at bounding box center [541, 479] width 1083 height 816
drag, startPoint x: 331, startPoint y: 110, endPoint x: 327, endPoint y: 128, distance: 18.6
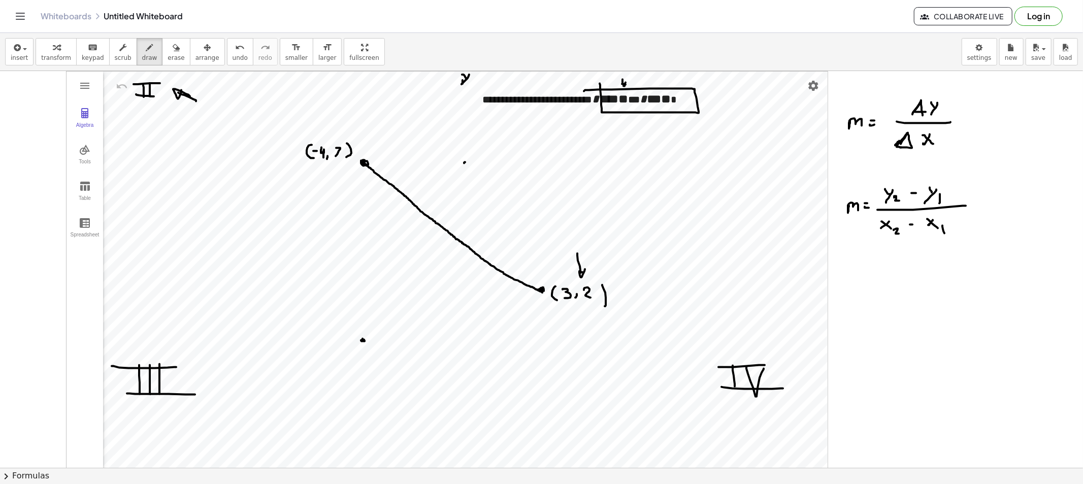
click at [327, 130] on div at bounding box center [541, 479] width 1083 height 816
drag, startPoint x: 327, startPoint y: 128, endPoint x: 339, endPoint y: 131, distance: 11.5
click at [338, 127] on div at bounding box center [541, 479] width 1083 height 816
drag, startPoint x: 843, startPoint y: 174, endPoint x: 856, endPoint y: 185, distance: 17.0
click at [855, 185] on div at bounding box center [541, 479] width 1083 height 816
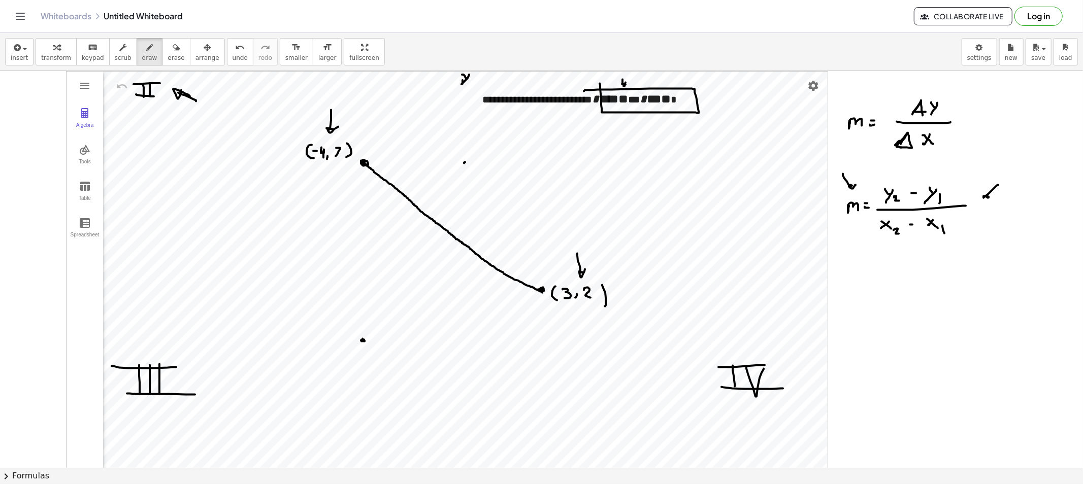
drag, startPoint x: 996, startPoint y: 186, endPoint x: 993, endPoint y: 197, distance: 11.7
click at [974, 199] on div at bounding box center [541, 479] width 1083 height 816
click at [314, 23] on div "Whiteboards Untitled Whiteboard Collaborate Live Log in" at bounding box center [541, 16] width 1058 height 32
click at [167, 61] on span "erase" at bounding box center [175, 57] width 17 height 7
drag, startPoint x: 610, startPoint y: 104, endPoint x: 601, endPoint y: 98, distance: 10.7
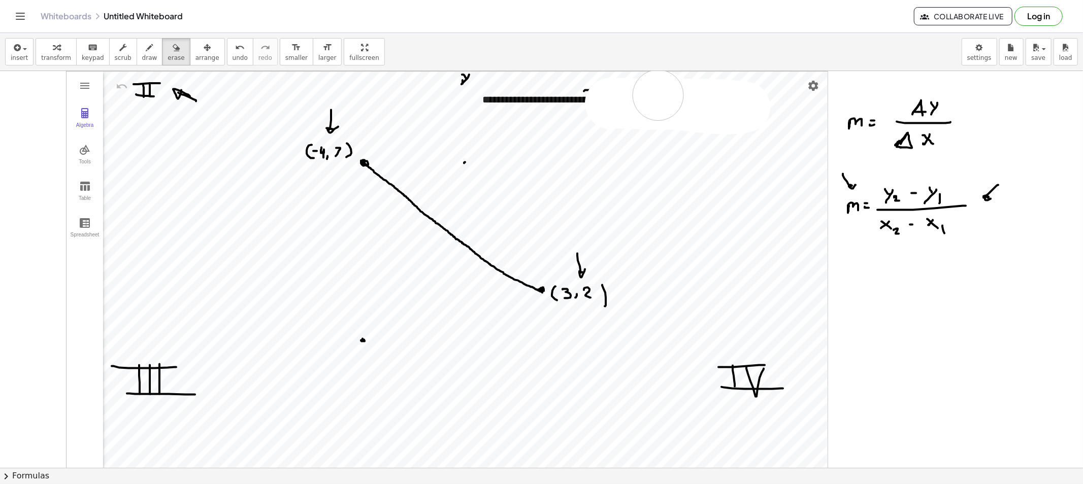
click at [603, 98] on div at bounding box center [541, 479] width 1083 height 816
drag, startPoint x: 139, startPoint y: 54, endPoint x: 371, endPoint y: 84, distance: 233.9
click at [142, 54] on span "draw" at bounding box center [149, 57] width 15 height 7
drag, startPoint x: 645, startPoint y: 82, endPoint x: 646, endPoint y: 127, distance: 45.7
click at [646, 127] on div at bounding box center [541, 479] width 1083 height 816
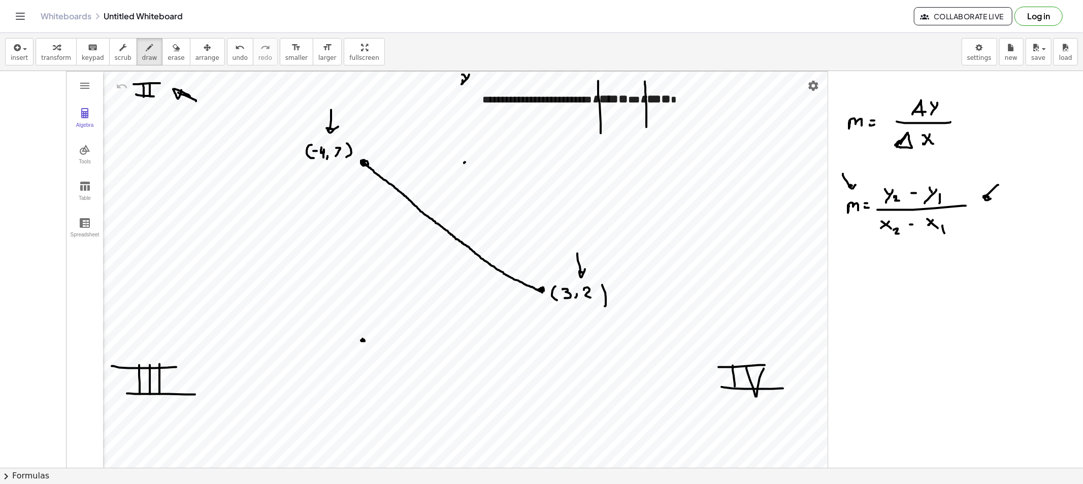
drag, startPoint x: 598, startPoint y: 82, endPoint x: 600, endPoint y: 133, distance: 51.8
click at [600, 133] on div at bounding box center [541, 479] width 1083 height 816
drag, startPoint x: 693, startPoint y: 87, endPoint x: 696, endPoint y: 135, distance: 47.3
click at [696, 135] on div at bounding box center [541, 479] width 1083 height 816
drag, startPoint x: 597, startPoint y: 276, endPoint x: 568, endPoint y: 270, distance: 29.1
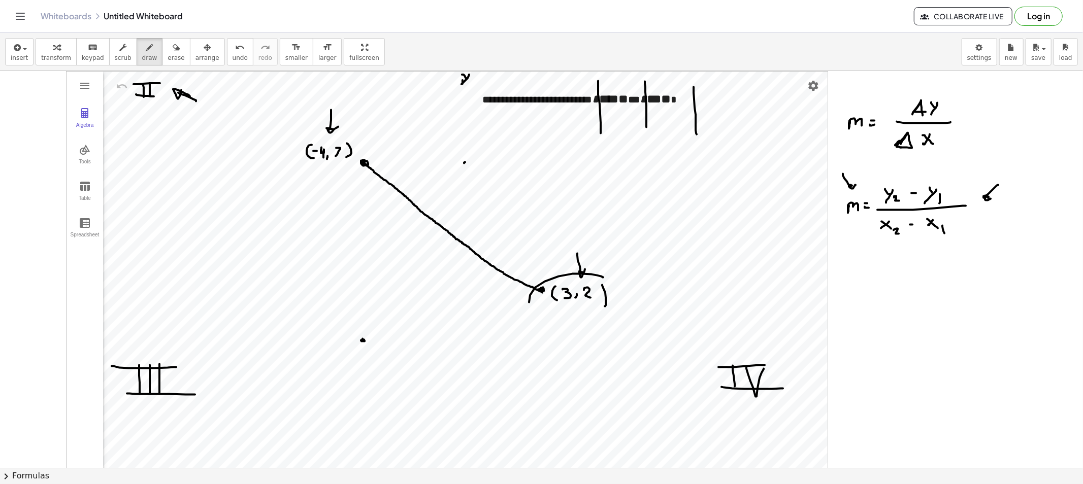
click at [591, 270] on div at bounding box center [541, 479] width 1083 height 816
drag, startPoint x: 356, startPoint y: 140, endPoint x: 346, endPoint y: 133, distance: 12.4
click at [348, 134] on div at bounding box center [541, 479] width 1083 height 816
click at [173, 54] on div "transform keyboard keypad scrub draw erase arrange" at bounding box center [130, 51] width 189 height 27
click at [167, 54] on span "erase" at bounding box center [175, 57] width 17 height 7
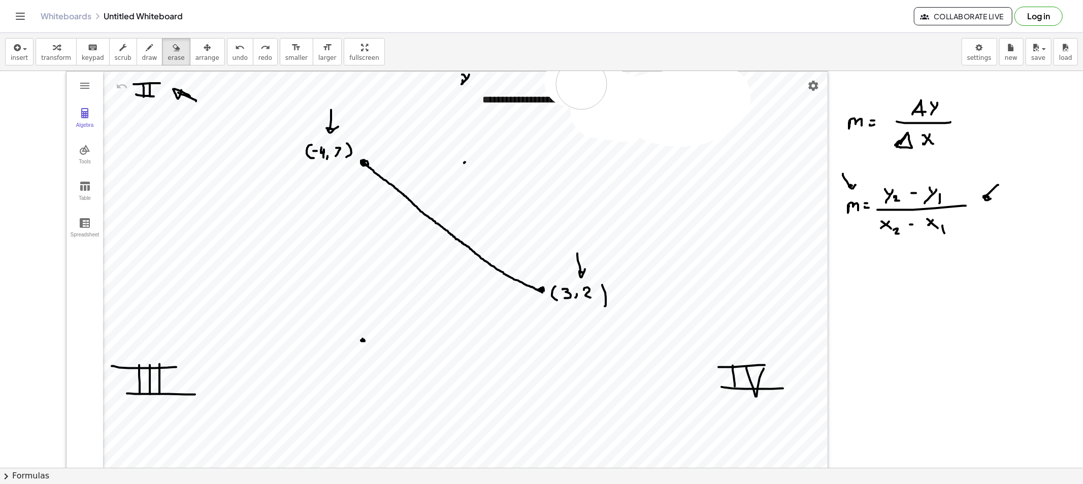
drag, startPoint x: 605, startPoint y: 114, endPoint x: 694, endPoint y: 97, distance: 91.0
click at [647, 94] on div at bounding box center [541, 479] width 1083 height 816
click at [137, 44] on button "draw" at bounding box center [150, 51] width 26 height 27
drag, startPoint x: 626, startPoint y: 82, endPoint x: 632, endPoint y: 88, distance: 8.6
click at [631, 87] on div at bounding box center [541, 479] width 1083 height 816
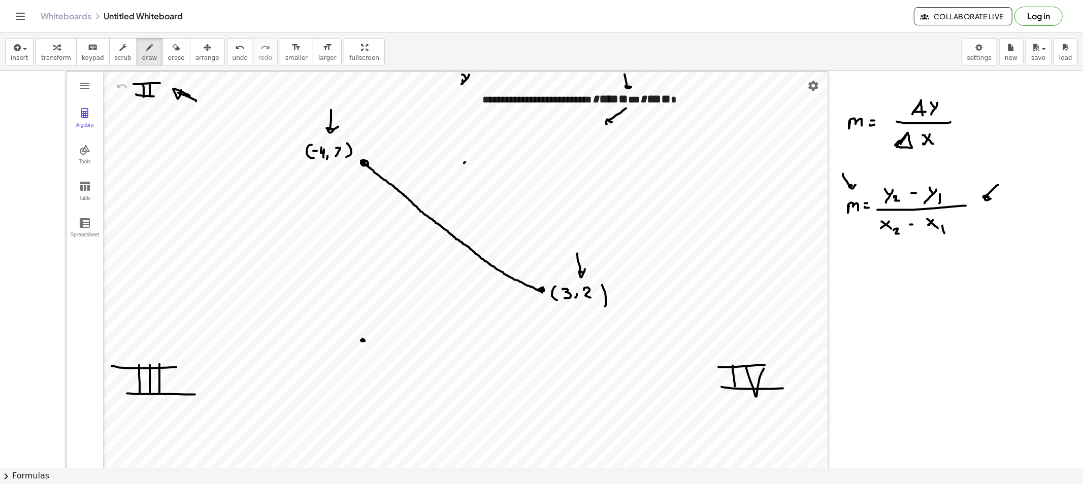
drag, startPoint x: 623, startPoint y: 111, endPoint x: 606, endPoint y: 128, distance: 24.4
click at [613, 121] on div at bounding box center [541, 479] width 1083 height 816
drag, startPoint x: 596, startPoint y: 132, endPoint x: 590, endPoint y: 129, distance: 6.1
click at [591, 135] on div at bounding box center [541, 479] width 1083 height 816
drag, startPoint x: 590, startPoint y: 129, endPoint x: 600, endPoint y: 139, distance: 13.7
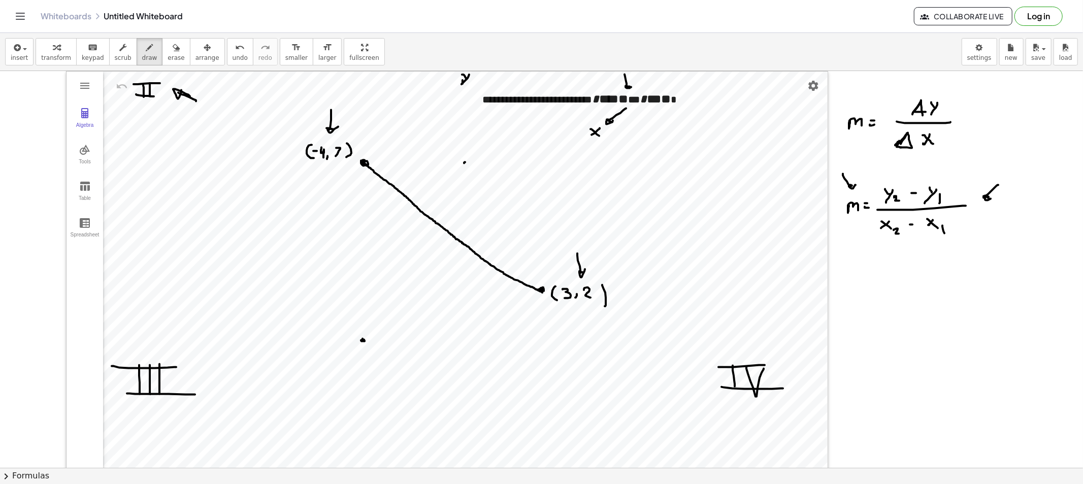
click at [600, 139] on div at bounding box center [541, 479] width 1083 height 816
drag, startPoint x: 637, startPoint y: 109, endPoint x: 643, endPoint y: 132, distance: 24.5
click at [642, 121] on div at bounding box center [541, 479] width 1083 height 816
drag, startPoint x: 635, startPoint y: 131, endPoint x: 641, endPoint y: 134, distance: 6.4
click at [638, 136] on div at bounding box center [541, 479] width 1083 height 816
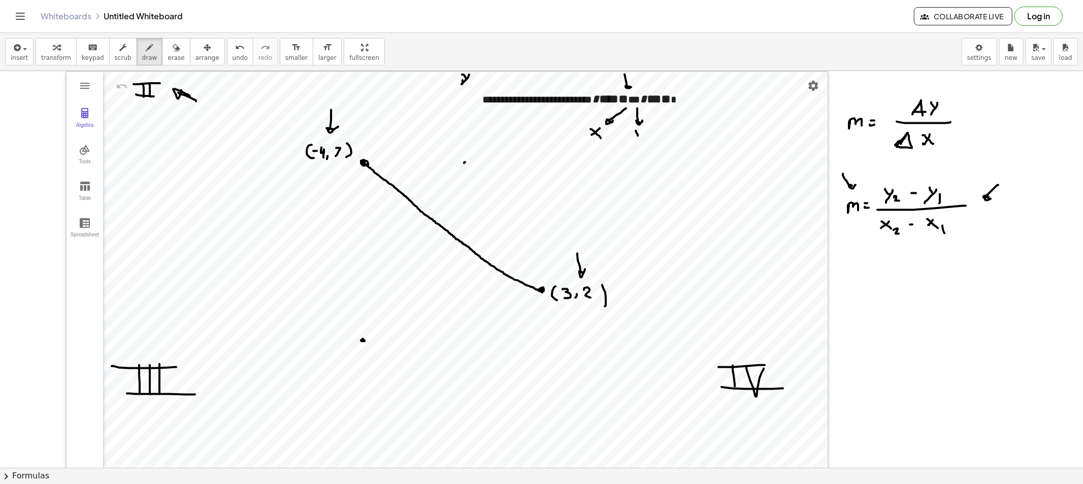
drag, startPoint x: 642, startPoint y: 133, endPoint x: 635, endPoint y: 145, distance: 13.4
click at [635, 144] on div at bounding box center [541, 479] width 1083 height 816
drag, startPoint x: 674, startPoint y: 107, endPoint x: 674, endPoint y: 122, distance: 15.2
click at [674, 122] on div at bounding box center [541, 479] width 1083 height 816
click at [665, 138] on div at bounding box center [541, 479] width 1083 height 816
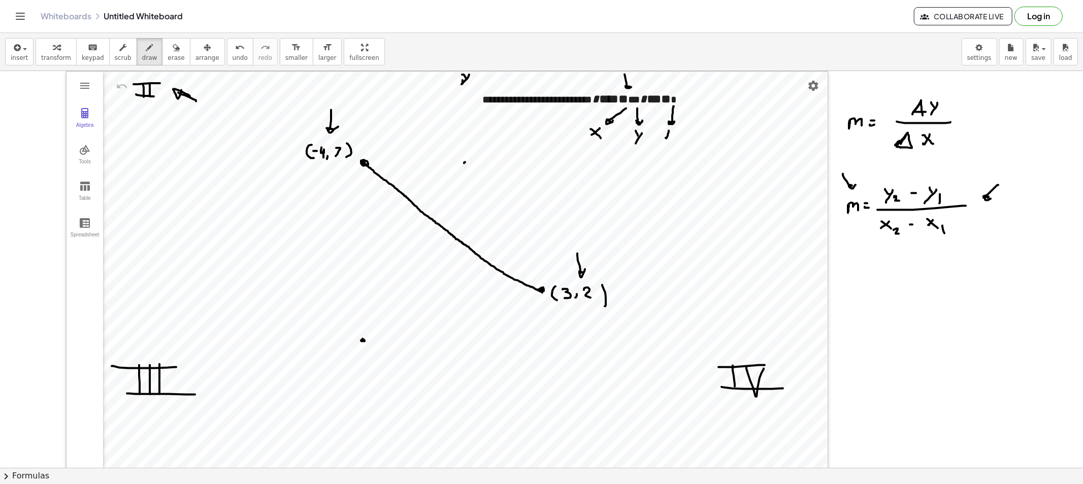
drag, startPoint x: 665, startPoint y: 132, endPoint x: 669, endPoint y: 138, distance: 6.9
click at [669, 138] on div at bounding box center [541, 479] width 1083 height 816
drag, startPoint x: 684, startPoint y: 109, endPoint x: 693, endPoint y: 127, distance: 20.0
click at [693, 124] on div at bounding box center [541, 479] width 1083 height 816
click at [694, 138] on div at bounding box center [541, 479] width 1083 height 816
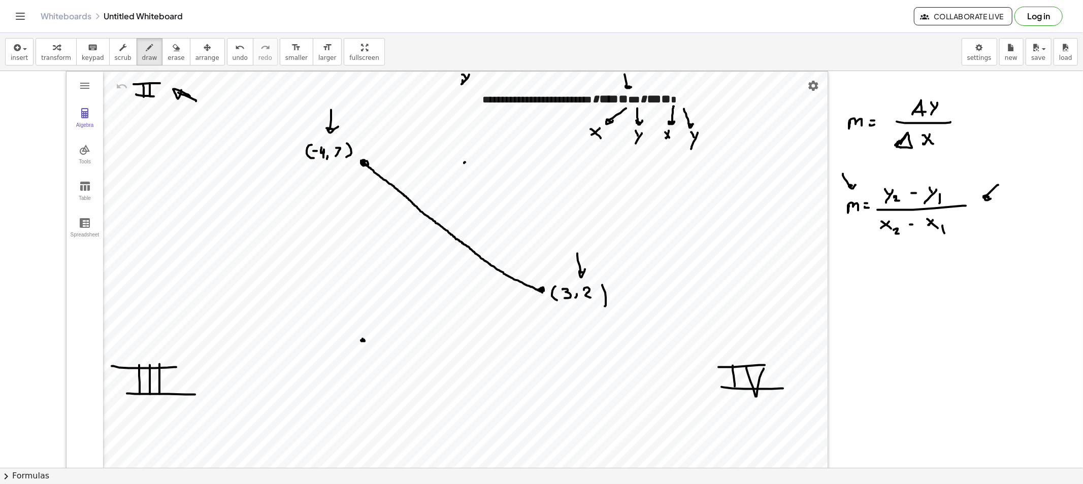
drag, startPoint x: 696, startPoint y: 136, endPoint x: 691, endPoint y: 149, distance: 14.3
click at [691, 149] on div at bounding box center [541, 479] width 1083 height 816
drag, startPoint x: 605, startPoint y: 133, endPoint x: 605, endPoint y: 144, distance: 10.2
click at [605, 140] on div at bounding box center [541, 479] width 1083 height 816
click at [642, 144] on div at bounding box center [541, 479] width 1083 height 816
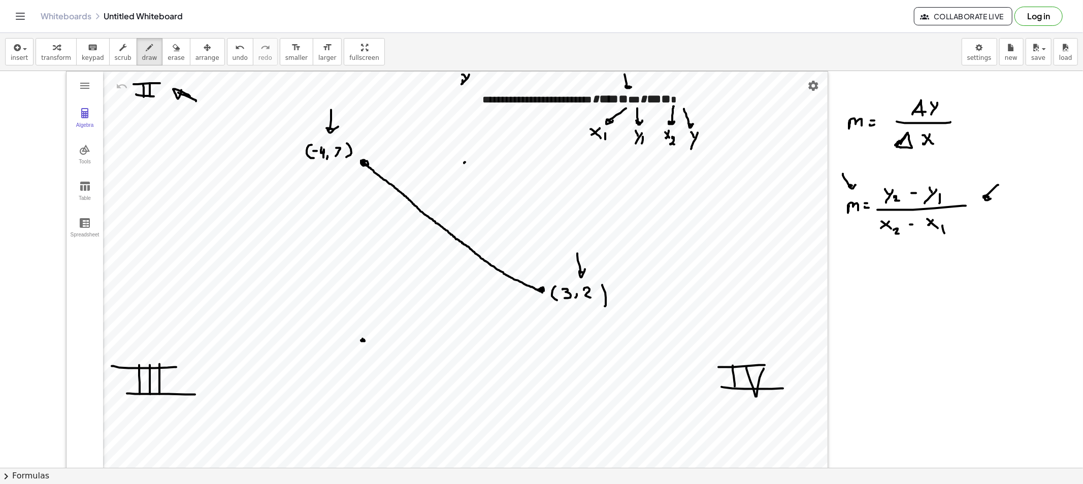
drag, startPoint x: 672, startPoint y: 137, endPoint x: 681, endPoint y: 146, distance: 12.2
click at [676, 146] on div at bounding box center [541, 479] width 1083 height 816
drag, startPoint x: 701, startPoint y: 138, endPoint x: 717, endPoint y: 150, distance: 19.9
click at [709, 145] on div at bounding box center [541, 479] width 1083 height 816
drag, startPoint x: 631, startPoint y: 175, endPoint x: 633, endPoint y: 160, distance: 15.4
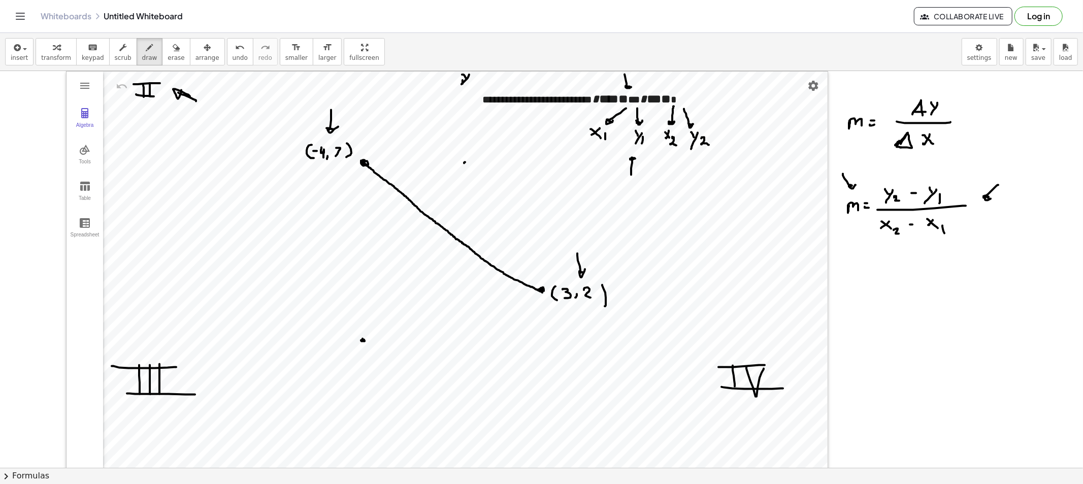
click at [632, 158] on div at bounding box center [541, 479] width 1083 height 816
drag, startPoint x: 888, startPoint y: 170, endPoint x: 889, endPoint y: 179, distance: 9.7
click at [889, 179] on div at bounding box center [541, 479] width 1083 height 816
drag, startPoint x: 847, startPoint y: 289, endPoint x: 859, endPoint y: 294, distance: 13.2
click at [859, 293] on div at bounding box center [541, 479] width 1083 height 816
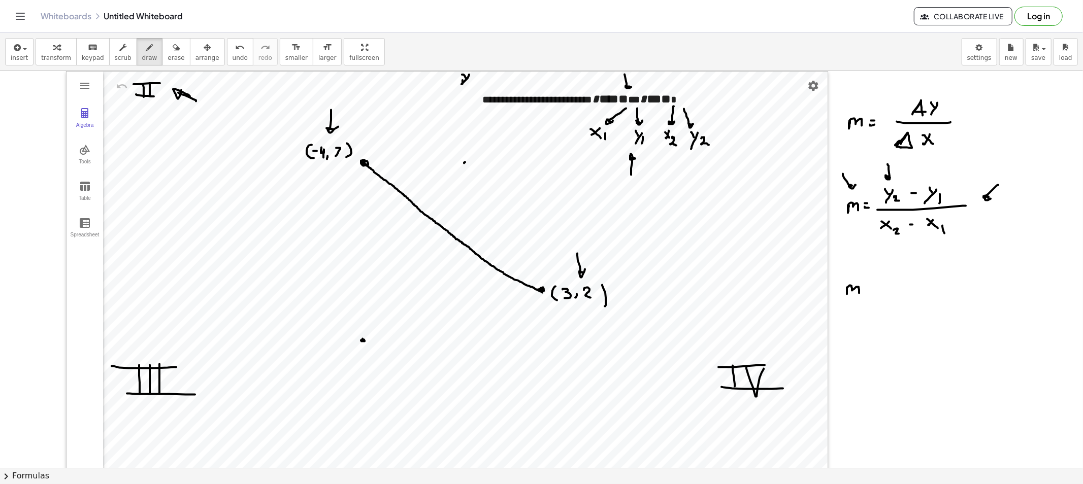
click at [871, 286] on div at bounding box center [541, 479] width 1083 height 816
drag, startPoint x: 869, startPoint y: 290, endPoint x: 876, endPoint y: 291, distance: 6.8
click at [873, 290] on div at bounding box center [541, 479] width 1083 height 816
drag, startPoint x: 890, startPoint y: 289, endPoint x: 960, endPoint y: 288, distance: 69.5
click at [960, 288] on div at bounding box center [541, 479] width 1083 height 816
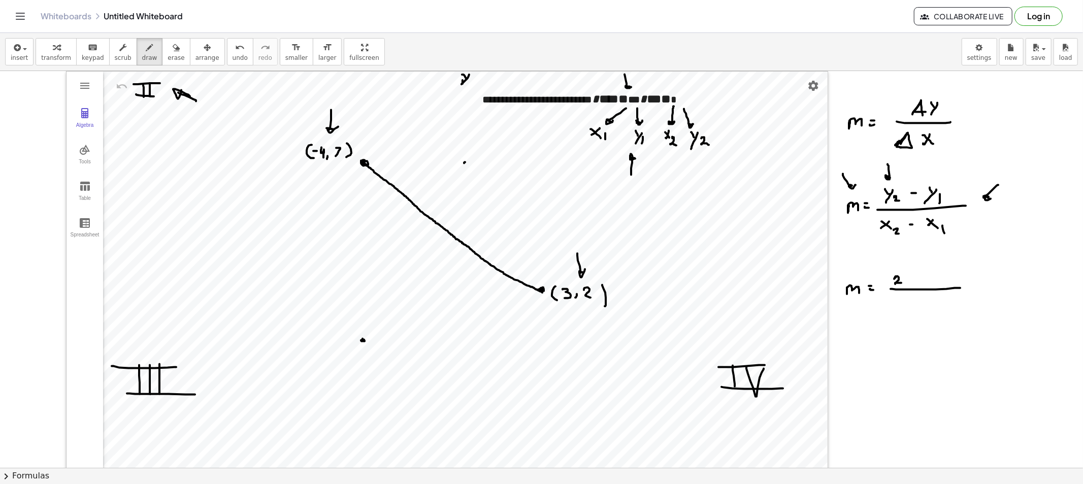
drag, startPoint x: 895, startPoint y: 277, endPoint x: 902, endPoint y: 285, distance: 11.2
click at [902, 285] on div at bounding box center [541, 479] width 1083 height 816
click at [917, 279] on div at bounding box center [541, 479] width 1083 height 816
drag, startPoint x: 931, startPoint y: 277, endPoint x: 930, endPoint y: 283, distance: 6.7
click at [930, 283] on div at bounding box center [541, 479] width 1083 height 816
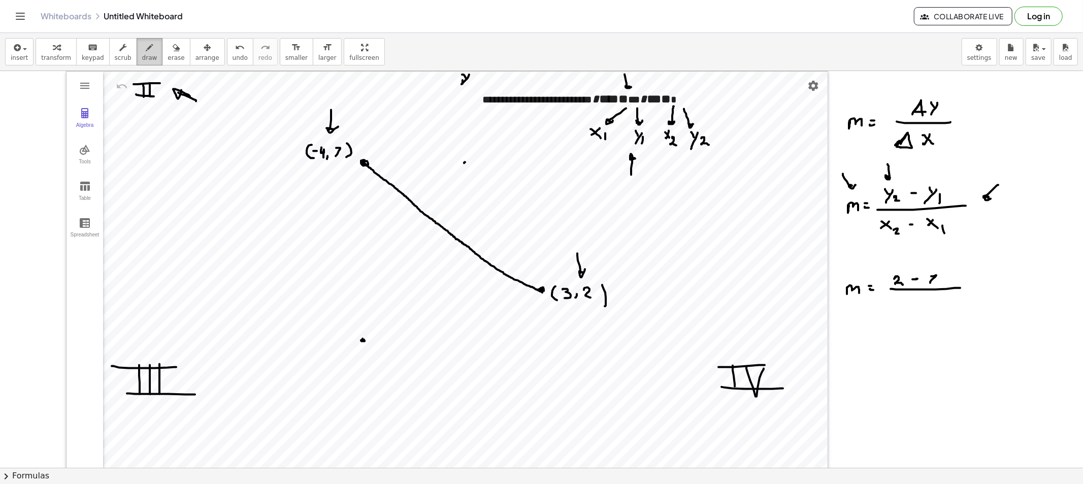
click at [142, 55] on span "draw" at bounding box center [149, 57] width 15 height 7
drag, startPoint x: 617, startPoint y: 82, endPoint x: 622, endPoint y: 89, distance: 9.2
click at [621, 90] on div at bounding box center [541, 479] width 1083 height 816
drag, startPoint x: 892, startPoint y: 305, endPoint x: 894, endPoint y: 312, distance: 7.3
click at [894, 312] on div at bounding box center [541, 479] width 1083 height 816
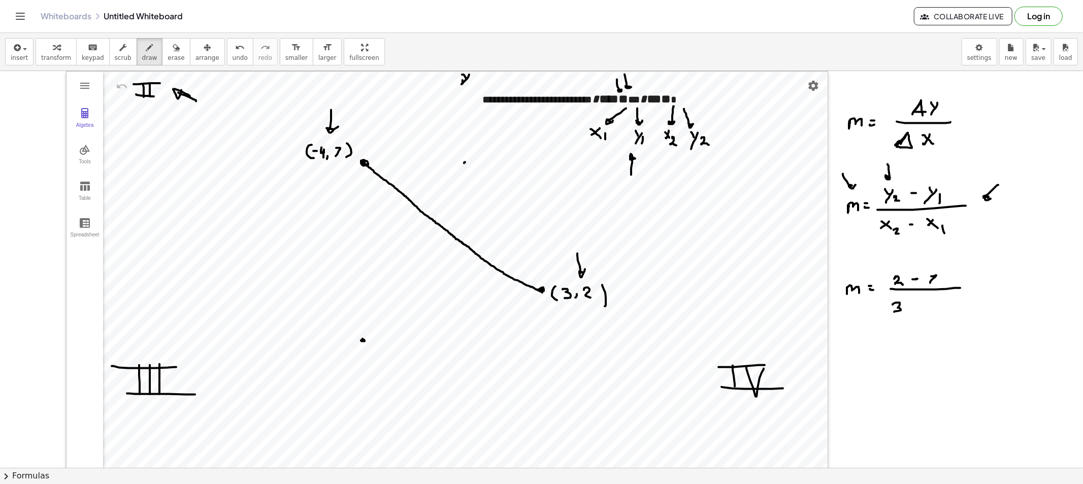
click at [917, 307] on div at bounding box center [541, 479] width 1083 height 816
drag, startPoint x: 932, startPoint y: 297, endPoint x: 932, endPoint y: 313, distance: 15.7
click at [932, 313] on div at bounding box center [541, 479] width 1083 height 816
drag, startPoint x: 937, startPoint y: 305, endPoint x: 943, endPoint y: 305, distance: 5.6
click at [943, 305] on div at bounding box center [541, 479] width 1083 height 816
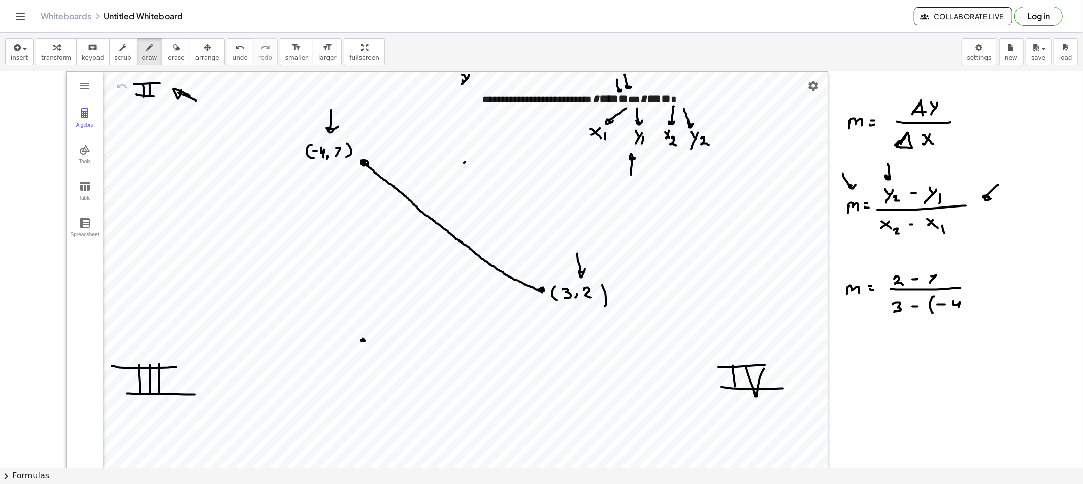
drag, startPoint x: 953, startPoint y: 301, endPoint x: 958, endPoint y: 312, distance: 12.0
click at [958, 312] on div at bounding box center [541, 479] width 1083 height 816
drag, startPoint x: 963, startPoint y: 297, endPoint x: 965, endPoint y: 319, distance: 21.4
click at [965, 319] on div at bounding box center [541, 479] width 1083 height 816
drag, startPoint x: 940, startPoint y: 327, endPoint x: 943, endPoint y: 318, distance: 9.6
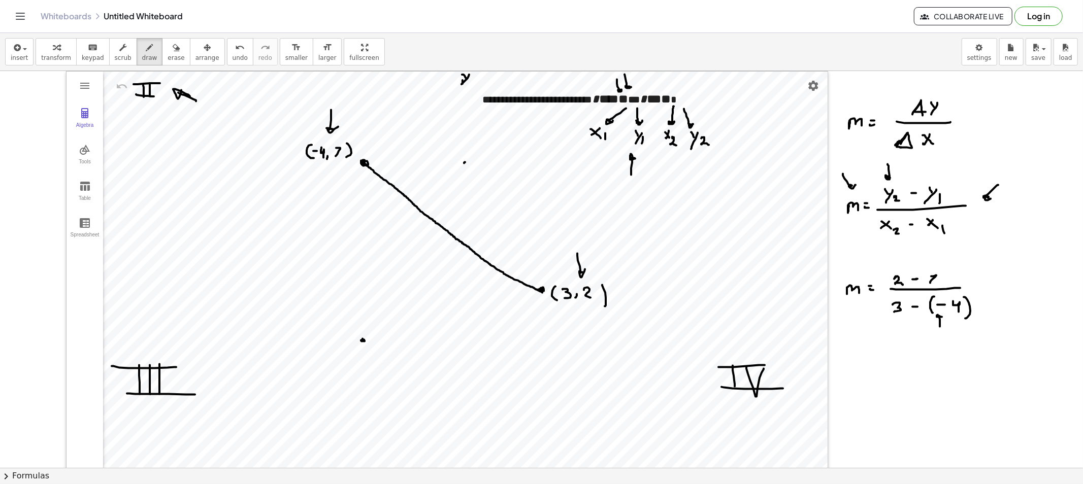
click at [941, 317] on div at bounding box center [541, 479] width 1083 height 816
drag, startPoint x: 622, startPoint y: 87, endPoint x: 627, endPoint y: 91, distance: 6.5
click at [627, 92] on div at bounding box center [541, 479] width 1083 height 816
drag, startPoint x: 915, startPoint y: 325, endPoint x: 917, endPoint y: 317, distance: 8.0
click at [915, 317] on div at bounding box center [541, 479] width 1083 height 816
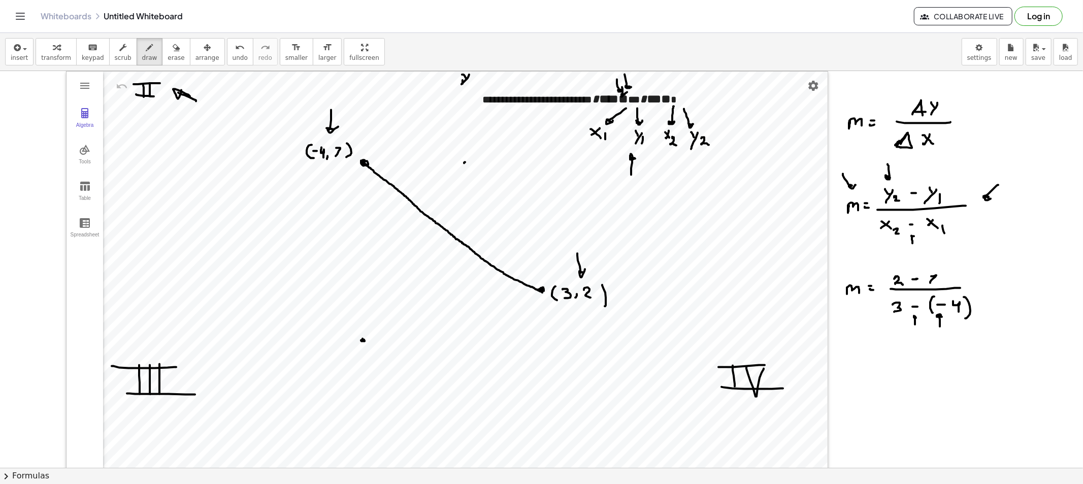
click at [914, 236] on div at bounding box center [541, 479] width 1083 height 816
drag, startPoint x: 844, startPoint y: 370, endPoint x: 855, endPoint y: 371, distance: 11.2
click at [855, 371] on div at bounding box center [541, 479] width 1083 height 816
drag, startPoint x: 863, startPoint y: 364, endPoint x: 864, endPoint y: 369, distance: 5.2
click at [865, 364] on div at bounding box center [541, 479] width 1083 height 816
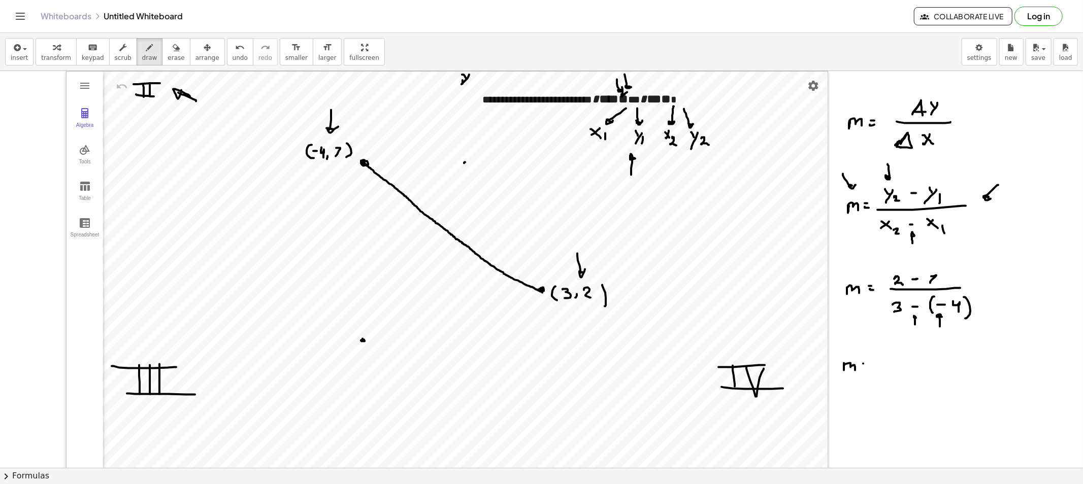
drag, startPoint x: 864, startPoint y: 369, endPoint x: 870, endPoint y: 368, distance: 6.2
click at [866, 369] on div at bounding box center [541, 479] width 1083 height 816
click at [912, 350] on div at bounding box center [541, 479] width 1083 height 816
click at [906, 359] on div at bounding box center [541, 479] width 1083 height 816
drag, startPoint x: 894, startPoint y: 361, endPoint x: 919, endPoint y: 362, distance: 24.4
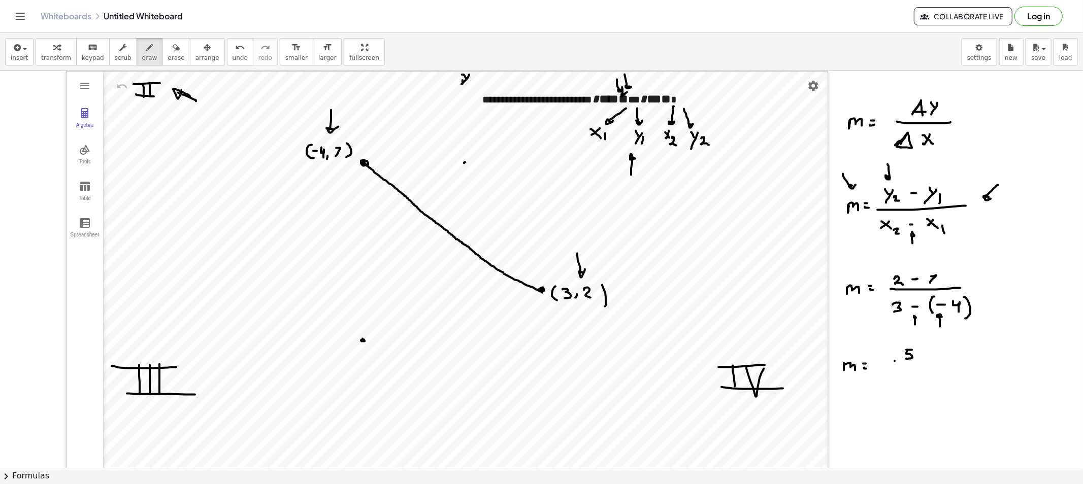
click at [919, 362] on div at bounding box center [541, 479] width 1083 height 816
drag, startPoint x: 137, startPoint y: 62, endPoint x: 147, endPoint y: 72, distance: 13.7
click at [137, 62] on button "draw" at bounding box center [150, 51] width 26 height 27
click at [899, 353] on div at bounding box center [541, 479] width 1083 height 816
drag, startPoint x: 139, startPoint y: 62, endPoint x: 152, endPoint y: 74, distance: 17.6
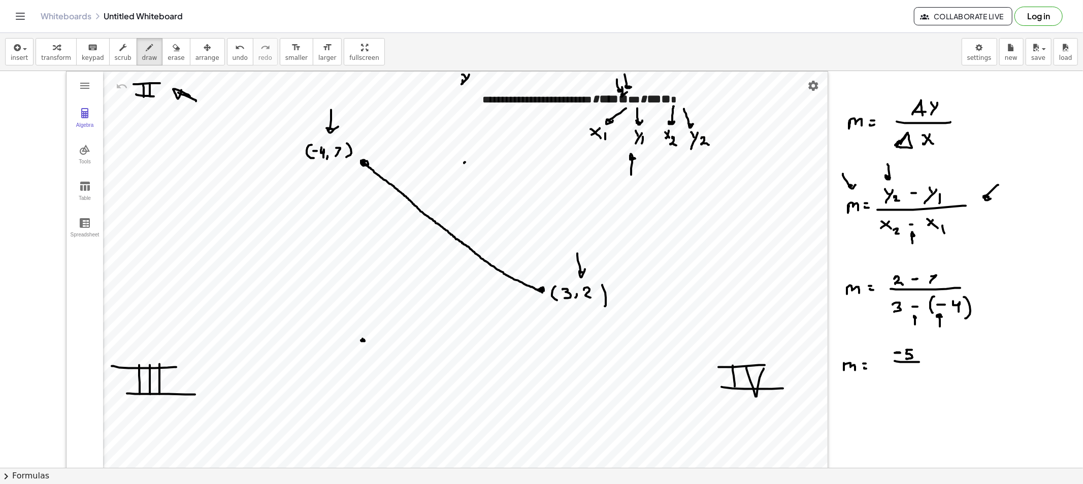
click at [139, 61] on button "draw" at bounding box center [150, 51] width 26 height 27
drag, startPoint x: 915, startPoint y: 320, endPoint x: 946, endPoint y: 313, distance: 31.2
click at [946, 313] on div at bounding box center [541, 479] width 1083 height 816
drag, startPoint x: 891, startPoint y: 369, endPoint x: 901, endPoint y: 374, distance: 11.3
click at [890, 377] on div at bounding box center [541, 479] width 1083 height 816
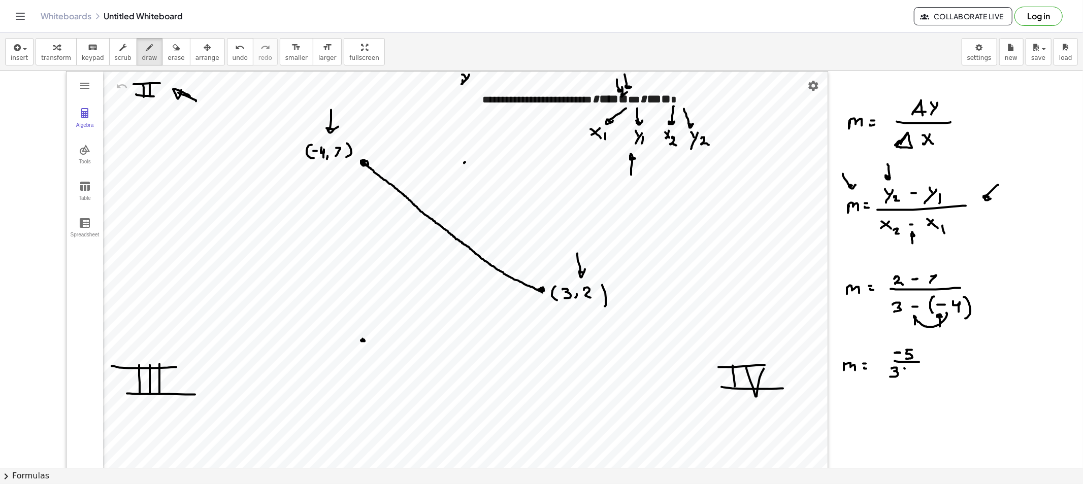
click at [905, 373] on div at bounding box center [541, 479] width 1083 height 816
drag, startPoint x: 902, startPoint y: 373, endPoint x: 909, endPoint y: 373, distance: 7.1
click at [906, 372] on div at bounding box center [541, 479] width 1083 height 816
drag, startPoint x: 912, startPoint y: 368, endPoint x: 918, endPoint y: 378, distance: 11.4
click at [918, 378] on div at bounding box center [541, 479] width 1083 height 816
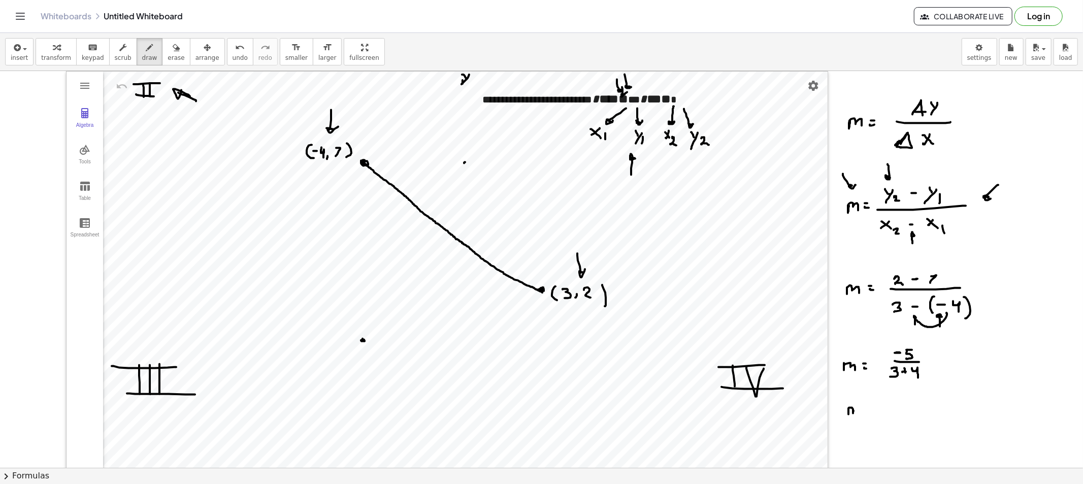
drag, startPoint x: 848, startPoint y: 409, endPoint x: 860, endPoint y: 415, distance: 13.2
click at [859, 414] on div at bounding box center [541, 479] width 1083 height 816
click at [869, 408] on div at bounding box center [541, 479] width 1083 height 816
drag, startPoint x: 868, startPoint y: 412, endPoint x: 876, endPoint y: 413, distance: 7.6
click at [875, 413] on div at bounding box center [541, 479] width 1083 height 816
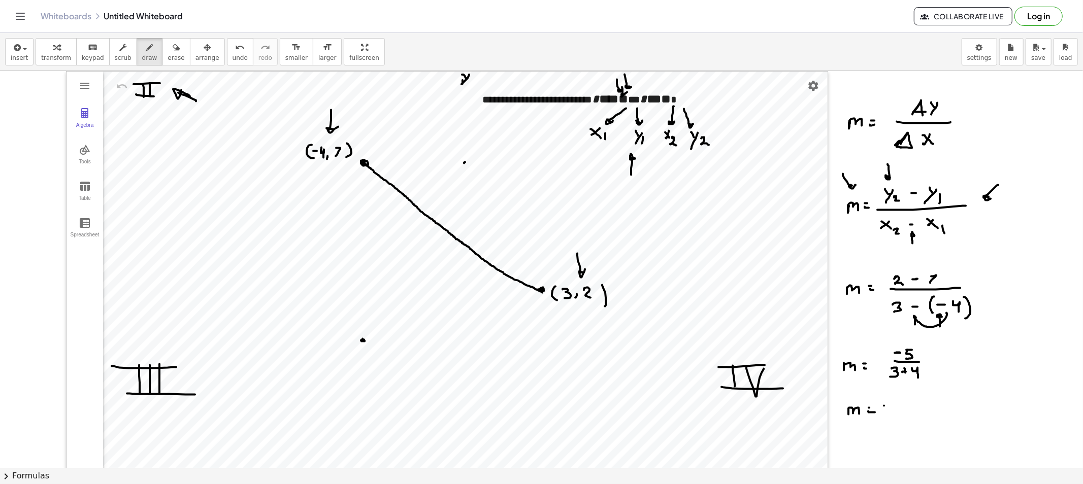
drag, startPoint x: 884, startPoint y: 406, endPoint x: 894, endPoint y: 404, distance: 10.5
click at [887, 406] on div at bounding box center [541, 479] width 1083 height 816
click at [901, 399] on div at bounding box center [541, 479] width 1083 height 816
drag, startPoint x: 898, startPoint y: 401, endPoint x: 894, endPoint y: 410, distance: 9.8
click at [896, 407] on div at bounding box center [541, 479] width 1083 height 816
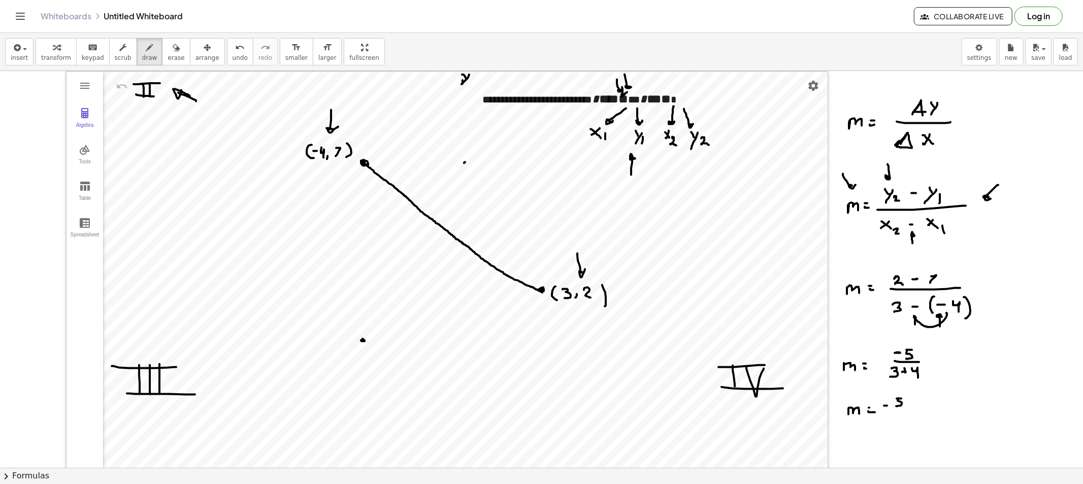
drag, startPoint x: 882, startPoint y: 412, endPoint x: 899, endPoint y: 413, distance: 17.8
click at [904, 411] on div at bounding box center [541, 479] width 1083 height 816
drag, startPoint x: 894, startPoint y: 416, endPoint x: 896, endPoint y: 425, distance: 8.9
click at [896, 424] on div at bounding box center [541, 479] width 1083 height 816
click at [167, 57] on span "erase" at bounding box center [175, 57] width 17 height 7
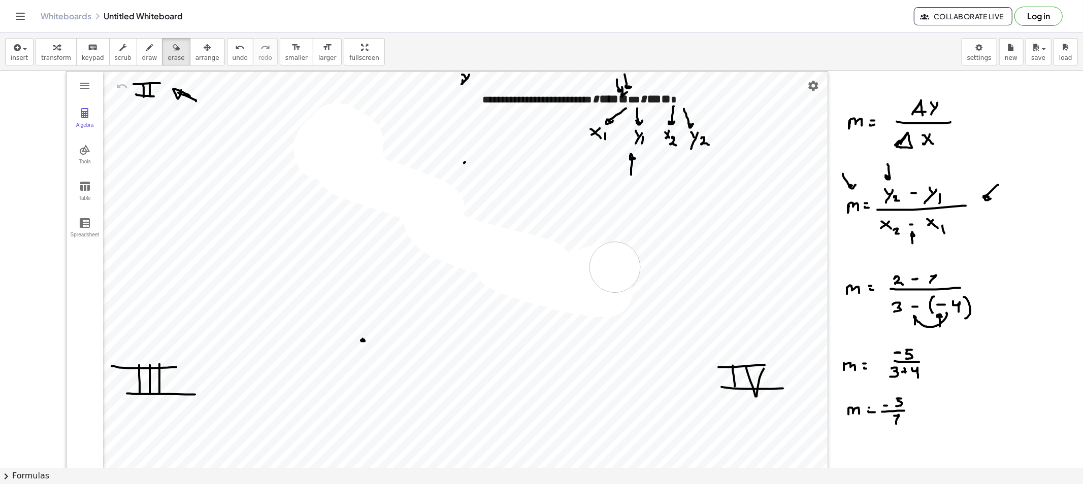
drag, startPoint x: 342, startPoint y: 148, endPoint x: 586, endPoint y: 269, distance: 272.4
click at [584, 275] on div at bounding box center [541, 479] width 1083 height 816
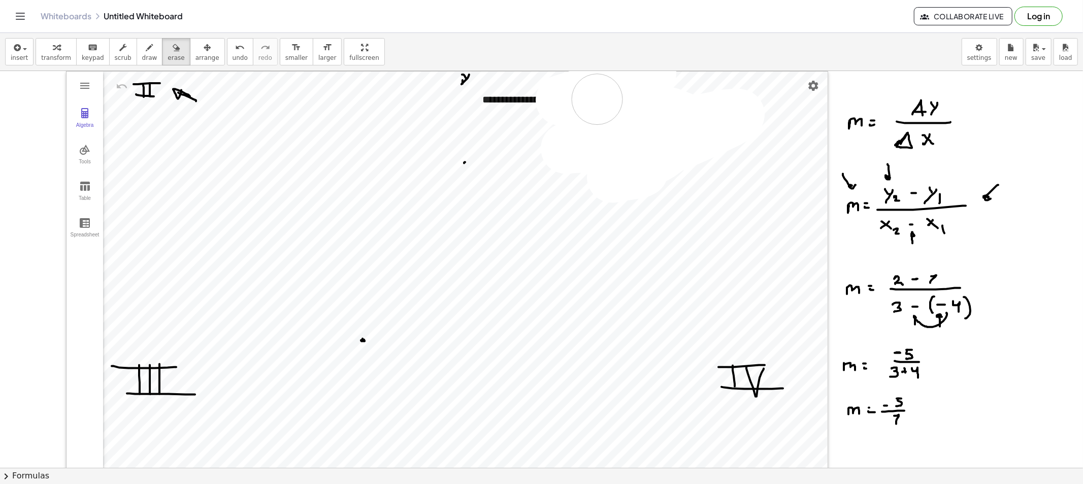
drag, startPoint x: 643, startPoint y: 172, endPoint x: 768, endPoint y: 123, distance: 134.8
click at [722, 110] on div at bounding box center [541, 479] width 1083 height 816
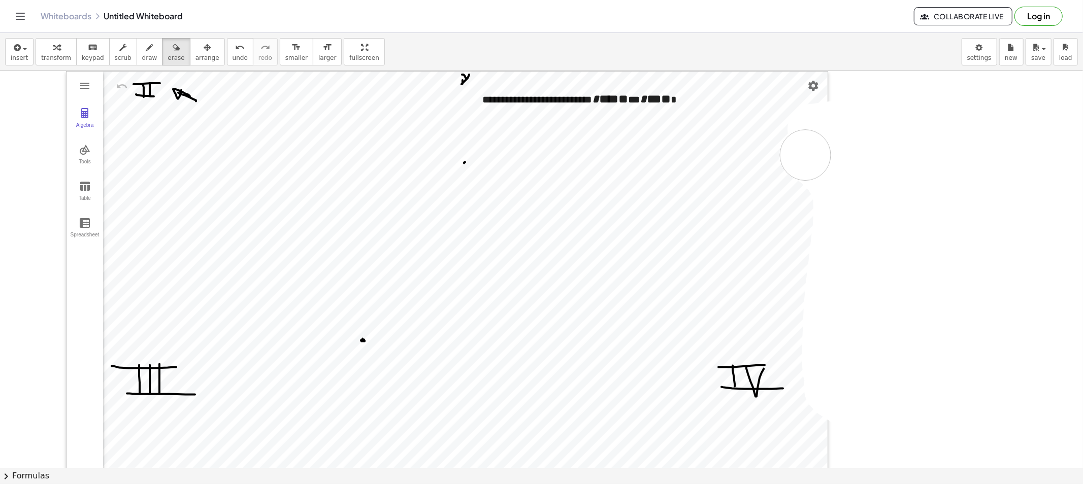
drag, startPoint x: 863, startPoint y: 123, endPoint x: 805, endPoint y: 155, distance: 66.1
click at [805, 155] on div at bounding box center [541, 479] width 1083 height 816
click at [204, 47] on icon "button" at bounding box center [207, 48] width 7 height 12
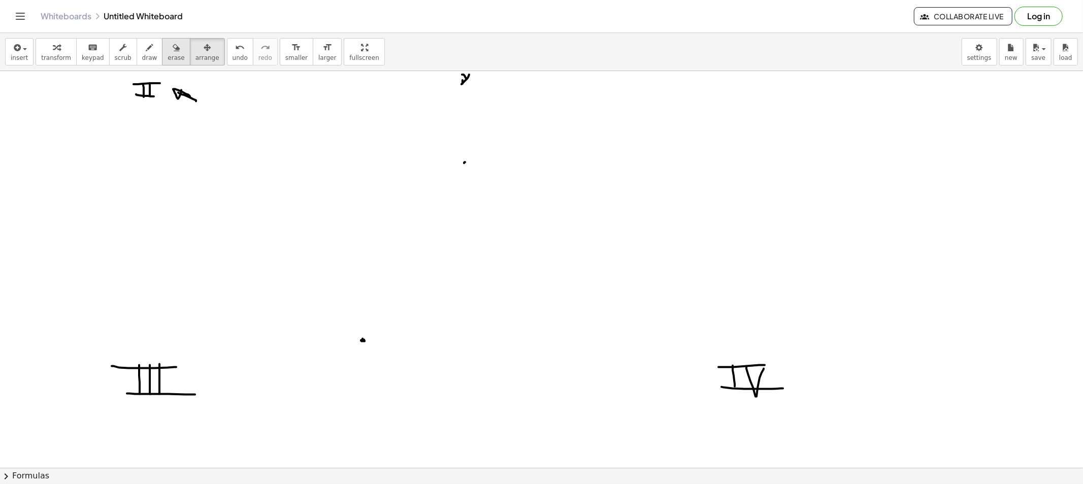
click at [162, 54] on button "erase" at bounding box center [176, 51] width 28 height 27
drag, startPoint x: 210, startPoint y: 99, endPoint x: 420, endPoint y: 305, distance: 294.3
click at [597, 351] on div at bounding box center [541, 479] width 1083 height 816
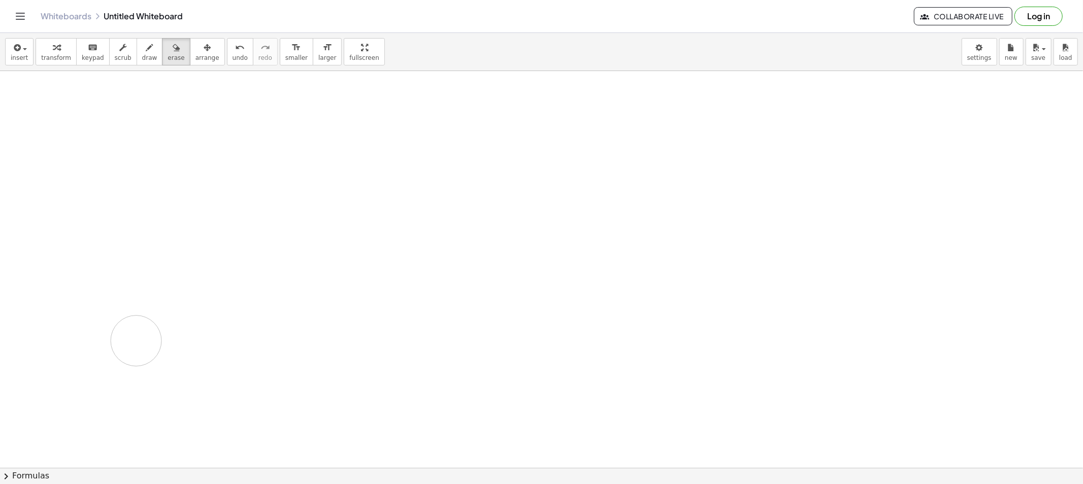
drag, startPoint x: 161, startPoint y: 339, endPoint x: 288, endPoint y: 158, distance: 220.4
click at [155, 321] on div at bounding box center [541, 479] width 1083 height 816
